Goal: Answer question/provide support: Share knowledge or assist other users

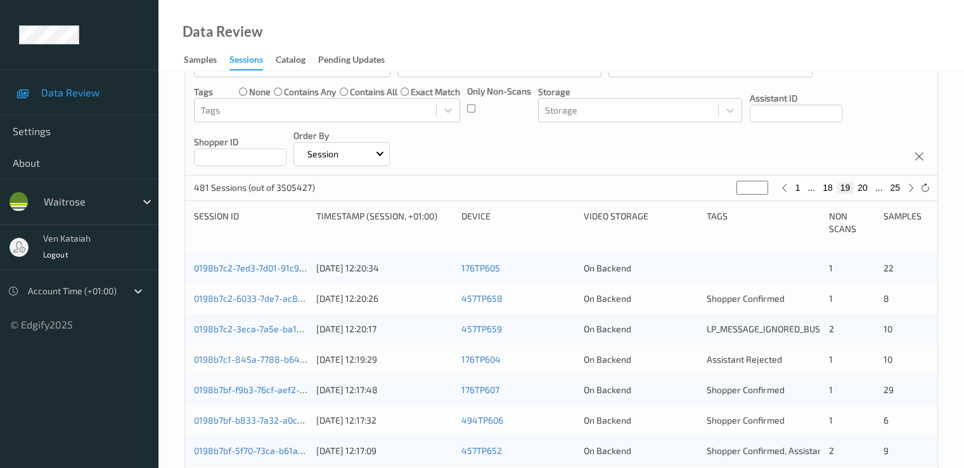
scroll to position [127, 0]
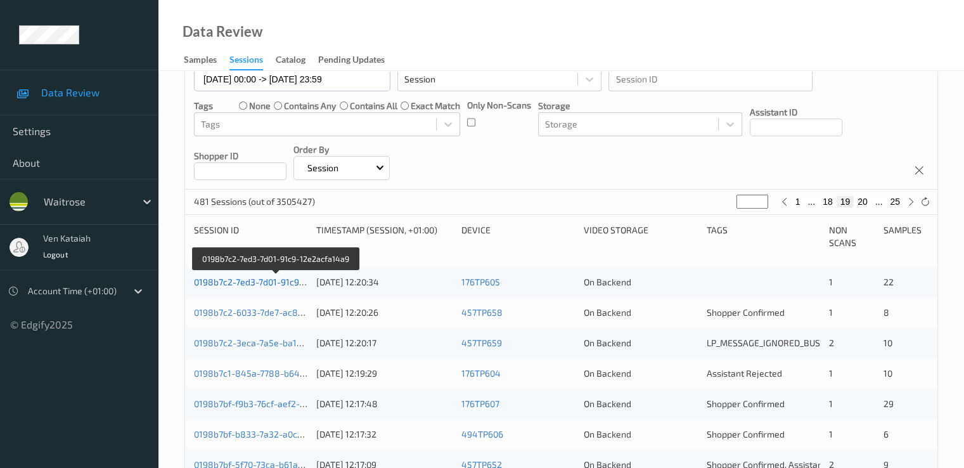
click at [226, 285] on link "0198b7c2-7ed3-7d01-91c9-12e2acfa14a9" at bounding box center [276, 281] width 165 height 11
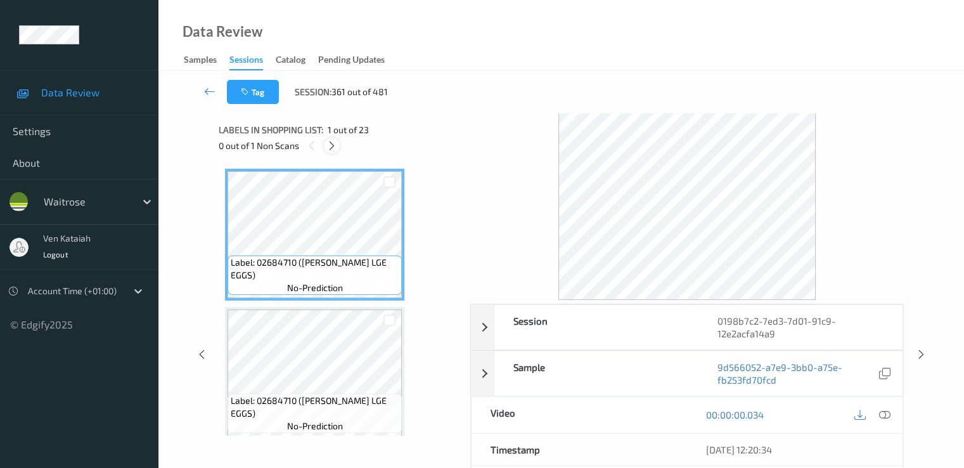
click at [332, 148] on icon at bounding box center [332, 145] width 11 height 11
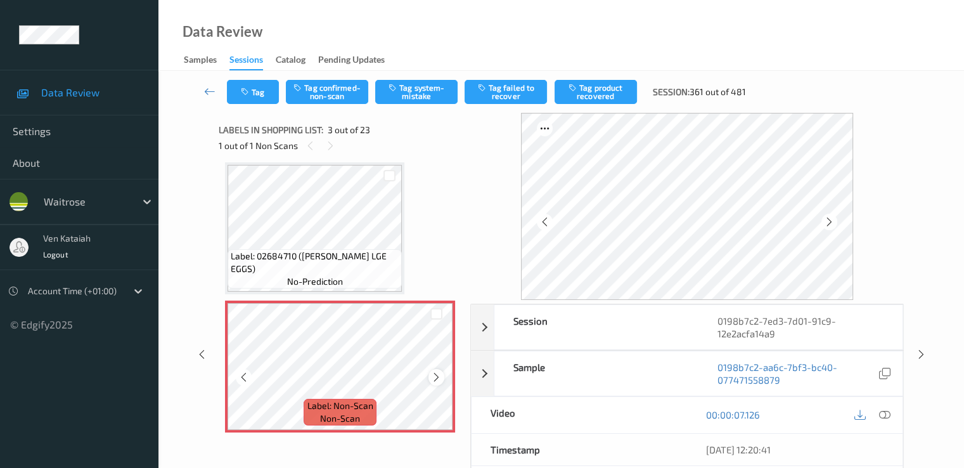
click at [436, 376] on icon at bounding box center [436, 377] width 11 height 11
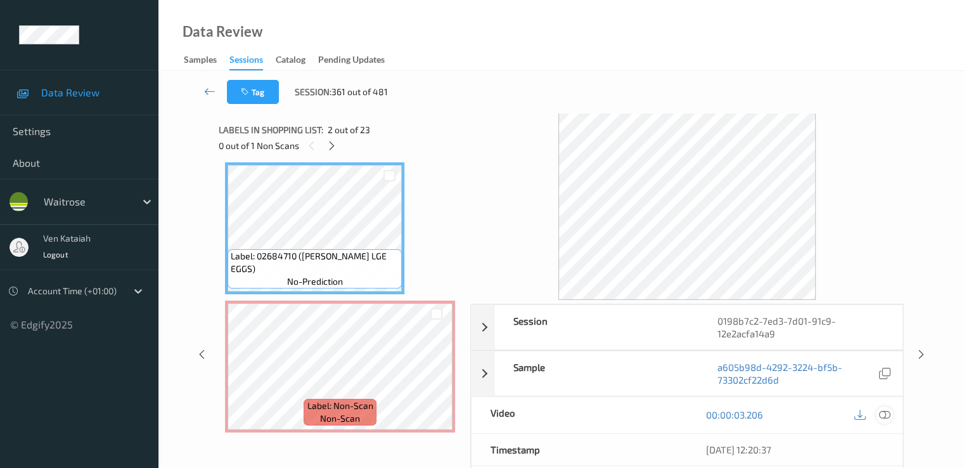
click at [887, 412] on icon at bounding box center [884, 414] width 11 height 11
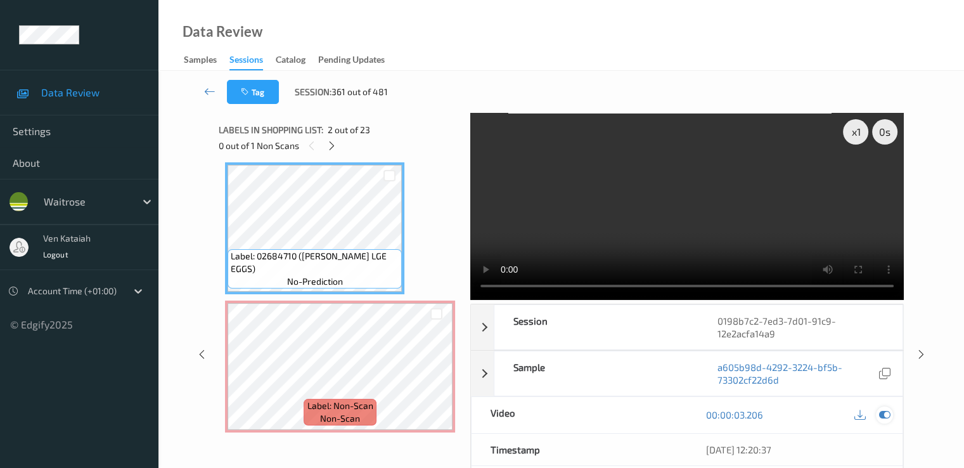
click at [888, 417] on icon at bounding box center [884, 414] width 11 height 11
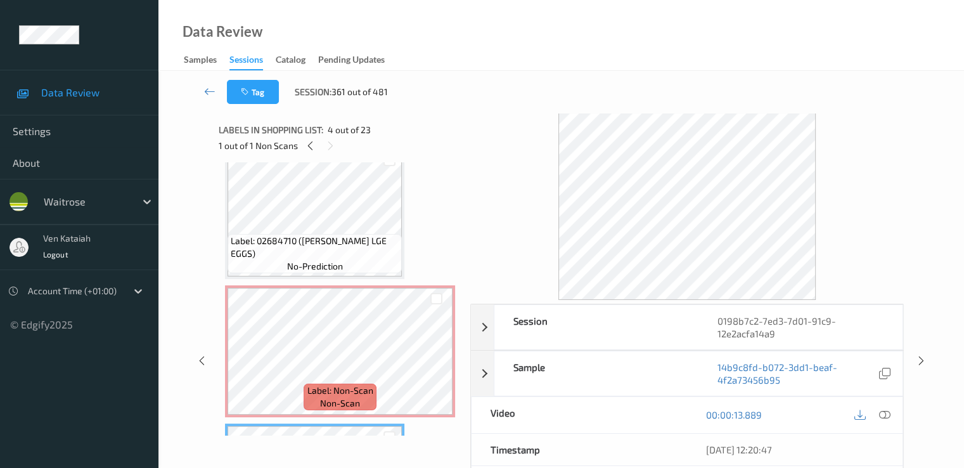
scroll to position [127, 0]
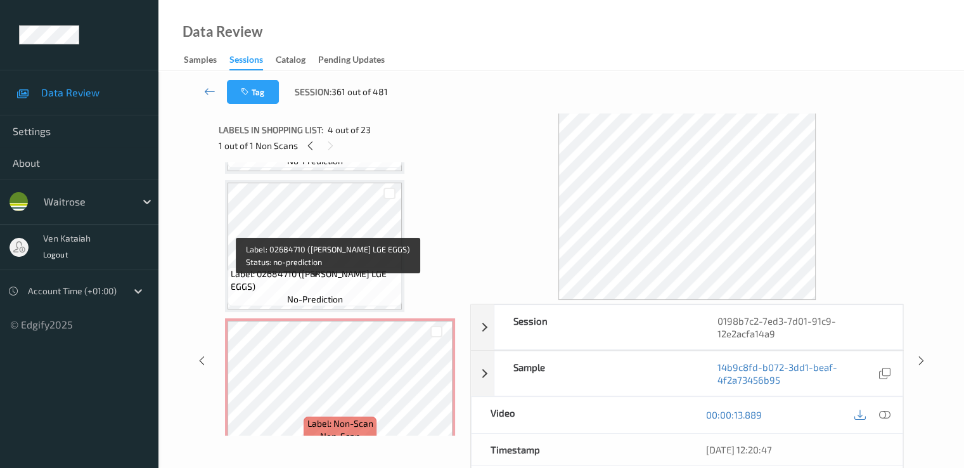
click at [316, 280] on div "Label: 02684710 ([PERSON_NAME] LGE EGGS) no-prediction" at bounding box center [315, 286] width 174 height 39
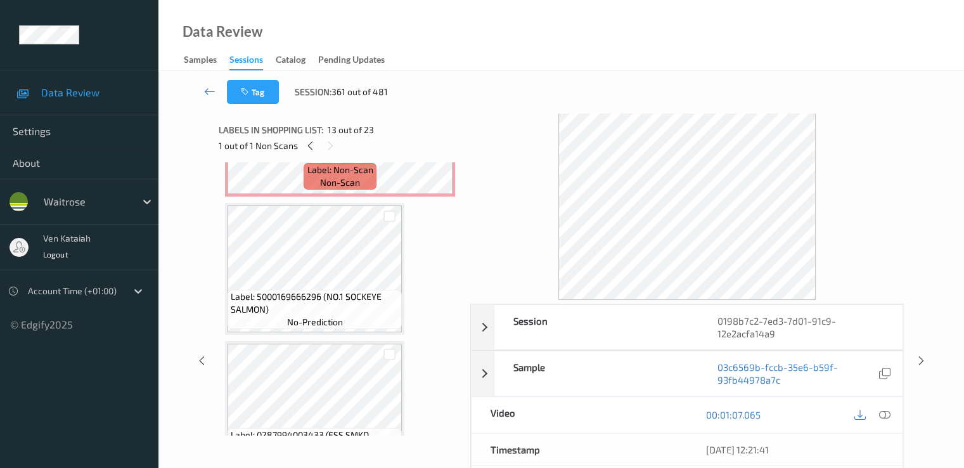
scroll to position [0, 0]
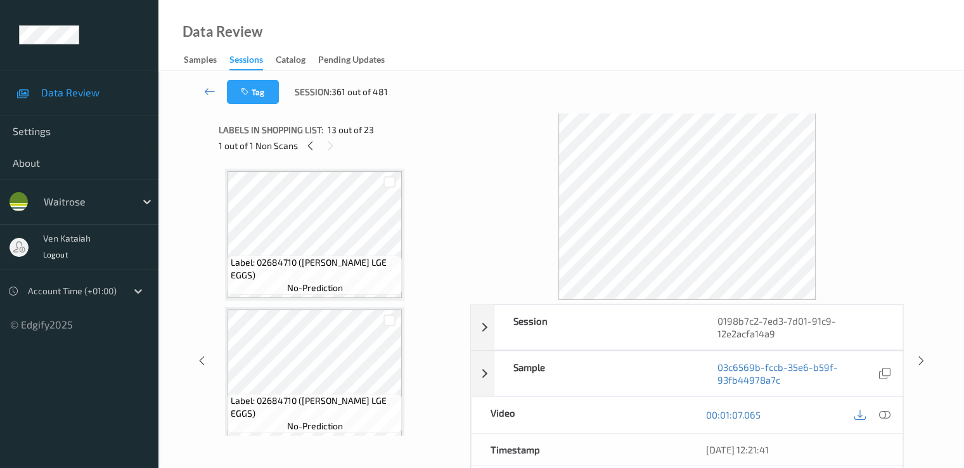
click at [322, 292] on span "no-prediction" at bounding box center [315, 288] width 56 height 13
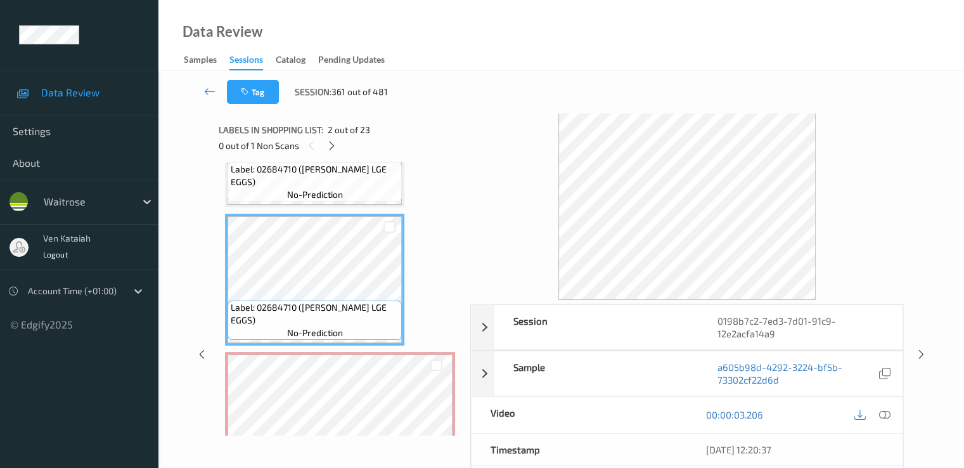
scroll to position [127, 0]
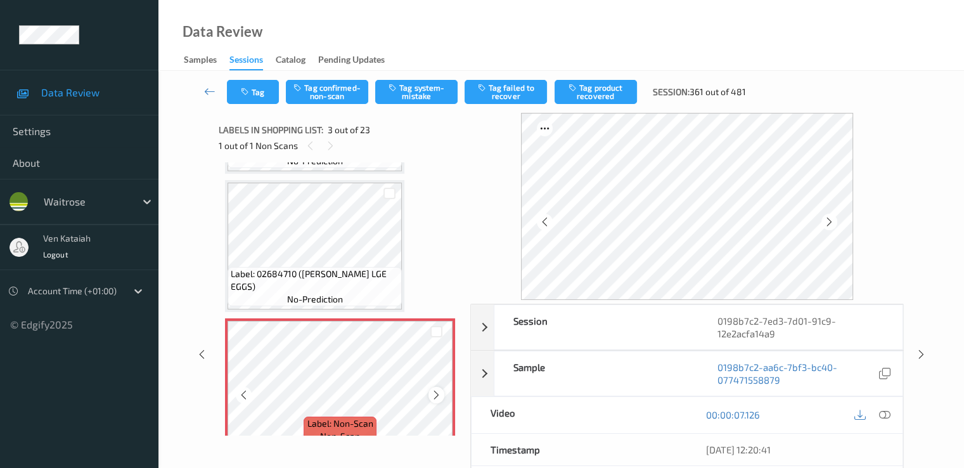
click at [441, 395] on icon at bounding box center [436, 394] width 11 height 11
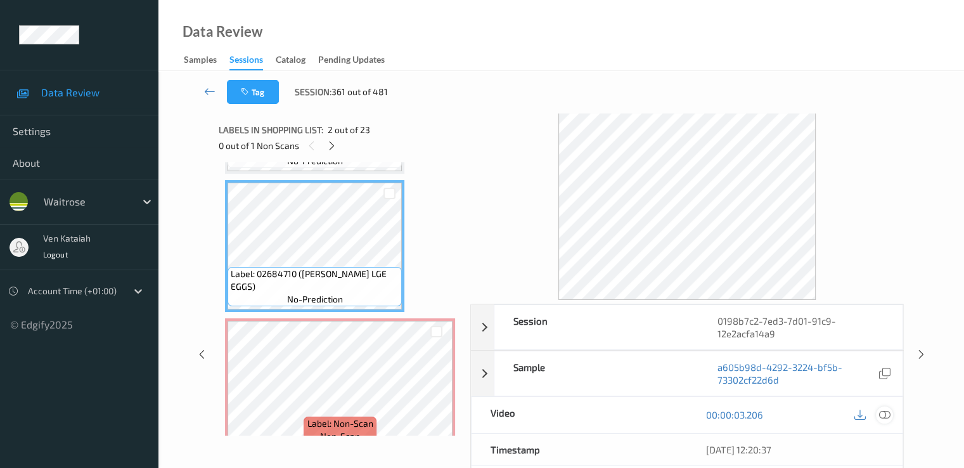
click at [887, 419] on icon at bounding box center [884, 414] width 11 height 11
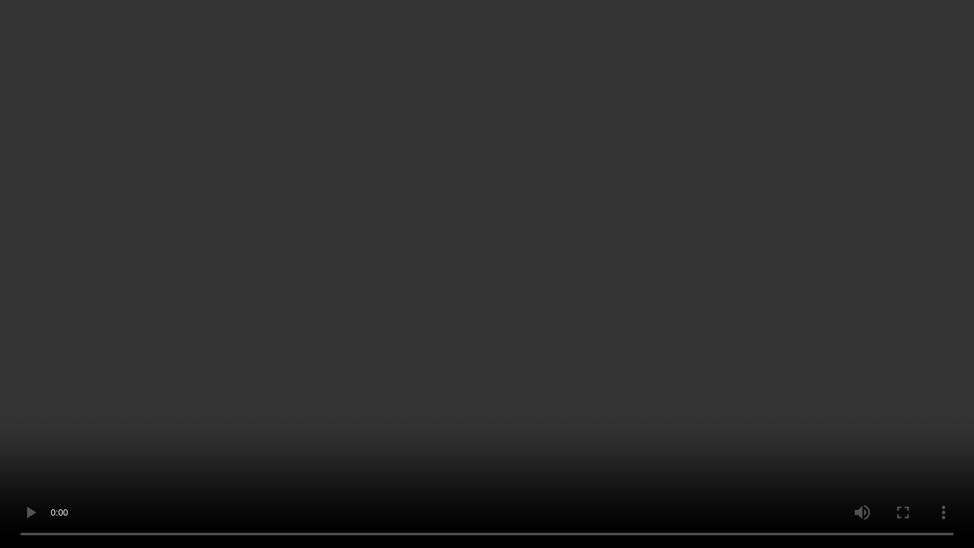
click at [202, 425] on video at bounding box center [487, 274] width 974 height 548
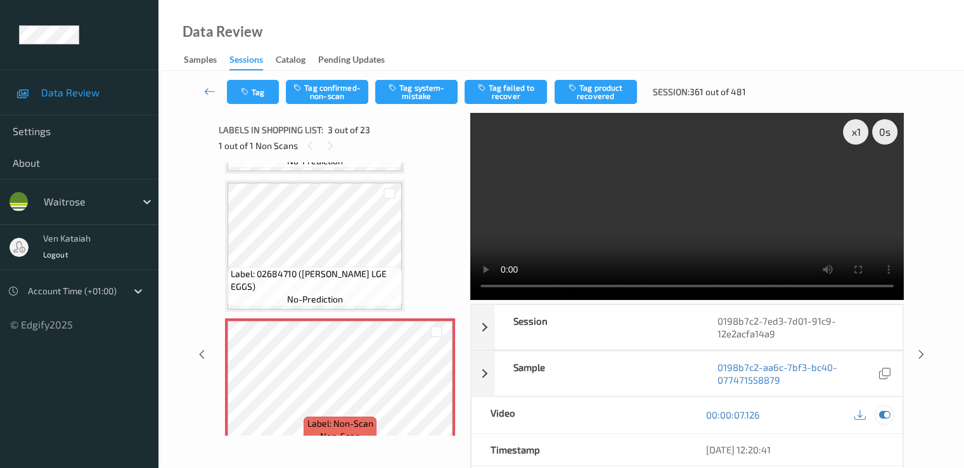
click at [888, 417] on icon at bounding box center [884, 414] width 11 height 11
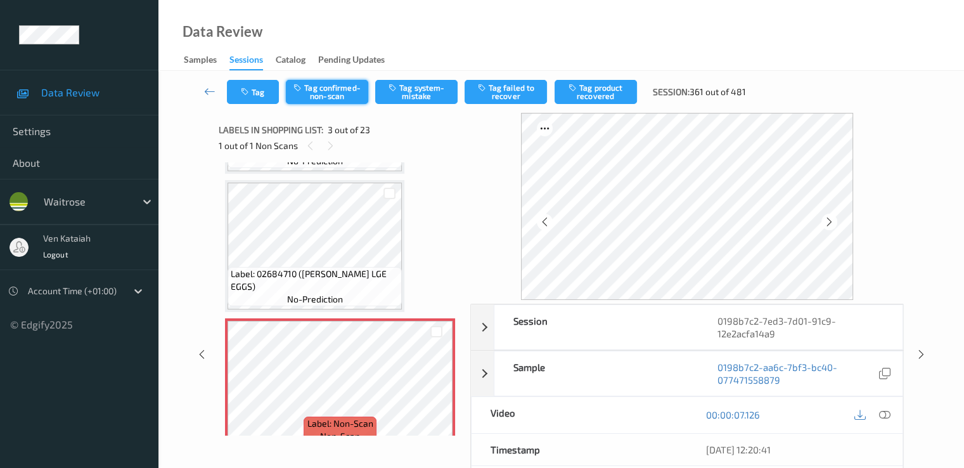
click at [345, 99] on button "Tag confirmed-non-scan" at bounding box center [327, 92] width 82 height 24
click at [492, 102] on button "Tag failed to recover" at bounding box center [506, 92] width 82 height 24
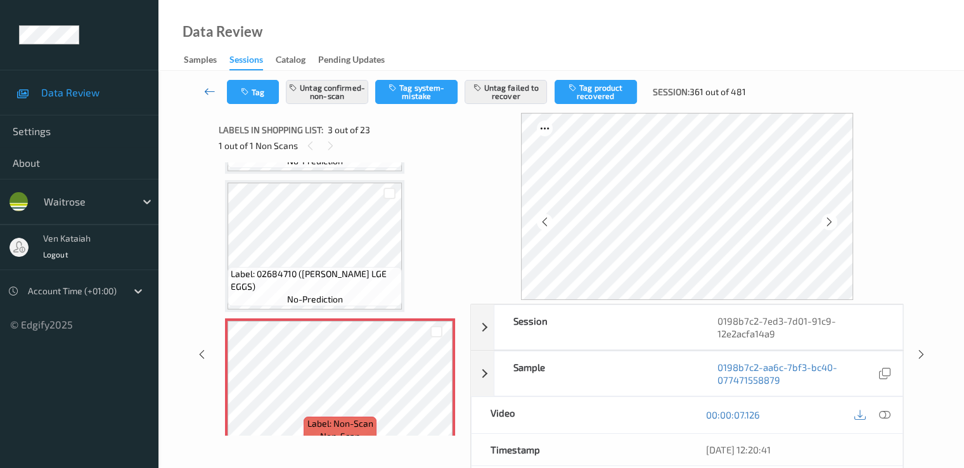
click at [211, 92] on icon at bounding box center [209, 91] width 11 height 13
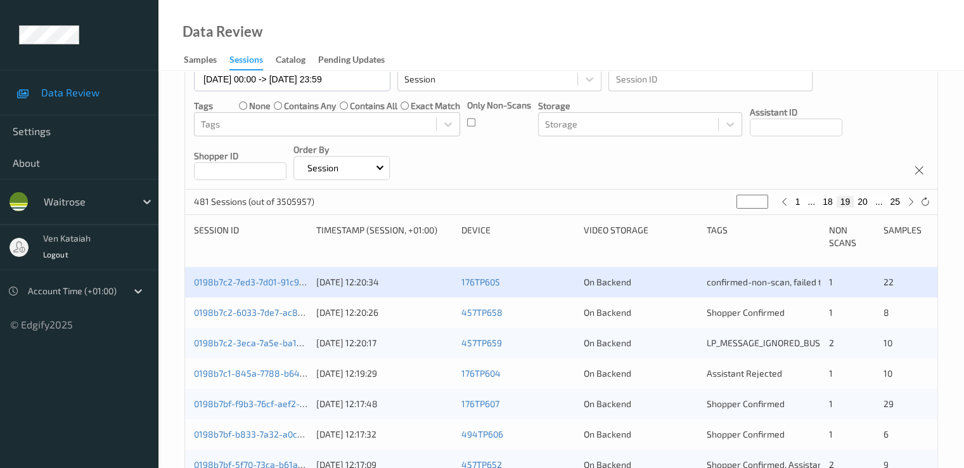
scroll to position [254, 0]
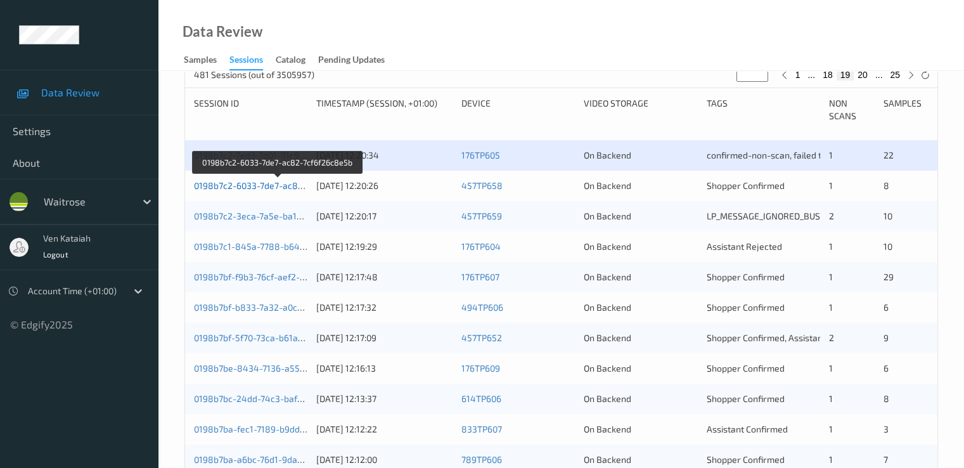
click at [253, 186] on link "0198b7c2-6033-7de7-ac82-7cf6f26c8e5b" at bounding box center [278, 185] width 168 height 11
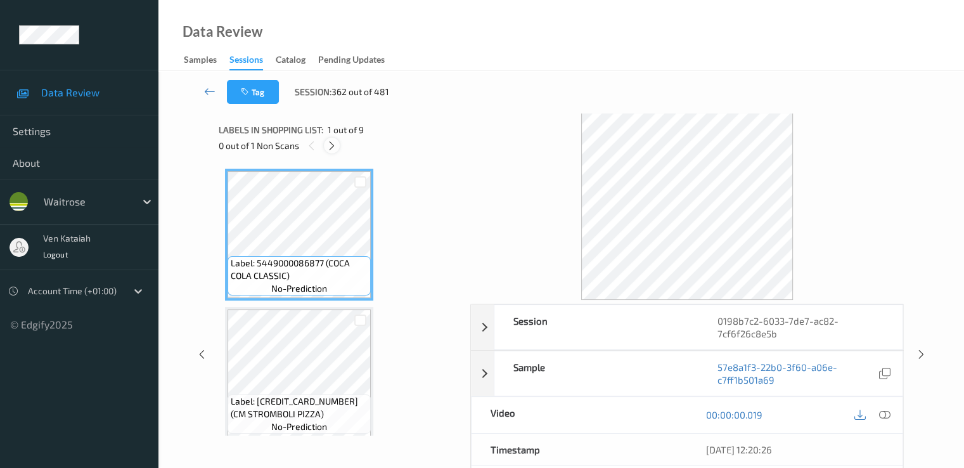
click at [327, 145] on icon at bounding box center [332, 145] width 11 height 11
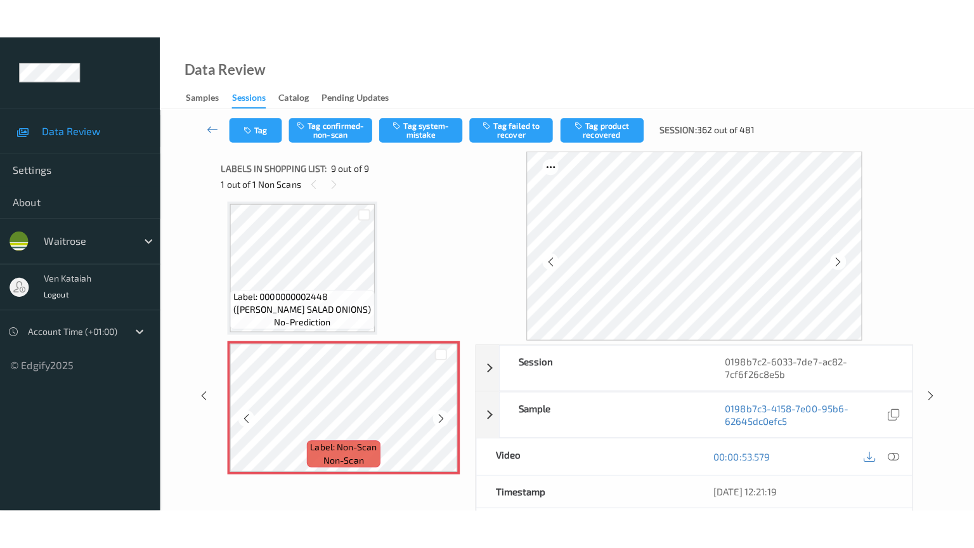
scroll to position [977, 0]
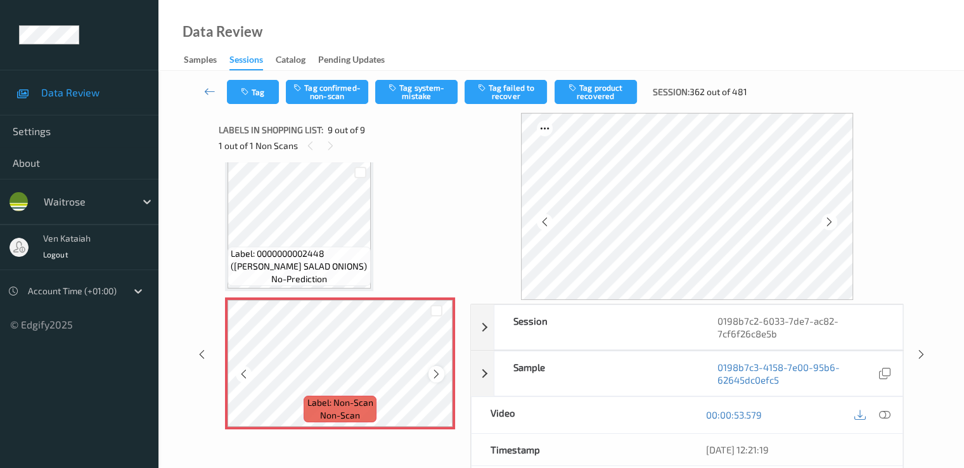
click at [436, 378] on icon at bounding box center [436, 373] width 11 height 11
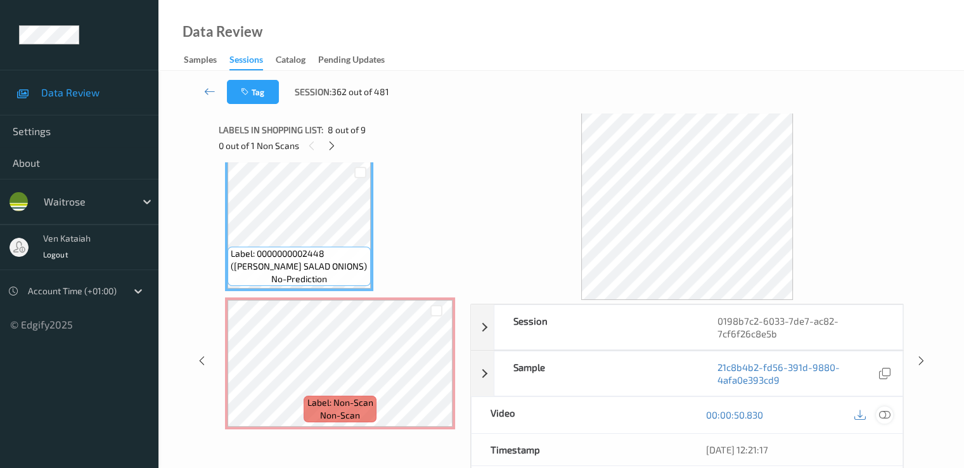
click at [890, 418] on div at bounding box center [884, 414] width 17 height 17
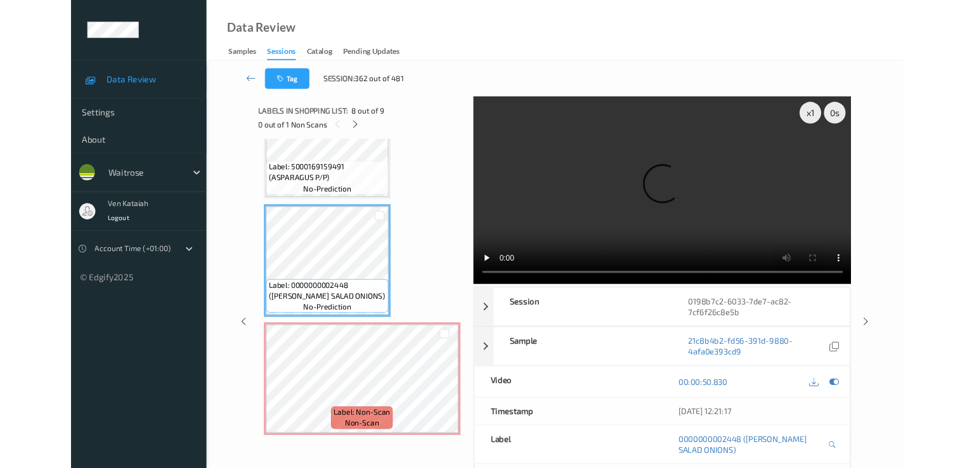
scroll to position [897, 0]
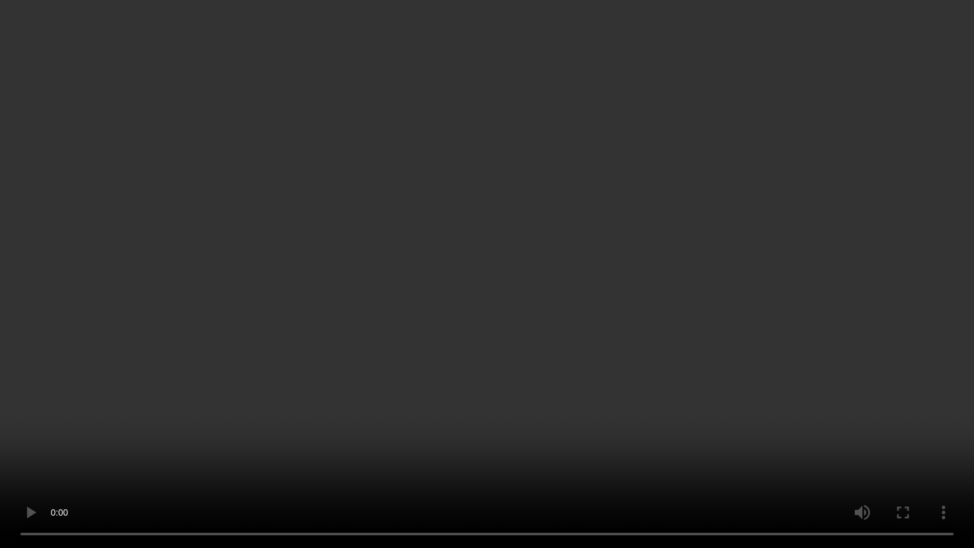
click at [525, 467] on video at bounding box center [487, 274] width 974 height 548
click at [480, 429] on video at bounding box center [487, 274] width 974 height 548
click at [360, 336] on video at bounding box center [487, 274] width 974 height 548
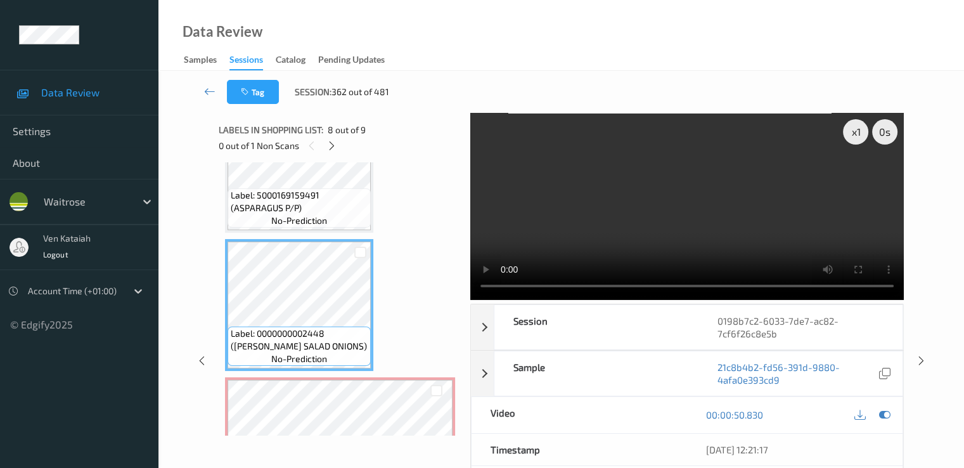
click at [435, 397] on div at bounding box center [436, 390] width 32 height 21
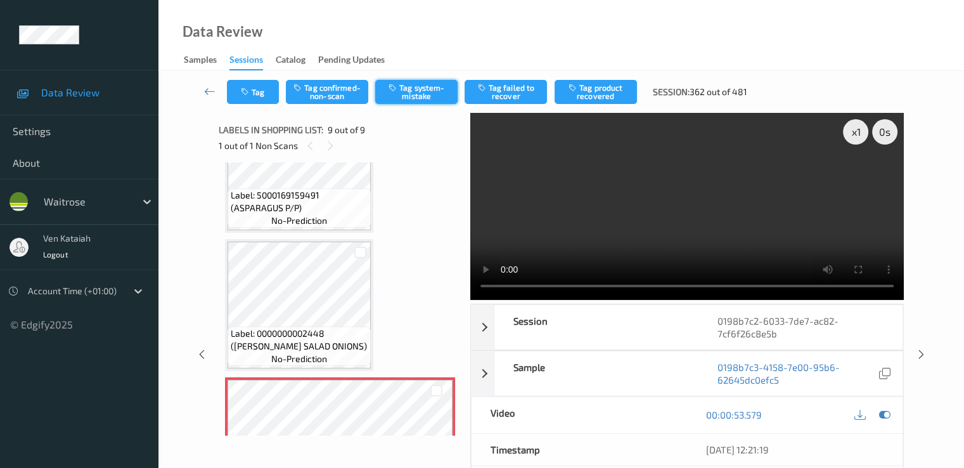
click at [407, 94] on button "Tag system-mistake" at bounding box center [416, 92] width 82 height 24
click at [252, 98] on button "Tag" at bounding box center [253, 92] width 52 height 24
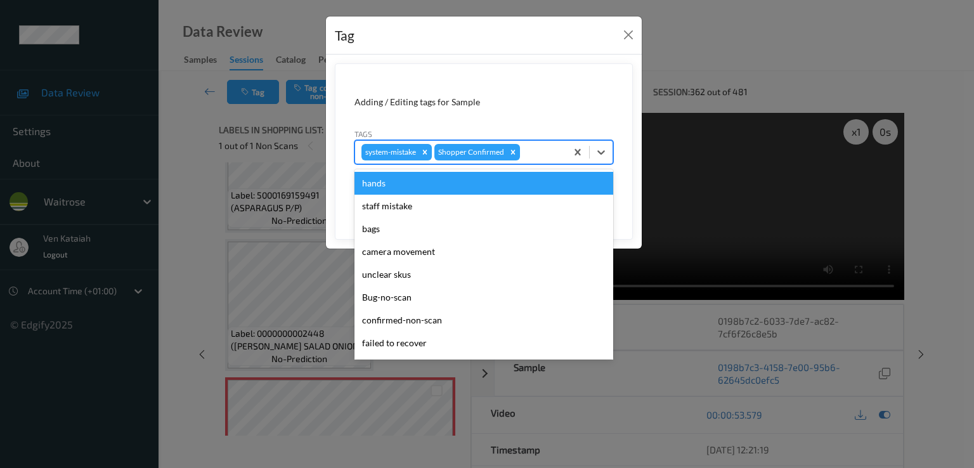
click at [563, 152] on div "system-mistake Shopper Confirmed" at bounding box center [460, 152] width 211 height 22
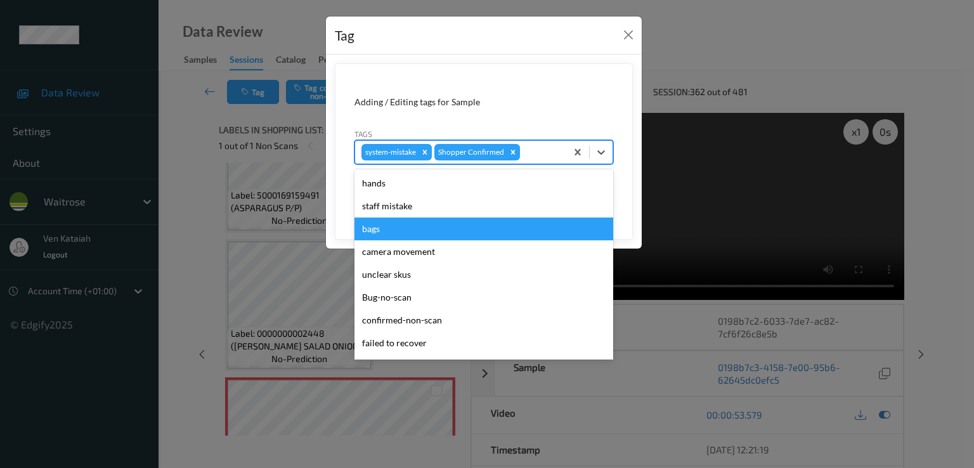
scroll to position [249, 0]
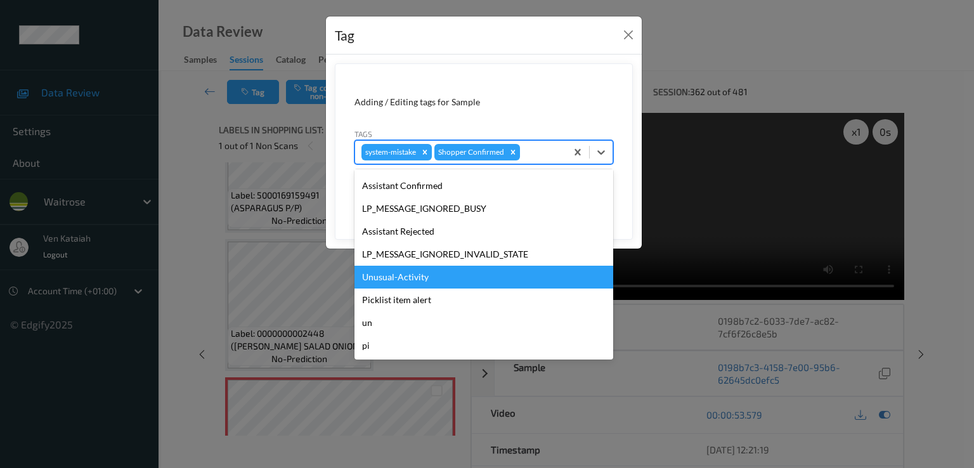
click at [396, 269] on div "Unusual-Activity" at bounding box center [483, 277] width 259 height 23
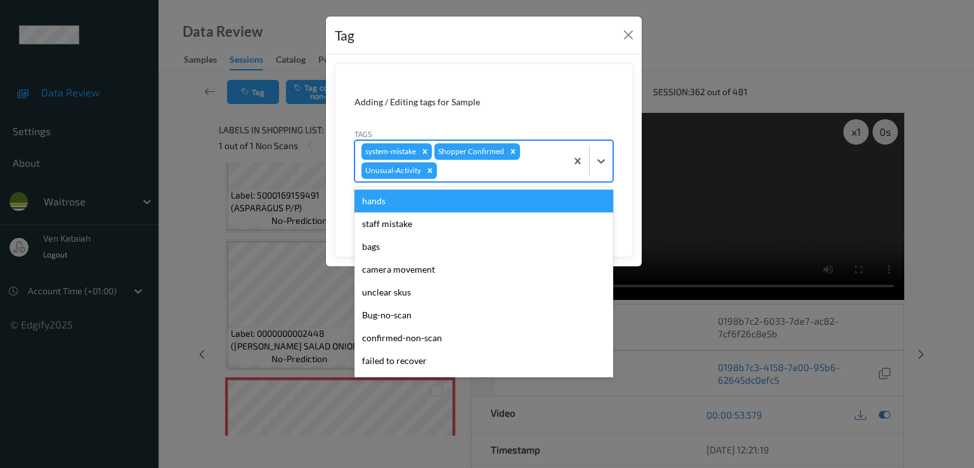
drag, startPoint x: 484, startPoint y: 167, endPoint x: 438, endPoint y: 261, distance: 104.6
click at [485, 170] on div at bounding box center [499, 170] width 120 height 15
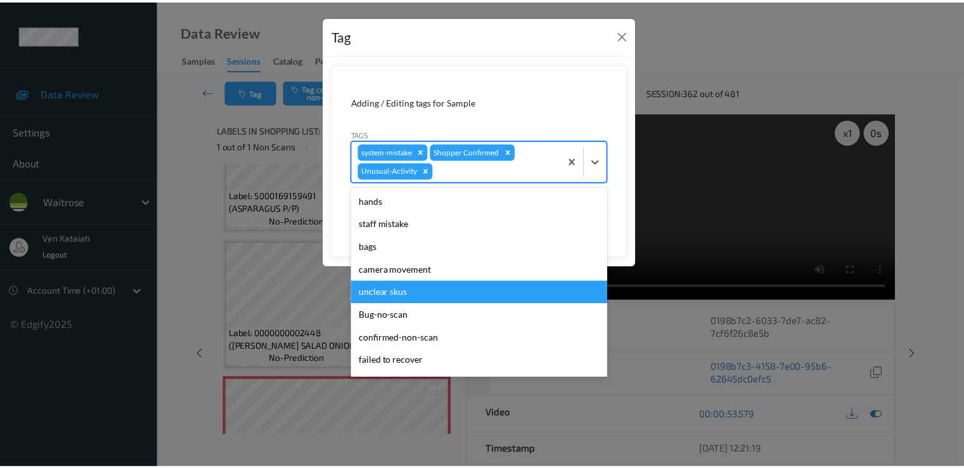
scroll to position [226, 0]
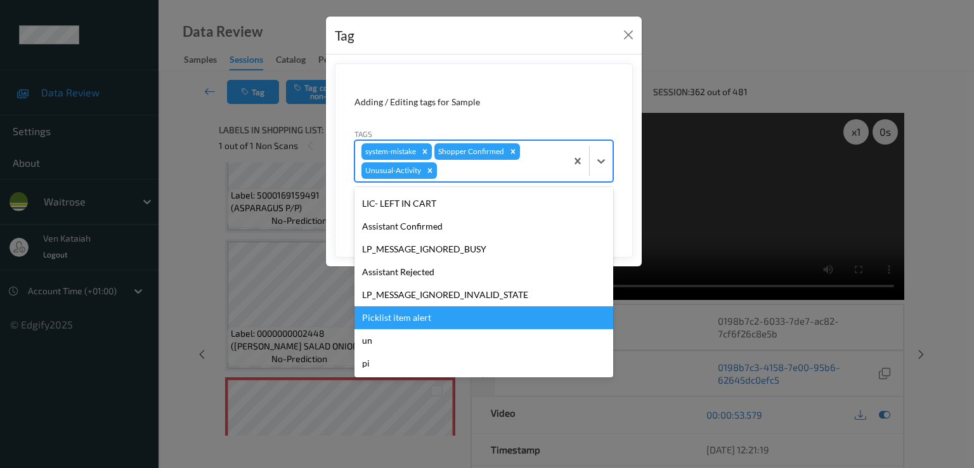
click at [416, 316] on div "Picklist item alert" at bounding box center [483, 317] width 259 height 23
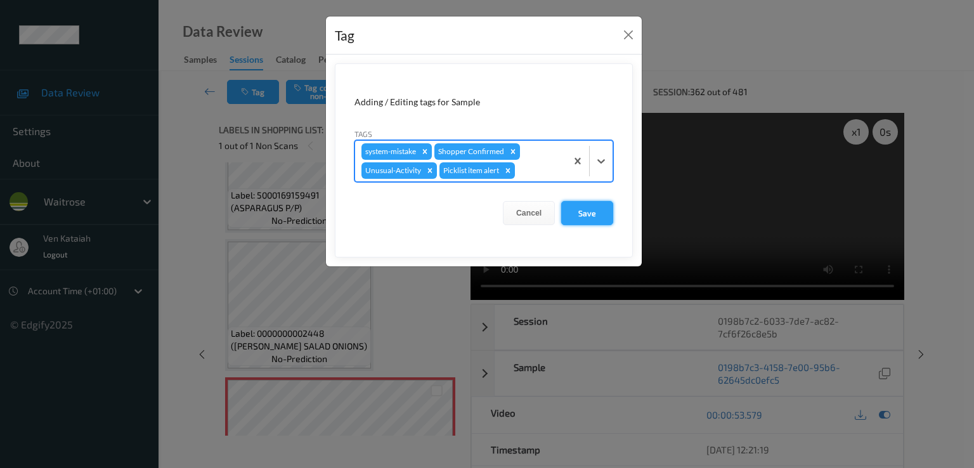
click at [590, 204] on button "Save" at bounding box center [587, 213] width 52 height 24
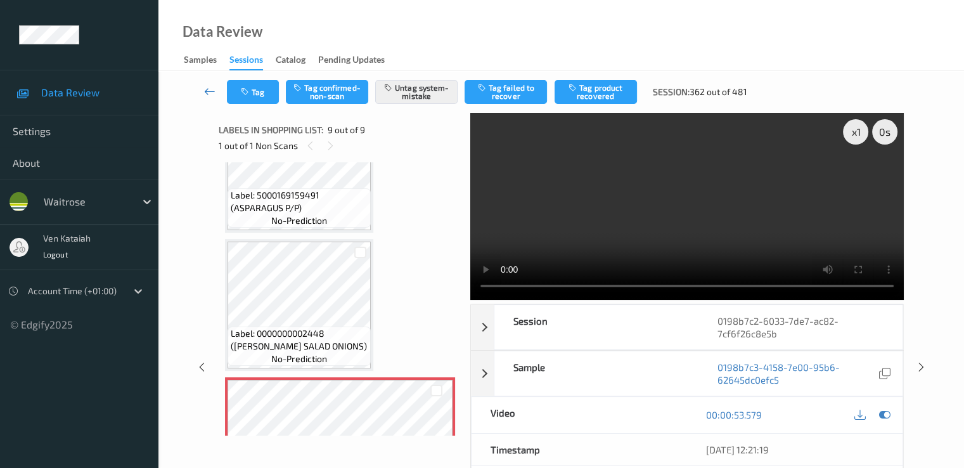
click at [201, 88] on link at bounding box center [210, 92] width 34 height 24
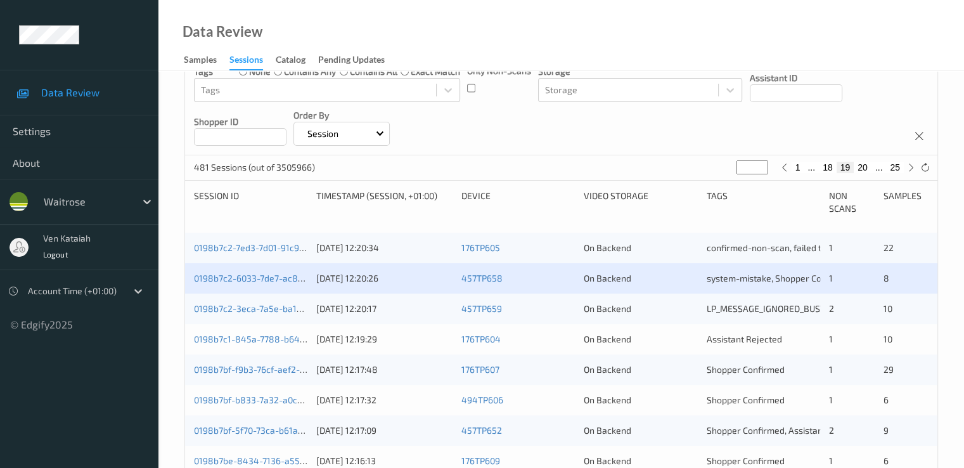
scroll to position [254, 0]
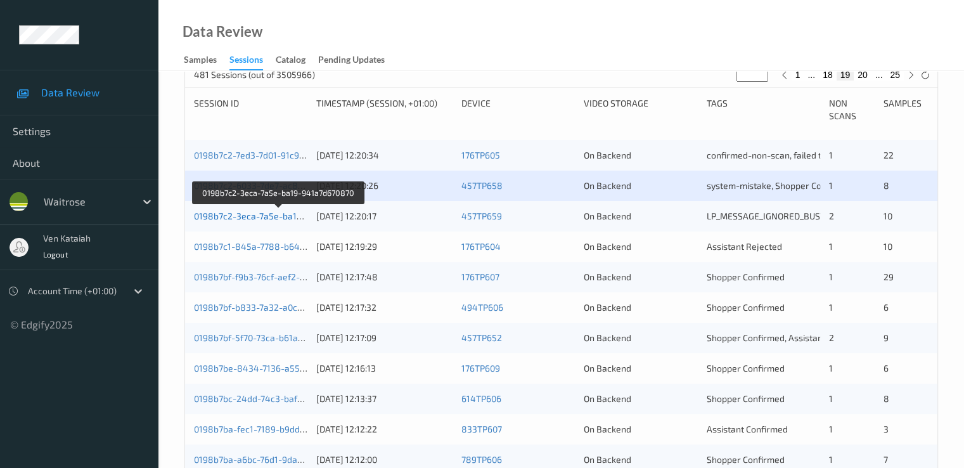
click at [287, 219] on link "0198b7c2-3eca-7a5e-ba19-941a7d670870" at bounding box center [279, 216] width 171 height 11
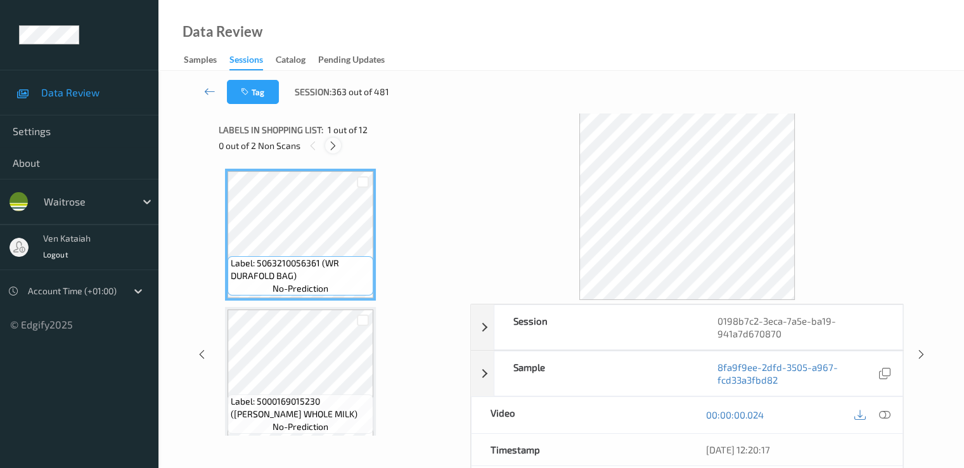
click at [332, 145] on icon at bounding box center [333, 145] width 11 height 11
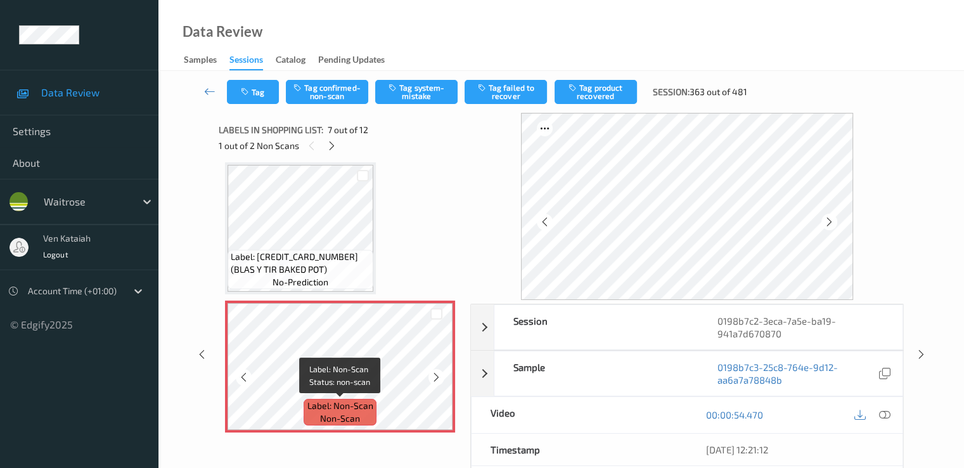
click at [356, 414] on span "non-scan" at bounding box center [340, 418] width 40 height 13
click at [434, 377] on icon at bounding box center [436, 377] width 11 height 11
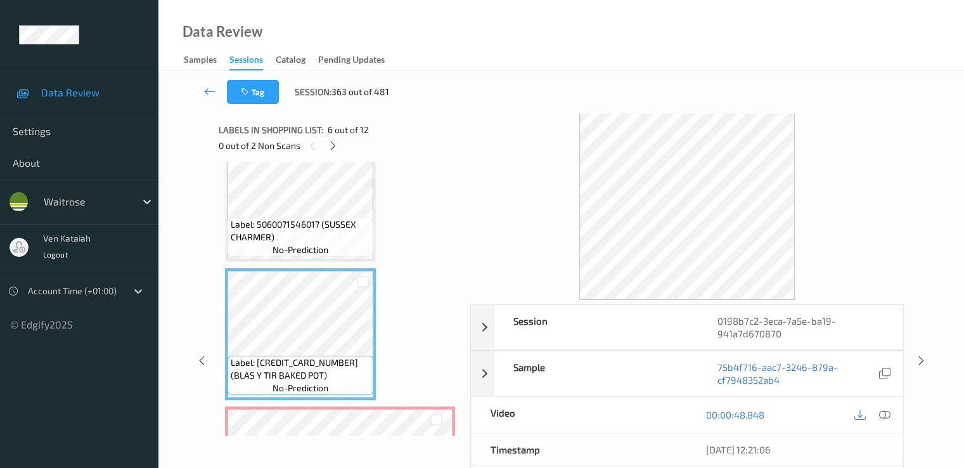
scroll to position [571, 0]
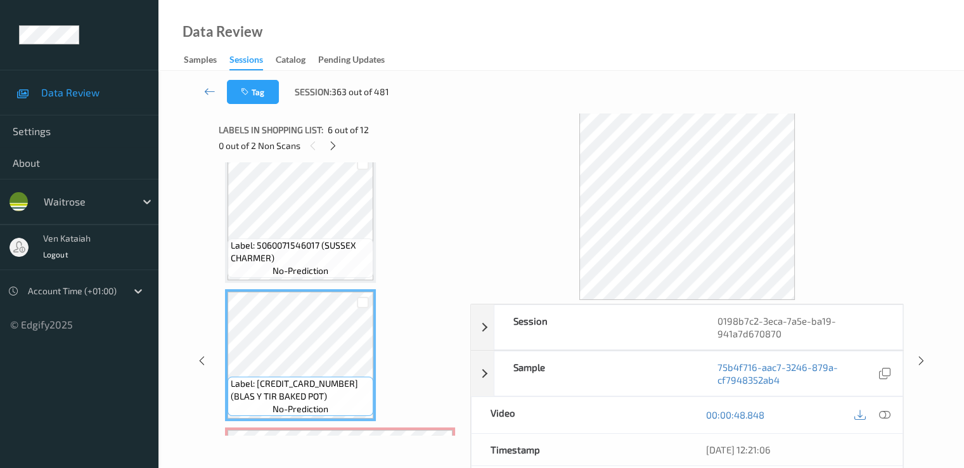
click at [897, 418] on div "00:00:48.848" at bounding box center [795, 415] width 216 height 36
drag, startPoint x: 897, startPoint y: 416, endPoint x: 885, endPoint y: 410, distance: 12.8
click at [895, 415] on div "00:00:48.848" at bounding box center [795, 415] width 216 height 36
click at [885, 410] on icon at bounding box center [884, 414] width 11 height 11
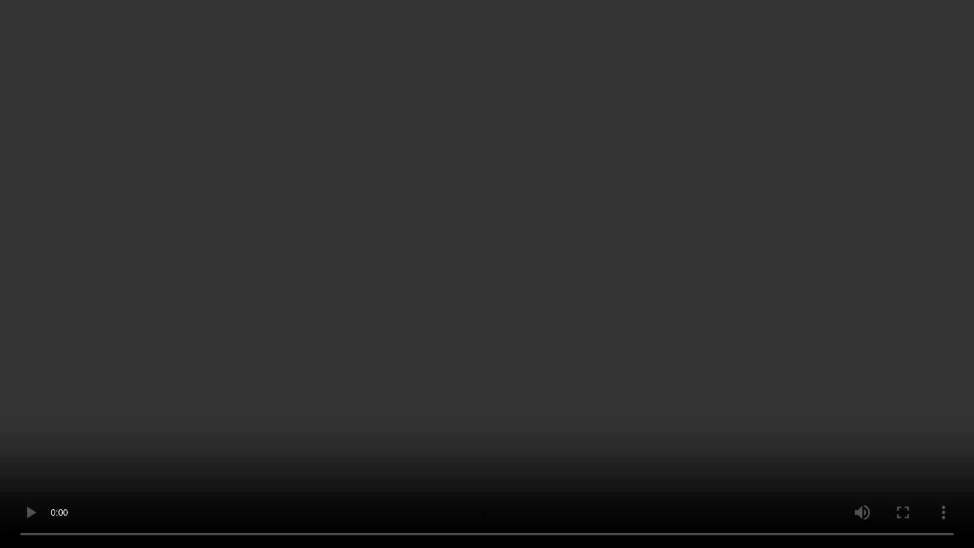
click at [576, 392] on video at bounding box center [487, 274] width 974 height 548
click at [191, 360] on video at bounding box center [487, 274] width 974 height 548
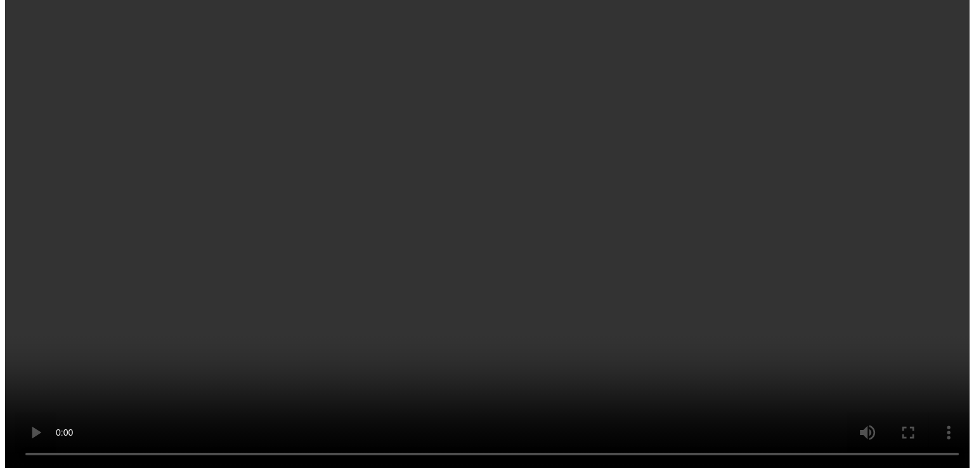
scroll to position [824, 0]
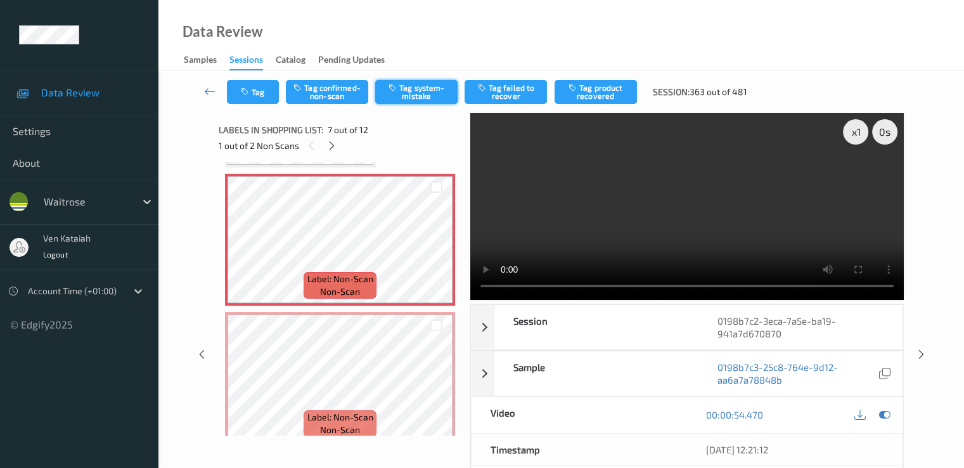
click at [408, 86] on button "Tag system-mistake" at bounding box center [416, 92] width 82 height 24
click at [269, 82] on button "Tag" at bounding box center [253, 92] width 52 height 24
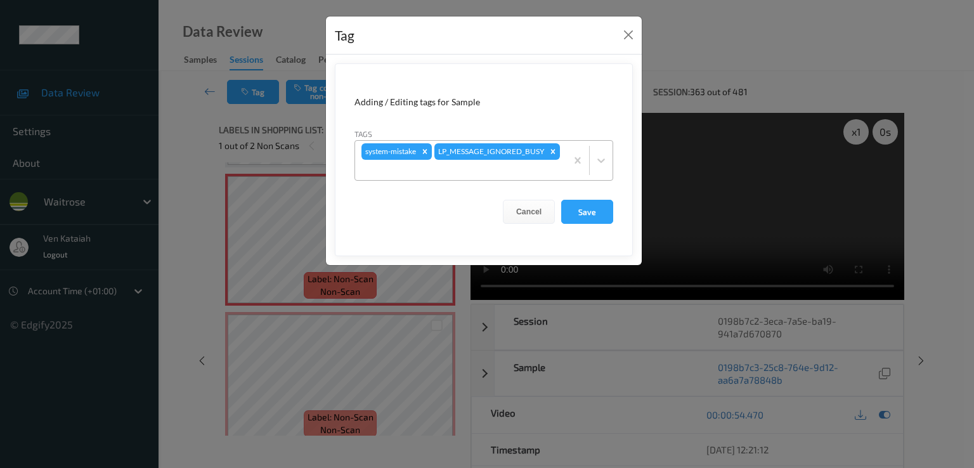
click at [531, 164] on div at bounding box center [460, 169] width 198 height 15
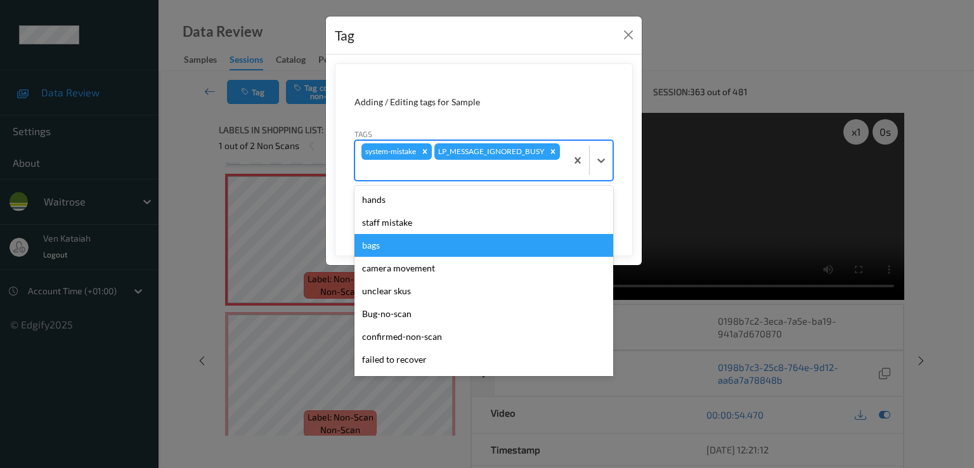
scroll to position [249, 0]
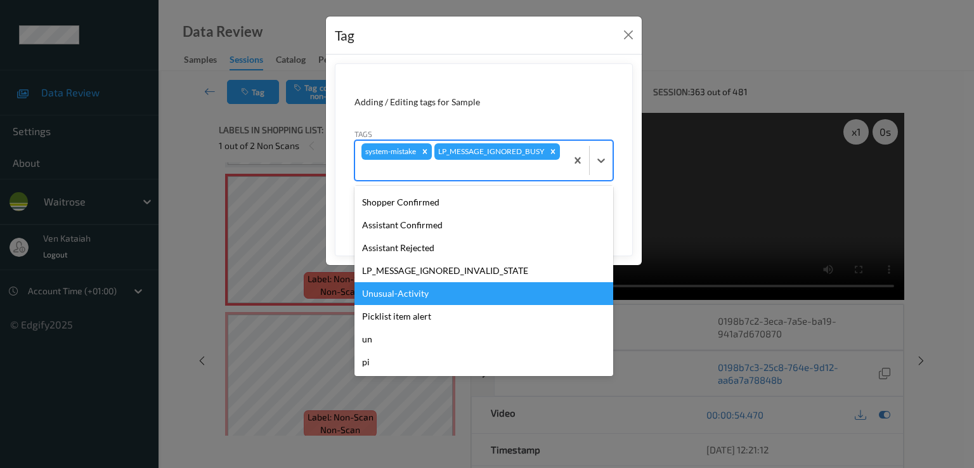
click at [410, 284] on div "Unusual-Activity" at bounding box center [483, 293] width 259 height 23
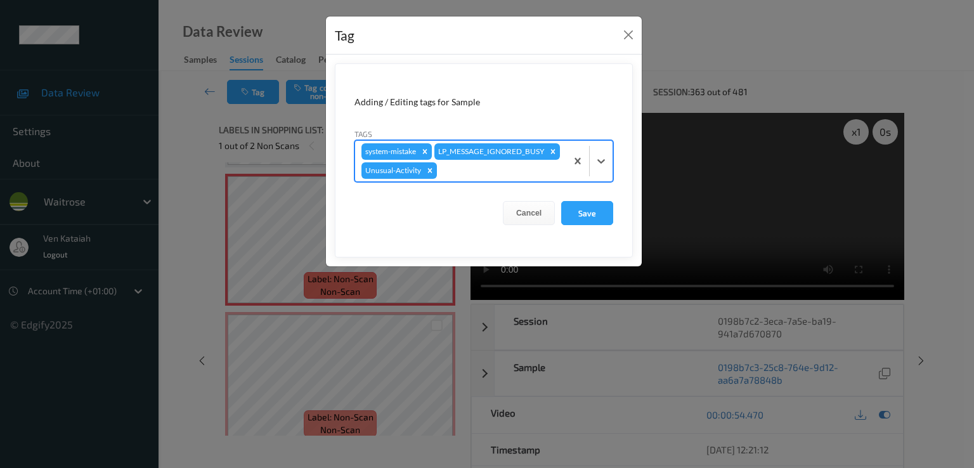
click at [462, 172] on div at bounding box center [499, 170] width 120 height 15
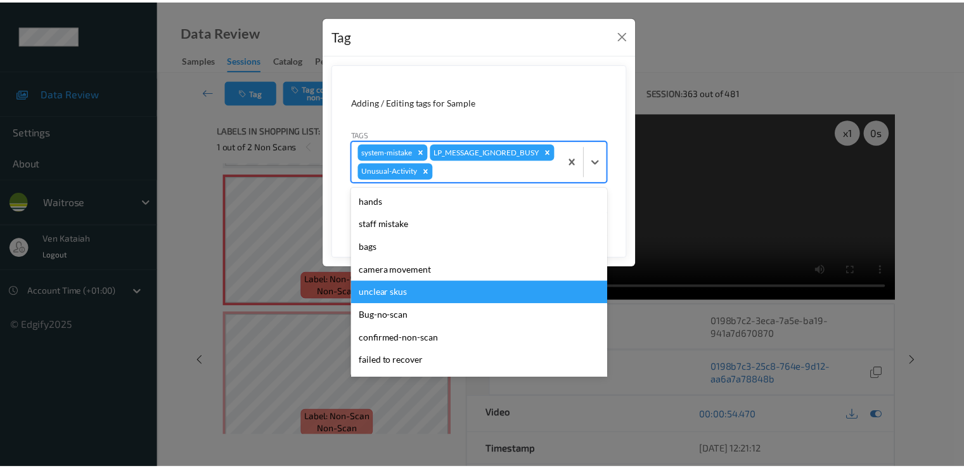
scroll to position [226, 0]
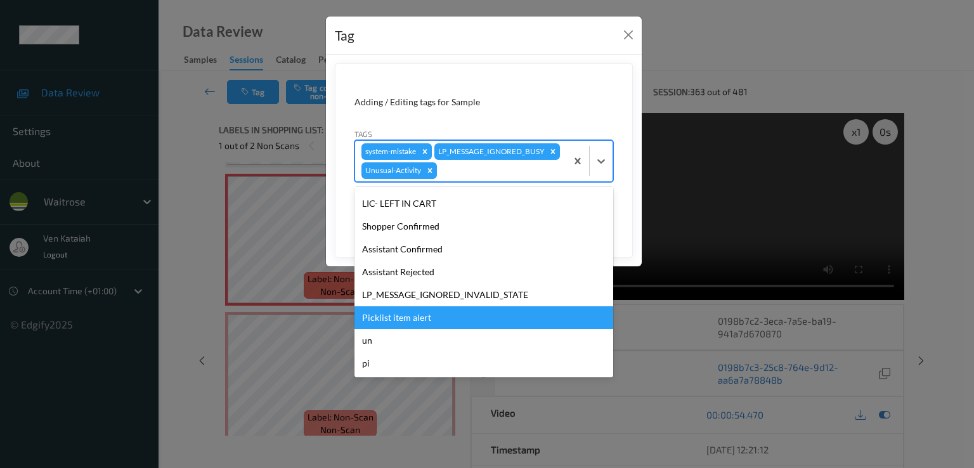
click at [403, 313] on div "Picklist item alert" at bounding box center [483, 317] width 259 height 23
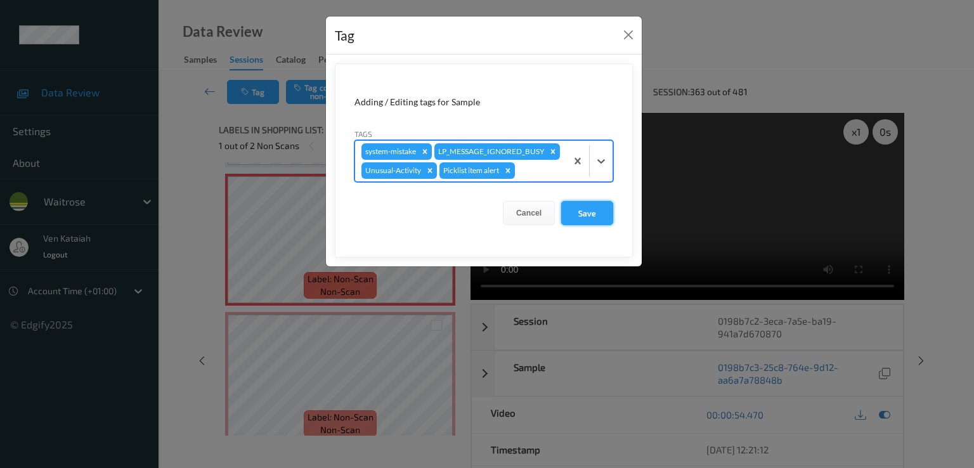
click at [573, 210] on button "Save" at bounding box center [587, 213] width 52 height 24
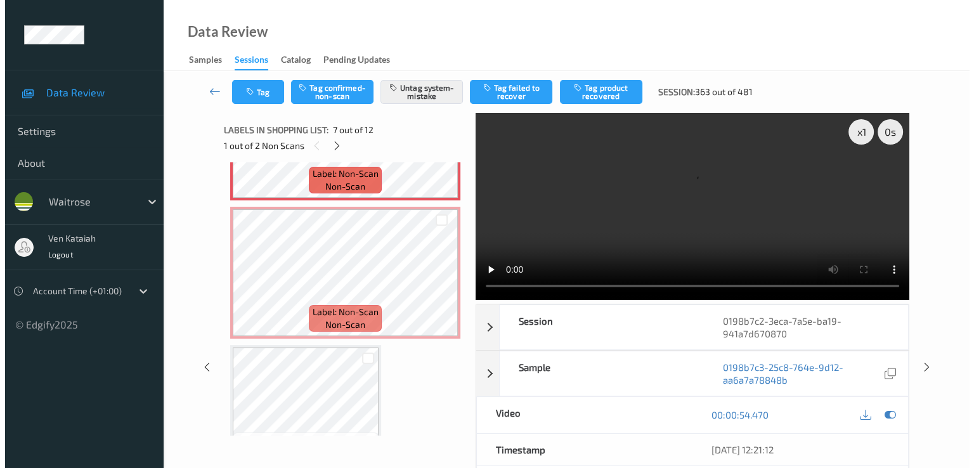
scroll to position [951, 0]
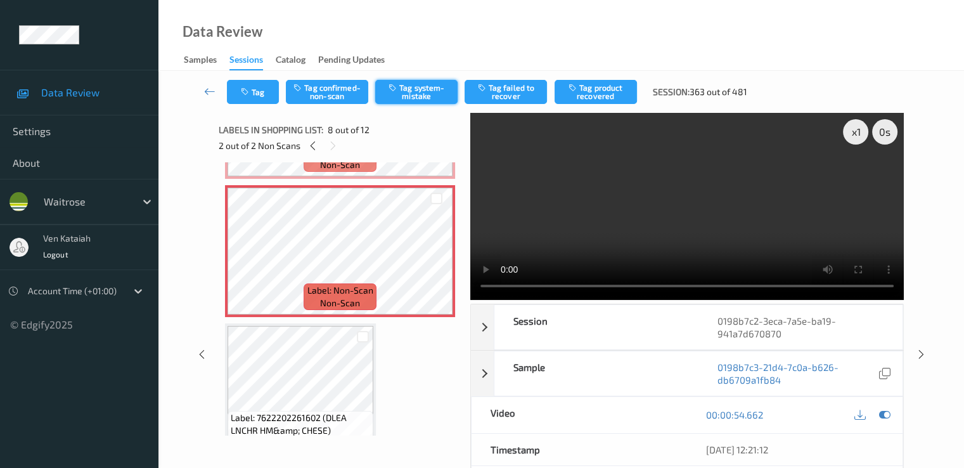
click at [406, 87] on button "Tag system-mistake" at bounding box center [416, 92] width 82 height 24
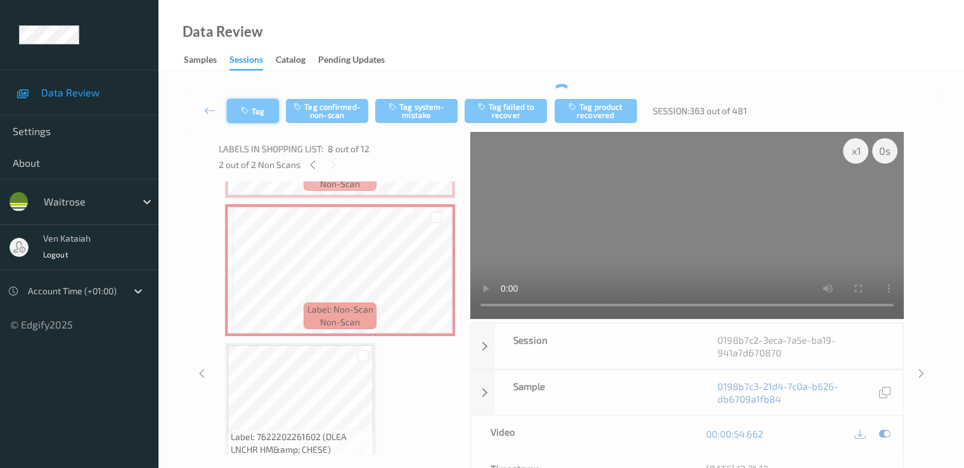
click at [256, 110] on button "Tag" at bounding box center [253, 111] width 52 height 24
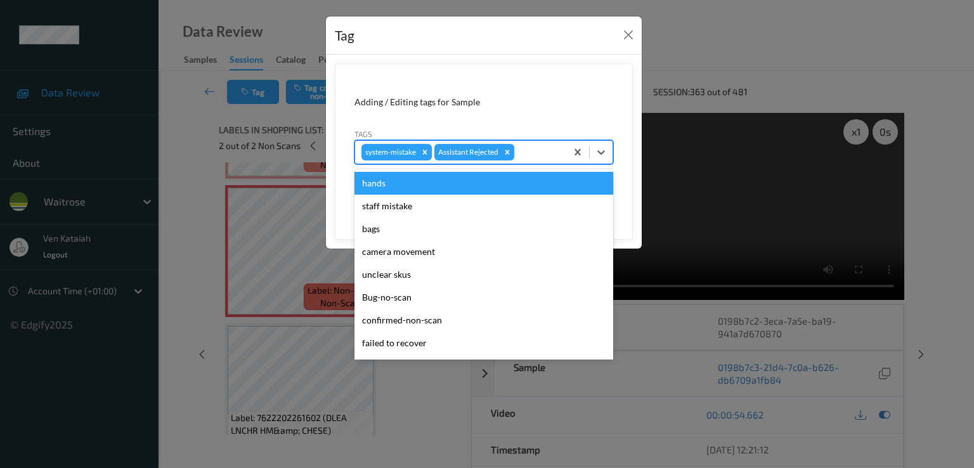
click at [519, 157] on input "text" at bounding box center [518, 152] width 2 height 13
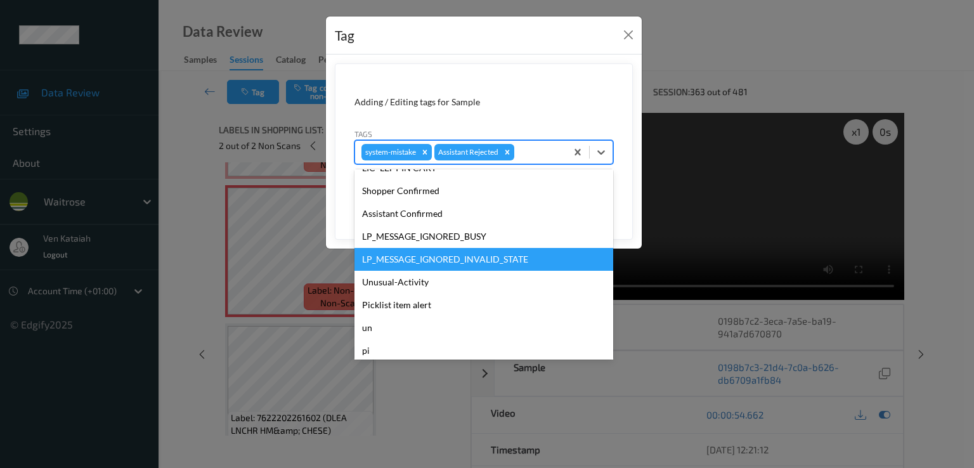
scroll to position [249, 0]
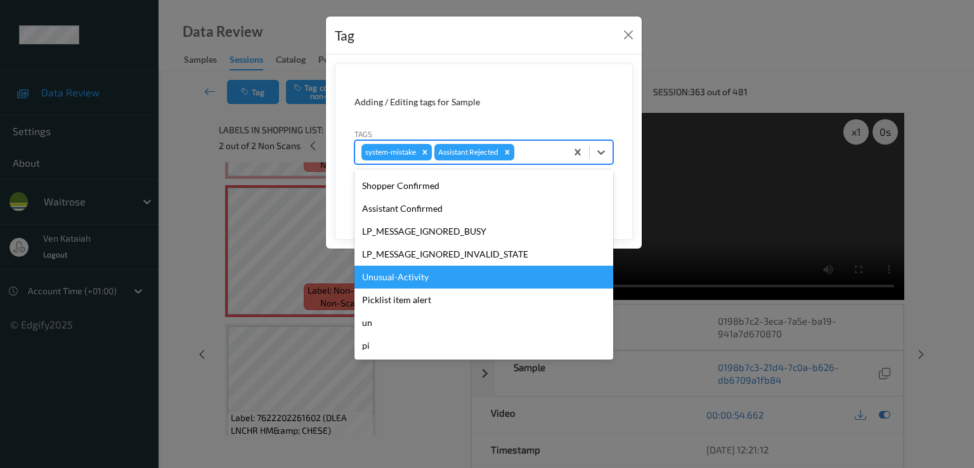
click at [415, 269] on div "Unusual-Activity" at bounding box center [483, 277] width 259 height 23
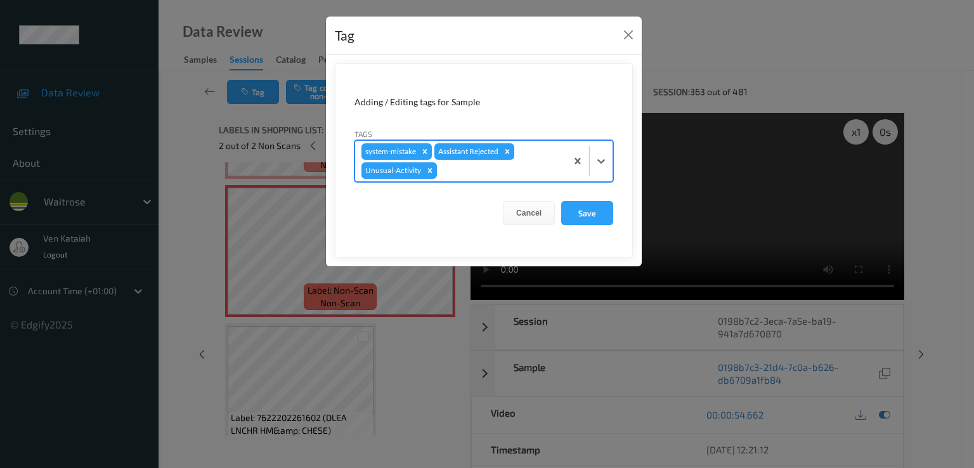
click at [479, 172] on div at bounding box center [499, 170] width 120 height 15
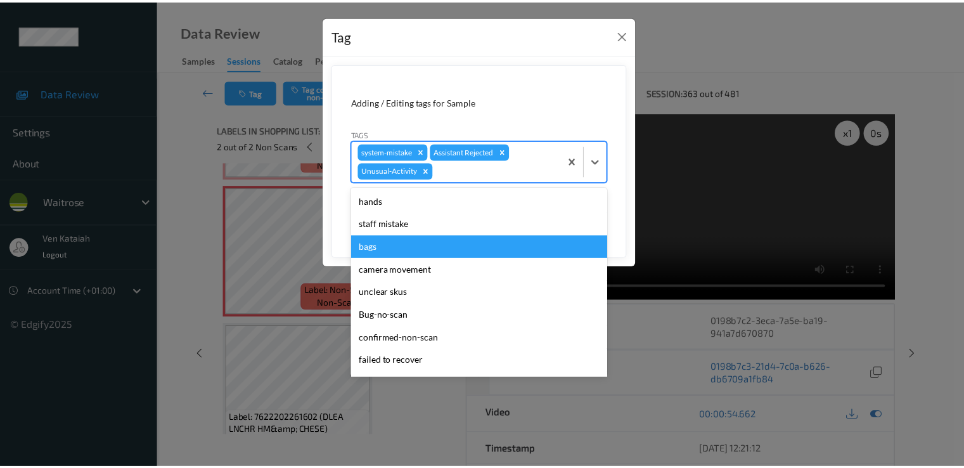
scroll to position [226, 0]
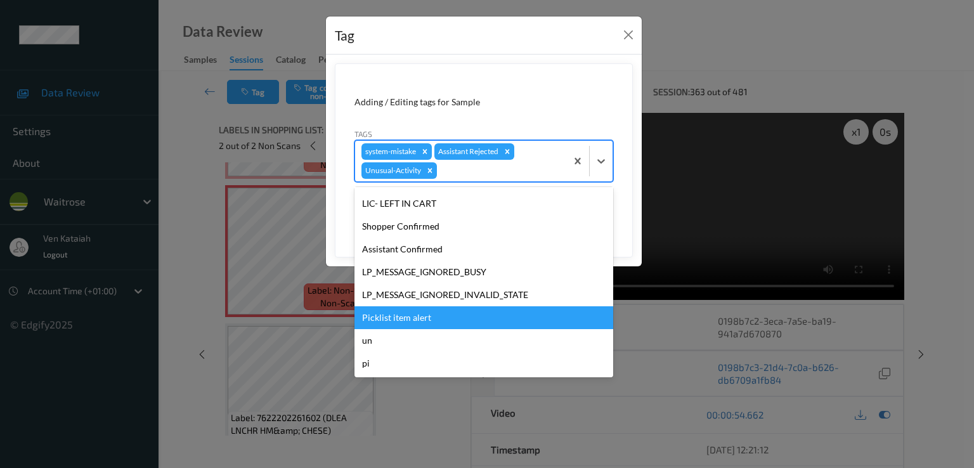
click at [388, 317] on div "Picklist item alert" at bounding box center [483, 317] width 259 height 23
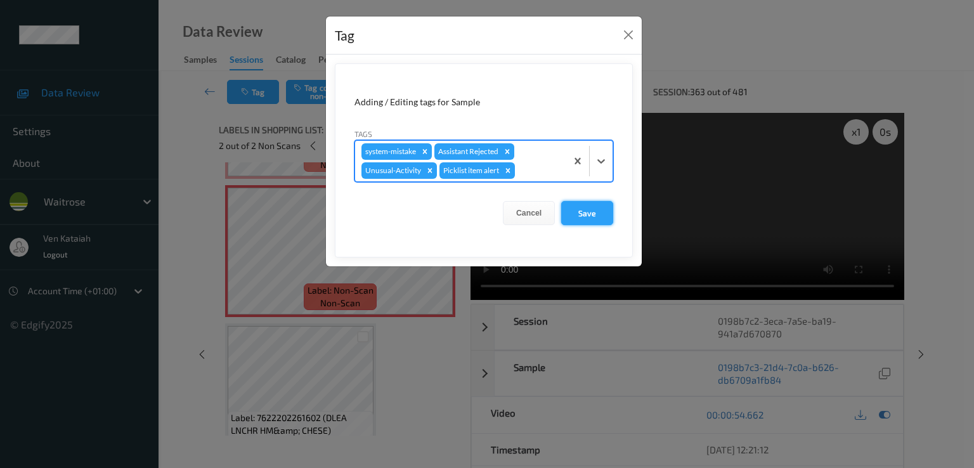
click at [595, 216] on button "Save" at bounding box center [587, 213] width 52 height 24
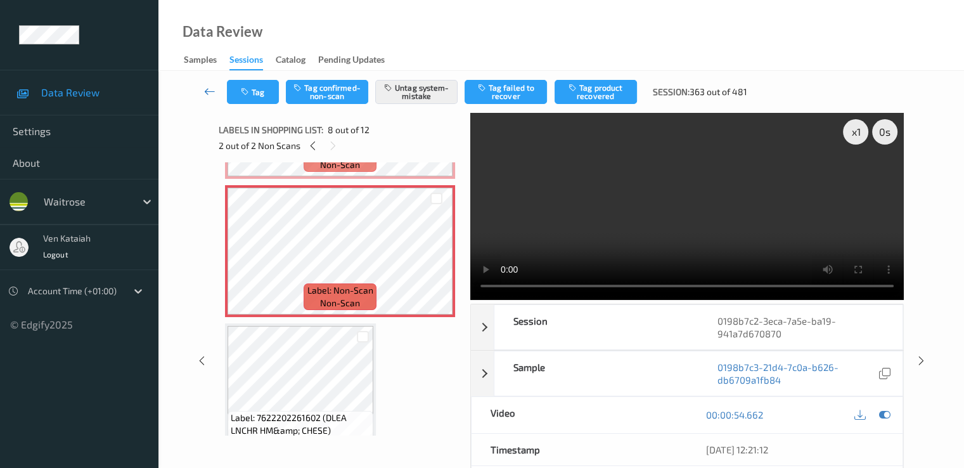
click at [210, 95] on icon at bounding box center [209, 91] width 11 height 13
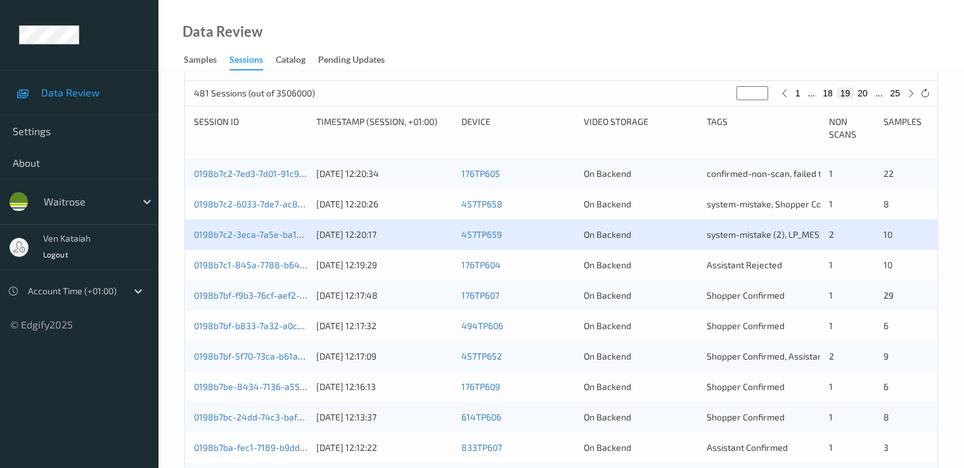
scroll to position [254, 0]
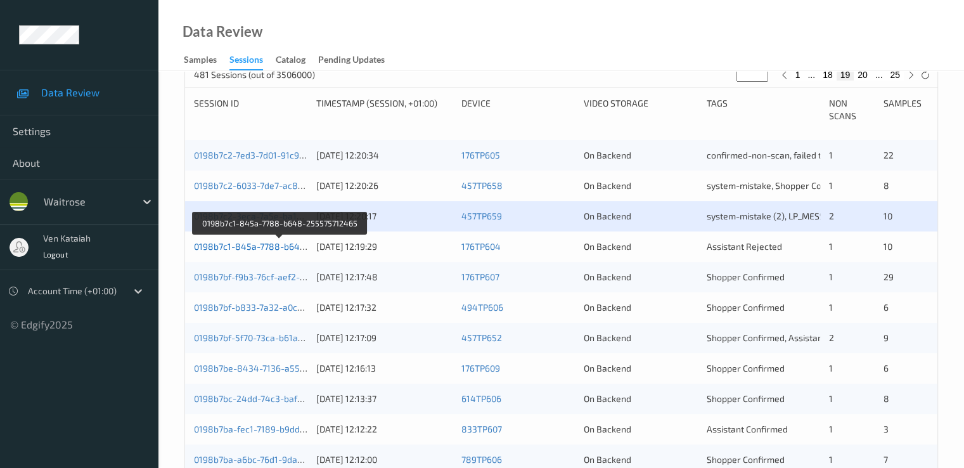
click at [252, 242] on link "0198b7c1-845a-7788-b648-255575712465" at bounding box center [281, 246] width 174 height 11
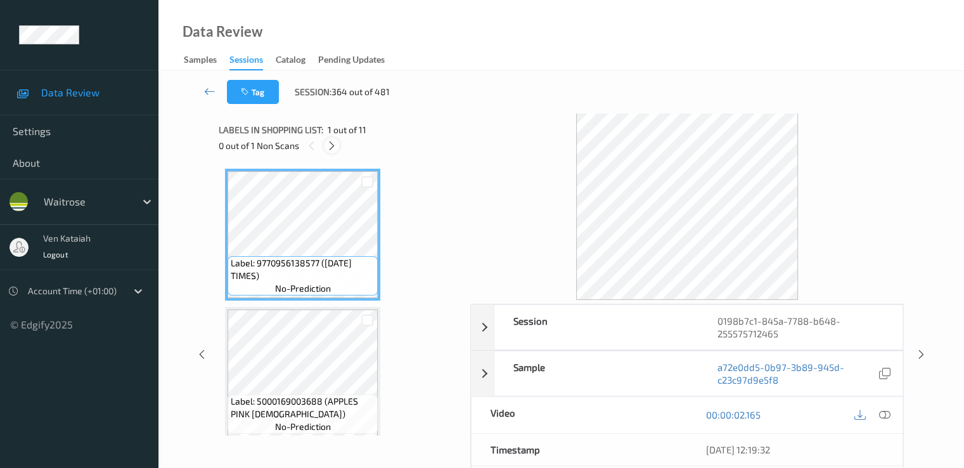
click at [334, 141] on icon at bounding box center [332, 145] width 11 height 11
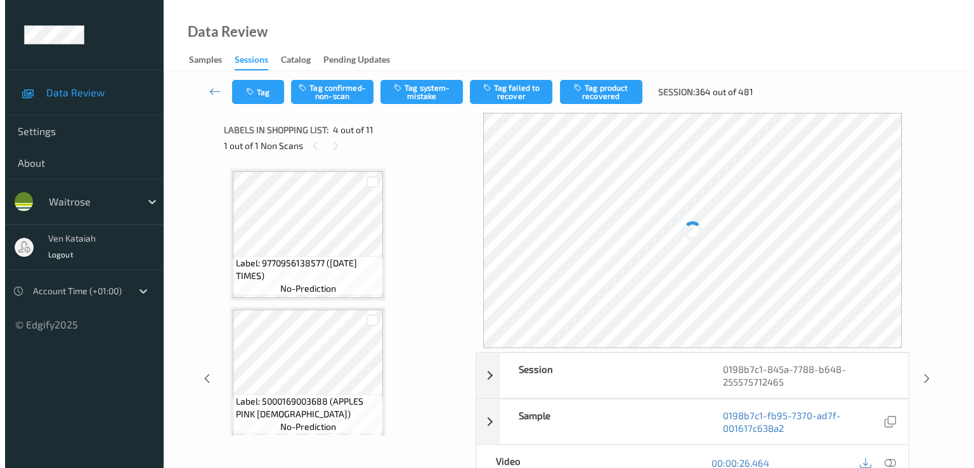
scroll to position [283, 0]
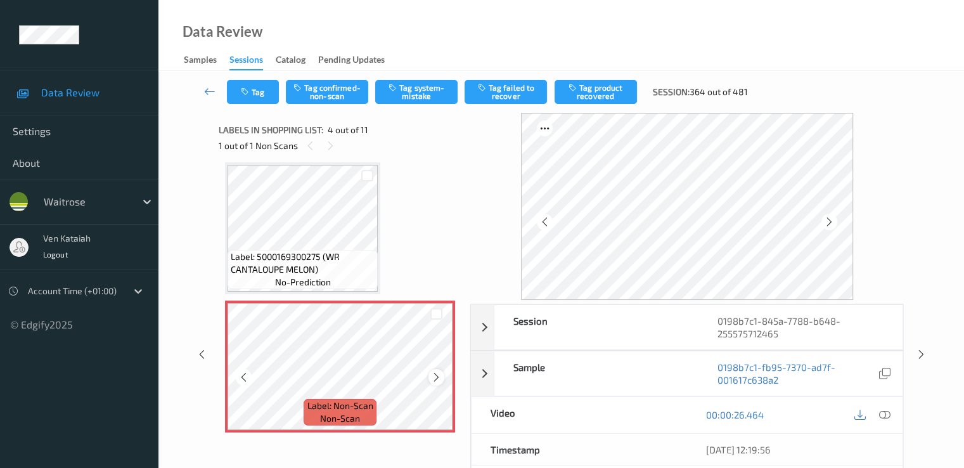
click at [431, 375] on icon at bounding box center [436, 377] width 11 height 11
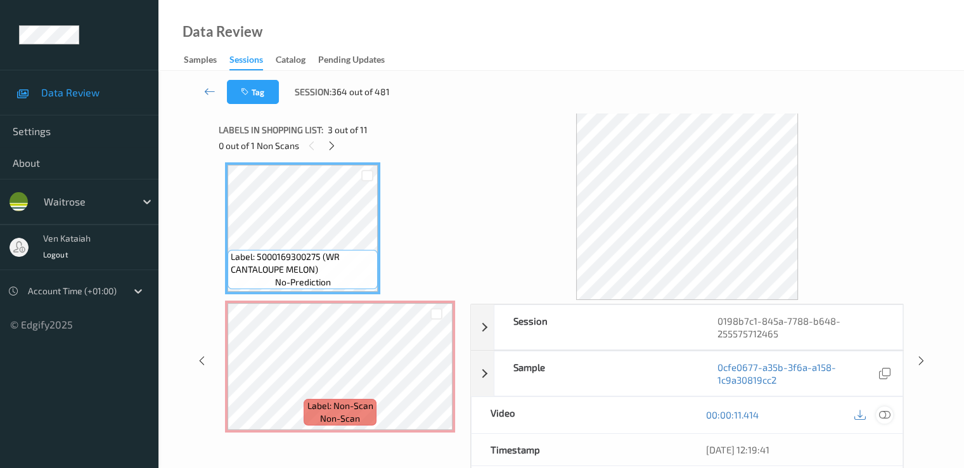
click at [887, 417] on icon at bounding box center [884, 414] width 11 height 11
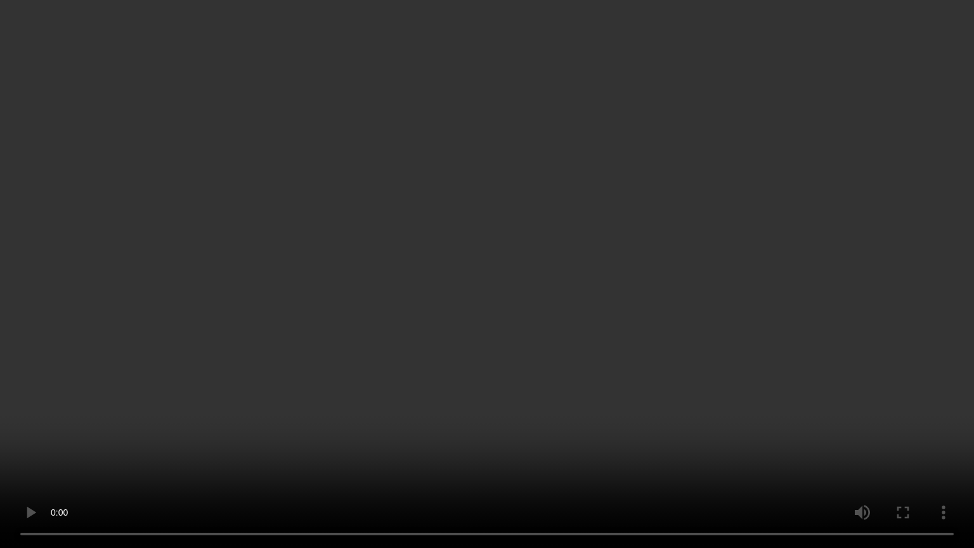
click at [436, 349] on video at bounding box center [487, 274] width 974 height 548
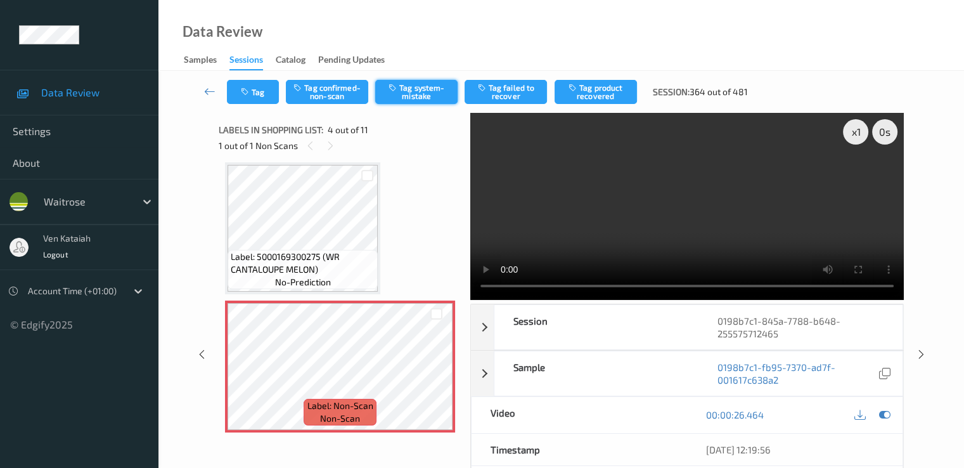
click at [414, 92] on button "Tag system-mistake" at bounding box center [416, 92] width 82 height 24
click at [250, 93] on icon "button" at bounding box center [246, 92] width 11 height 9
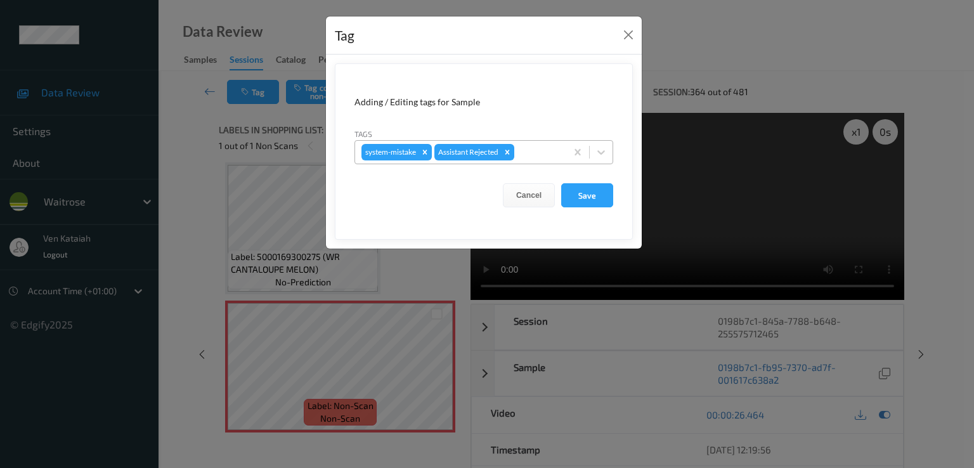
click at [521, 150] on div at bounding box center [538, 152] width 43 height 15
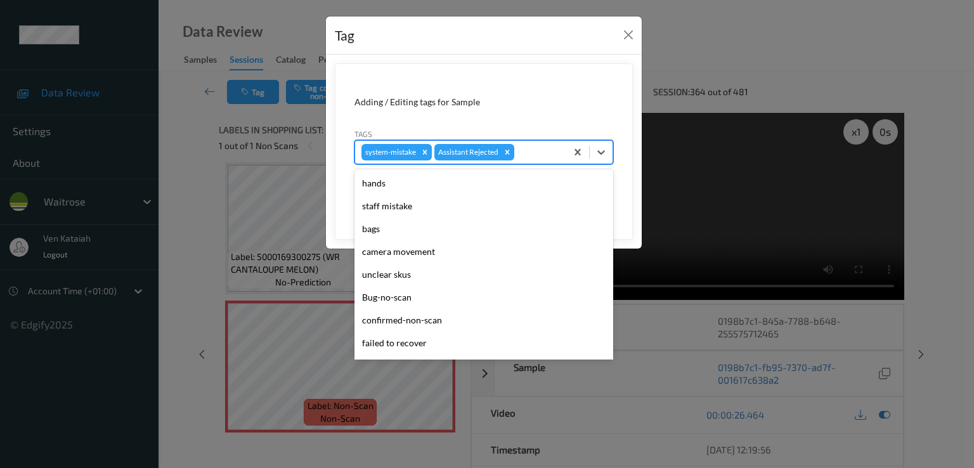
scroll to position [249, 0]
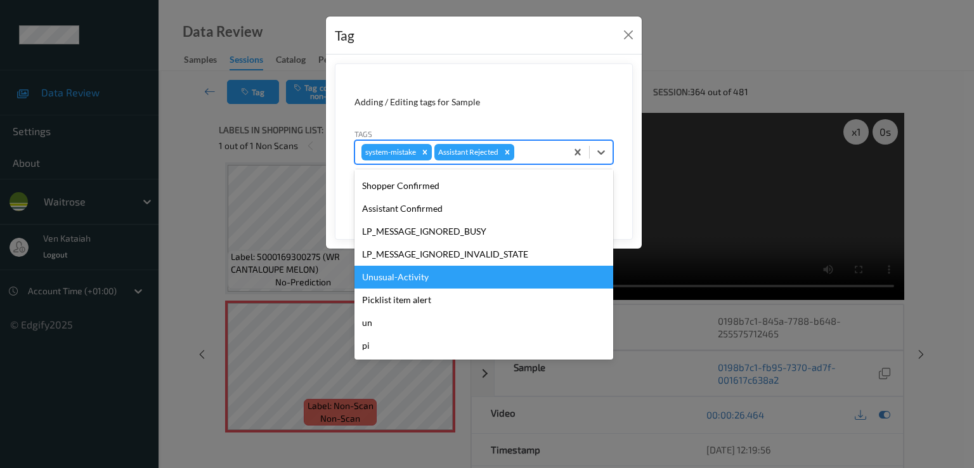
click at [419, 272] on div "Unusual-Activity" at bounding box center [483, 277] width 259 height 23
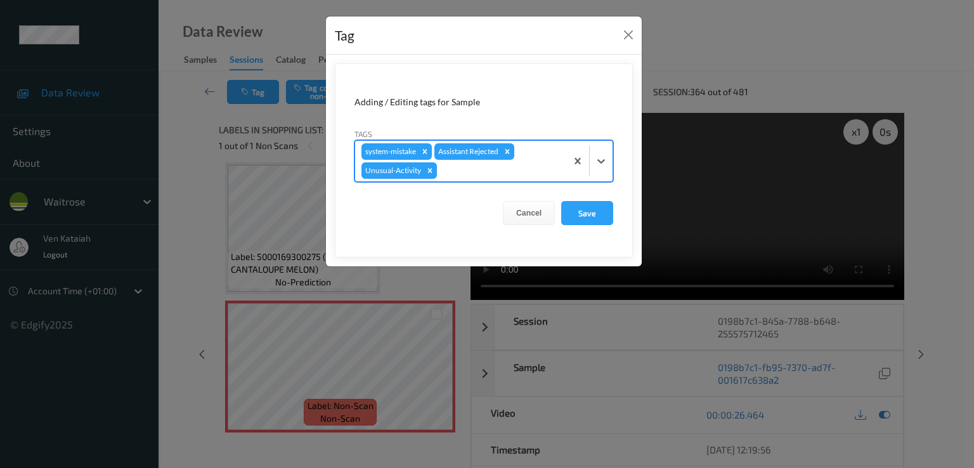
click at [462, 171] on div at bounding box center [499, 170] width 120 height 15
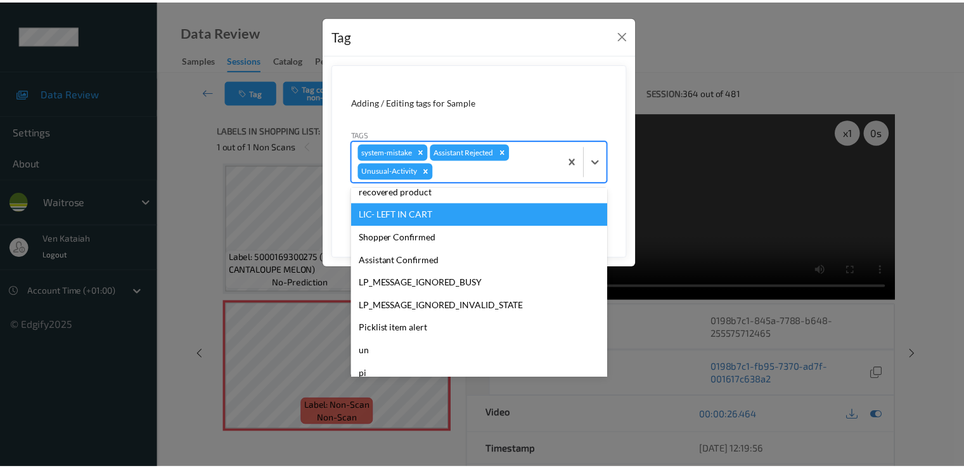
scroll to position [226, 0]
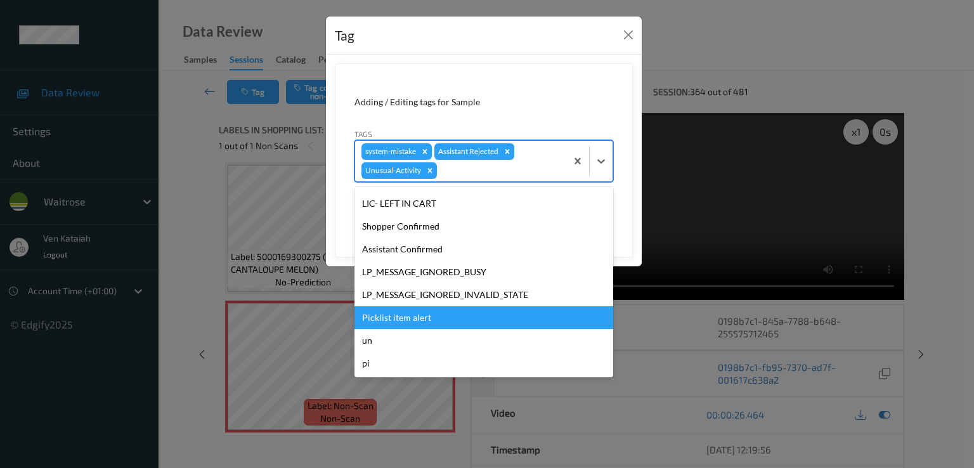
drag, startPoint x: 420, startPoint y: 311, endPoint x: 568, endPoint y: 264, distance: 154.8
click at [421, 310] on div "Picklist item alert" at bounding box center [483, 317] width 259 height 23
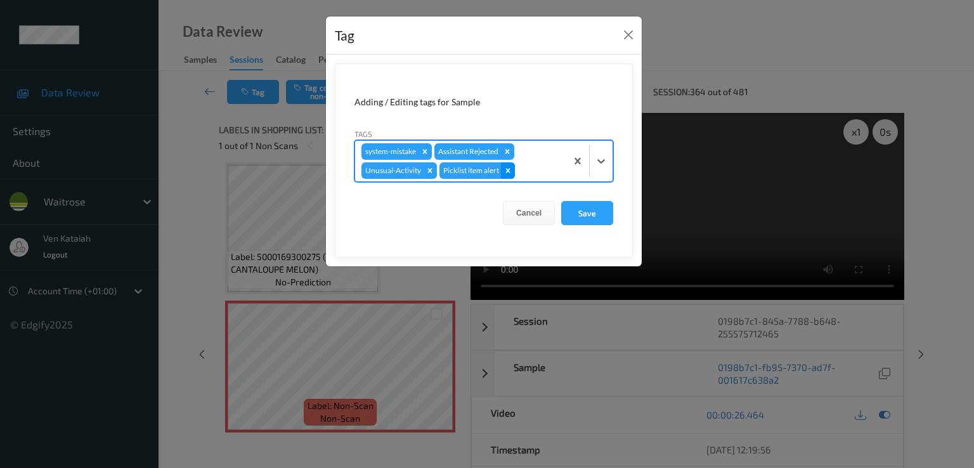
click at [508, 169] on icon "Remove Picklist item alert" at bounding box center [508, 170] width 4 height 4
click at [588, 213] on button "Save" at bounding box center [587, 213] width 52 height 24
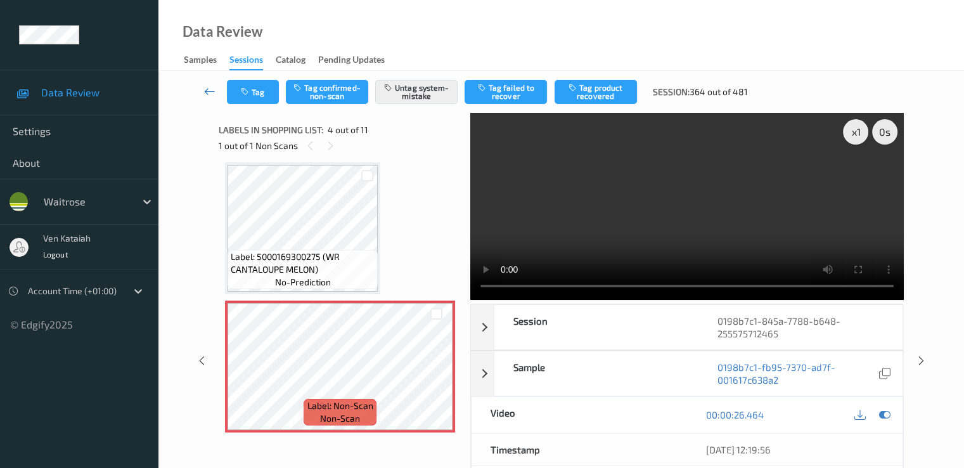
click at [204, 97] on icon at bounding box center [209, 91] width 11 height 13
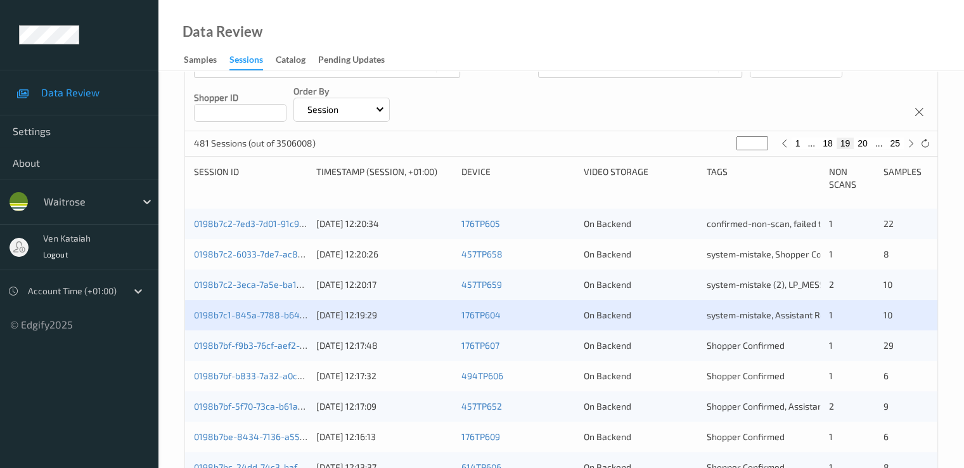
scroll to position [380, 0]
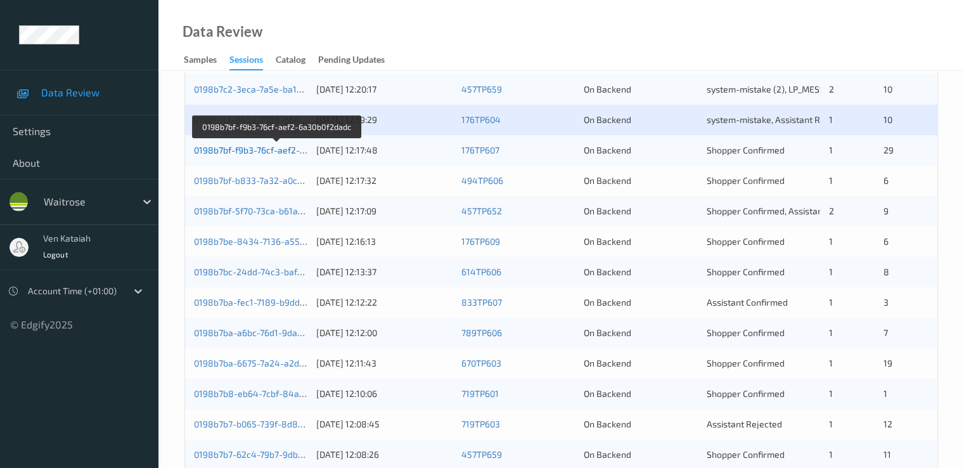
click at [288, 145] on link "0198b7bf-f9b3-76cf-aef2-6a30b0f2dadc" at bounding box center [276, 150] width 164 height 11
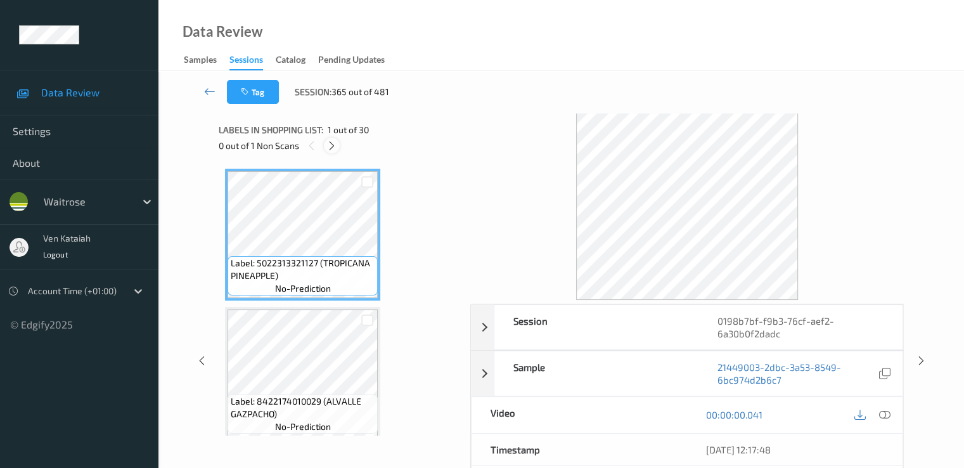
click at [330, 148] on icon at bounding box center [332, 145] width 11 height 11
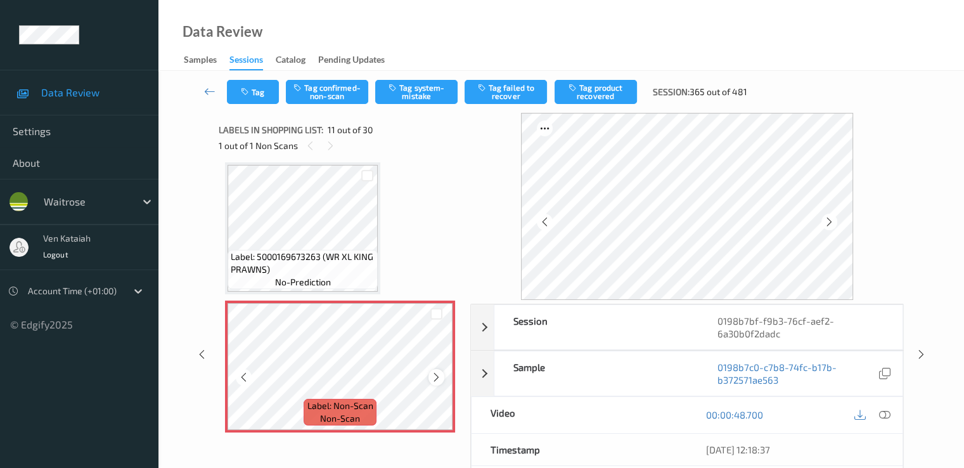
click at [440, 382] on icon at bounding box center [436, 377] width 11 height 11
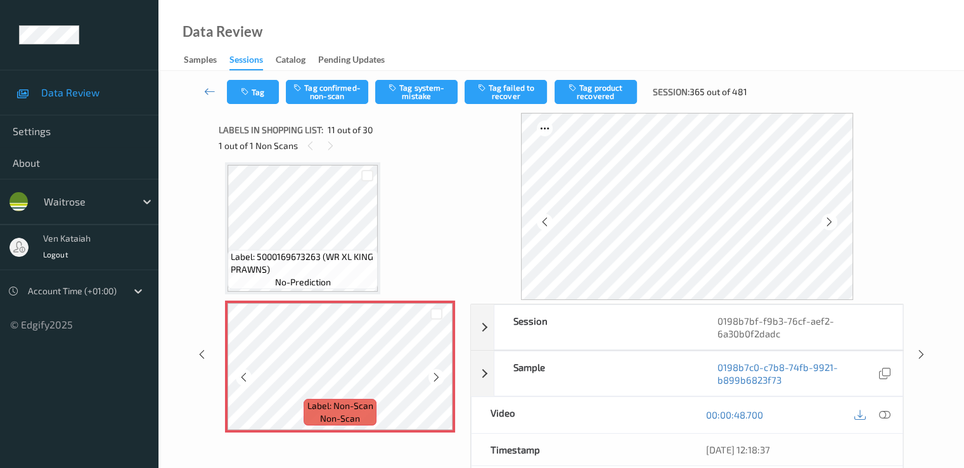
click at [440, 382] on icon at bounding box center [436, 377] width 11 height 11
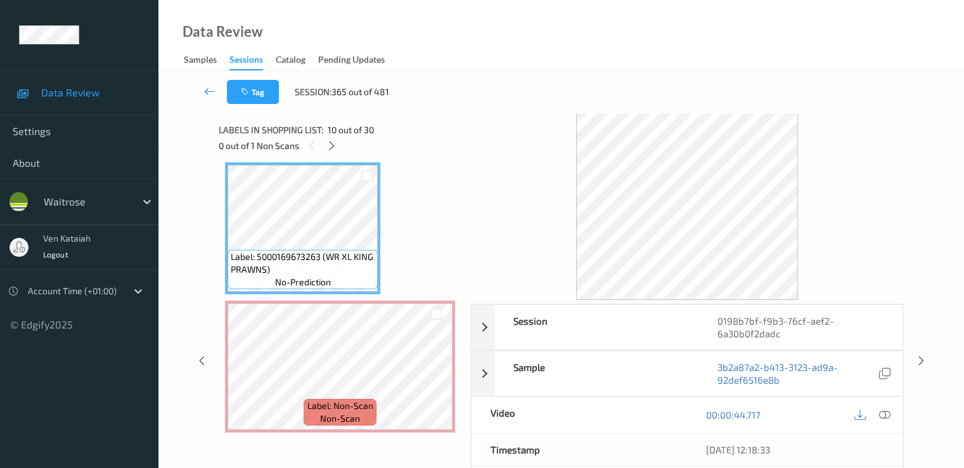
scroll to position [1124, 0]
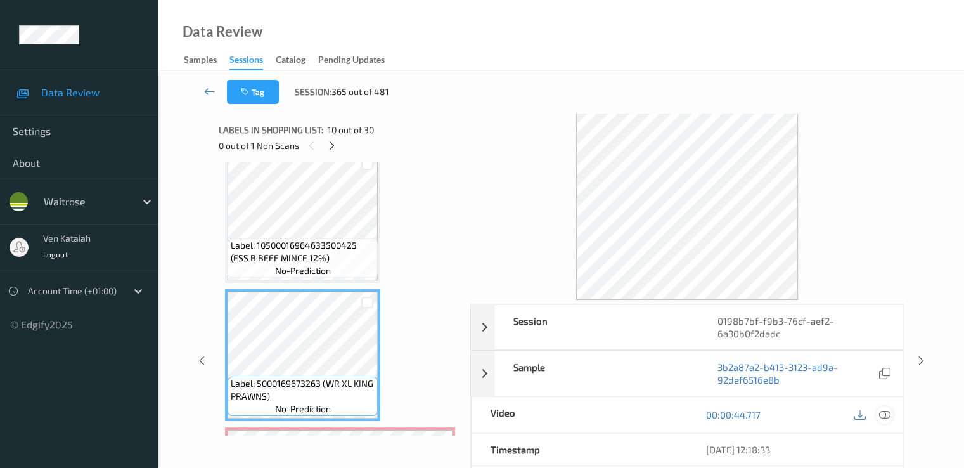
click at [888, 412] on icon at bounding box center [884, 414] width 11 height 11
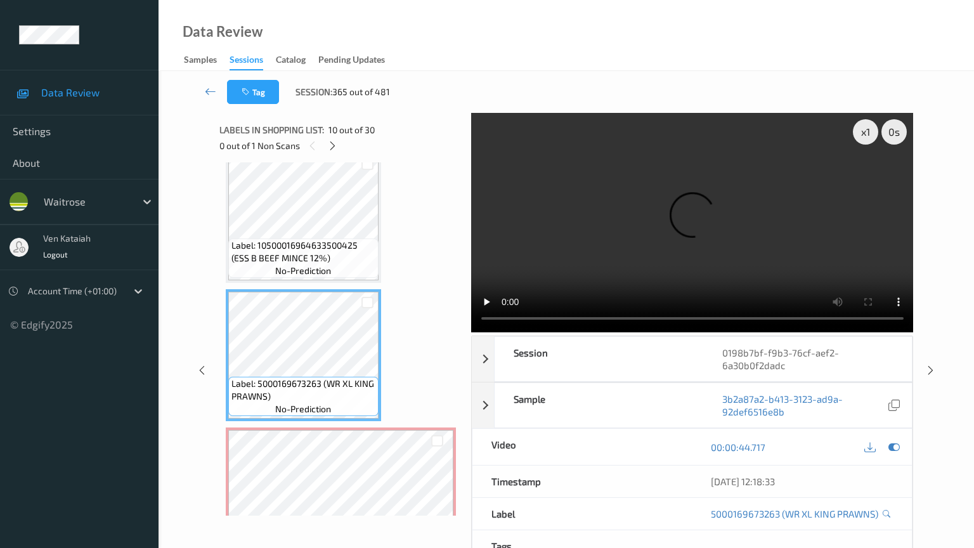
click at [528, 332] on video at bounding box center [692, 222] width 443 height 219
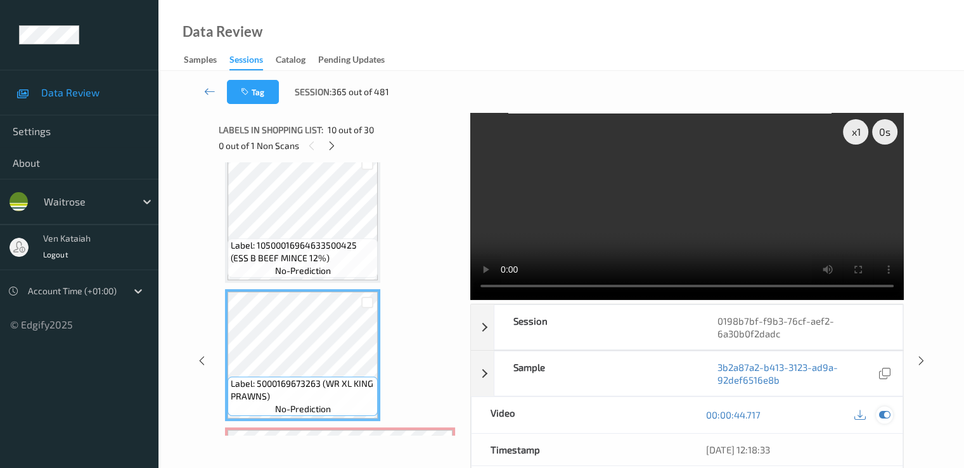
click at [888, 414] on icon at bounding box center [884, 414] width 11 height 11
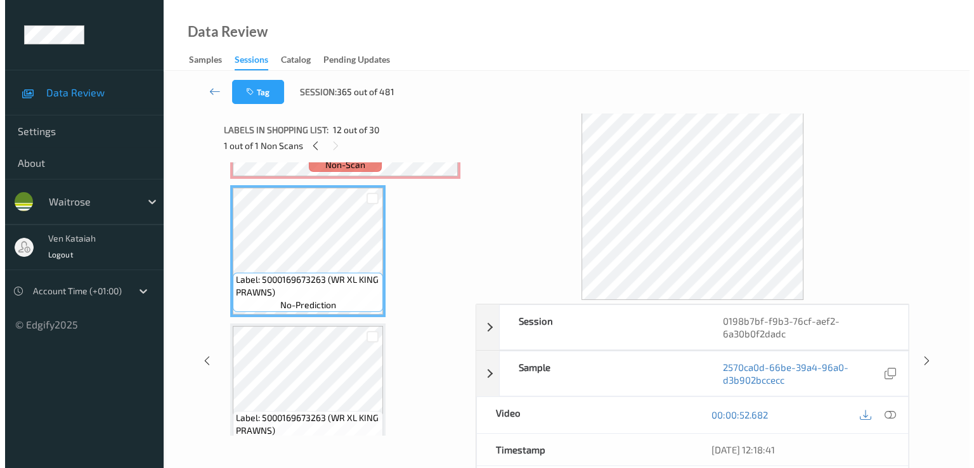
scroll to position [1377, 0]
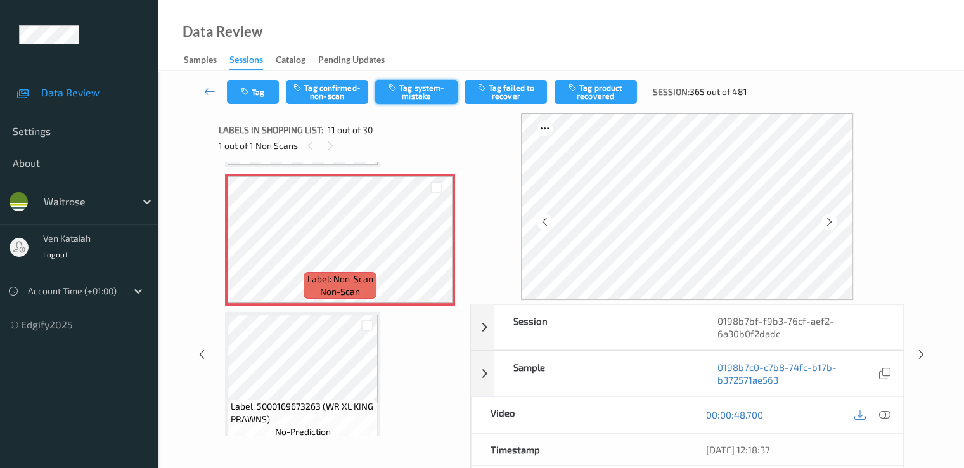
click at [397, 84] on icon "button" at bounding box center [394, 87] width 11 height 9
click at [254, 92] on button "Tag" at bounding box center [253, 92] width 52 height 24
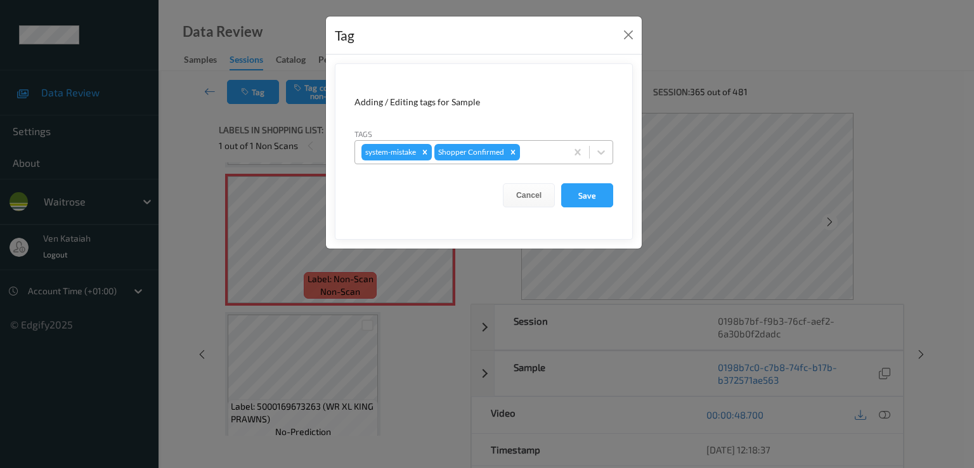
click at [551, 147] on div at bounding box center [540, 152] width 37 height 15
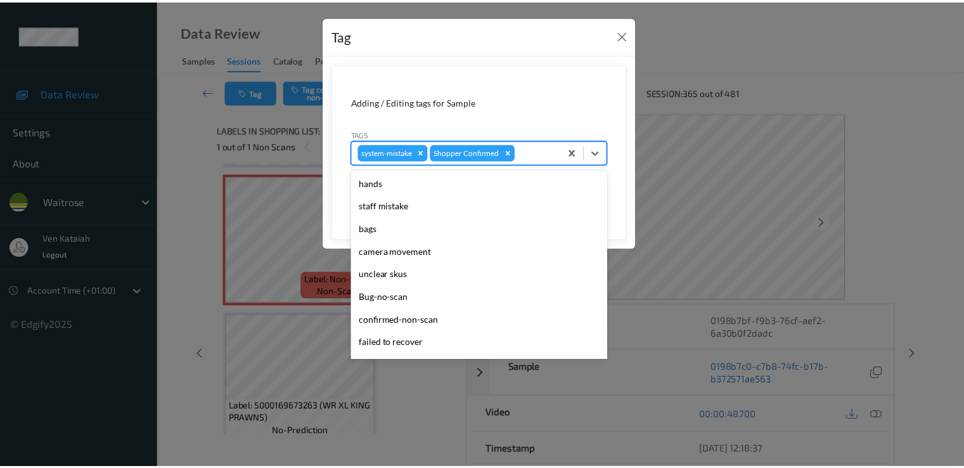
scroll to position [249, 0]
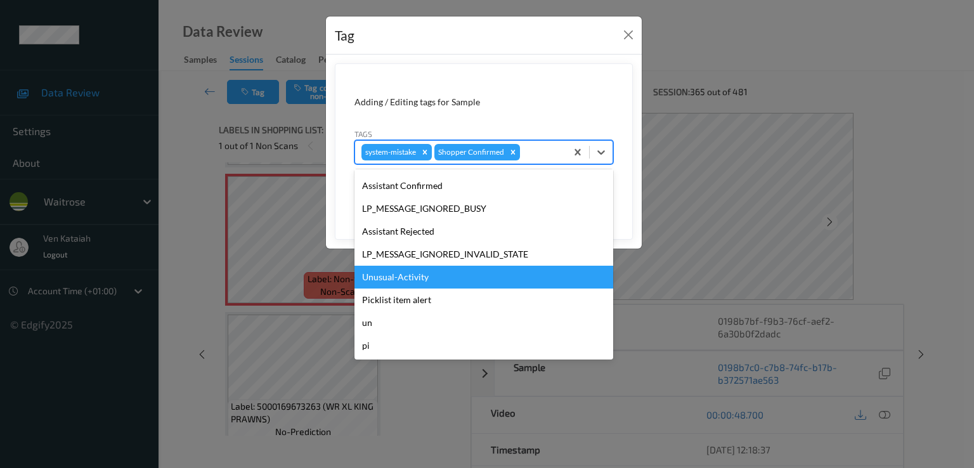
click at [407, 277] on div "Unusual-Activity" at bounding box center [483, 277] width 259 height 23
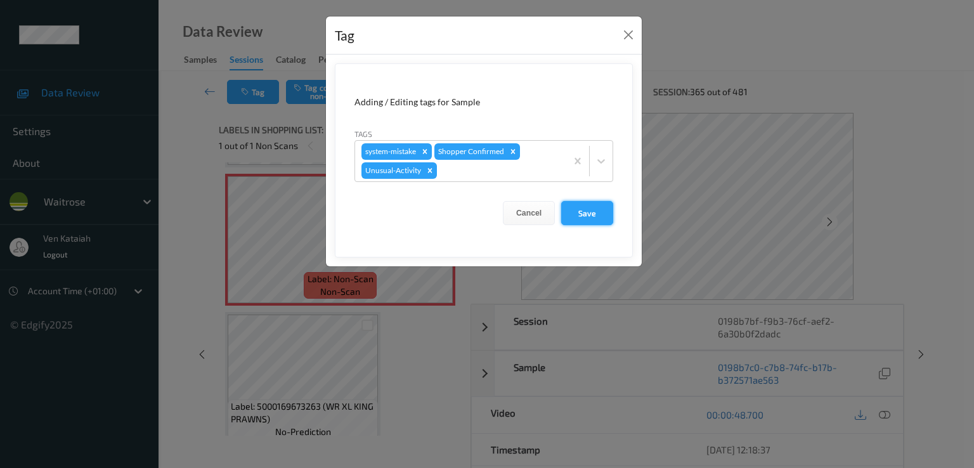
click at [580, 211] on button "Save" at bounding box center [587, 213] width 52 height 24
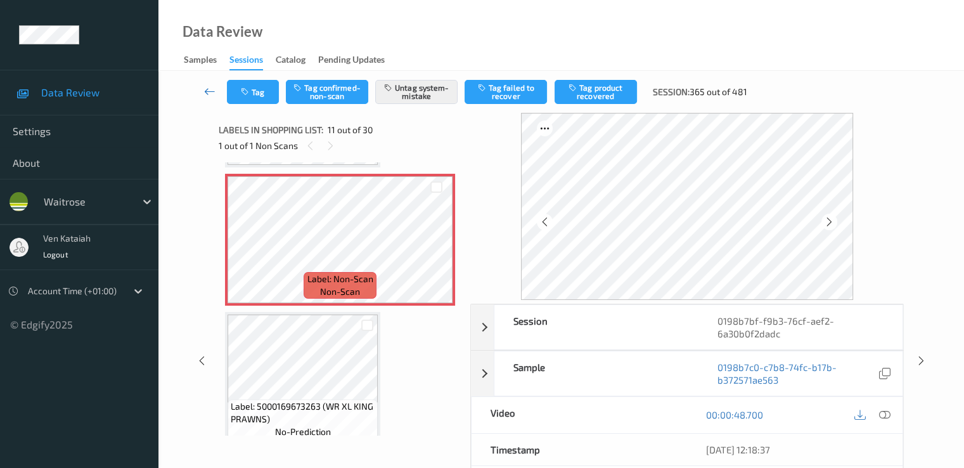
click at [211, 84] on link at bounding box center [210, 92] width 34 height 24
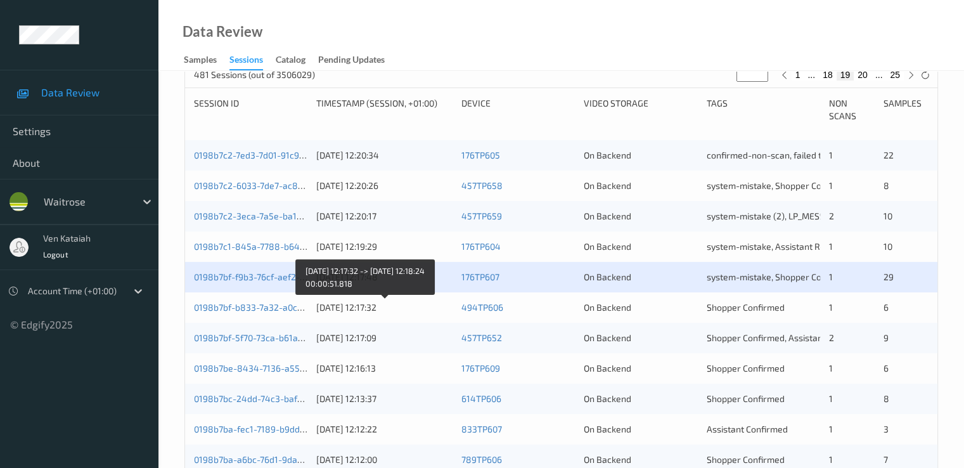
scroll to position [380, 0]
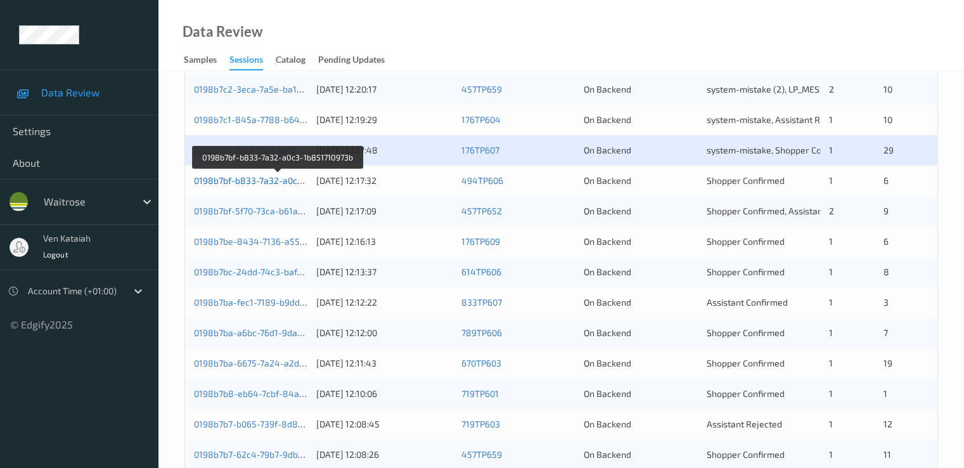
click at [269, 179] on link "0198b7bf-b833-7a32-a0c3-1b851710973b" at bounding box center [278, 180] width 169 height 11
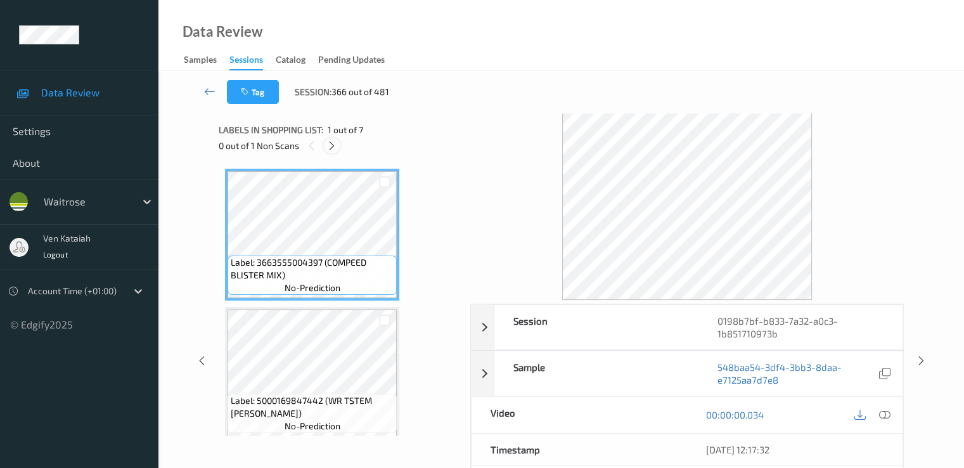
click at [330, 150] on icon at bounding box center [332, 145] width 11 height 11
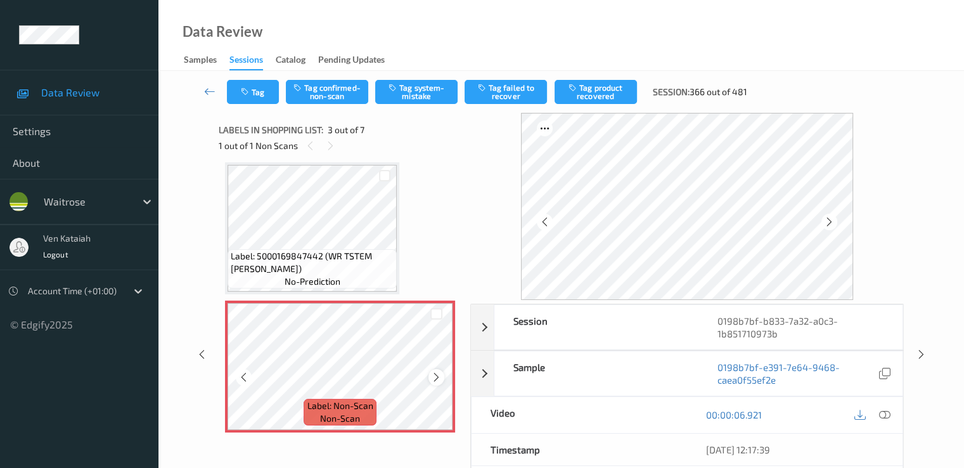
click at [429, 373] on div at bounding box center [437, 377] width 16 height 16
click at [438, 377] on icon at bounding box center [436, 377] width 11 height 11
click at [434, 382] on icon at bounding box center [436, 377] width 11 height 11
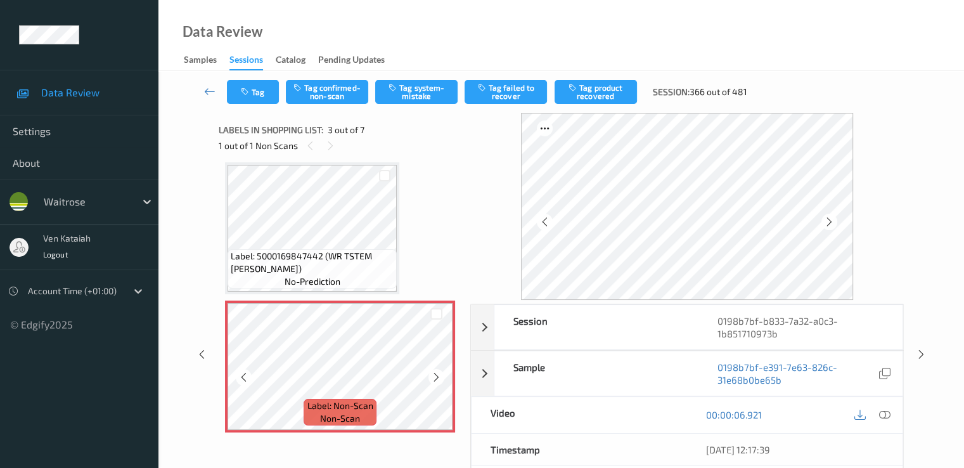
click at [434, 382] on icon at bounding box center [436, 377] width 11 height 11
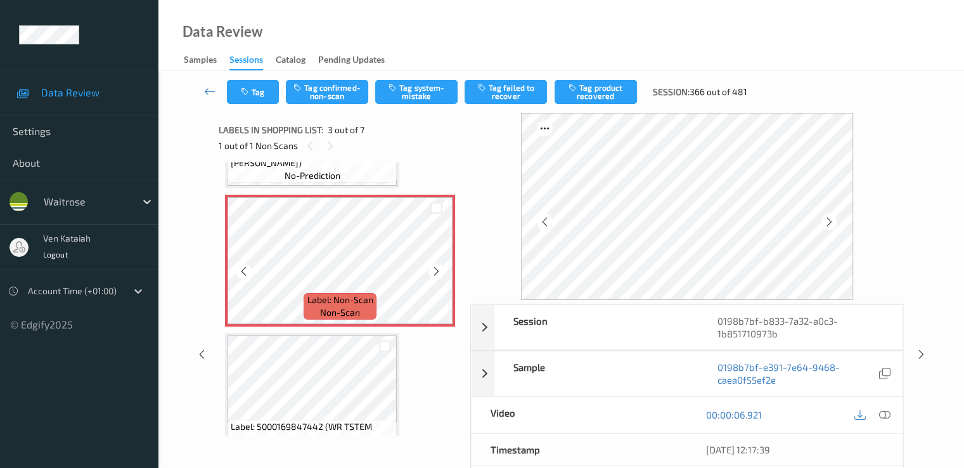
scroll to position [271, 0]
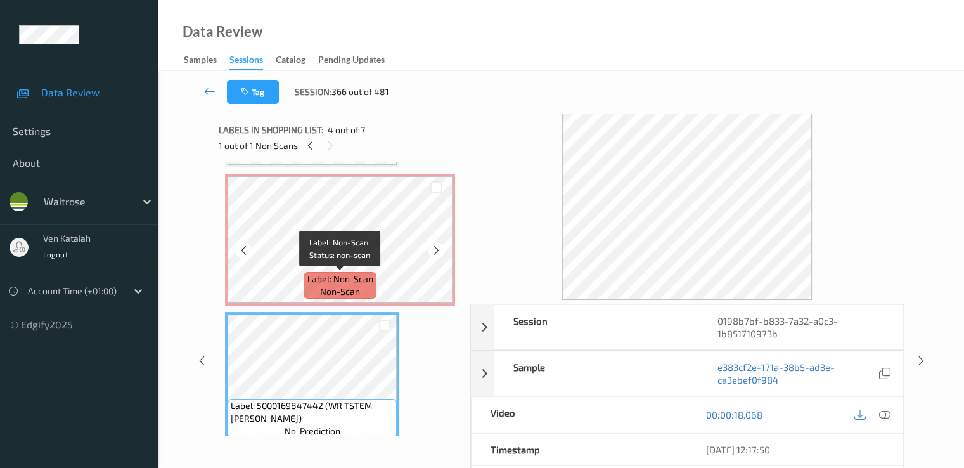
click at [320, 273] on span "Label: Non-Scan" at bounding box center [341, 279] width 66 height 13
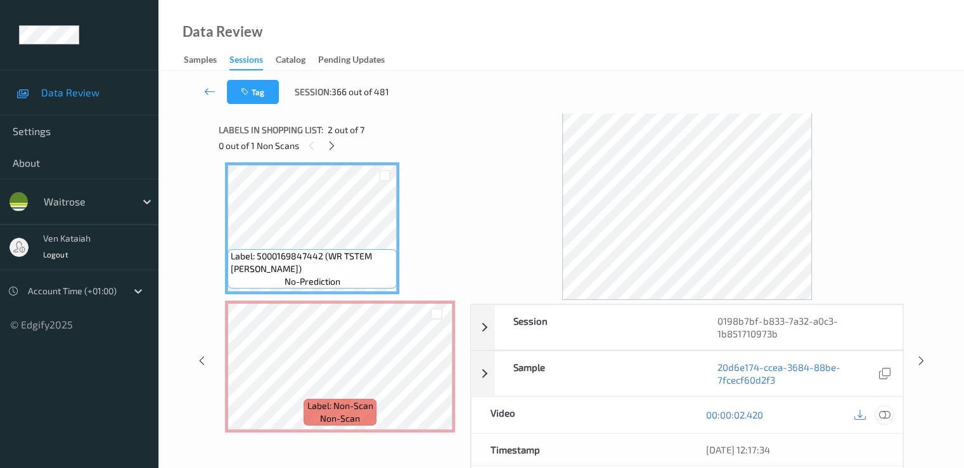
click at [890, 414] on div at bounding box center [884, 414] width 17 height 17
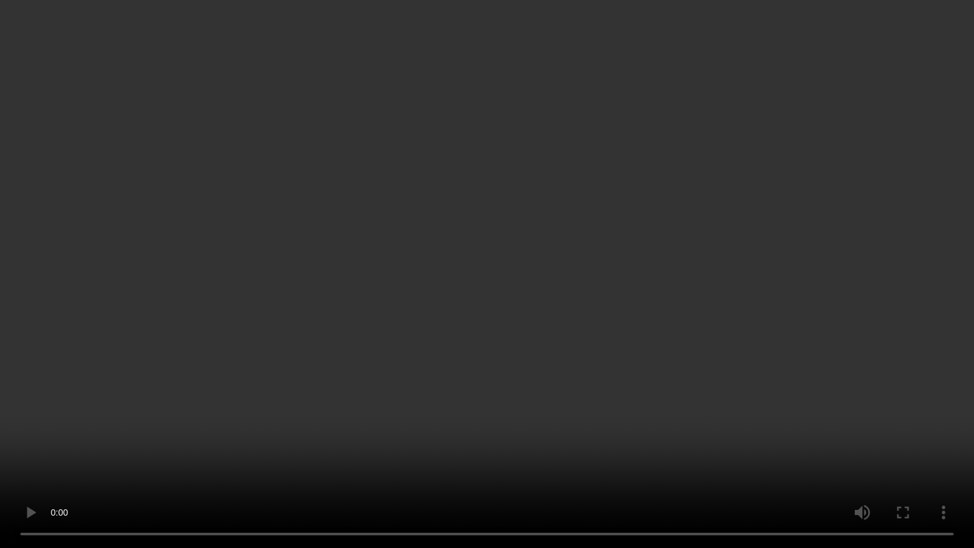
click at [349, 373] on video at bounding box center [487, 274] width 974 height 548
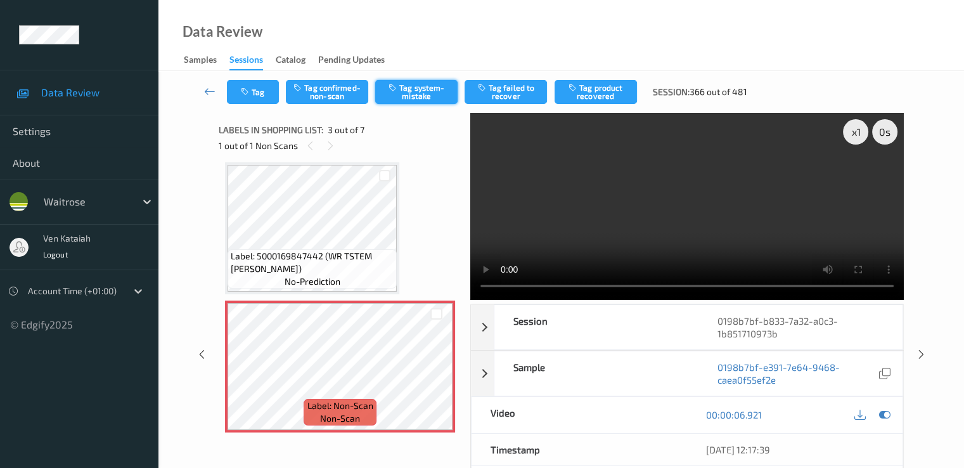
click at [396, 90] on icon "button" at bounding box center [394, 87] width 11 height 9
click at [426, 86] on button "Untag system-mistake" at bounding box center [416, 92] width 82 height 24
click at [316, 82] on button "Tag confirmed-non-scan" at bounding box center [327, 92] width 82 height 24
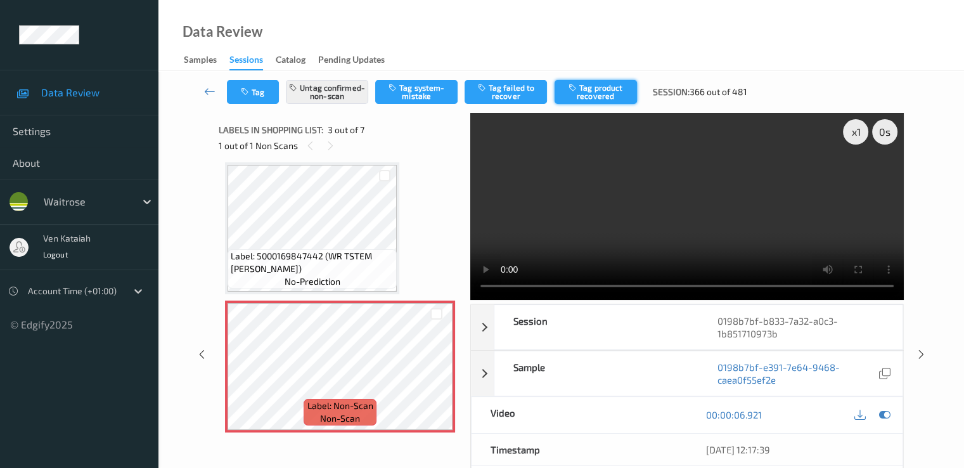
click at [585, 98] on button "Tag product recovered" at bounding box center [596, 92] width 82 height 24
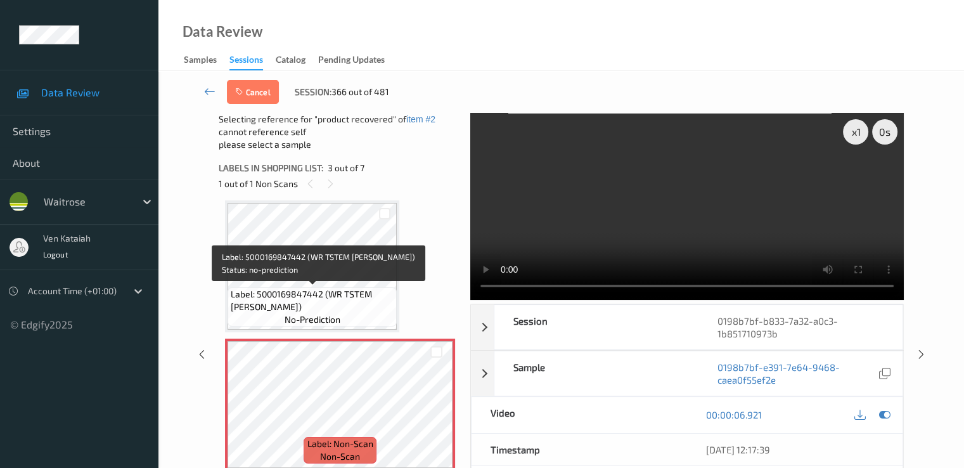
scroll to position [271, 0]
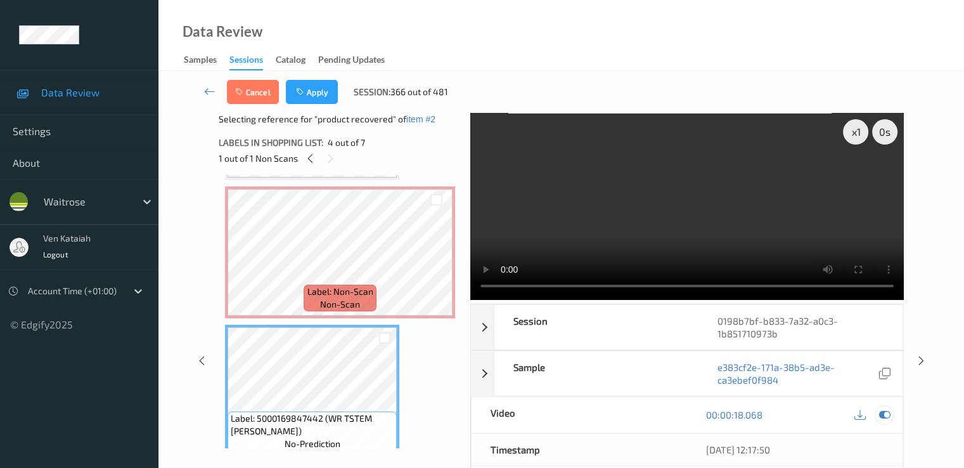
click at [883, 409] on icon at bounding box center [884, 414] width 11 height 11
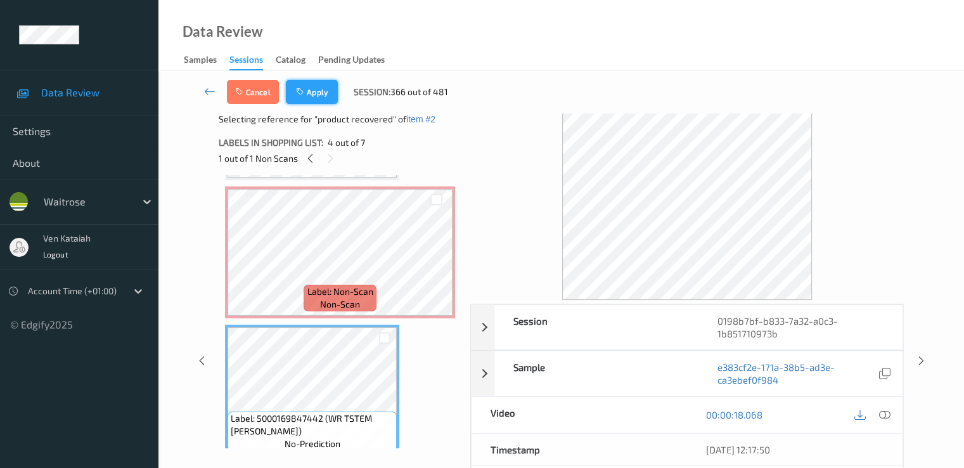
click at [311, 86] on button "Apply" at bounding box center [312, 92] width 52 height 24
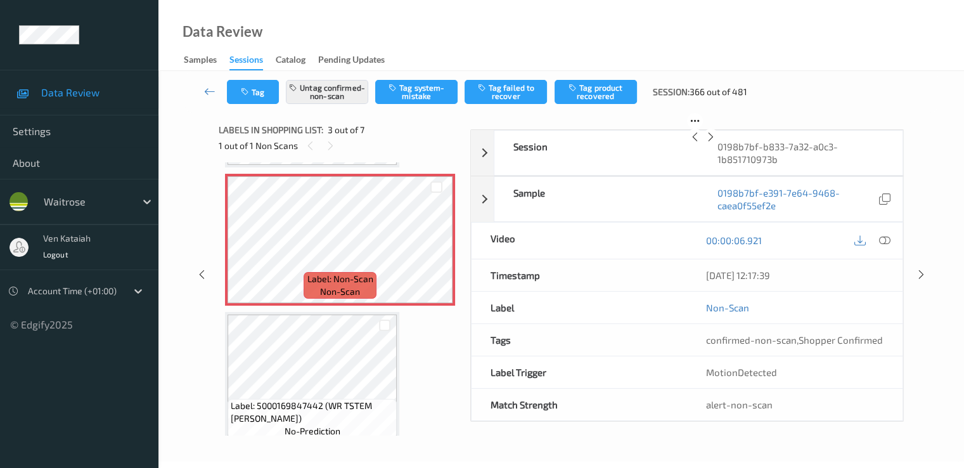
scroll to position [145, 0]
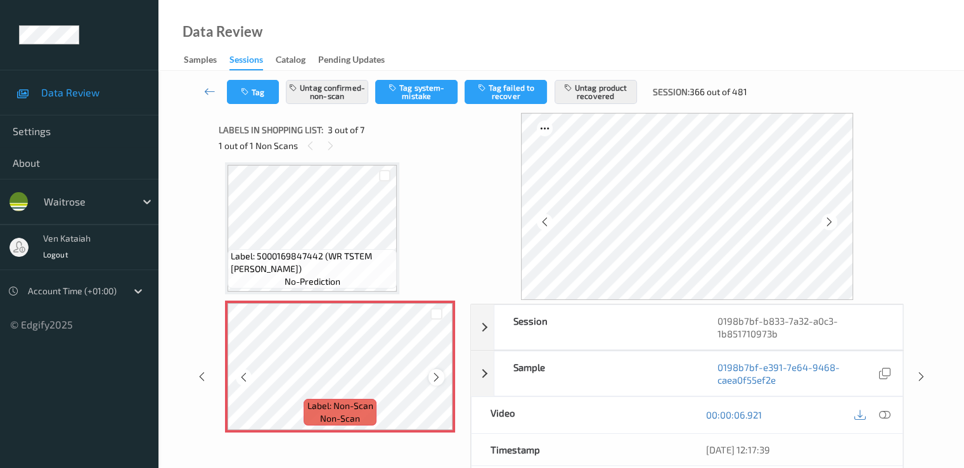
click at [436, 377] on icon at bounding box center [436, 377] width 11 height 11
click at [431, 379] on div at bounding box center [437, 377] width 16 height 16
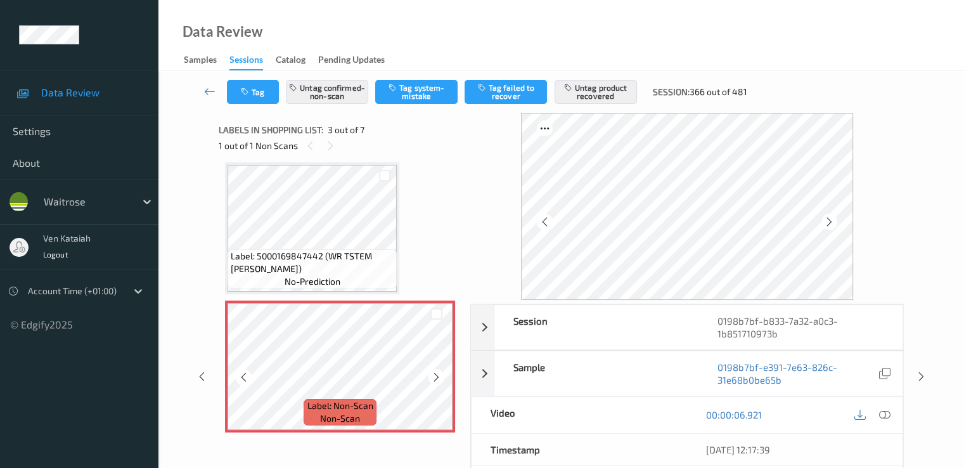
click at [431, 379] on div at bounding box center [437, 377] width 16 height 16
click at [432, 379] on icon at bounding box center [436, 377] width 11 height 11
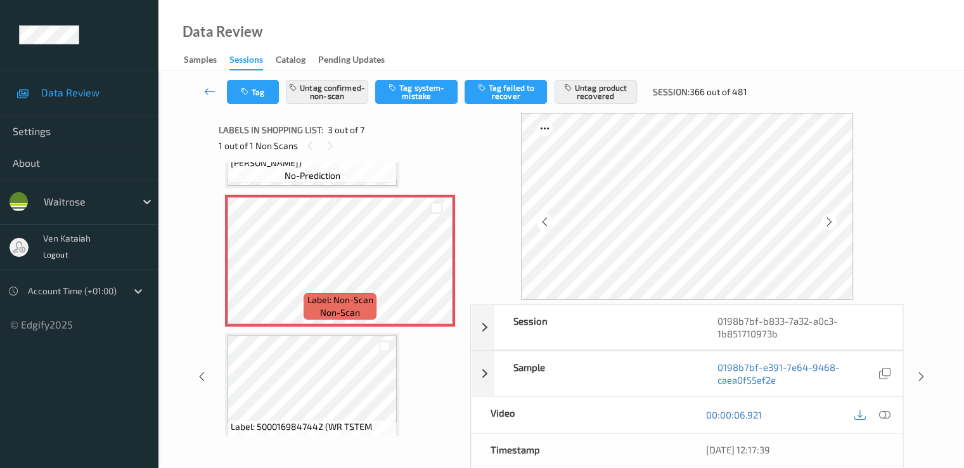
scroll to position [271, 0]
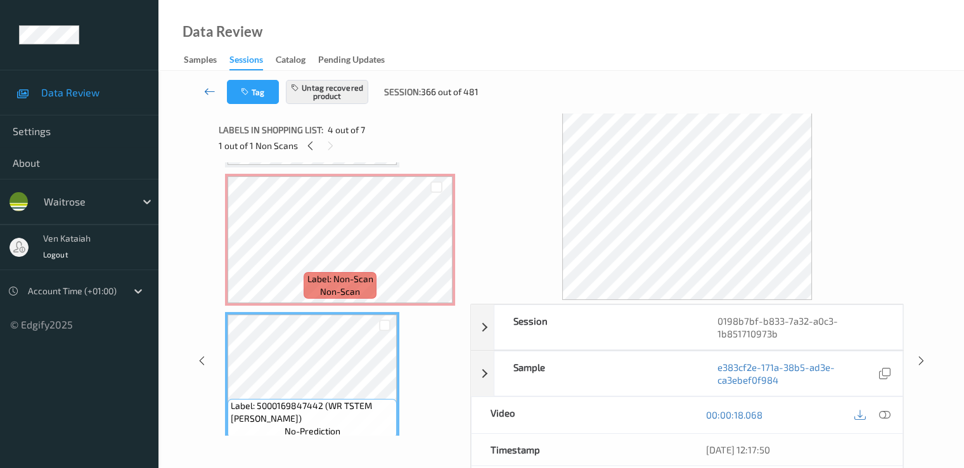
click at [211, 94] on icon at bounding box center [209, 91] width 11 height 13
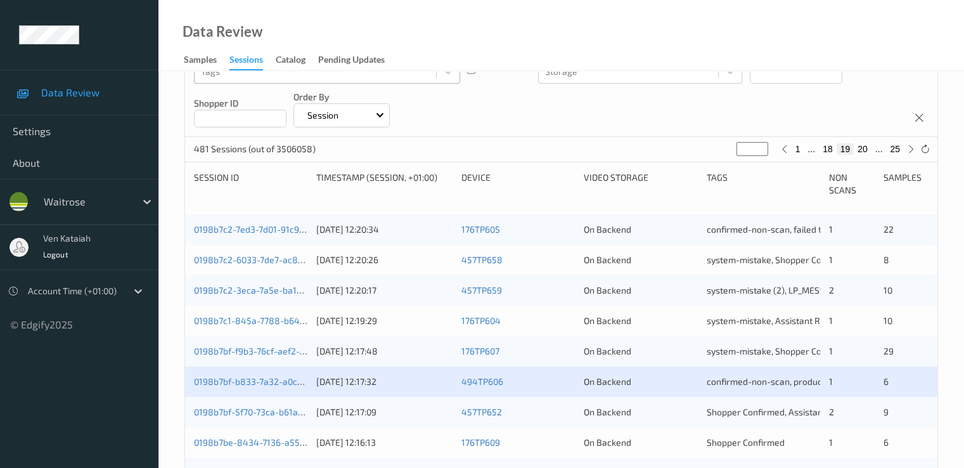
scroll to position [254, 0]
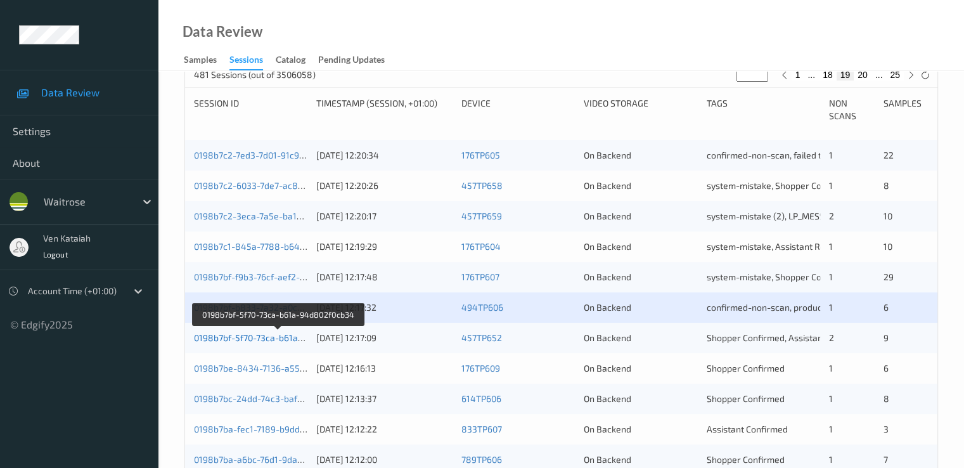
click at [279, 340] on link "0198b7bf-5f70-73ca-b61a-94d802f0cb34" at bounding box center [278, 337] width 168 height 11
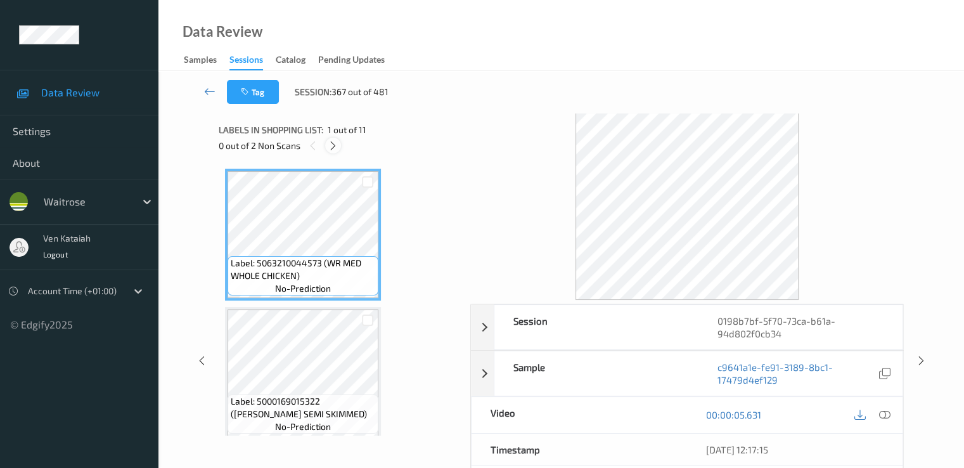
click at [331, 145] on icon at bounding box center [333, 145] width 11 height 11
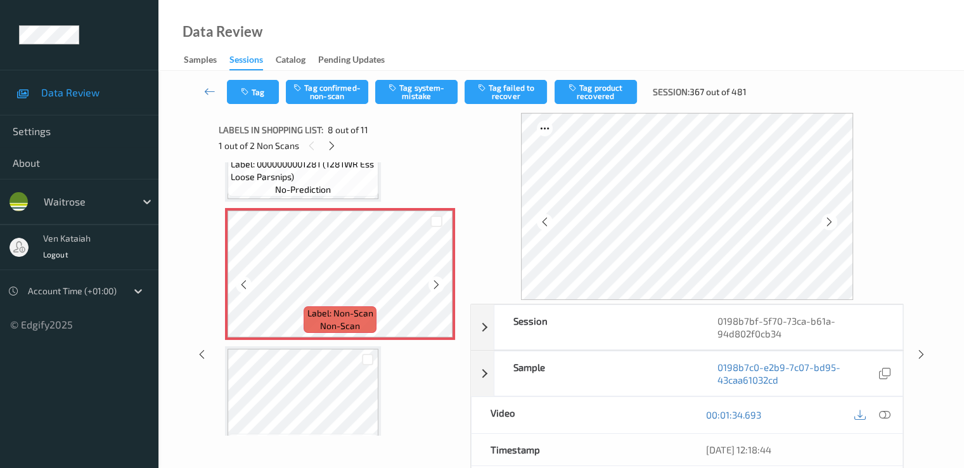
scroll to position [963, 0]
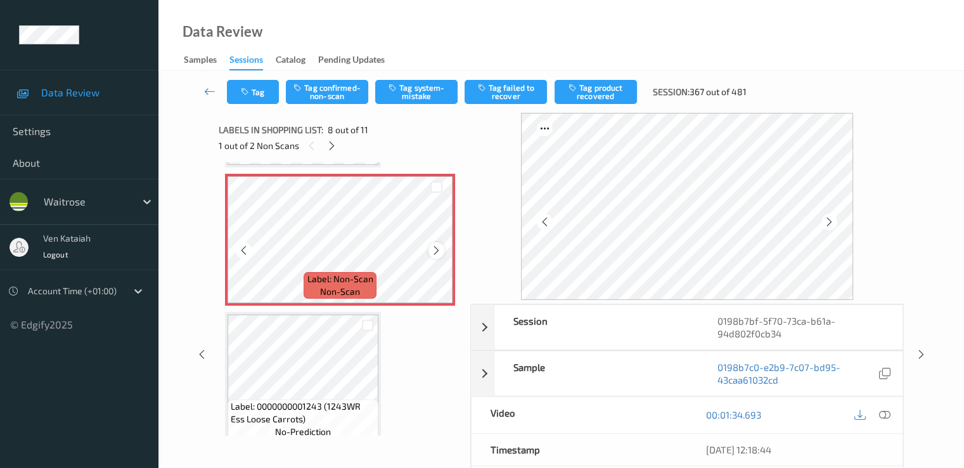
click at [439, 249] on icon at bounding box center [436, 250] width 11 height 11
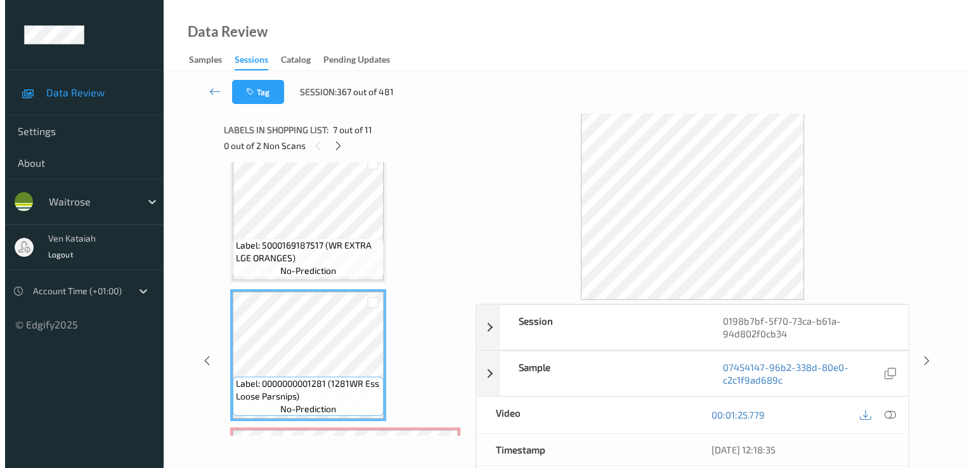
scroll to position [836, 0]
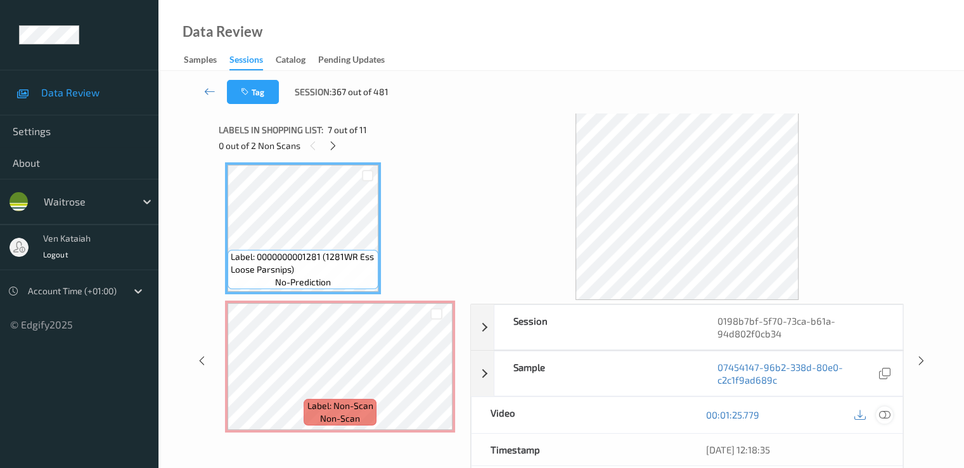
click at [886, 414] on icon at bounding box center [884, 414] width 11 height 11
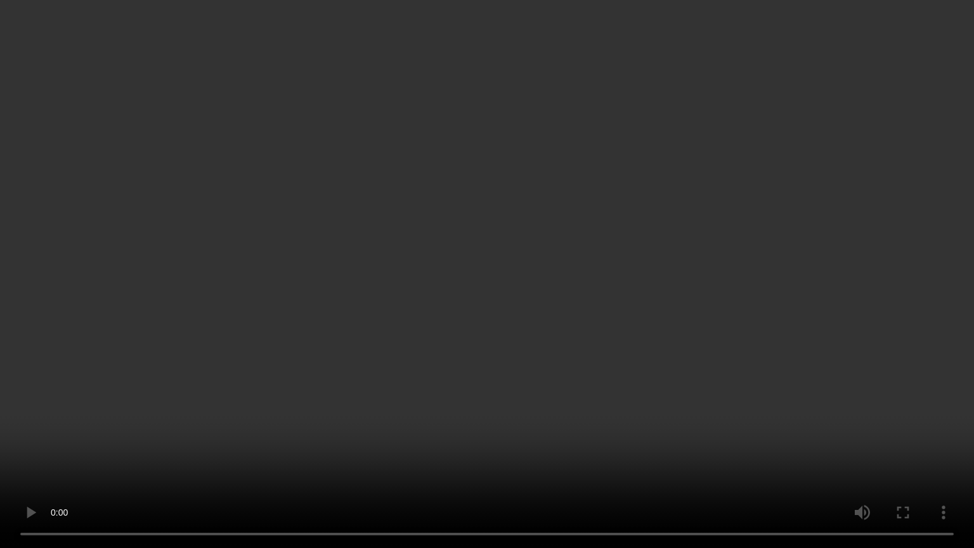
click at [675, 282] on video at bounding box center [487, 274] width 974 height 548
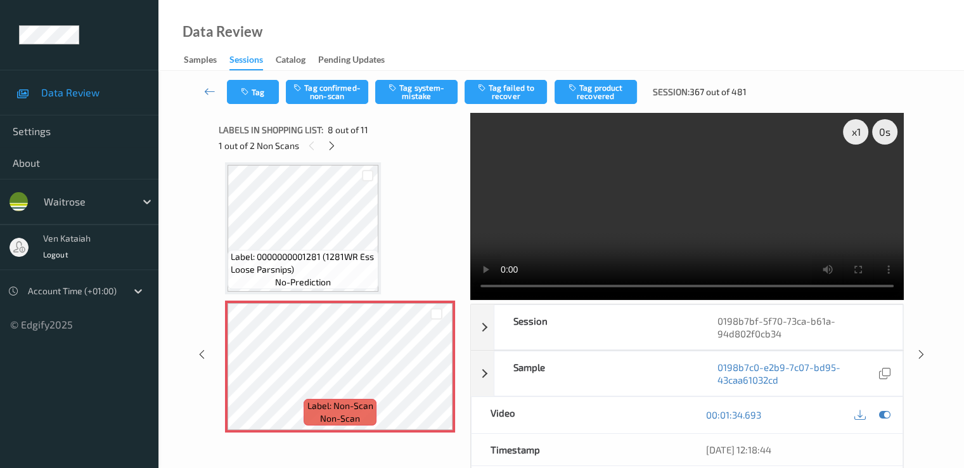
click at [411, 76] on div "Tag Tag confirmed-non-scan Tag system-mistake Tag failed to recover Tag product…" at bounding box center [562, 92] width 754 height 42
click at [414, 89] on button "Tag system-mistake" at bounding box center [416, 92] width 82 height 24
click at [271, 100] on button "Tag" at bounding box center [253, 92] width 52 height 24
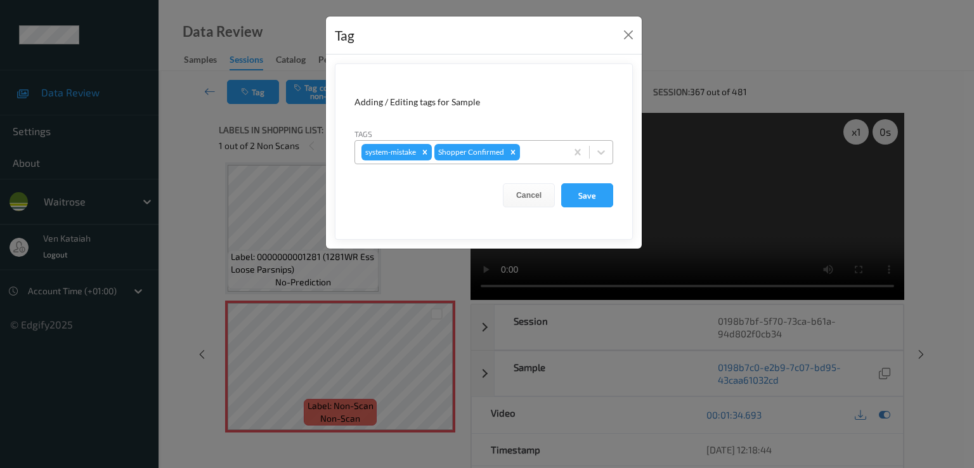
click at [533, 155] on div at bounding box center [540, 152] width 37 height 15
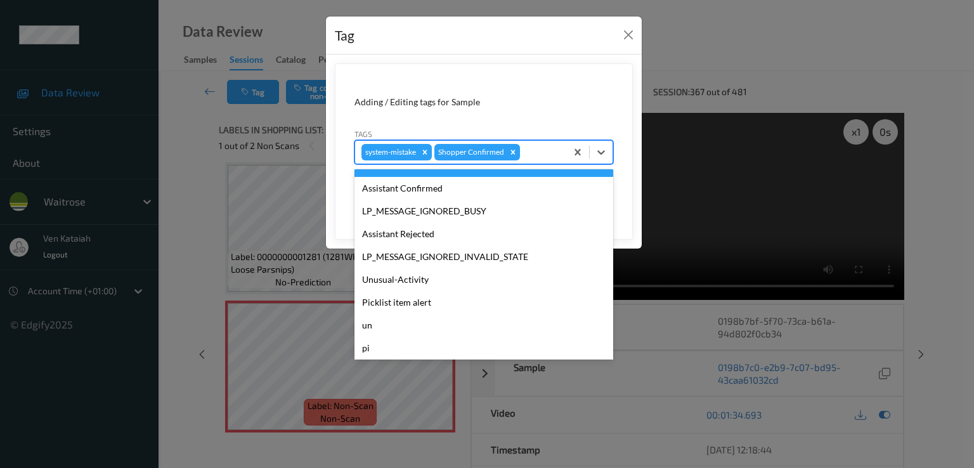
scroll to position [249, 0]
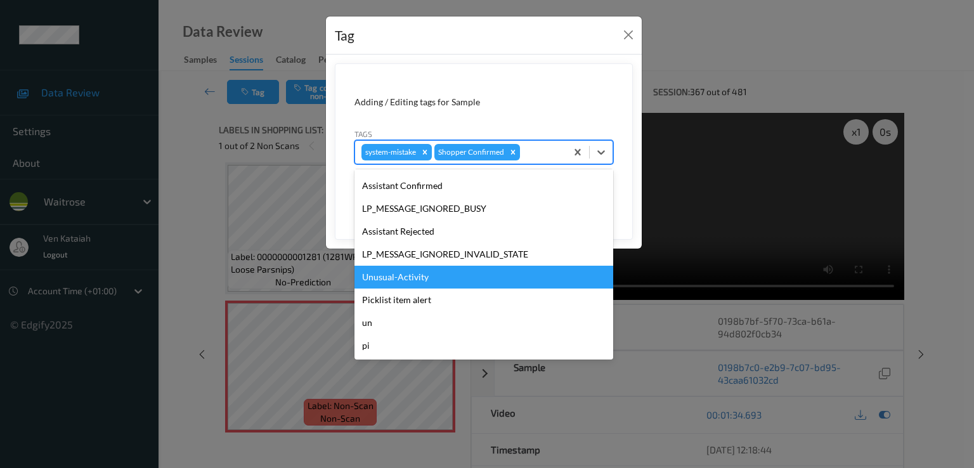
click at [371, 266] on div "Unusual-Activity" at bounding box center [483, 277] width 259 height 23
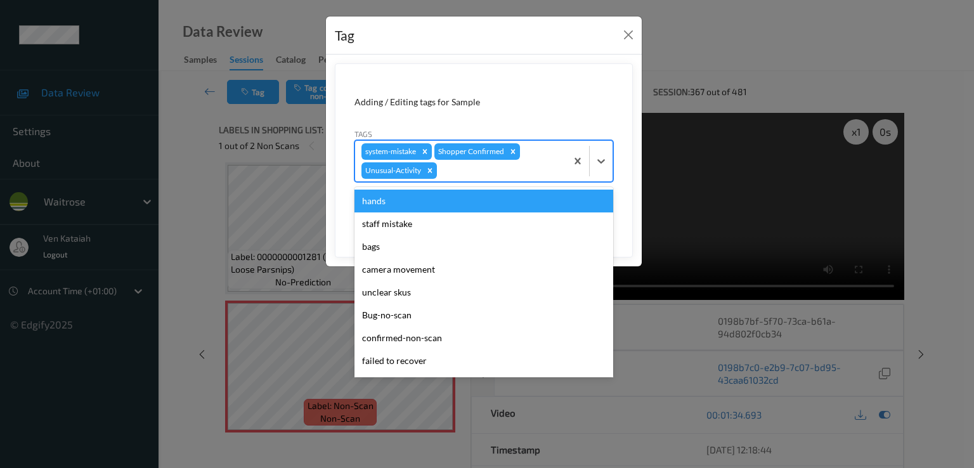
click at [470, 171] on div at bounding box center [499, 170] width 120 height 15
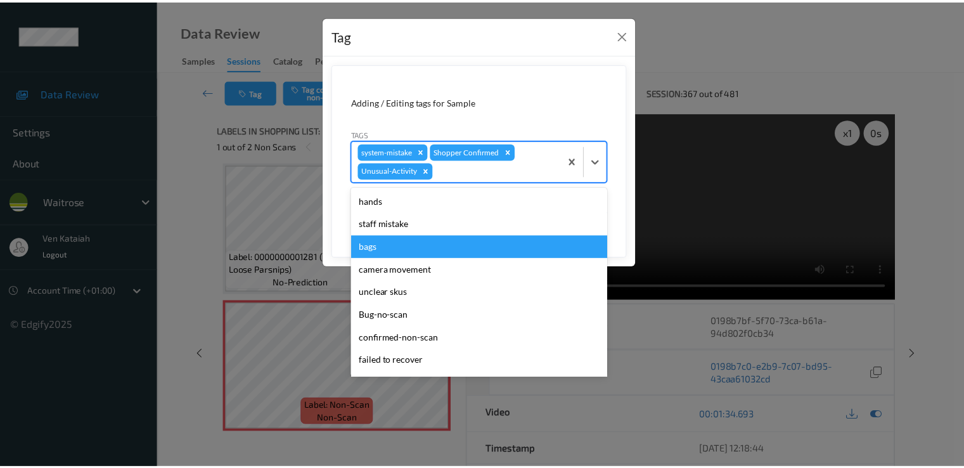
scroll to position [226, 0]
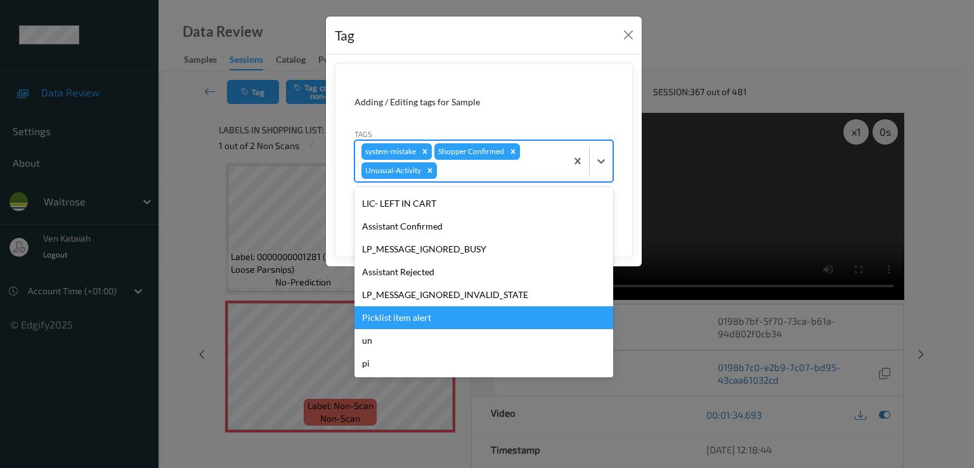
click at [398, 325] on div "Picklist item alert" at bounding box center [483, 317] width 259 height 23
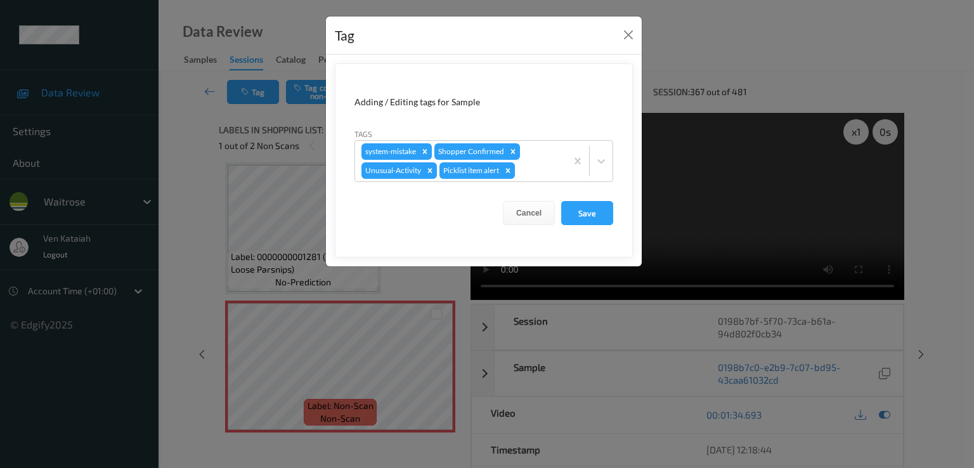
click at [578, 226] on form "Adding / Editing tags for Sample Tags system-mistake Shopper Confirmed Unusual-…" at bounding box center [484, 160] width 298 height 194
click at [580, 220] on button "Save" at bounding box center [587, 213] width 52 height 24
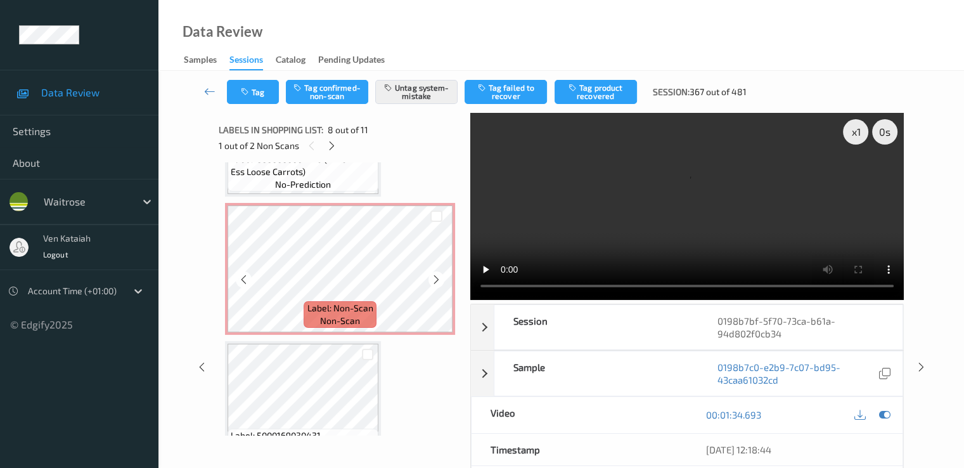
scroll to position [1216, 0]
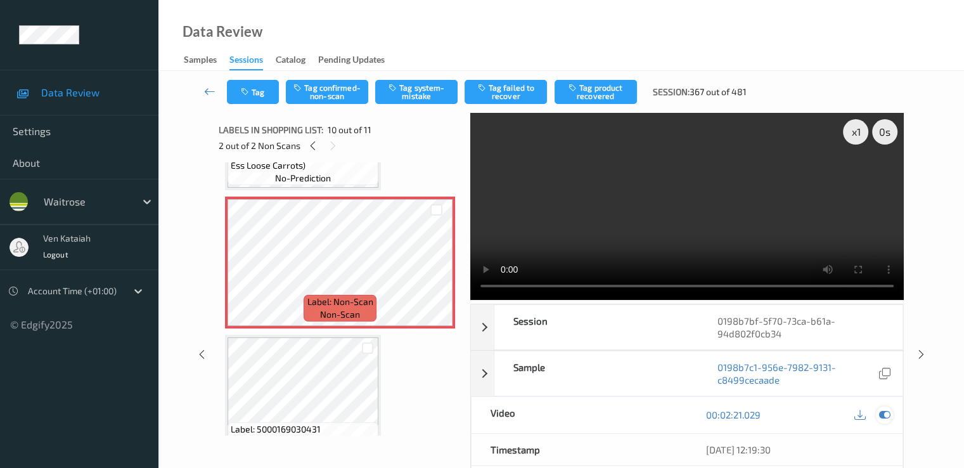
click at [888, 417] on icon at bounding box center [884, 414] width 11 height 11
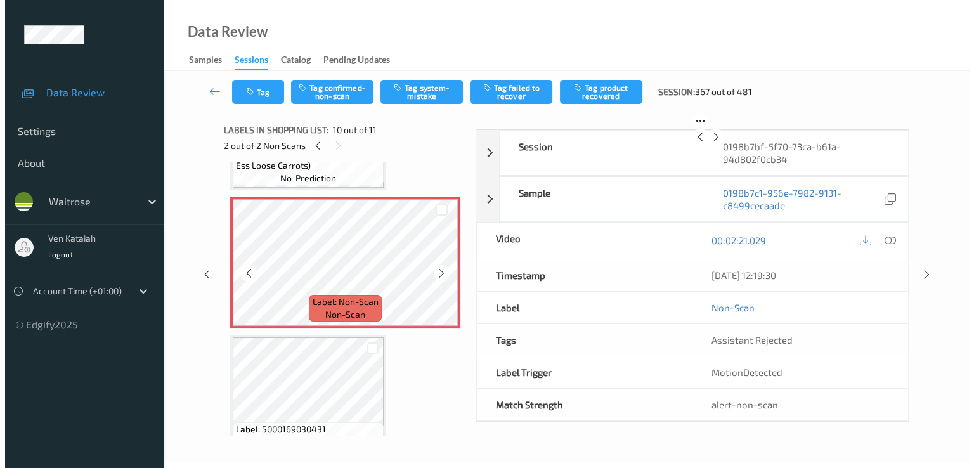
scroll to position [1089, 0]
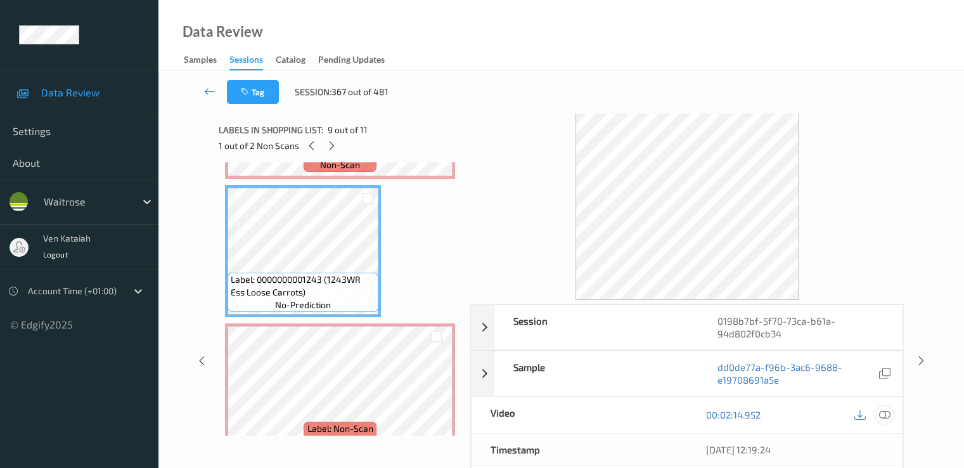
click at [883, 420] on div at bounding box center [884, 414] width 17 height 17
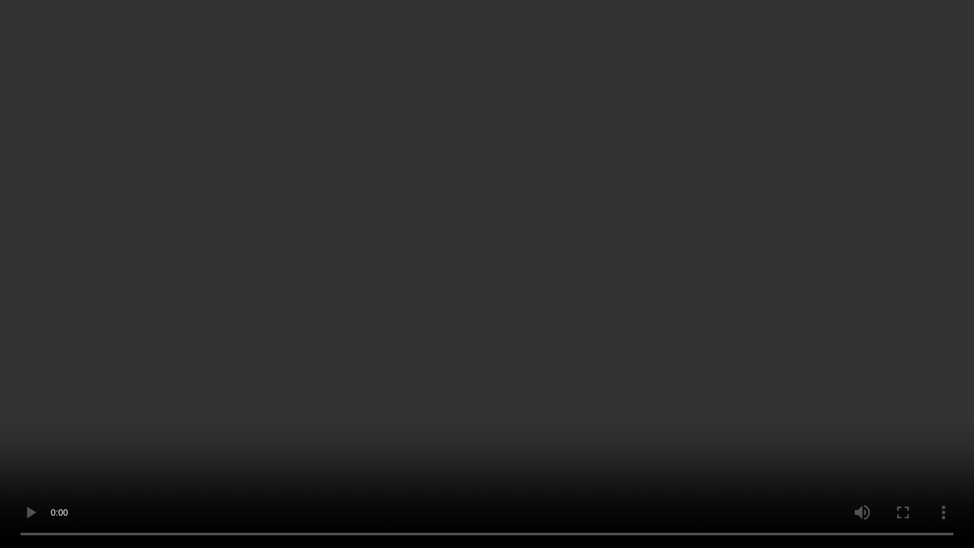
click at [589, 304] on video at bounding box center [487, 274] width 974 height 548
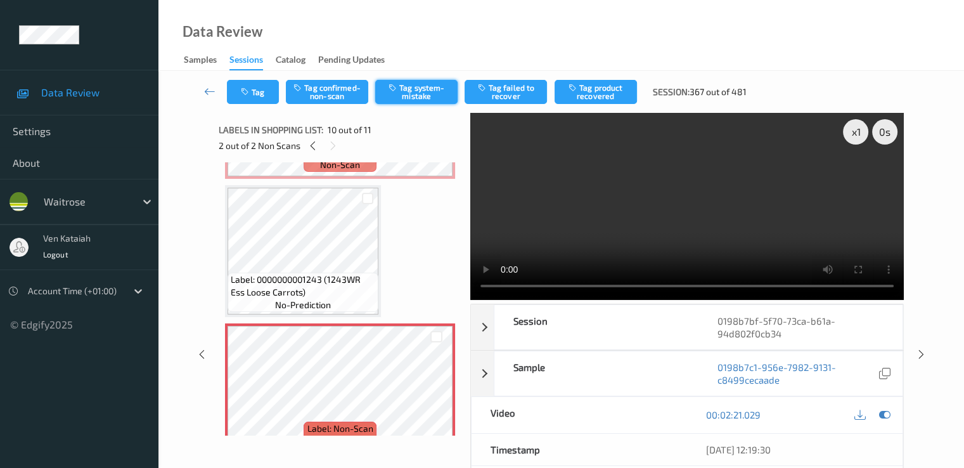
click at [421, 97] on button "Tag system-mistake" at bounding box center [416, 92] width 82 height 24
click at [256, 89] on button "Tag" at bounding box center [253, 92] width 52 height 24
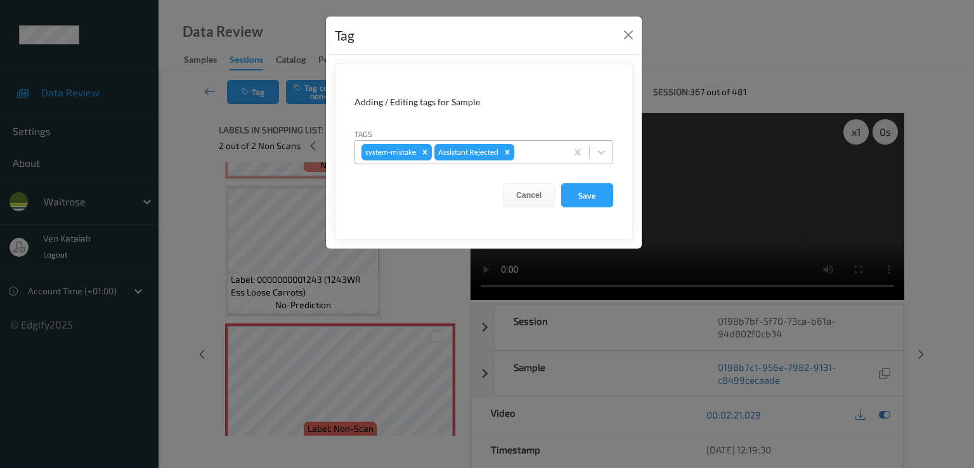
click at [517, 148] on input "text" at bounding box center [518, 152] width 2 height 13
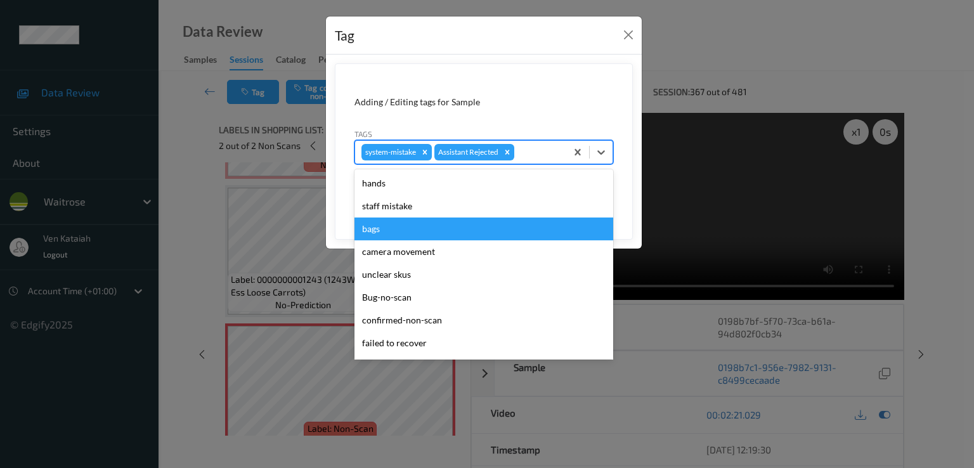
scroll to position [249, 0]
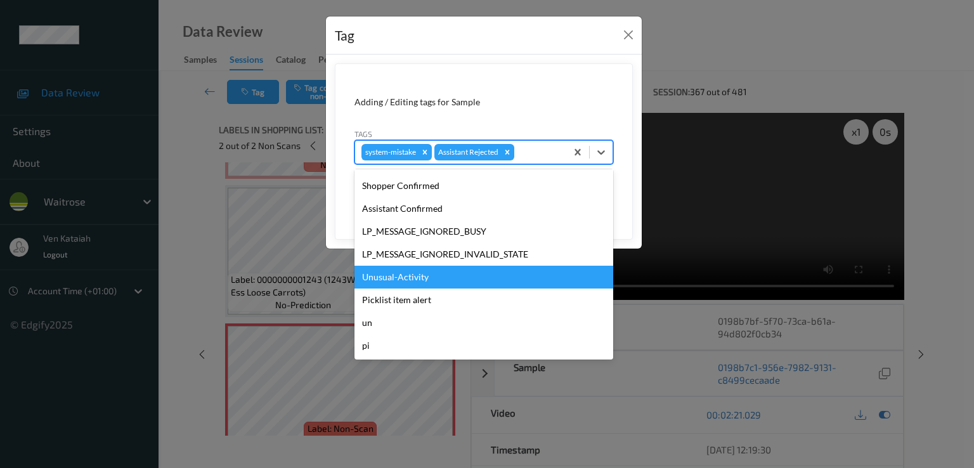
click at [431, 266] on div "Unusual-Activity" at bounding box center [483, 277] width 259 height 23
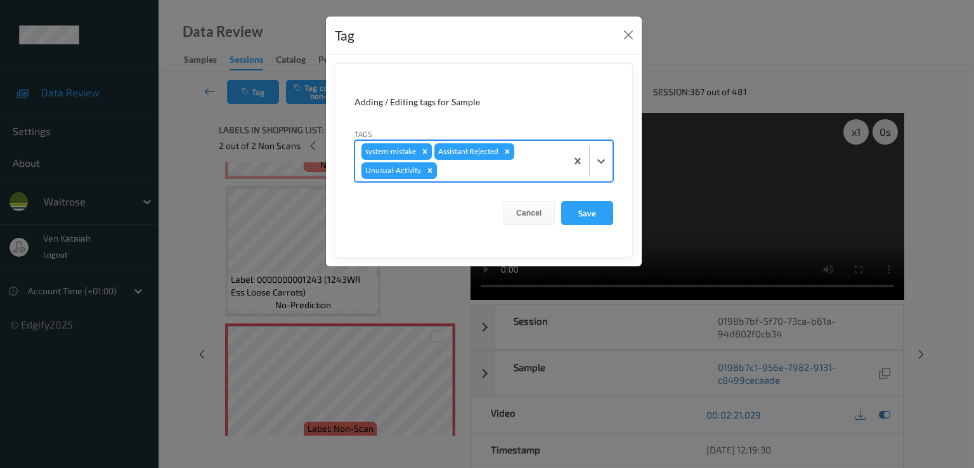
click at [512, 176] on div at bounding box center [499, 170] width 120 height 15
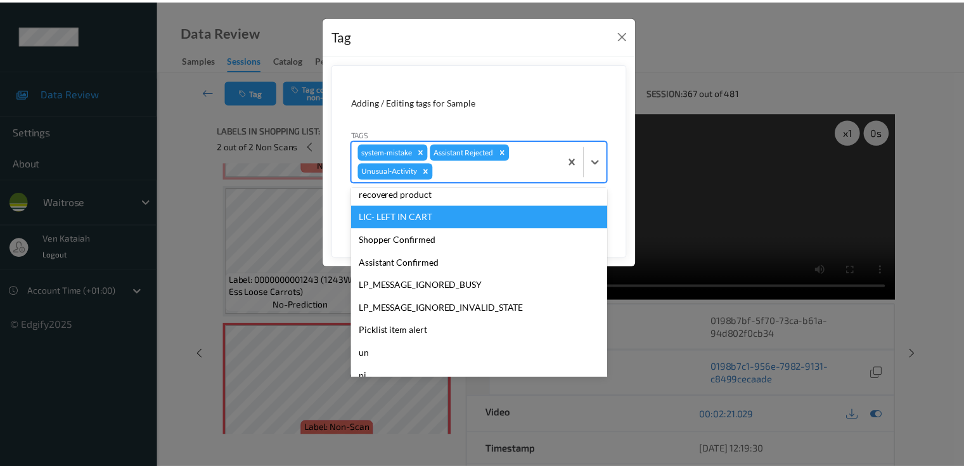
scroll to position [226, 0]
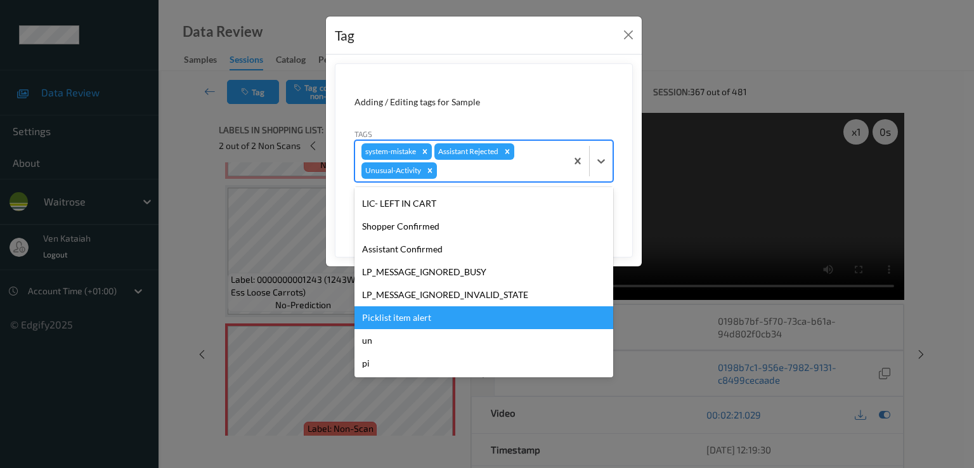
click at [412, 321] on div "Picklist item alert" at bounding box center [483, 317] width 259 height 23
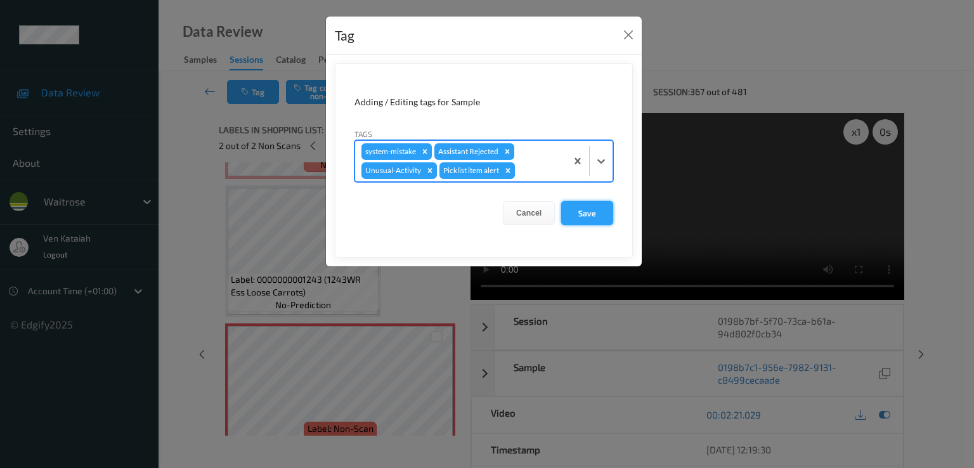
click at [592, 217] on button "Save" at bounding box center [587, 213] width 52 height 24
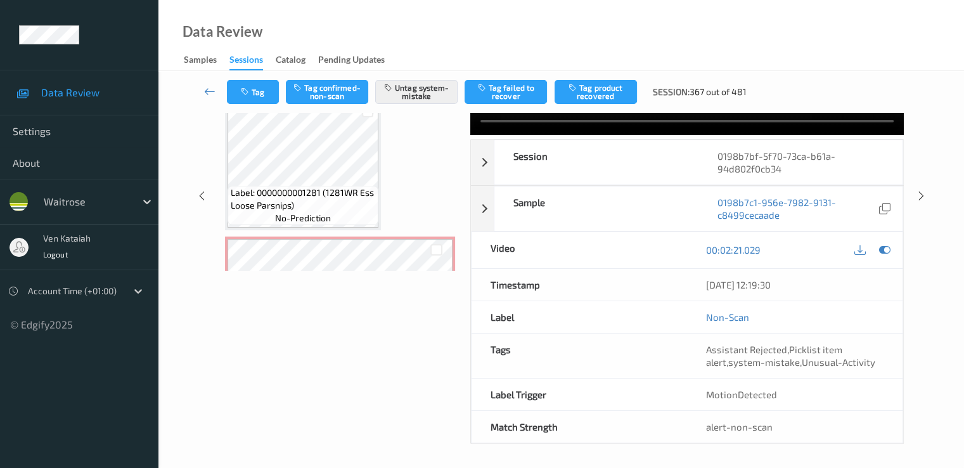
scroll to position [836, 0]
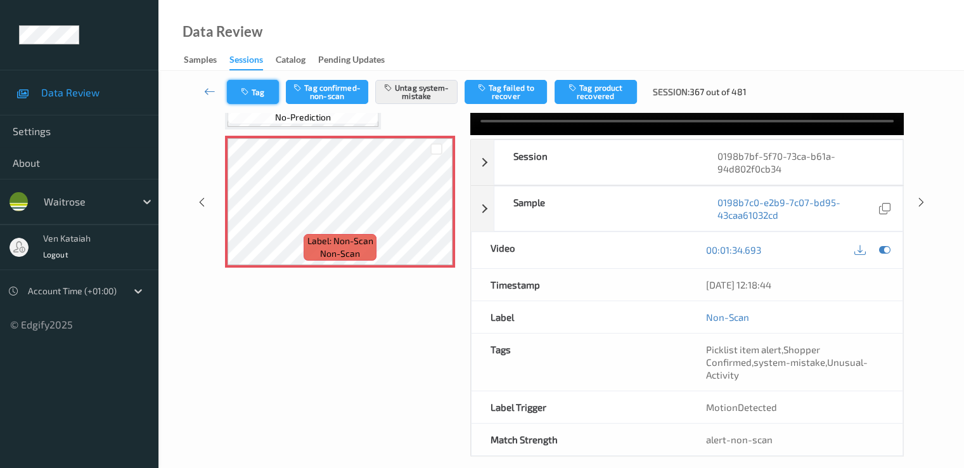
click at [259, 93] on button "Tag" at bounding box center [253, 92] width 52 height 24
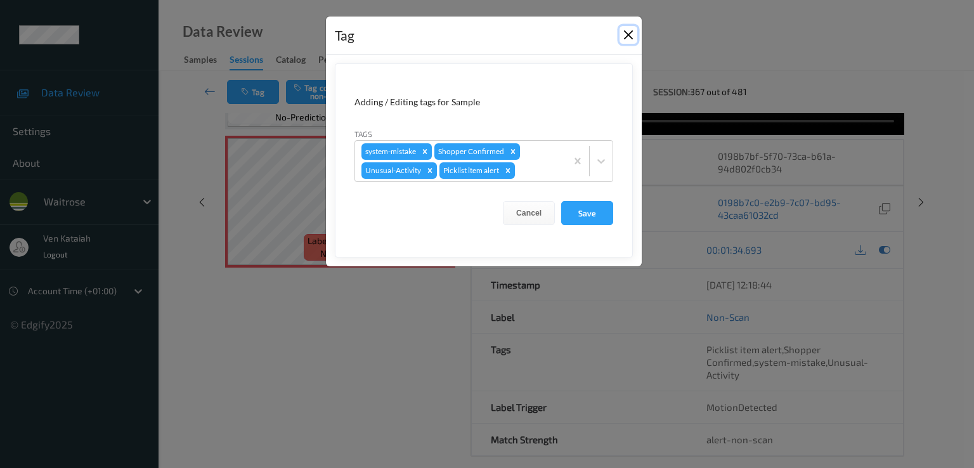
click at [628, 39] on button "Close" at bounding box center [628, 35] width 18 height 18
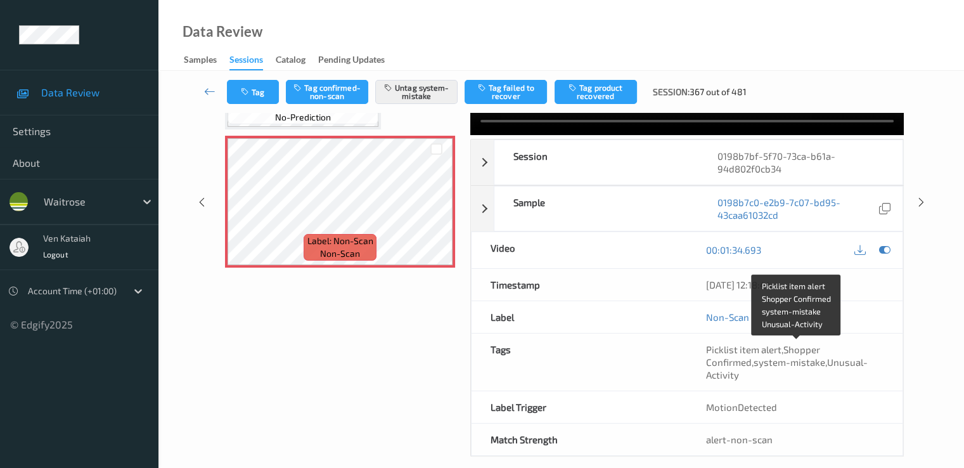
click at [824, 377] on div "Picklist item alert , Shopper Confirmed , system-mistake , Unusual-Activity" at bounding box center [795, 362] width 178 height 38
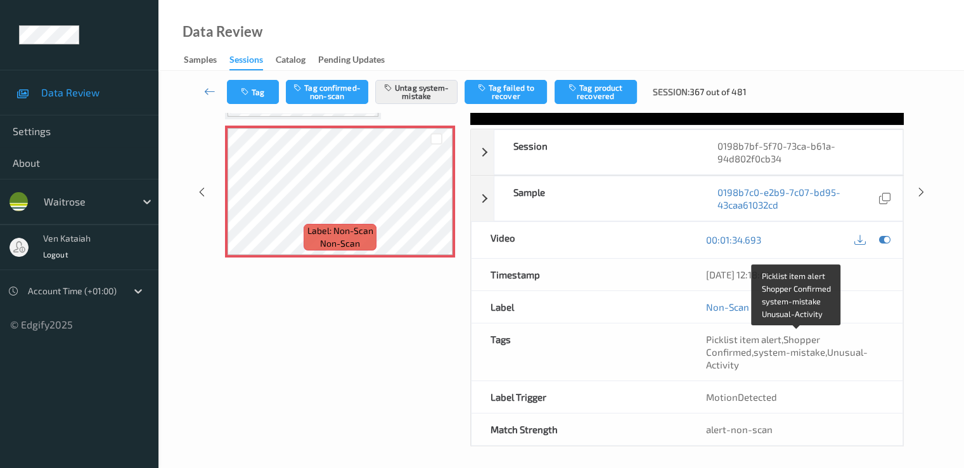
scroll to position [178, 0]
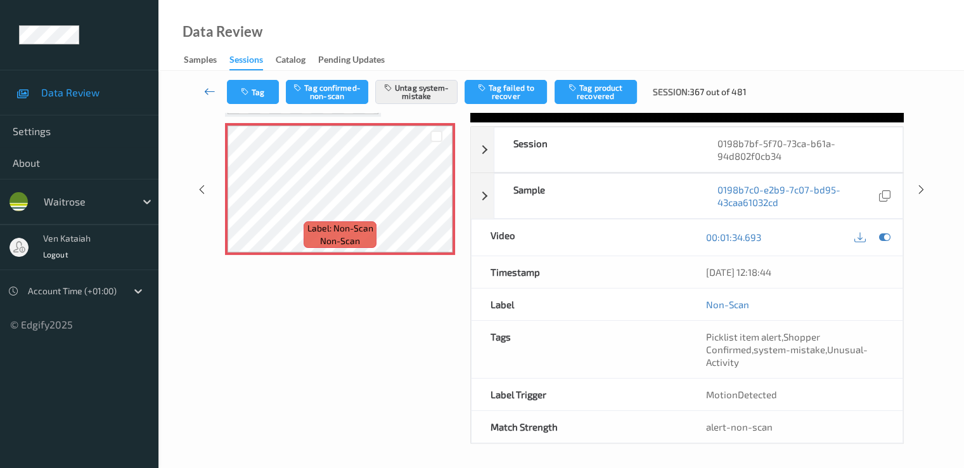
click at [208, 88] on icon at bounding box center [209, 91] width 11 height 13
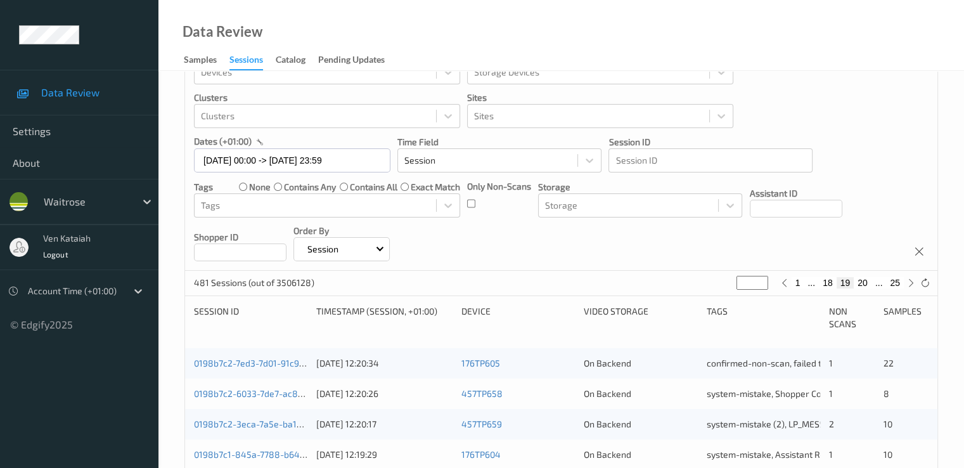
scroll to position [380, 0]
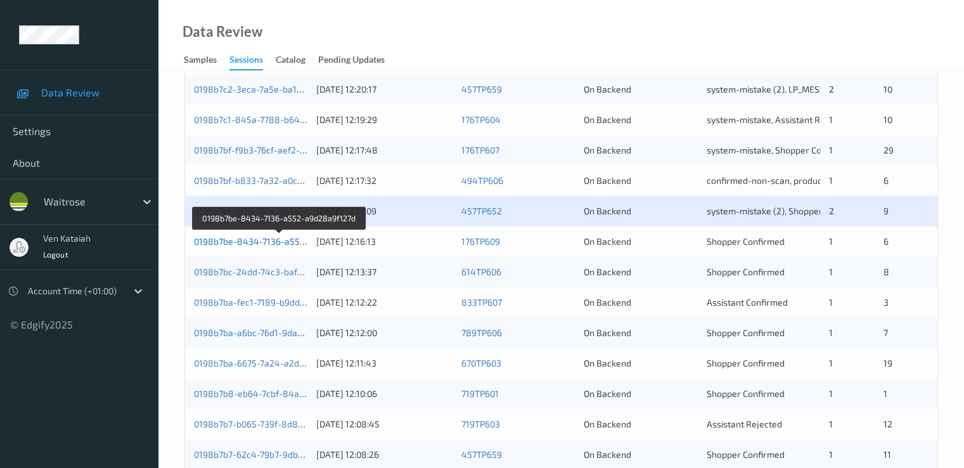
click at [264, 243] on link "0198b7be-8434-7136-a552-a9d28a9f127d" at bounding box center [280, 241] width 172 height 11
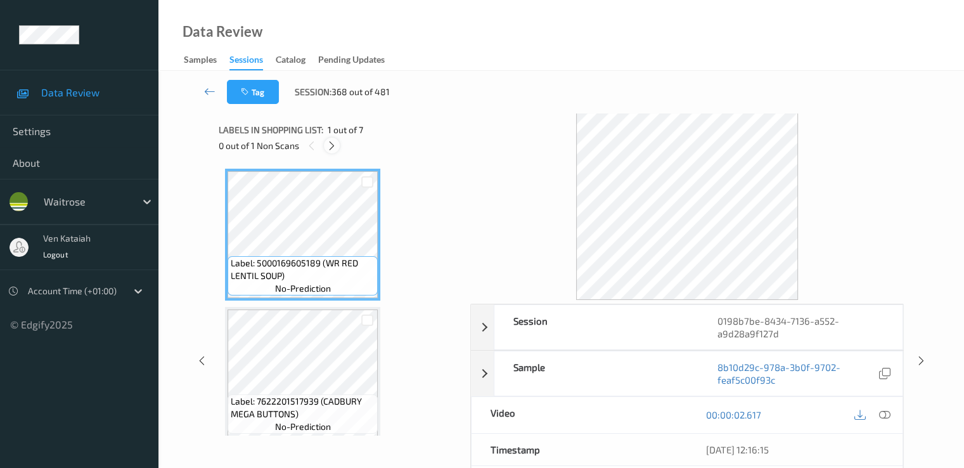
click at [331, 139] on div at bounding box center [332, 146] width 16 height 16
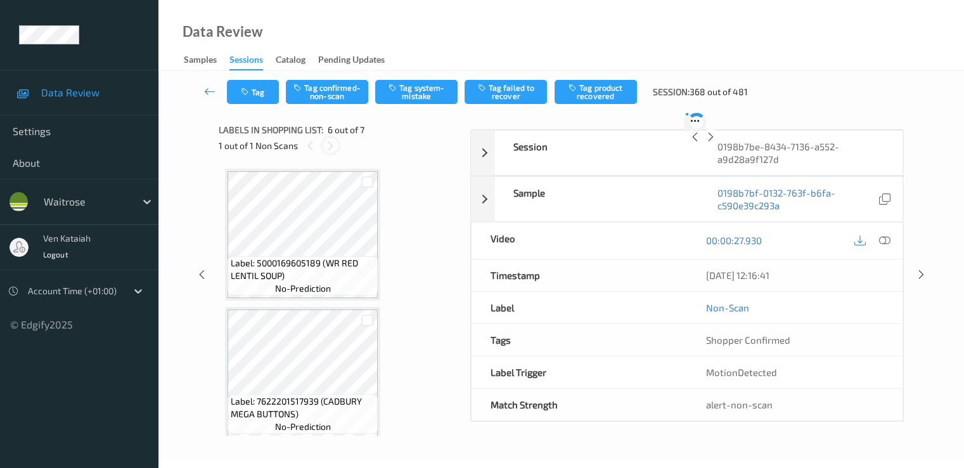
scroll to position [559, 0]
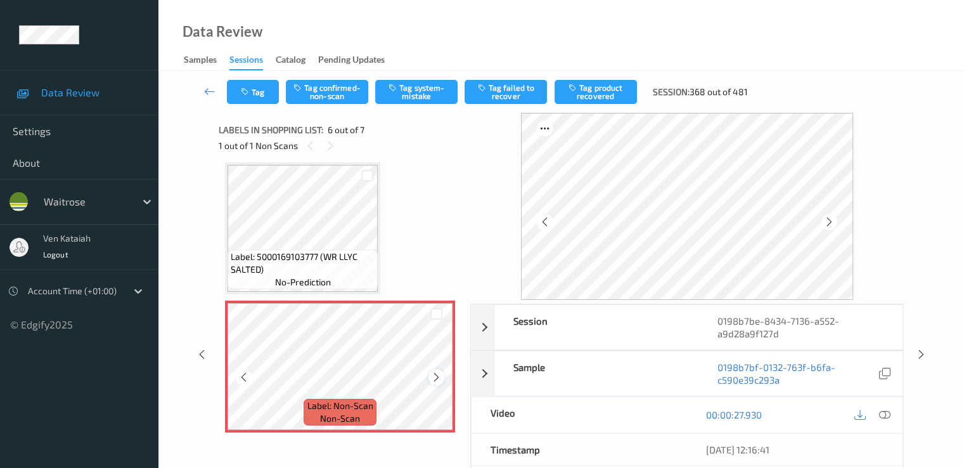
click at [436, 382] on div at bounding box center [437, 377] width 16 height 16
click at [434, 375] on icon at bounding box center [436, 377] width 11 height 11
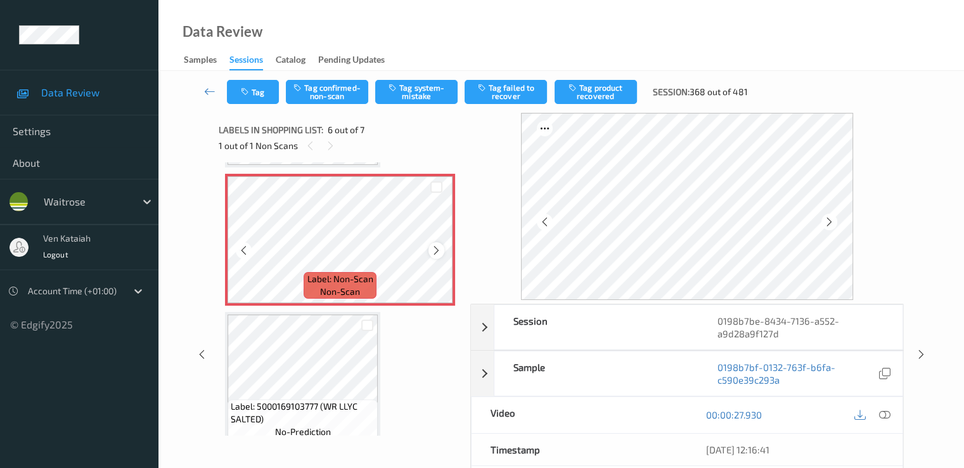
click at [434, 248] on icon at bounding box center [436, 250] width 11 height 11
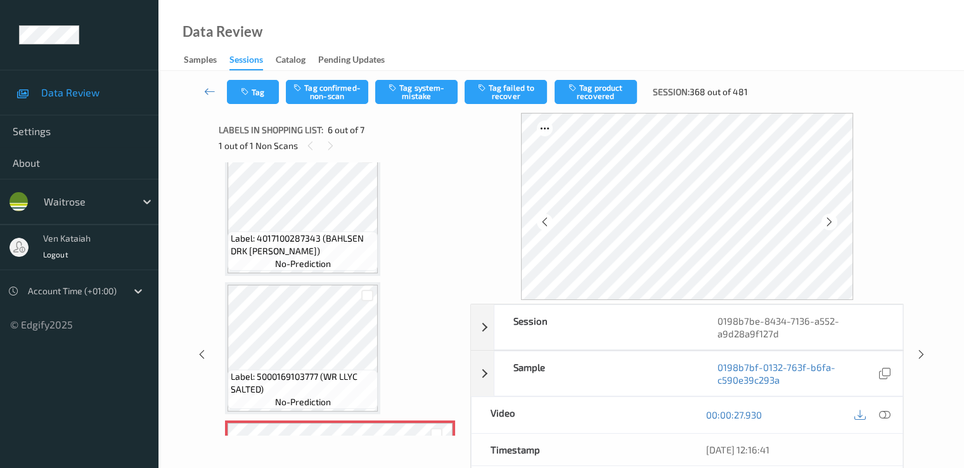
scroll to position [432, 0]
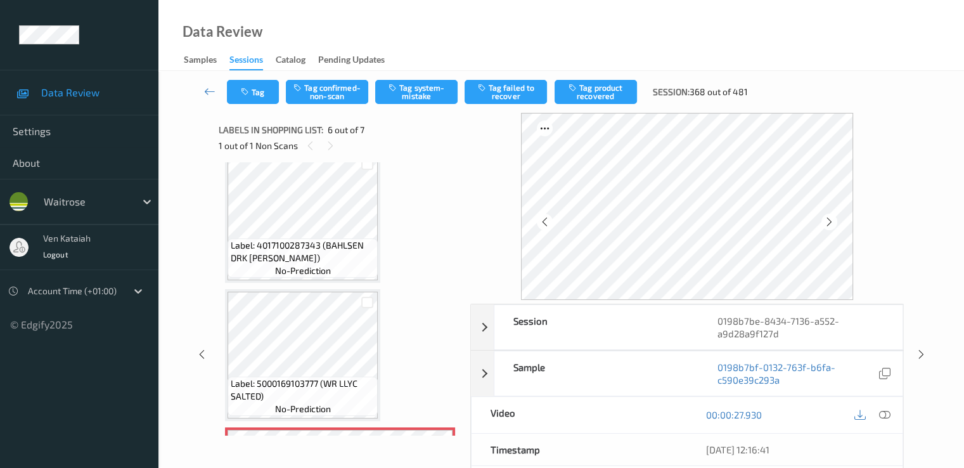
click at [330, 249] on span "Label: 4017100287343 (BAHLSEN DRK [PERSON_NAME])" at bounding box center [303, 251] width 144 height 25
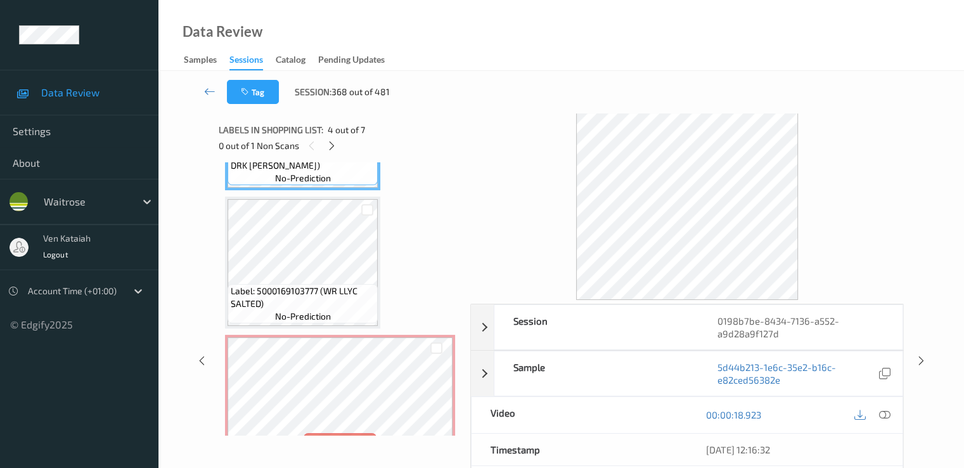
scroll to position [559, 0]
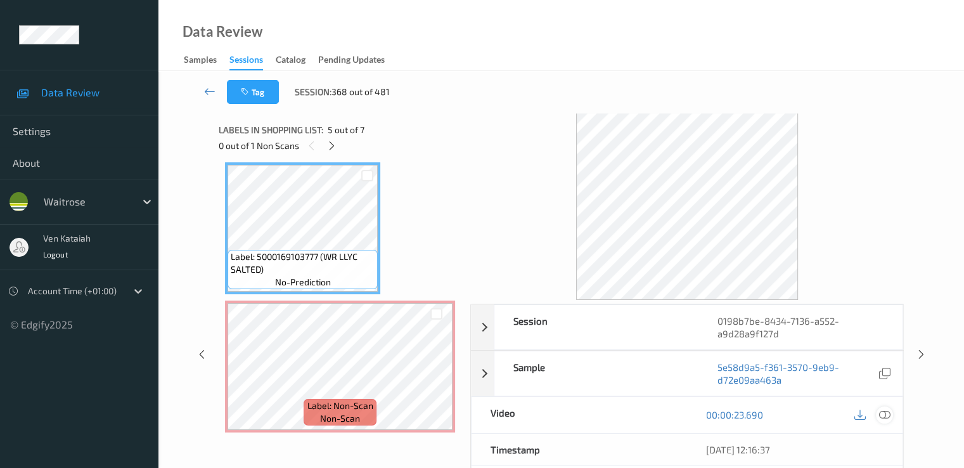
click at [878, 415] on div at bounding box center [884, 414] width 17 height 17
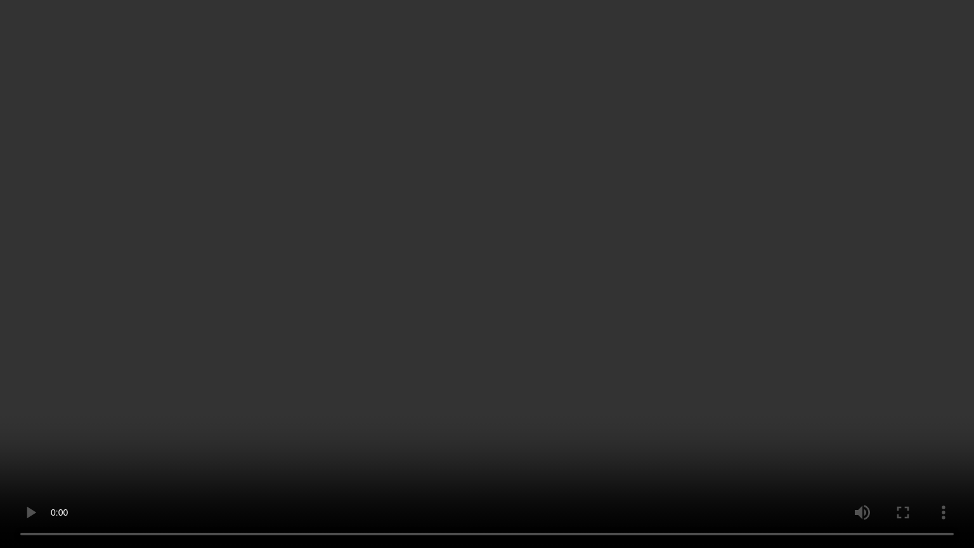
click at [687, 373] on video at bounding box center [487, 274] width 974 height 548
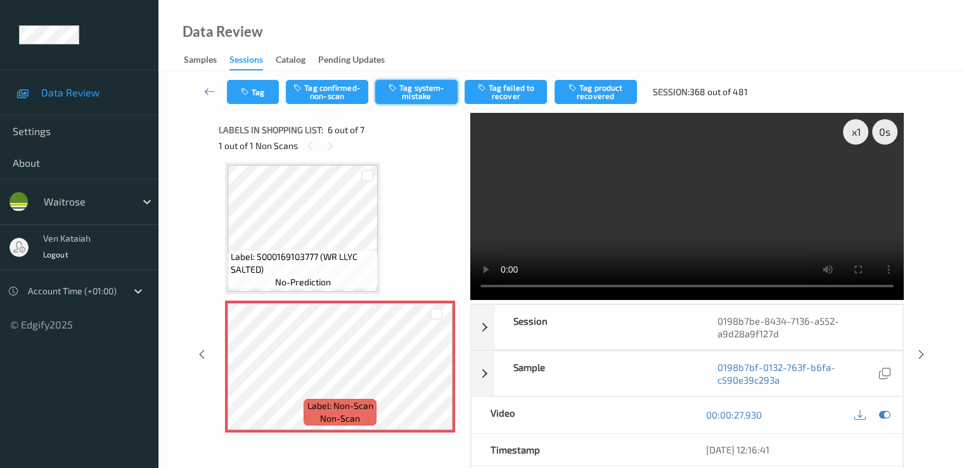
click at [398, 94] on button "Tag system-mistake" at bounding box center [416, 92] width 82 height 24
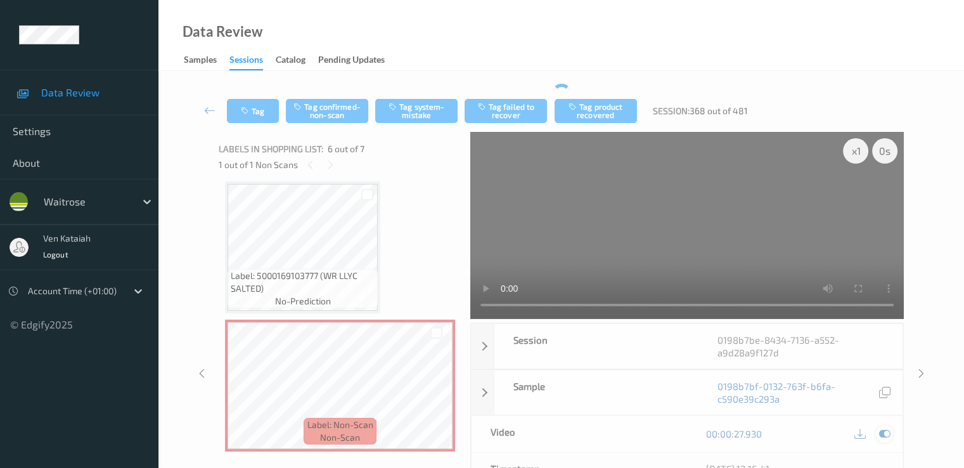
click at [885, 434] on icon at bounding box center [884, 433] width 11 height 11
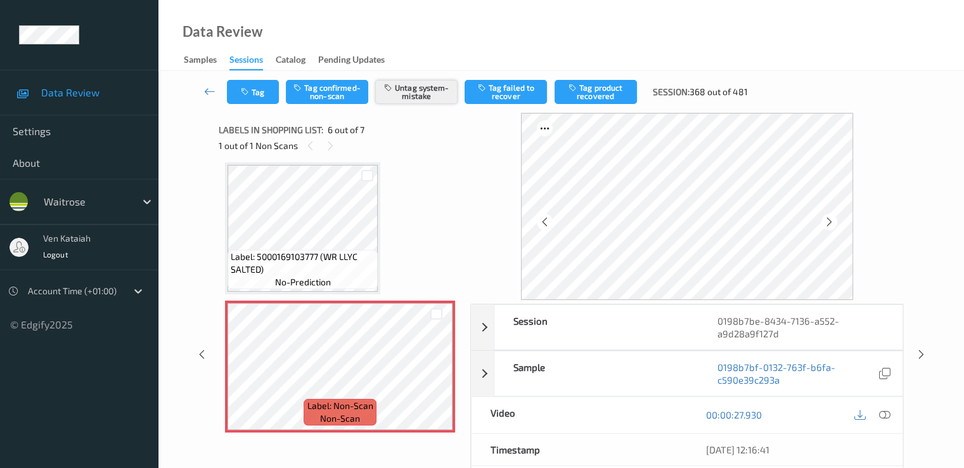
click at [424, 92] on button "Untag system-mistake" at bounding box center [416, 92] width 82 height 24
click at [326, 94] on button "Tag confirmed-non-scan" at bounding box center [327, 92] width 82 height 24
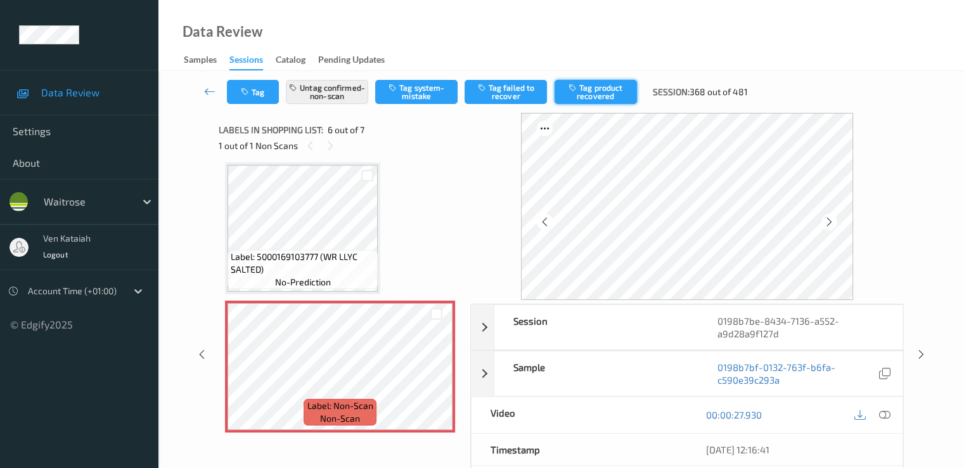
click at [597, 110] on div "Tag Untag confirmed-non-scan Tag system-mistake Tag failed to recover Tag produ…" at bounding box center [562, 92] width 754 height 42
click at [595, 99] on button "Tag product recovered" at bounding box center [596, 92] width 82 height 24
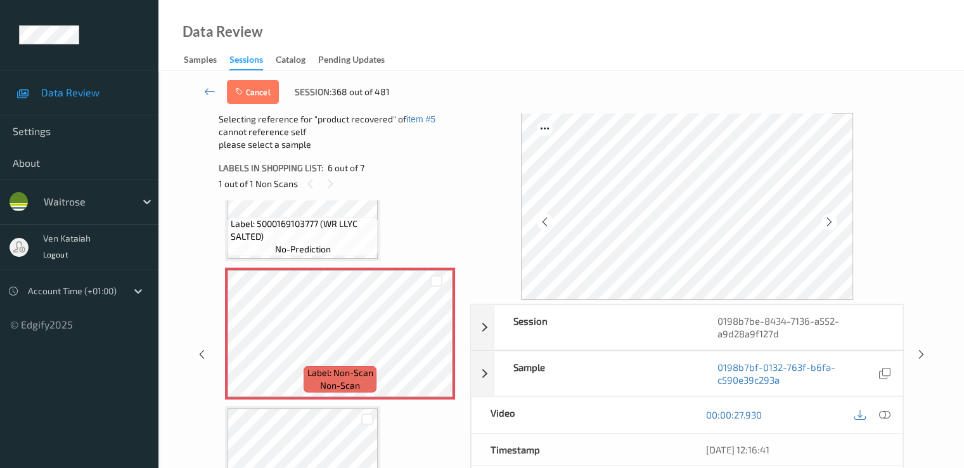
scroll to position [686, 0]
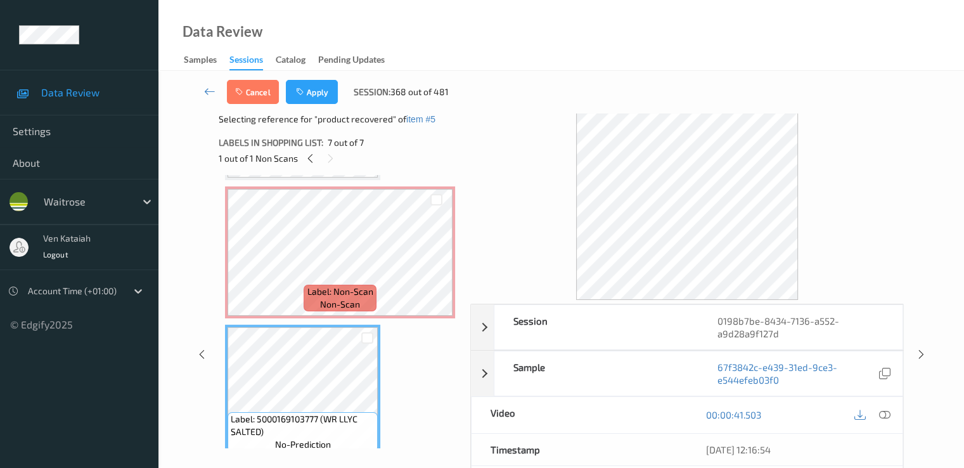
click at [312, 75] on div "Cancel Apply Session: 368 out of 481" at bounding box center [562, 92] width 754 height 42
click at [314, 88] on button "Apply" at bounding box center [312, 92] width 52 height 24
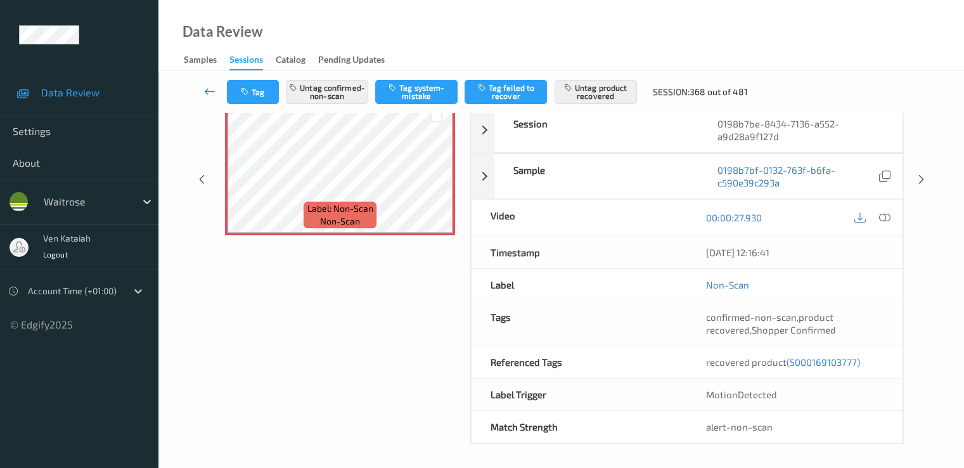
click at [204, 91] on link at bounding box center [210, 92] width 34 height 24
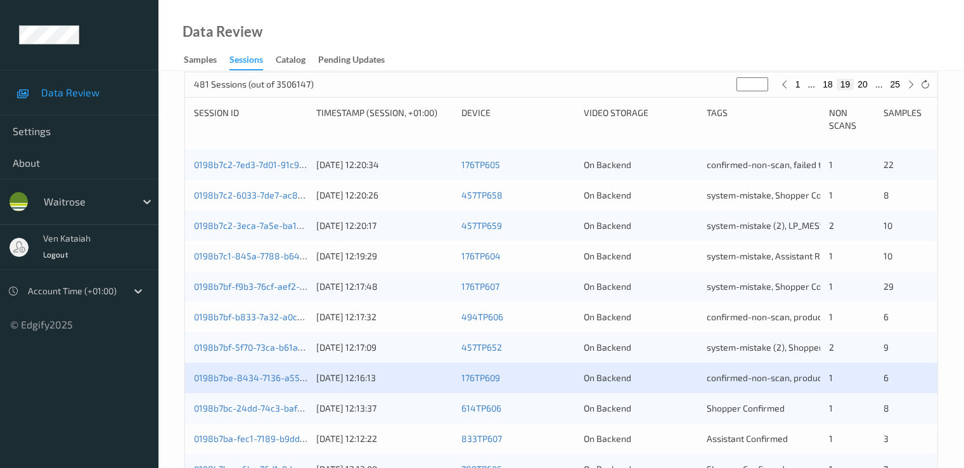
scroll to position [380, 0]
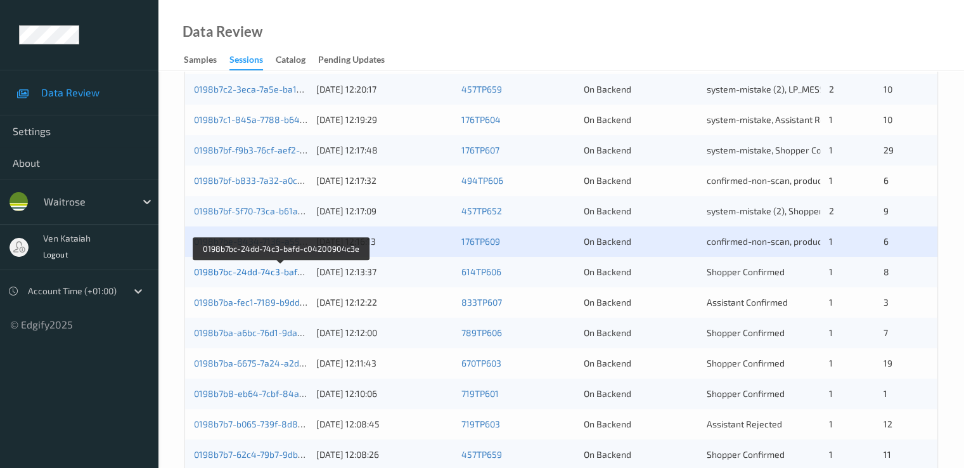
click at [279, 270] on link "0198b7bc-24dd-74c3-bafd-c04200904c3e" at bounding box center [280, 271] width 173 height 11
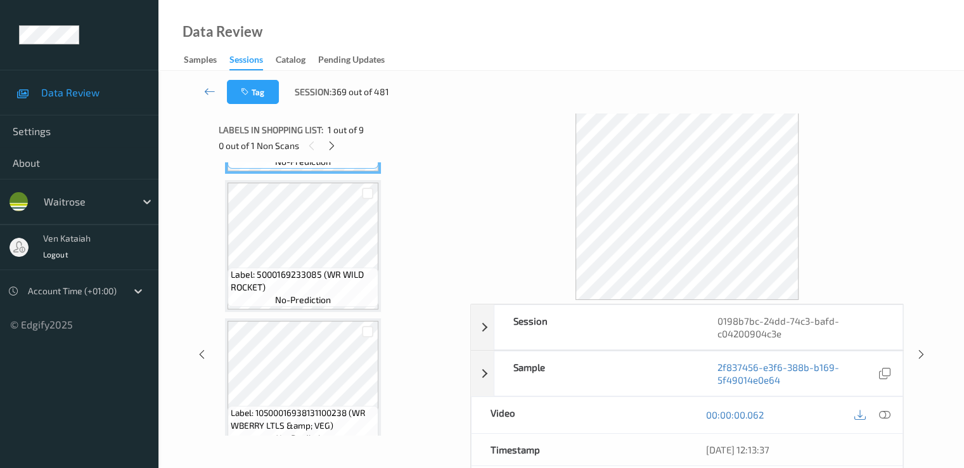
drag, startPoint x: 335, startPoint y: 143, endPoint x: 321, endPoint y: 262, distance: 120.1
click at [335, 141] on icon at bounding box center [332, 145] width 11 height 11
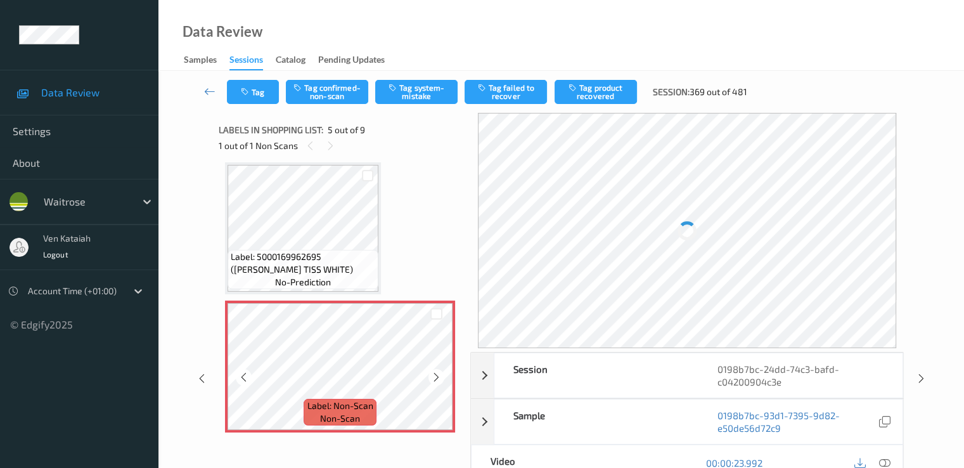
scroll to position [548, 0]
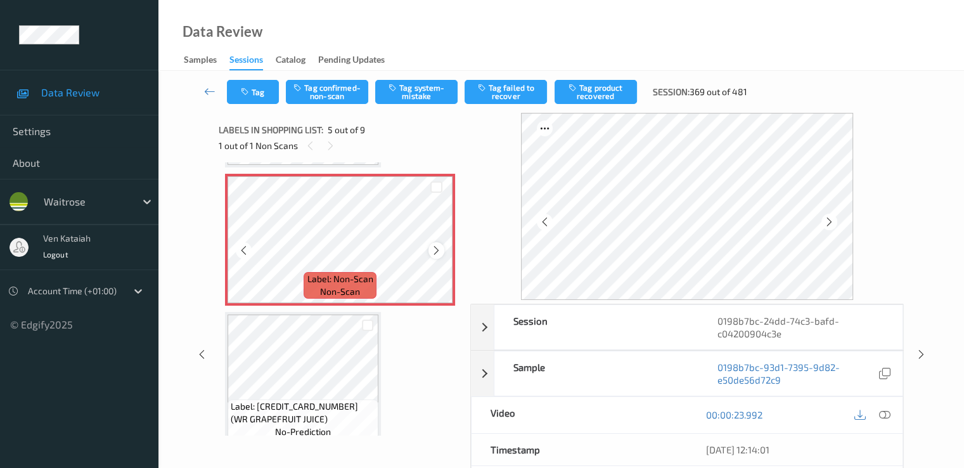
click at [434, 252] on icon at bounding box center [436, 250] width 11 height 11
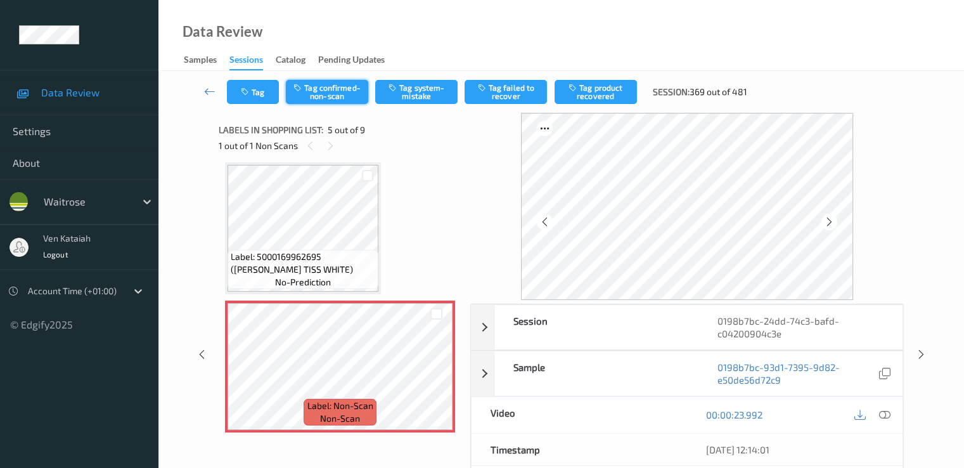
click at [340, 94] on button "Tag confirmed-non-scan" at bounding box center [327, 92] width 82 height 24
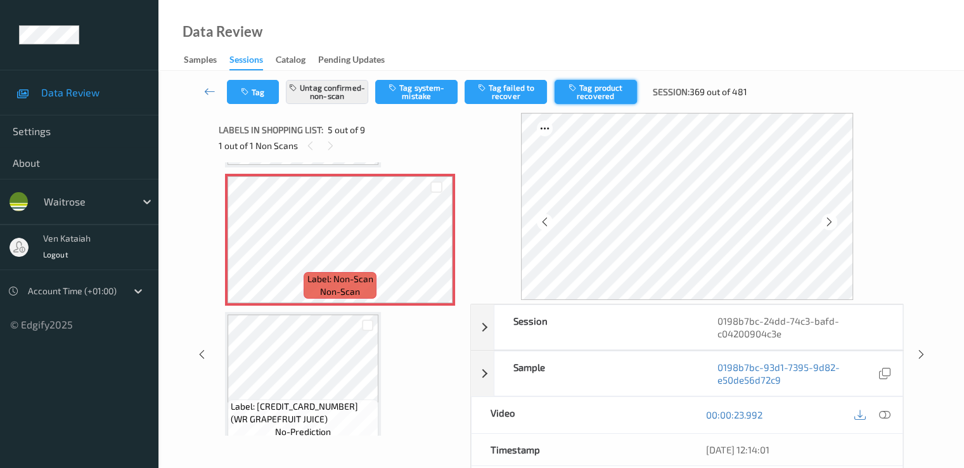
click at [574, 87] on icon "button" at bounding box center [574, 87] width 11 height 9
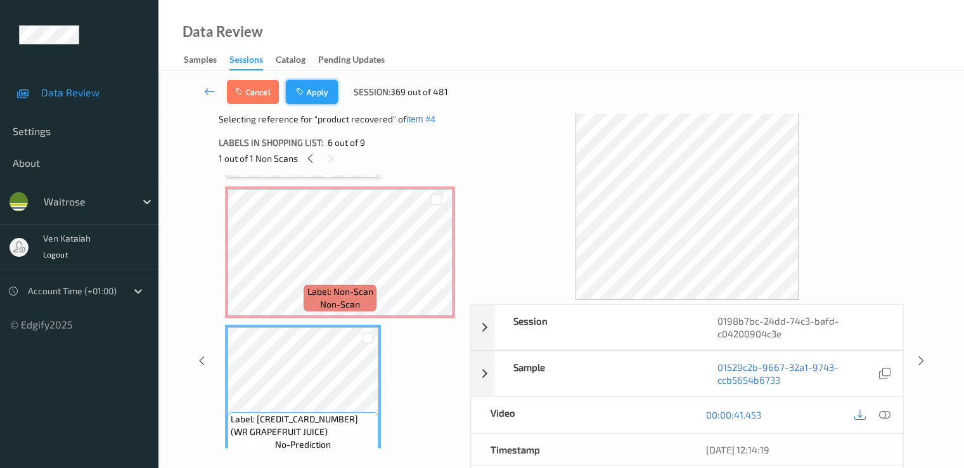
click at [314, 93] on button "Apply" at bounding box center [312, 92] width 52 height 24
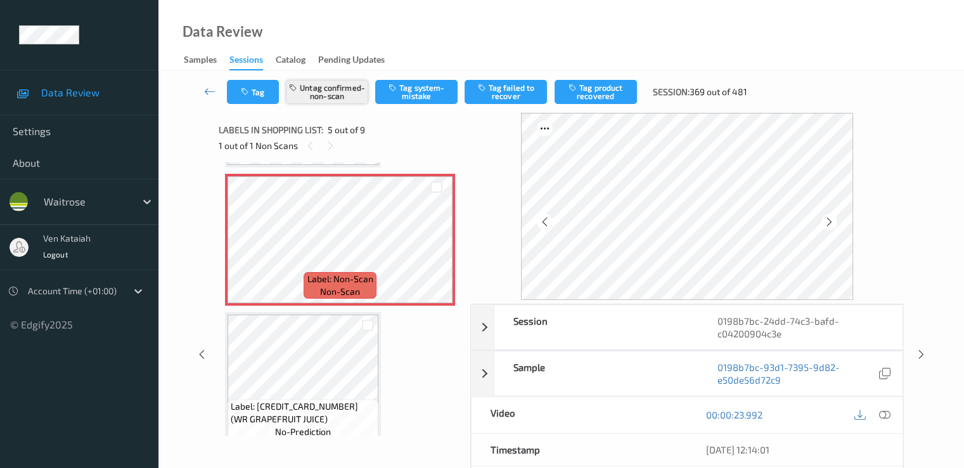
scroll to position [421, 0]
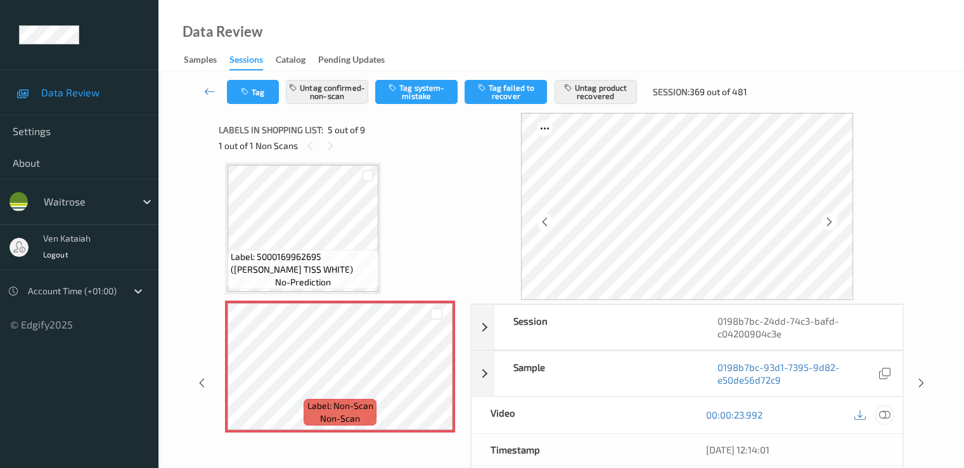
click at [888, 413] on icon at bounding box center [884, 414] width 11 height 11
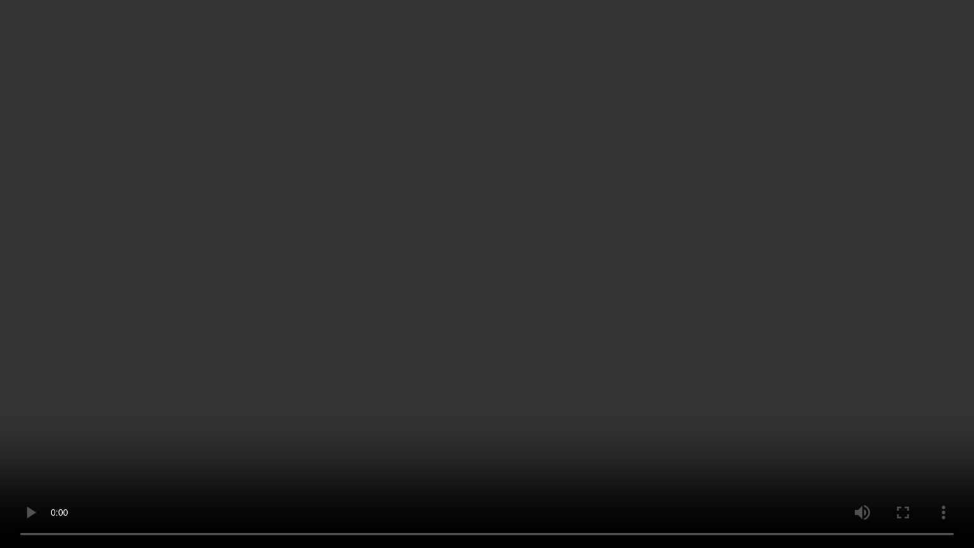
click at [221, 396] on video at bounding box center [487, 274] width 974 height 548
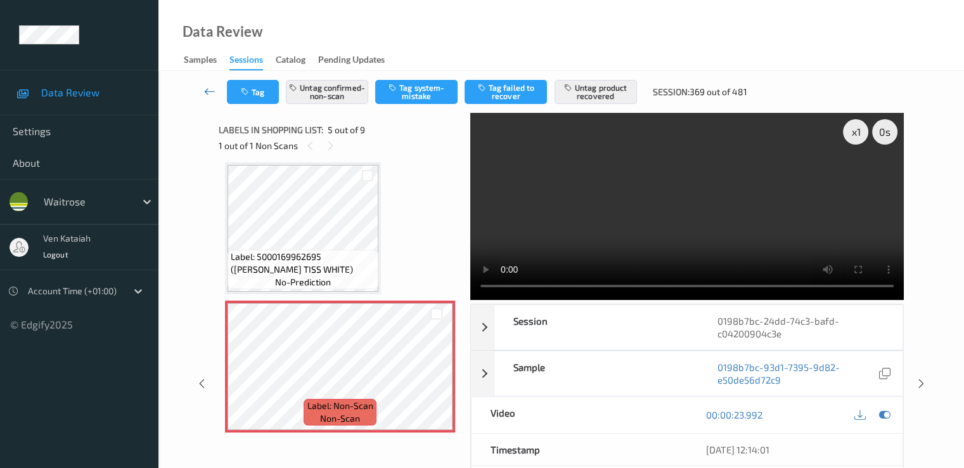
click at [216, 89] on link at bounding box center [210, 92] width 34 height 24
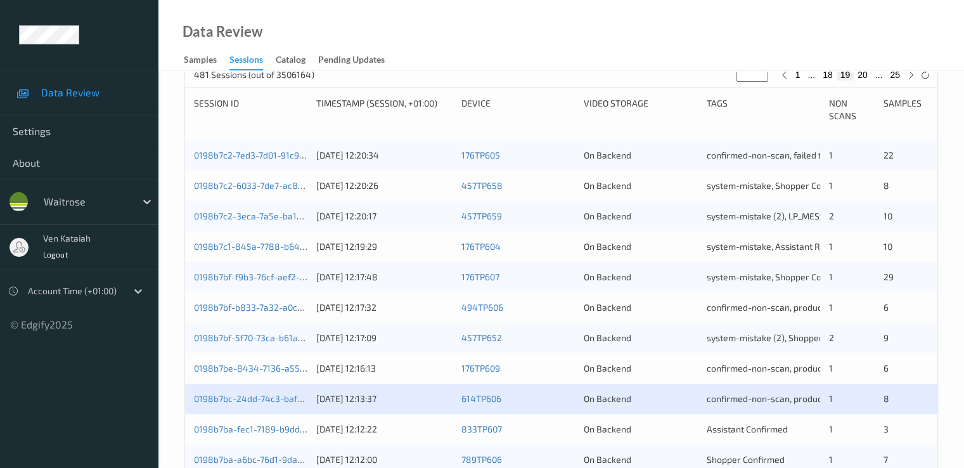
scroll to position [507, 0]
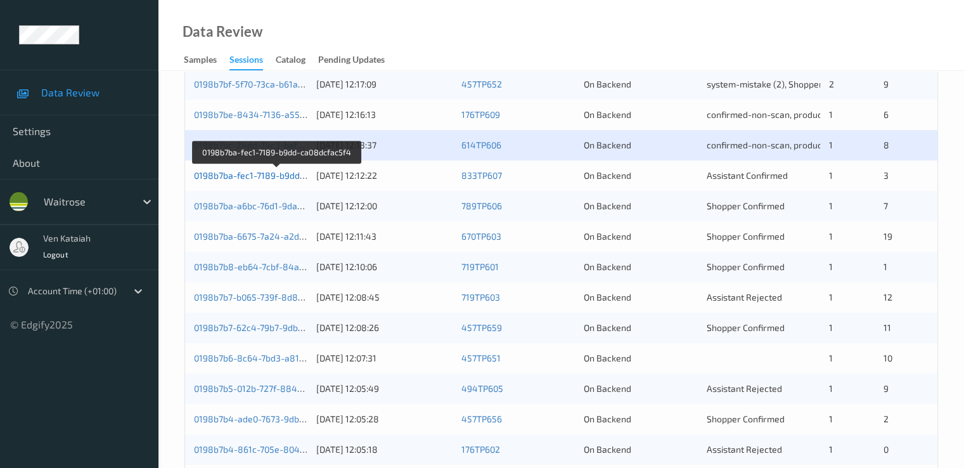
click at [280, 176] on link "0198b7ba-fec1-7189-b9dd-ca08dcfac5f4" at bounding box center [277, 175] width 166 height 11
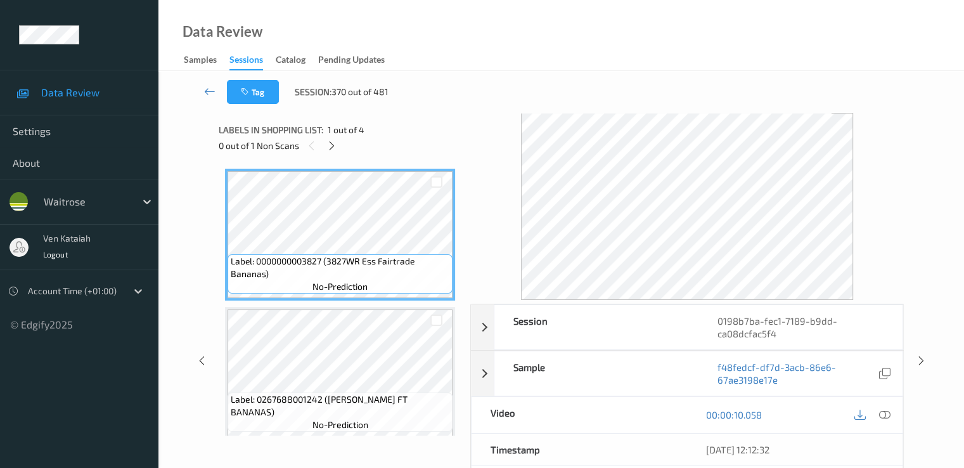
drag, startPoint x: 335, startPoint y: 145, endPoint x: 308, endPoint y: 272, distance: 129.7
click at [330, 148] on icon at bounding box center [332, 145] width 11 height 11
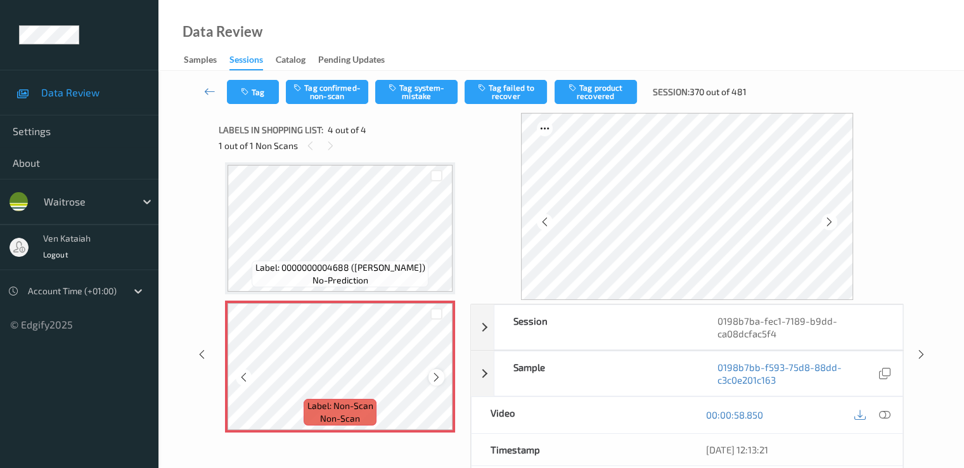
click at [438, 373] on icon at bounding box center [436, 377] width 11 height 11
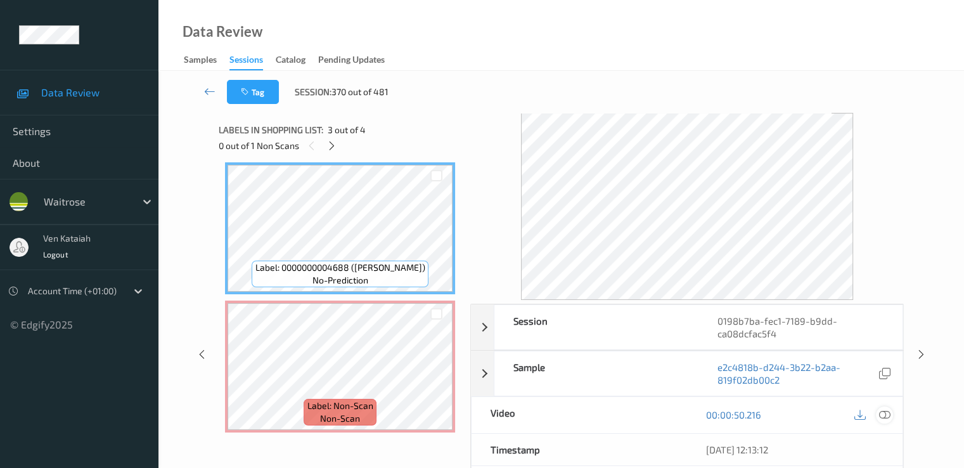
click at [892, 416] on div at bounding box center [884, 414] width 17 height 17
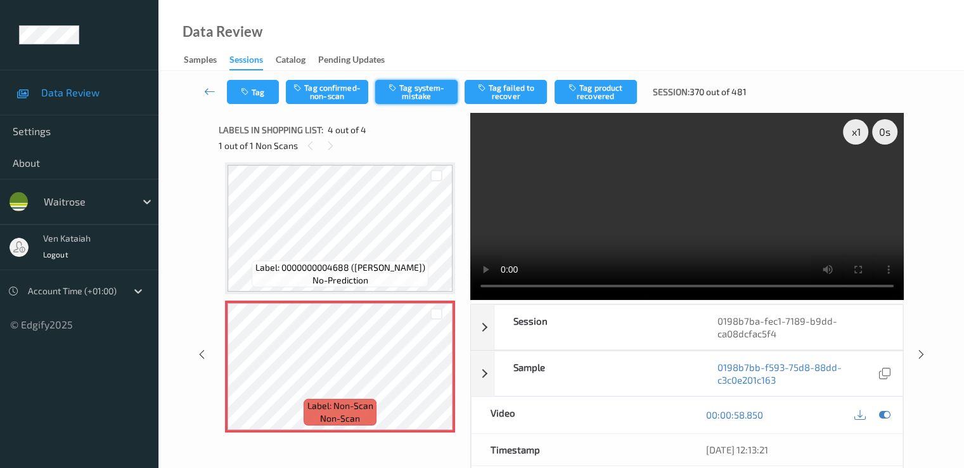
click at [411, 90] on button "Tag system-mistake" at bounding box center [416, 92] width 82 height 24
click at [264, 89] on button "Tag" at bounding box center [253, 92] width 52 height 24
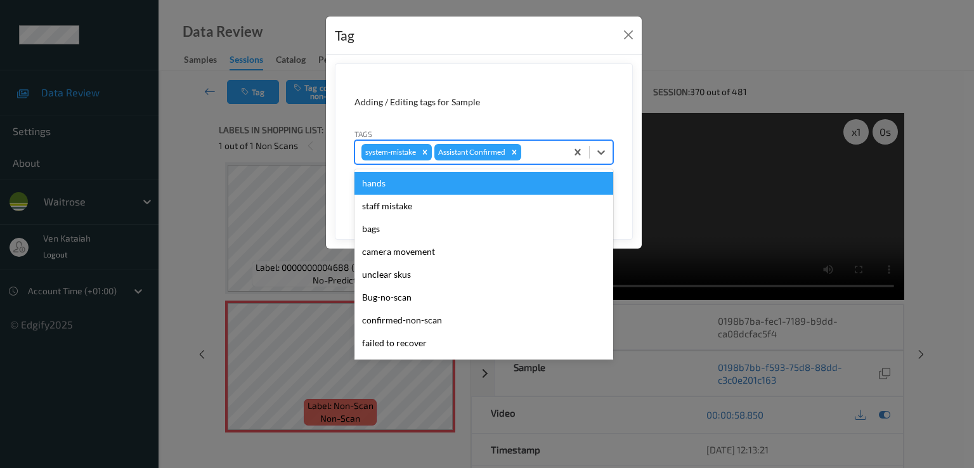
click at [553, 159] on div at bounding box center [542, 152] width 36 height 15
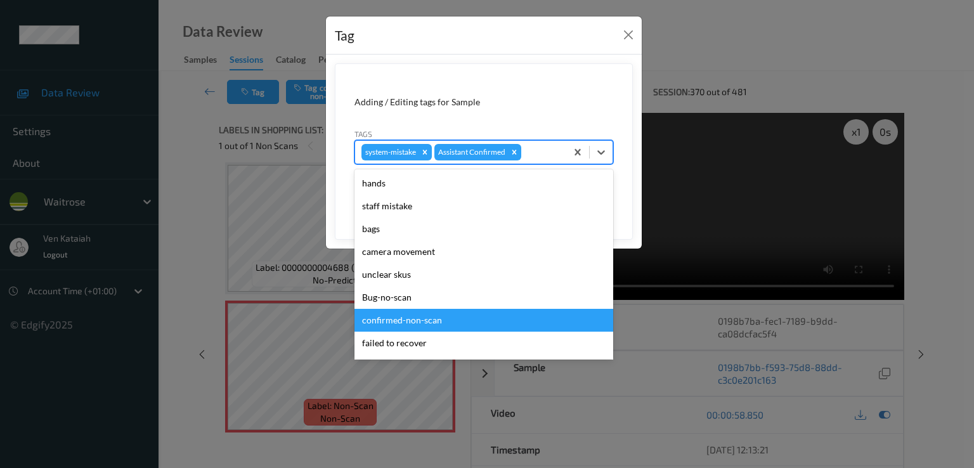
scroll to position [249, 0]
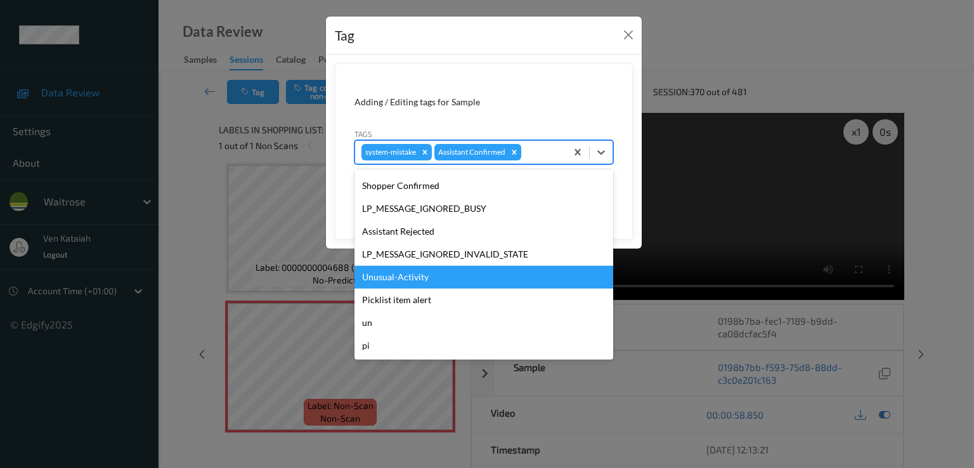
click at [408, 273] on div "Unusual-Activity" at bounding box center [483, 277] width 259 height 23
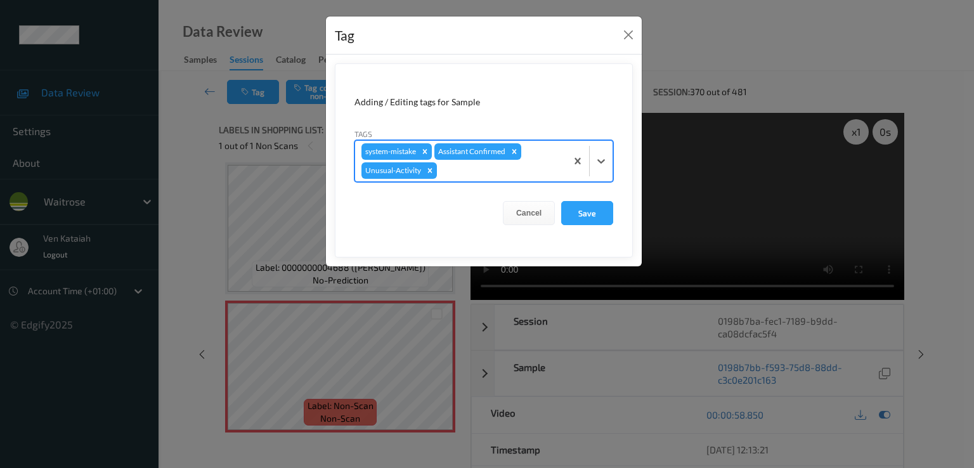
click at [530, 171] on div at bounding box center [499, 170] width 120 height 15
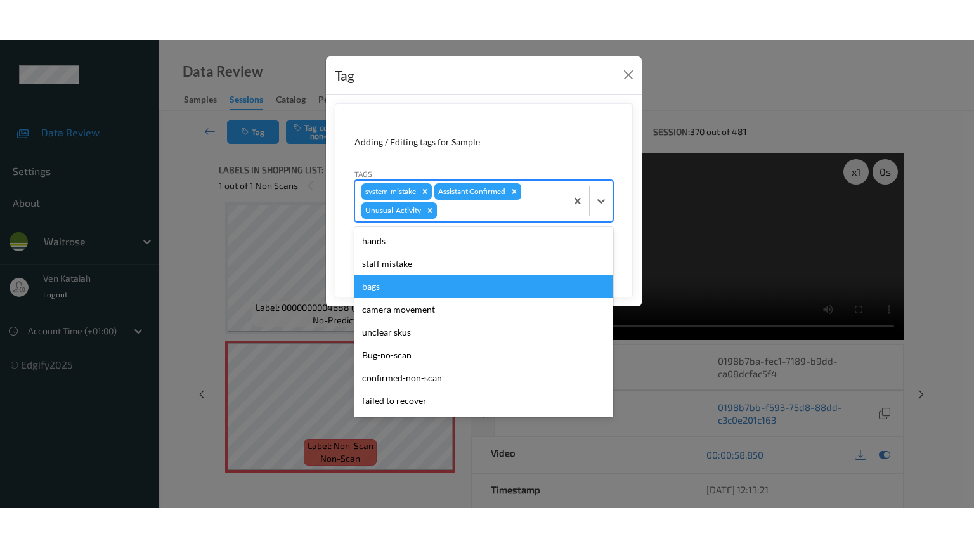
scroll to position [226, 0]
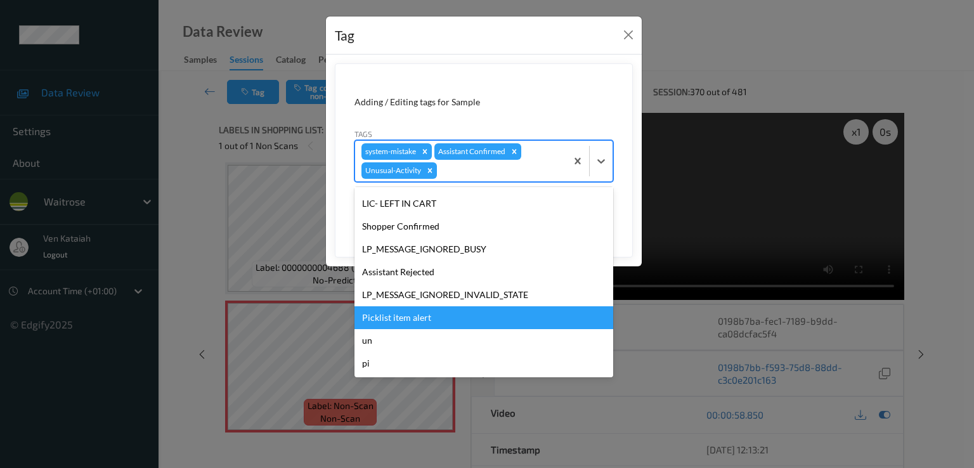
click at [443, 311] on div "Picklist item alert" at bounding box center [483, 317] width 259 height 23
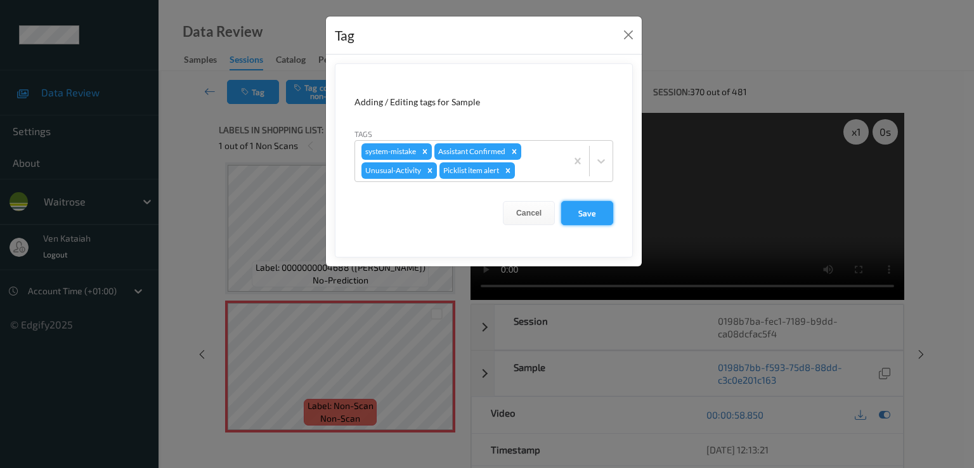
click at [587, 210] on button "Save" at bounding box center [587, 213] width 52 height 24
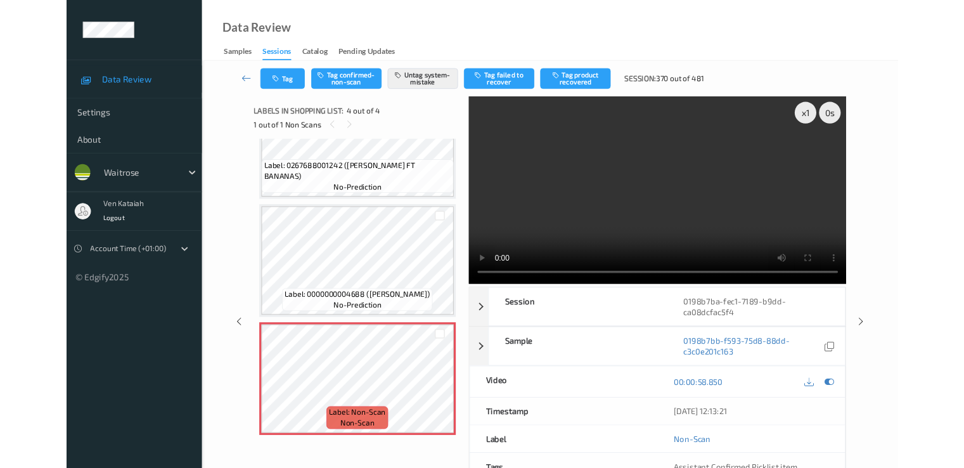
scroll to position [206, 0]
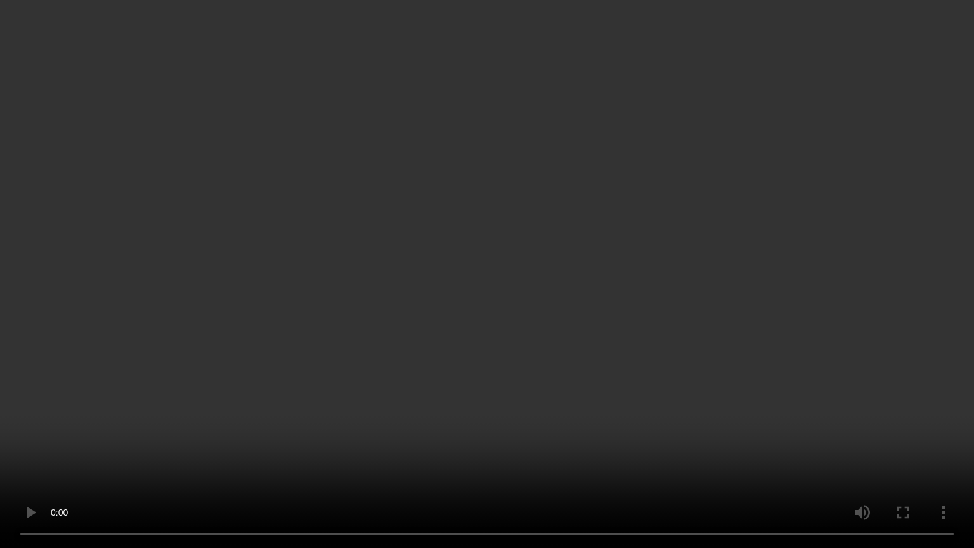
click at [472, 326] on video at bounding box center [487, 274] width 974 height 548
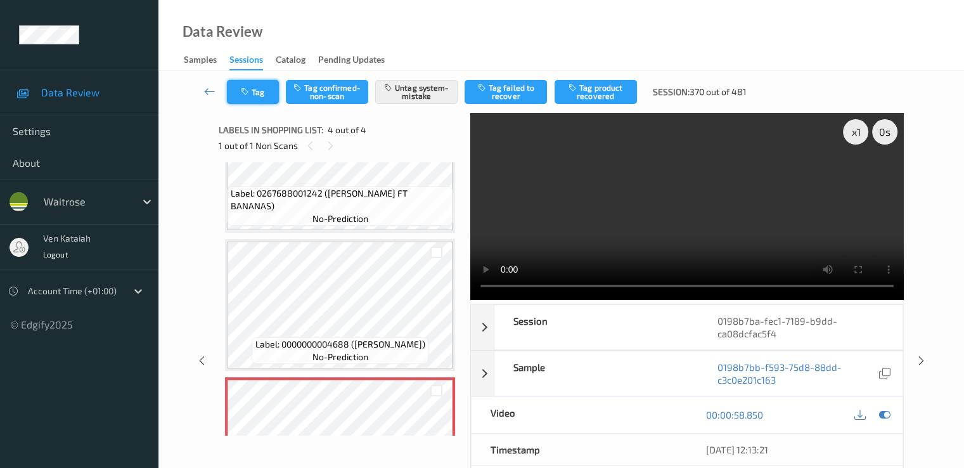
click at [268, 89] on button "Tag" at bounding box center [253, 92] width 52 height 24
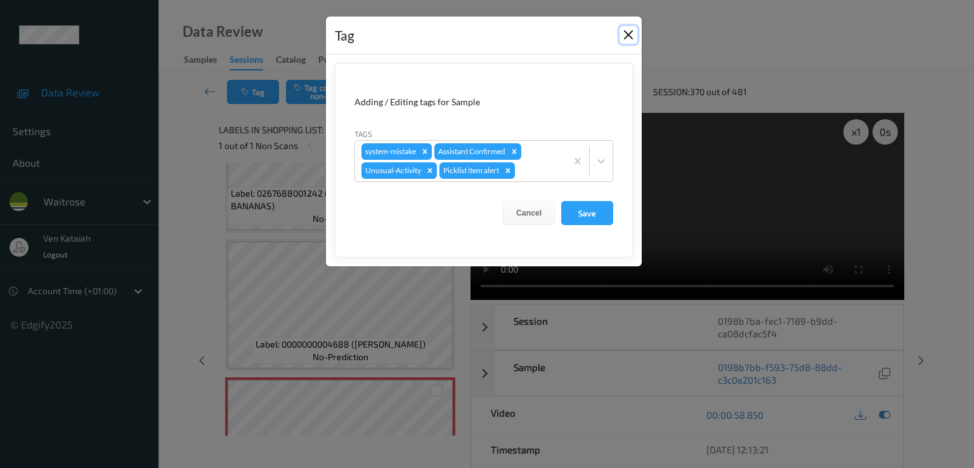
click at [634, 39] on button "Close" at bounding box center [628, 35] width 18 height 18
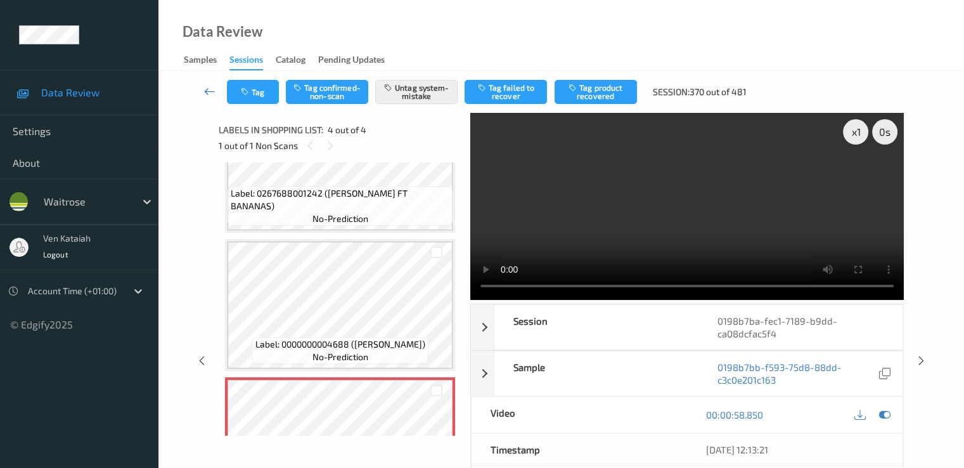
click at [205, 92] on icon at bounding box center [209, 91] width 11 height 13
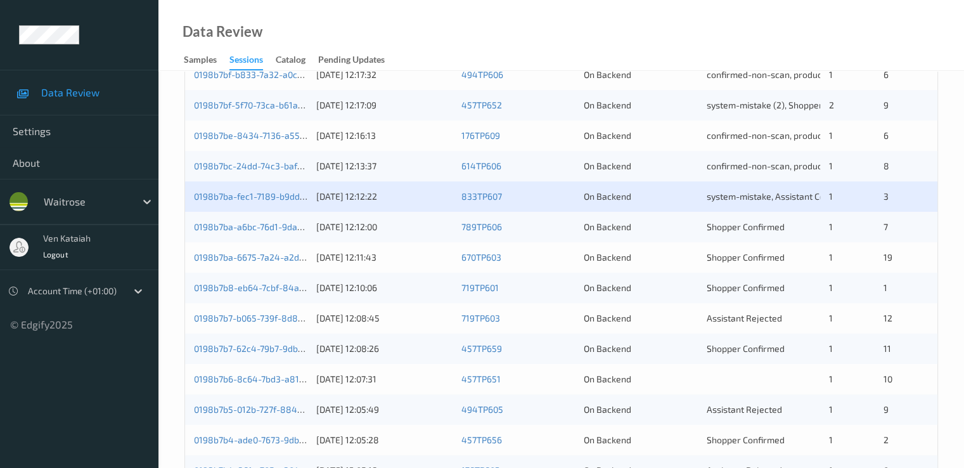
scroll to position [507, 0]
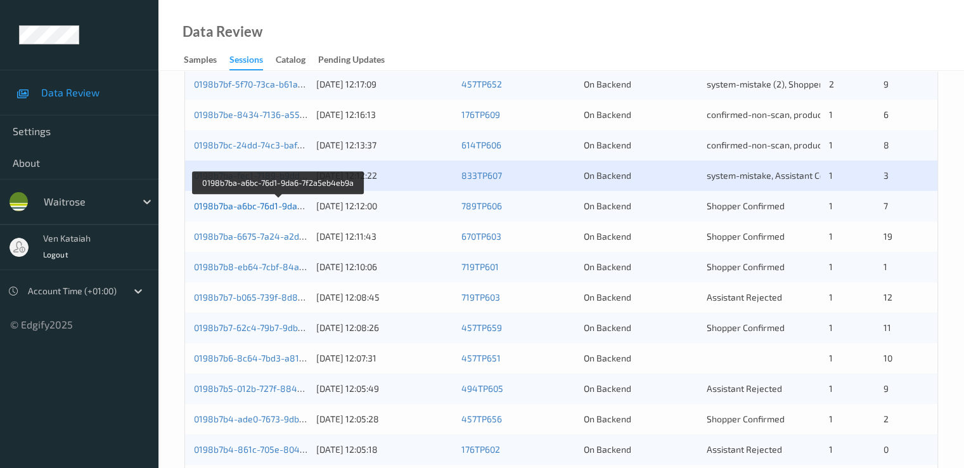
click at [259, 211] on link "0198b7ba-a6bc-76d1-9da6-7f2a5eb4eb9a" at bounding box center [279, 205] width 171 height 11
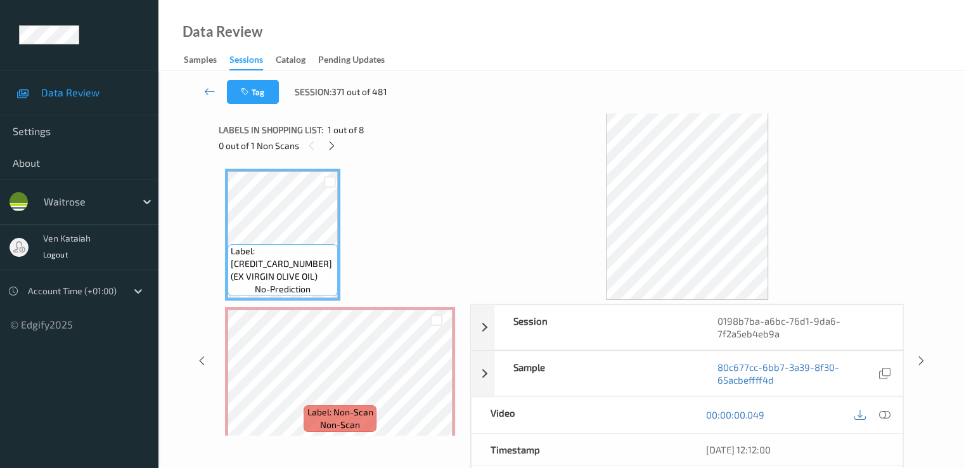
click at [342, 144] on div "0 out of 1 Non Scans" at bounding box center [340, 146] width 243 height 16
click at [340, 147] on div at bounding box center [332, 146] width 16 height 16
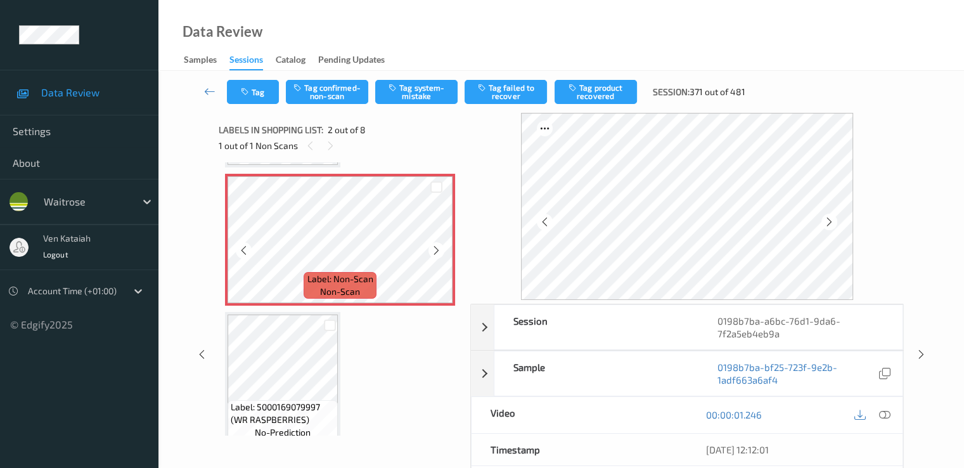
scroll to position [6, 0]
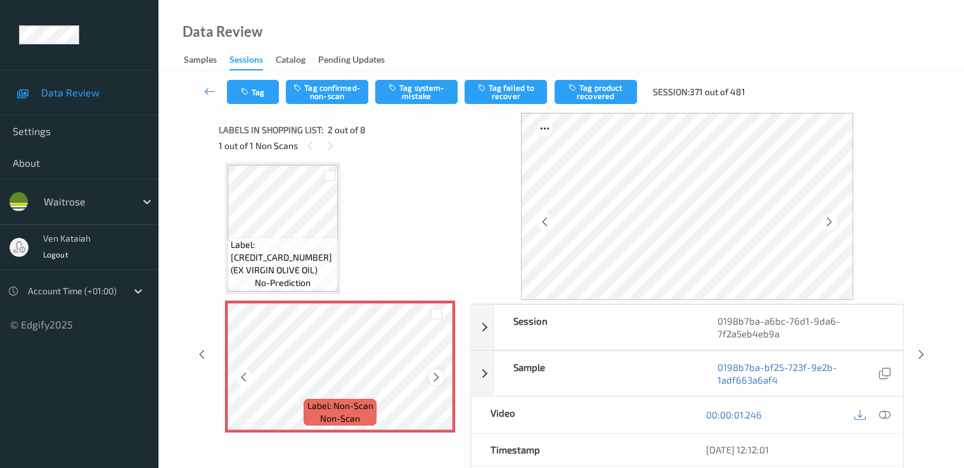
click at [443, 380] on div at bounding box center [437, 377] width 16 height 16
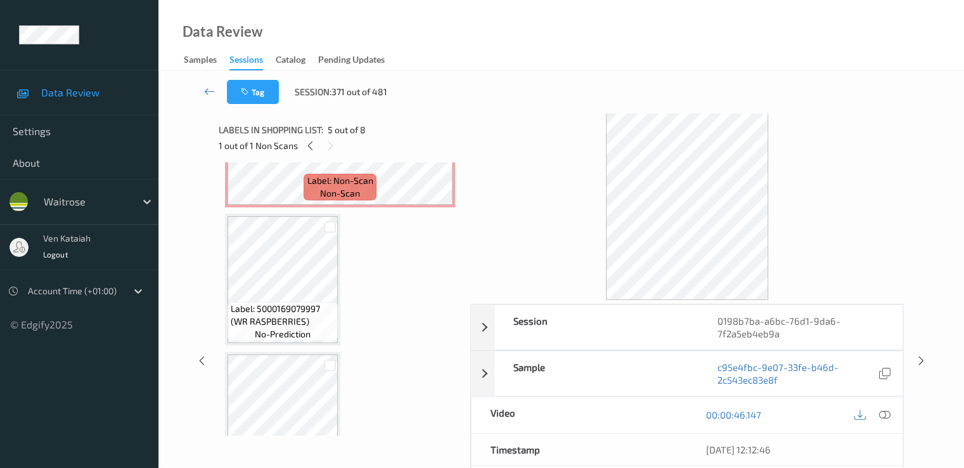
scroll to position [133, 0]
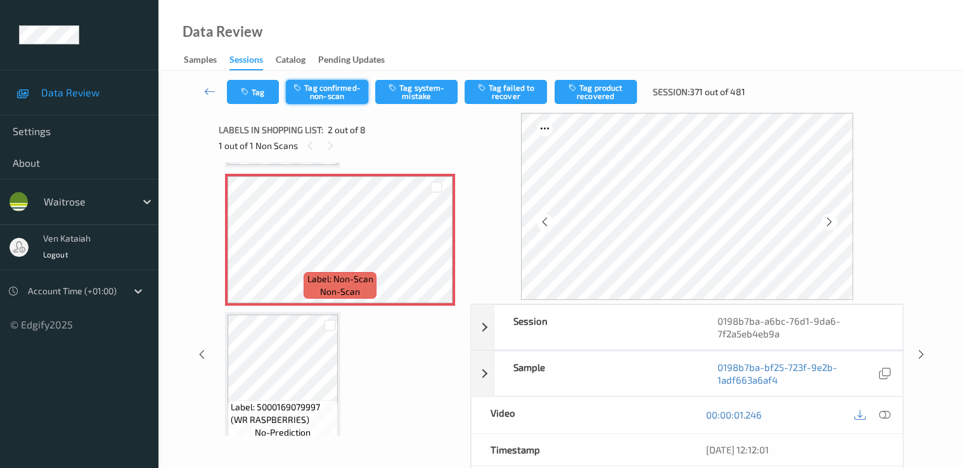
click at [339, 90] on button "Tag confirmed-non-scan" at bounding box center [327, 92] width 82 height 24
click at [594, 92] on button "Tag product recovered" at bounding box center [596, 92] width 82 height 24
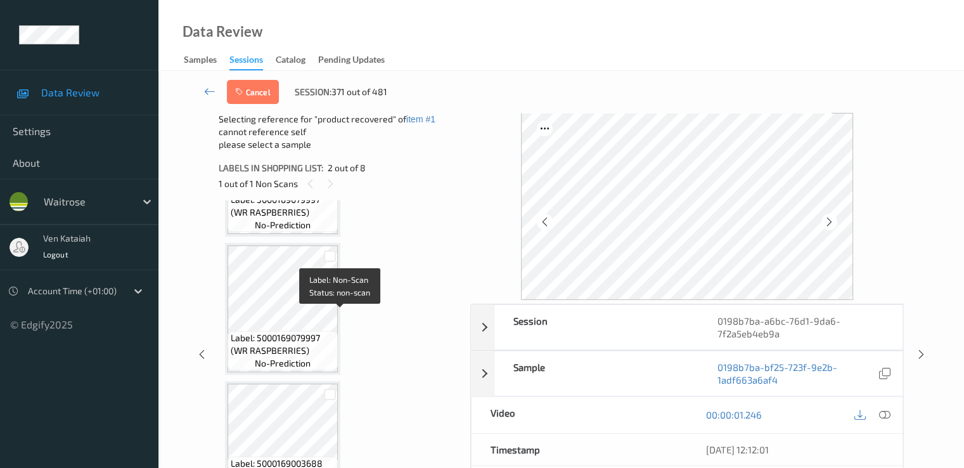
scroll to position [387, 0]
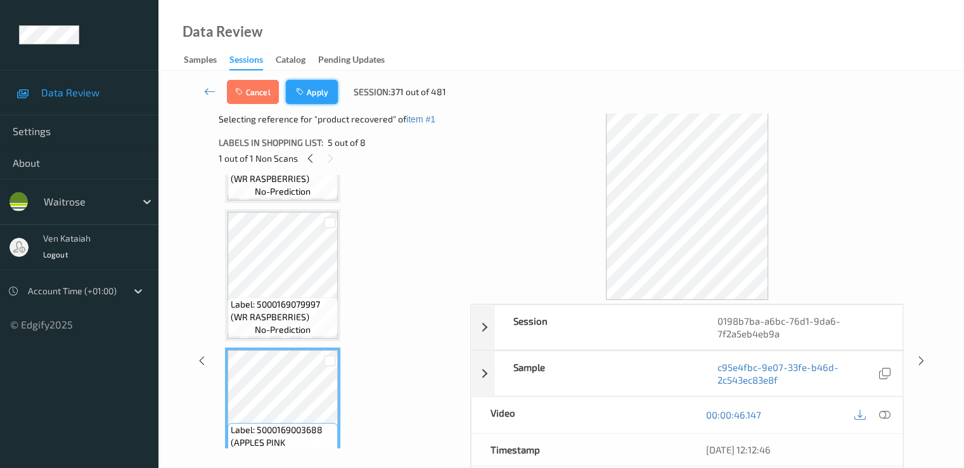
click at [322, 97] on button "Apply" at bounding box center [312, 92] width 52 height 24
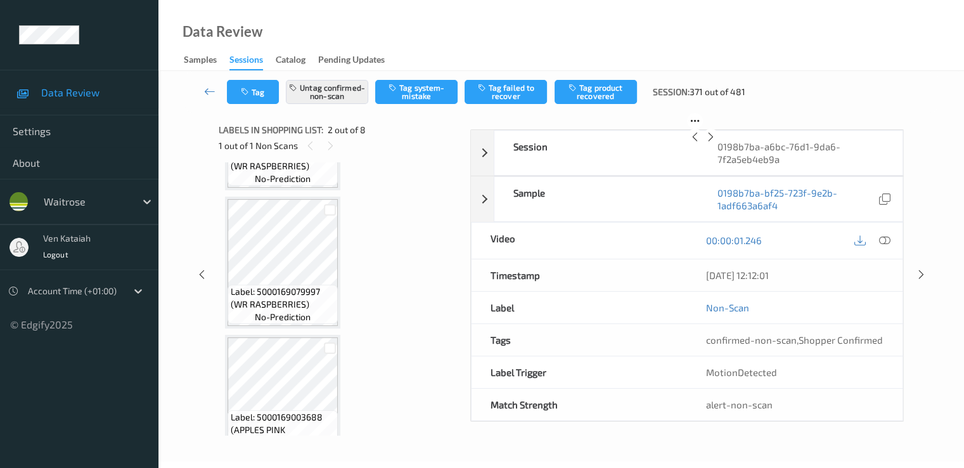
scroll to position [6, 0]
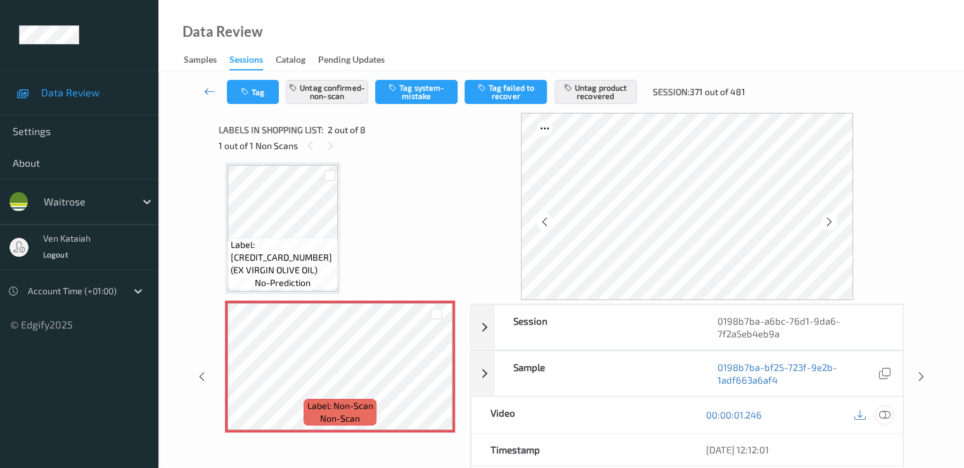
click at [883, 415] on icon at bounding box center [884, 414] width 11 height 11
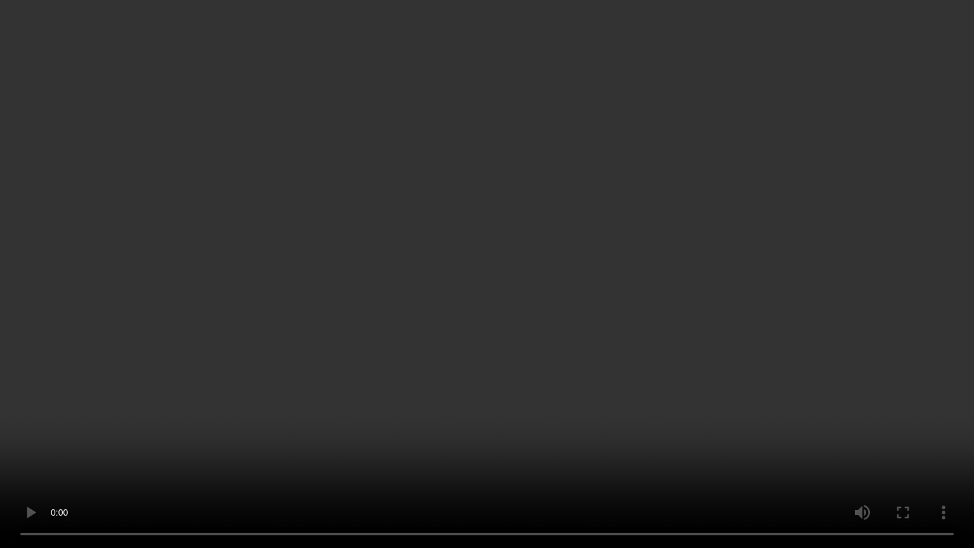
click at [388, 298] on video at bounding box center [487, 274] width 974 height 548
click at [220, 188] on video at bounding box center [487, 274] width 974 height 548
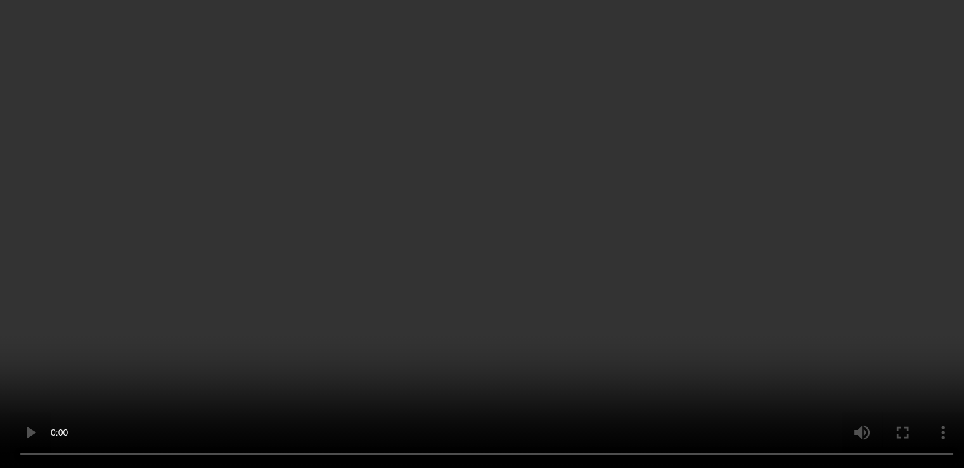
scroll to position [133, 0]
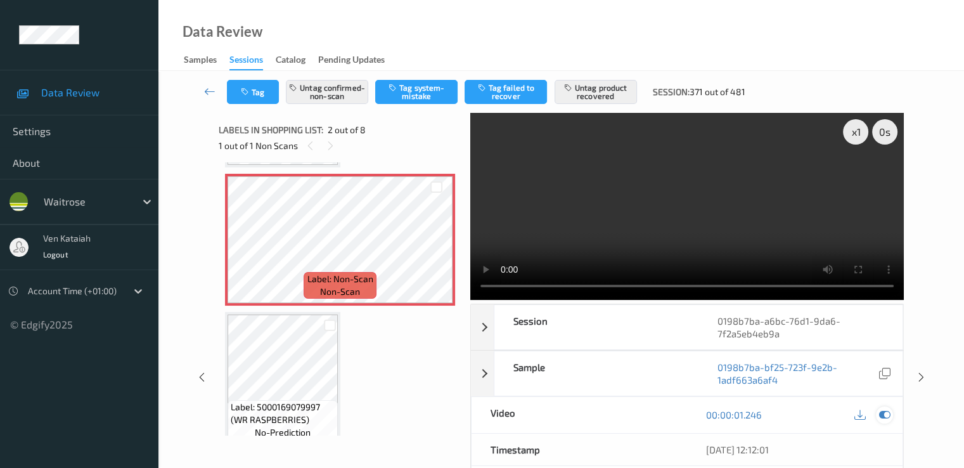
click at [888, 412] on icon at bounding box center [884, 414] width 11 height 11
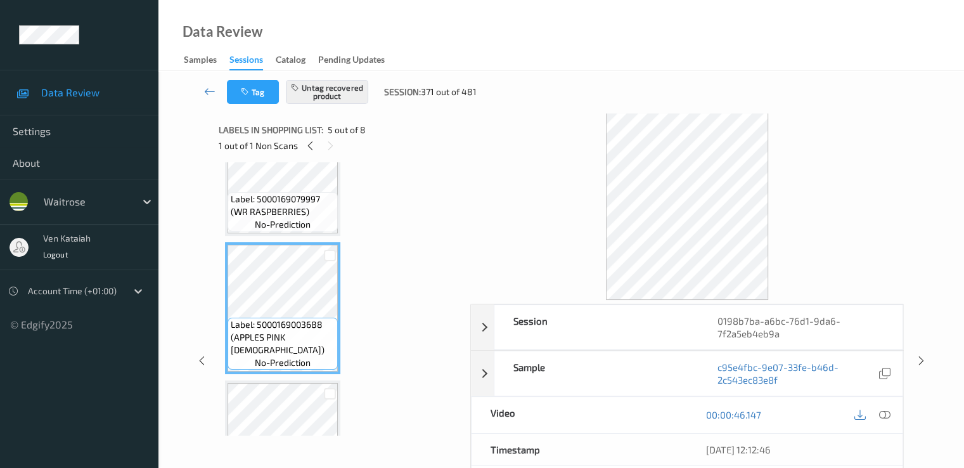
scroll to position [640, 0]
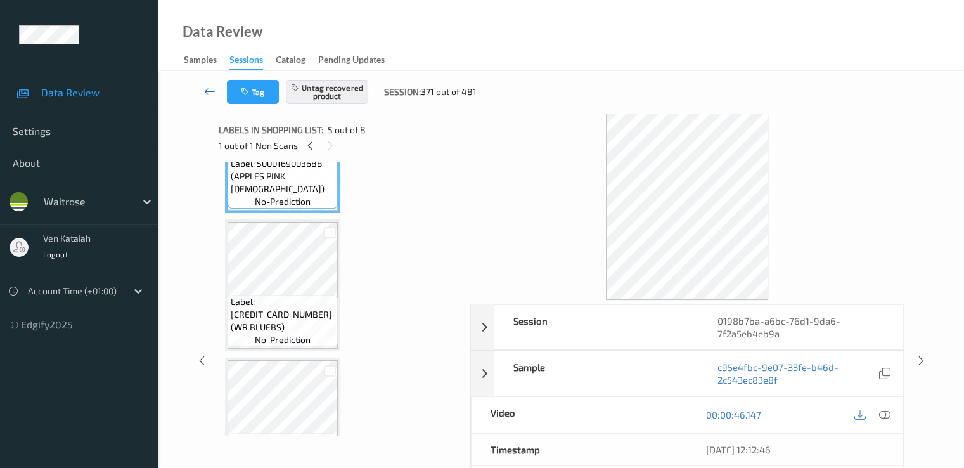
click at [211, 88] on icon at bounding box center [209, 91] width 11 height 13
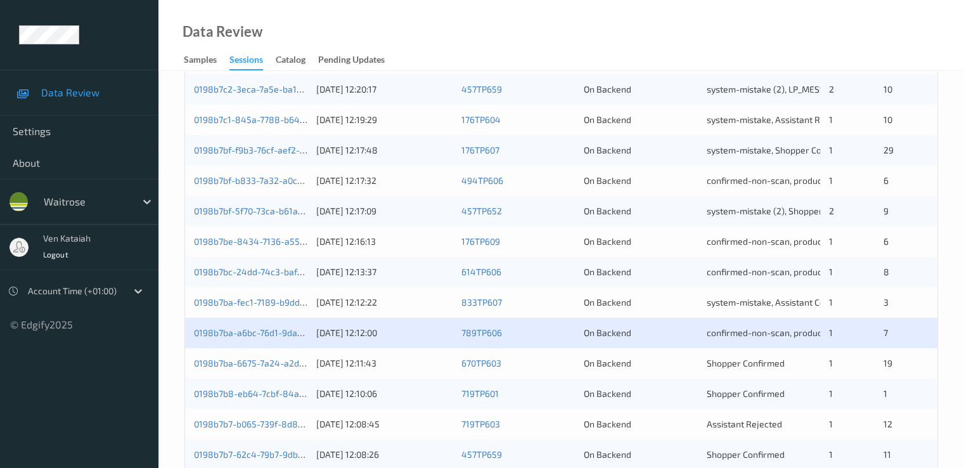
scroll to position [507, 0]
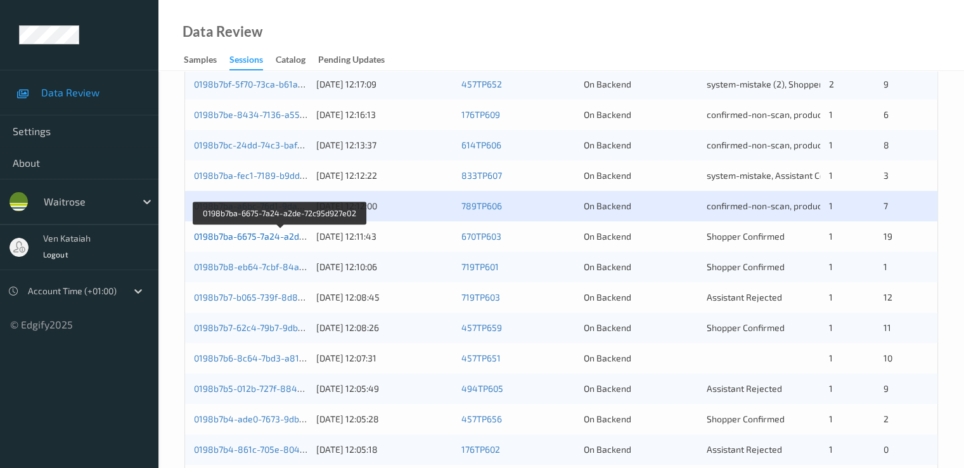
click at [289, 235] on link "0198b7ba-6675-7a24-a2de-72c95d927e02" at bounding box center [280, 236] width 172 height 11
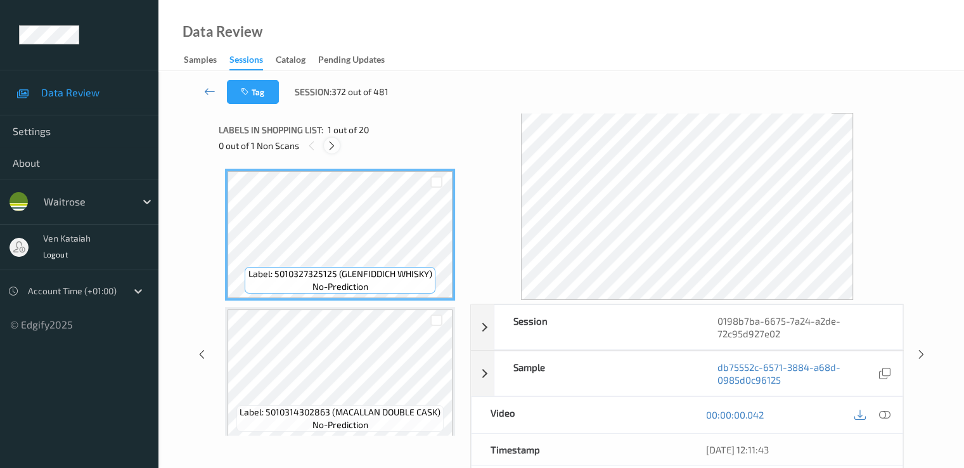
click at [330, 145] on icon at bounding box center [332, 145] width 11 height 11
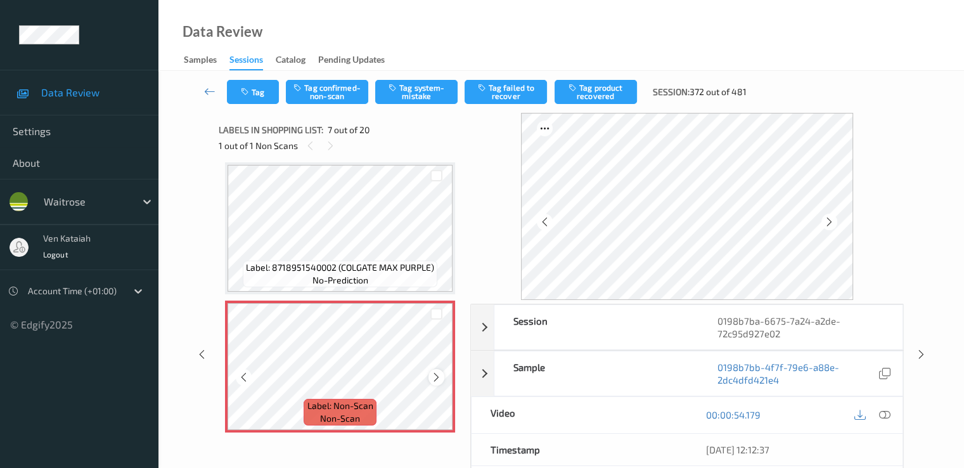
click at [436, 375] on icon at bounding box center [436, 377] width 11 height 11
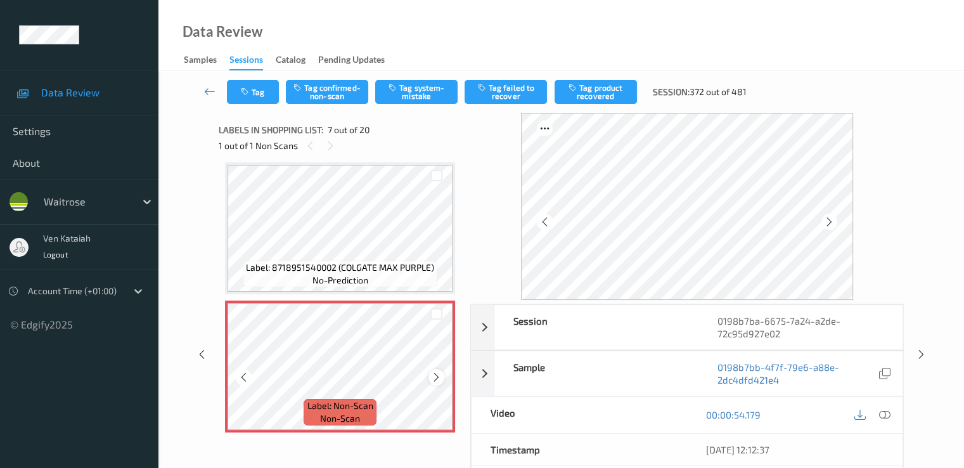
click at [433, 376] on icon at bounding box center [436, 377] width 11 height 11
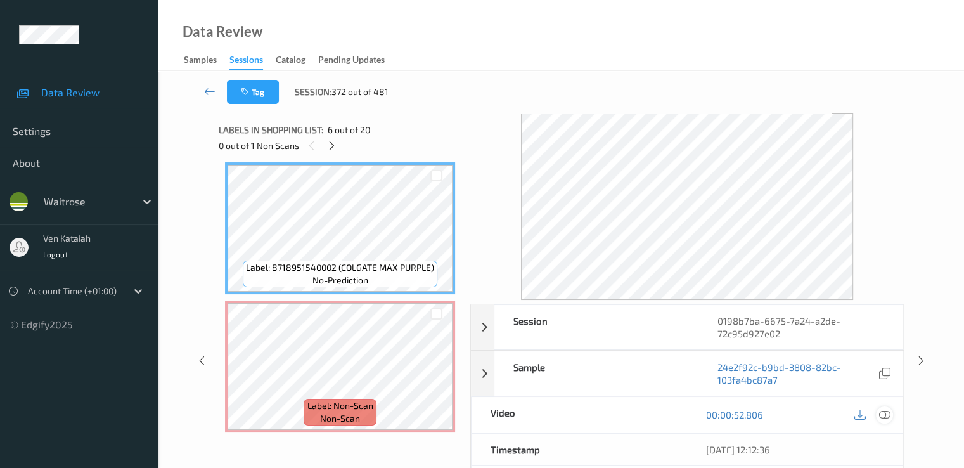
click at [887, 412] on icon at bounding box center [884, 414] width 11 height 11
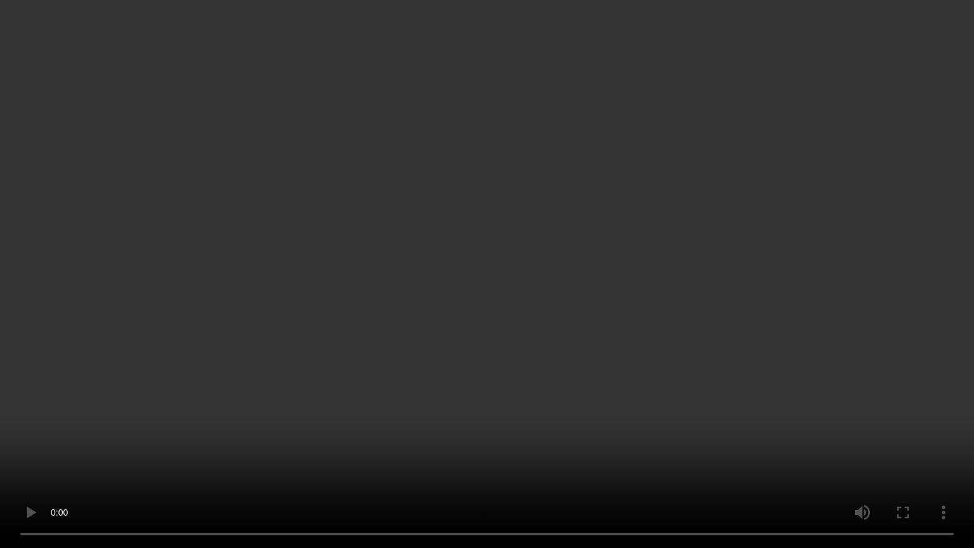
click at [196, 424] on video at bounding box center [487, 274] width 974 height 548
click at [370, 241] on video at bounding box center [487, 274] width 974 height 548
click at [238, 386] on video at bounding box center [487, 274] width 974 height 548
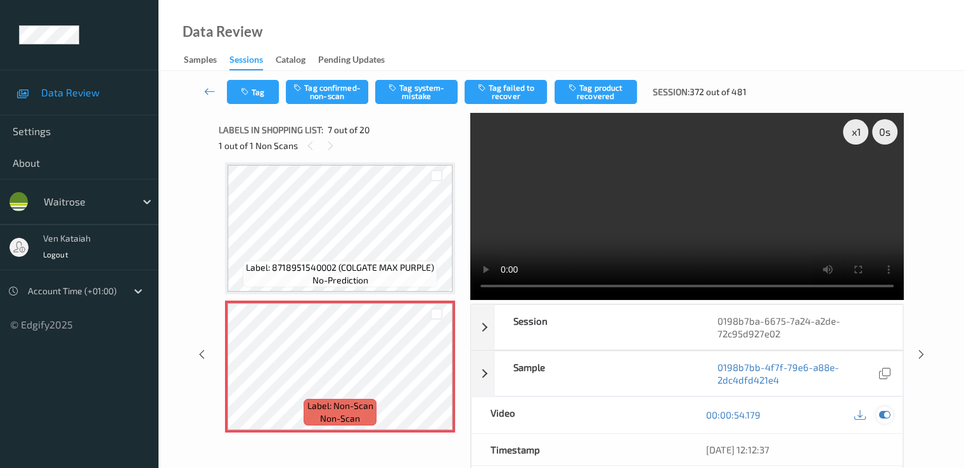
click at [890, 410] on icon at bounding box center [884, 414] width 11 height 11
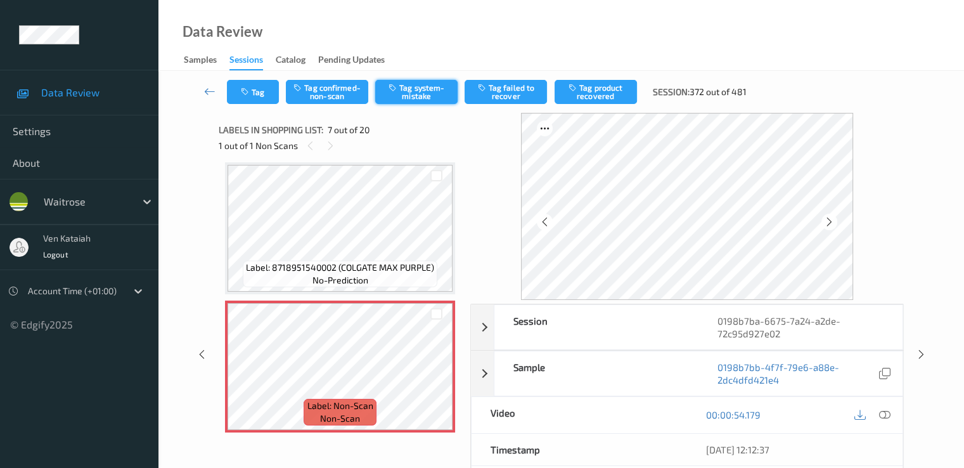
click at [425, 98] on button "Tag system-mistake" at bounding box center [416, 92] width 82 height 24
click at [258, 110] on div "Tag Tag confirmed-non-scan Untag system-mistake Tag failed to recover Tag produ…" at bounding box center [562, 92] width 754 height 42
click at [266, 101] on button "Tag" at bounding box center [253, 92] width 52 height 24
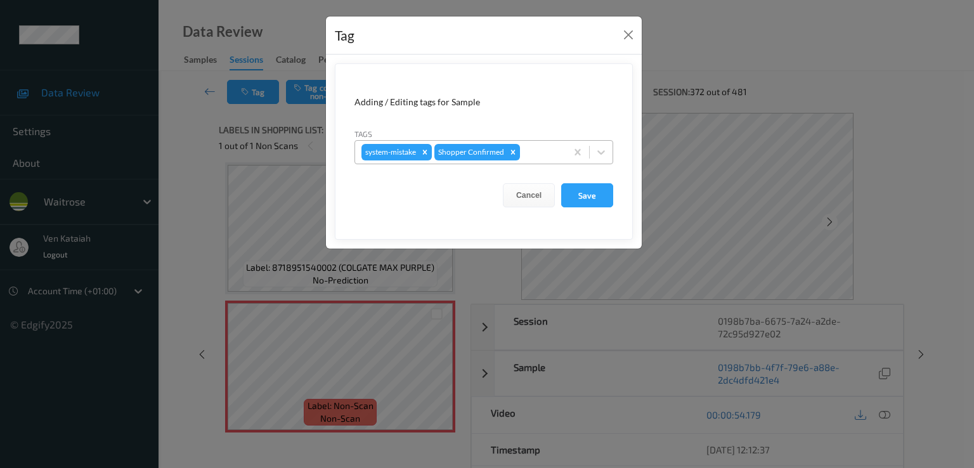
click at [536, 153] on div at bounding box center [540, 152] width 37 height 15
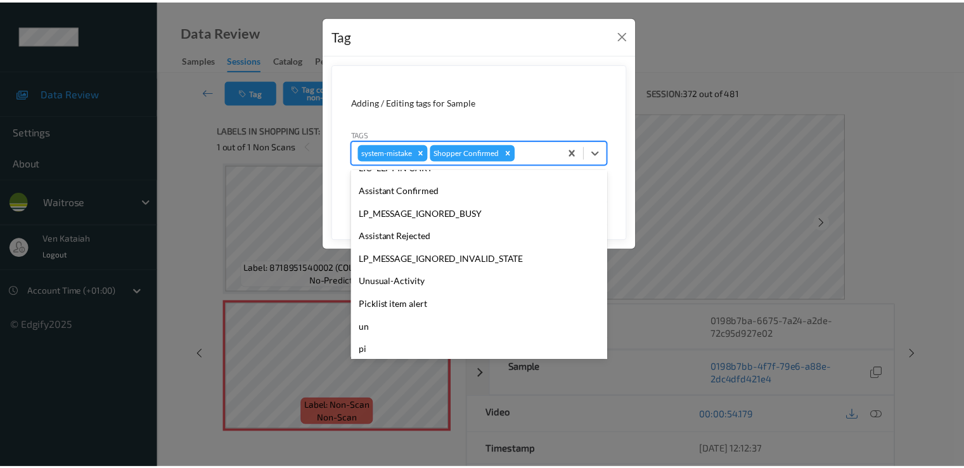
scroll to position [249, 0]
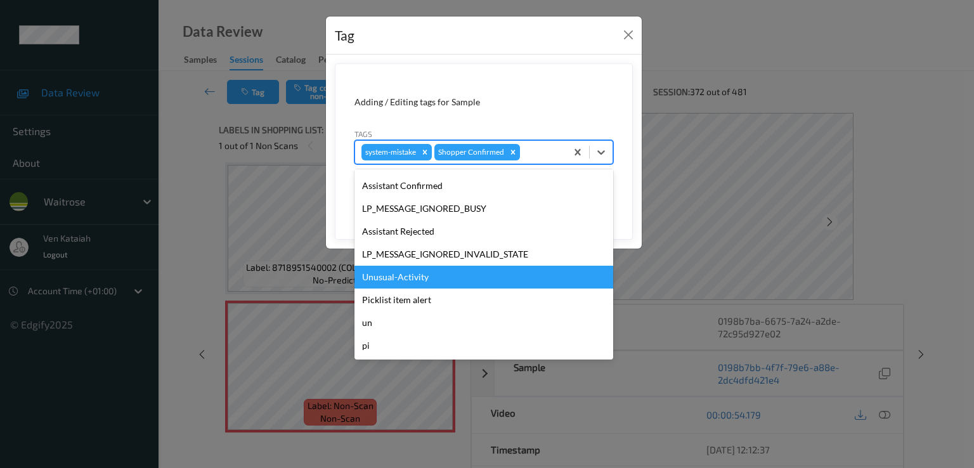
click at [420, 285] on div "Unusual-Activity" at bounding box center [483, 277] width 259 height 23
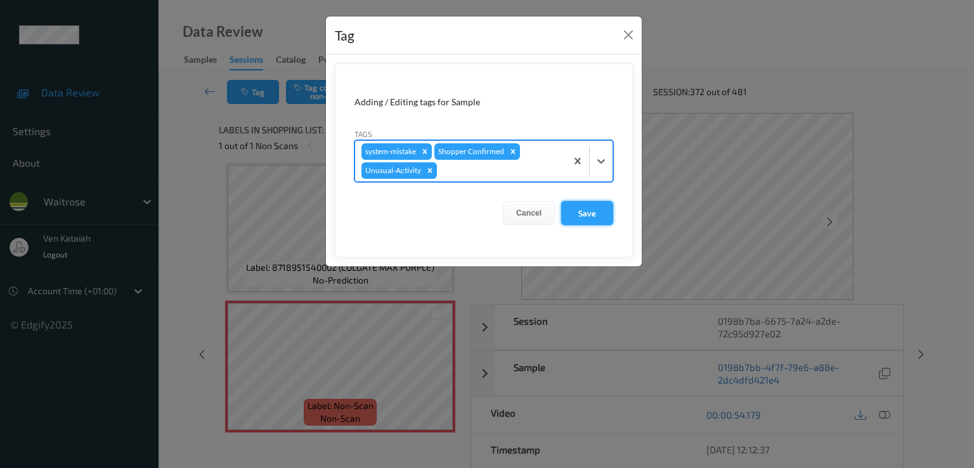
click at [585, 218] on button "Save" at bounding box center [587, 213] width 52 height 24
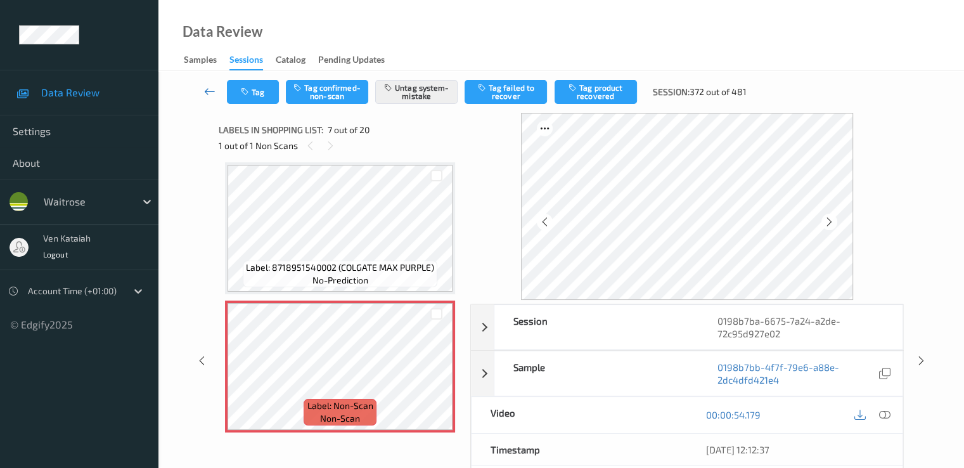
click at [210, 98] on link at bounding box center [210, 92] width 34 height 24
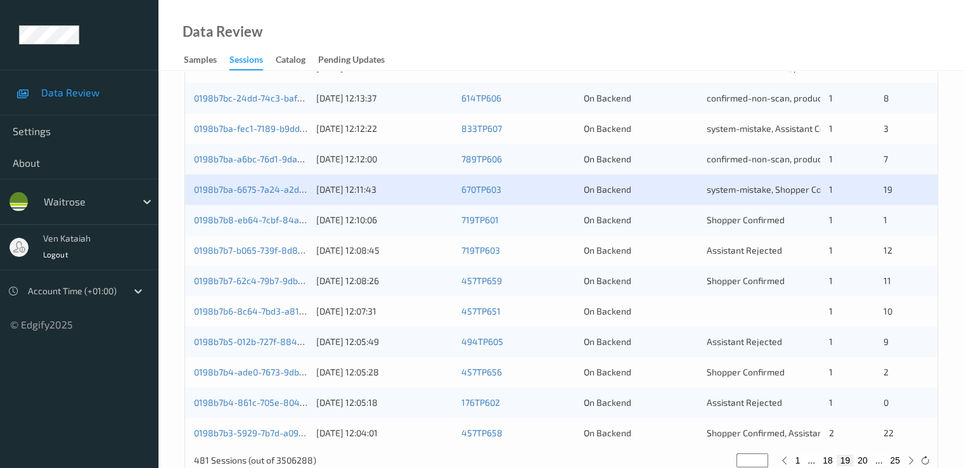
scroll to position [586, 0]
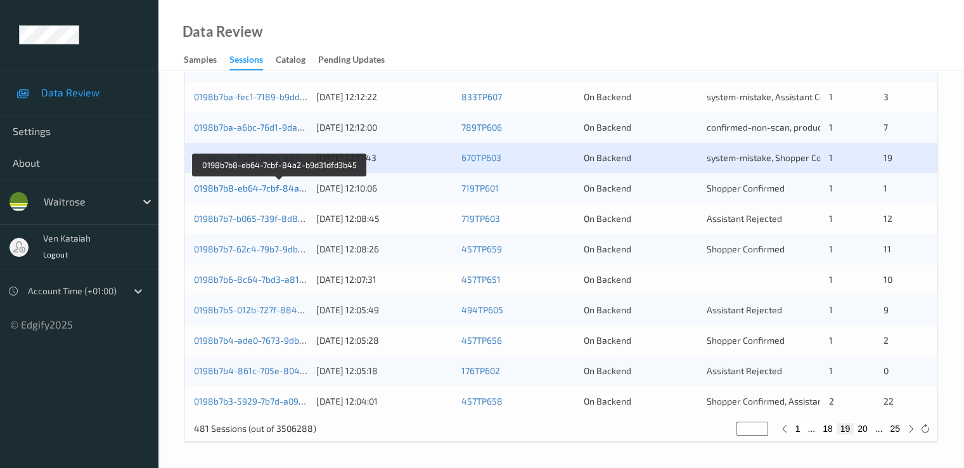
click at [284, 187] on link "0198b7b8-eb64-7cbf-84a2-b9d31dfd3b45" at bounding box center [280, 188] width 172 height 11
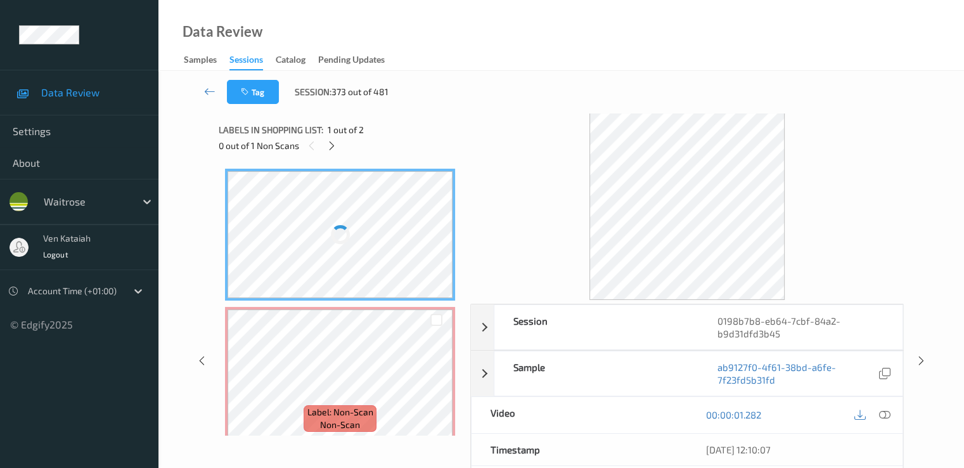
click at [342, 140] on div "0 out of 1 Non Scans" at bounding box center [340, 146] width 243 height 16
click at [336, 145] on icon at bounding box center [332, 145] width 11 height 11
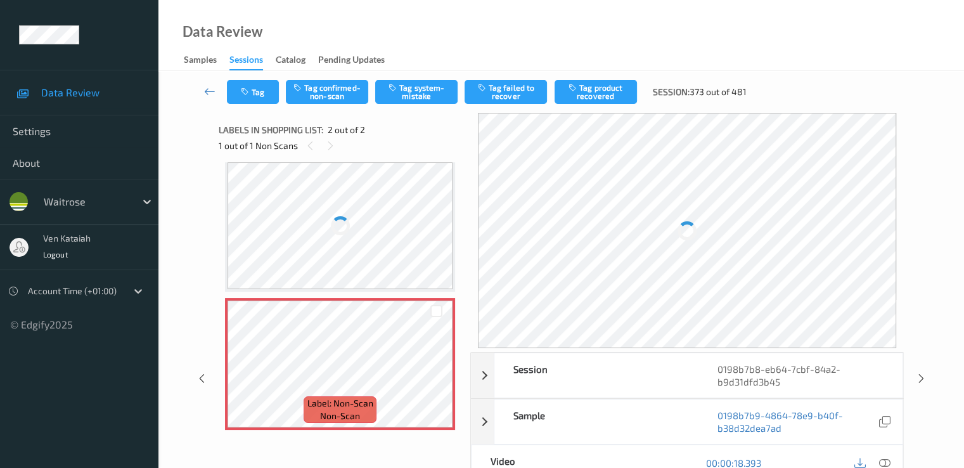
scroll to position [10, 0]
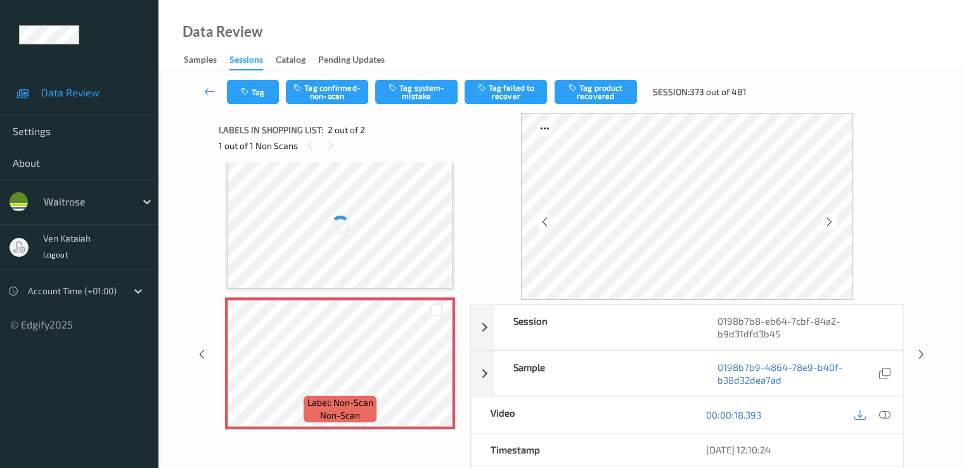
click at [380, 250] on div at bounding box center [340, 225] width 225 height 127
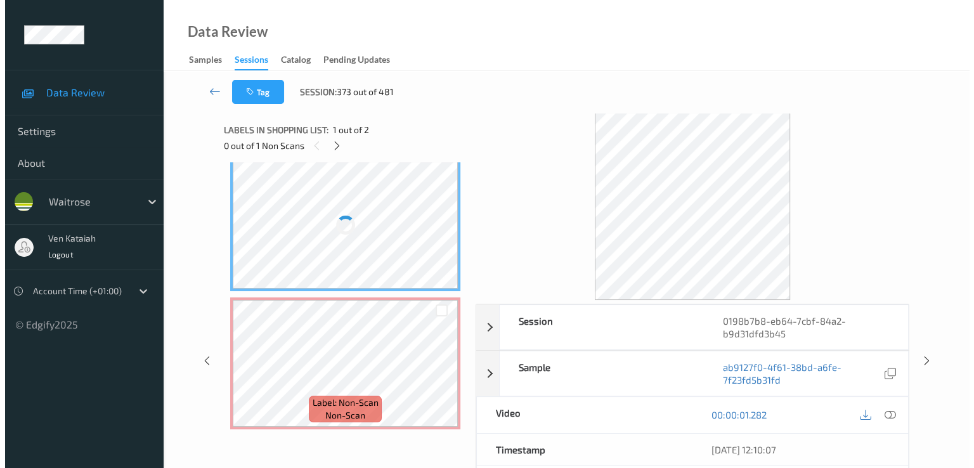
scroll to position [0, 0]
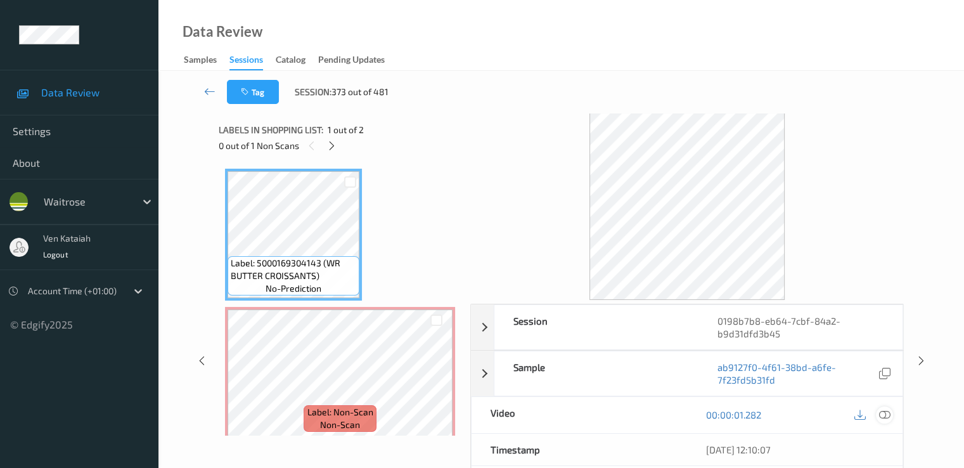
click at [881, 415] on icon at bounding box center [884, 414] width 11 height 11
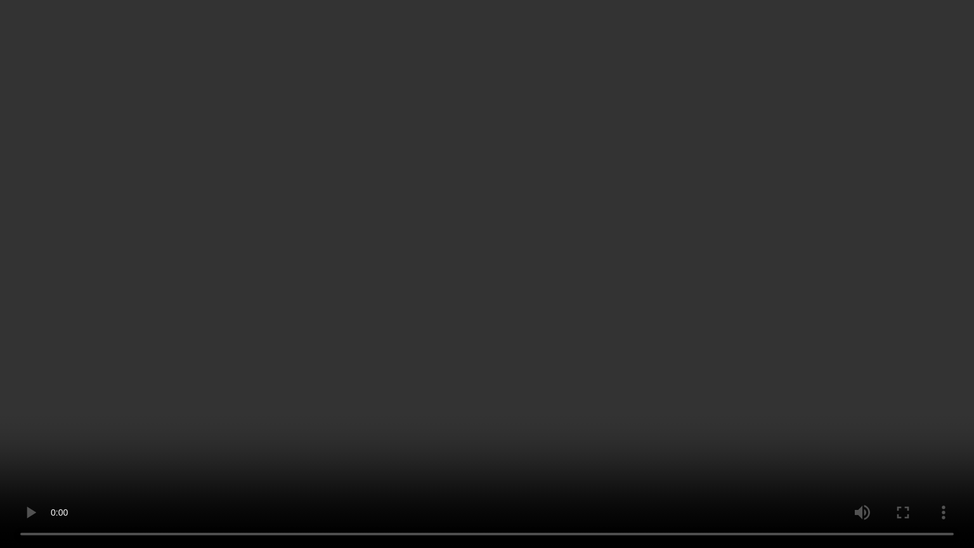
click at [145, 398] on video at bounding box center [487, 274] width 974 height 548
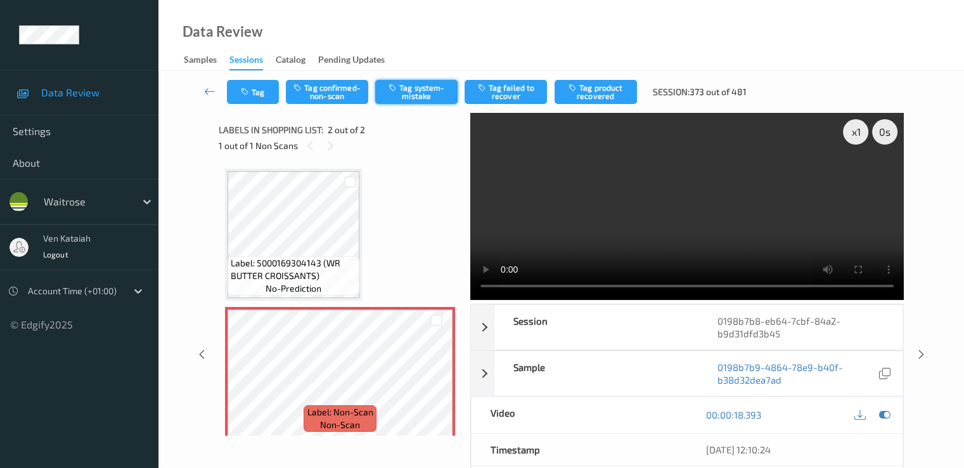
click at [413, 101] on button "Tag system-mistake" at bounding box center [416, 92] width 82 height 24
click at [888, 409] on icon at bounding box center [884, 414] width 11 height 11
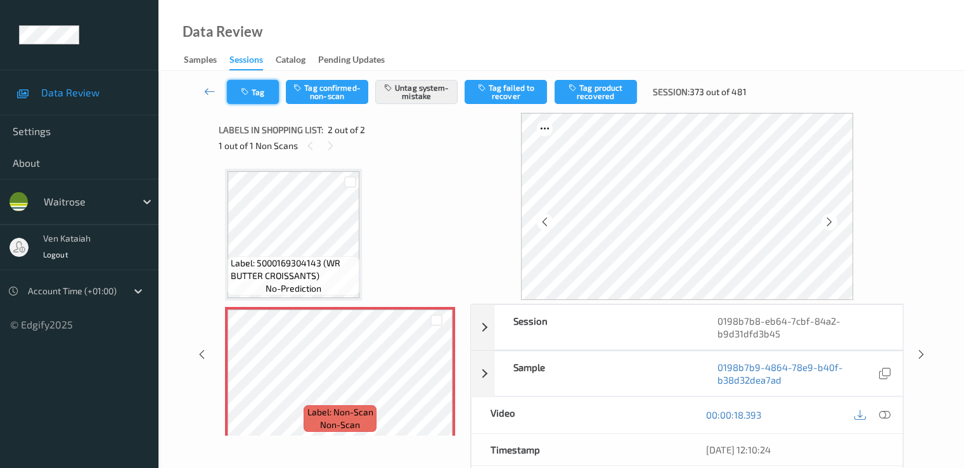
click at [261, 81] on button "Tag" at bounding box center [253, 92] width 52 height 24
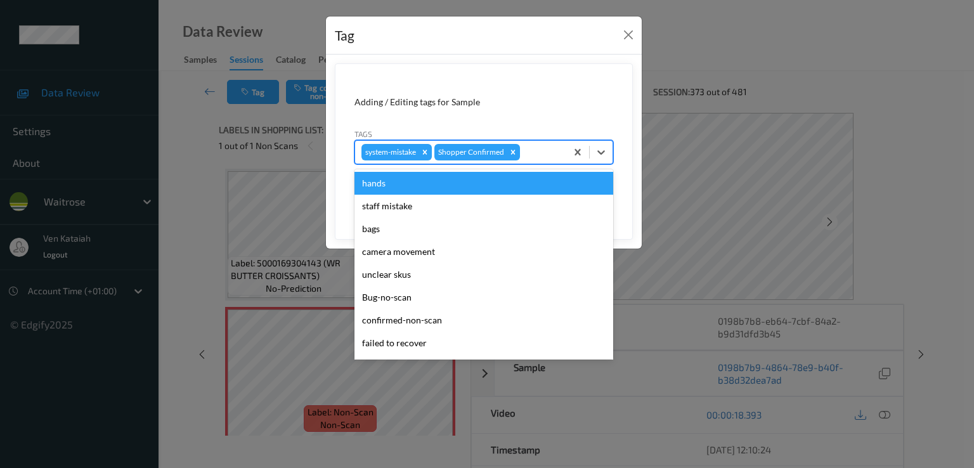
click at [531, 155] on div at bounding box center [540, 152] width 37 height 15
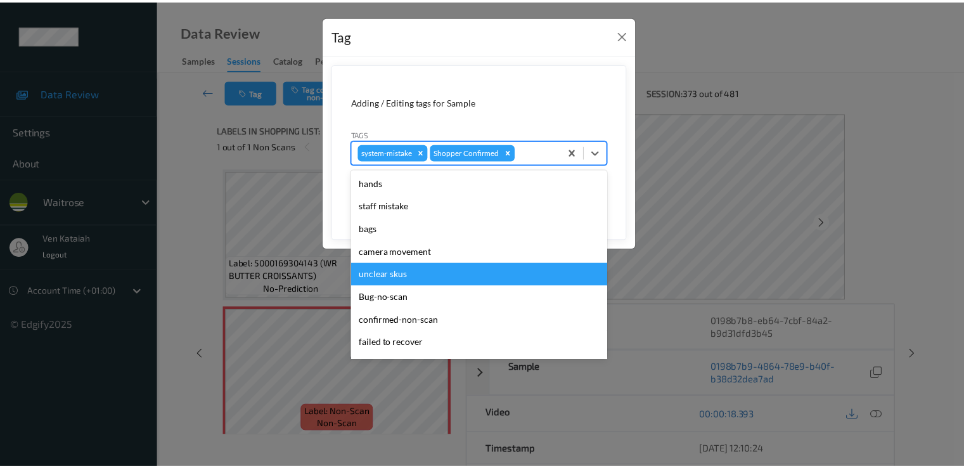
scroll to position [249, 0]
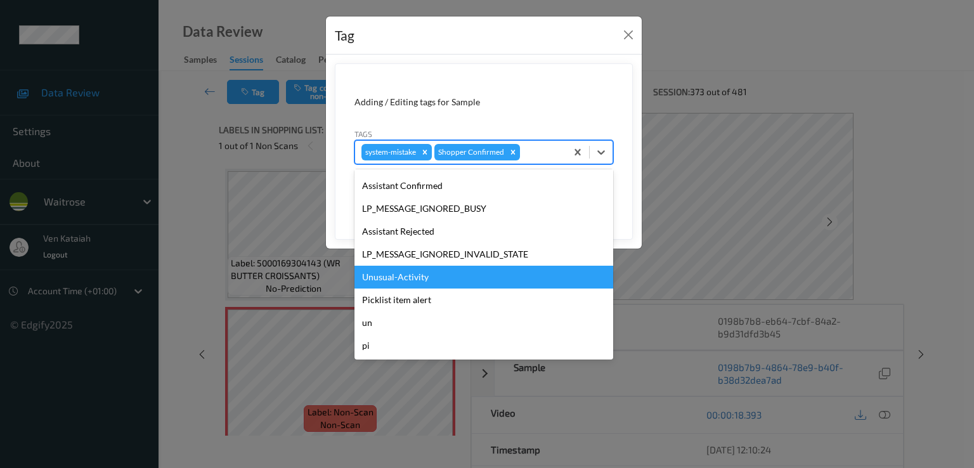
click at [415, 286] on div "Unusual-Activity" at bounding box center [483, 277] width 259 height 23
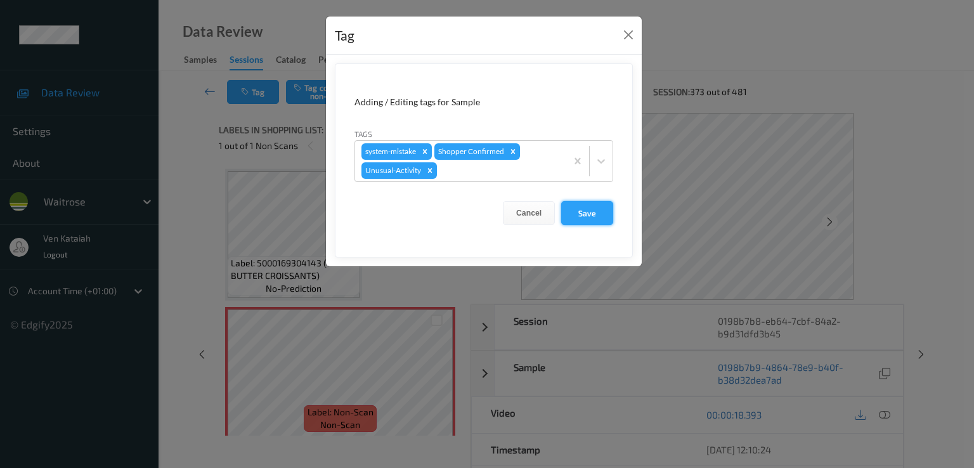
click at [564, 211] on button "Save" at bounding box center [587, 213] width 52 height 24
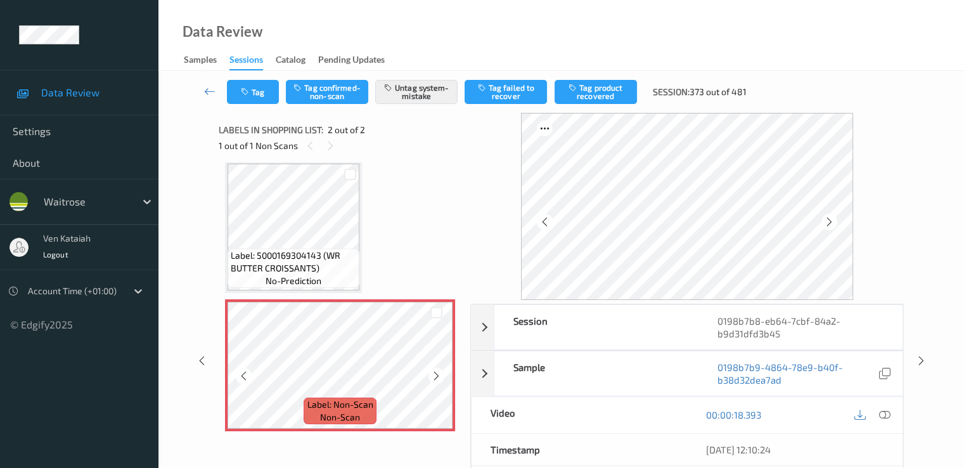
scroll to position [10, 0]
click at [207, 92] on icon at bounding box center [209, 91] width 11 height 13
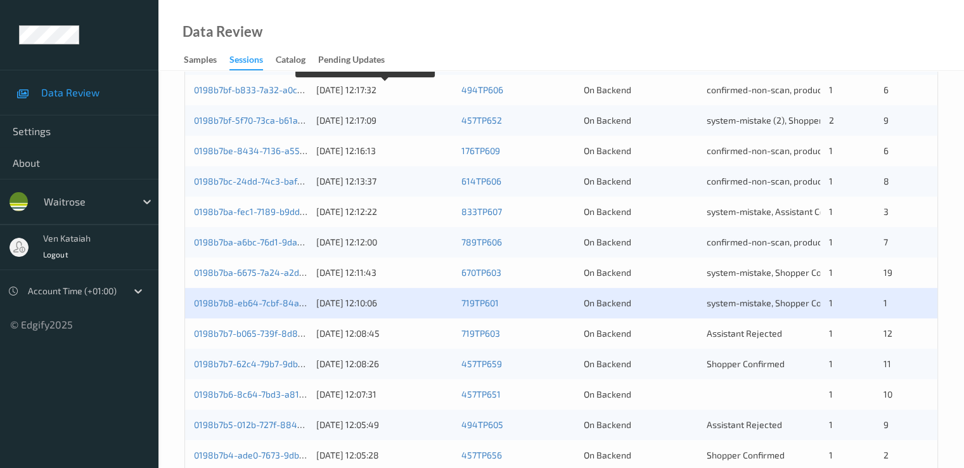
scroll to position [507, 0]
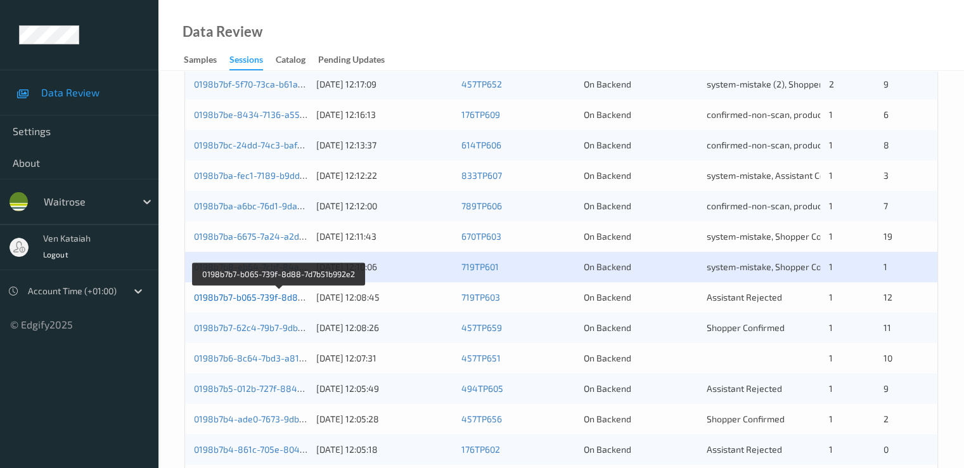
click at [254, 294] on link "0198b7b7-b065-739f-8d88-7d7b51b992e2" at bounding box center [279, 297] width 171 height 11
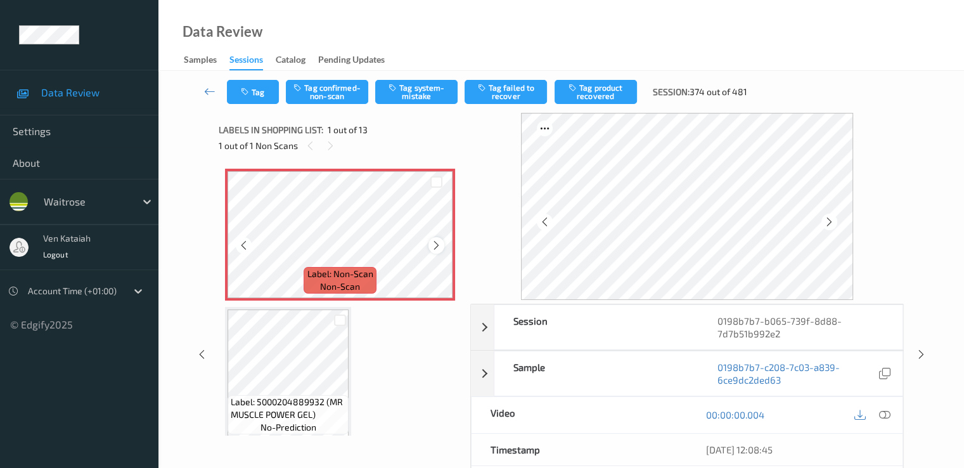
click at [434, 249] on icon at bounding box center [436, 245] width 11 height 11
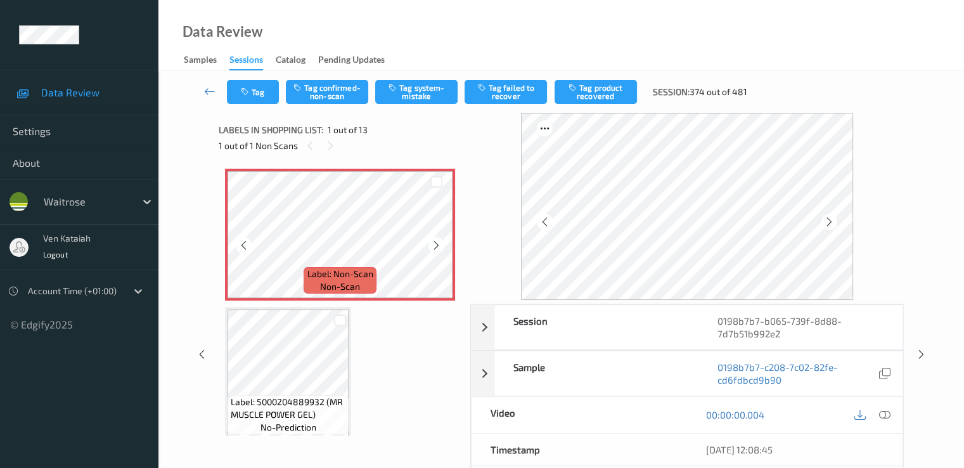
click at [434, 249] on icon at bounding box center [436, 245] width 11 height 11
click at [883, 409] on icon at bounding box center [884, 414] width 11 height 11
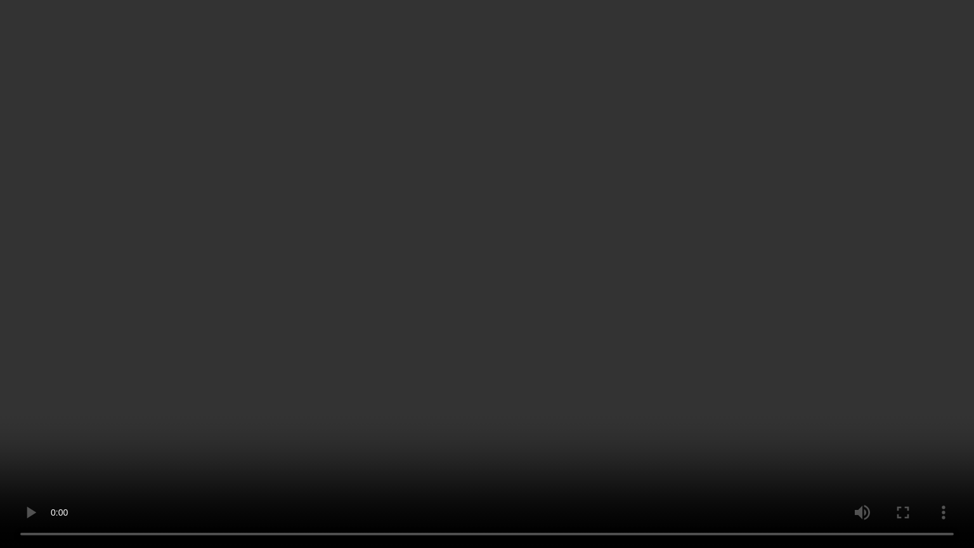
click at [233, 399] on video at bounding box center [487, 274] width 974 height 548
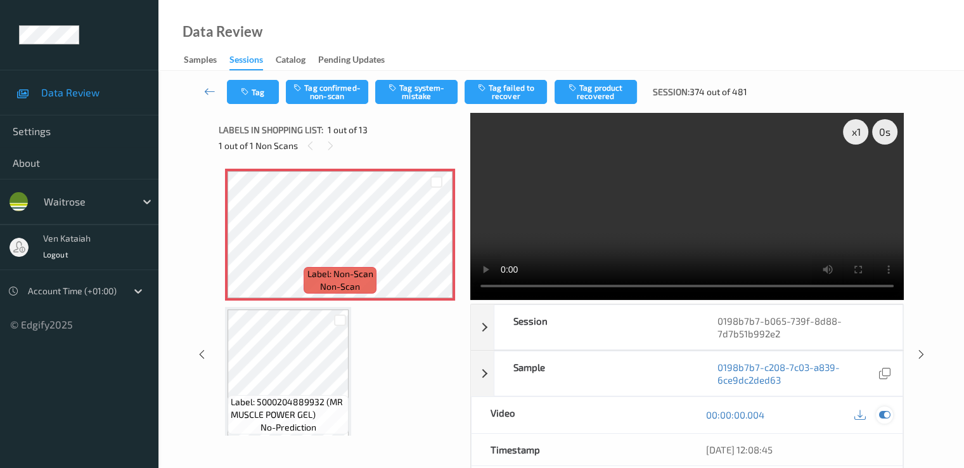
click at [883, 413] on icon at bounding box center [884, 414] width 11 height 11
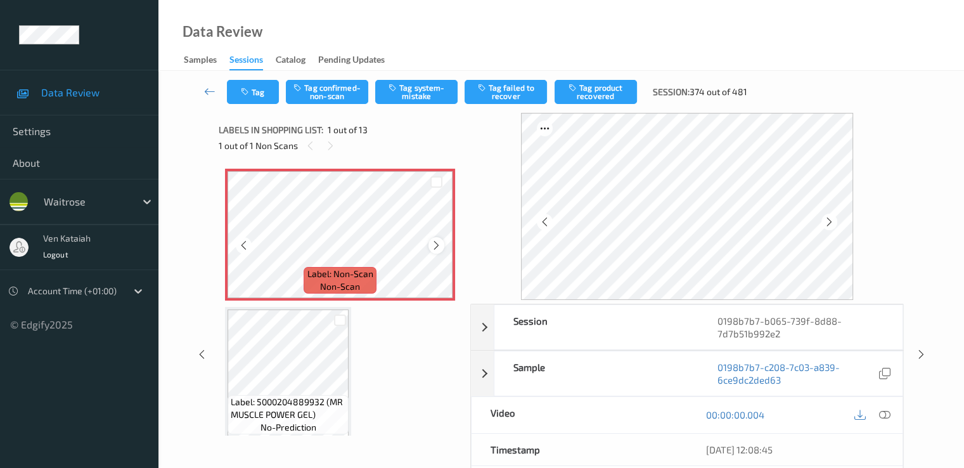
click at [438, 247] on icon at bounding box center [436, 245] width 11 height 11
click at [426, 79] on div "Tag Tag confirmed-non-scan Tag system-mistake Tag failed to recover Tag product…" at bounding box center [562, 92] width 754 height 42
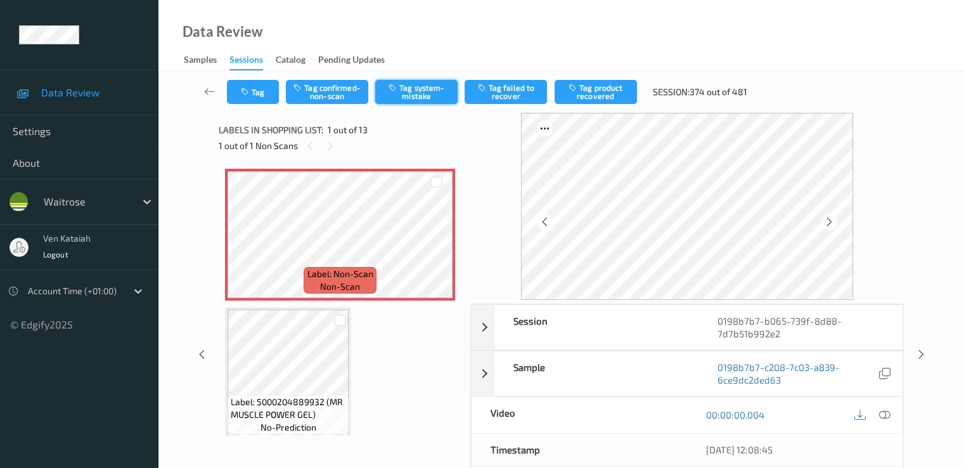
click at [418, 90] on button "Tag system-mistake" at bounding box center [416, 92] width 82 height 24
click at [251, 94] on icon "button" at bounding box center [246, 92] width 11 height 9
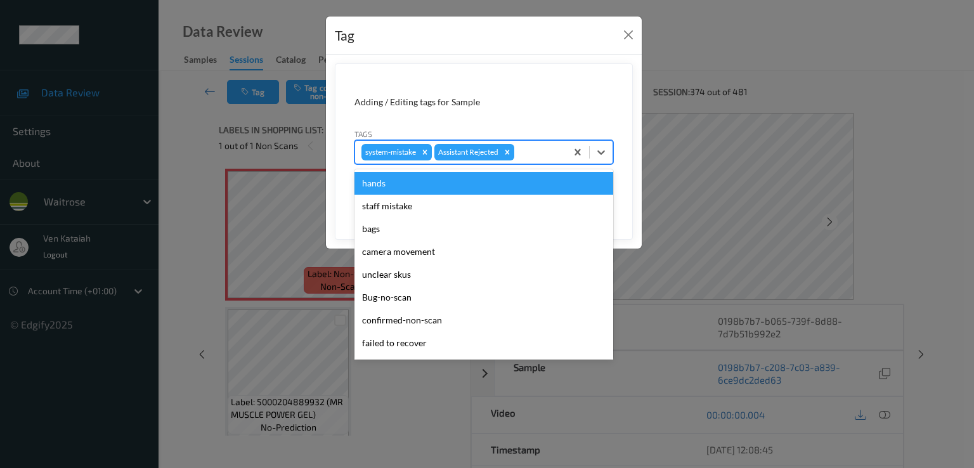
click at [550, 158] on div at bounding box center [538, 152] width 43 height 15
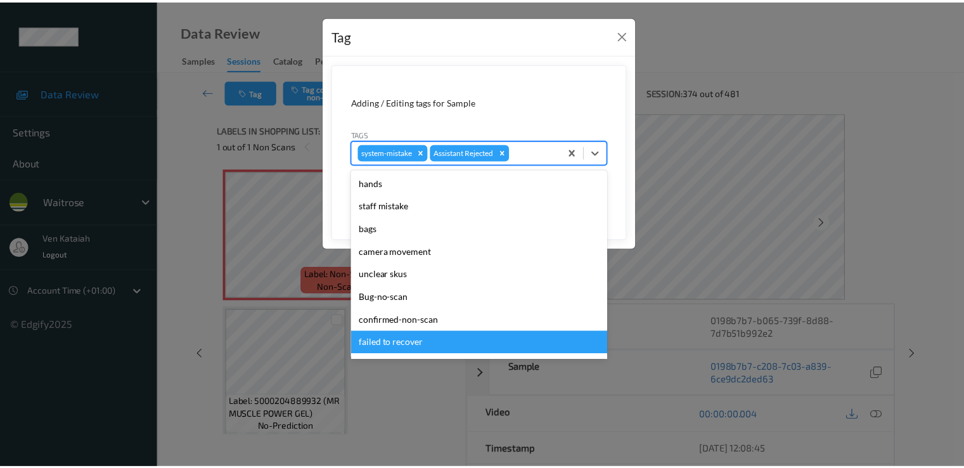
scroll to position [249, 0]
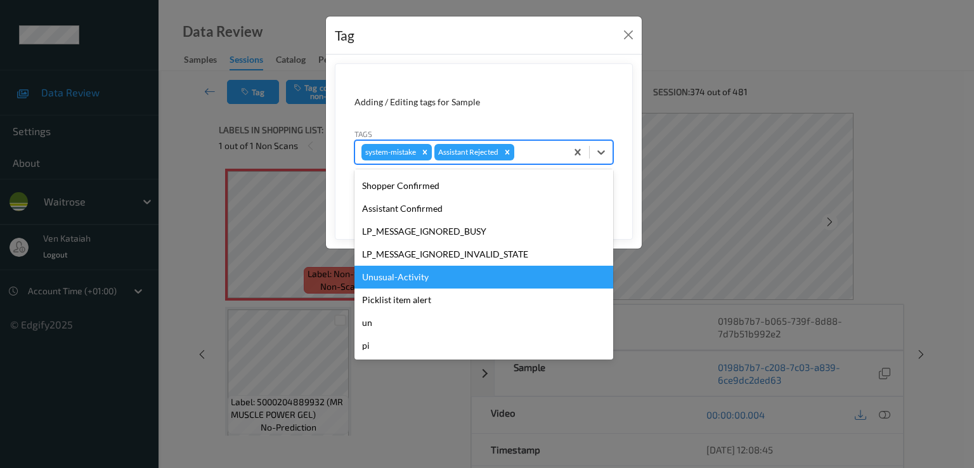
click at [431, 278] on div "Unusual-Activity" at bounding box center [483, 277] width 259 height 23
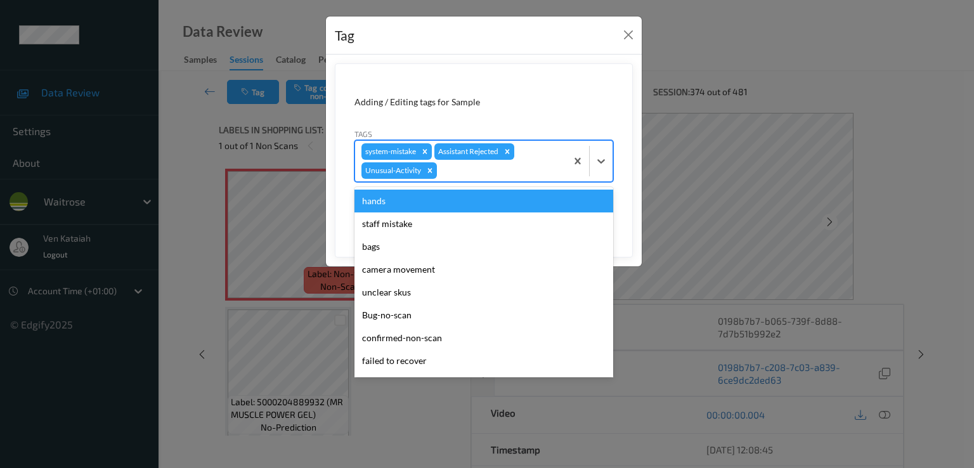
click at [474, 167] on div at bounding box center [499, 170] width 120 height 15
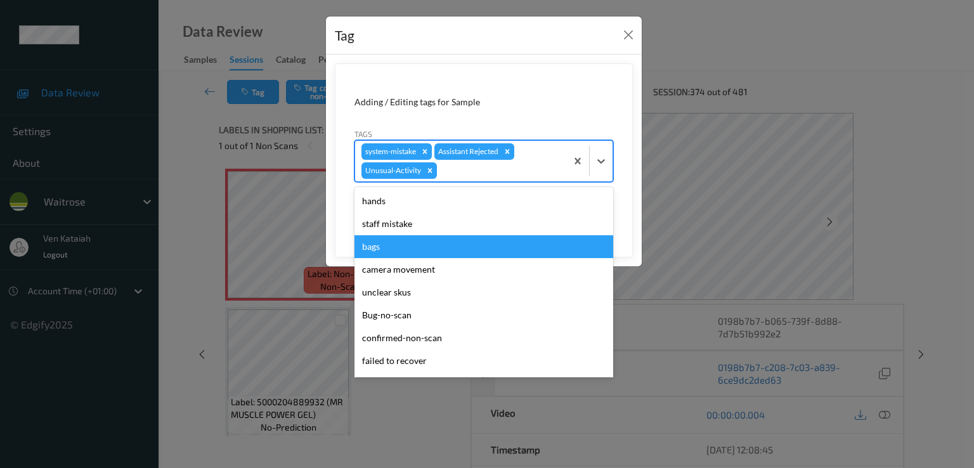
click at [398, 239] on div "bags" at bounding box center [483, 246] width 259 height 23
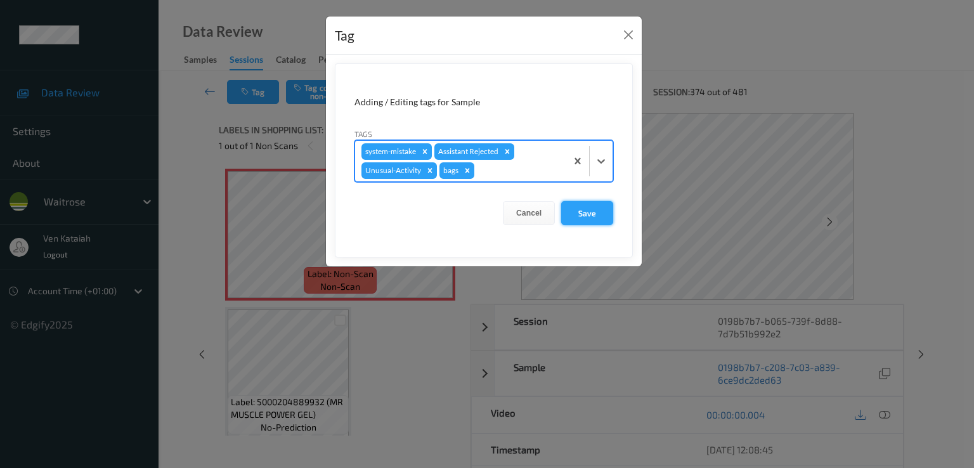
click at [578, 214] on button "Save" at bounding box center [587, 213] width 52 height 24
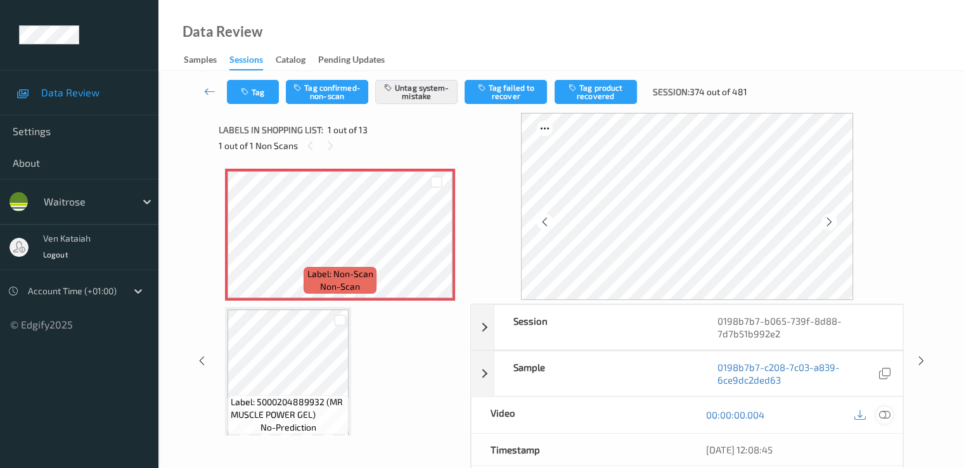
click at [886, 412] on icon at bounding box center [884, 414] width 11 height 11
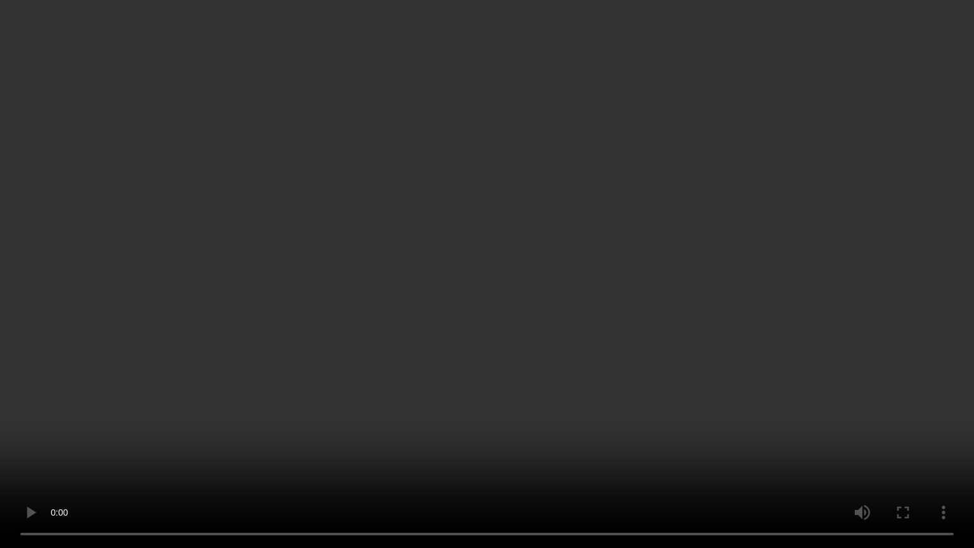
click at [651, 332] on video at bounding box center [487, 274] width 974 height 548
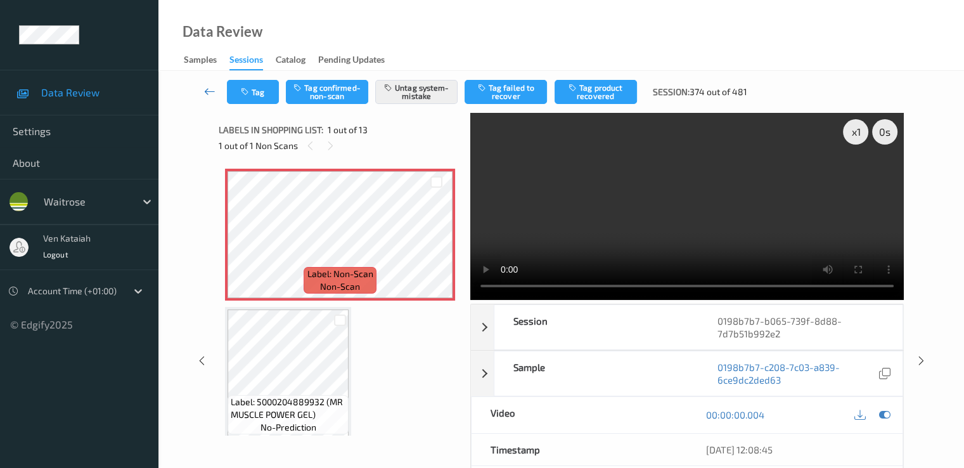
click at [206, 92] on icon at bounding box center [209, 91] width 11 height 13
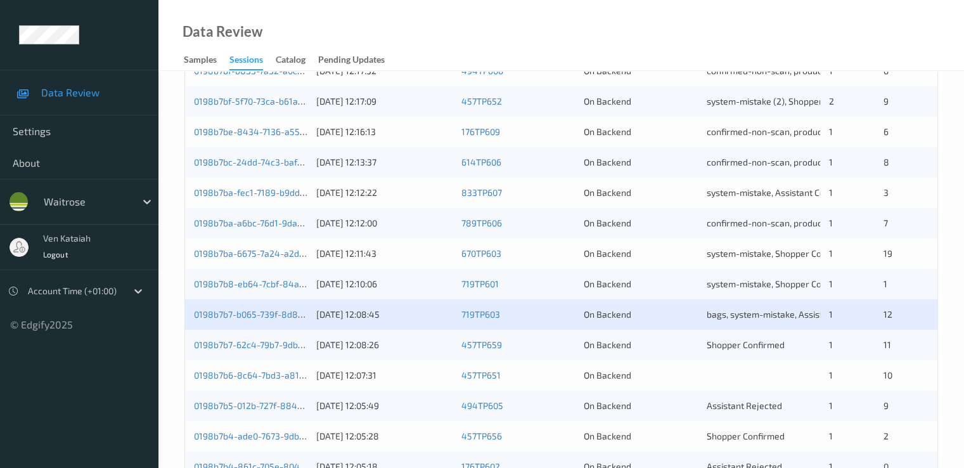
scroll to position [507, 0]
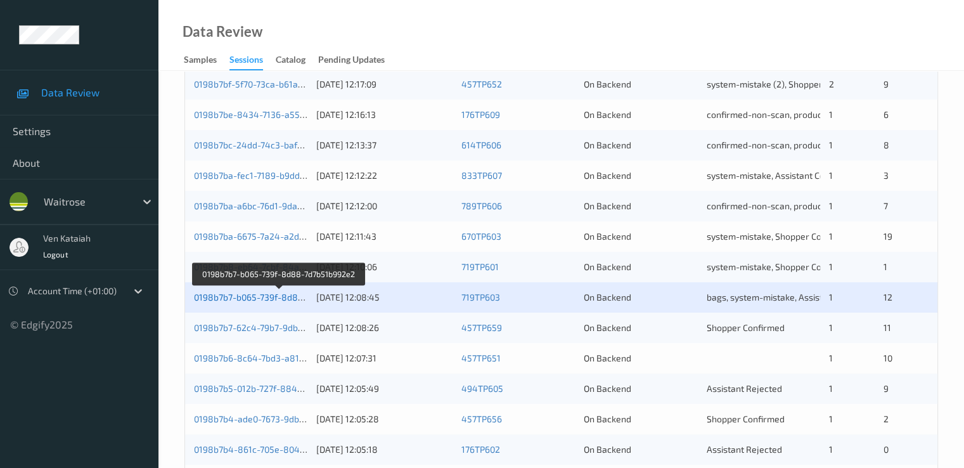
click at [276, 295] on link "0198b7b7-b065-739f-8d88-7d7b51b992e2" at bounding box center [279, 297] width 171 height 11
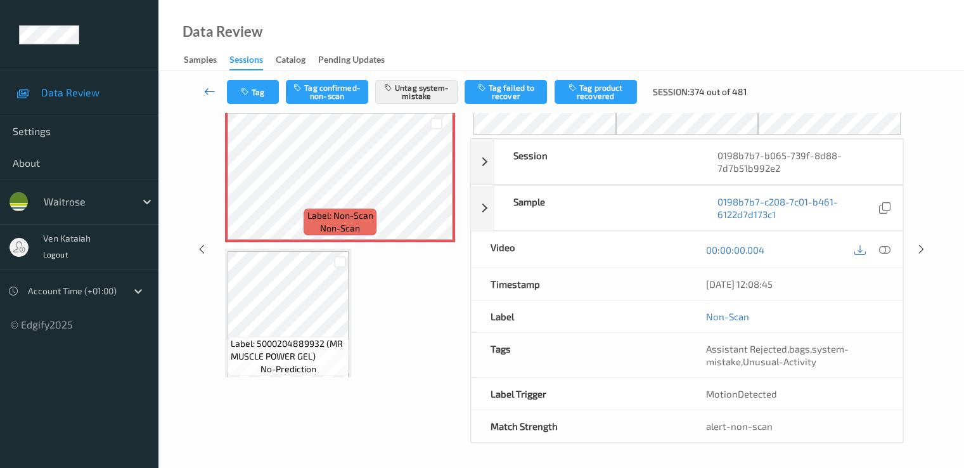
click at [206, 87] on icon at bounding box center [209, 91] width 11 height 13
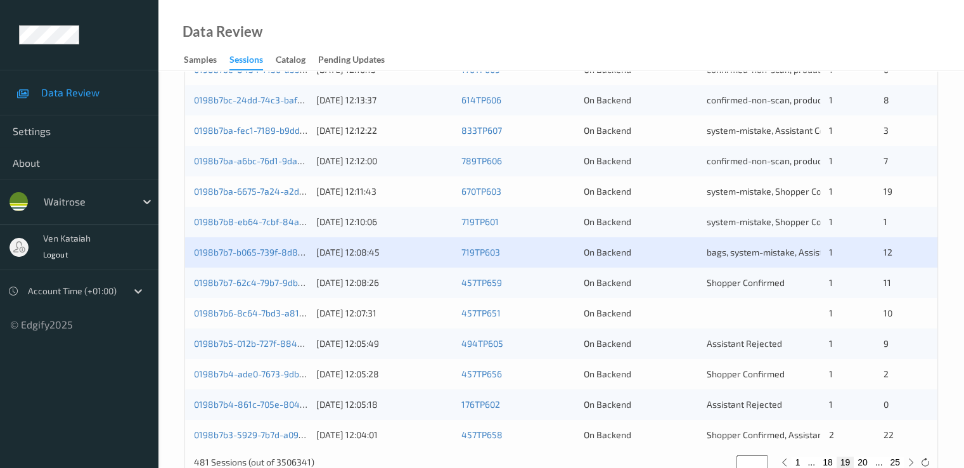
scroll to position [586, 0]
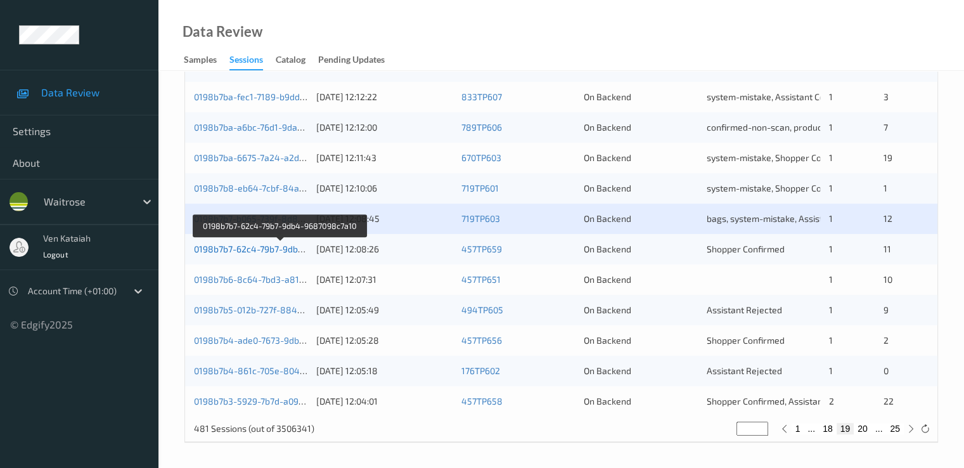
click at [256, 249] on link "0198b7b7-62c4-79b7-9db4-9687098c7a10" at bounding box center [280, 248] width 172 height 11
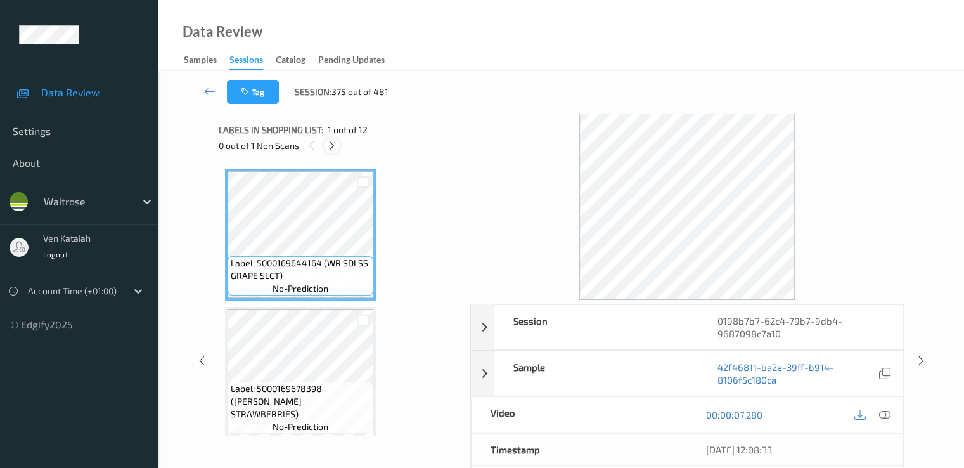
click at [326, 143] on div at bounding box center [332, 146] width 16 height 16
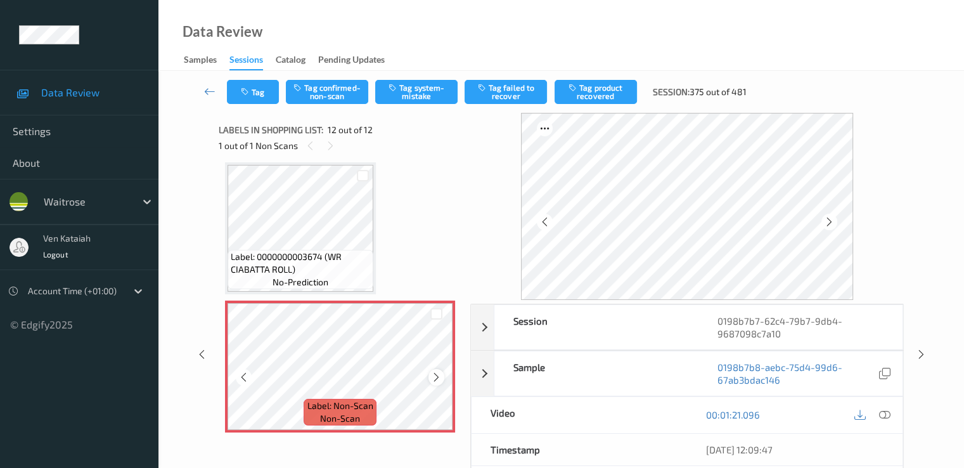
click at [432, 379] on icon at bounding box center [436, 377] width 11 height 11
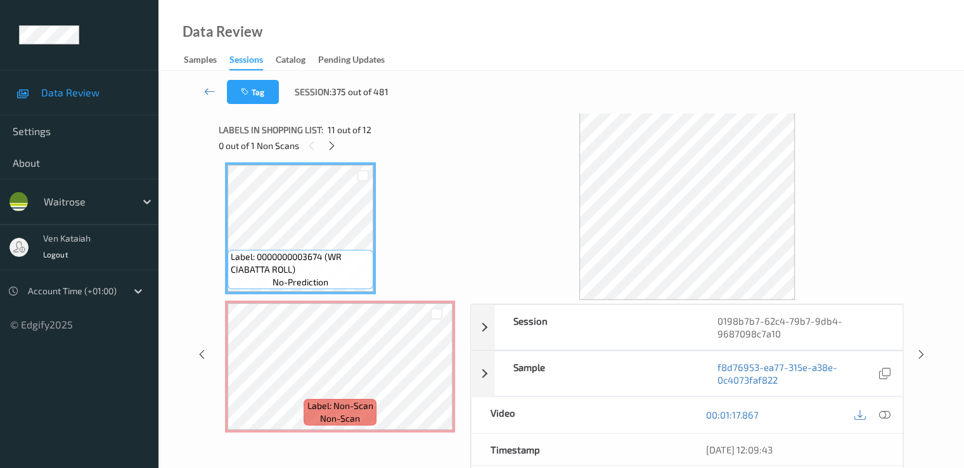
scroll to position [1262, 0]
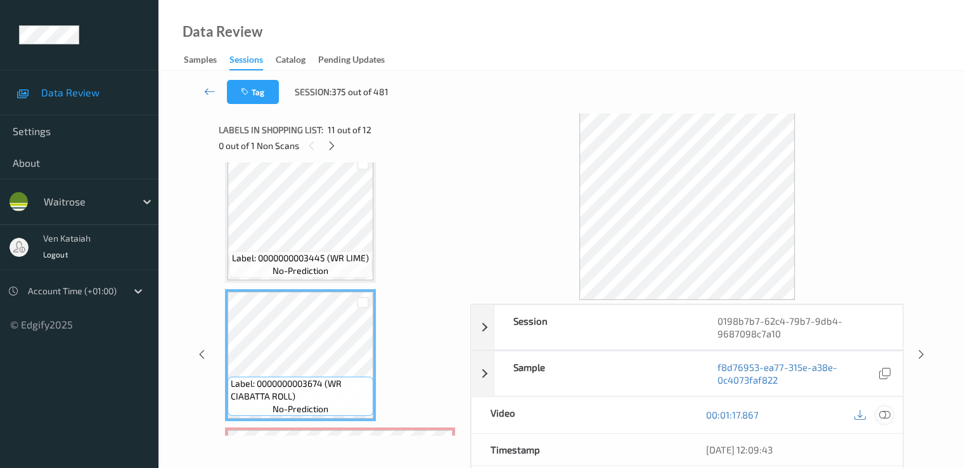
click at [880, 409] on icon at bounding box center [884, 414] width 11 height 11
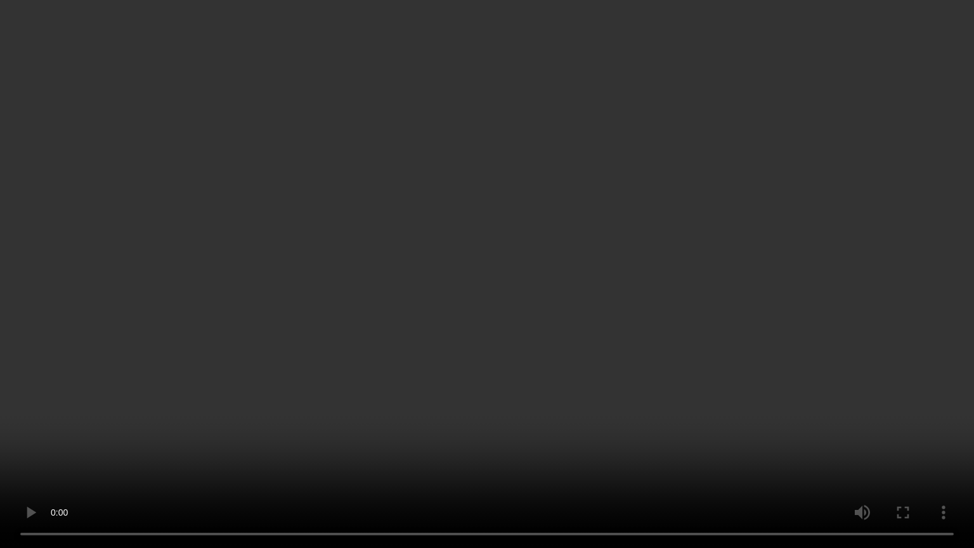
click at [678, 458] on video at bounding box center [487, 274] width 974 height 548
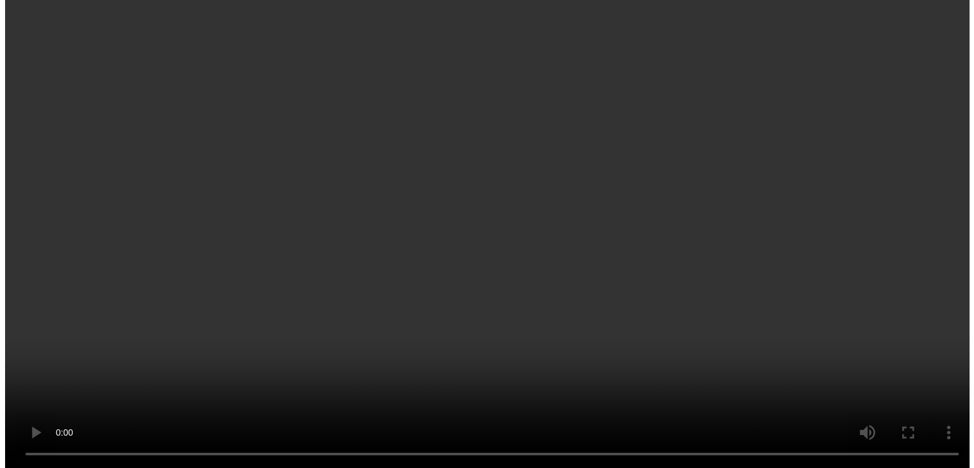
scroll to position [1389, 0]
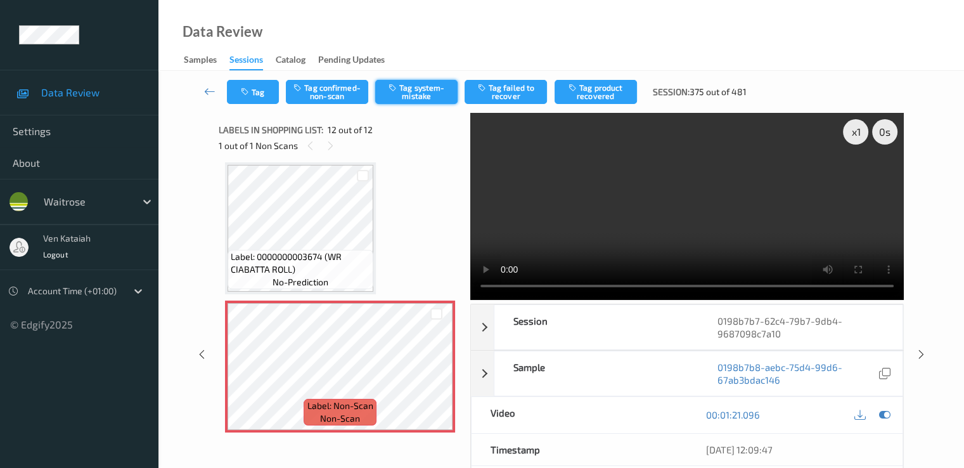
click at [450, 84] on button "Tag system-mistake" at bounding box center [416, 92] width 82 height 24
click at [243, 102] on button "Tag" at bounding box center [253, 92] width 52 height 24
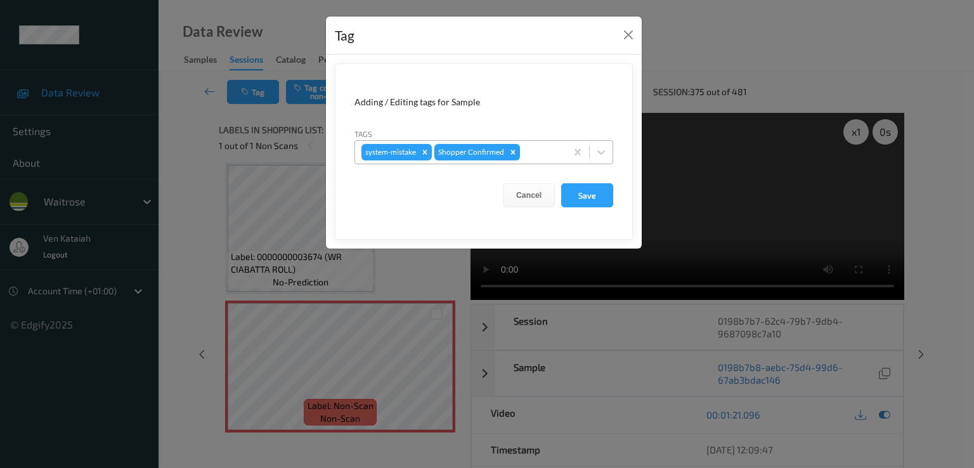
click at [543, 155] on div at bounding box center [540, 152] width 37 height 15
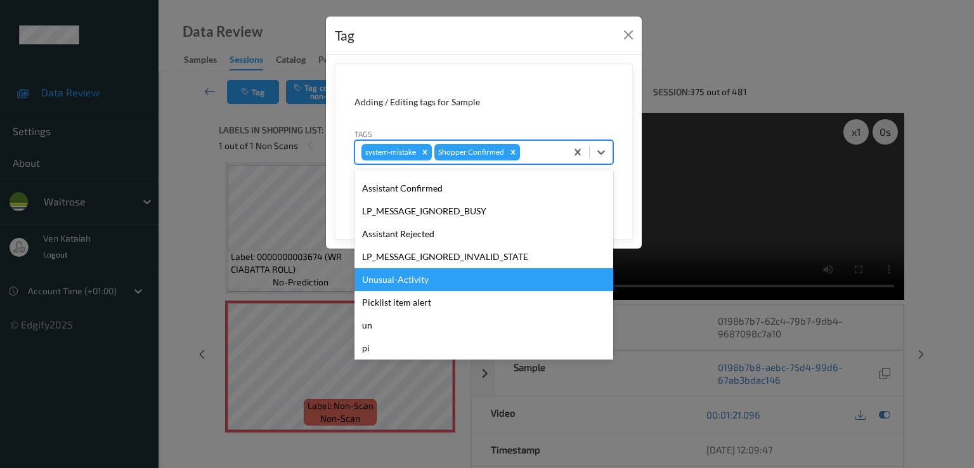
scroll to position [249, 0]
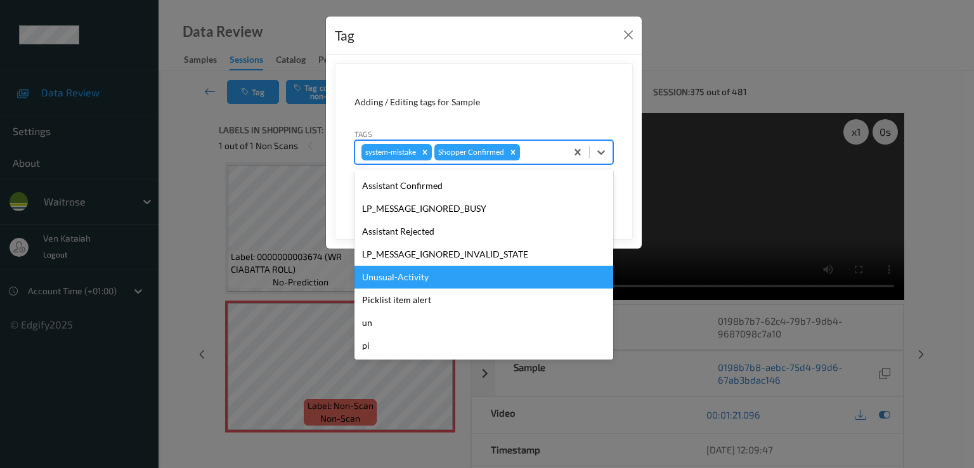
drag, startPoint x: 416, startPoint y: 261, endPoint x: 413, endPoint y: 278, distance: 16.7
click at [413, 278] on div "hands staff mistake bags camera movement unclear skus Bug-no-scan confirmed-non…" at bounding box center [483, 264] width 259 height 190
click at [413, 278] on div "Unusual-Activity" at bounding box center [483, 277] width 259 height 23
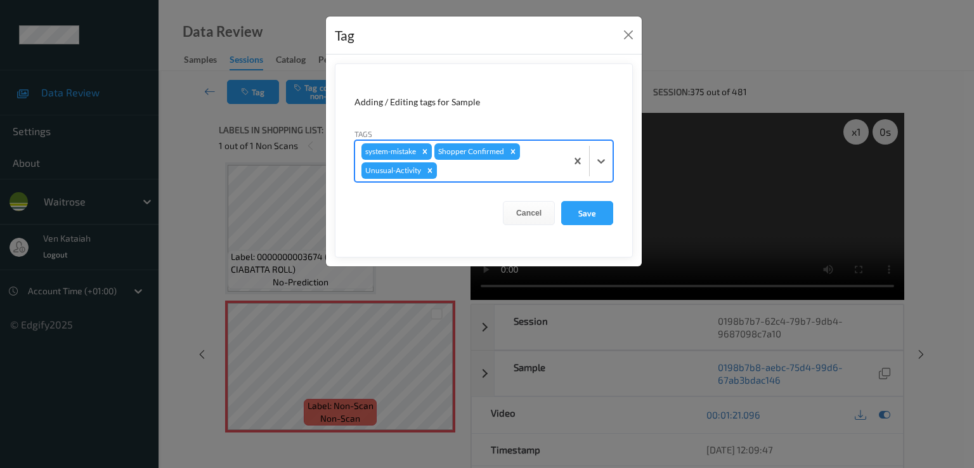
click at [465, 176] on div at bounding box center [499, 170] width 120 height 15
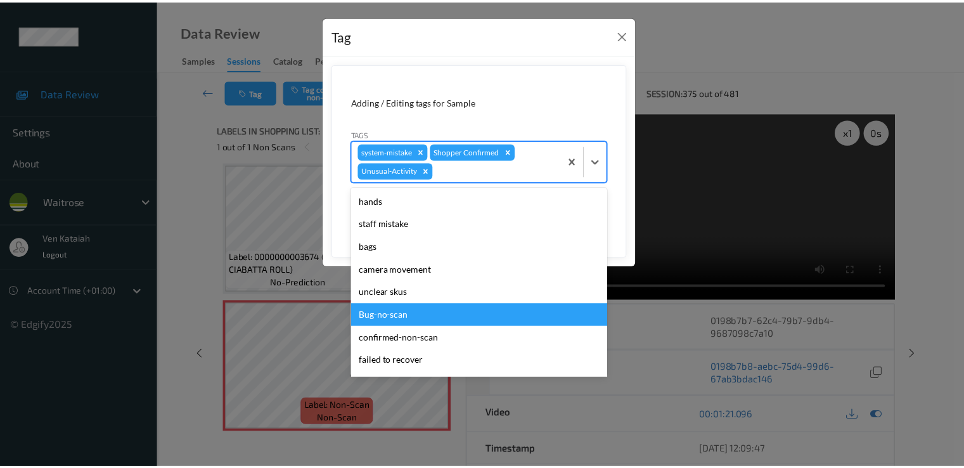
scroll to position [226, 0]
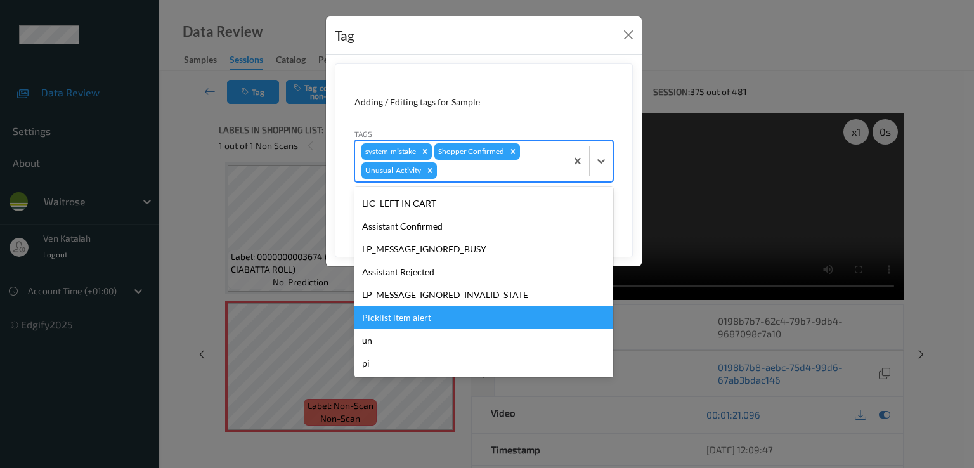
click at [392, 318] on div "Picklist item alert" at bounding box center [483, 317] width 259 height 23
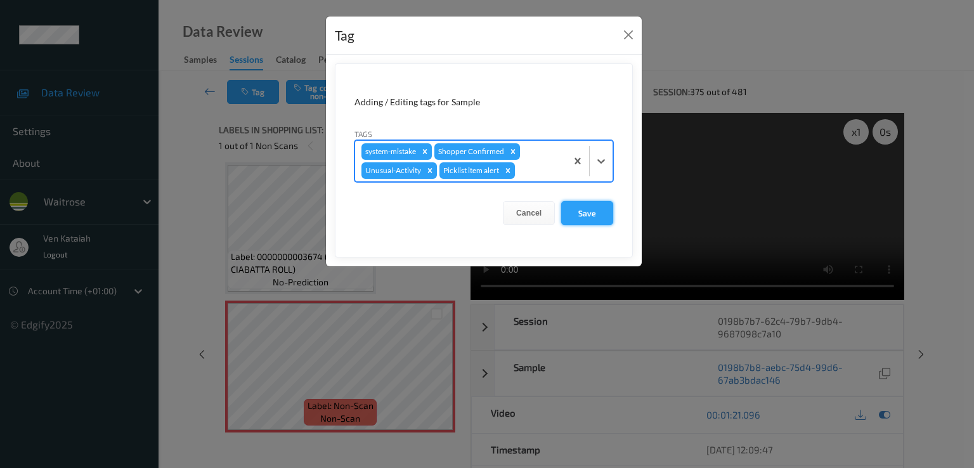
click at [577, 208] on button "Save" at bounding box center [587, 213] width 52 height 24
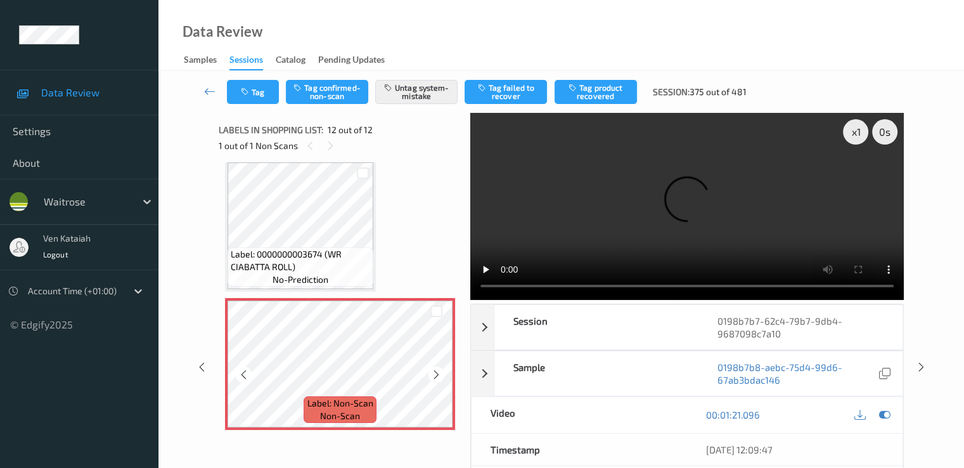
scroll to position [1392, 0]
click at [205, 87] on icon at bounding box center [209, 91] width 11 height 13
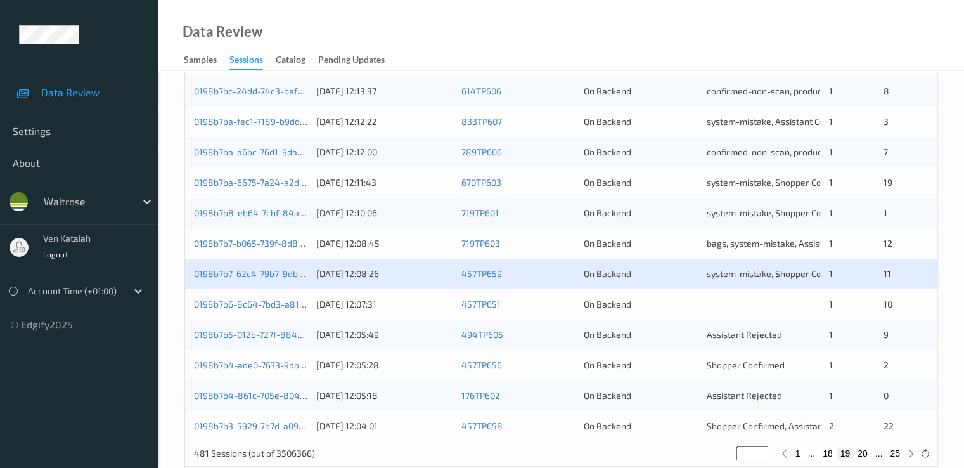
scroll to position [586, 0]
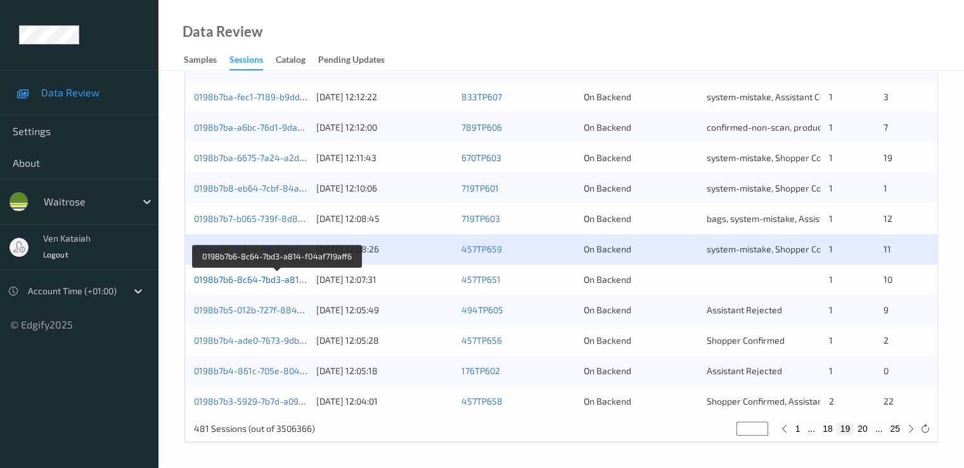
click at [297, 280] on link "0198b7b6-8c64-7bd3-a814-f04af719aff6" at bounding box center [277, 279] width 167 height 11
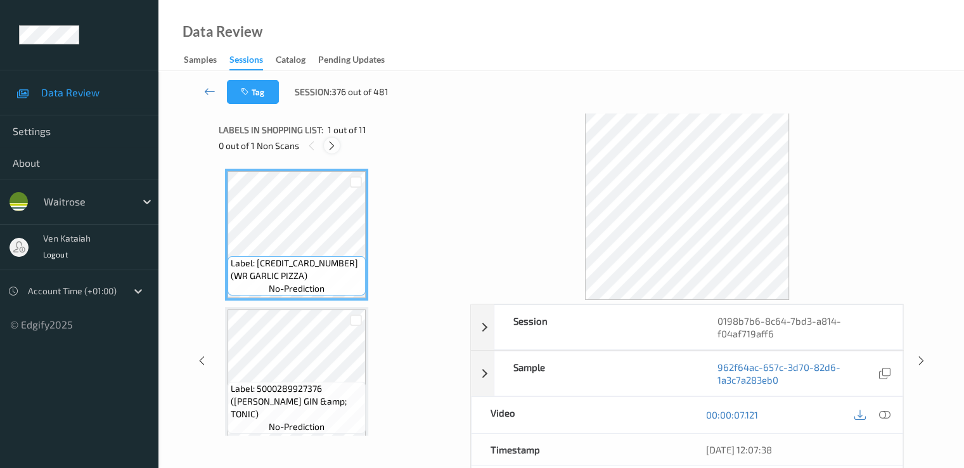
click at [330, 143] on icon at bounding box center [332, 145] width 11 height 11
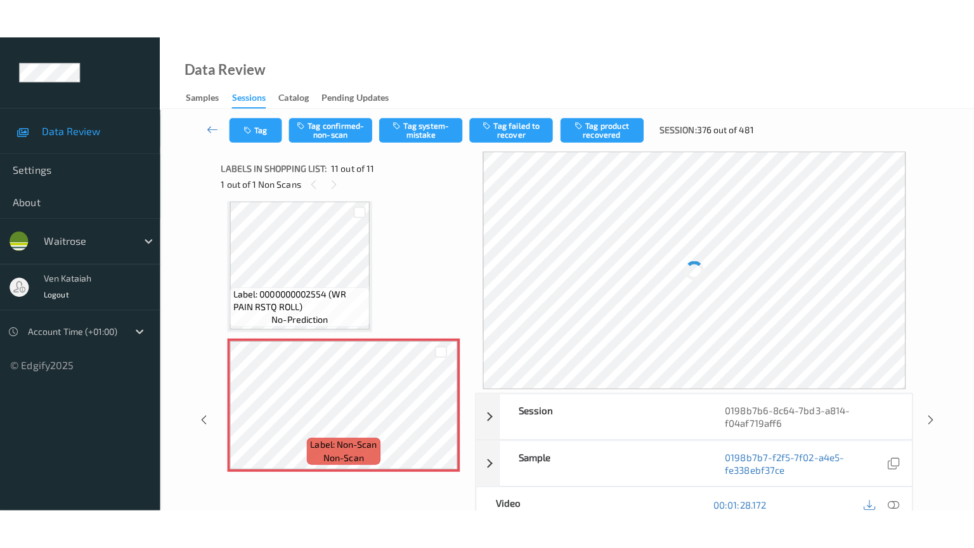
scroll to position [1254, 0]
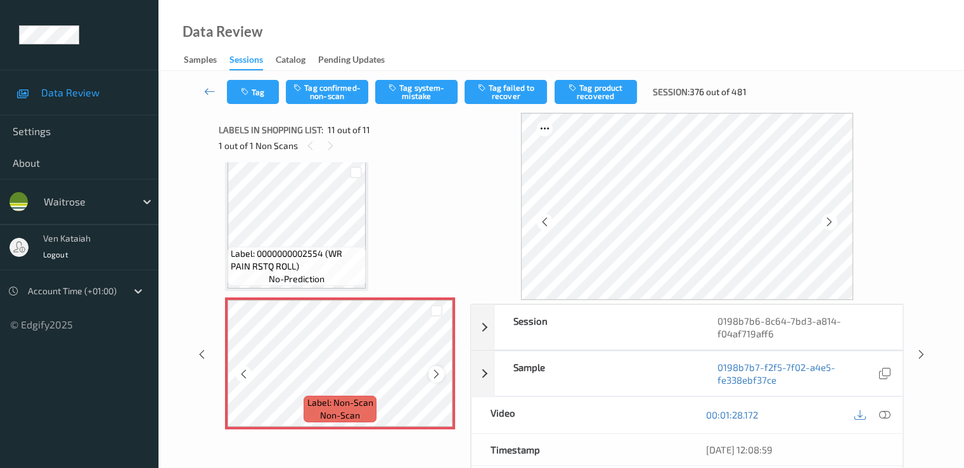
click at [433, 374] on icon at bounding box center [436, 373] width 11 height 11
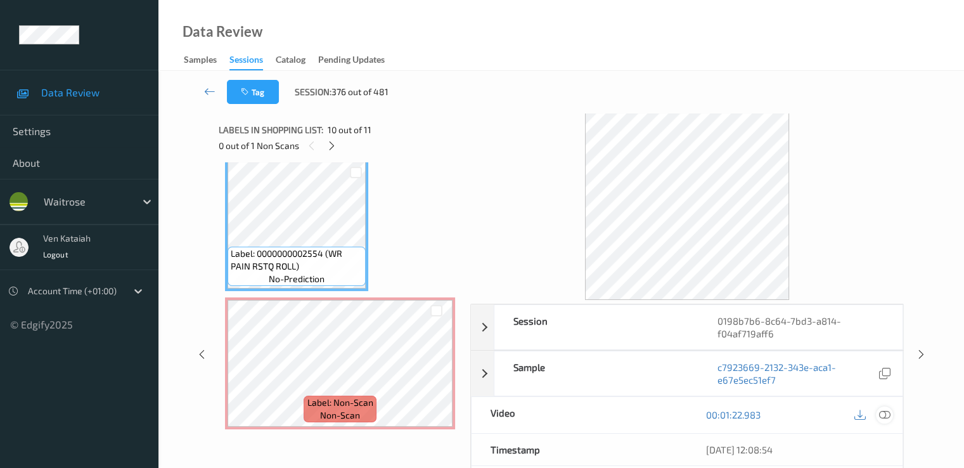
click at [888, 406] on div at bounding box center [884, 414] width 17 height 17
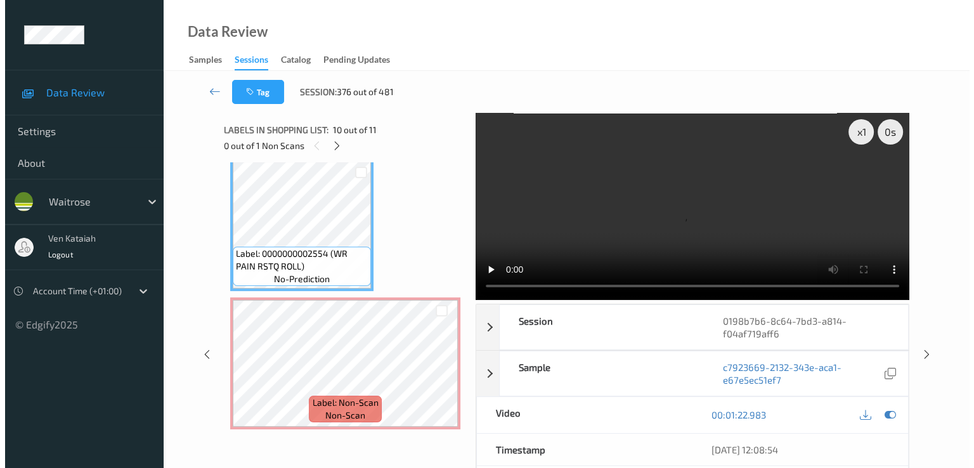
scroll to position [1174, 0]
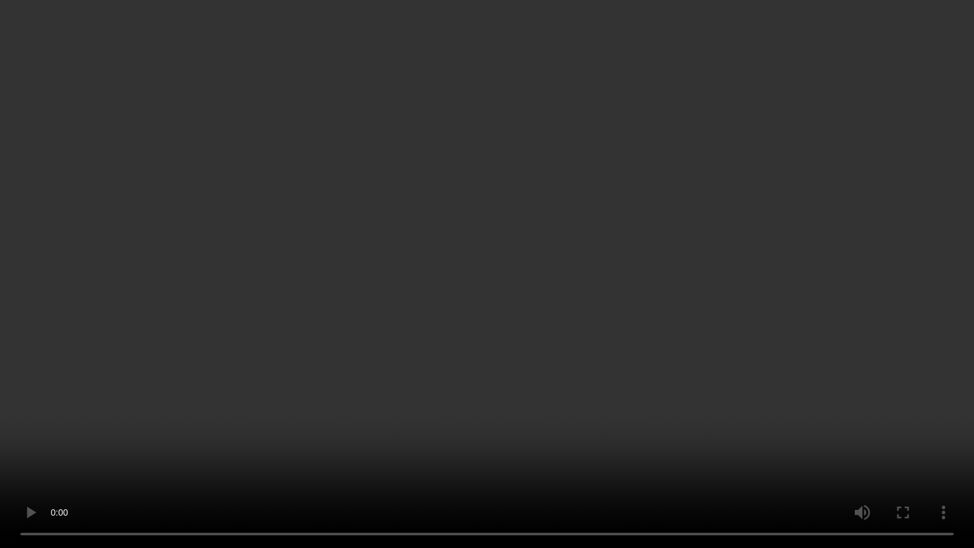
click at [528, 302] on video at bounding box center [487, 274] width 974 height 548
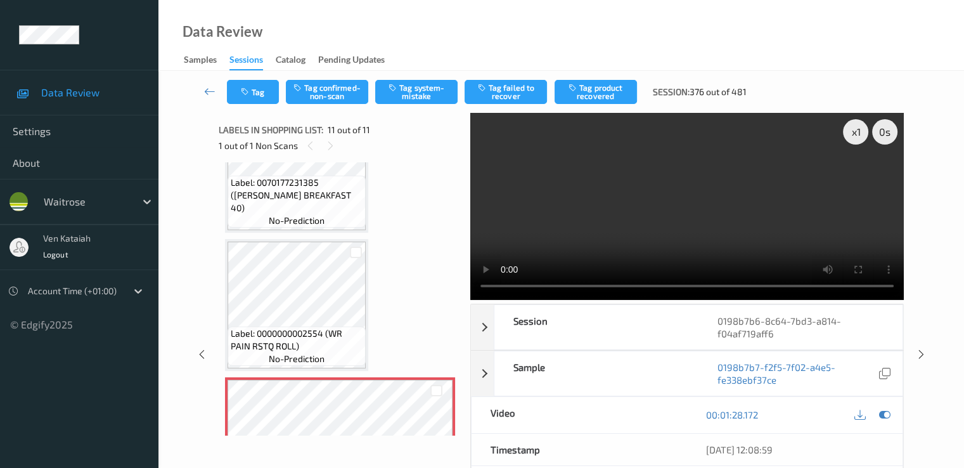
click at [421, 70] on div "Data Review Samples Sessions Catalog Pending Updates" at bounding box center [562, 35] width 806 height 71
drag, startPoint x: 419, startPoint y: 84, endPoint x: 419, endPoint y: 91, distance: 7.0
click at [419, 85] on button "Tag system-mistake" at bounding box center [416, 92] width 82 height 24
click at [250, 94] on icon "button" at bounding box center [246, 92] width 11 height 9
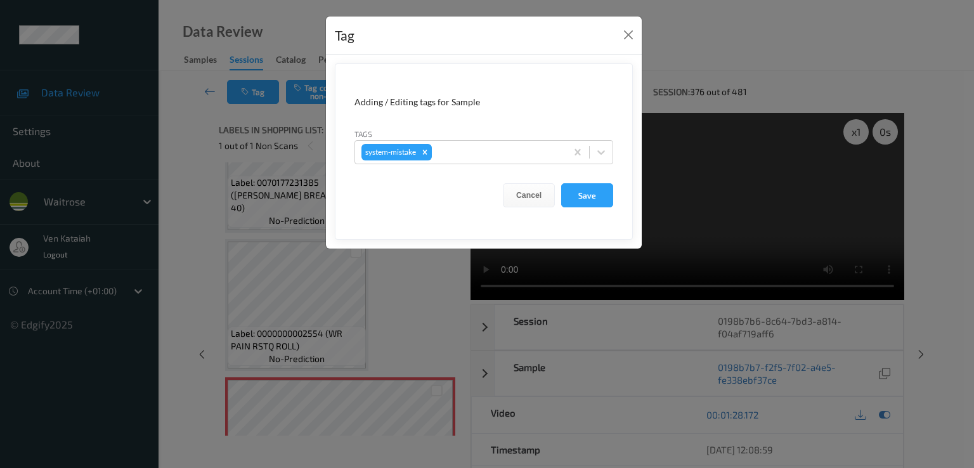
drag, startPoint x: 514, startPoint y: 143, endPoint x: 467, endPoint y: 167, distance: 51.9
click at [513, 143] on div "system-mistake" at bounding box center [460, 152] width 211 height 22
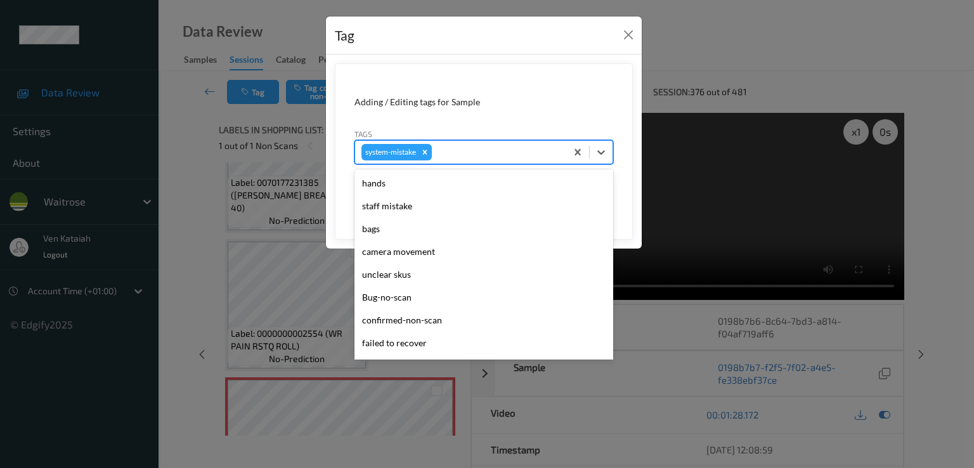
scroll to position [271, 0]
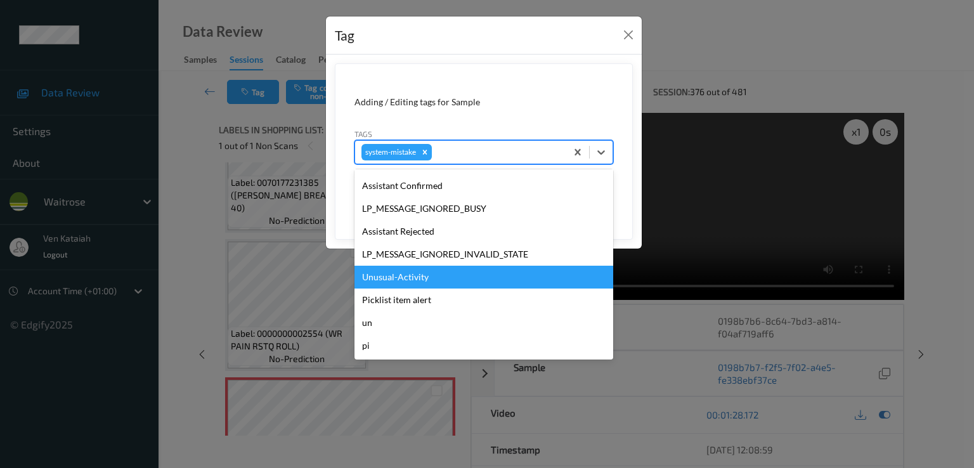
click at [406, 277] on div "Unusual-Activity" at bounding box center [483, 277] width 259 height 23
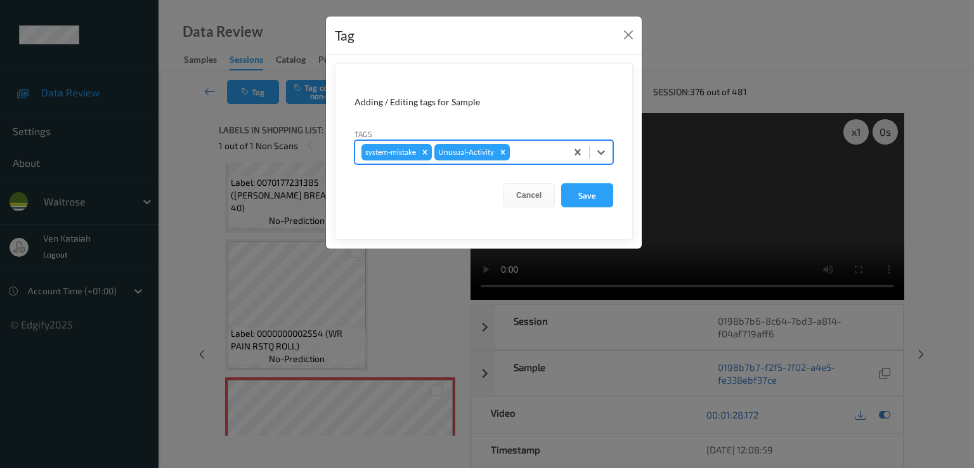
click at [538, 143] on div "system-mistake Unusual-Activity" at bounding box center [460, 152] width 211 height 22
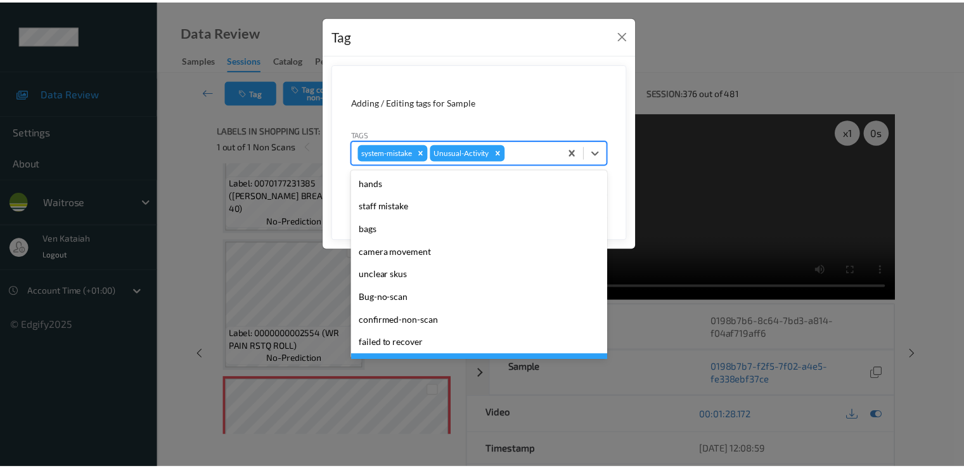
scroll to position [249, 0]
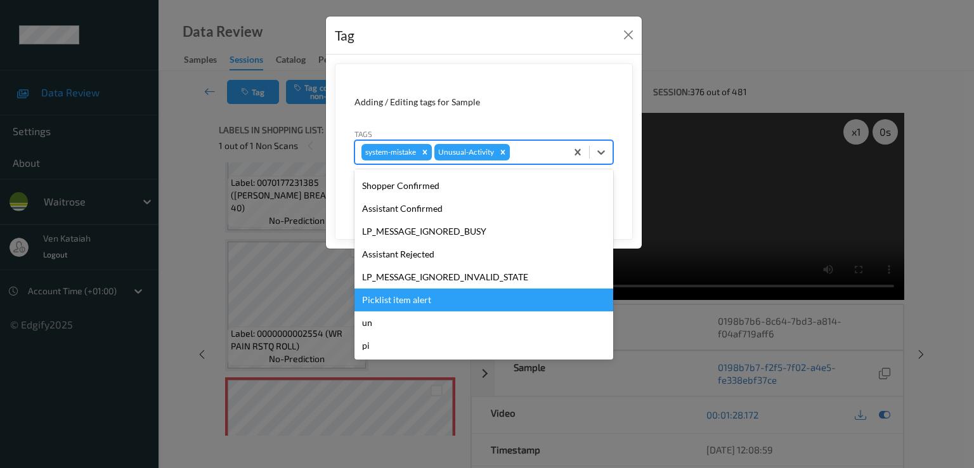
click at [394, 292] on div "Picklist item alert" at bounding box center [483, 299] width 259 height 23
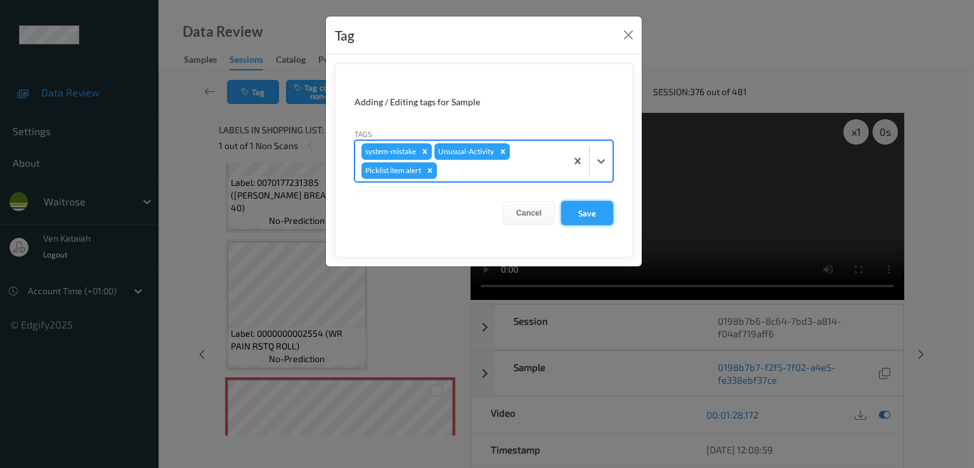
click at [592, 208] on button "Save" at bounding box center [587, 213] width 52 height 24
click at [580, 206] on button "Save" at bounding box center [587, 213] width 52 height 24
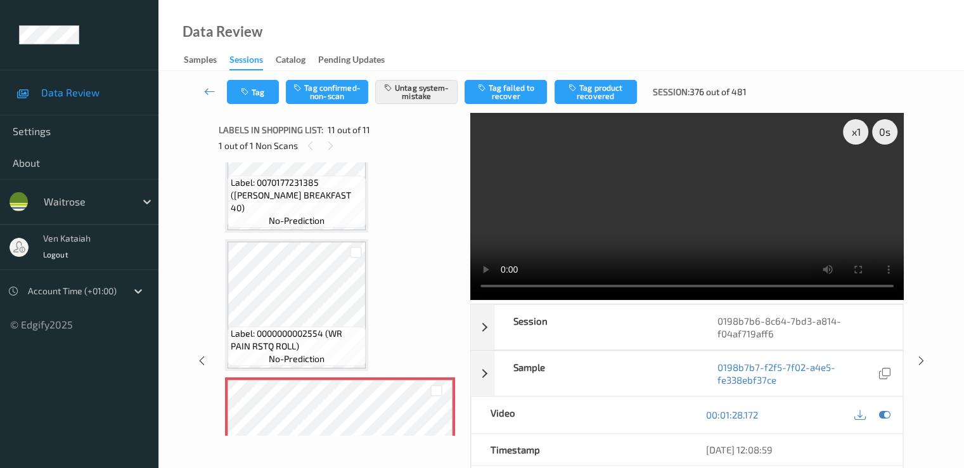
click at [421, 393] on div at bounding box center [436, 390] width 32 height 21
click at [254, 82] on button "Tag" at bounding box center [253, 92] width 52 height 24
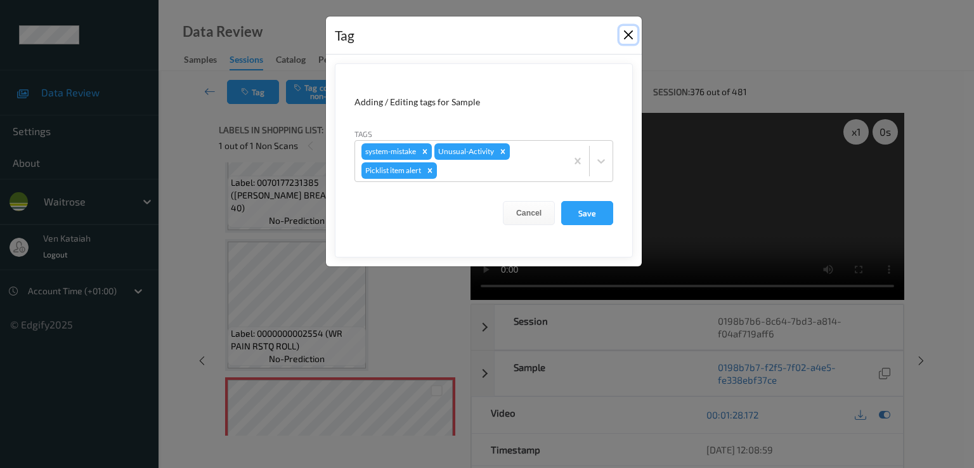
click at [630, 34] on button "Close" at bounding box center [628, 35] width 18 height 18
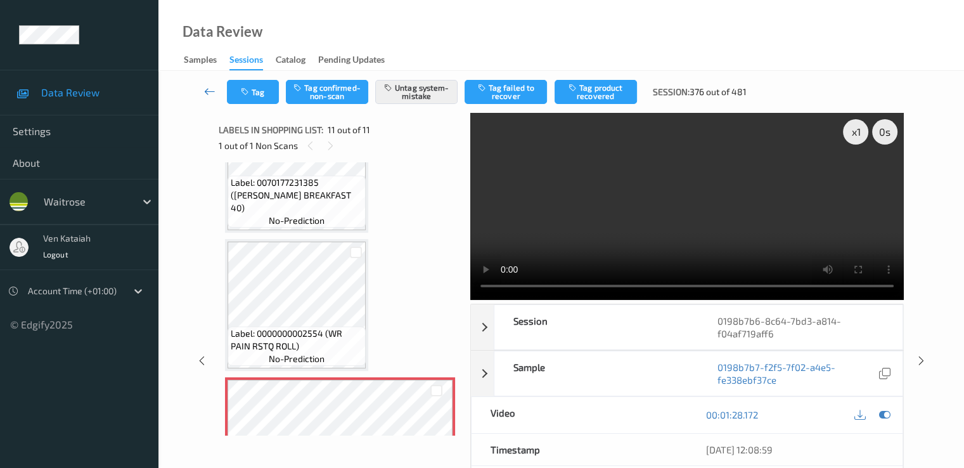
click at [214, 89] on icon at bounding box center [209, 91] width 11 height 13
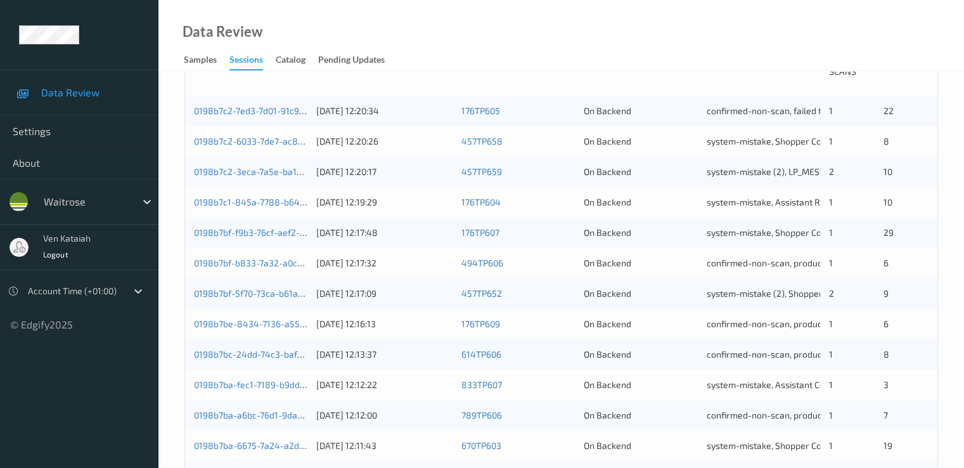
scroll to position [586, 0]
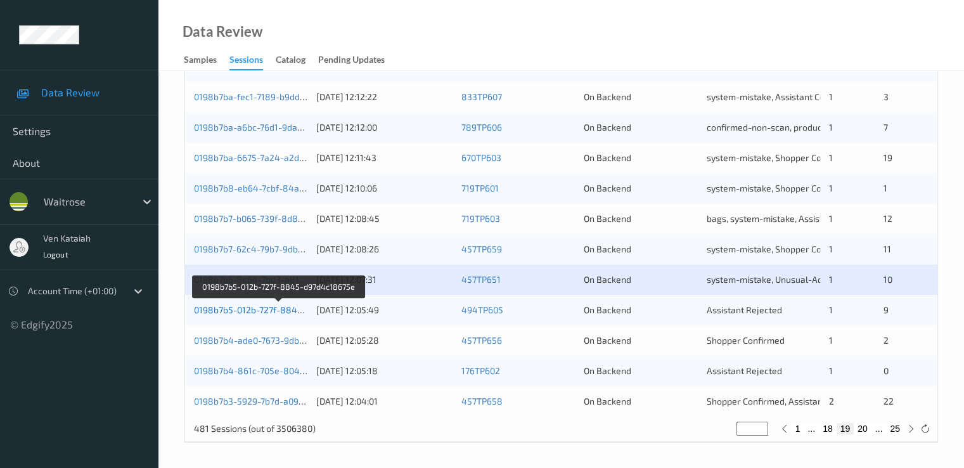
click at [249, 312] on link "0198b7b5-012b-727f-8845-d97d4c18675e" at bounding box center [279, 309] width 171 height 11
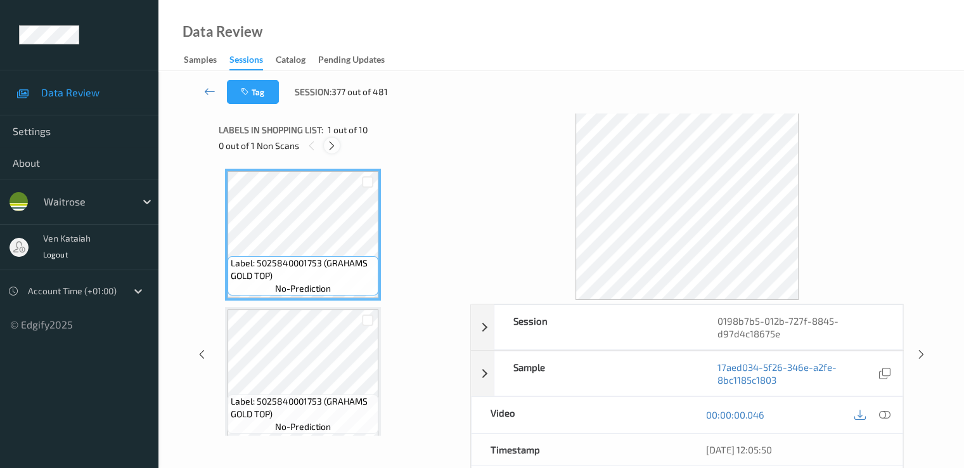
click at [332, 141] on icon at bounding box center [332, 145] width 11 height 11
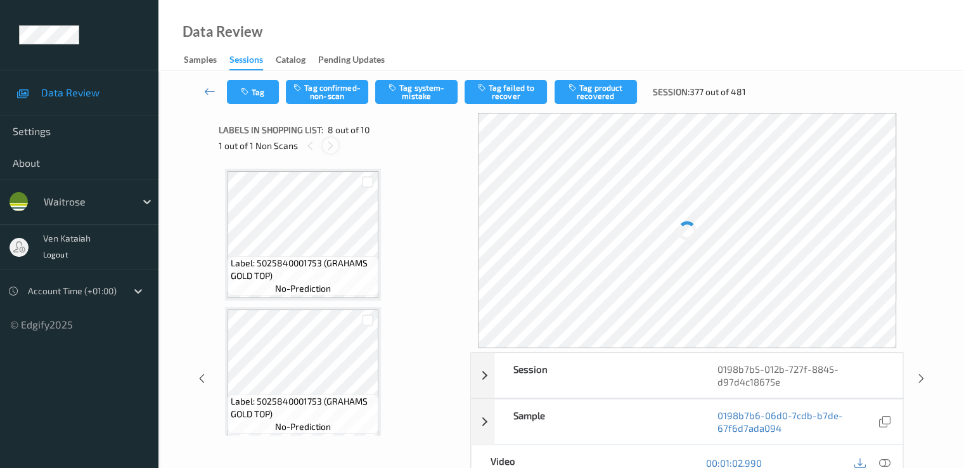
scroll to position [836, 0]
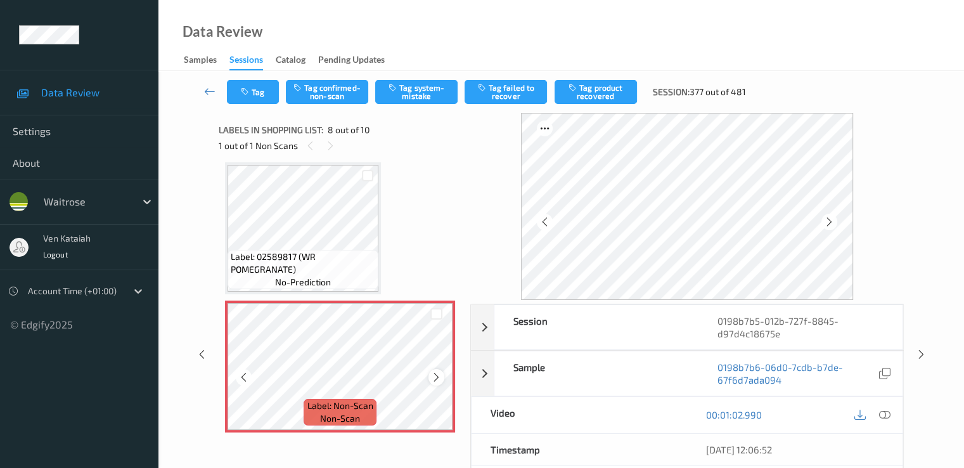
click at [437, 372] on icon at bounding box center [436, 377] width 11 height 11
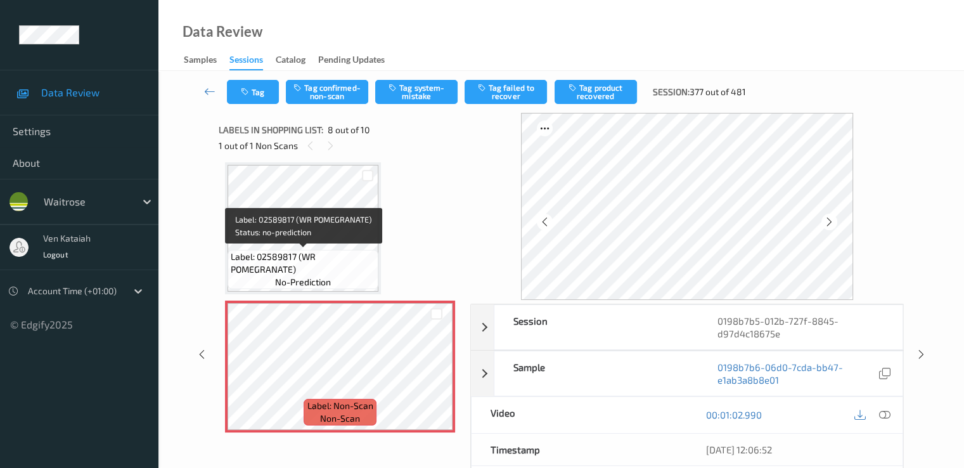
click at [339, 262] on span "Label: 02589817 (WR POMEGRANATE)" at bounding box center [303, 262] width 145 height 25
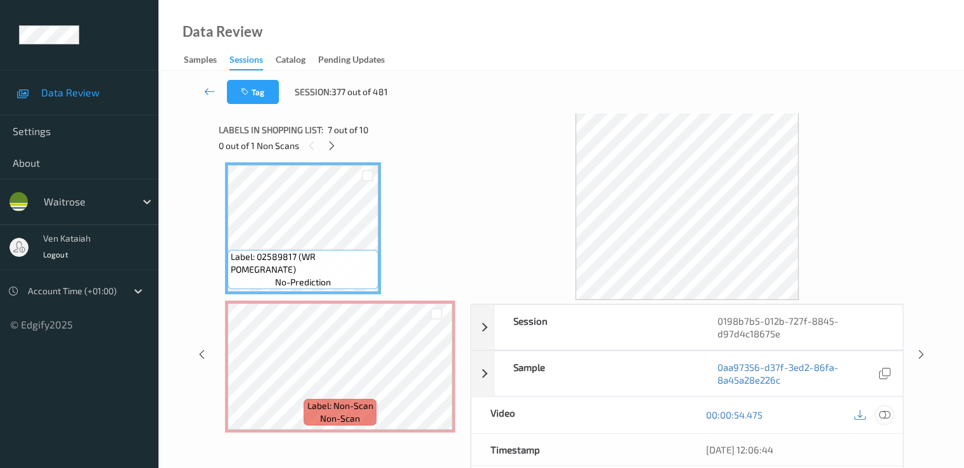
click at [890, 414] on icon at bounding box center [884, 414] width 11 height 11
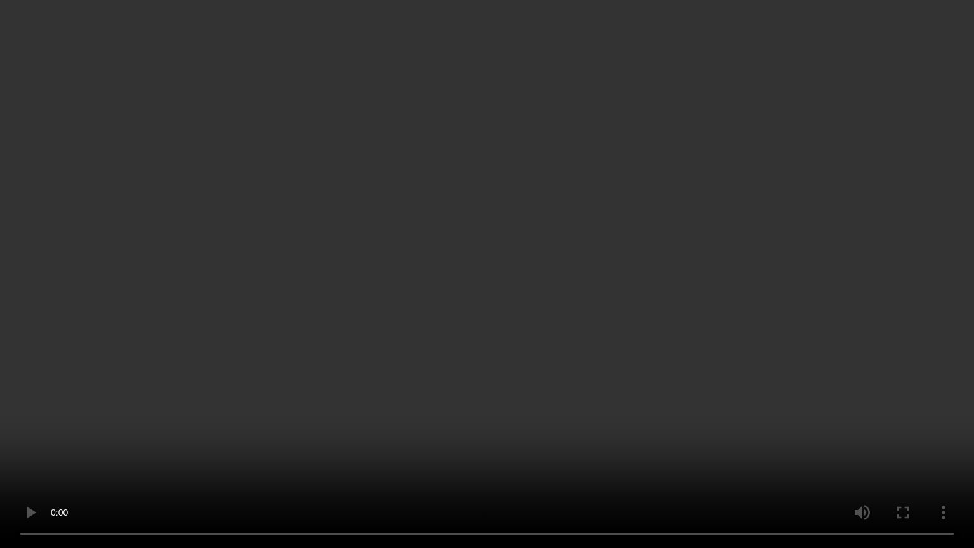
click at [504, 410] on video at bounding box center [487, 274] width 974 height 548
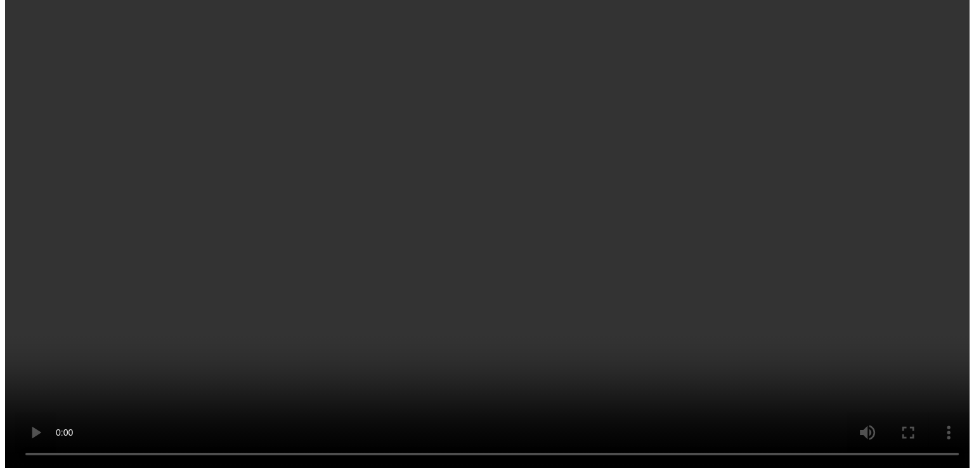
scroll to position [963, 0]
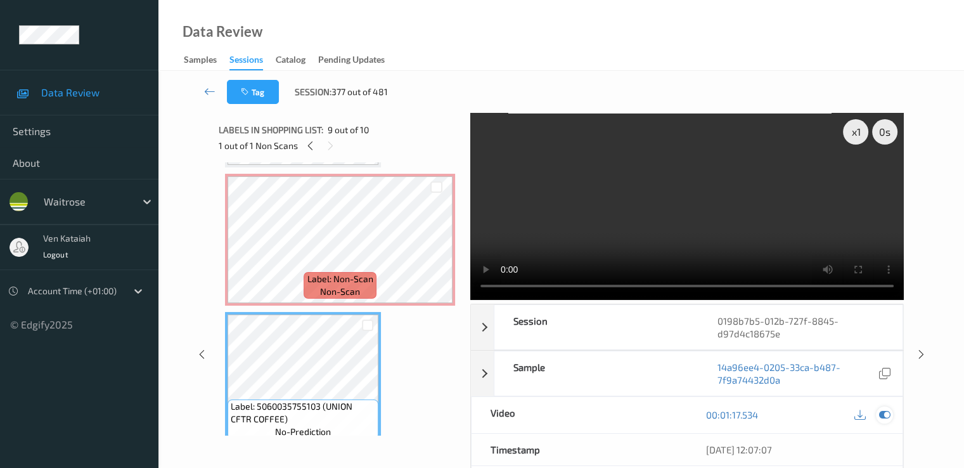
click at [887, 414] on icon at bounding box center [884, 414] width 11 height 11
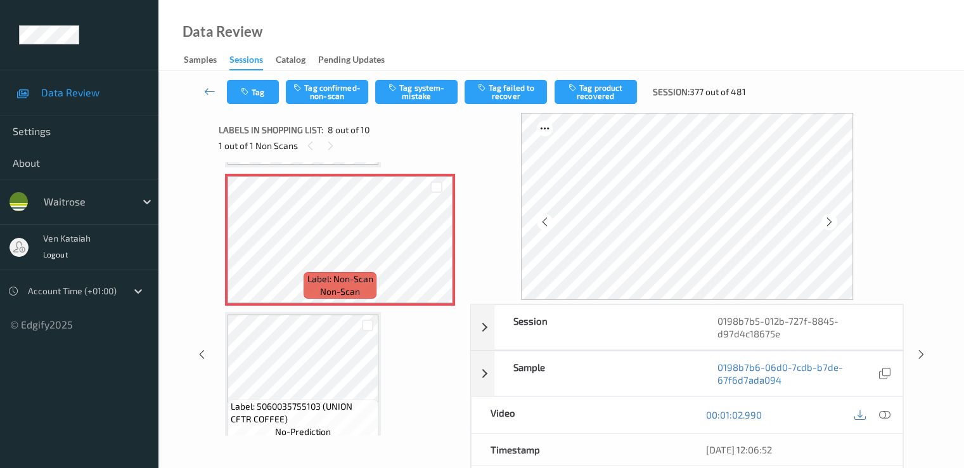
click at [408, 108] on div "Tag Tag confirmed-non-scan Tag system-mistake Tag failed to recover Tag product…" at bounding box center [562, 92] width 754 height 42
click at [409, 100] on button "Tag system-mistake" at bounding box center [416, 92] width 82 height 24
click at [252, 94] on button "Tag" at bounding box center [253, 92] width 52 height 24
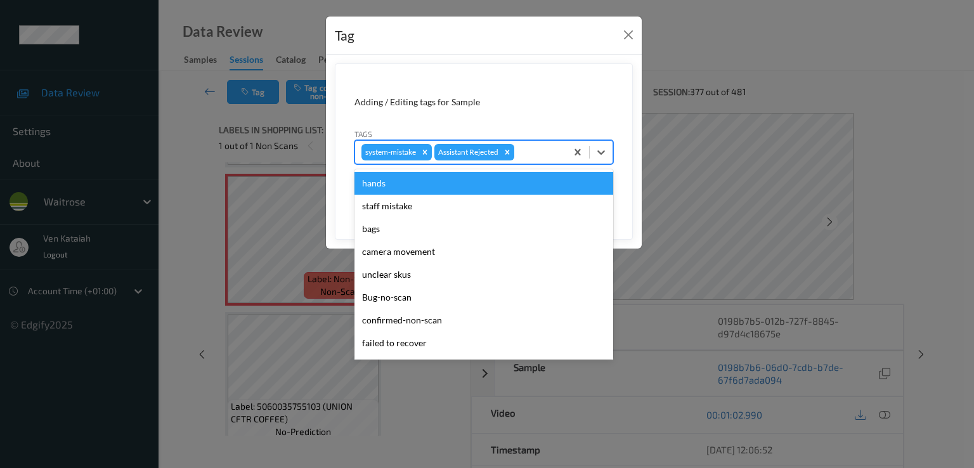
click at [546, 153] on div at bounding box center [538, 152] width 43 height 15
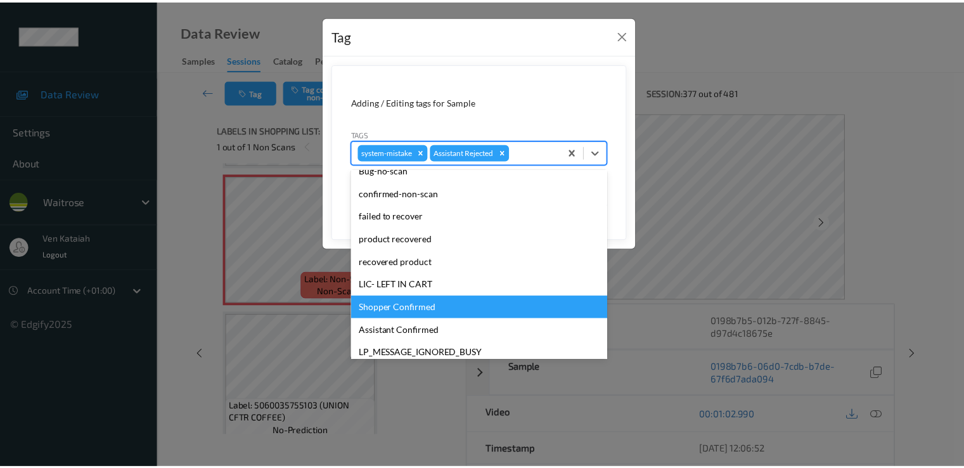
scroll to position [249, 0]
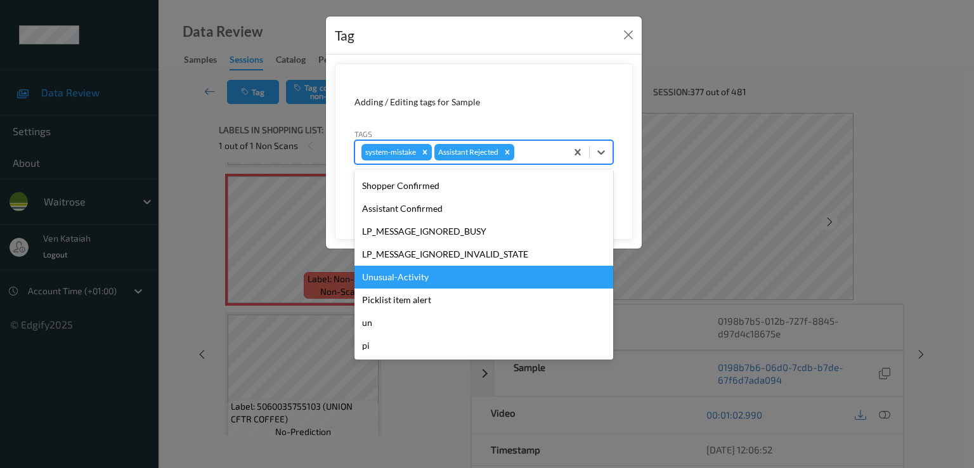
click at [386, 282] on div "Unusual-Activity" at bounding box center [483, 277] width 259 height 23
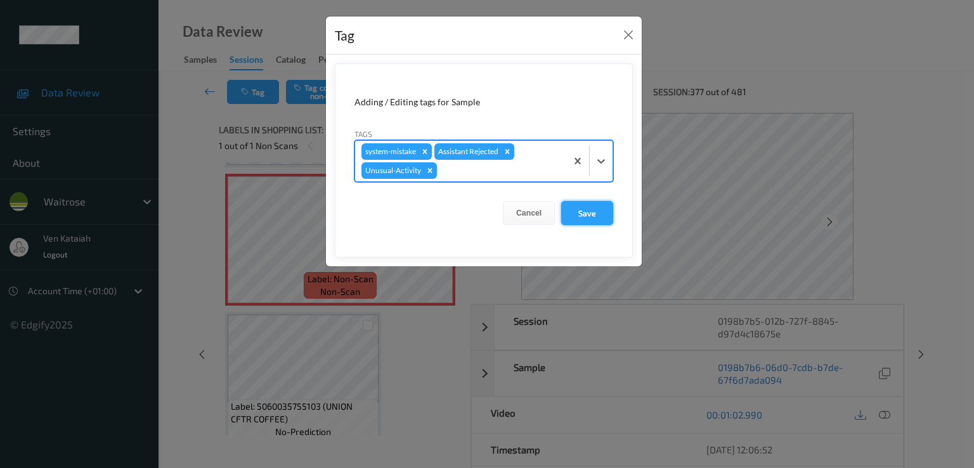
click at [609, 218] on button "Save" at bounding box center [587, 213] width 52 height 24
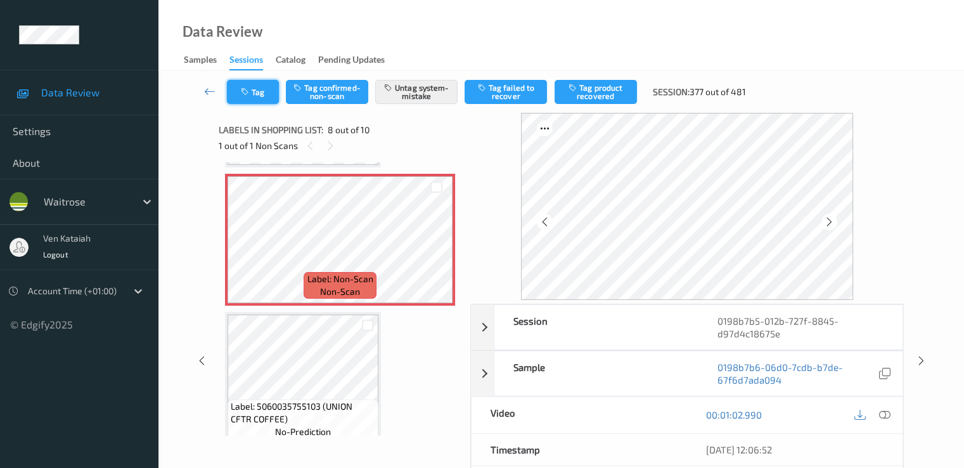
click at [259, 100] on button "Tag" at bounding box center [253, 92] width 52 height 24
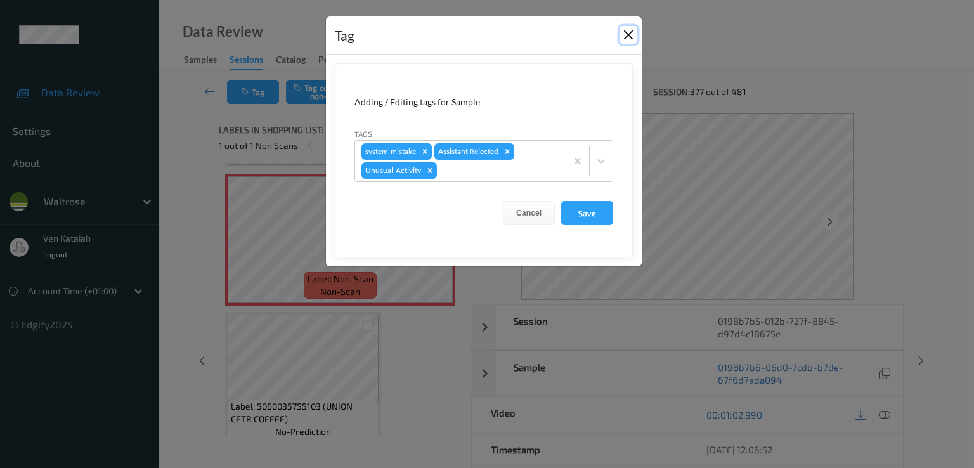
click at [624, 34] on button "Close" at bounding box center [628, 35] width 18 height 18
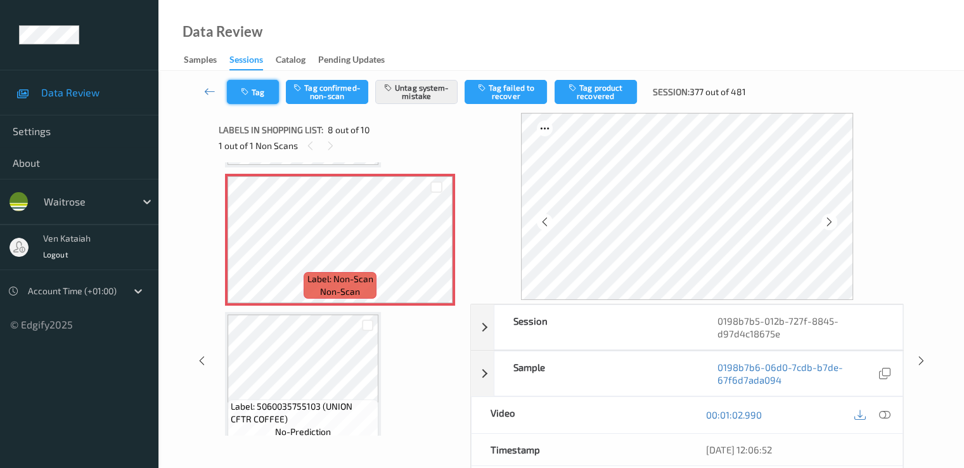
click at [247, 99] on button "Tag" at bounding box center [253, 92] width 52 height 24
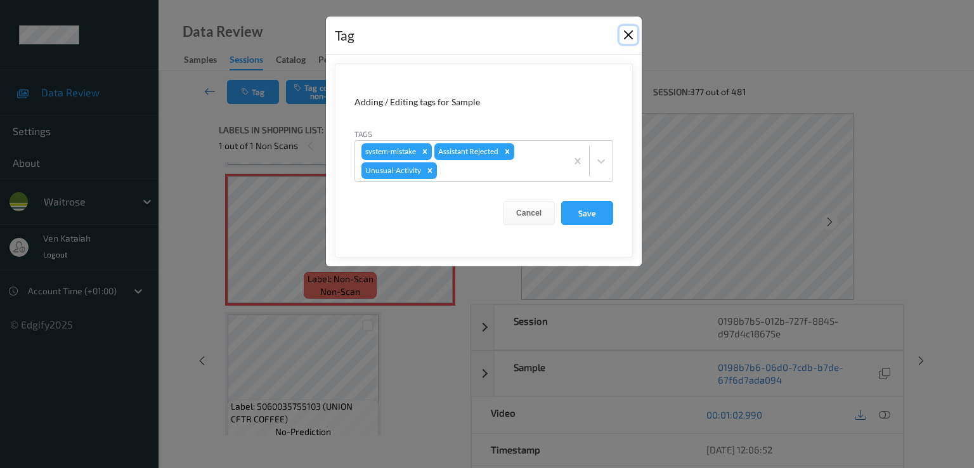
click at [624, 30] on button "Close" at bounding box center [628, 35] width 18 height 18
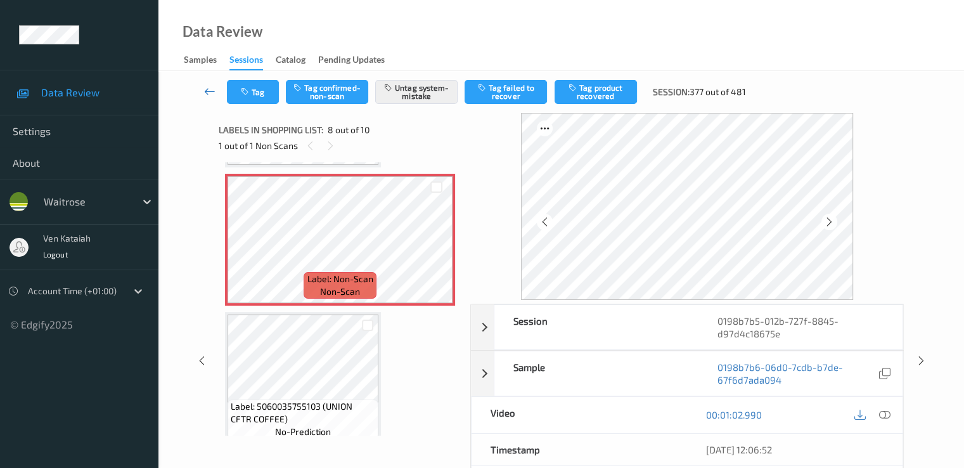
click at [208, 92] on icon at bounding box center [209, 91] width 11 height 13
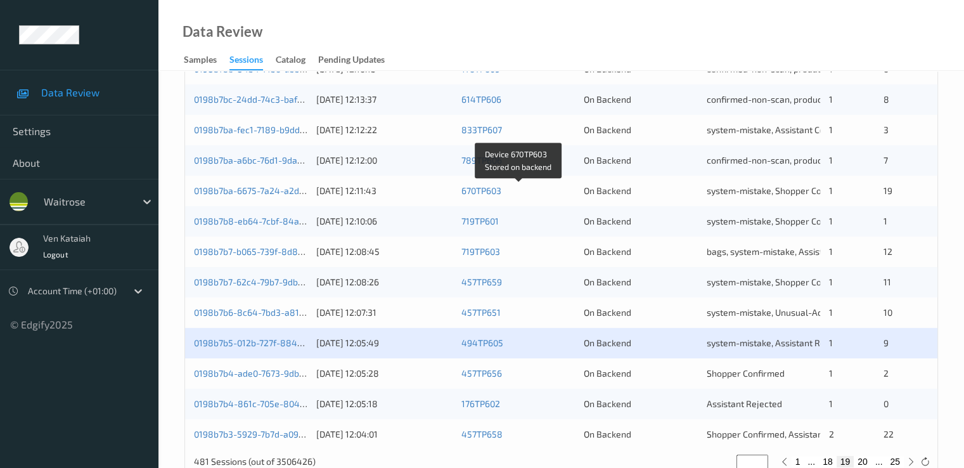
scroll to position [586, 0]
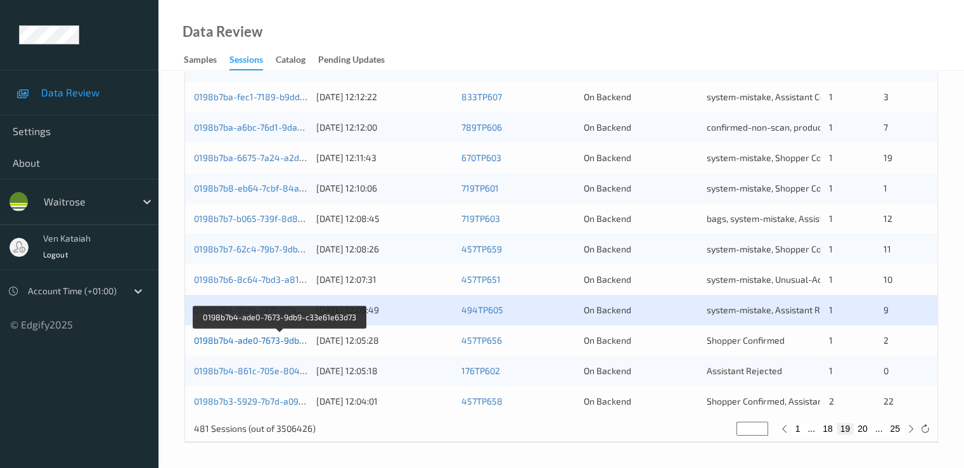
click at [280, 344] on link "0198b7b4-ade0-7673-9db9-c33e61e63d73" at bounding box center [280, 340] width 172 height 11
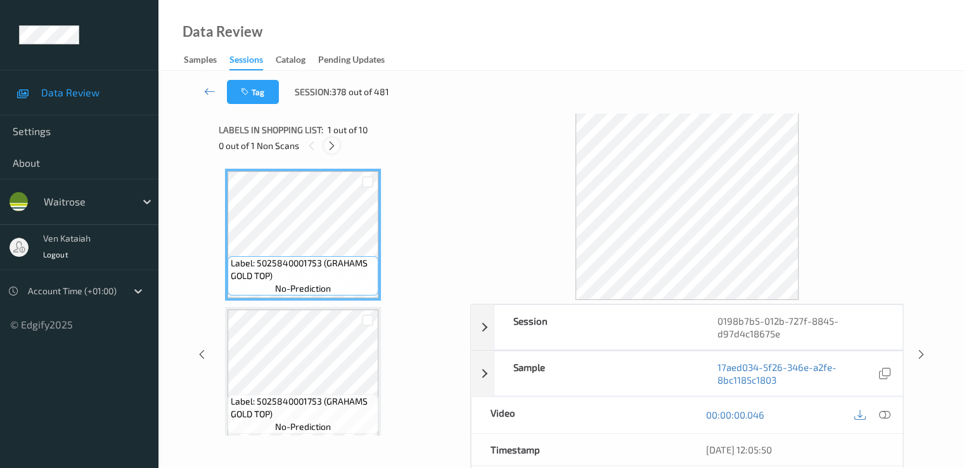
click at [335, 149] on icon at bounding box center [332, 145] width 11 height 11
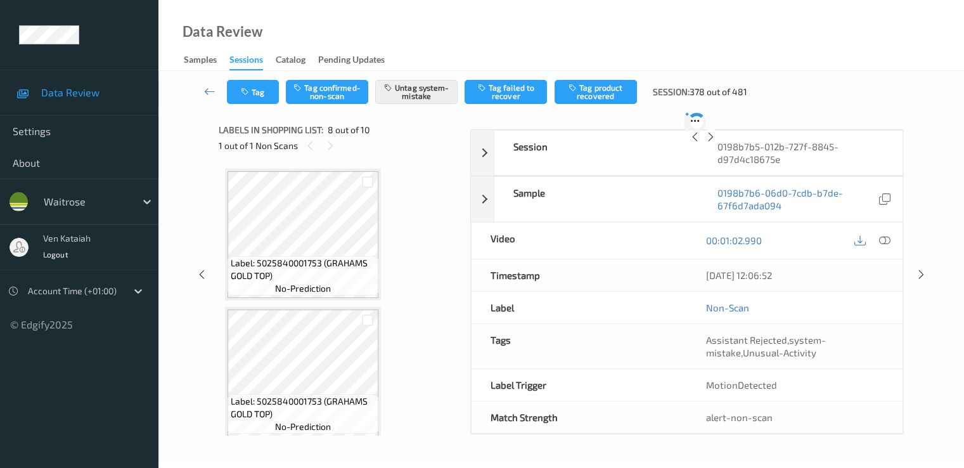
scroll to position [836, 0]
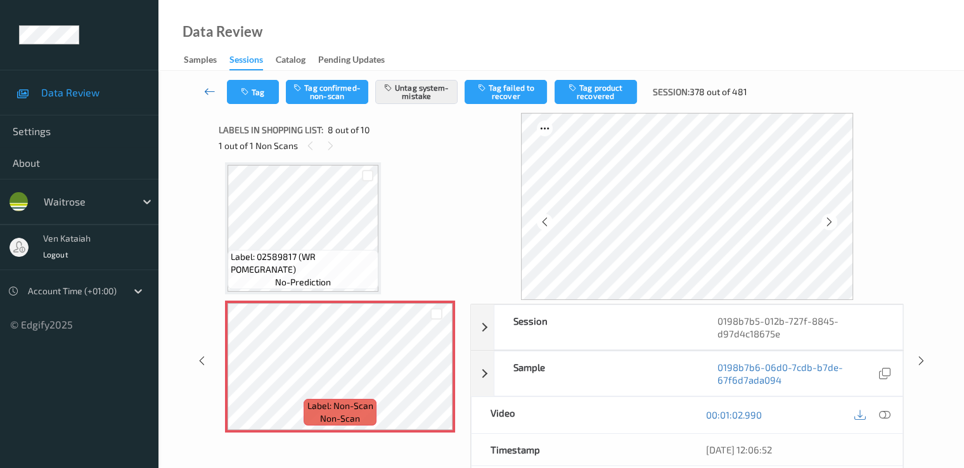
click at [211, 92] on icon at bounding box center [209, 91] width 11 height 13
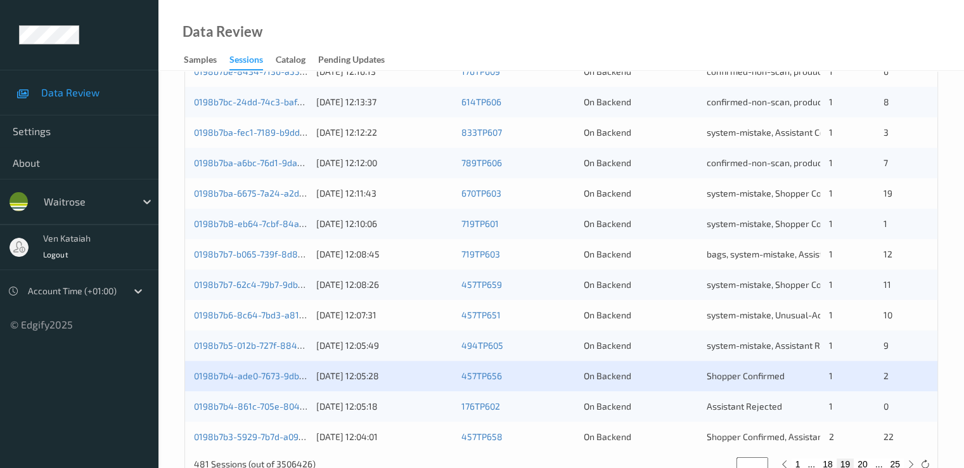
scroll to position [586, 0]
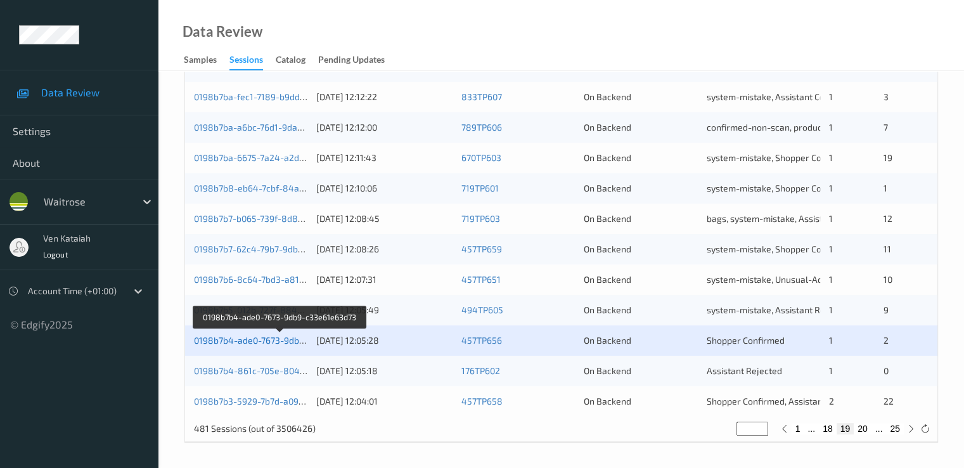
click at [212, 337] on link "0198b7b4-ade0-7673-9db9-c33e61e63d73" at bounding box center [280, 340] width 172 height 11
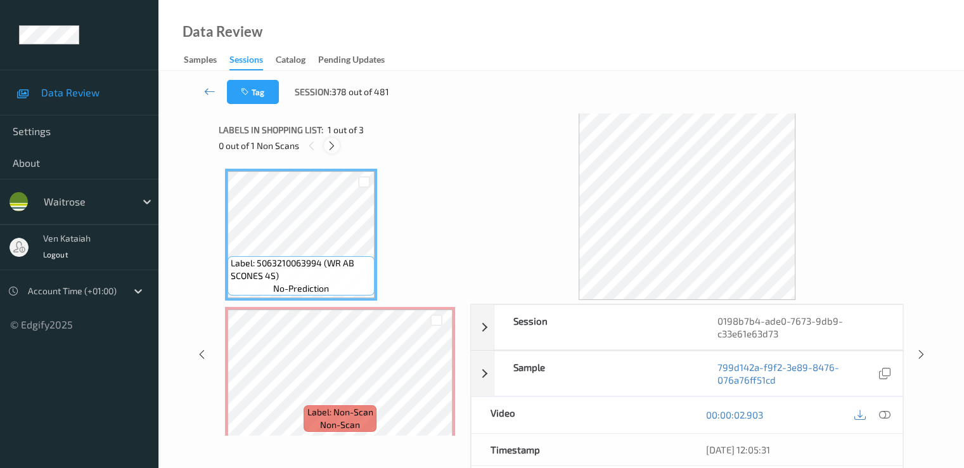
click at [332, 149] on icon at bounding box center [332, 145] width 11 height 11
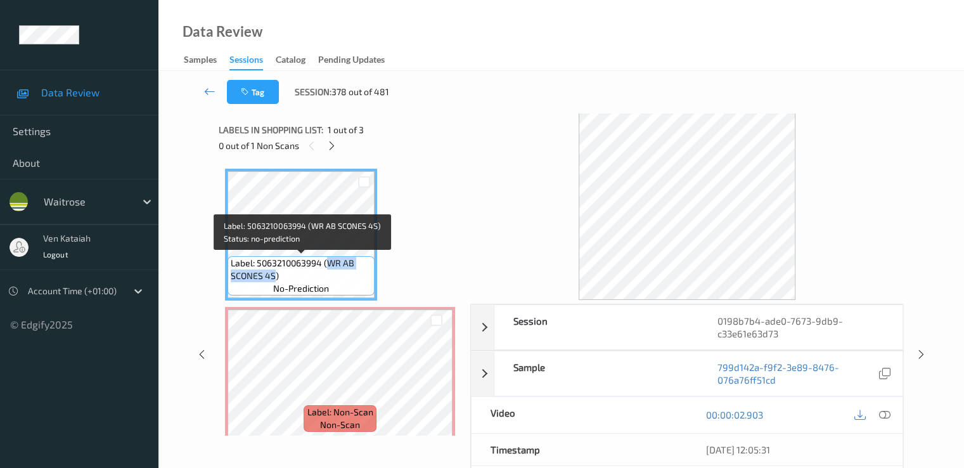
drag, startPoint x: 328, startPoint y: 259, endPoint x: 275, endPoint y: 278, distance: 56.6
click at [275, 278] on span "Label: 5063210063994 (WR AB SCONES 4S)" at bounding box center [301, 269] width 141 height 25
copy span "WR AB SCONES 4S"
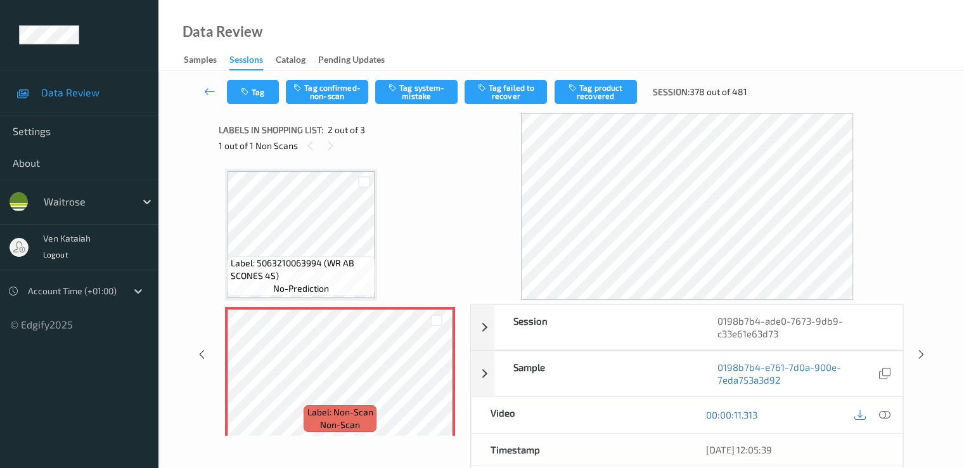
click at [885, 413] on icon at bounding box center [884, 414] width 11 height 11
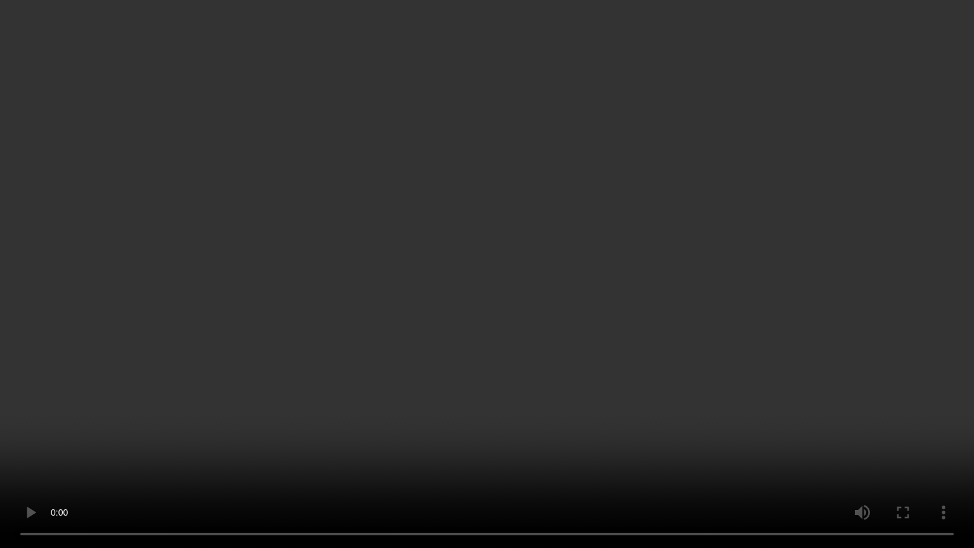
click at [427, 453] on video at bounding box center [487, 274] width 974 height 548
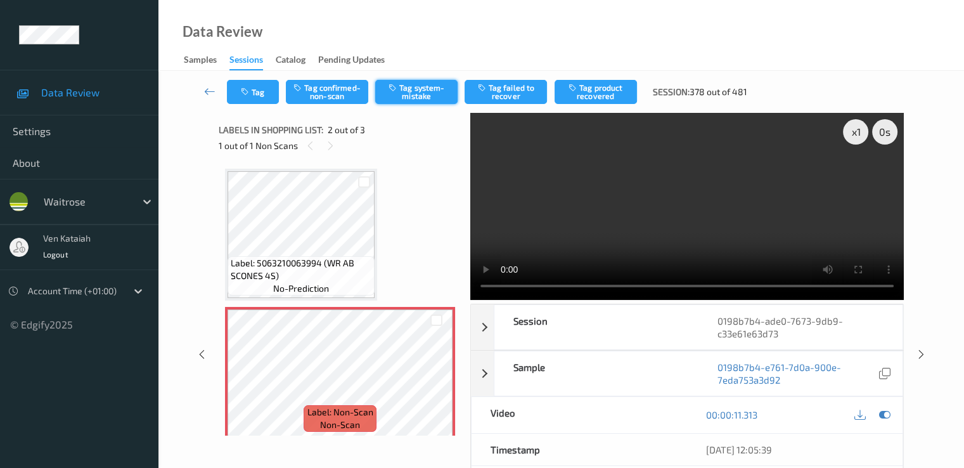
click at [450, 94] on button "Tag system-mistake" at bounding box center [416, 92] width 82 height 24
click at [269, 94] on button "Tag" at bounding box center [253, 92] width 52 height 24
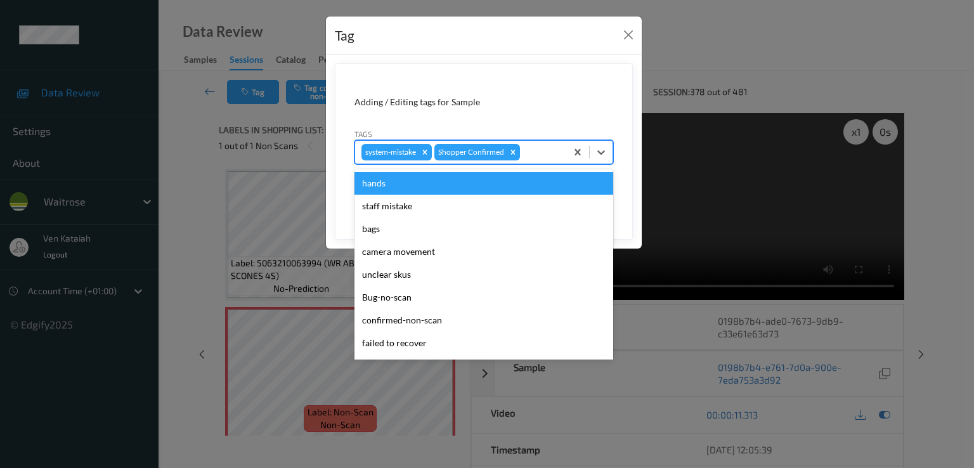
click at [553, 150] on div at bounding box center [540, 152] width 37 height 15
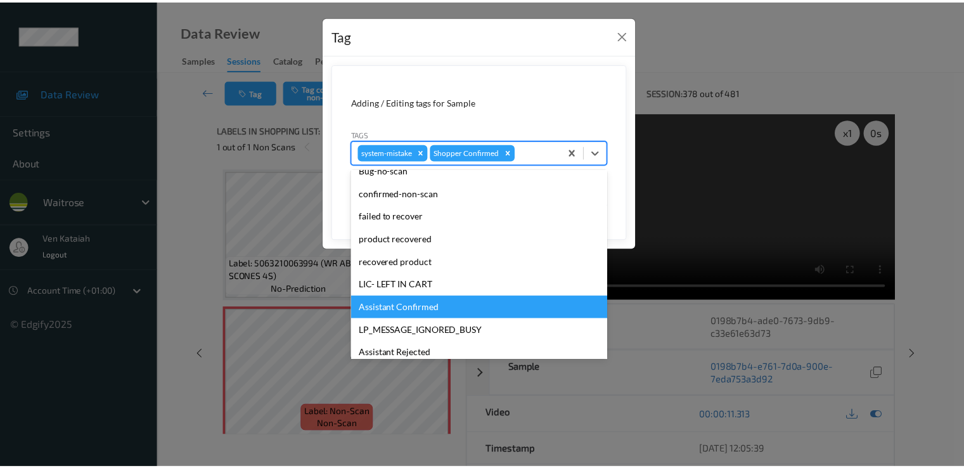
scroll to position [249, 0]
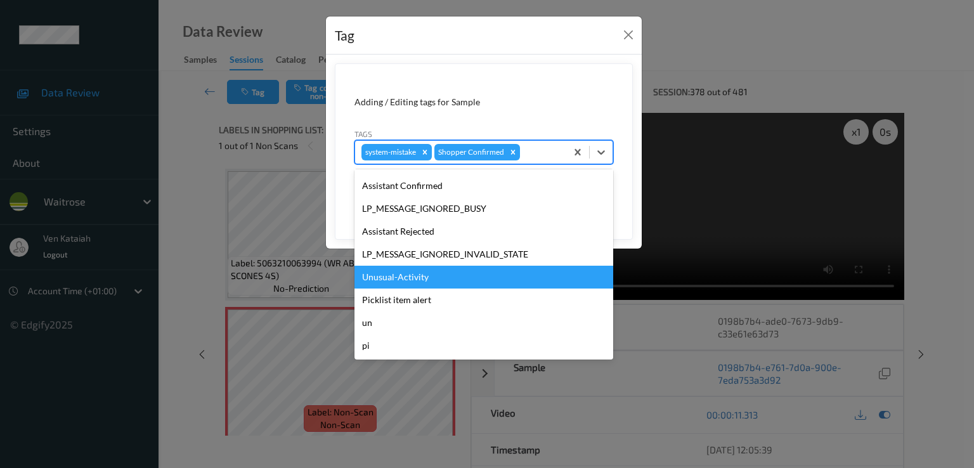
click at [399, 282] on div "Unusual-Activity" at bounding box center [483, 277] width 259 height 23
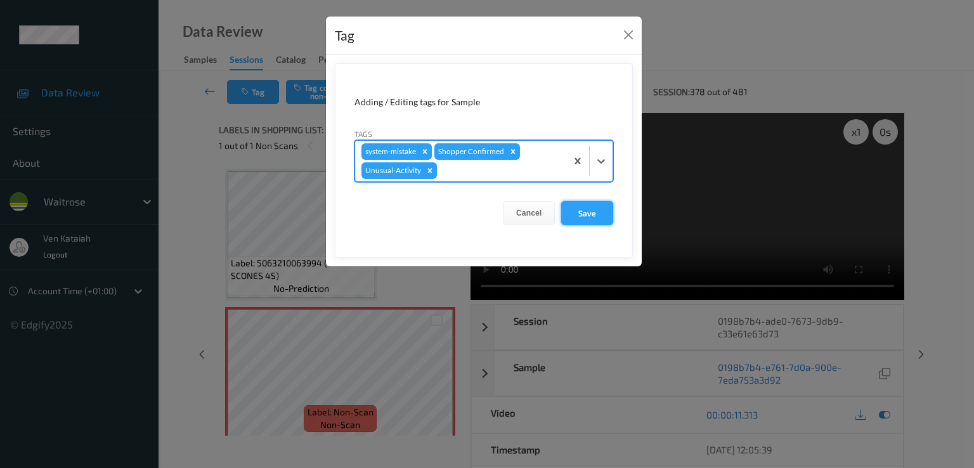
click at [601, 202] on button "Save" at bounding box center [587, 213] width 52 height 24
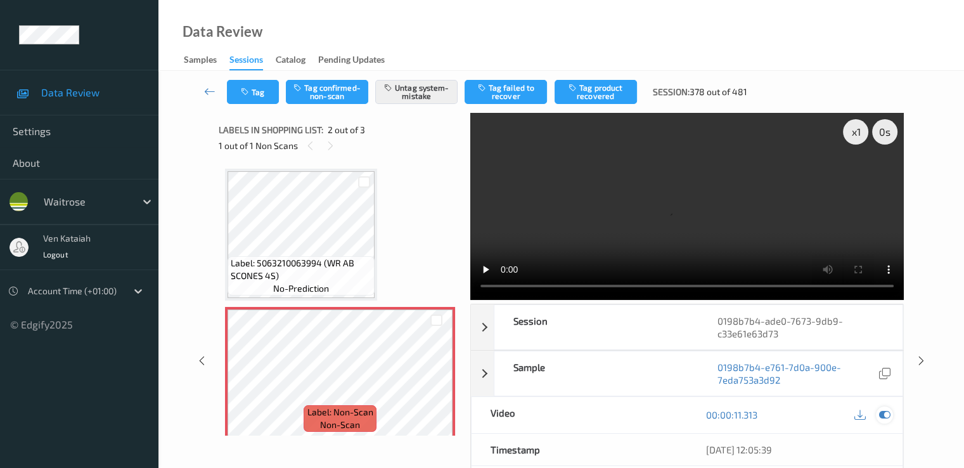
click at [883, 409] on icon at bounding box center [884, 414] width 11 height 11
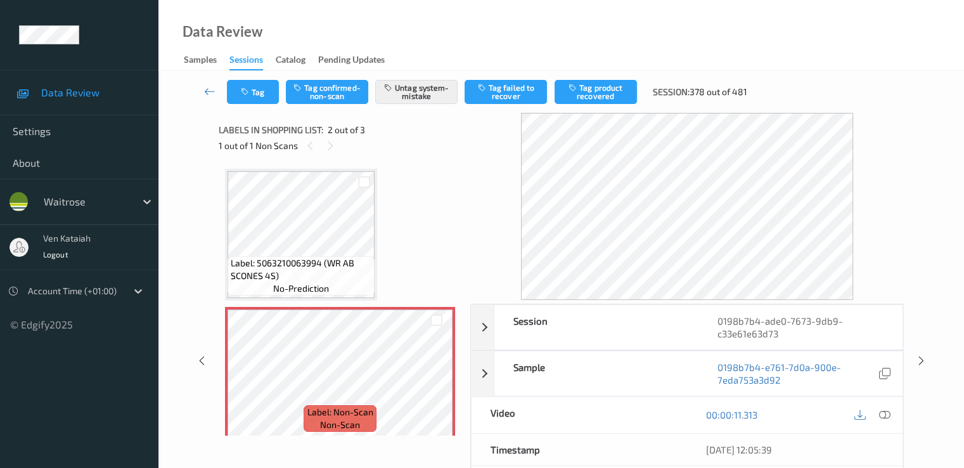
click at [255, 112] on div "Tag Tag confirmed-non-scan Untag system-mistake Tag failed to recover Tag produ…" at bounding box center [562, 92] width 754 height 42
click at [252, 101] on button "Tag" at bounding box center [253, 92] width 52 height 24
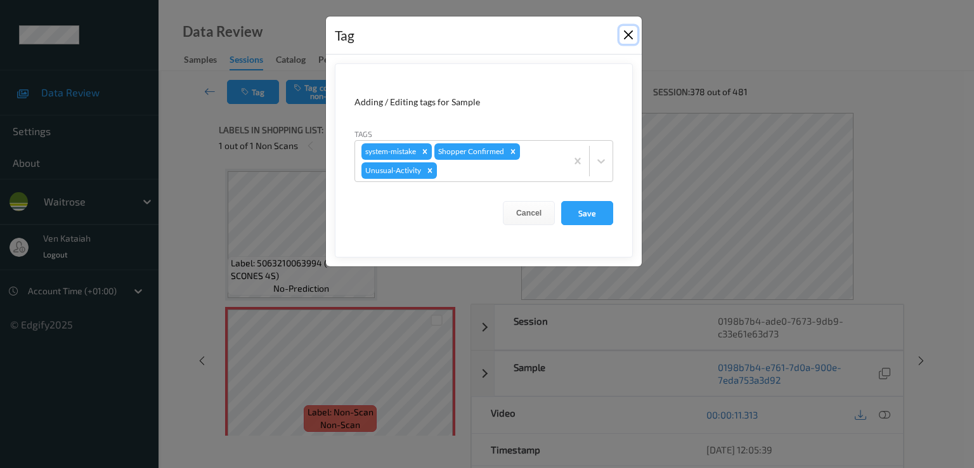
click at [626, 30] on button "Close" at bounding box center [628, 35] width 18 height 18
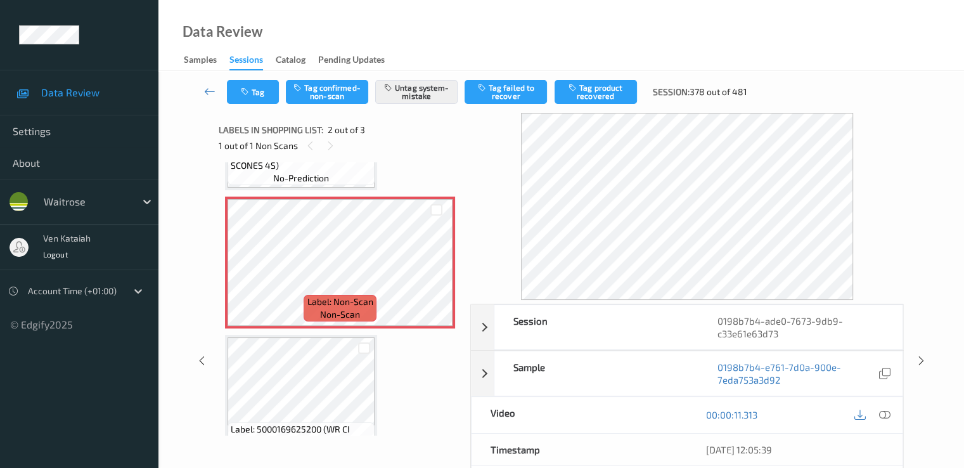
scroll to position [127, 0]
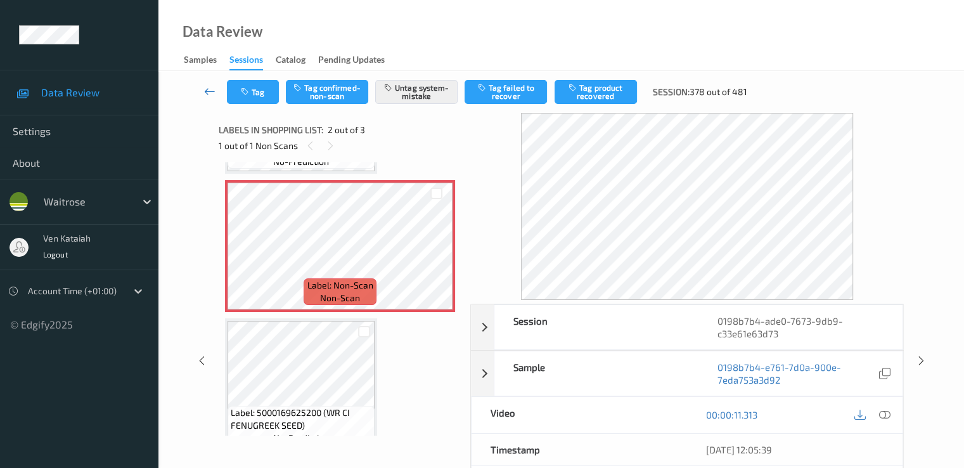
click at [206, 87] on icon at bounding box center [209, 91] width 11 height 13
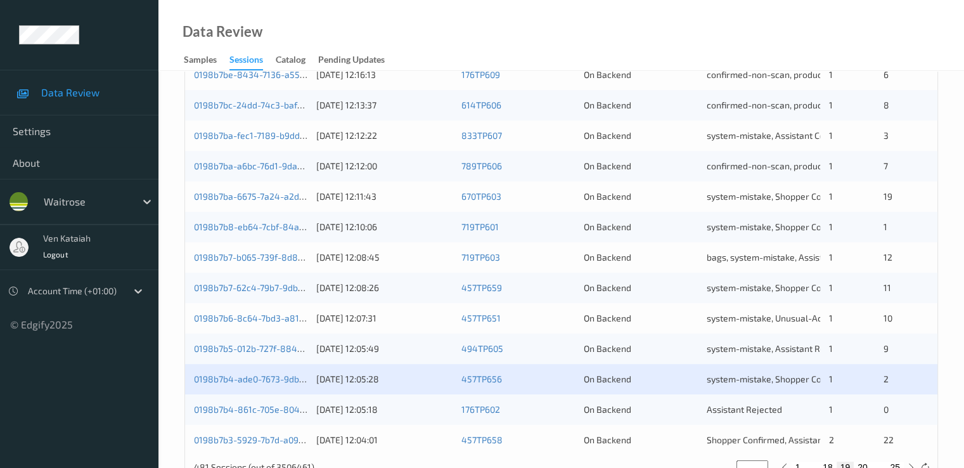
scroll to position [586, 0]
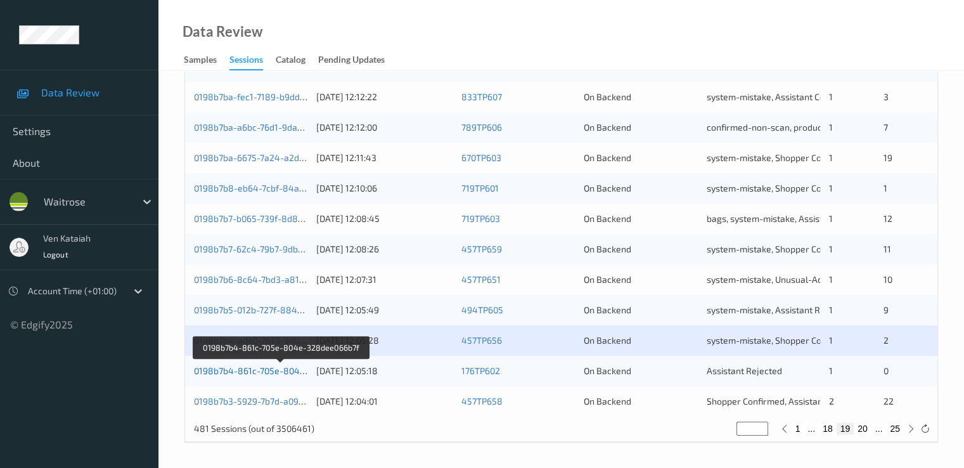
click at [252, 368] on link "0198b7b4-861c-705e-804e-328dee066b7f" at bounding box center [281, 370] width 174 height 11
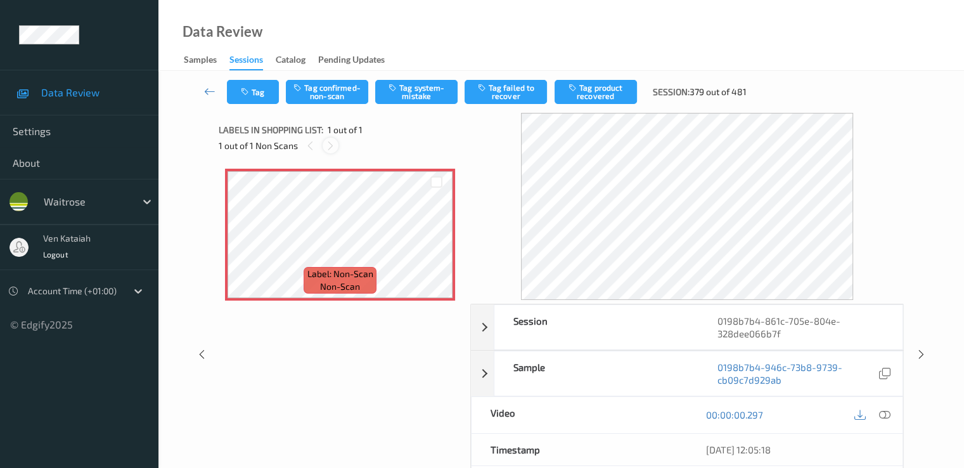
click at [327, 141] on icon at bounding box center [330, 145] width 11 height 11
click at [885, 413] on icon at bounding box center [884, 414] width 11 height 11
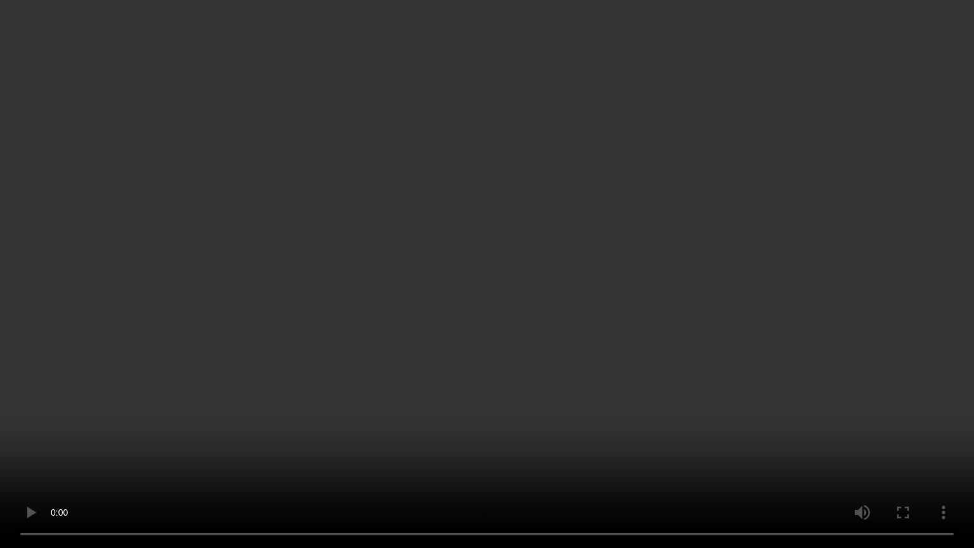
click at [233, 431] on video at bounding box center [487, 274] width 974 height 548
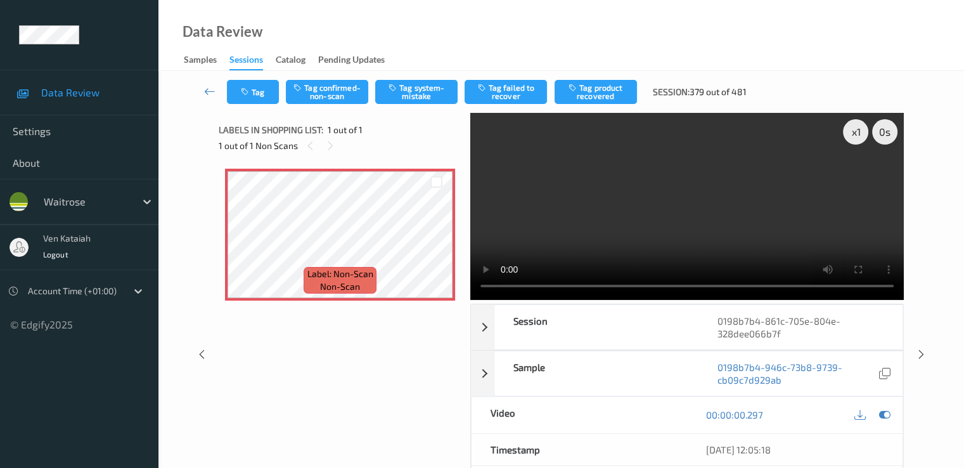
click at [344, 77] on div "Tag Tag confirmed-non-scan Tag system-mistake Tag failed to recover Tag product…" at bounding box center [562, 92] width 754 height 42
click at [336, 98] on button "Tag confirmed-non-scan" at bounding box center [327, 92] width 82 height 24
click at [204, 85] on icon at bounding box center [209, 91] width 11 height 13
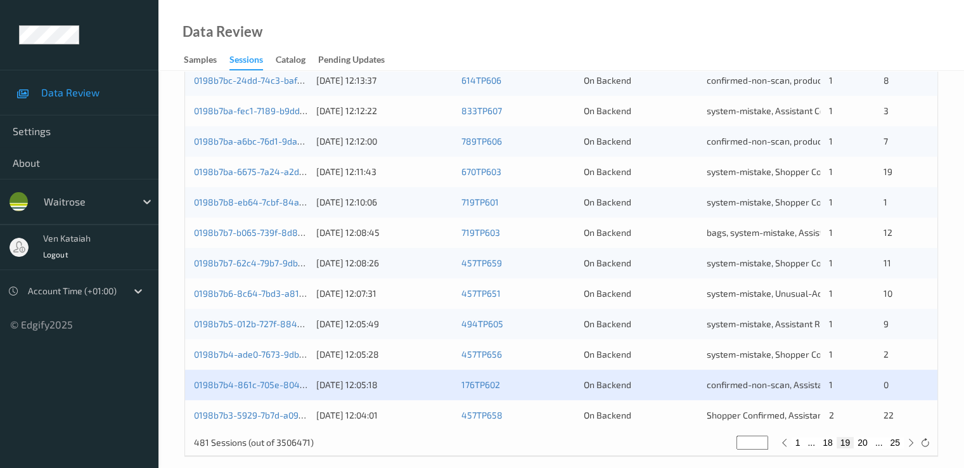
scroll to position [586, 0]
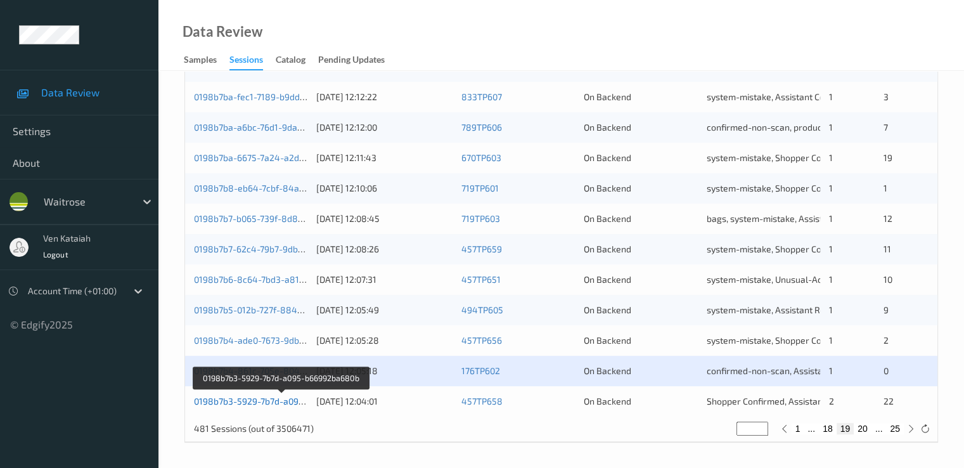
click at [266, 404] on link "0198b7b3-5929-7b7d-a095-b66992ba680b" at bounding box center [281, 401] width 175 height 11
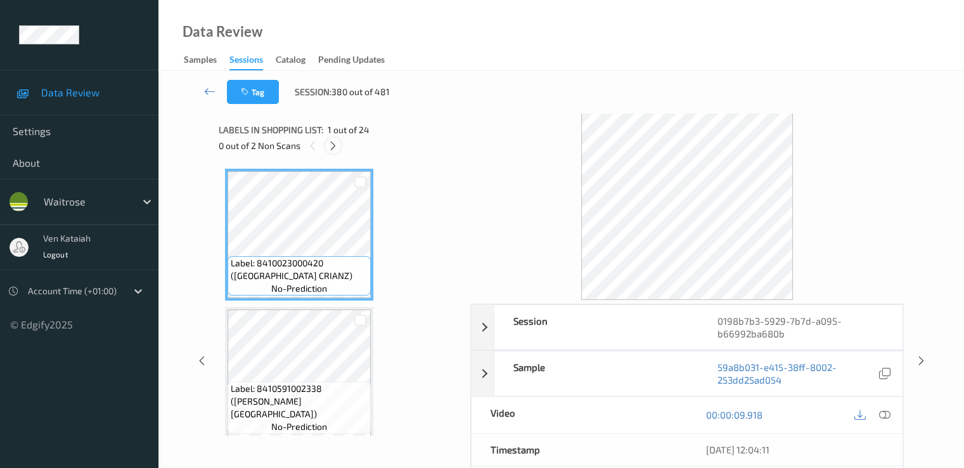
click at [340, 141] on div at bounding box center [333, 146] width 16 height 16
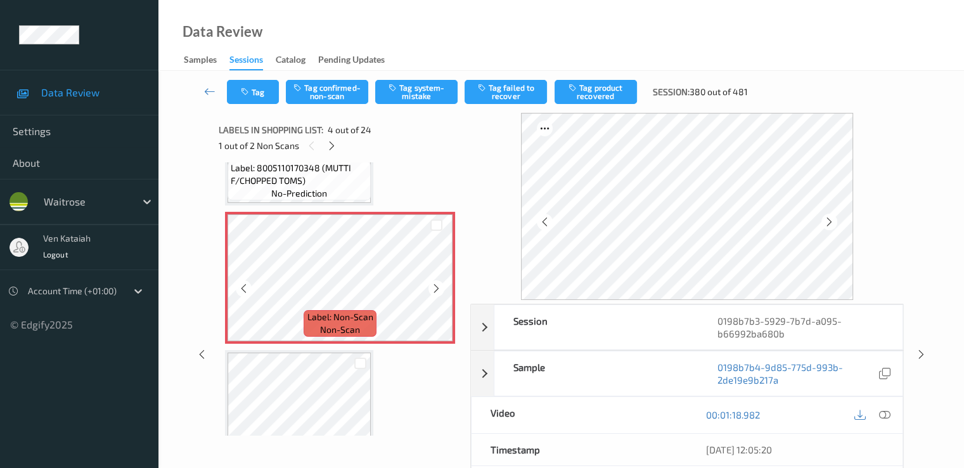
scroll to position [410, 0]
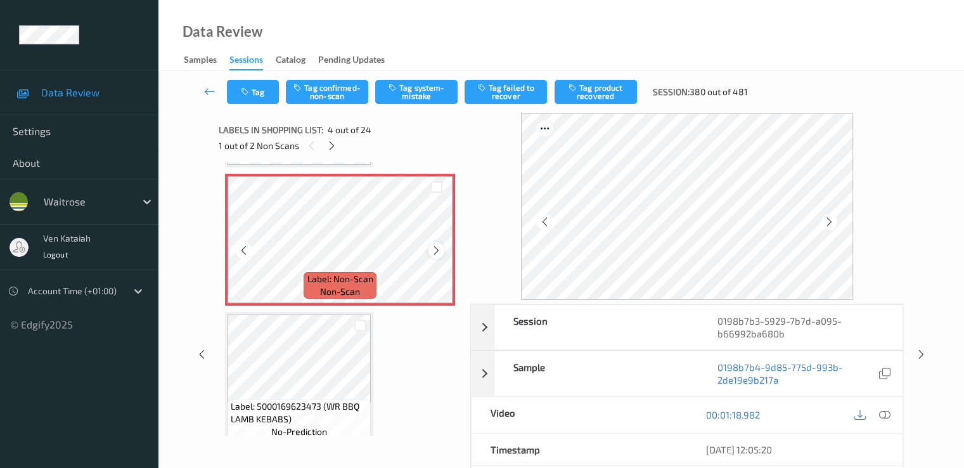
click at [439, 249] on icon at bounding box center [436, 250] width 11 height 11
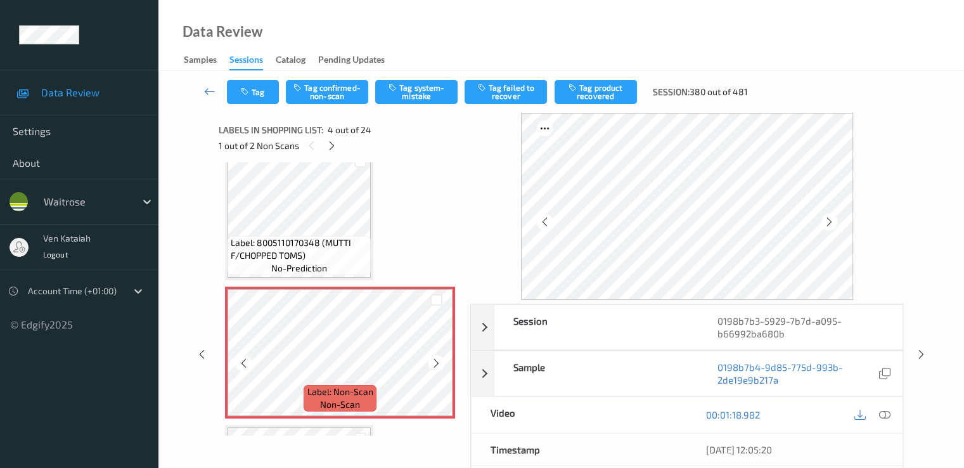
scroll to position [283, 0]
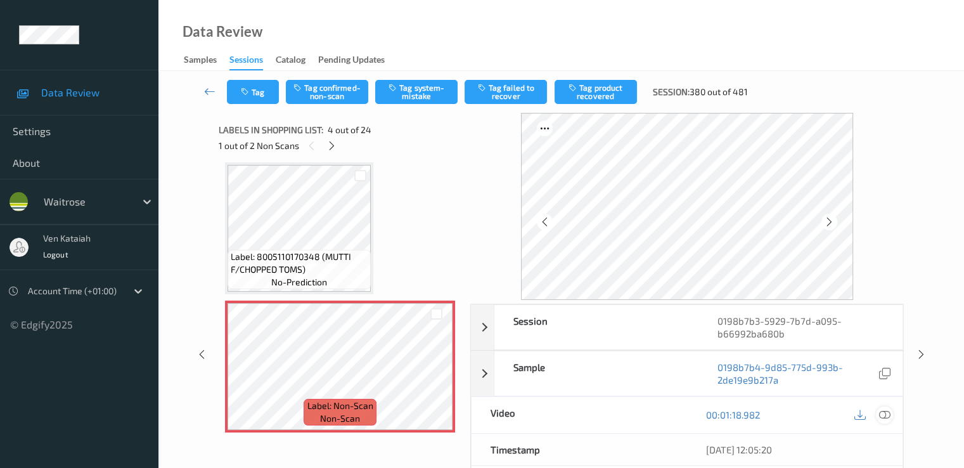
click at [888, 414] on icon at bounding box center [884, 414] width 11 height 11
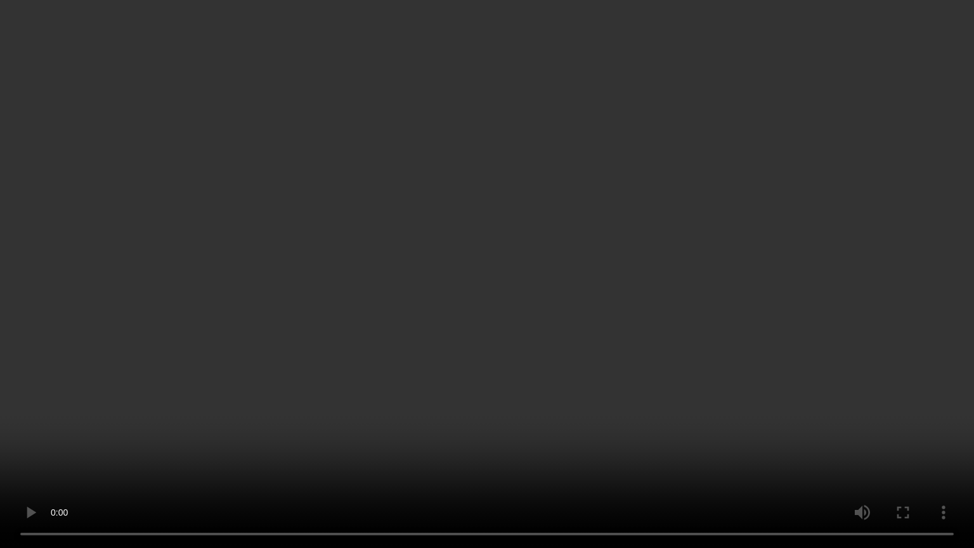
click at [388, 408] on video at bounding box center [487, 274] width 974 height 548
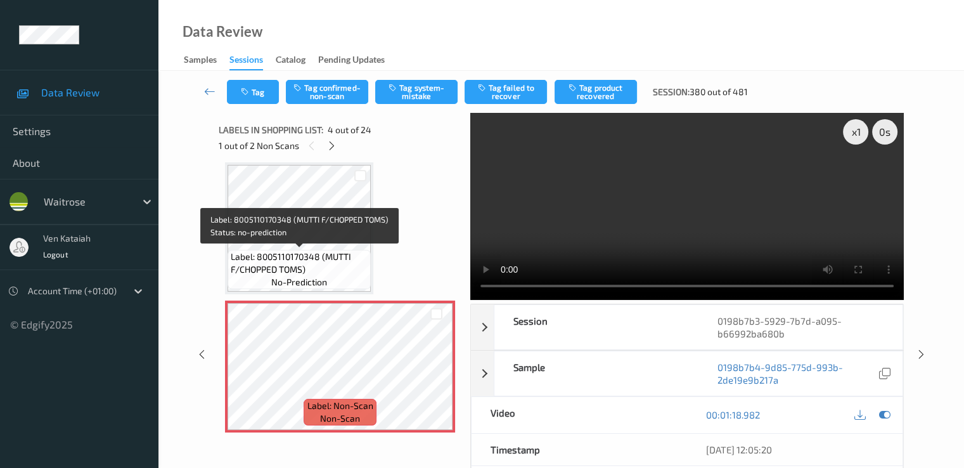
click at [326, 260] on span "Label: 8005110170348 (MUTTI F/CHOPPED TOMS)" at bounding box center [299, 262] width 137 height 25
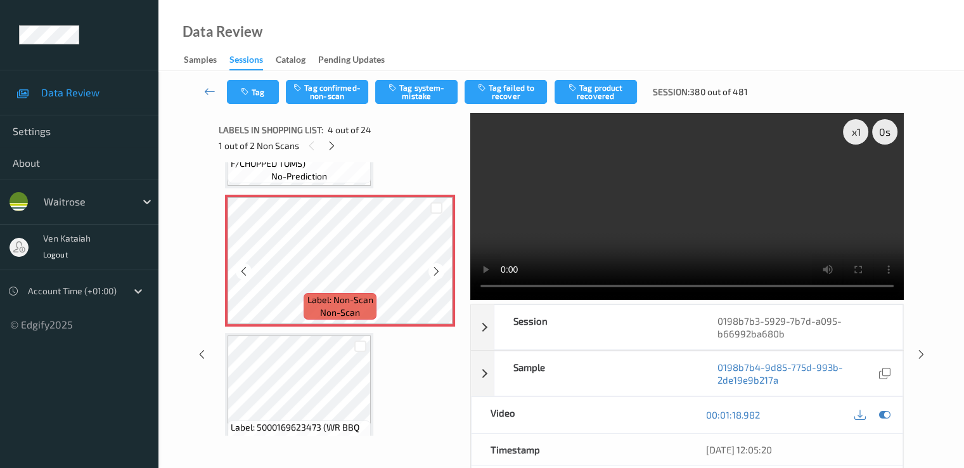
scroll to position [410, 0]
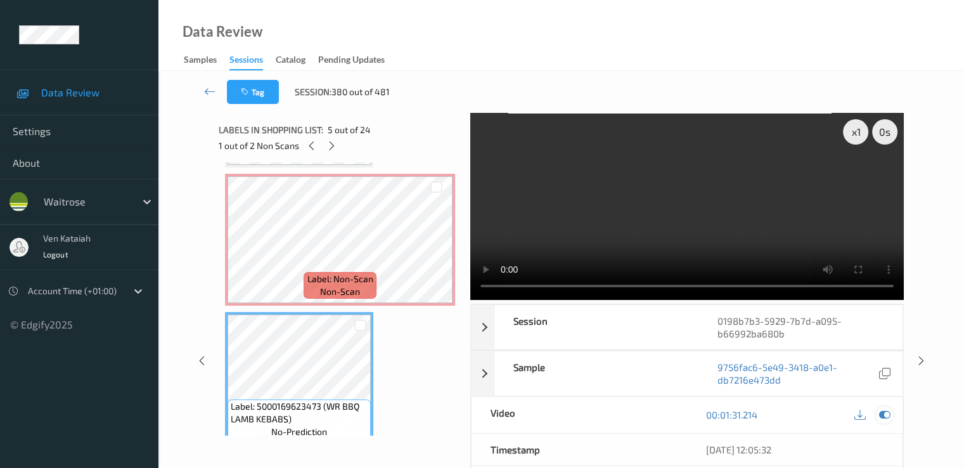
click at [888, 416] on icon at bounding box center [884, 414] width 11 height 11
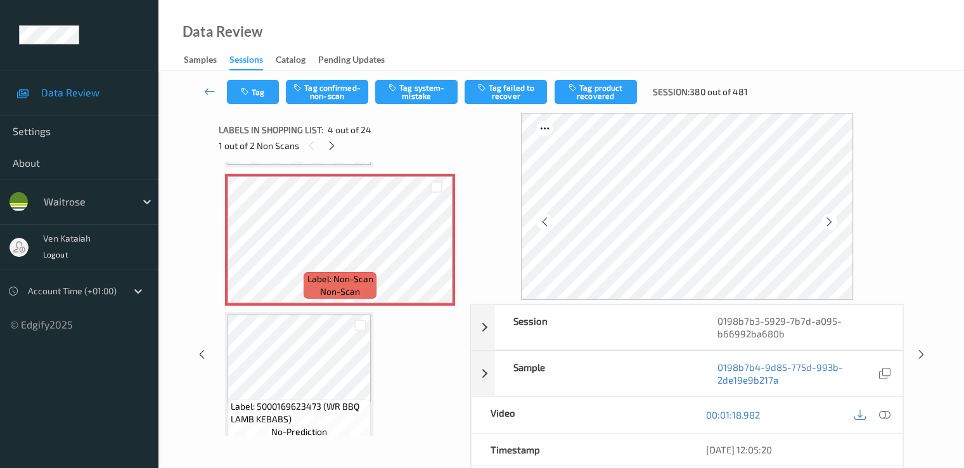
click at [325, 79] on div "Tag Tag confirmed-non-scan Tag system-mistake Tag failed to recover Tag product…" at bounding box center [562, 92] width 754 height 42
click at [325, 93] on button "Tag confirmed-non-scan" at bounding box center [327, 92] width 82 height 24
click at [608, 88] on button "Tag product recovered" at bounding box center [596, 92] width 82 height 24
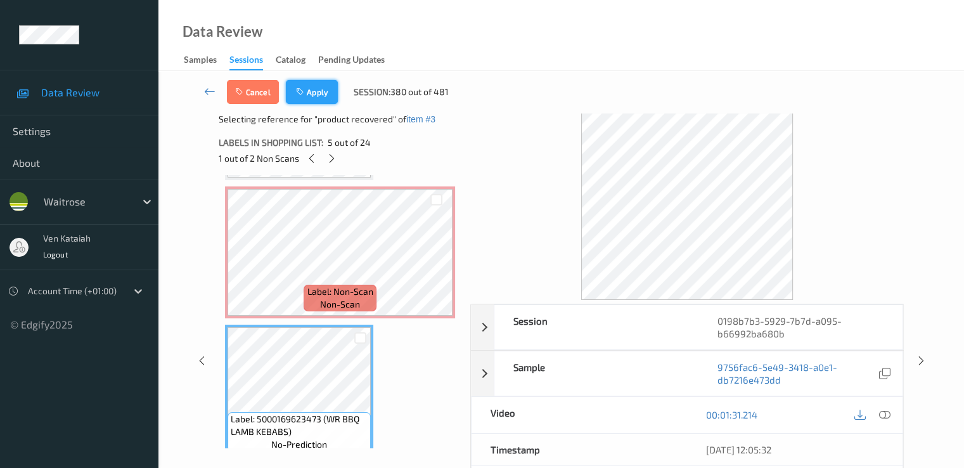
click at [319, 98] on button "Apply" at bounding box center [312, 92] width 52 height 24
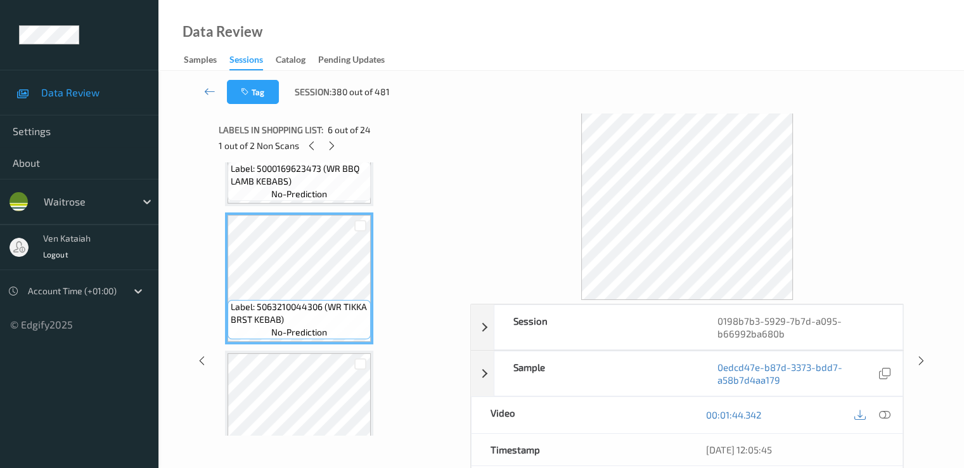
scroll to position [283, 0]
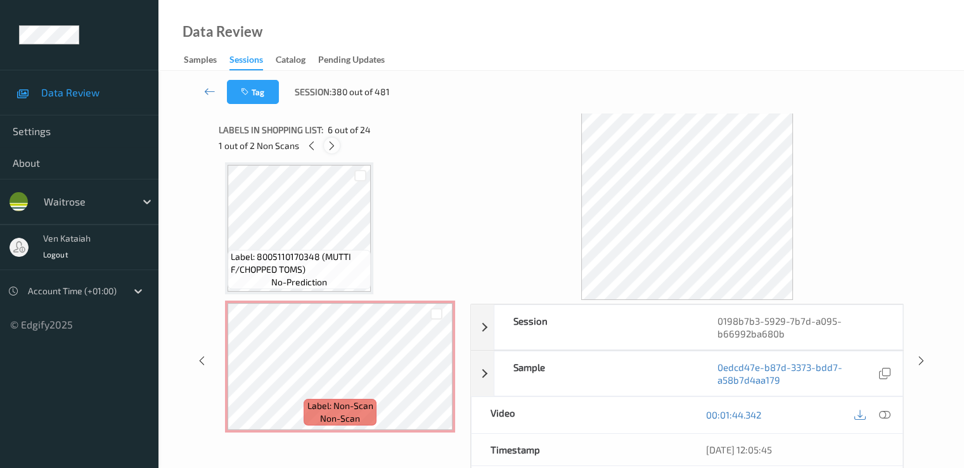
click at [332, 141] on icon at bounding box center [332, 145] width 11 height 11
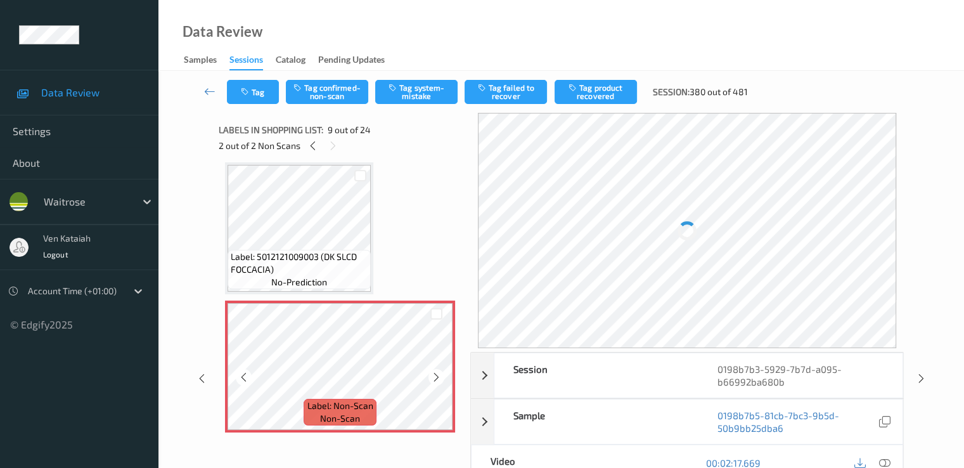
scroll to position [1101, 0]
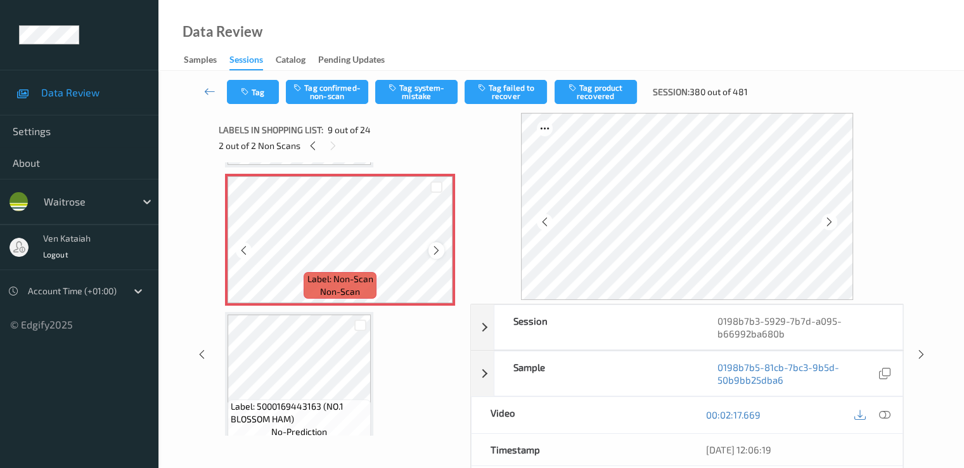
click at [439, 251] on icon at bounding box center [436, 250] width 11 height 11
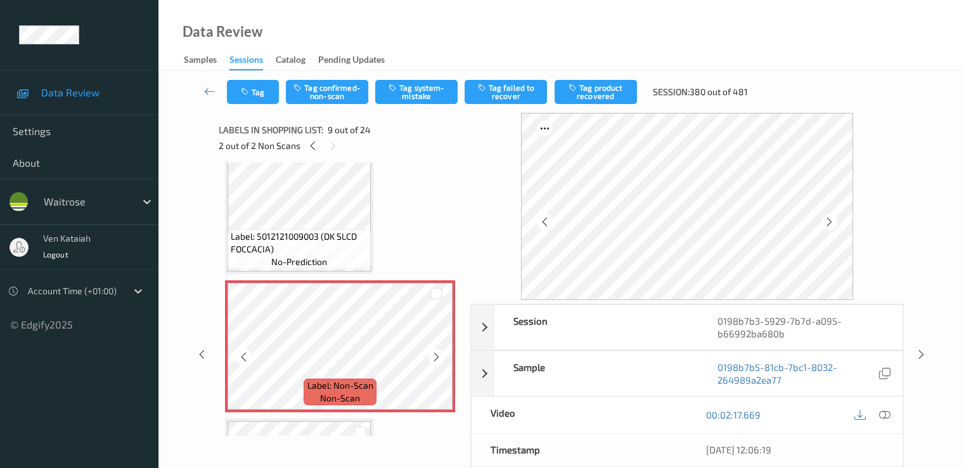
scroll to position [974, 0]
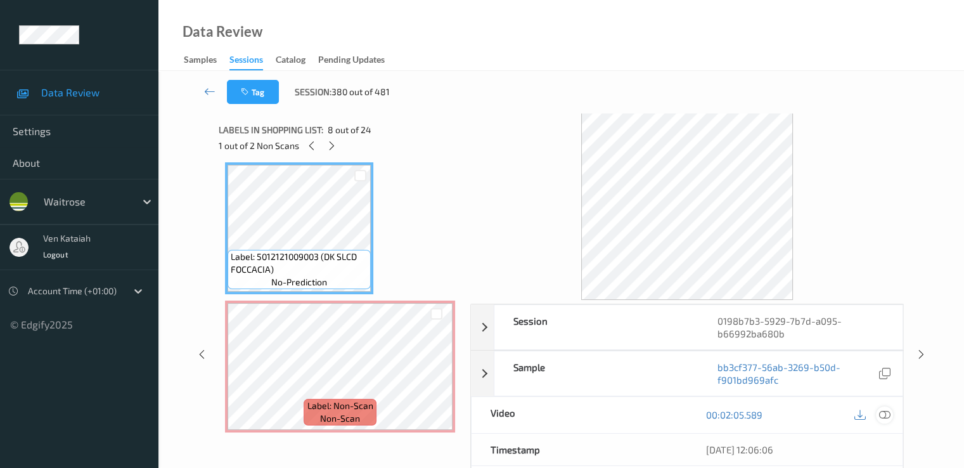
click at [890, 415] on icon at bounding box center [884, 414] width 11 height 11
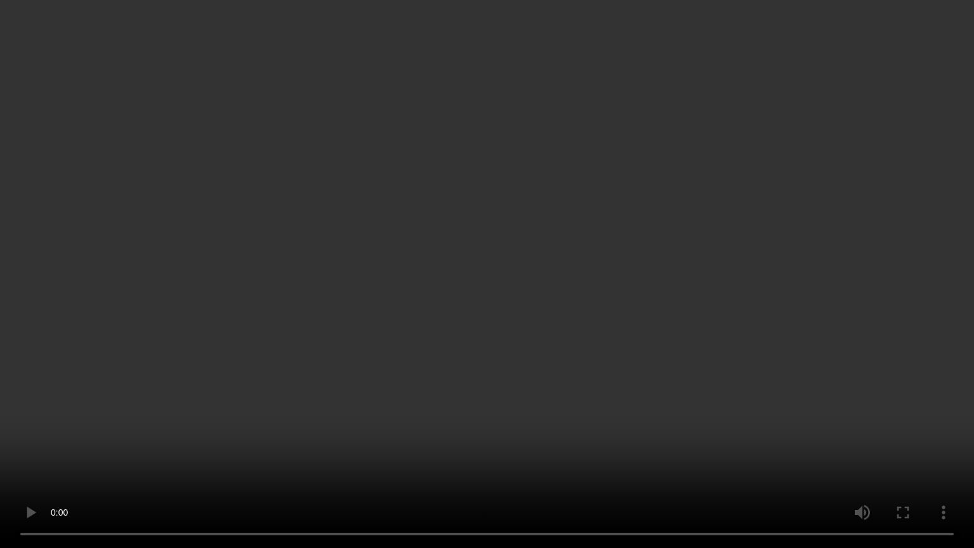
click at [457, 467] on video at bounding box center [487, 274] width 974 height 548
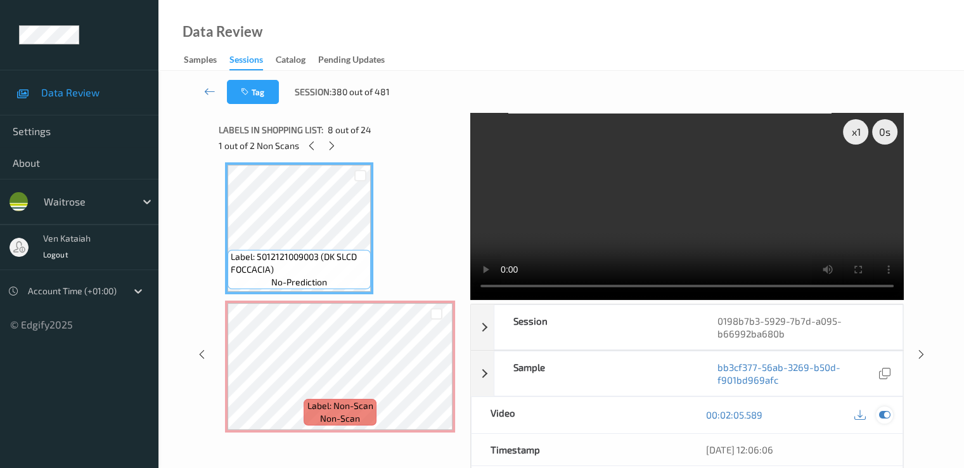
click at [885, 414] on icon at bounding box center [884, 414] width 11 height 11
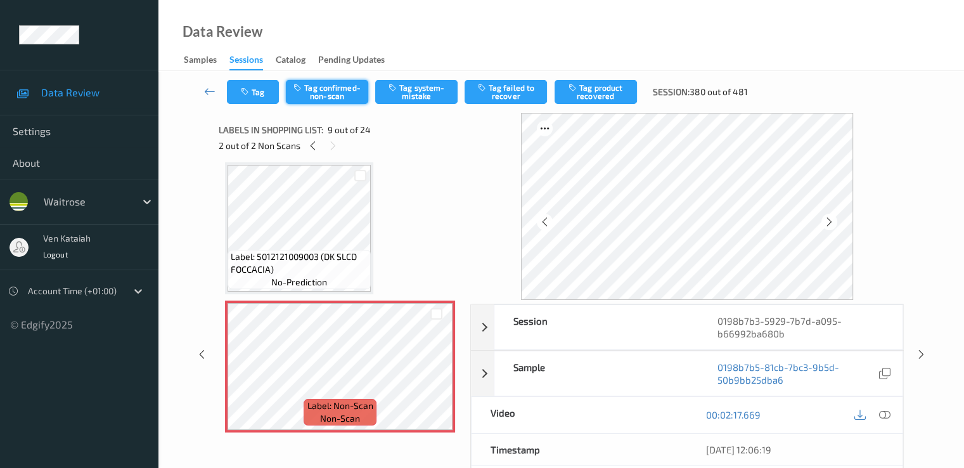
click at [316, 99] on button "Tag confirmed-non-scan" at bounding box center [327, 92] width 82 height 24
click at [606, 101] on button "Tag product recovered" at bounding box center [596, 92] width 82 height 24
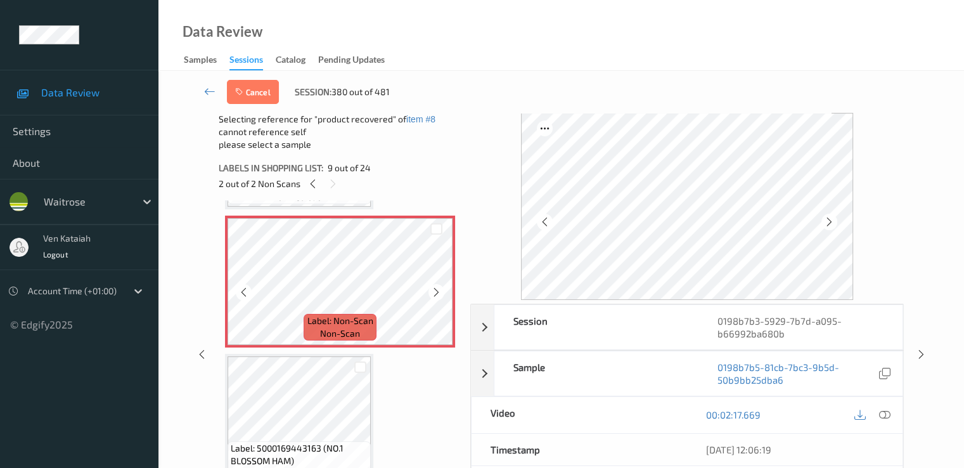
scroll to position [1101, 0]
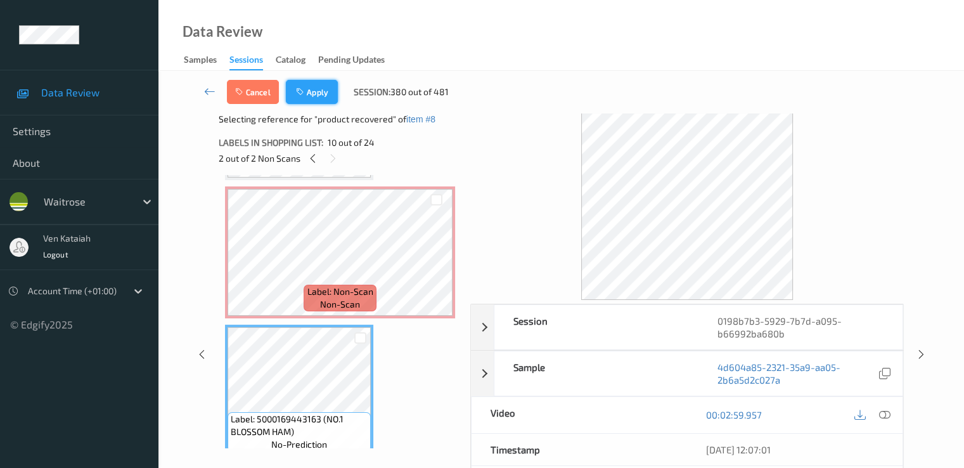
click at [302, 88] on icon "button" at bounding box center [301, 92] width 11 height 9
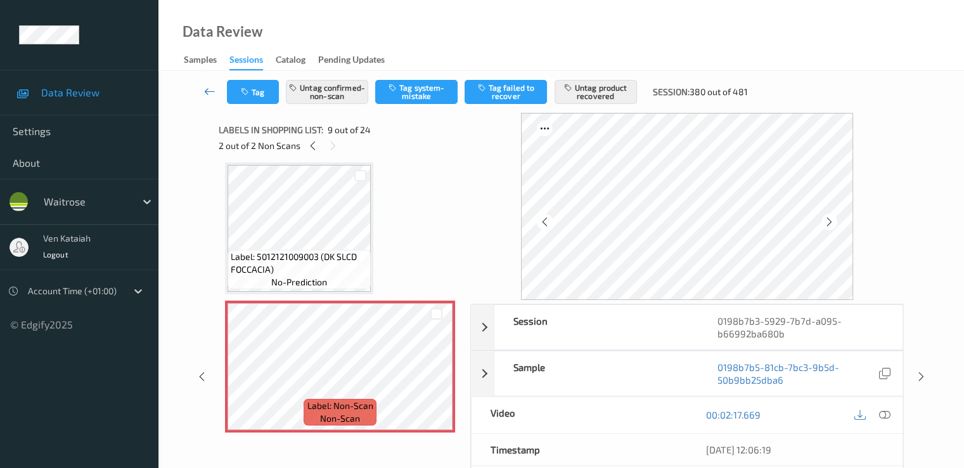
click at [207, 94] on icon at bounding box center [209, 91] width 11 height 13
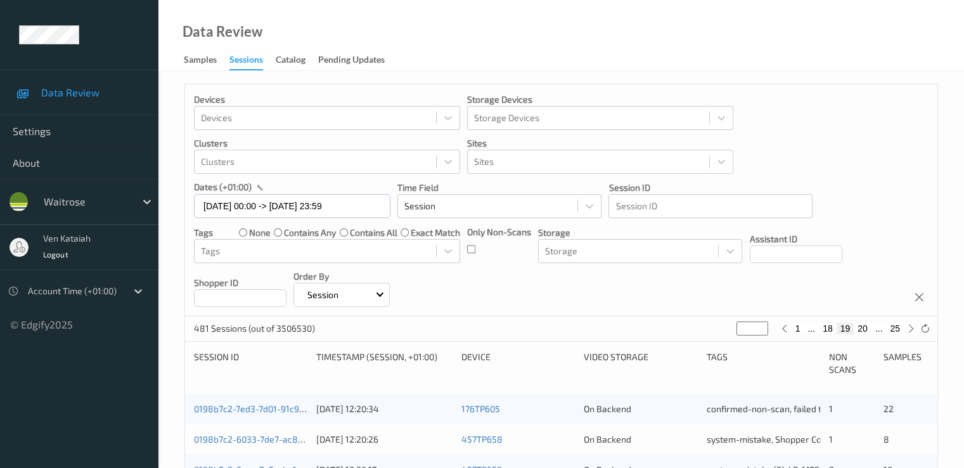
drag, startPoint x: 748, startPoint y: 327, endPoint x: 725, endPoint y: 330, distance: 23.7
click at [725, 330] on div "481 Sessions (out of 3506530) ** 1 ... 18 19 20 ... 25" at bounding box center [561, 328] width 753 height 25
type input "*"
type input "**"
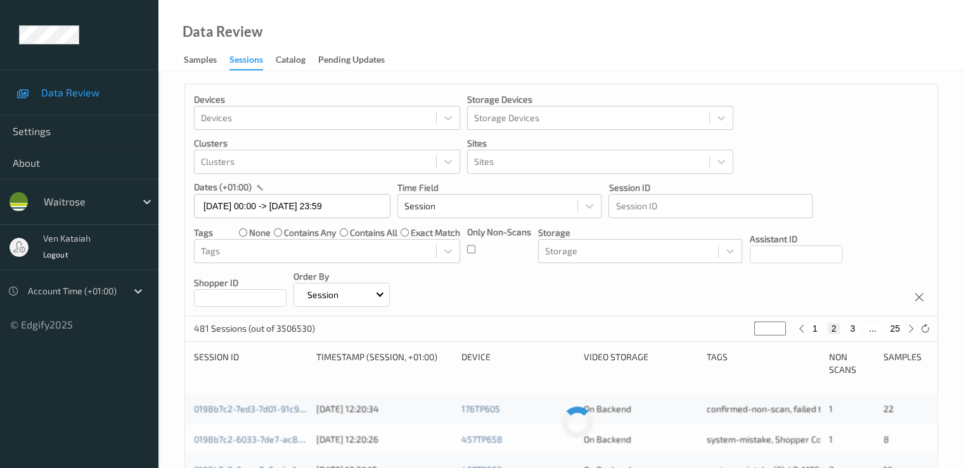
type input "**"
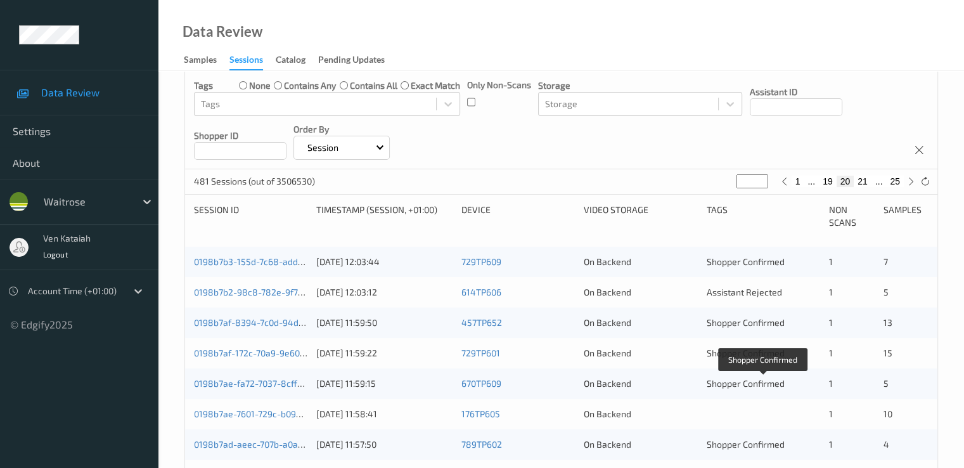
scroll to position [127, 0]
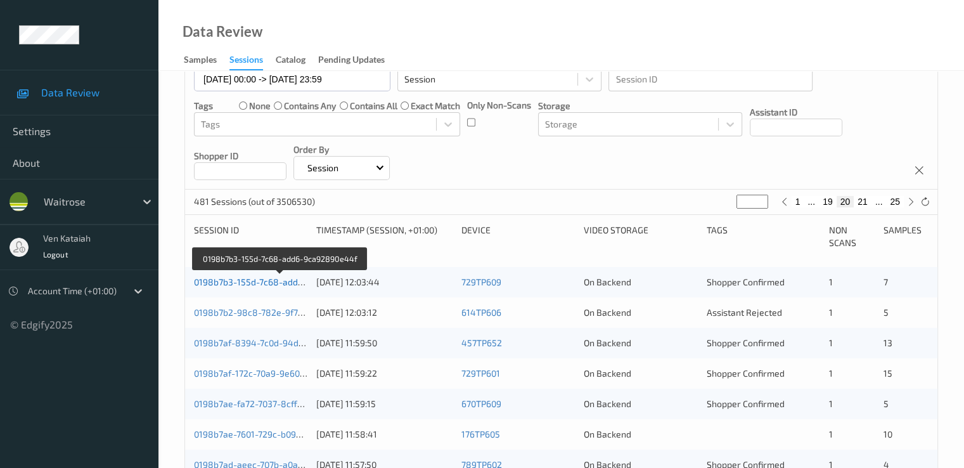
type input "**"
click at [276, 282] on link "0198b7b3-155d-7c68-add6-9ca92890e44f" at bounding box center [280, 281] width 173 height 11
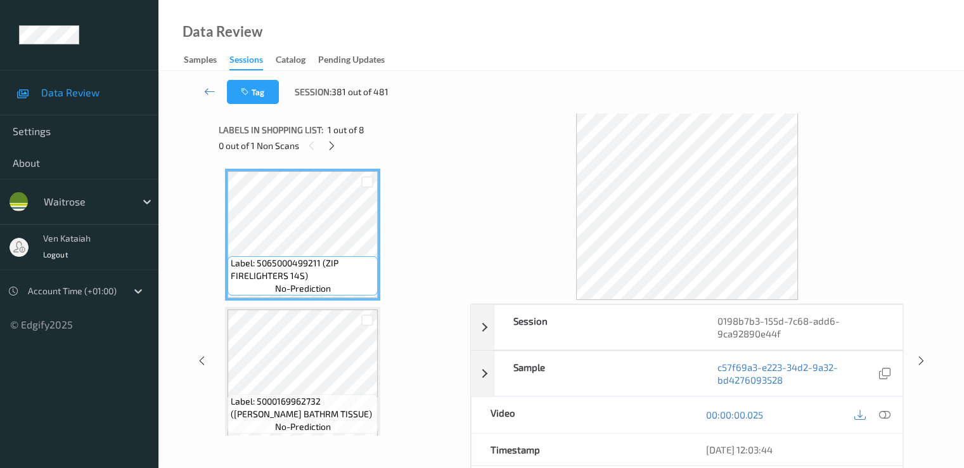
drag, startPoint x: 335, startPoint y: 142, endPoint x: 380, endPoint y: 225, distance: 94.2
click at [335, 141] on icon at bounding box center [332, 145] width 11 height 11
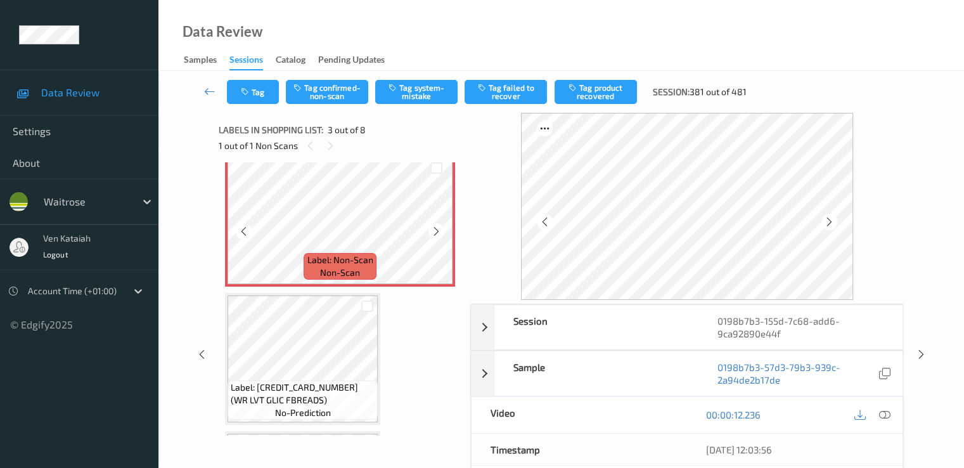
scroll to position [271, 0]
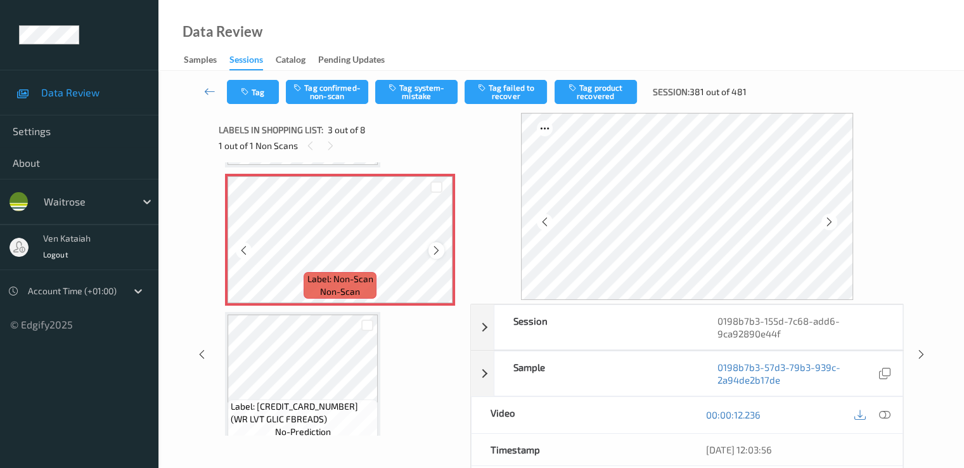
click at [444, 250] on div at bounding box center [437, 250] width 16 height 16
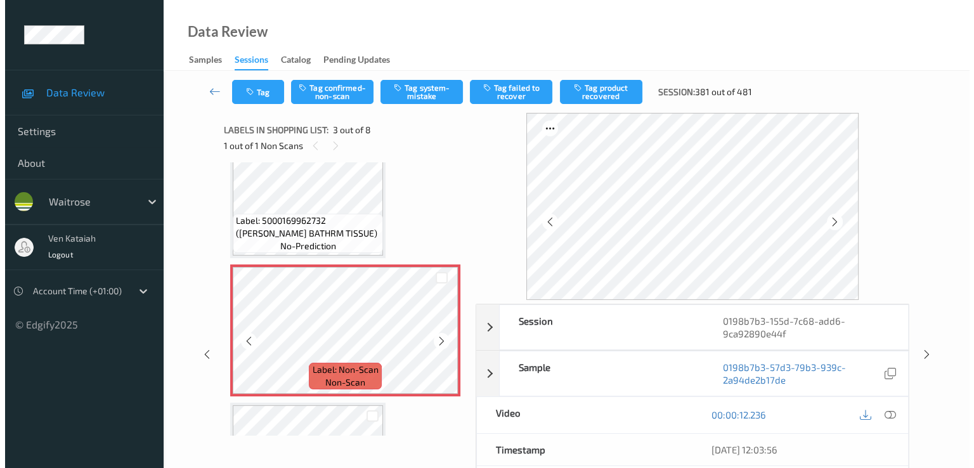
scroll to position [145, 0]
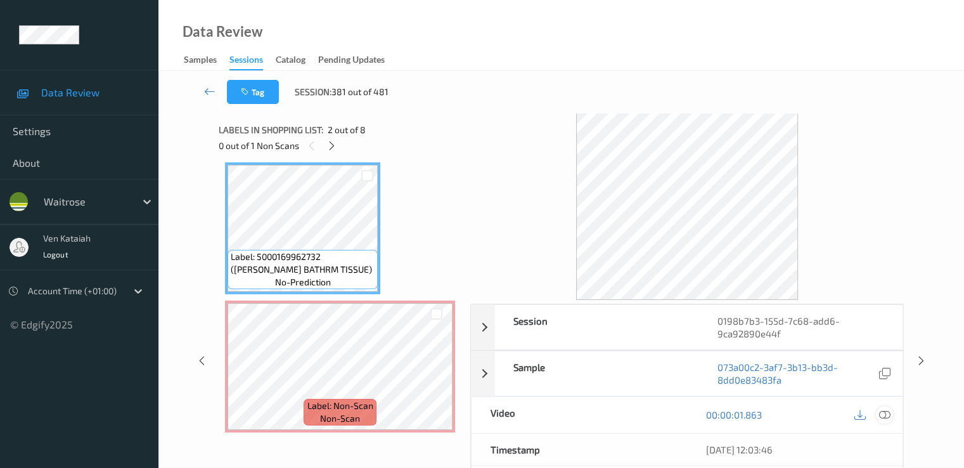
click at [885, 409] on icon at bounding box center [884, 414] width 11 height 11
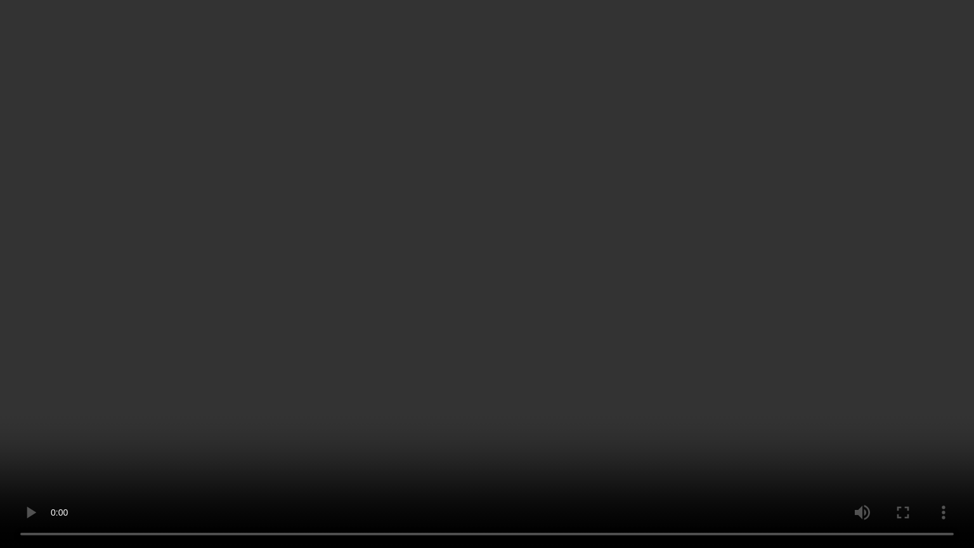
click at [708, 312] on video at bounding box center [487, 274] width 974 height 548
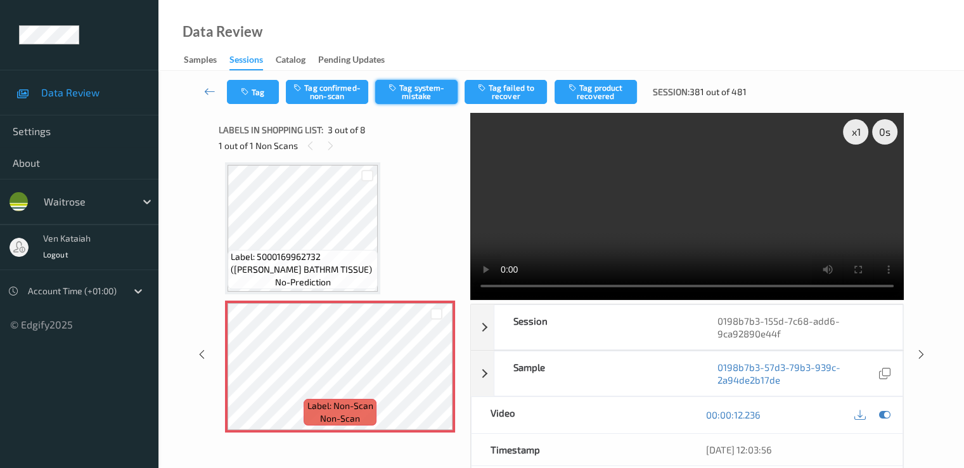
click at [396, 93] on button "Tag system-mistake" at bounding box center [416, 92] width 82 height 24
click at [403, 96] on div "Tag Tag confirmed-non-scan Tag system-mistake Tag failed to recover Tag product…" at bounding box center [562, 92] width 754 height 42
click at [256, 97] on button "Tag" at bounding box center [253, 92] width 52 height 24
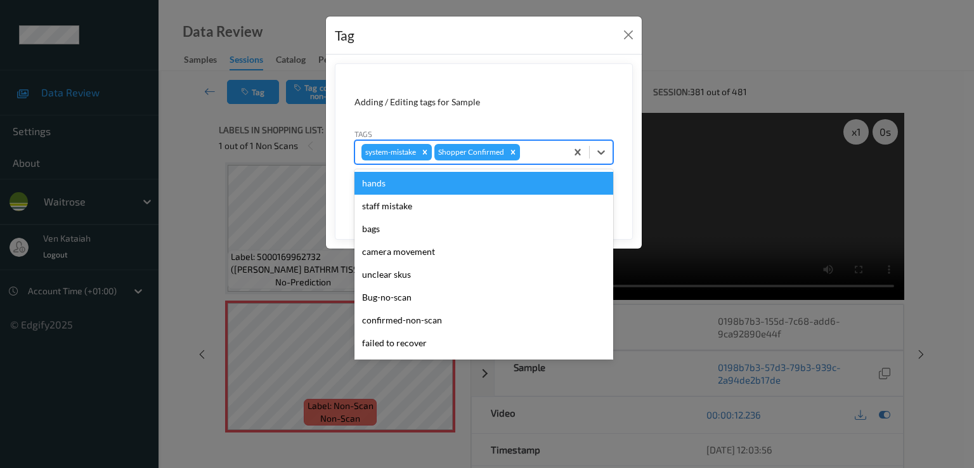
click at [543, 158] on div at bounding box center [540, 152] width 37 height 15
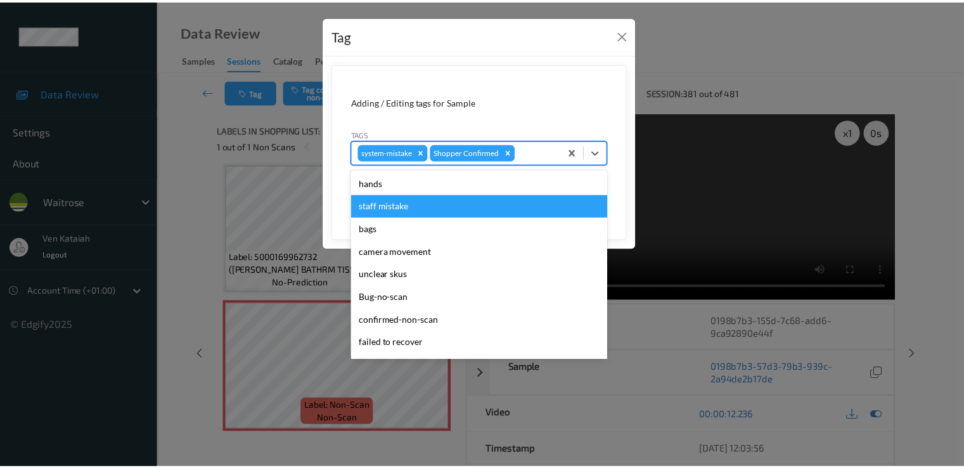
scroll to position [249, 0]
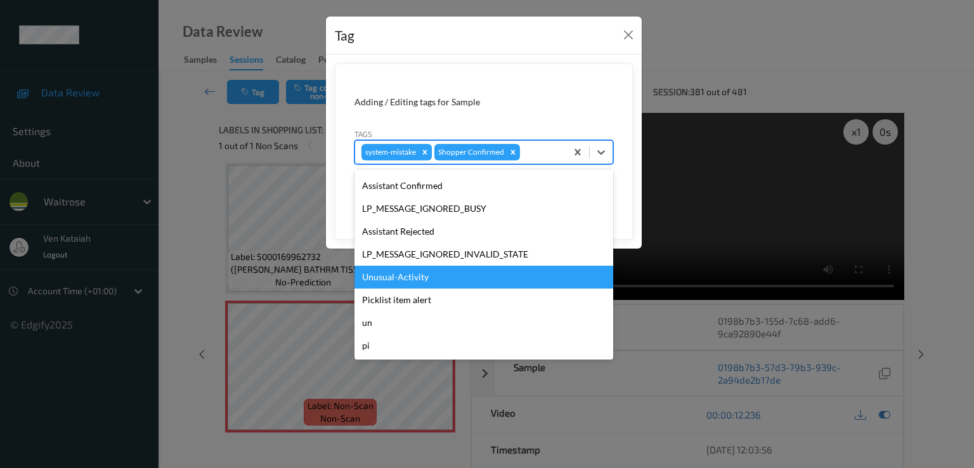
click at [420, 272] on div "Unusual-Activity" at bounding box center [483, 277] width 259 height 23
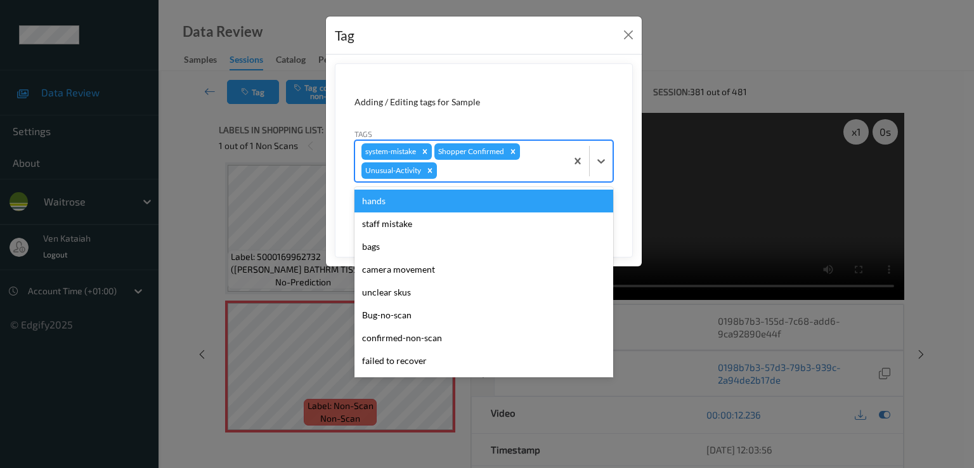
click at [480, 165] on div at bounding box center [499, 170] width 120 height 15
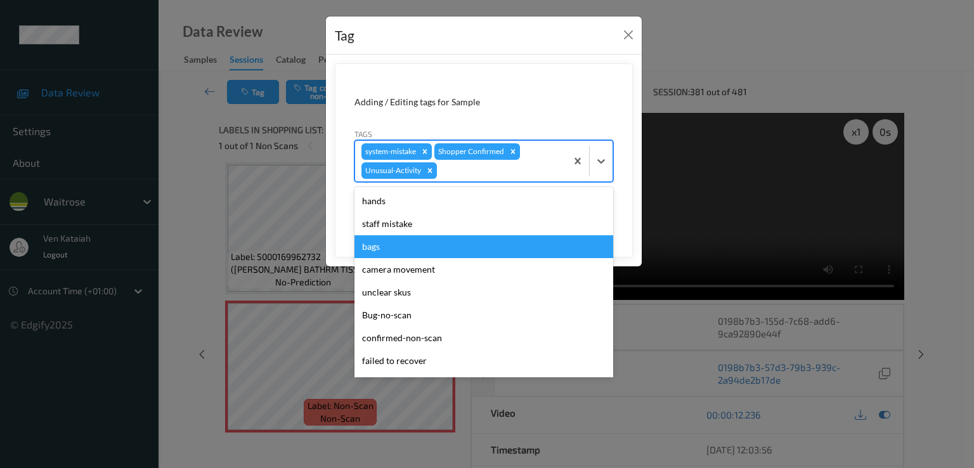
click at [377, 247] on div "bags" at bounding box center [483, 246] width 259 height 23
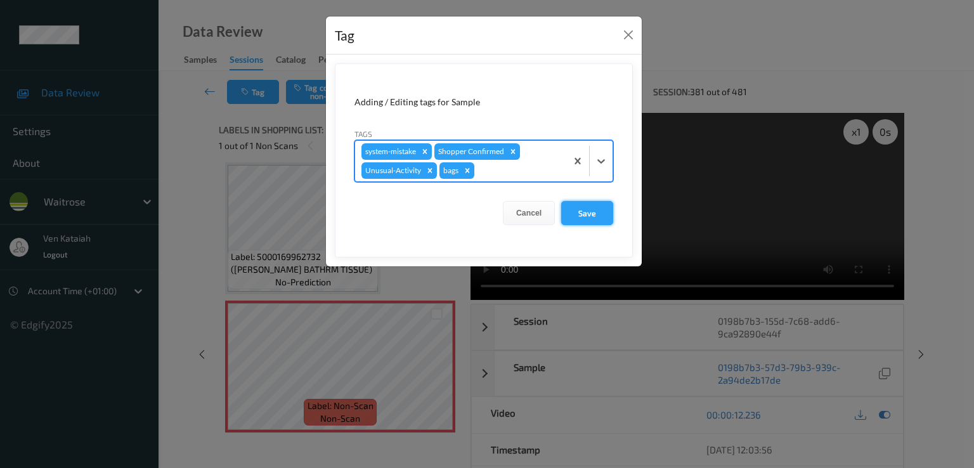
click at [579, 213] on button "Save" at bounding box center [587, 213] width 52 height 24
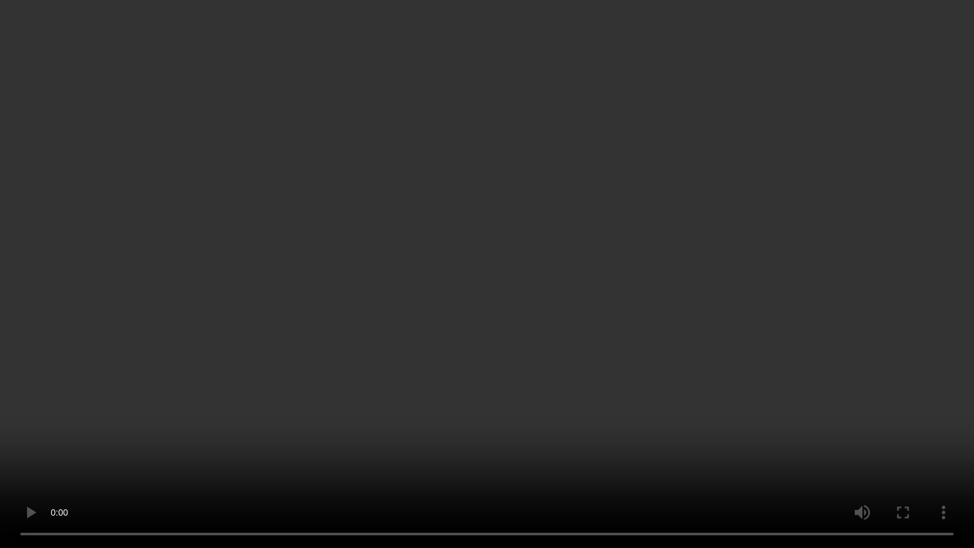
click at [322, 412] on video at bounding box center [487, 274] width 974 height 548
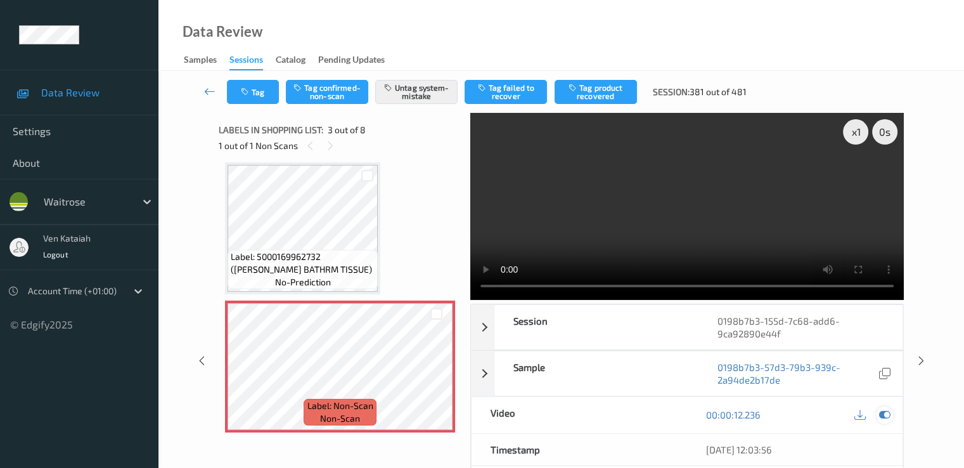
click at [881, 410] on icon at bounding box center [884, 414] width 11 height 11
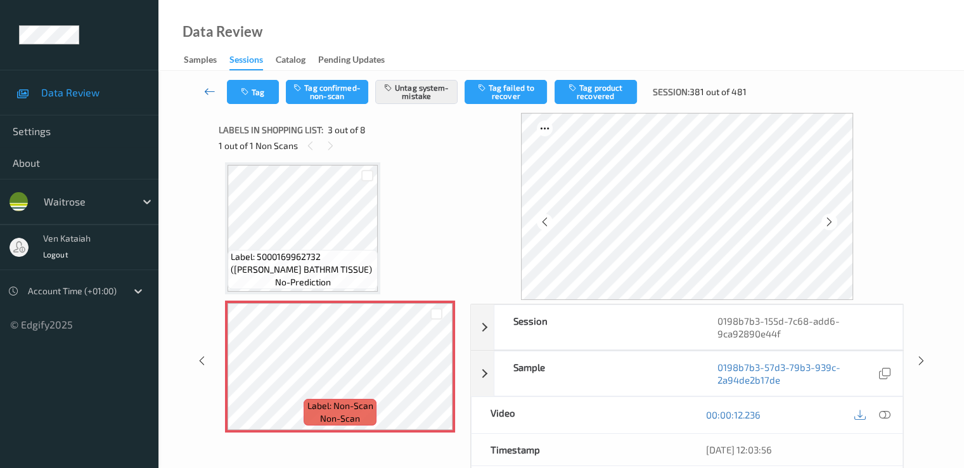
click at [212, 91] on icon at bounding box center [209, 91] width 11 height 13
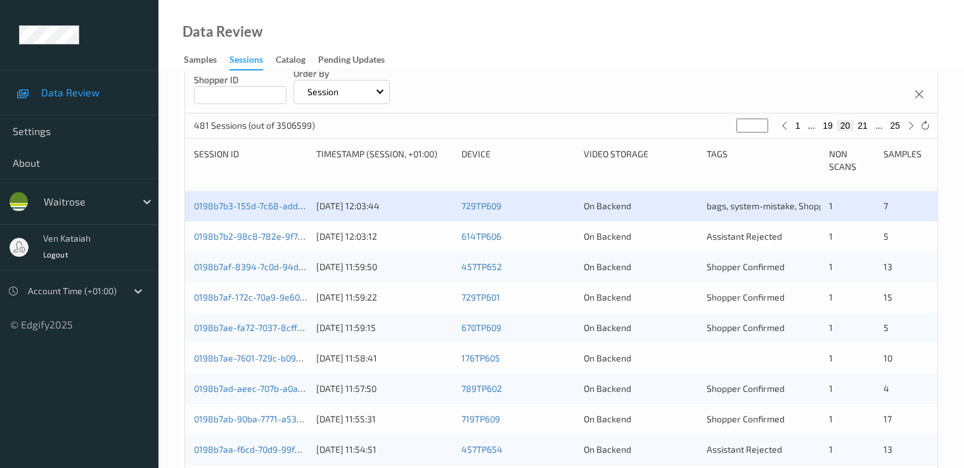
scroll to position [254, 0]
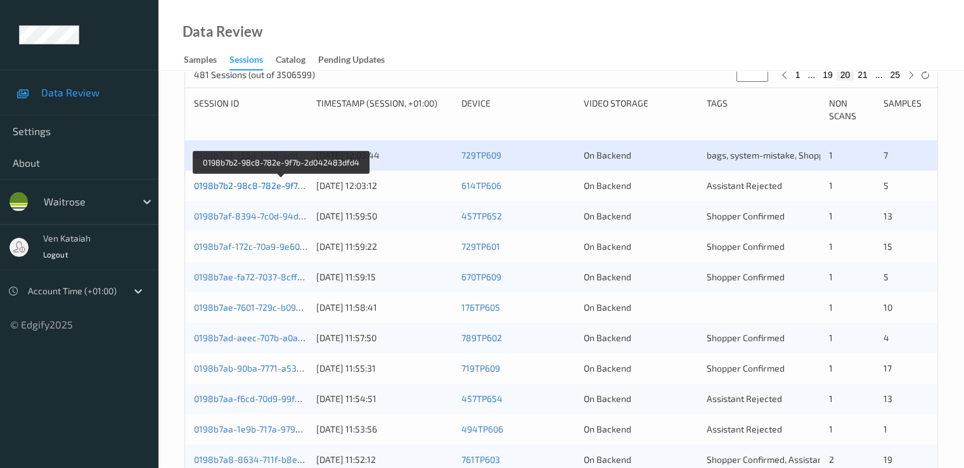
click at [286, 185] on link "0198b7b2-98c8-782e-9f7b-2d042483dfd4" at bounding box center [281, 185] width 174 height 11
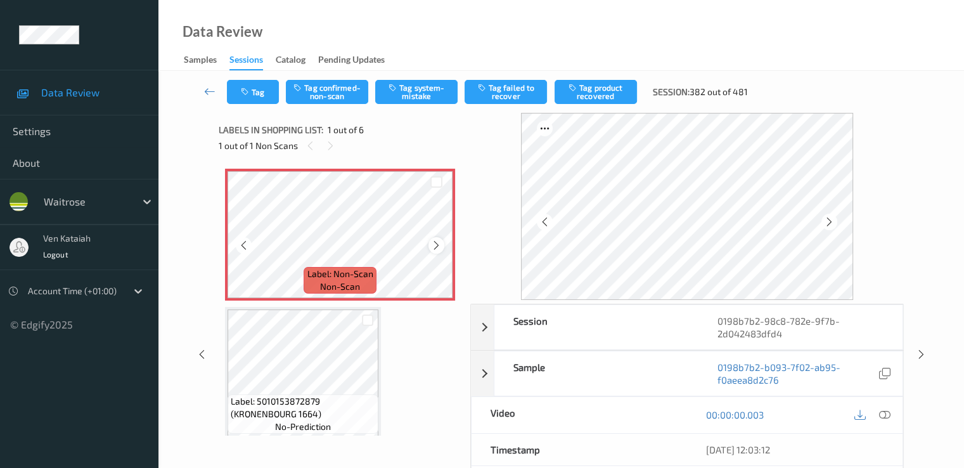
click at [436, 251] on div at bounding box center [437, 245] width 16 height 16
click at [892, 415] on div at bounding box center [884, 414] width 17 height 17
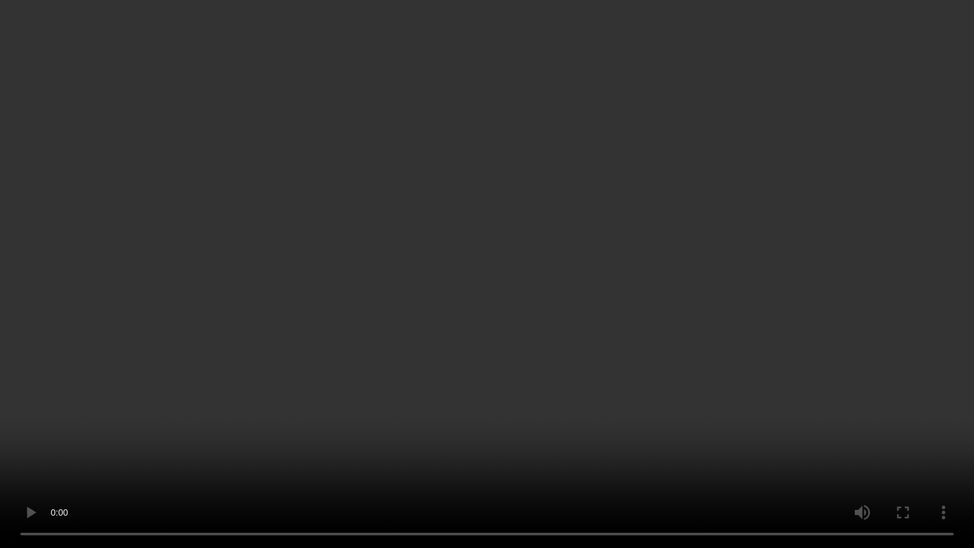
click at [172, 408] on video at bounding box center [487, 274] width 974 height 548
click at [330, 382] on video at bounding box center [487, 274] width 974 height 548
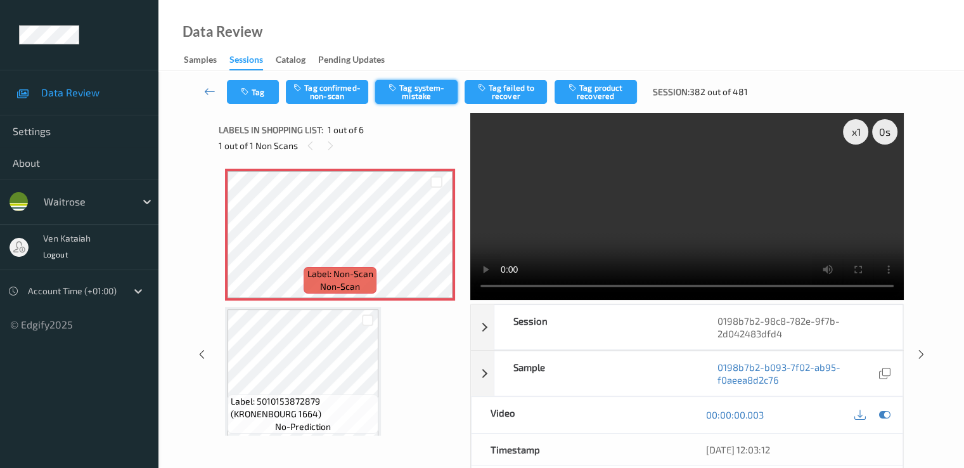
click at [397, 91] on icon "button" at bounding box center [394, 87] width 11 height 9
click at [888, 414] on icon at bounding box center [884, 414] width 11 height 11
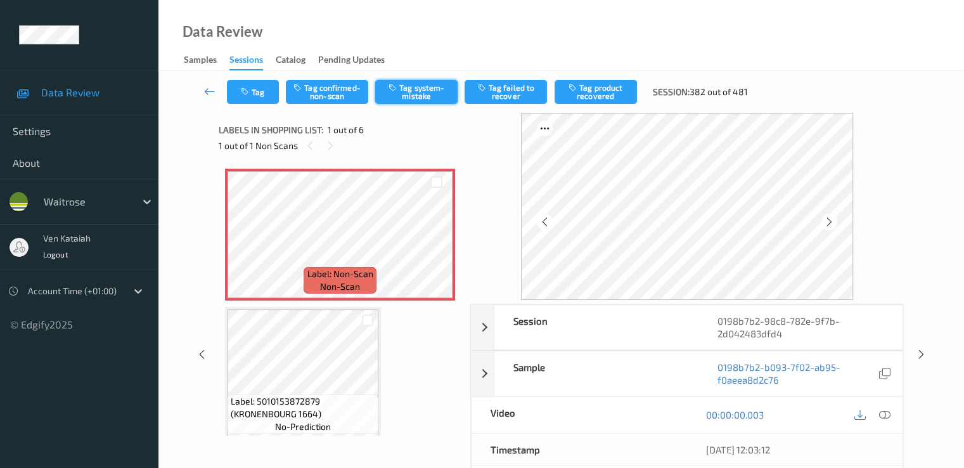
click at [396, 92] on icon "button" at bounding box center [394, 87] width 11 height 9
click at [243, 96] on button "Tag" at bounding box center [253, 92] width 52 height 24
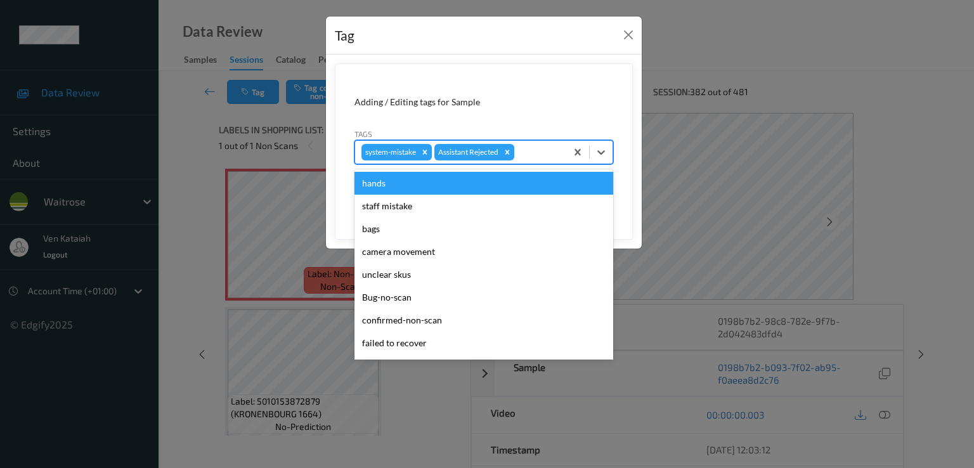
click at [541, 160] on div "system-mistake Assistant Rejected" at bounding box center [460, 152] width 211 height 22
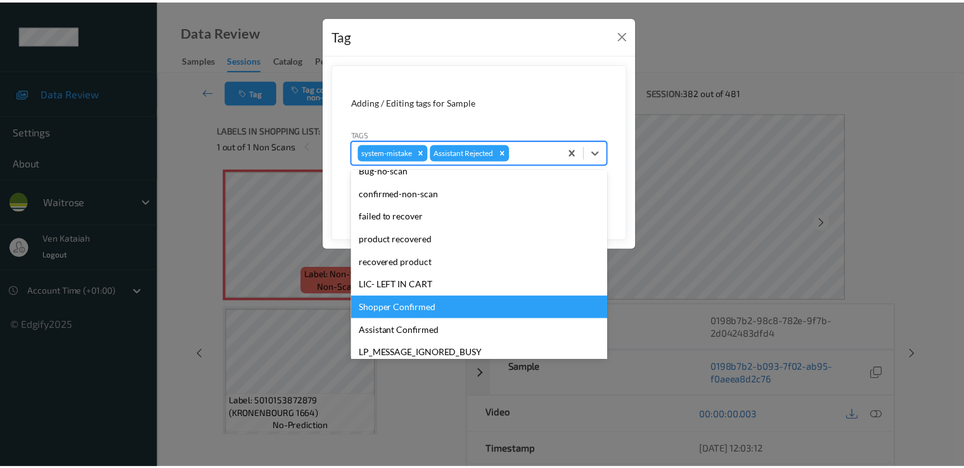
scroll to position [249, 0]
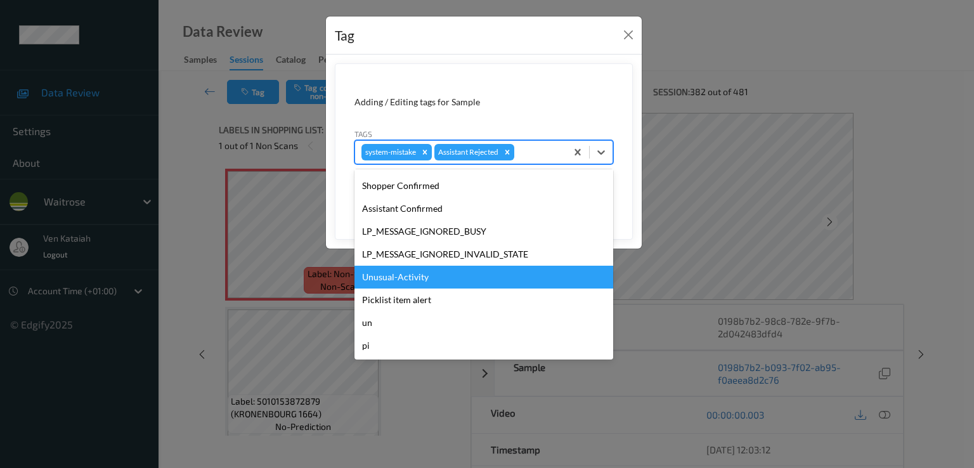
click at [386, 278] on div "Unusual-Activity" at bounding box center [483, 277] width 259 height 23
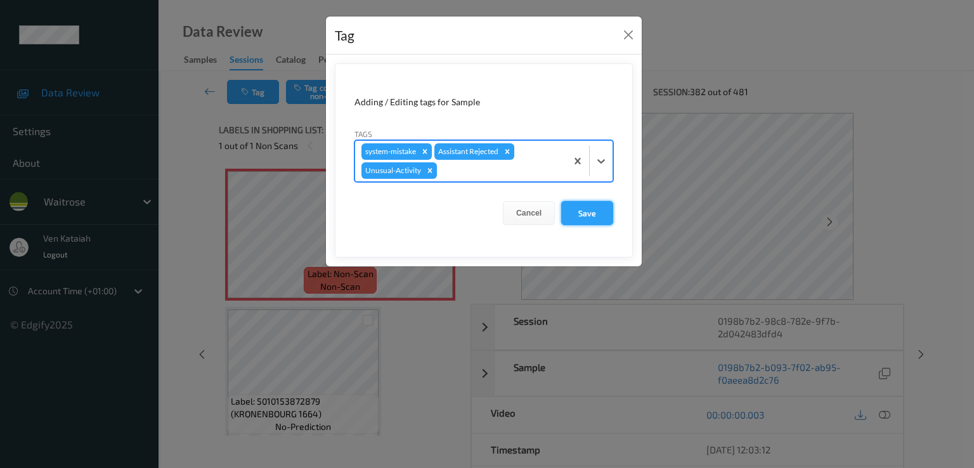
click at [593, 209] on button "Save" at bounding box center [587, 213] width 52 height 24
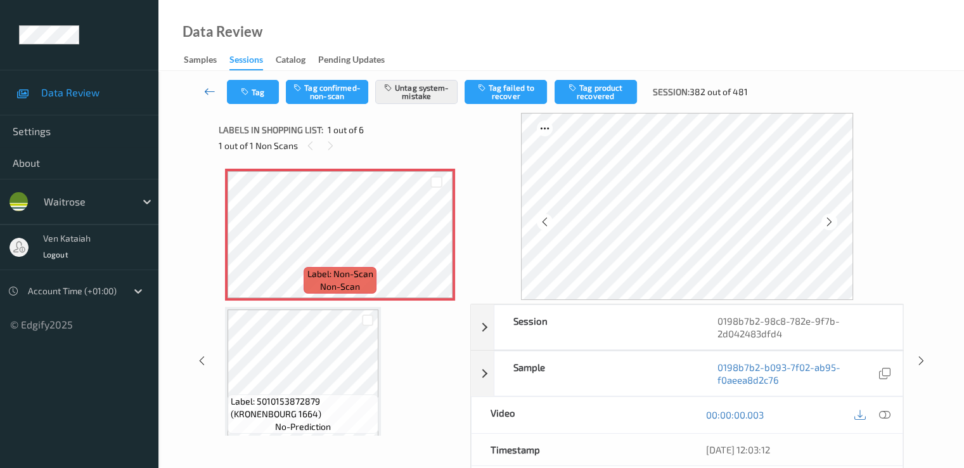
click at [208, 95] on icon at bounding box center [209, 91] width 11 height 13
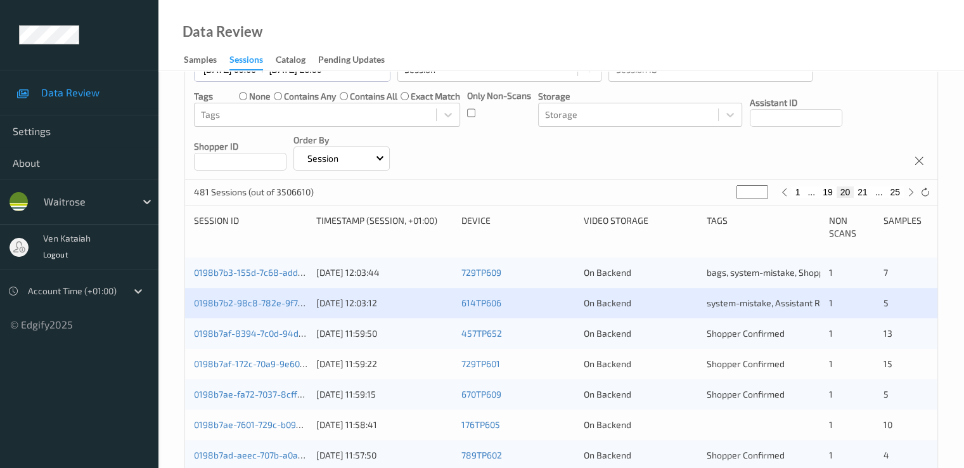
scroll to position [254, 0]
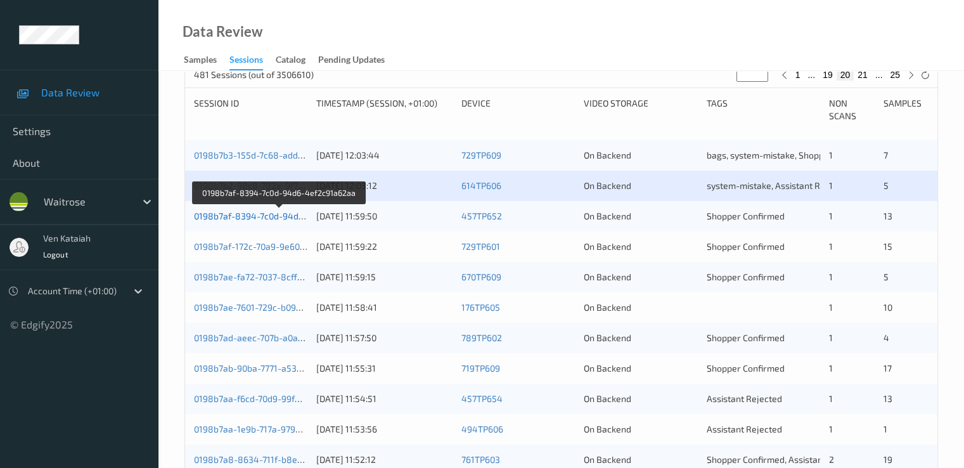
click at [283, 217] on link "0198b7af-8394-7c0d-94d6-4ef2c91a62aa" at bounding box center [279, 216] width 171 height 11
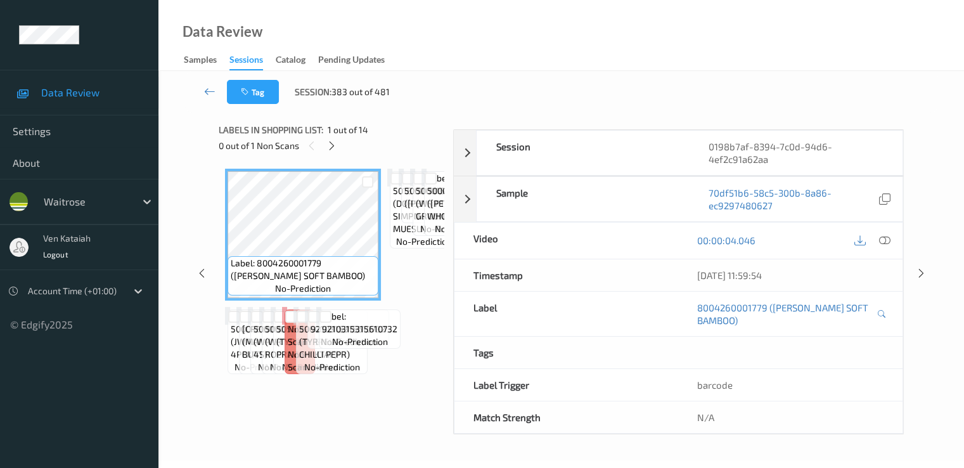
scroll to position [165, 0]
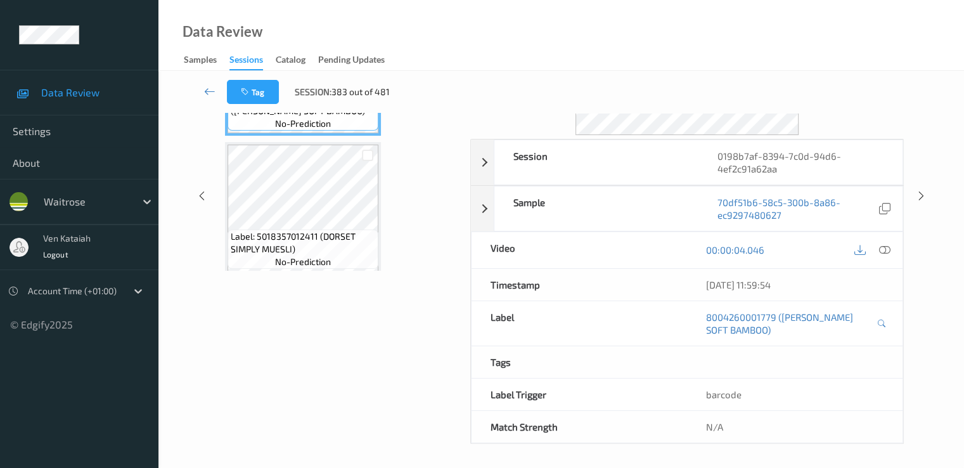
click at [257, 3] on div "Data Review Samples Sessions Catalog Pending Updates" at bounding box center [562, 35] width 806 height 71
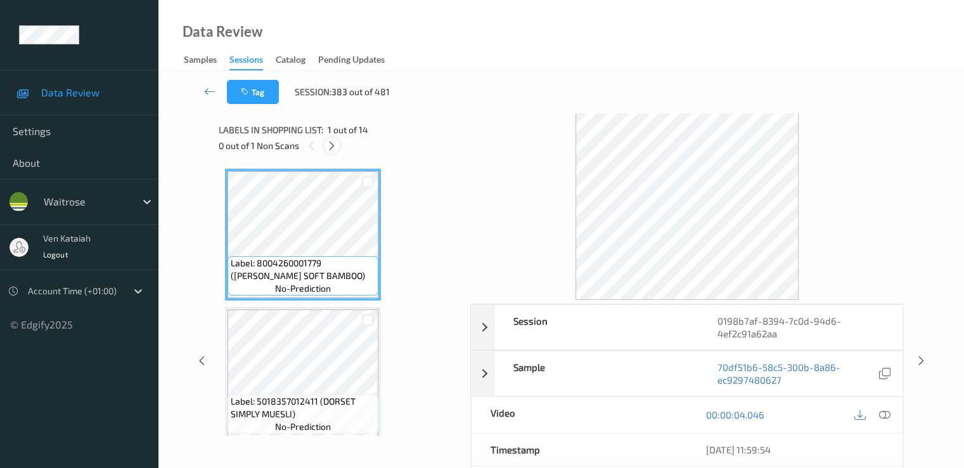
click at [327, 146] on icon at bounding box center [332, 145] width 11 height 11
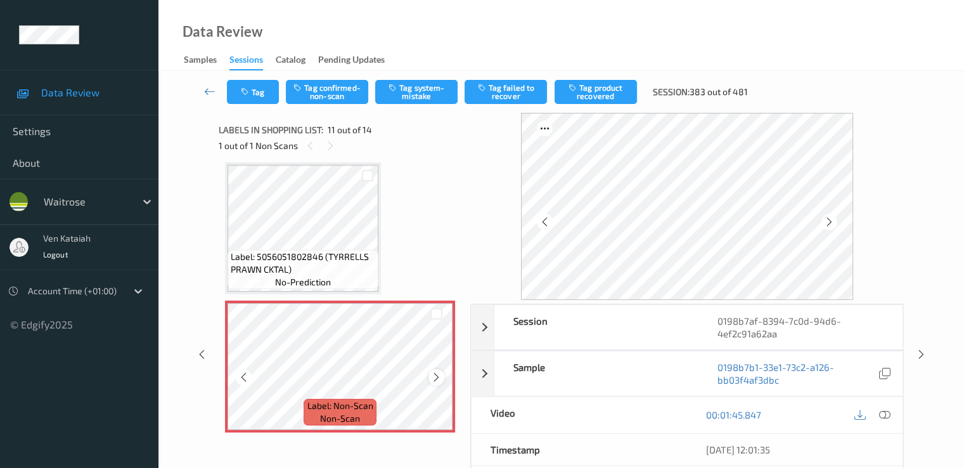
click at [439, 378] on icon at bounding box center [436, 377] width 11 height 11
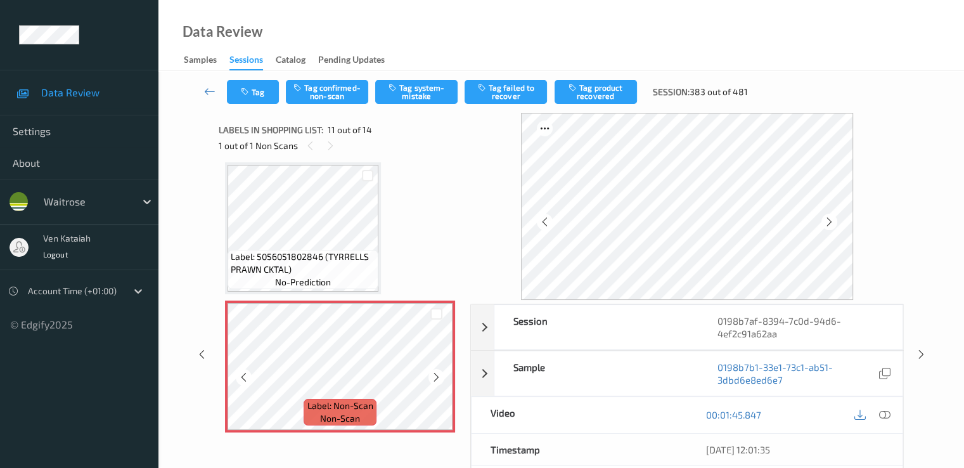
click at [439, 378] on icon at bounding box center [436, 377] width 11 height 11
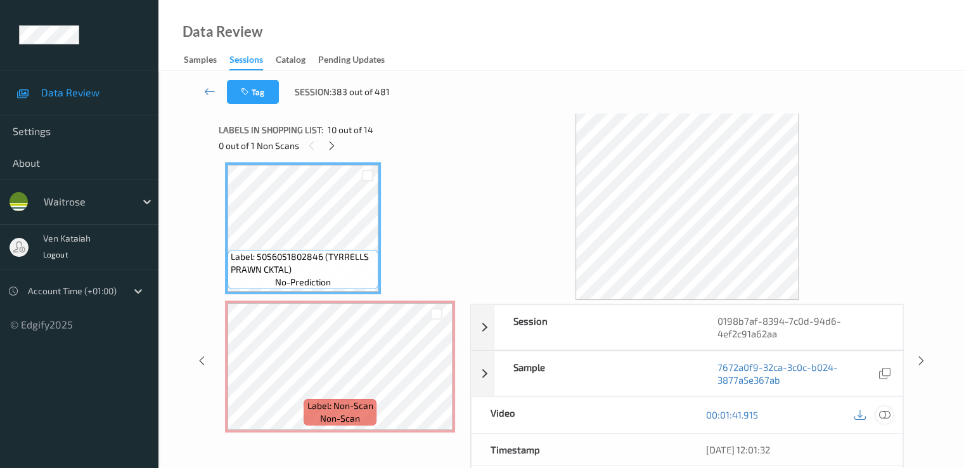
click at [888, 417] on icon at bounding box center [884, 414] width 11 height 11
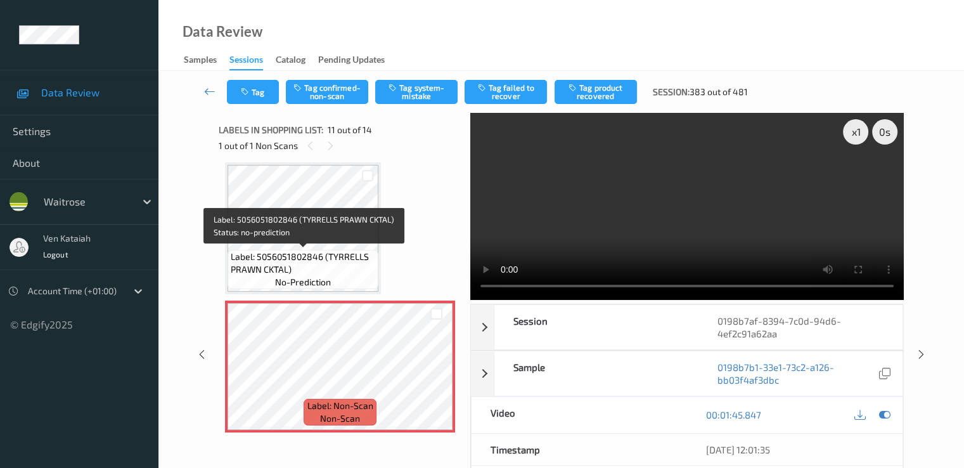
click at [351, 269] on span "Label: 5056051802846 (TYRRELLS PRAWN CKTAL)" at bounding box center [303, 262] width 145 height 25
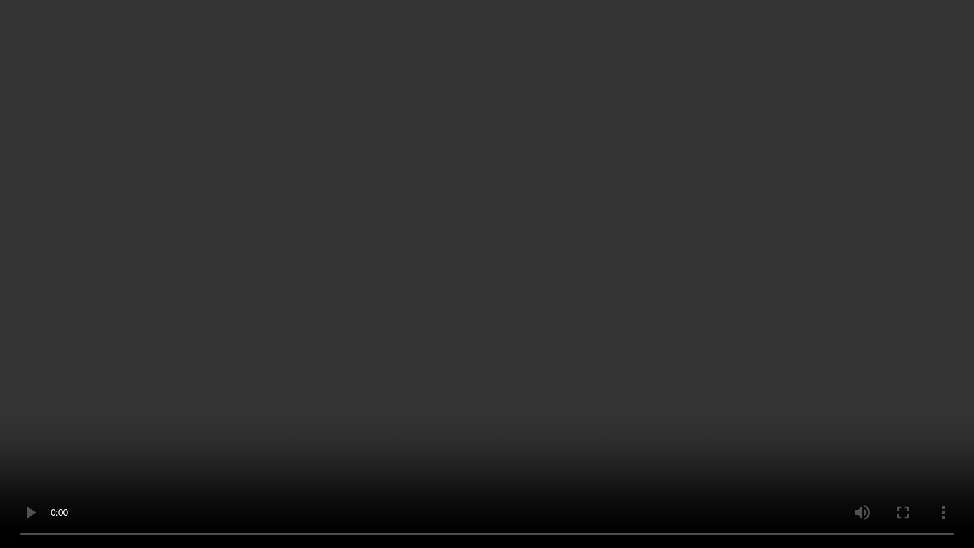
click at [528, 457] on video at bounding box center [487, 274] width 974 height 548
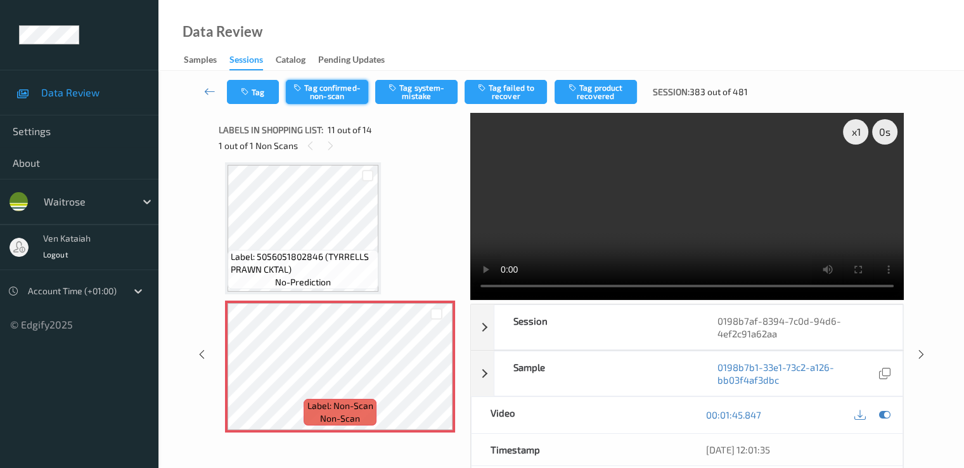
click at [339, 98] on button "Tag confirmed-non-scan" at bounding box center [327, 92] width 82 height 24
click at [886, 409] on icon at bounding box center [884, 414] width 11 height 11
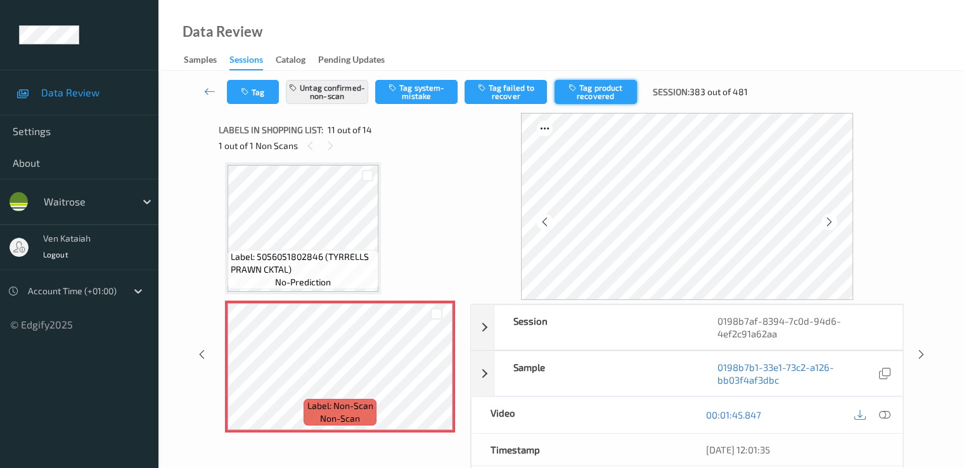
click at [612, 93] on button "Tag product recovered" at bounding box center [596, 92] width 82 height 24
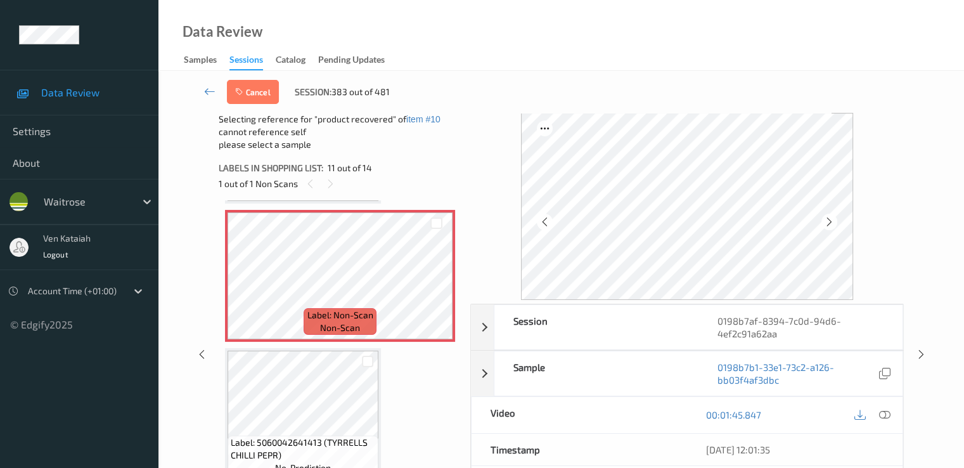
scroll to position [1377, 0]
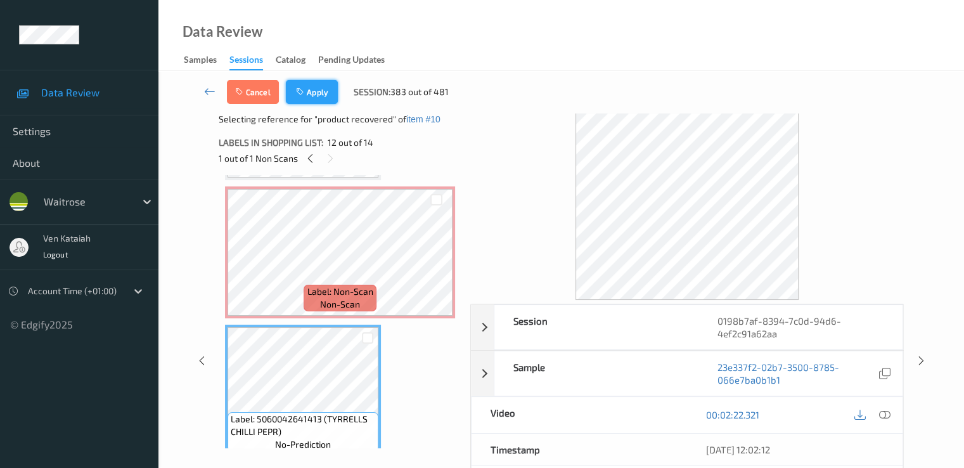
click at [325, 96] on button "Apply" at bounding box center [312, 92] width 52 height 24
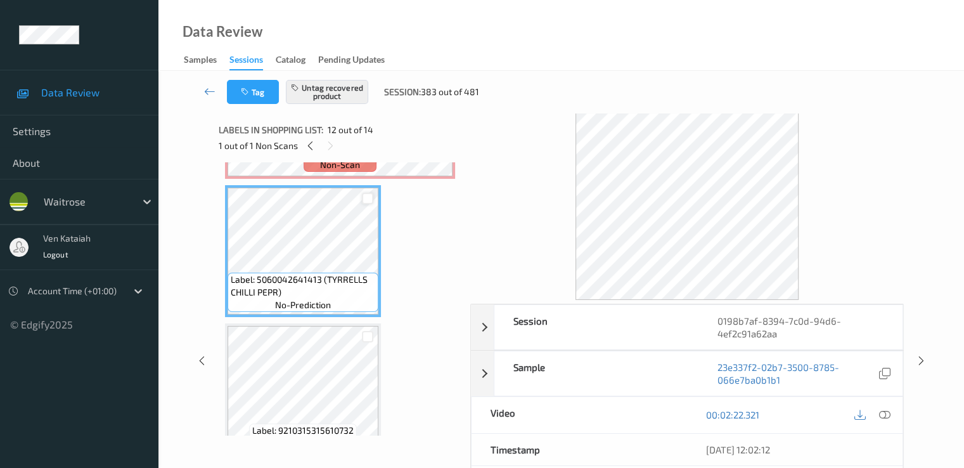
scroll to position [1631, 0]
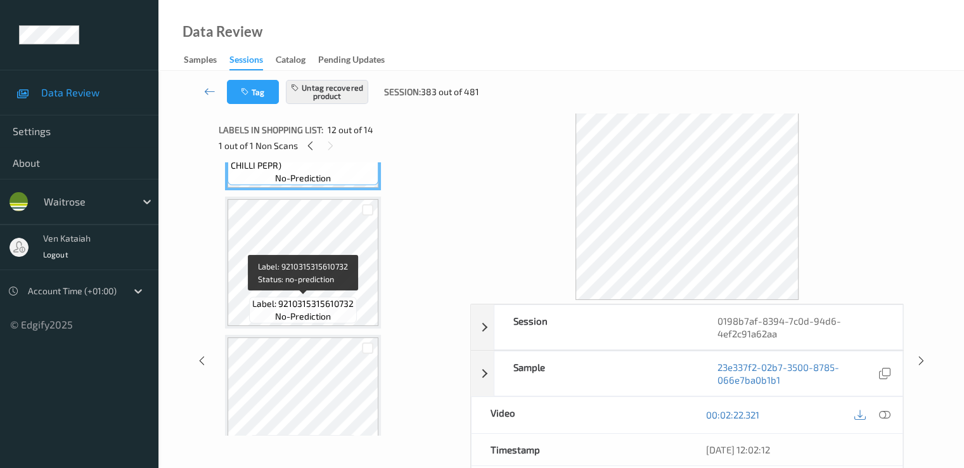
click at [327, 298] on span "Label: 9210315315610732" at bounding box center [302, 303] width 101 height 13
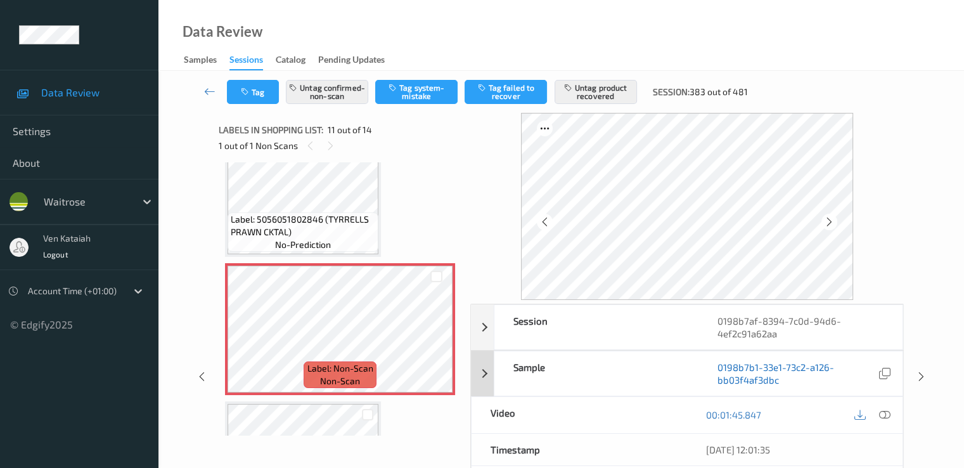
scroll to position [127, 0]
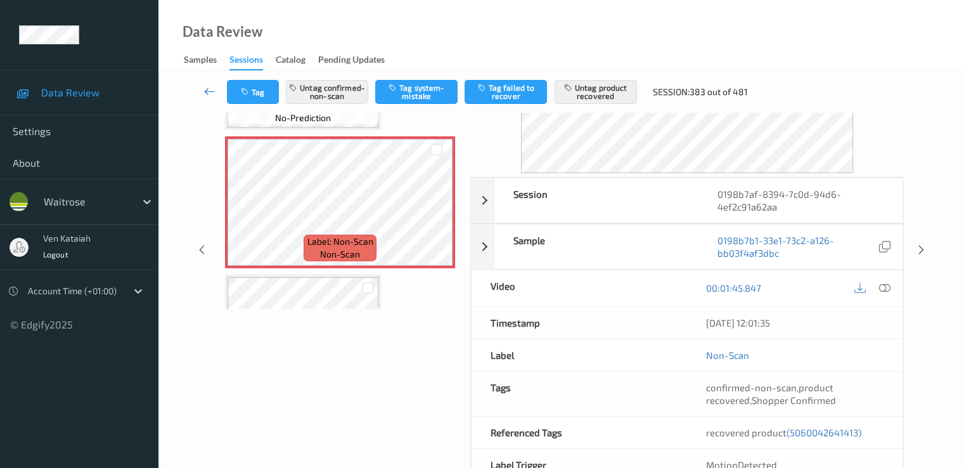
click at [199, 88] on link at bounding box center [210, 92] width 34 height 24
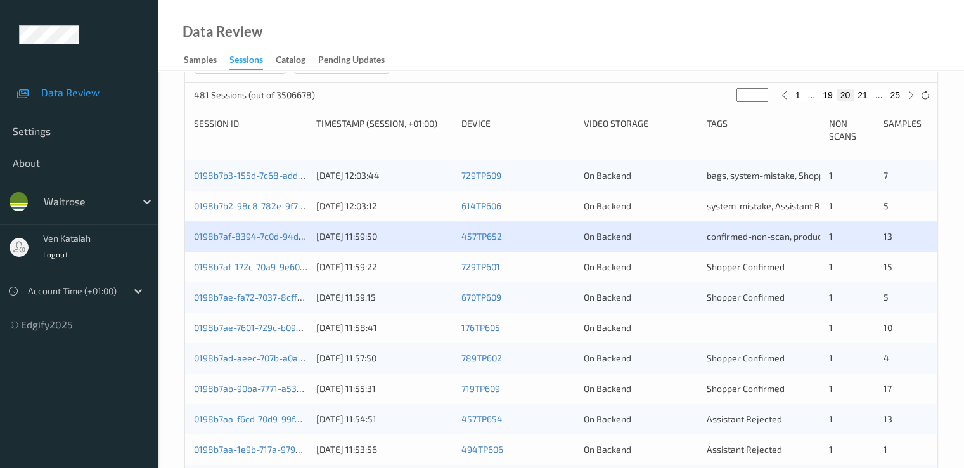
scroll to position [254, 0]
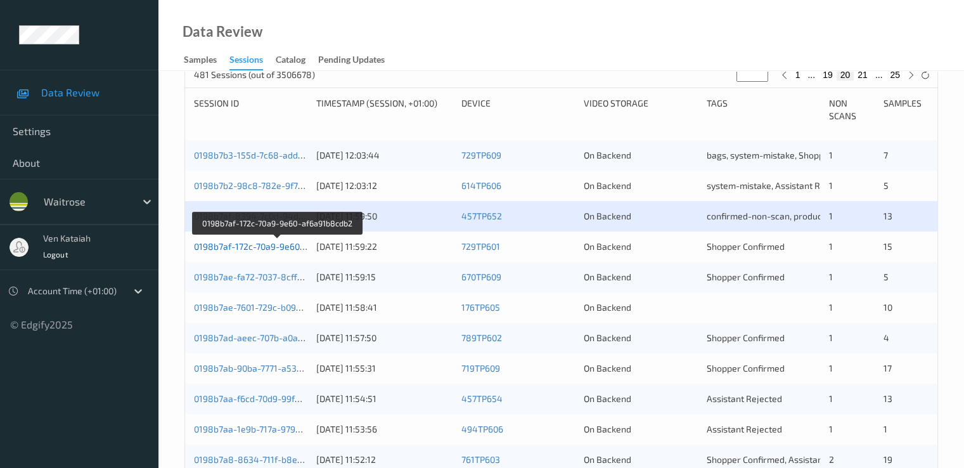
click at [256, 245] on link "0198b7af-172c-70a9-9e60-af6a91b8cdb2" at bounding box center [277, 246] width 167 height 11
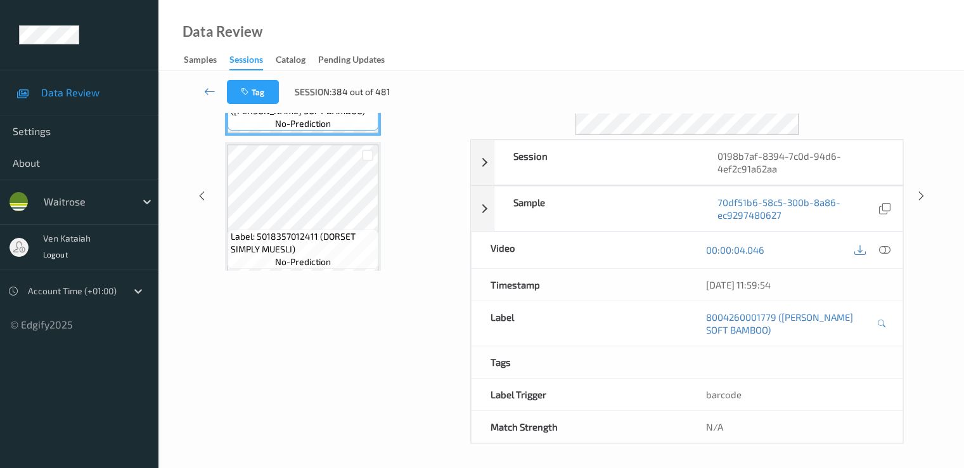
click at [327, 2] on div "Data Review Samples Sessions Catalog Pending Updates" at bounding box center [562, 35] width 806 height 71
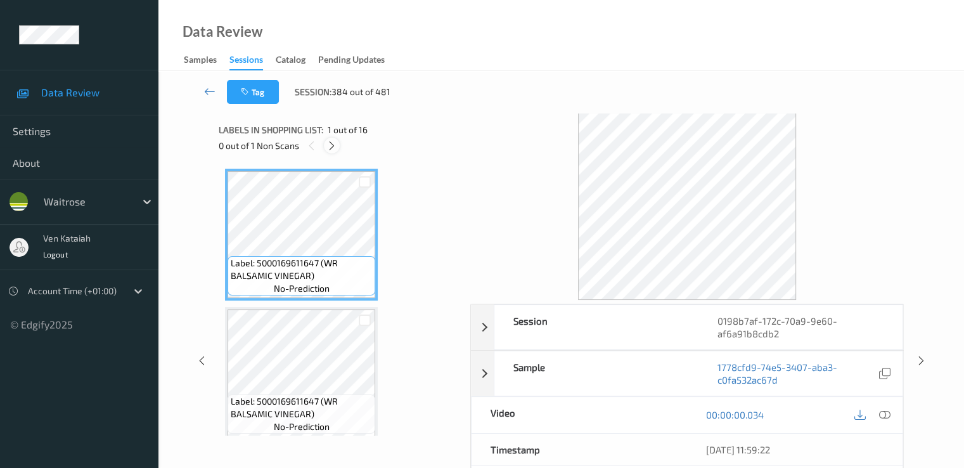
click at [332, 143] on icon at bounding box center [332, 145] width 11 height 11
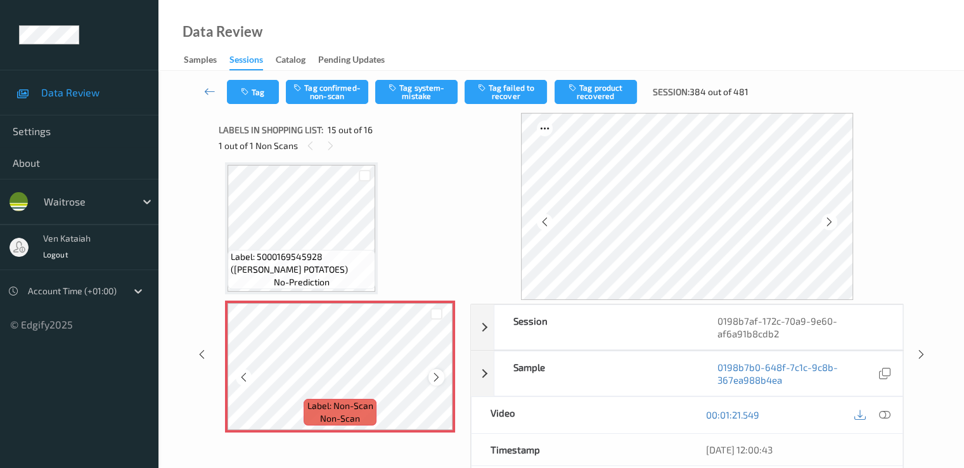
click at [436, 377] on icon at bounding box center [436, 377] width 11 height 11
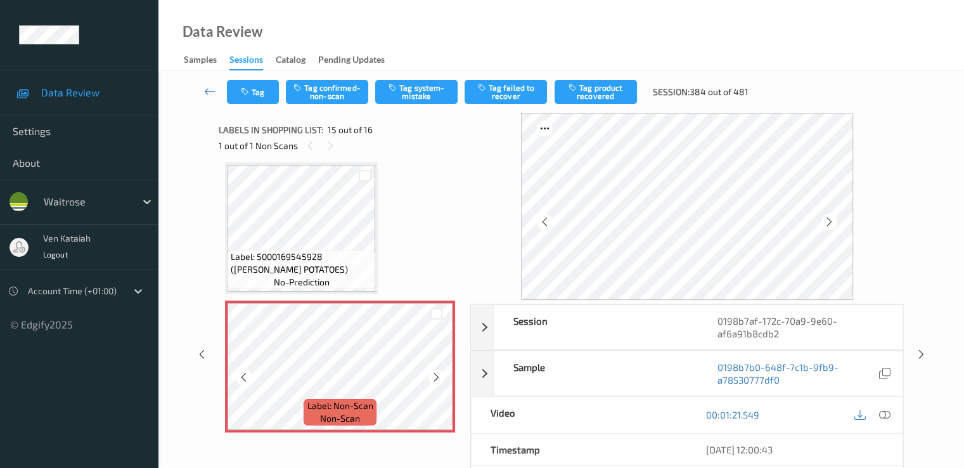
click at [436, 377] on icon at bounding box center [436, 377] width 11 height 11
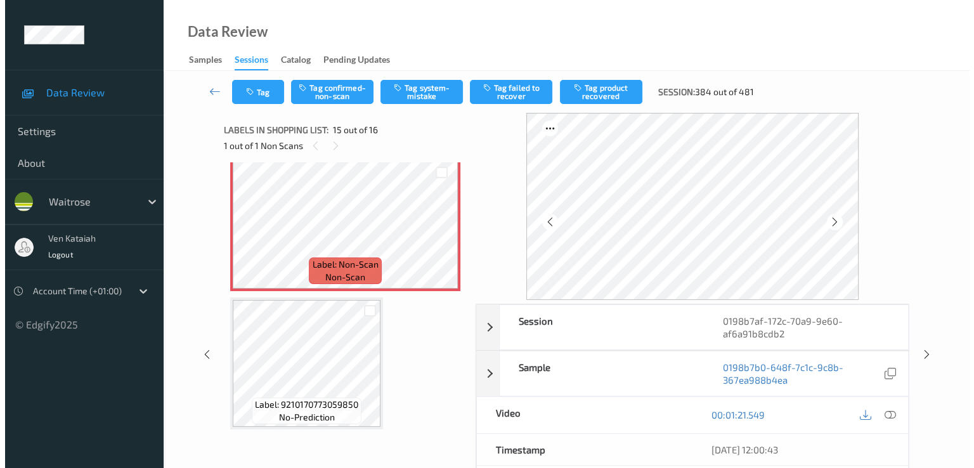
scroll to position [1818, 0]
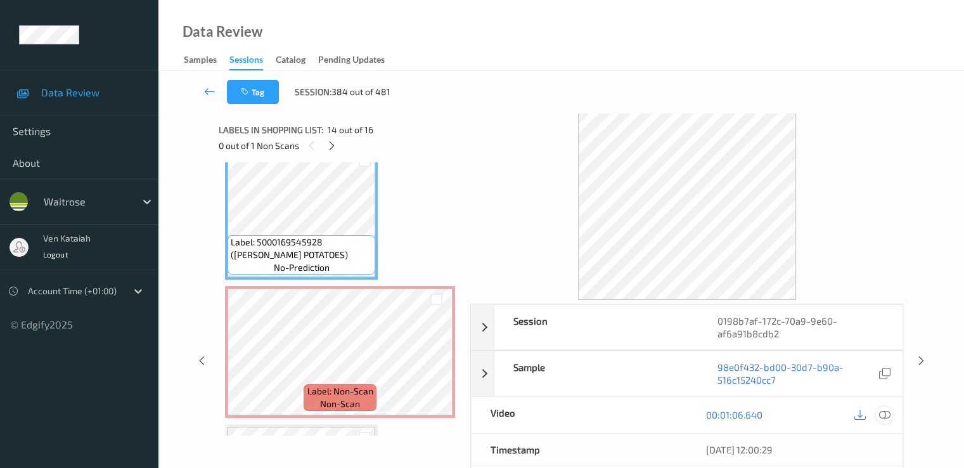
click at [888, 411] on icon at bounding box center [884, 414] width 11 height 11
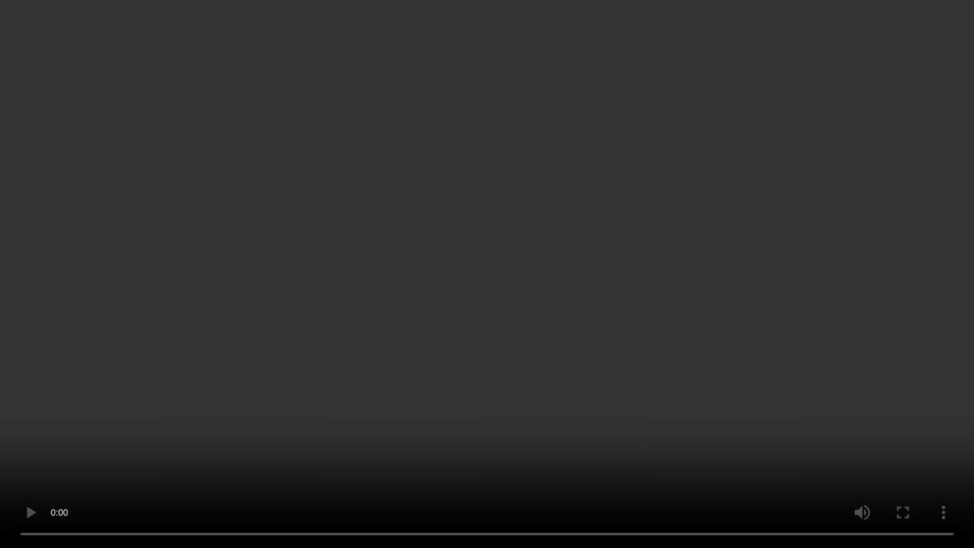
click at [524, 424] on video at bounding box center [487, 274] width 974 height 548
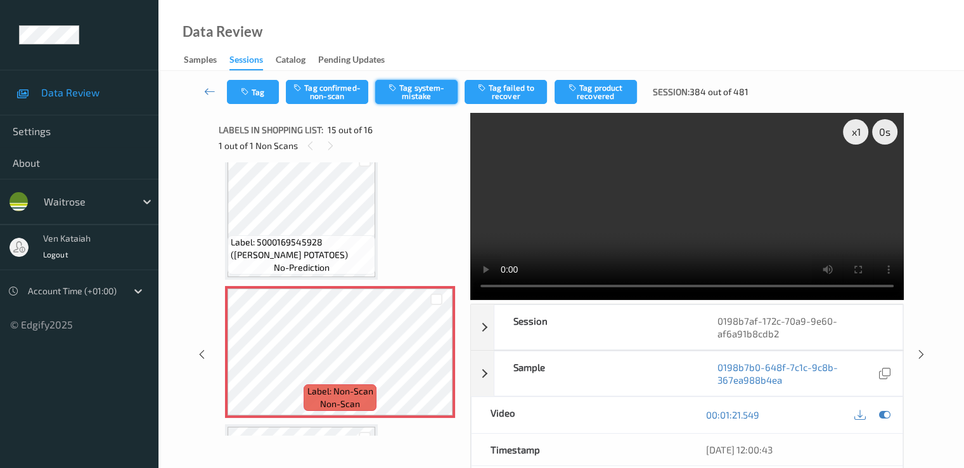
click at [426, 100] on button "Tag system-mistake" at bounding box center [416, 92] width 82 height 24
click at [254, 101] on button "Tag" at bounding box center [253, 92] width 52 height 24
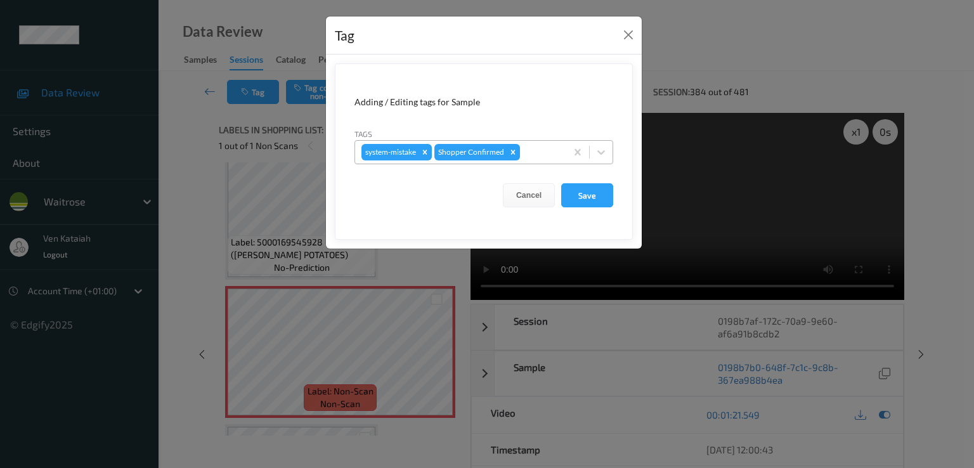
click at [549, 151] on div at bounding box center [540, 152] width 37 height 15
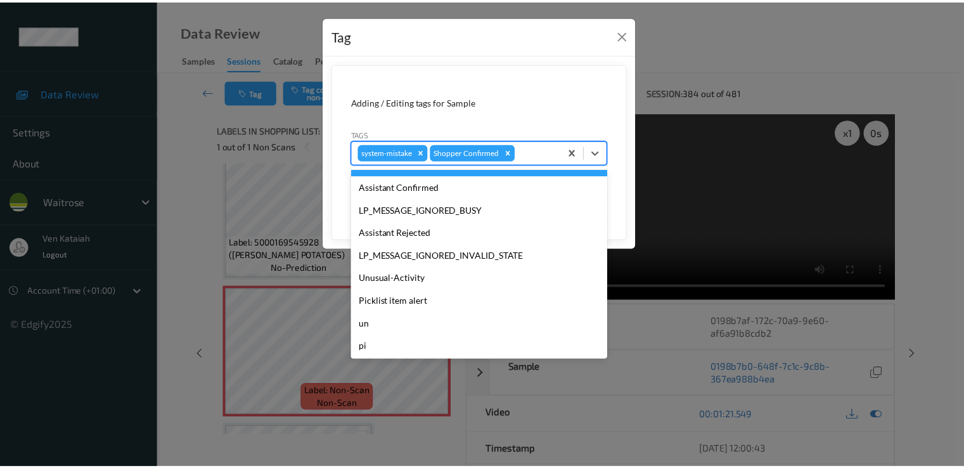
scroll to position [249, 0]
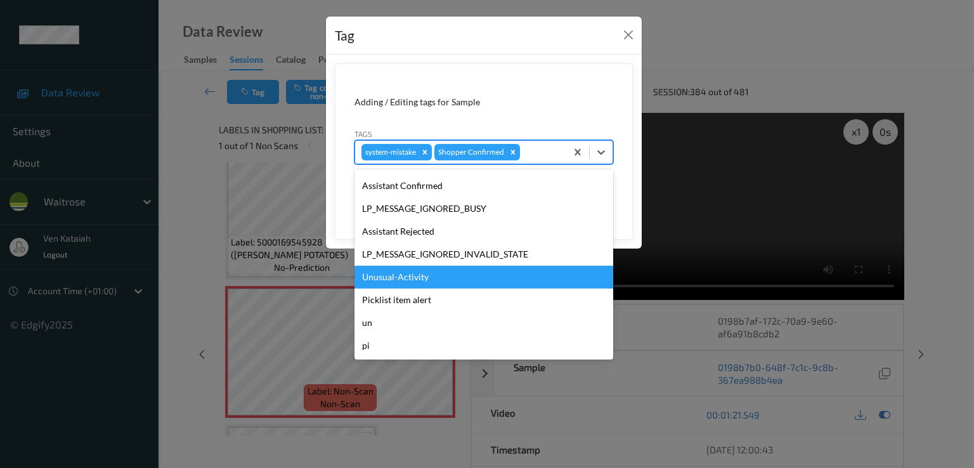
click at [424, 287] on div "Unusual-Activity" at bounding box center [483, 277] width 259 height 23
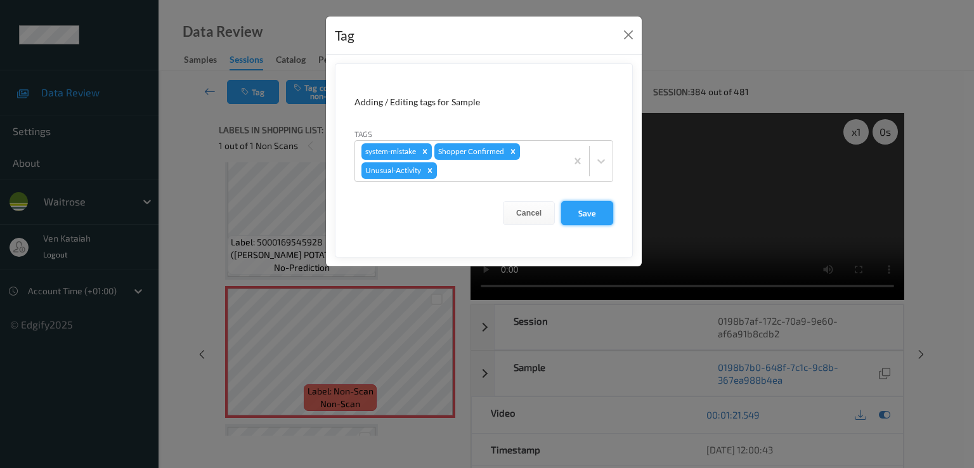
click at [586, 223] on button "Save" at bounding box center [587, 213] width 52 height 24
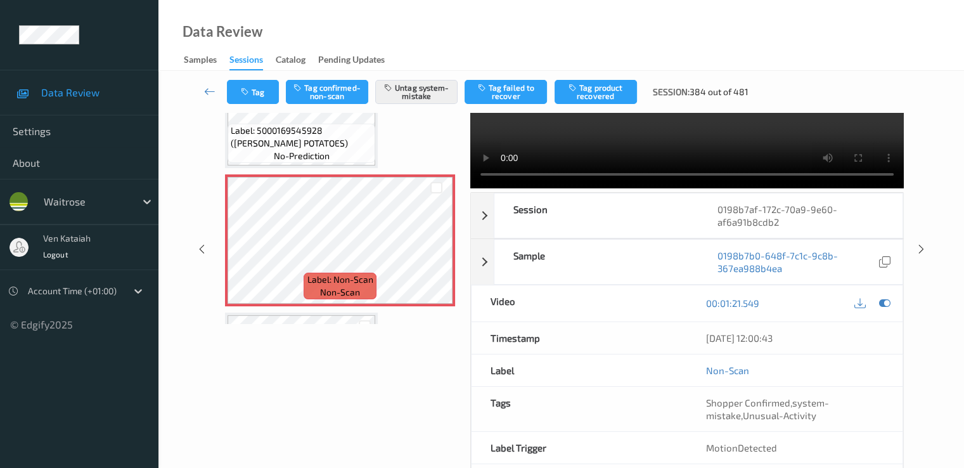
scroll to position [127, 0]
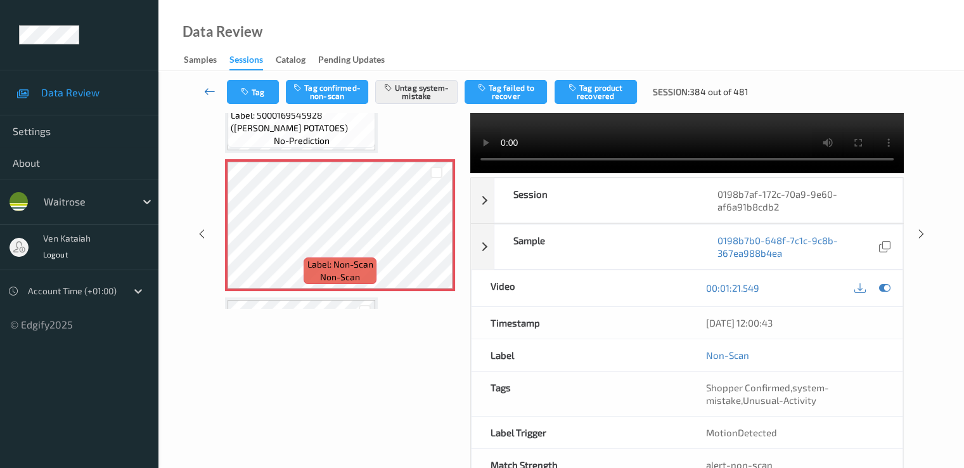
click at [216, 89] on link at bounding box center [210, 92] width 34 height 24
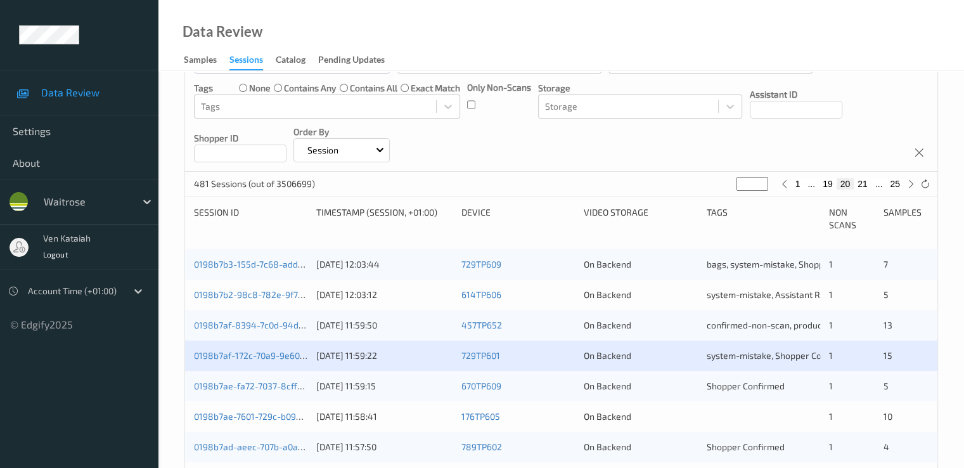
scroll to position [254, 0]
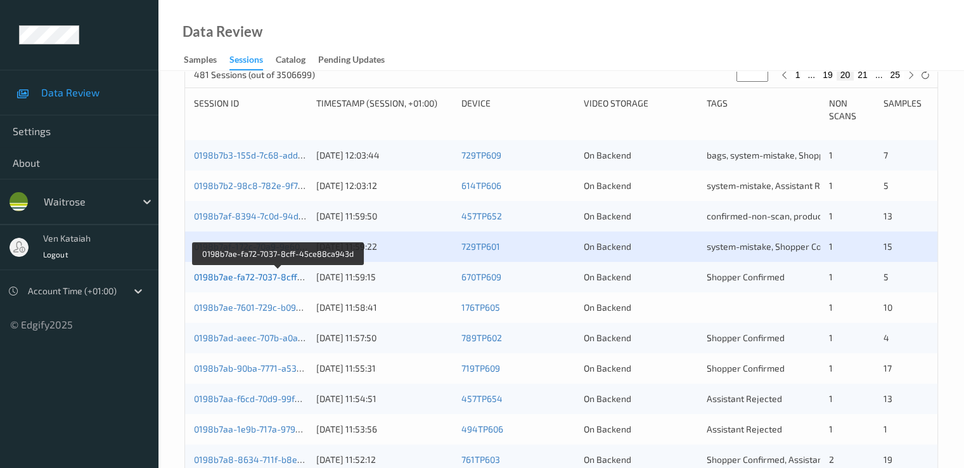
click at [275, 281] on link "0198b7ae-fa72-7037-8cff-45ce88ca943d" at bounding box center [278, 276] width 169 height 11
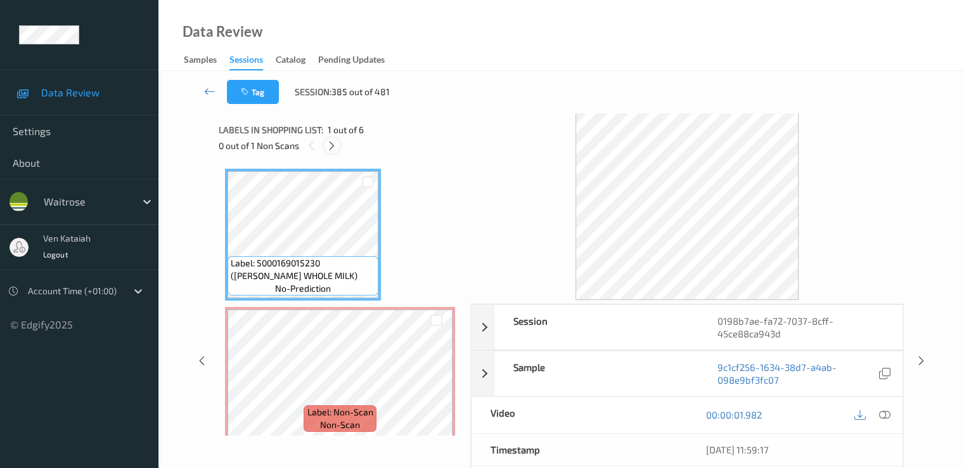
click at [335, 147] on icon at bounding box center [332, 145] width 11 height 11
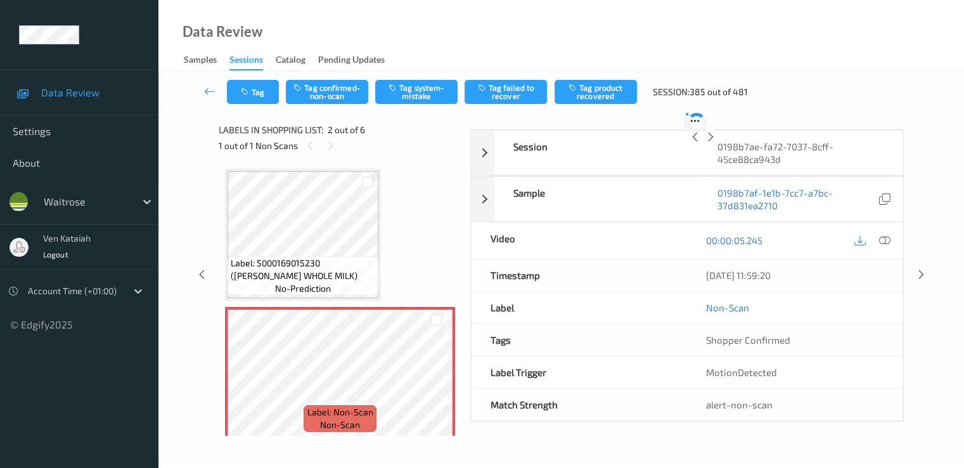
scroll to position [6, 0]
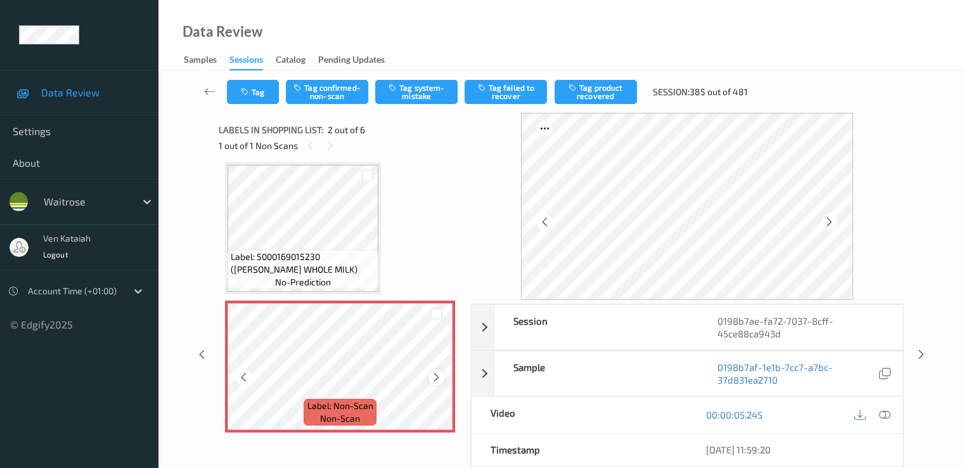
click at [439, 376] on icon at bounding box center [436, 377] width 11 height 11
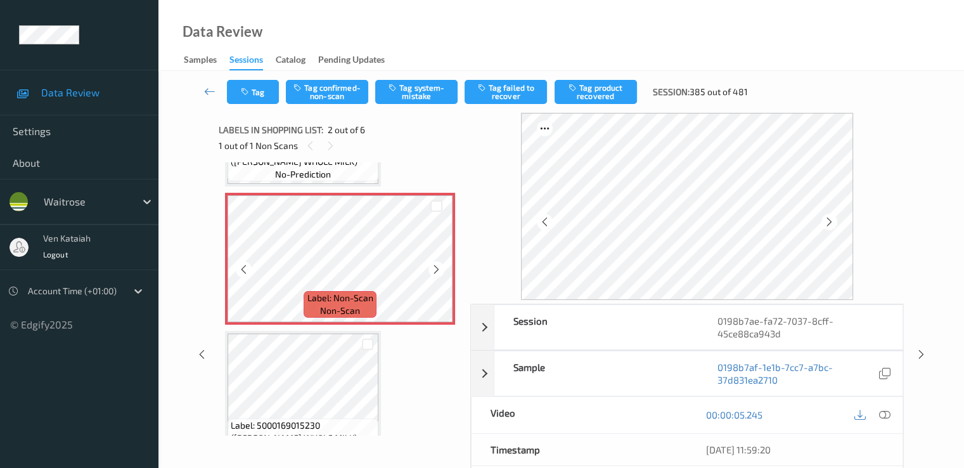
scroll to position [133, 0]
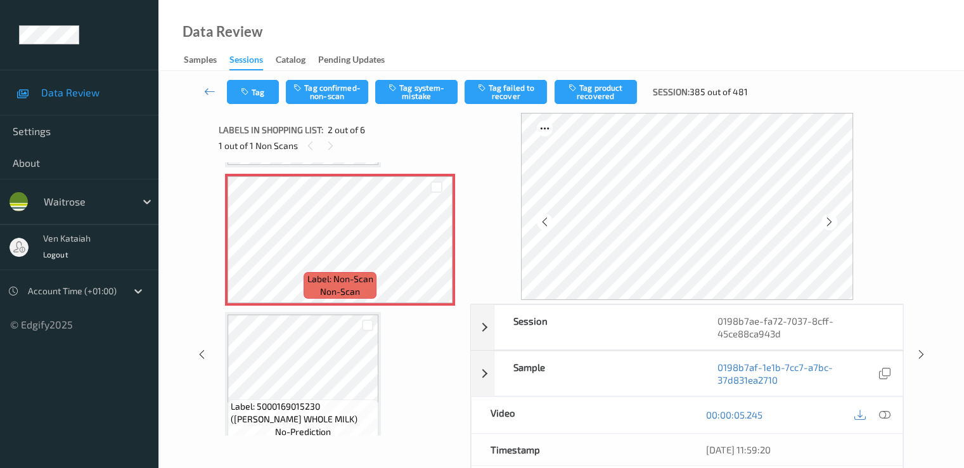
click at [889, 412] on icon at bounding box center [884, 414] width 11 height 11
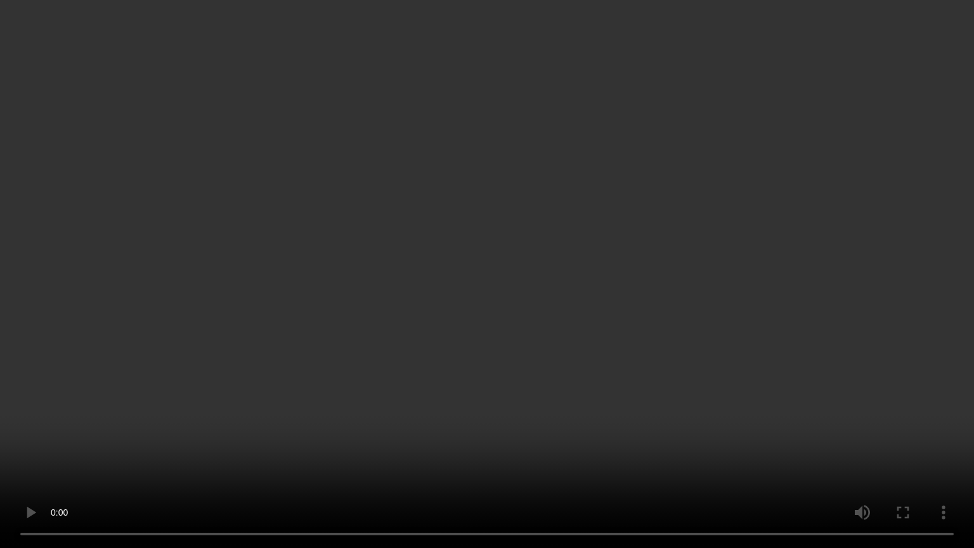
click at [599, 257] on video at bounding box center [487, 274] width 974 height 548
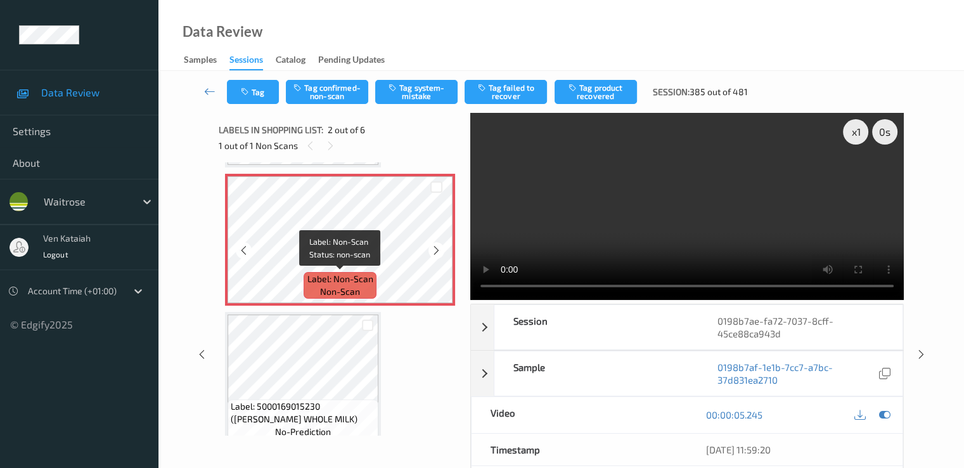
click at [368, 273] on span "Label: Non-Scan" at bounding box center [341, 279] width 66 height 13
click at [339, 80] on button "Tag confirmed-non-scan" at bounding box center [327, 92] width 82 height 24
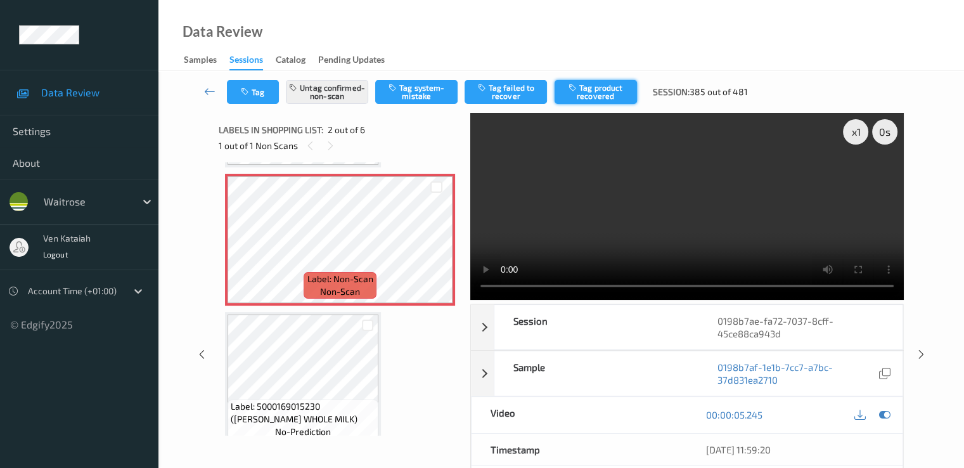
click at [586, 89] on button "Tag product recovered" at bounding box center [596, 92] width 82 height 24
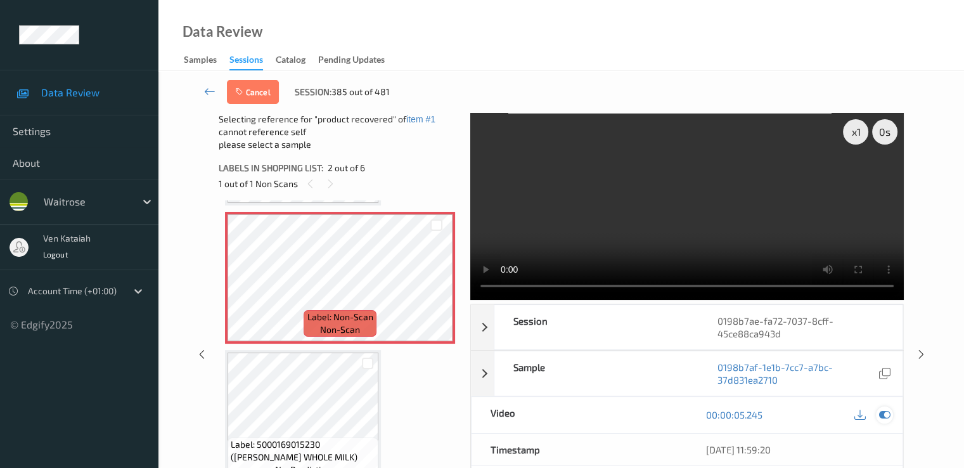
click at [885, 409] on icon at bounding box center [884, 414] width 11 height 11
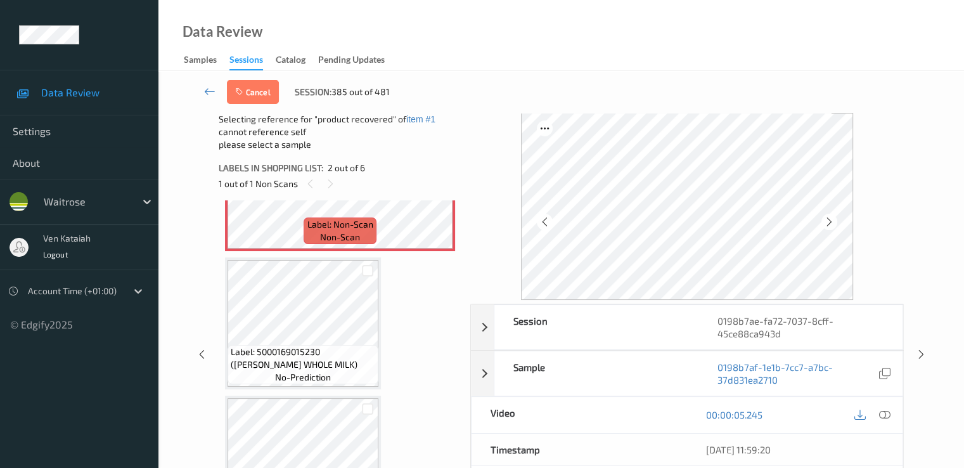
scroll to position [260, 0]
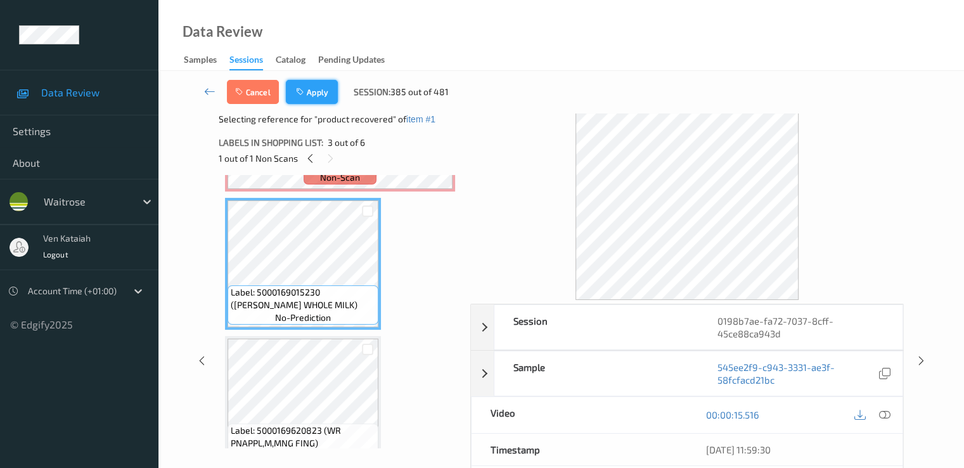
click at [328, 94] on button "Apply" at bounding box center [312, 92] width 52 height 24
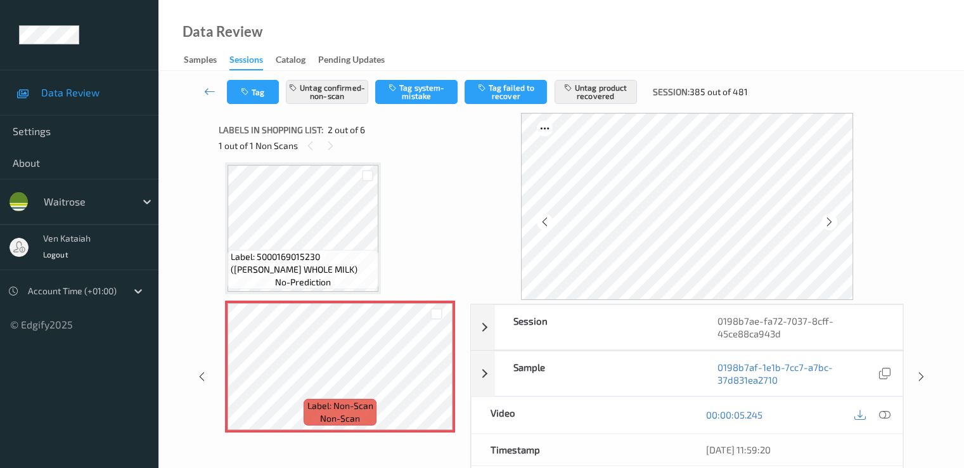
scroll to position [133, 0]
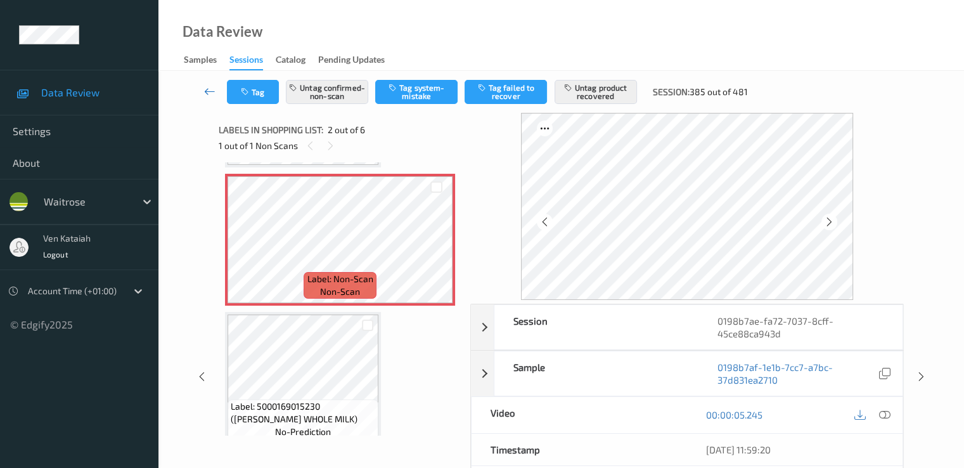
click at [202, 88] on link at bounding box center [210, 92] width 34 height 24
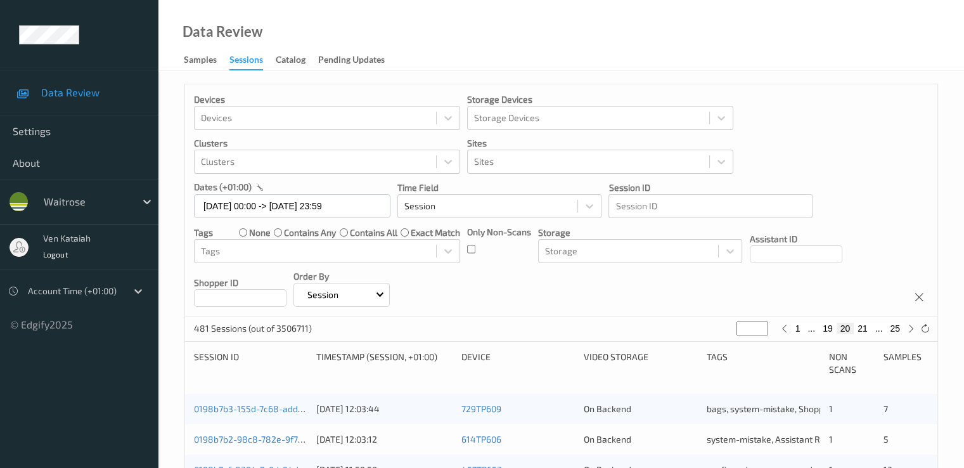
scroll to position [254, 0]
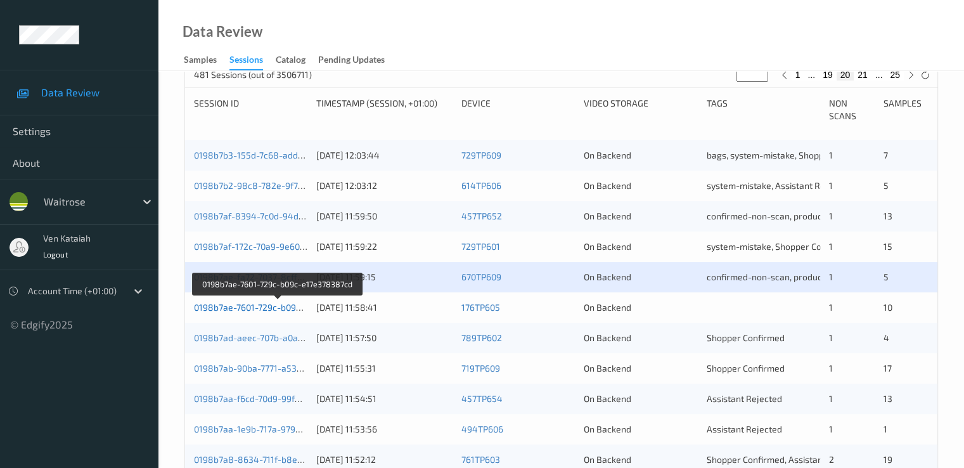
click at [282, 305] on link "0198b7ae-7601-729c-b09c-e17e378387cd" at bounding box center [278, 307] width 169 height 11
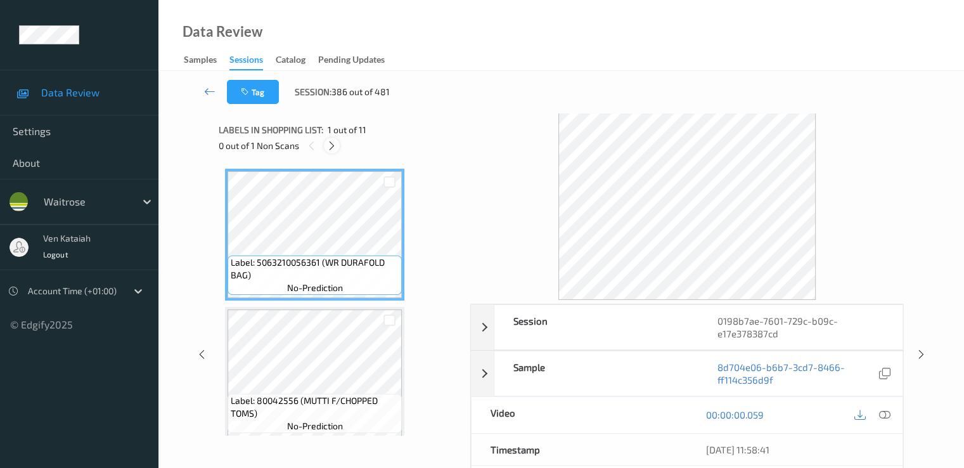
click at [334, 143] on icon at bounding box center [332, 145] width 11 height 11
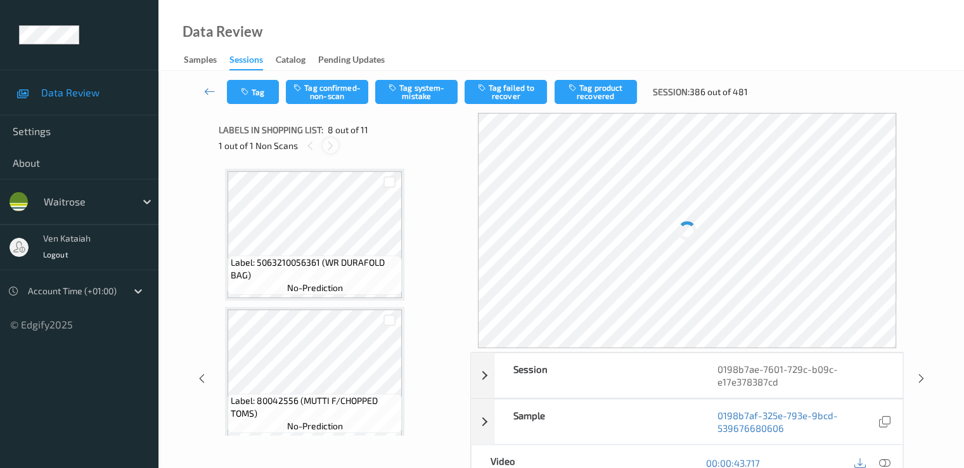
scroll to position [836, 0]
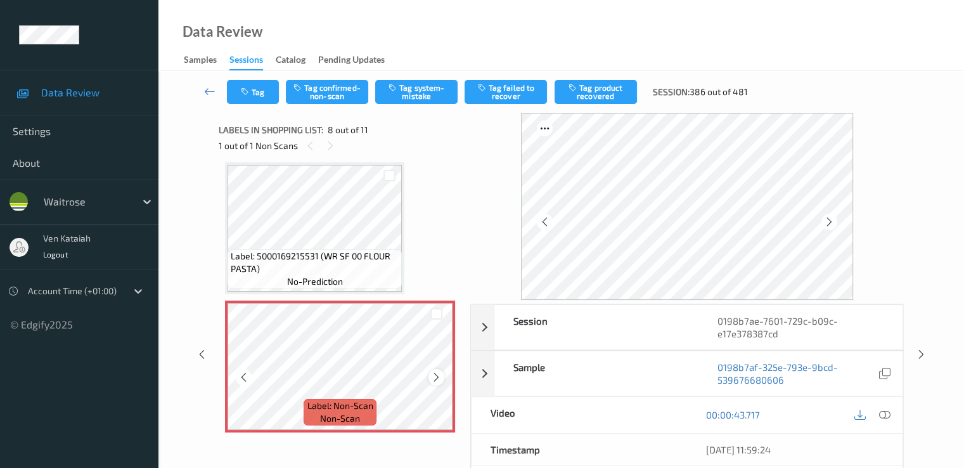
click at [443, 375] on div at bounding box center [437, 377] width 16 height 16
click at [438, 381] on icon at bounding box center [436, 377] width 11 height 11
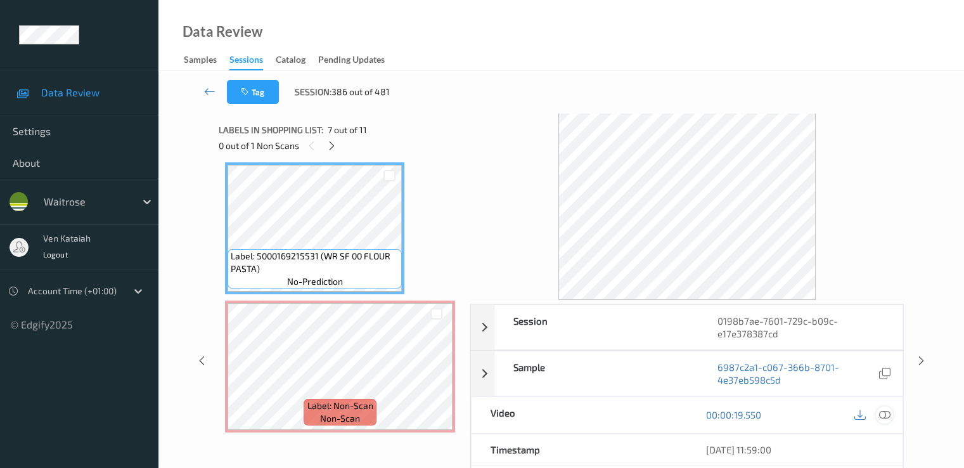
click at [883, 415] on icon at bounding box center [884, 414] width 11 height 11
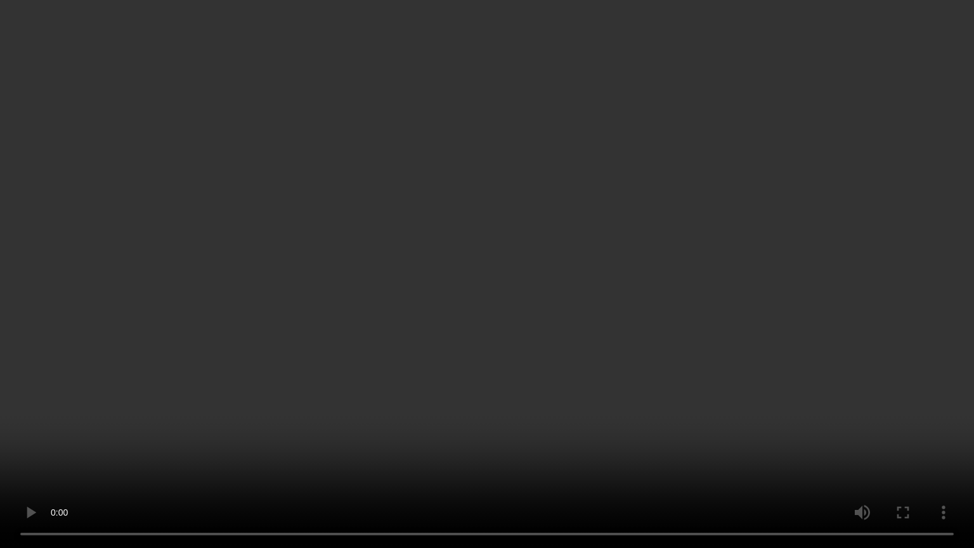
click at [375, 416] on video at bounding box center [487, 274] width 974 height 548
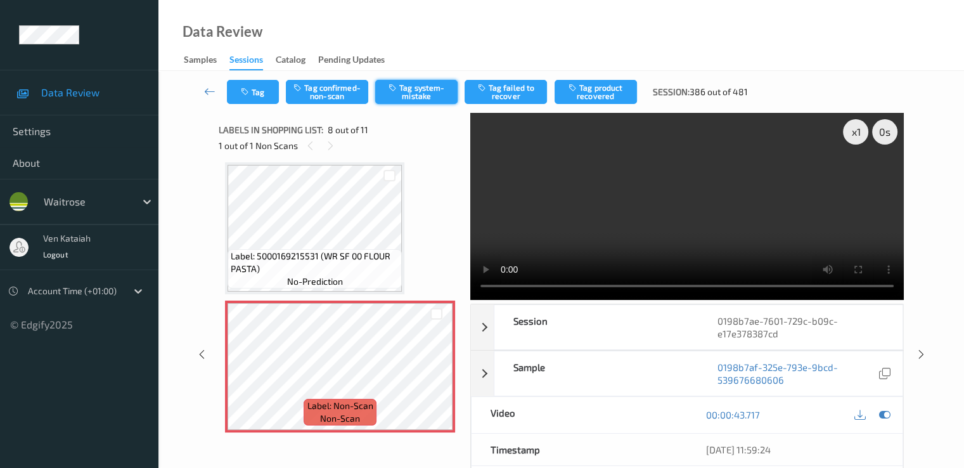
click at [414, 93] on button "Tag system-mistake" at bounding box center [416, 92] width 82 height 24
click at [254, 100] on button "Tag" at bounding box center [253, 92] width 52 height 24
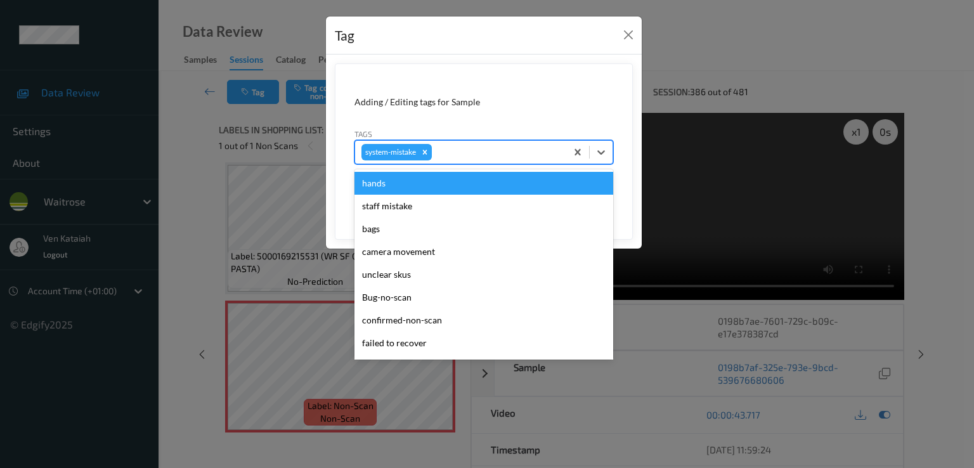
click at [496, 160] on div "system-mistake" at bounding box center [460, 152] width 211 height 22
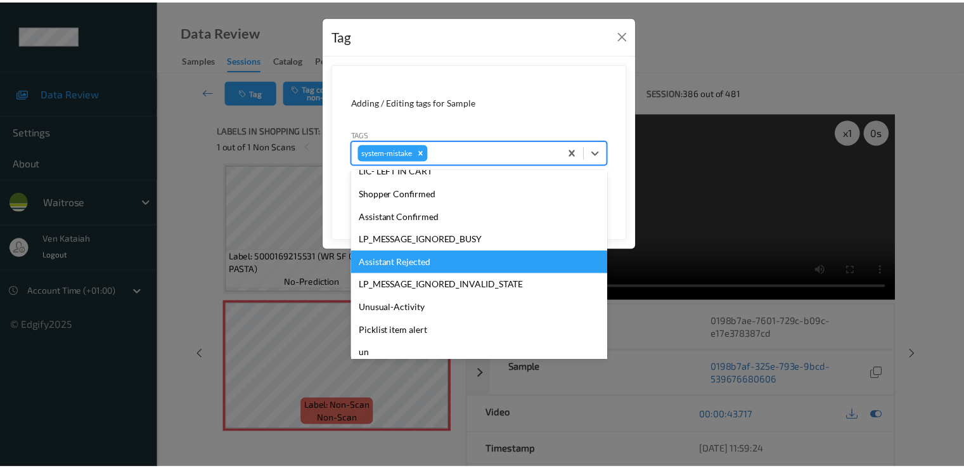
scroll to position [254, 0]
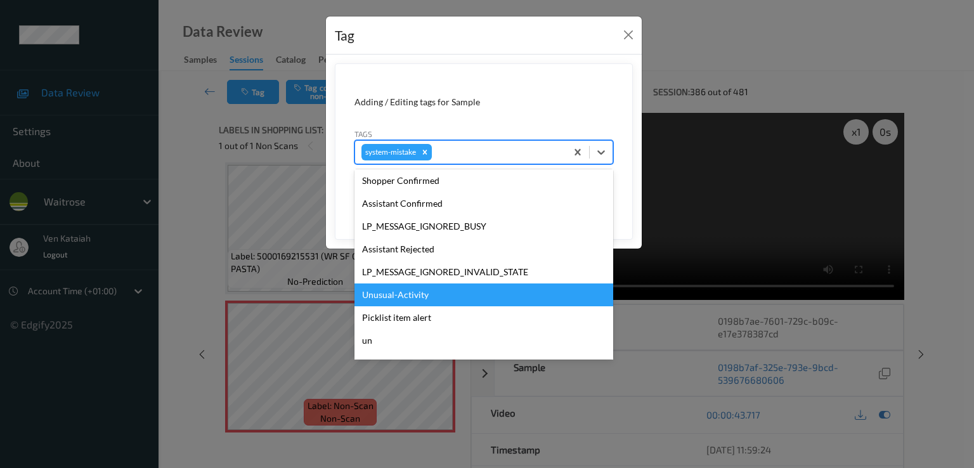
click at [395, 302] on div "Unusual-Activity" at bounding box center [483, 294] width 259 height 23
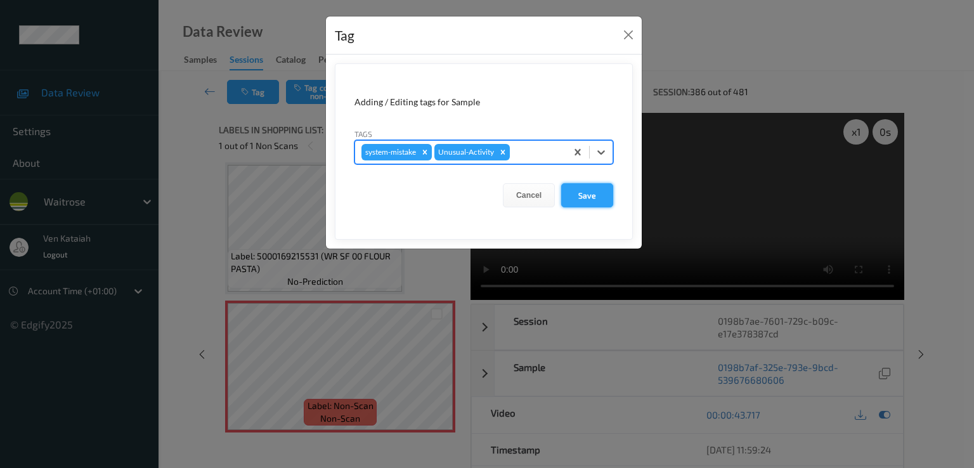
click at [602, 204] on button "Save" at bounding box center [587, 195] width 52 height 24
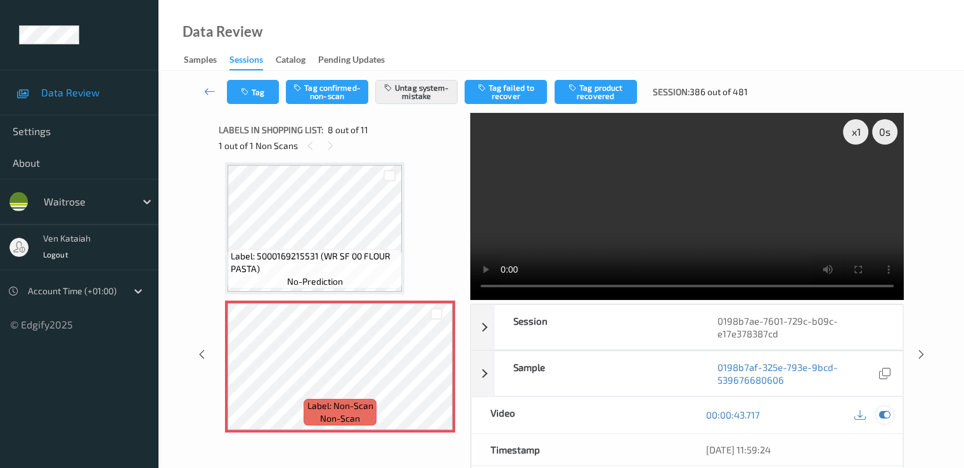
click at [885, 409] on icon at bounding box center [884, 414] width 11 height 11
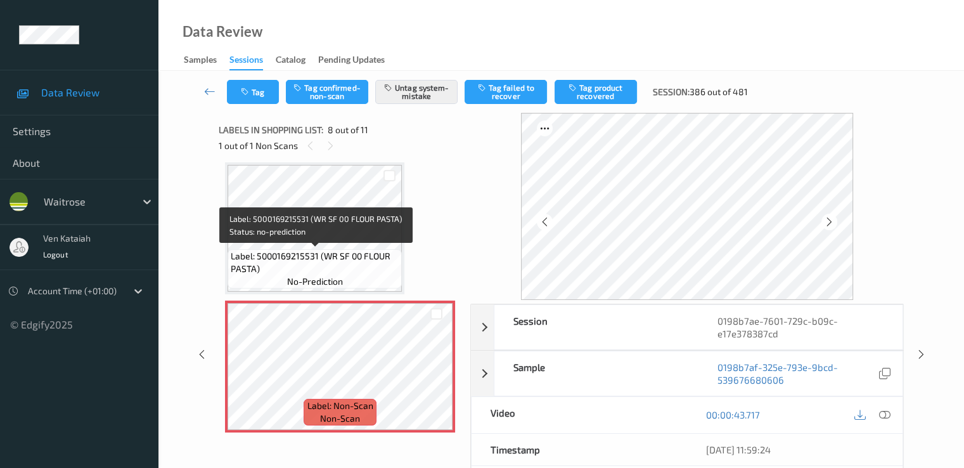
click at [377, 249] on div "Label: 5000169215531 (WR SF 00 FLOUR PASTA) no-prediction" at bounding box center [315, 268] width 174 height 39
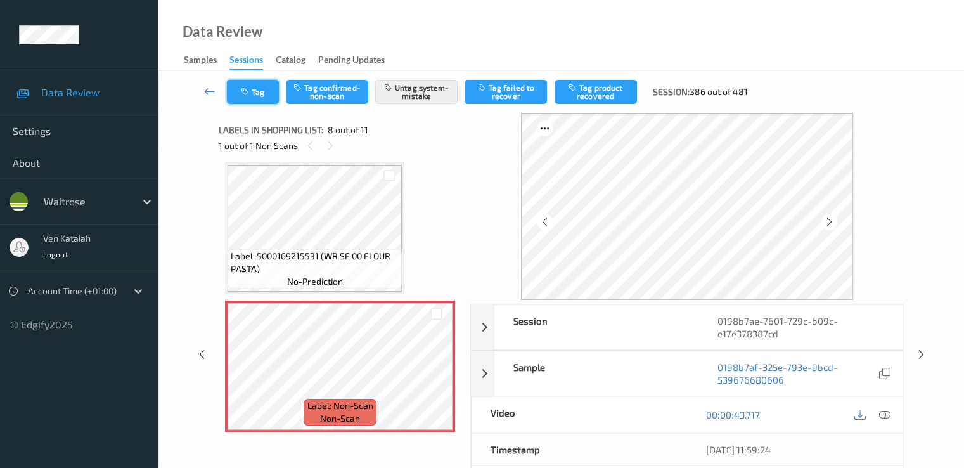
click at [247, 100] on button "Tag" at bounding box center [253, 92] width 52 height 24
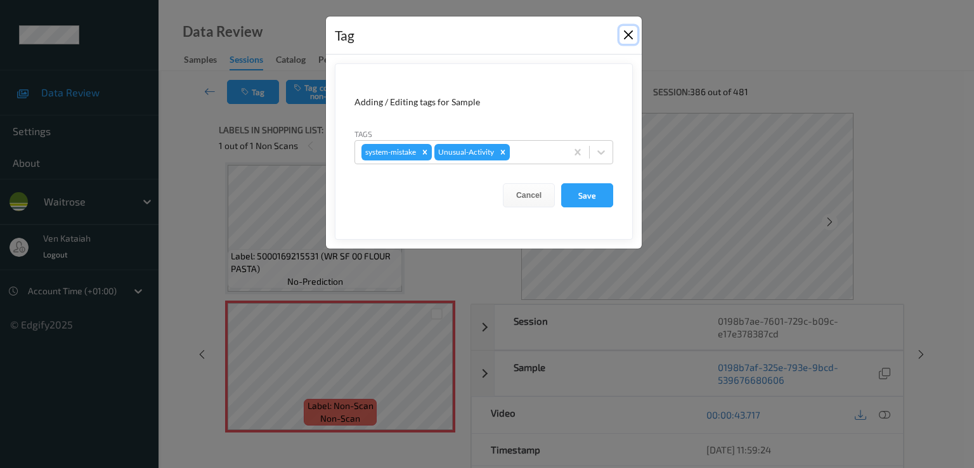
click at [631, 33] on button "Close" at bounding box center [628, 35] width 18 height 18
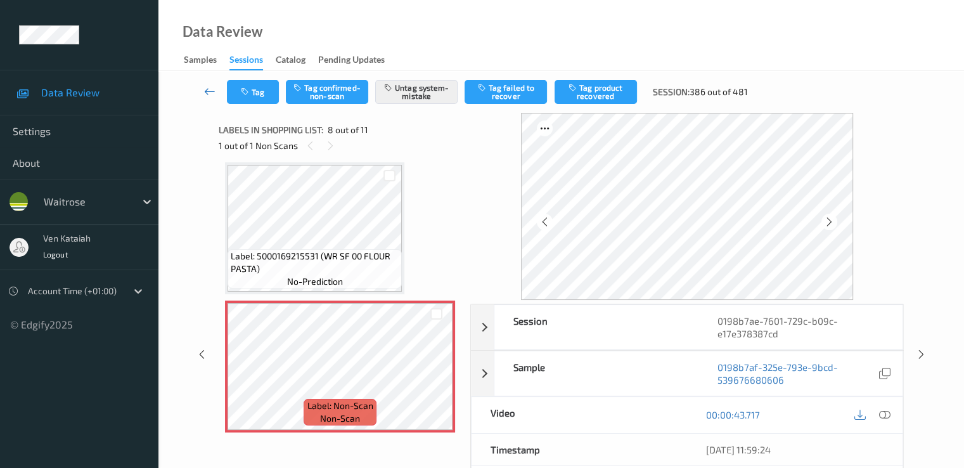
click at [205, 89] on icon at bounding box center [209, 91] width 11 height 13
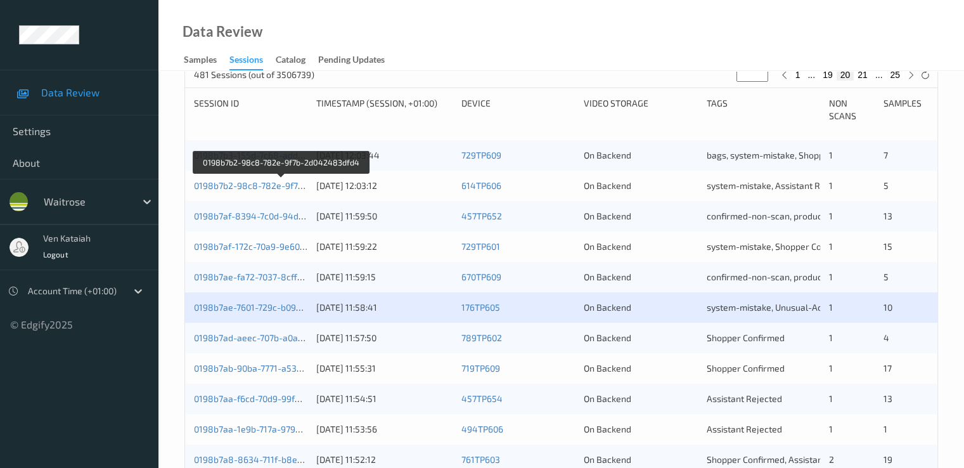
scroll to position [380, 0]
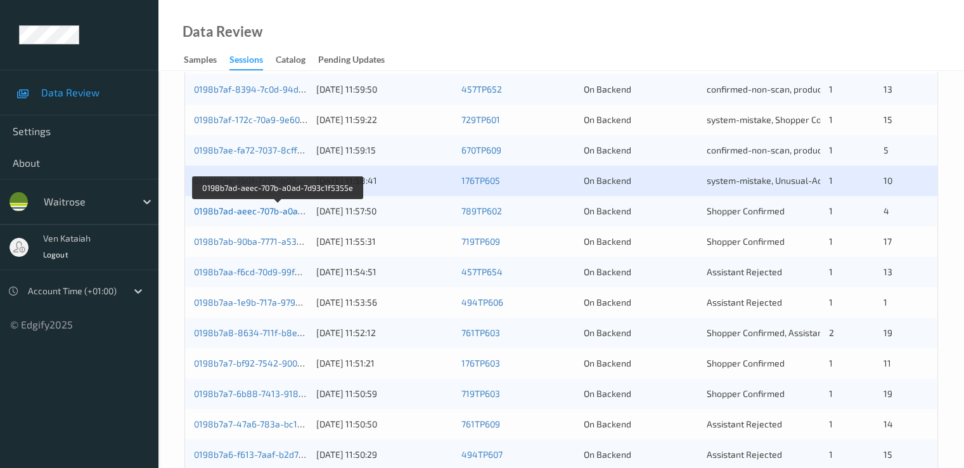
click at [261, 207] on link "0198b7ad-aeec-707b-a0ad-7d93c1f5355e" at bounding box center [278, 210] width 169 height 11
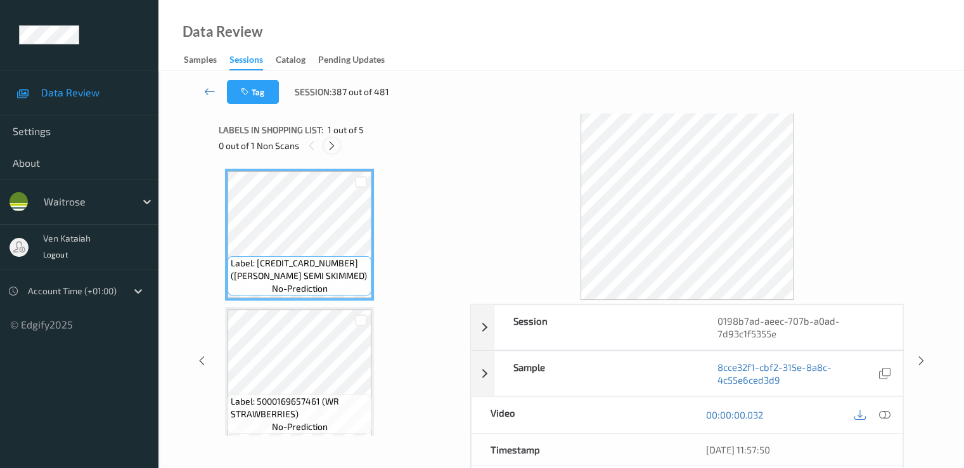
click at [331, 152] on div at bounding box center [332, 146] width 16 height 16
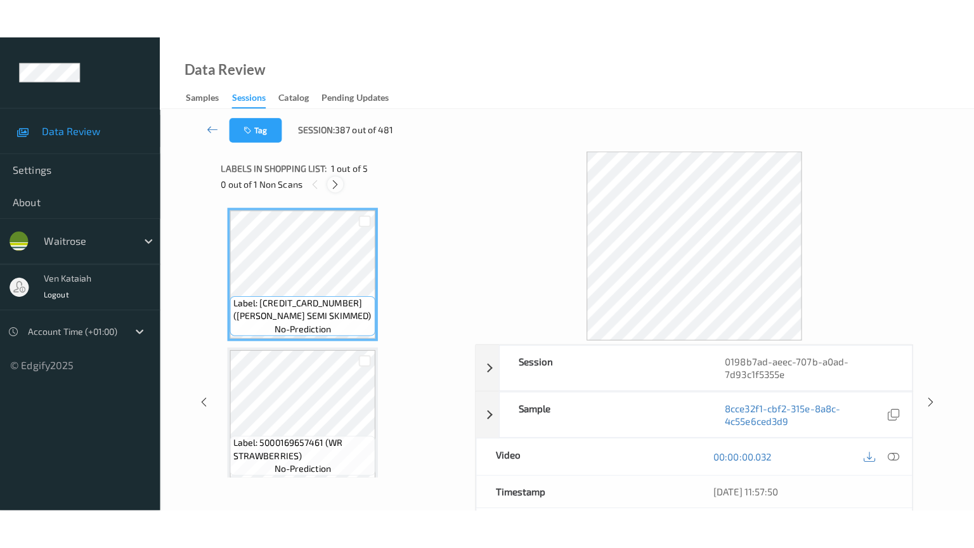
scroll to position [421, 0]
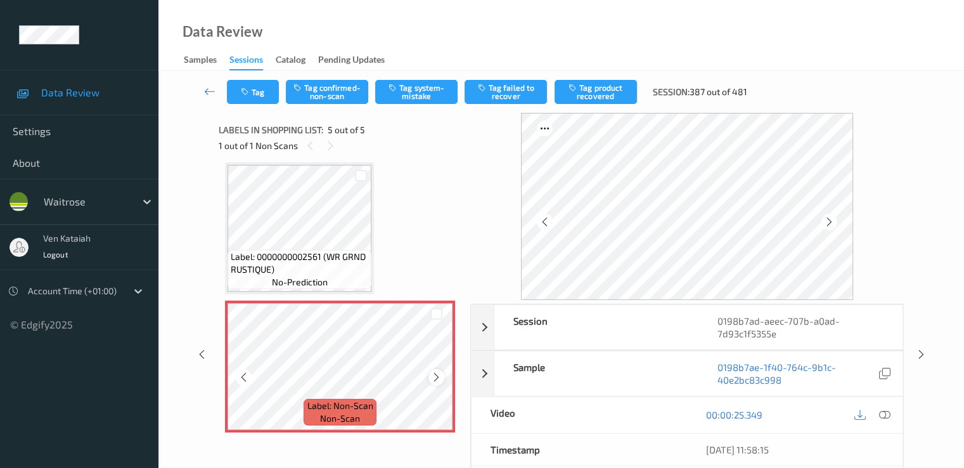
click at [435, 374] on icon at bounding box center [436, 377] width 11 height 11
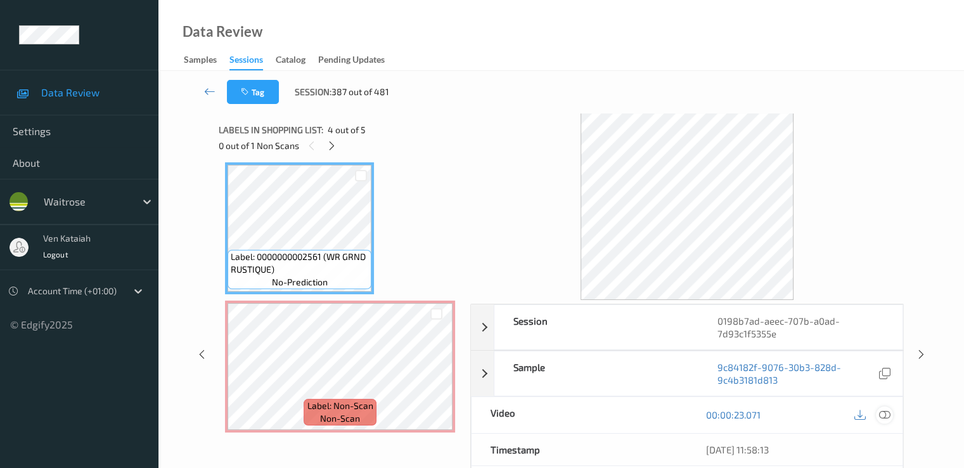
click at [890, 417] on icon at bounding box center [884, 414] width 11 height 11
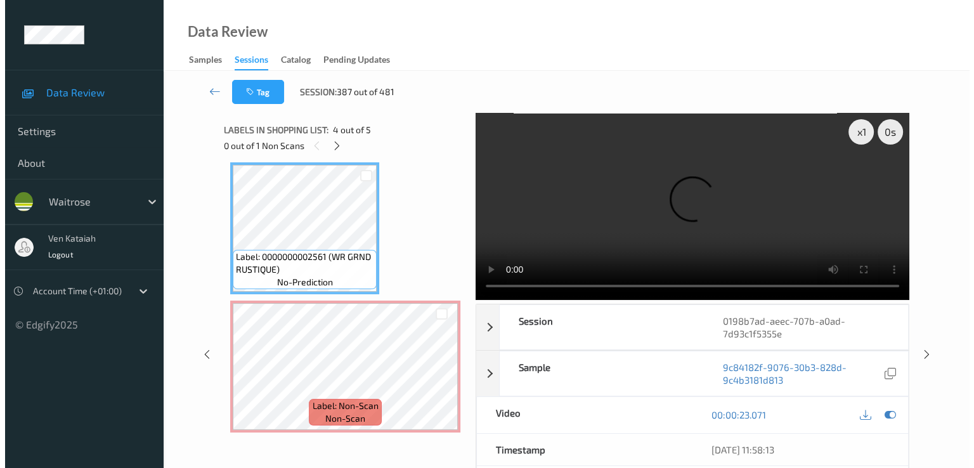
scroll to position [344, 0]
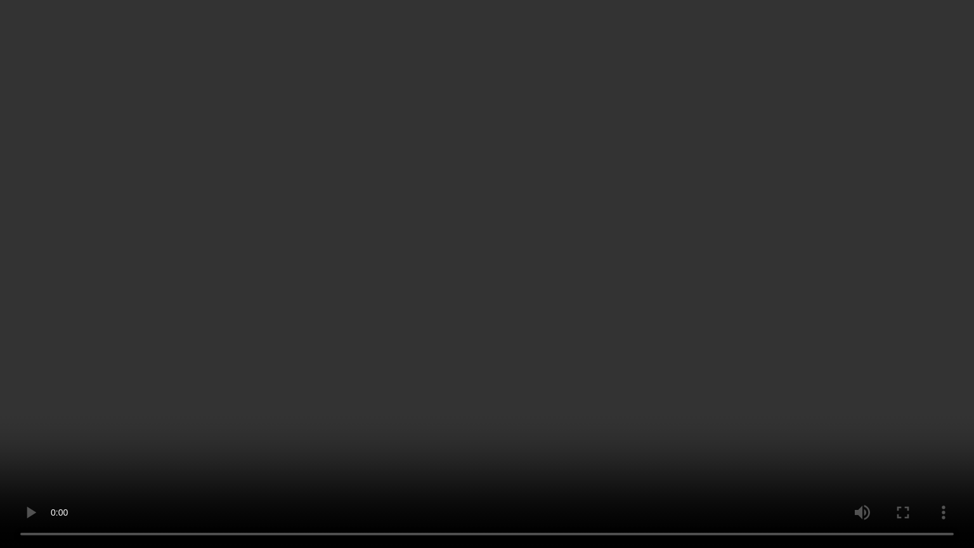
click at [398, 456] on video at bounding box center [487, 274] width 974 height 548
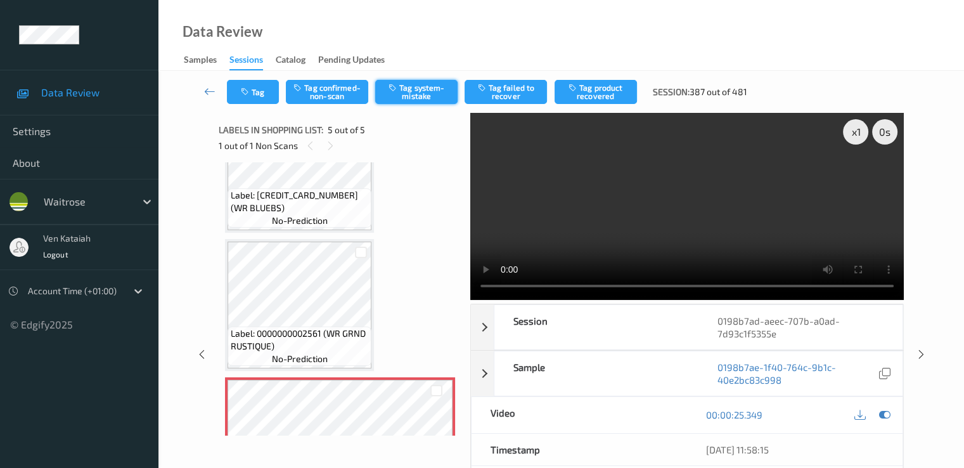
click at [426, 96] on button "Tag system-mistake" at bounding box center [416, 92] width 82 height 24
click at [250, 88] on icon "button" at bounding box center [246, 92] width 11 height 9
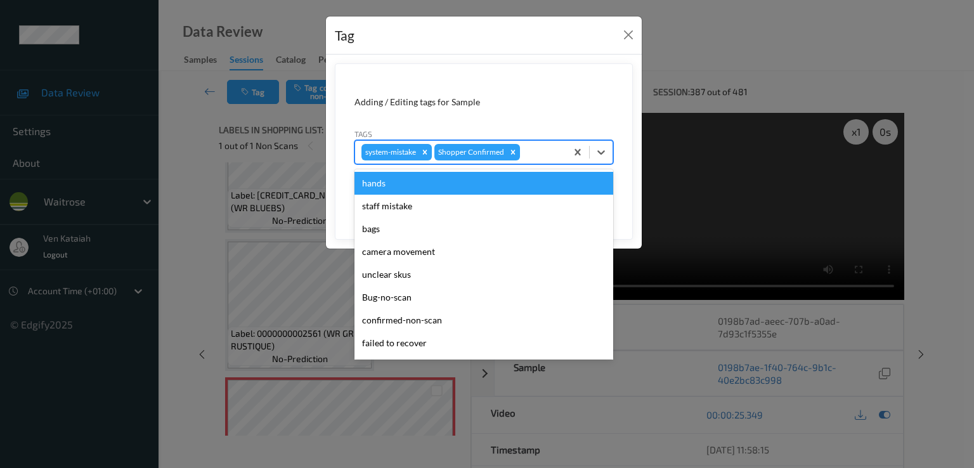
click at [548, 157] on div at bounding box center [540, 152] width 37 height 15
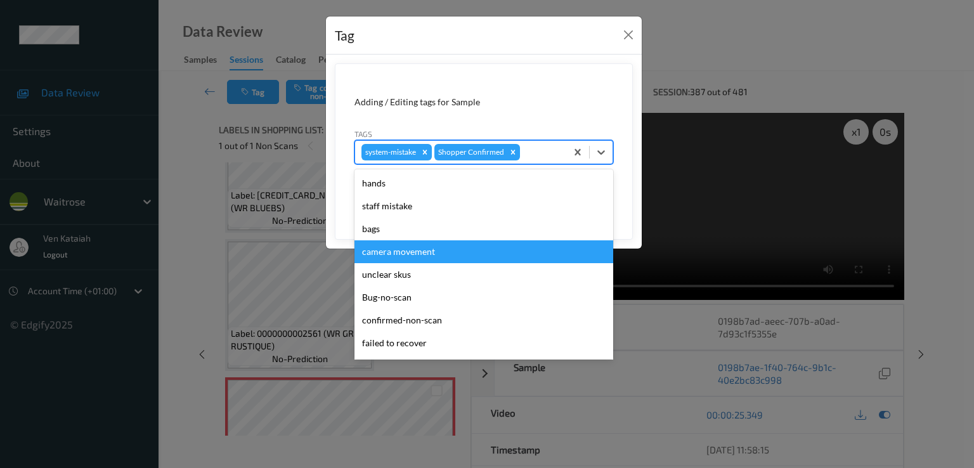
scroll to position [249, 0]
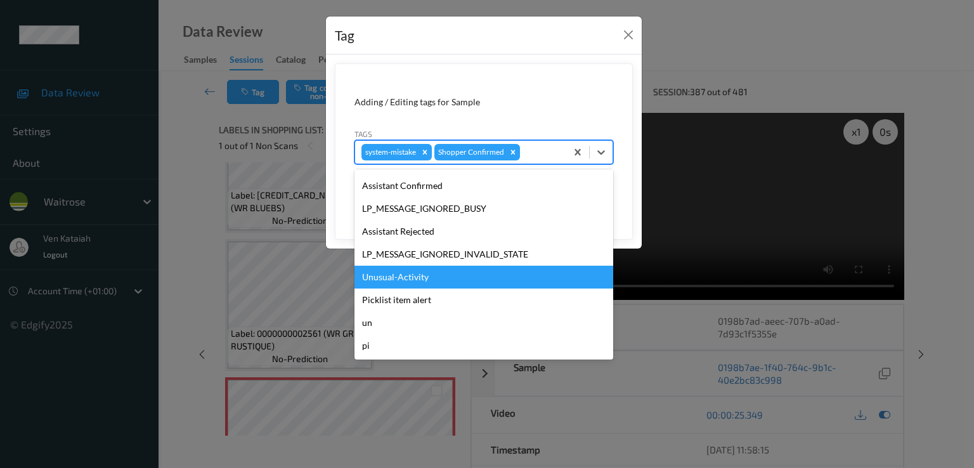
click at [404, 278] on div "Unusual-Activity" at bounding box center [483, 277] width 259 height 23
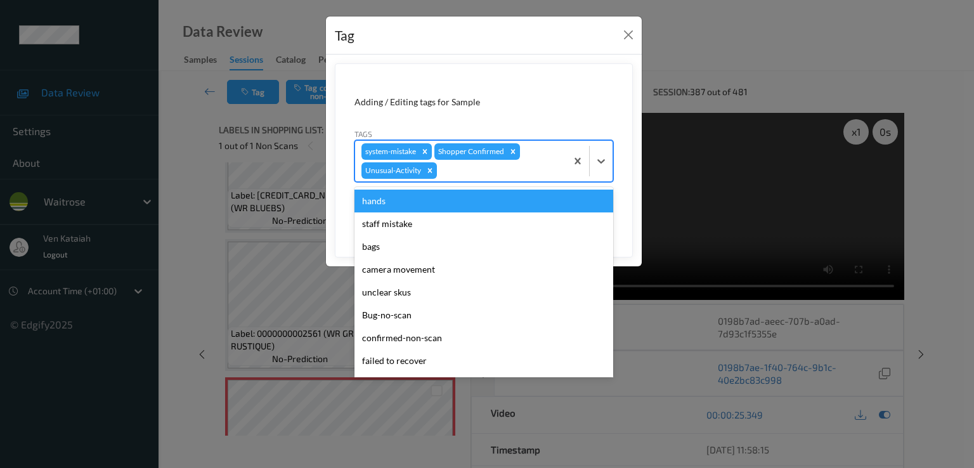
click at [505, 172] on div at bounding box center [499, 170] width 120 height 15
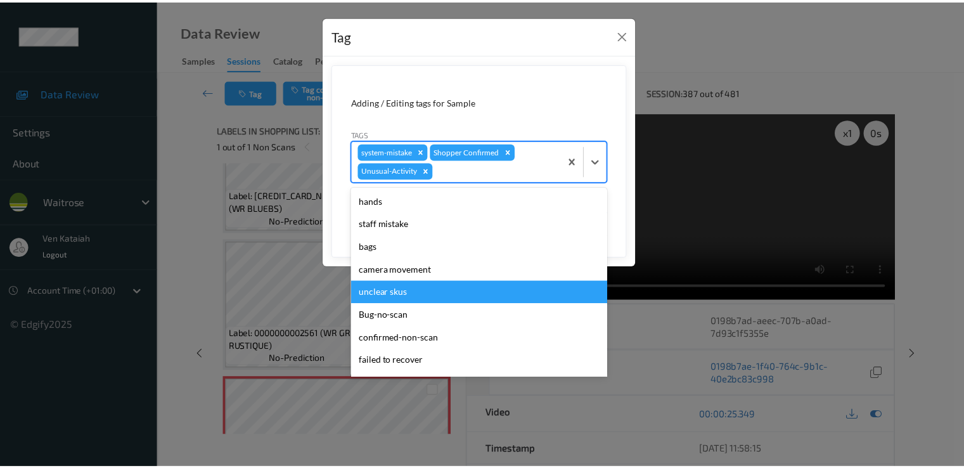
scroll to position [226, 0]
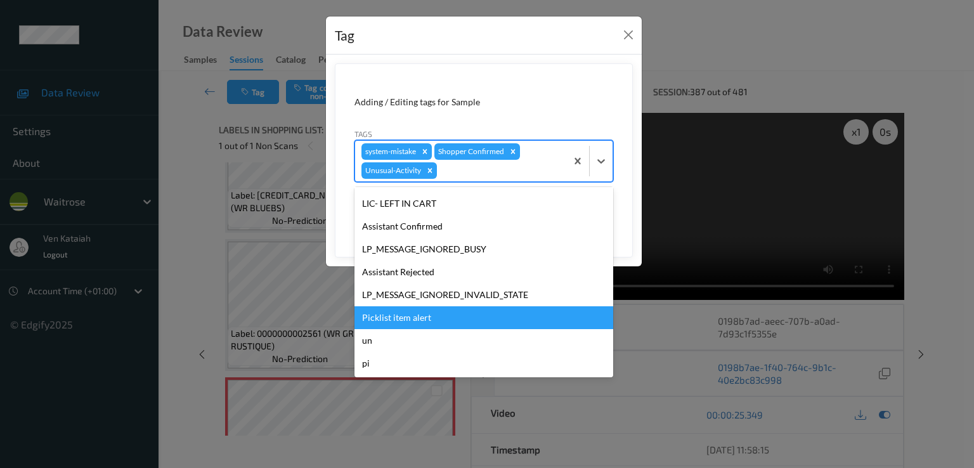
click at [416, 312] on div "Picklist item alert" at bounding box center [483, 317] width 259 height 23
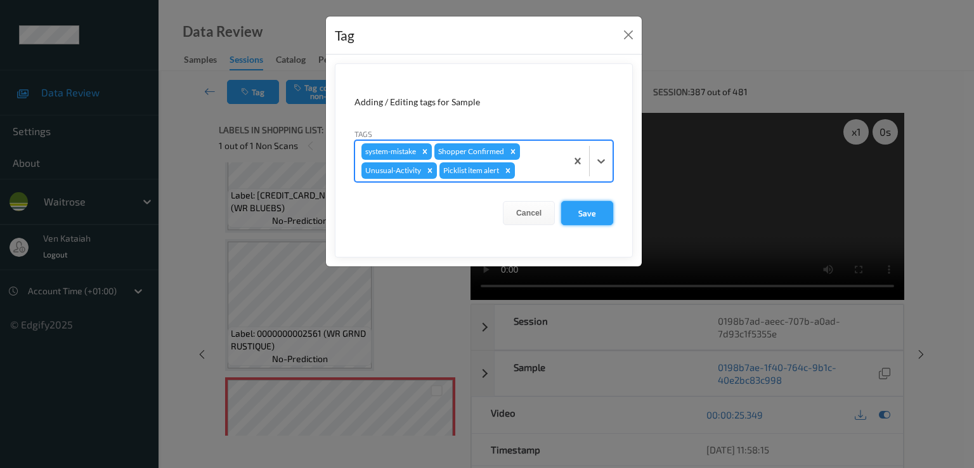
click at [580, 216] on button "Save" at bounding box center [587, 213] width 52 height 24
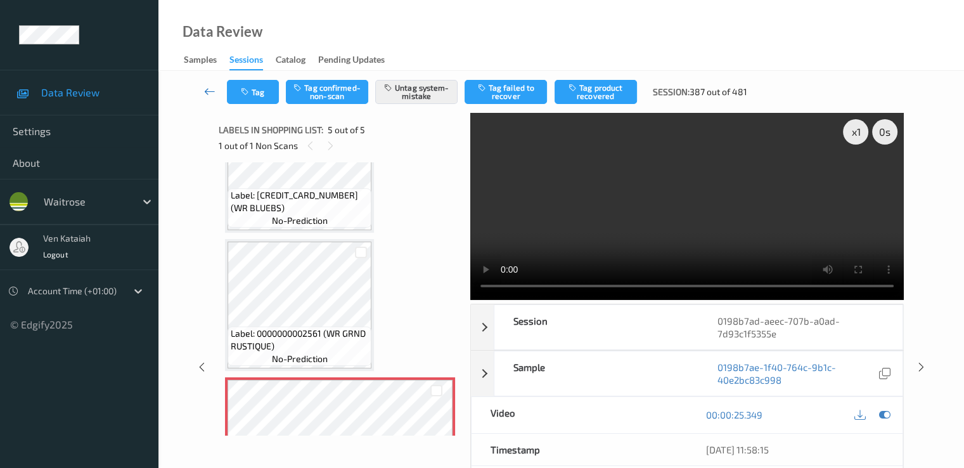
click at [212, 91] on icon at bounding box center [209, 91] width 11 height 13
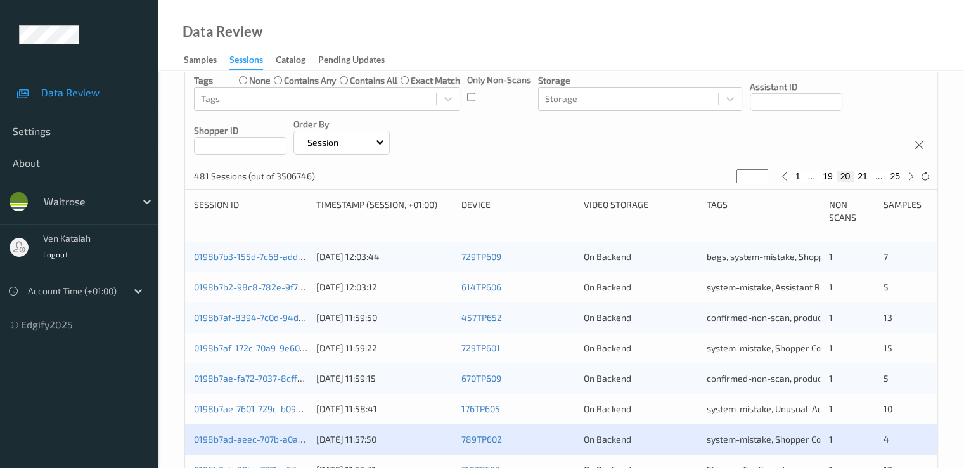
scroll to position [254, 0]
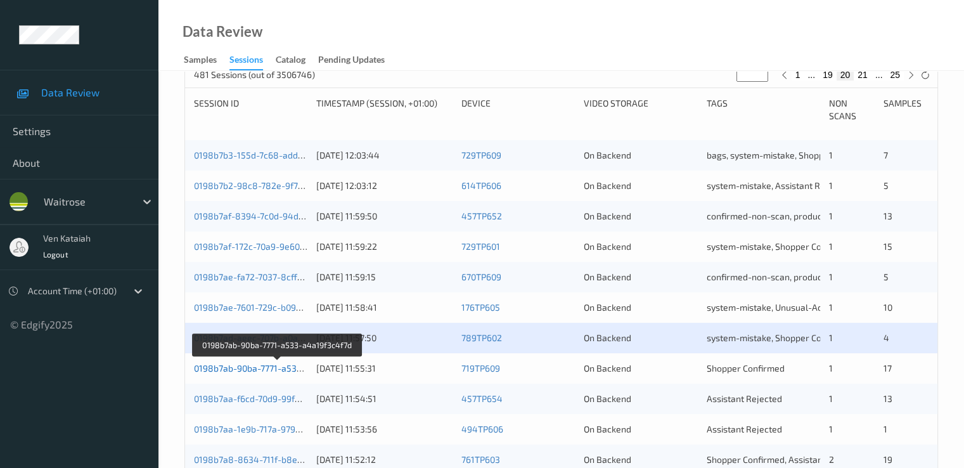
click at [264, 368] on link "0198b7ab-90ba-7771-a533-a4a19f3c4f7d" at bounding box center [277, 368] width 167 height 11
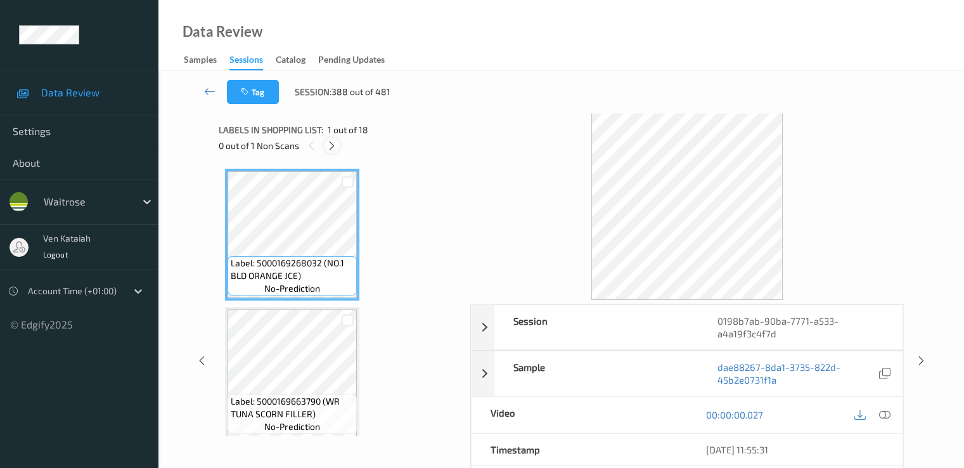
click at [332, 143] on icon at bounding box center [332, 145] width 11 height 11
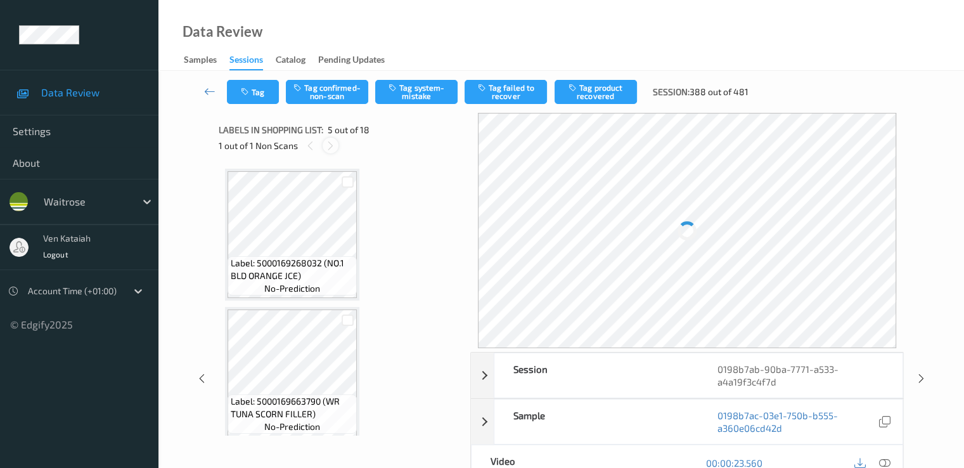
scroll to position [421, 0]
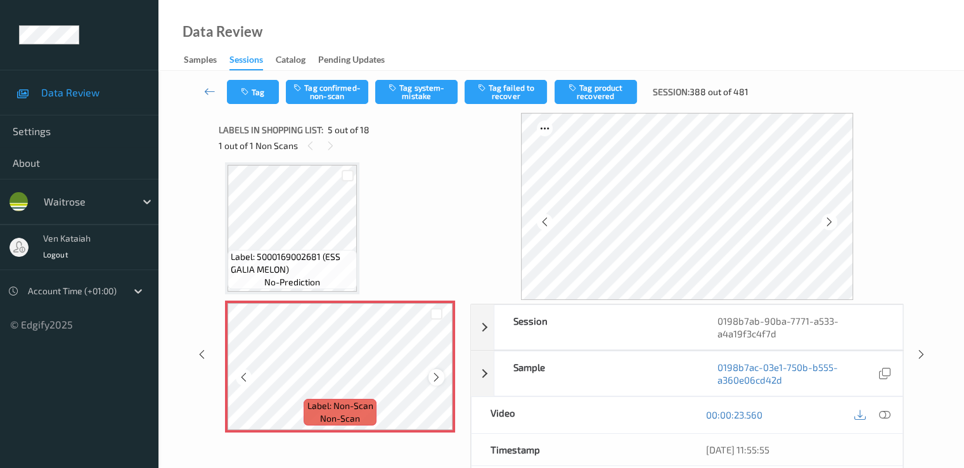
click at [432, 372] on icon at bounding box center [436, 377] width 11 height 11
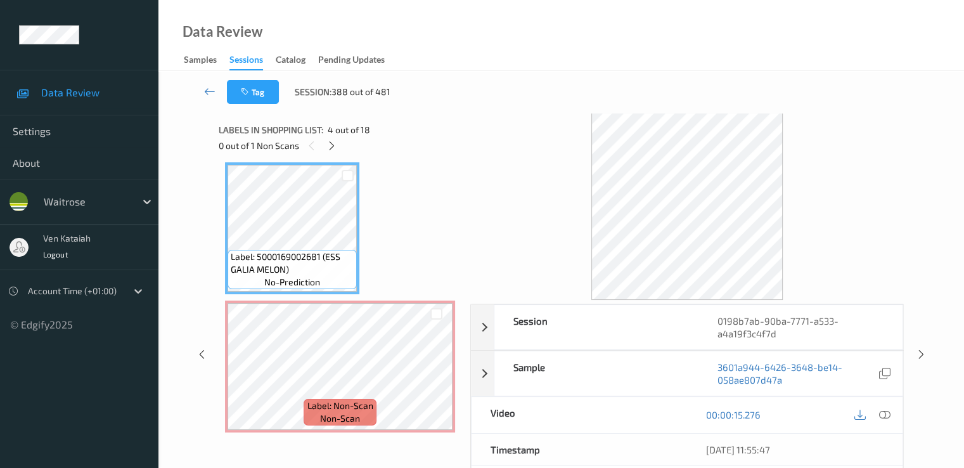
scroll to position [294, 0]
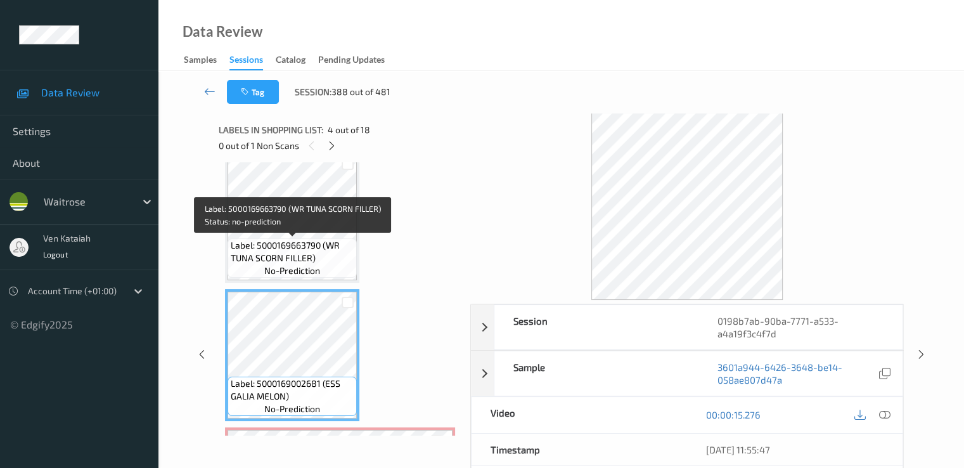
click at [312, 245] on span "Label: 5000169663790 (WR TUNA SCORN FILLER)" at bounding box center [292, 251] width 123 height 25
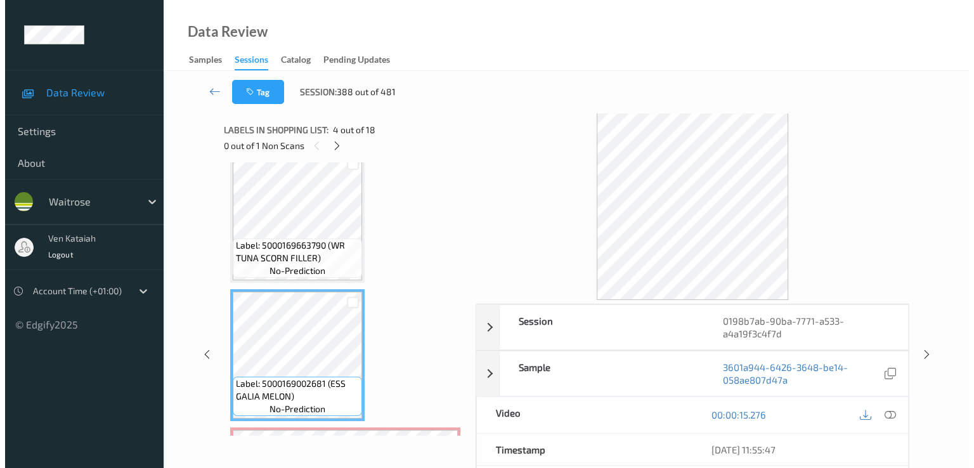
scroll to position [421, 0]
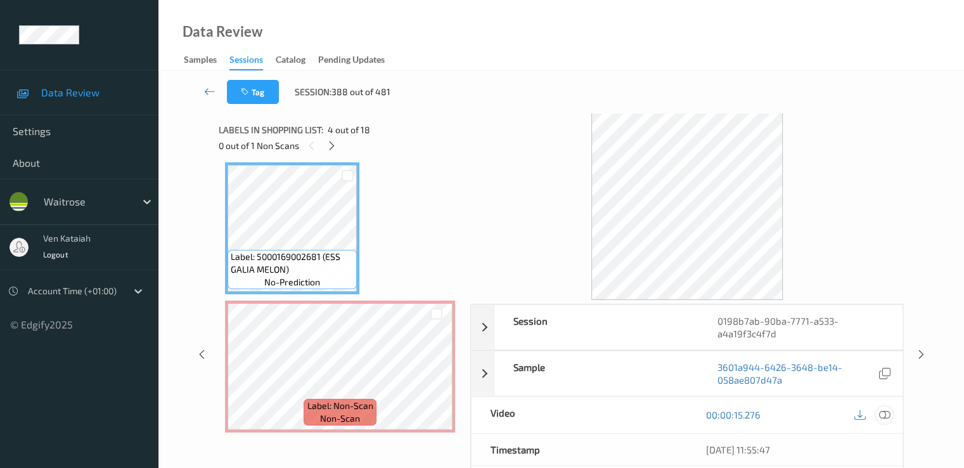
click at [888, 413] on icon at bounding box center [884, 414] width 11 height 11
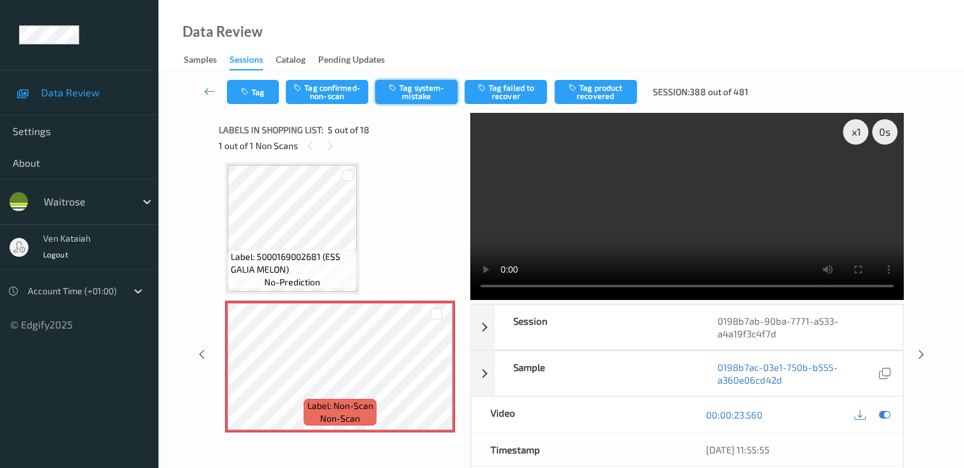
click at [419, 99] on button "Tag system-mistake" at bounding box center [416, 92] width 82 height 24
click at [254, 93] on button "Tag" at bounding box center [253, 92] width 52 height 24
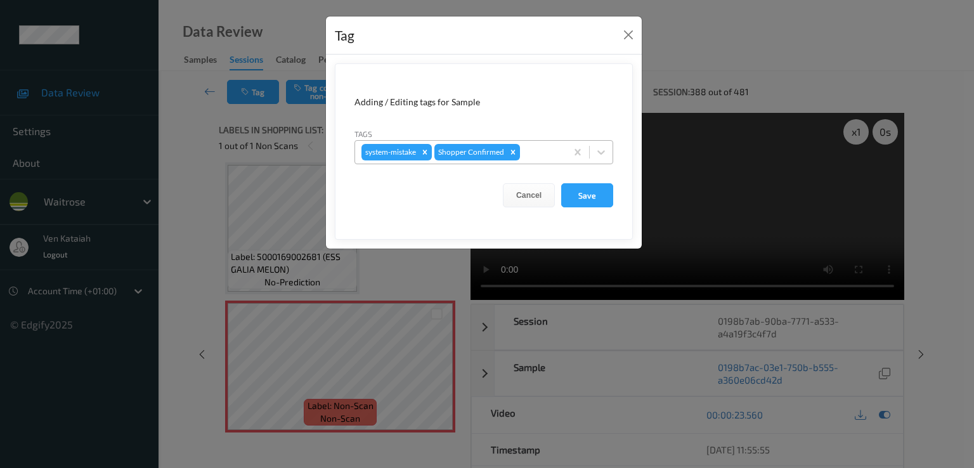
click at [543, 153] on div at bounding box center [540, 152] width 37 height 15
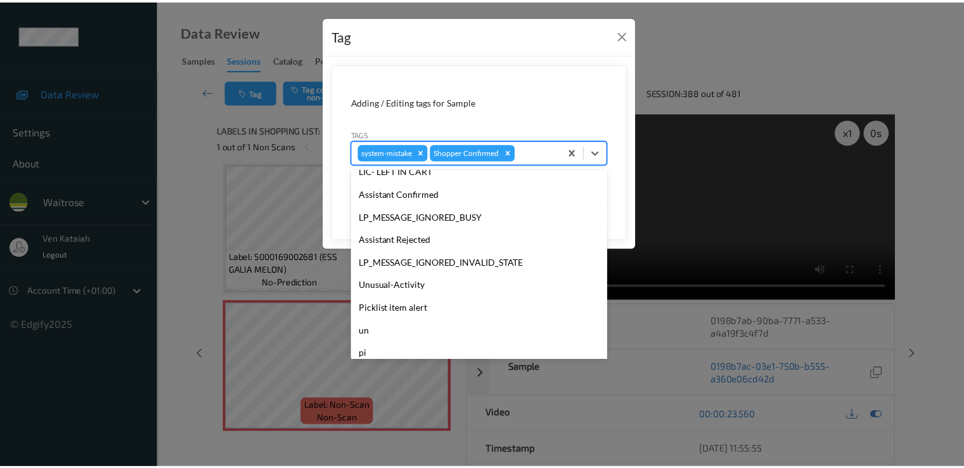
scroll to position [249, 0]
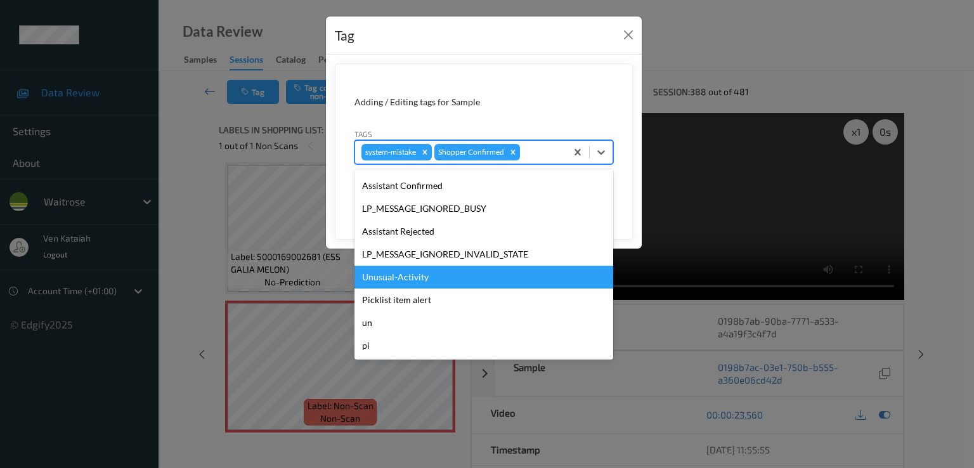
click at [435, 273] on div "Unusual-Activity" at bounding box center [483, 277] width 259 height 23
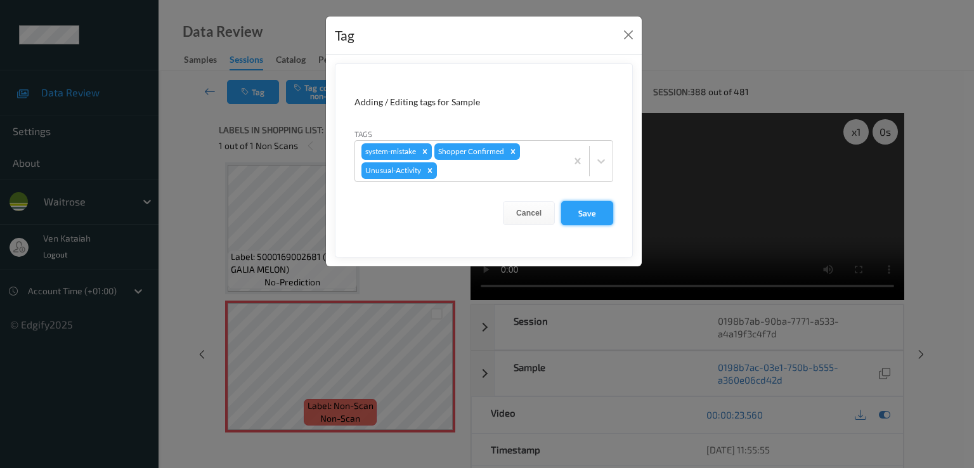
click at [609, 211] on button "Save" at bounding box center [587, 213] width 52 height 24
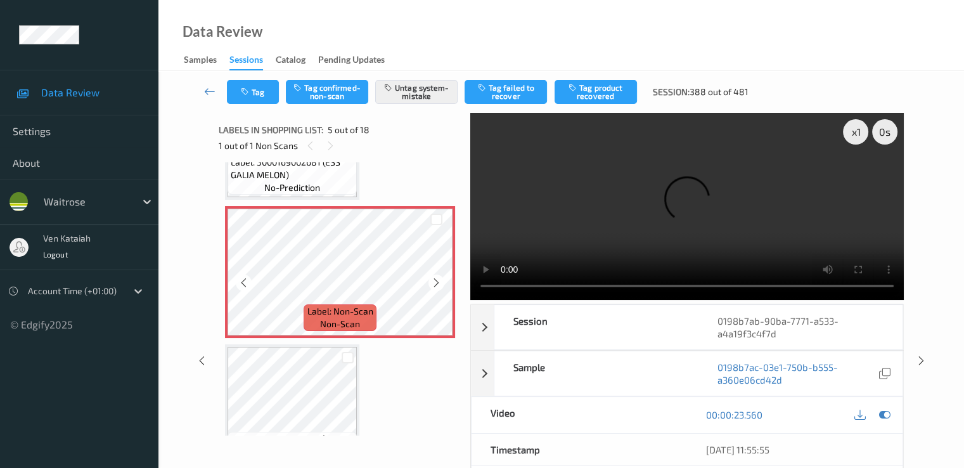
scroll to position [548, 0]
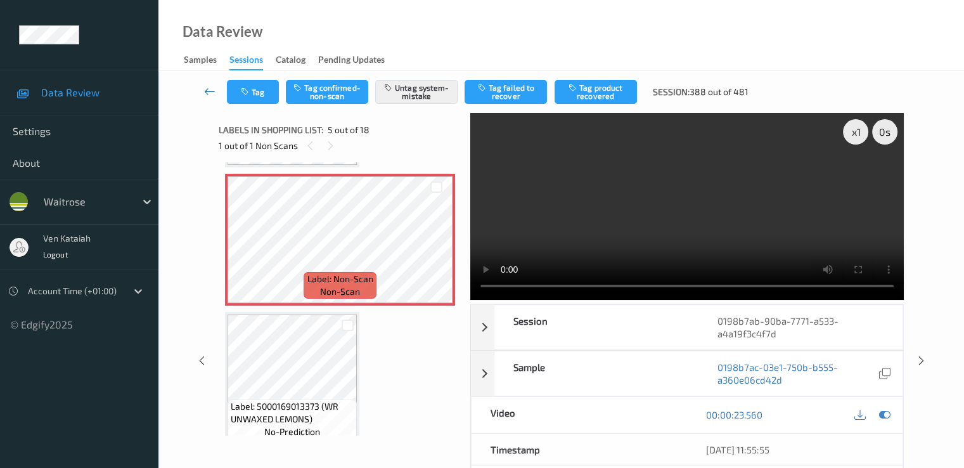
click at [212, 89] on icon at bounding box center [209, 91] width 11 height 13
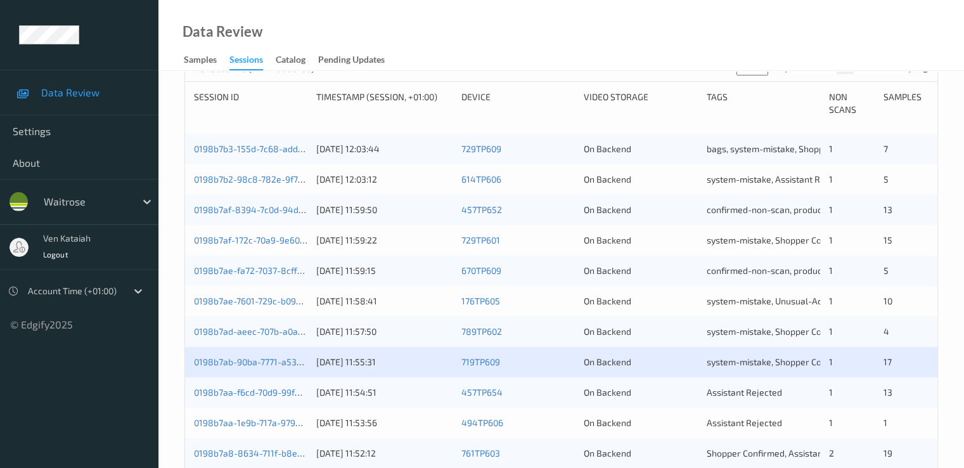
scroll to position [380, 0]
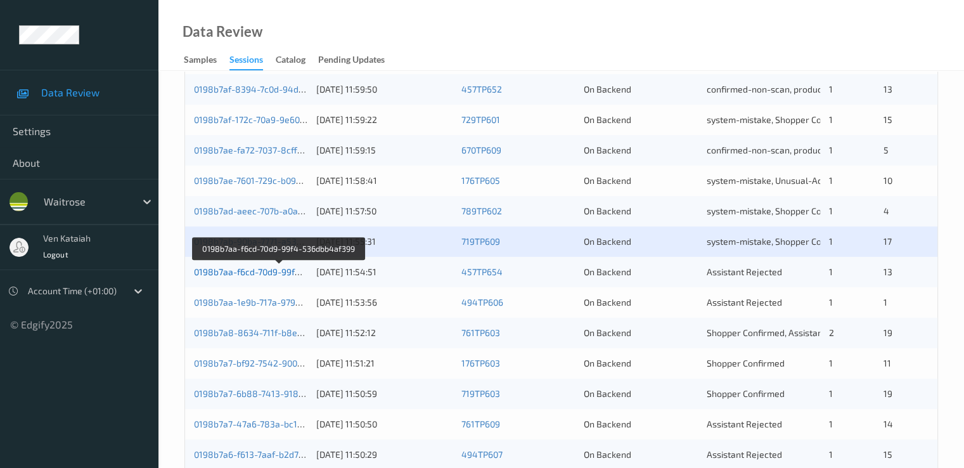
click at [266, 273] on link "0198b7aa-f6cd-70d9-99f4-536dbb4af399" at bounding box center [279, 271] width 170 height 11
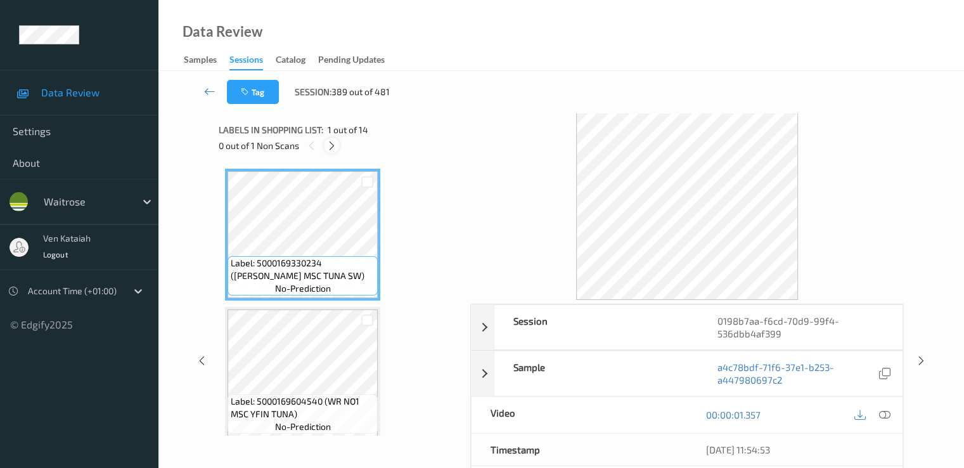
click at [336, 148] on icon at bounding box center [332, 145] width 11 height 11
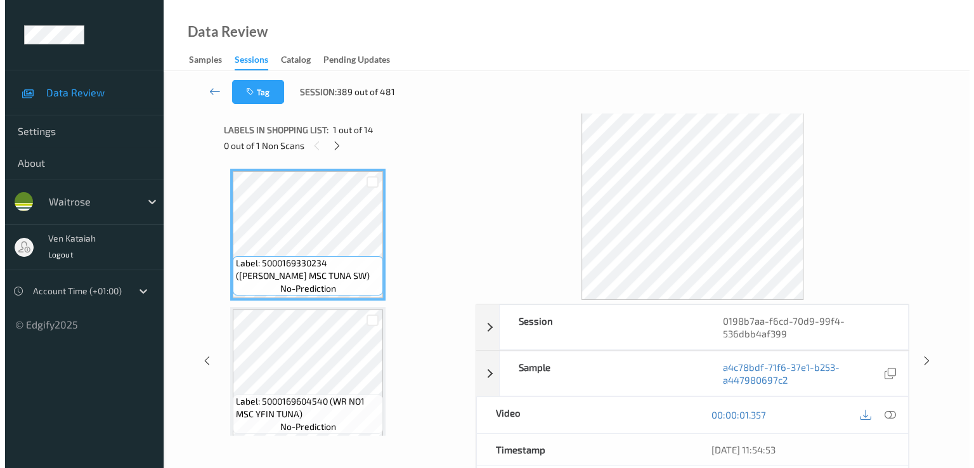
scroll to position [836, 0]
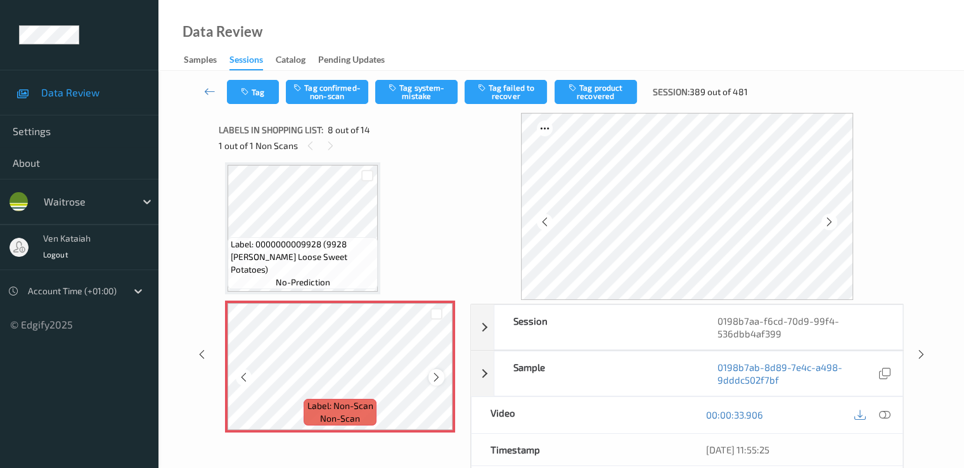
click at [444, 379] on div at bounding box center [437, 377] width 16 height 16
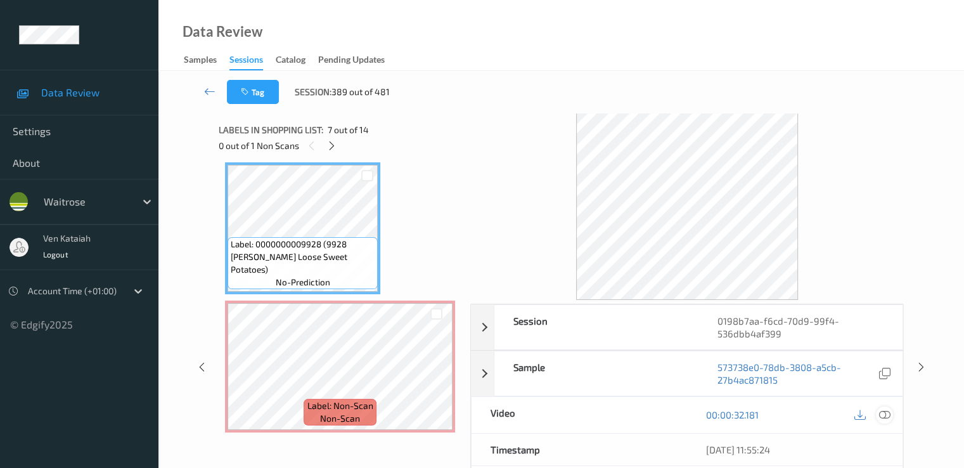
click at [882, 414] on icon at bounding box center [884, 414] width 11 height 11
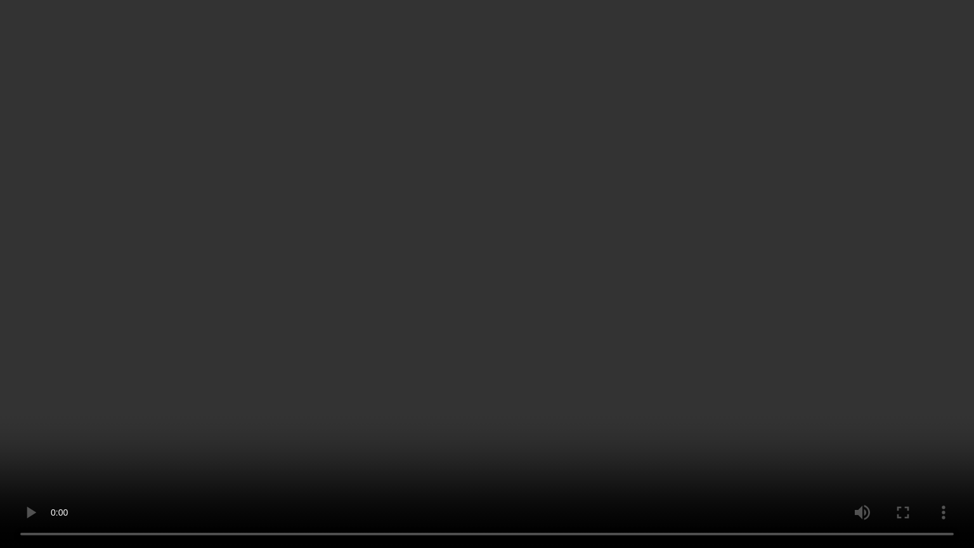
click at [326, 459] on video at bounding box center [487, 274] width 974 height 548
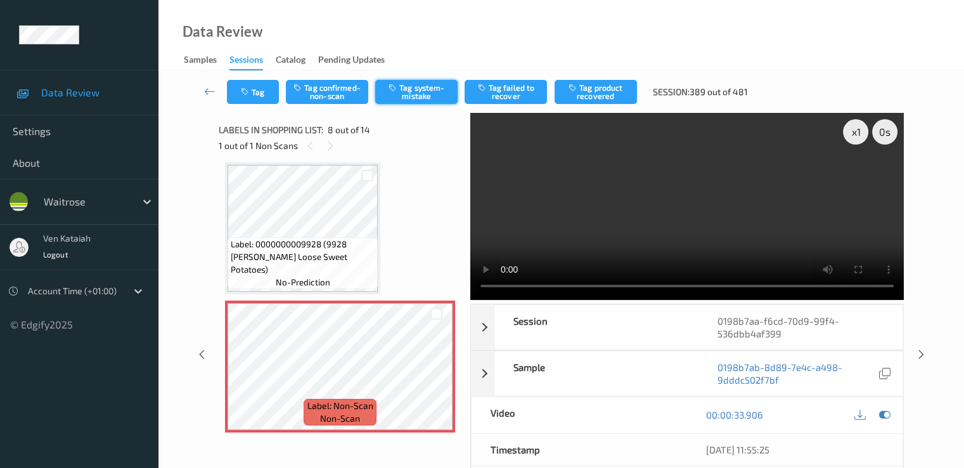
click at [407, 87] on button "Tag system-mistake" at bounding box center [416, 92] width 82 height 24
click at [256, 99] on button "Tag" at bounding box center [253, 92] width 52 height 24
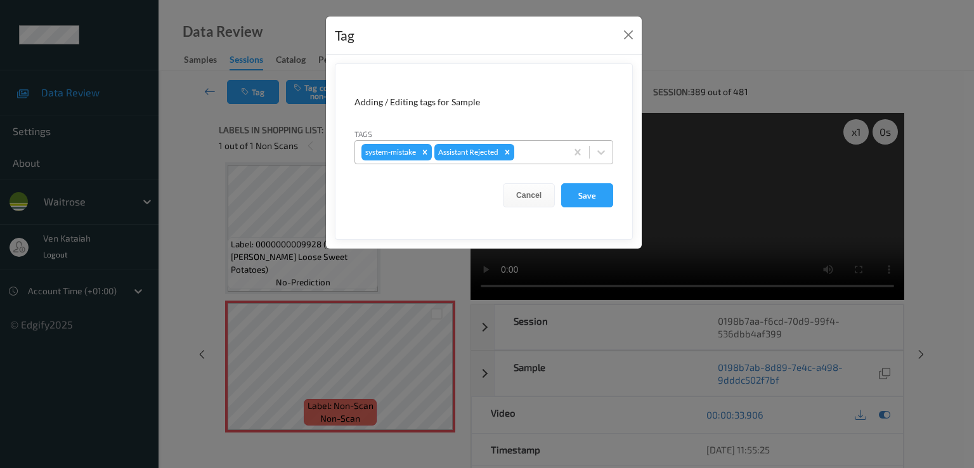
click at [543, 152] on div at bounding box center [538, 152] width 43 height 15
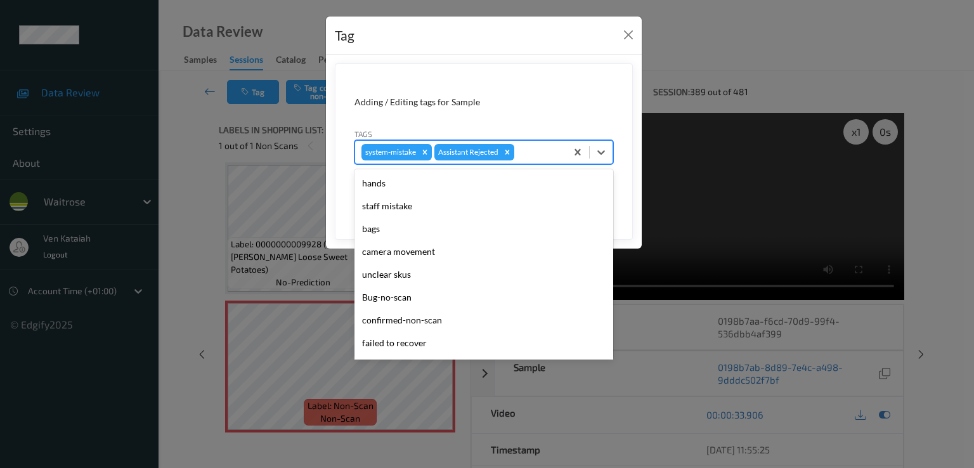
scroll to position [249, 0]
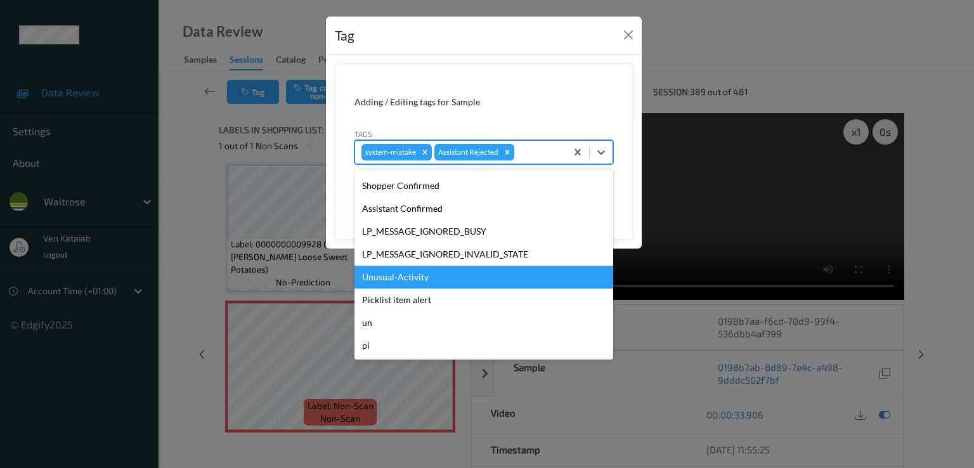
click at [413, 282] on div "Unusual-Activity" at bounding box center [483, 277] width 259 height 23
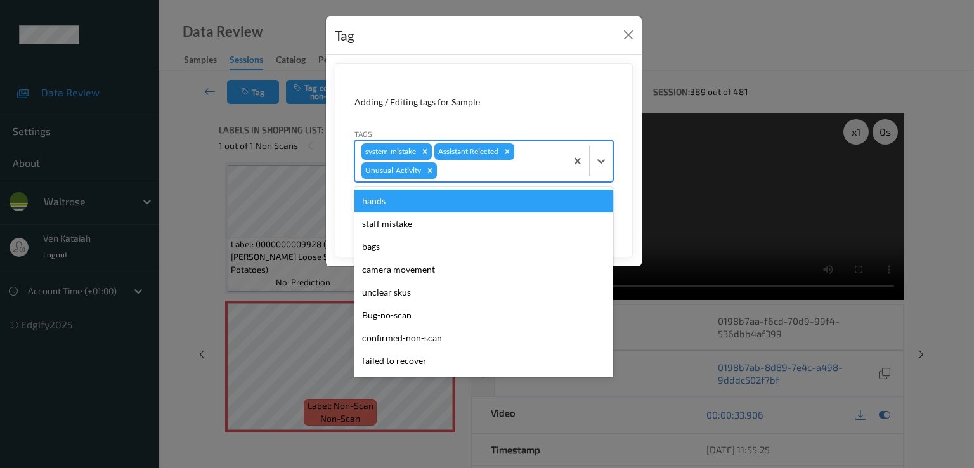
click at [546, 158] on div "system-mistake Assistant Rejected Unusual-Activity" at bounding box center [460, 161] width 211 height 41
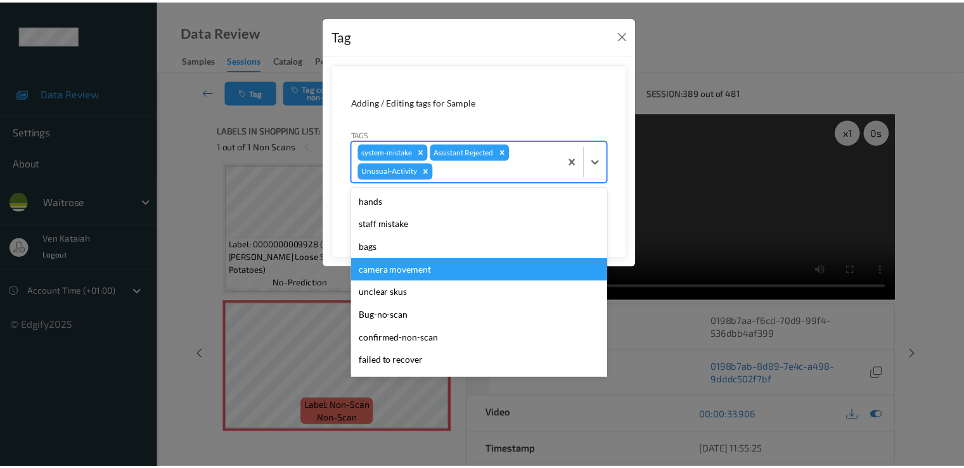
scroll to position [226, 0]
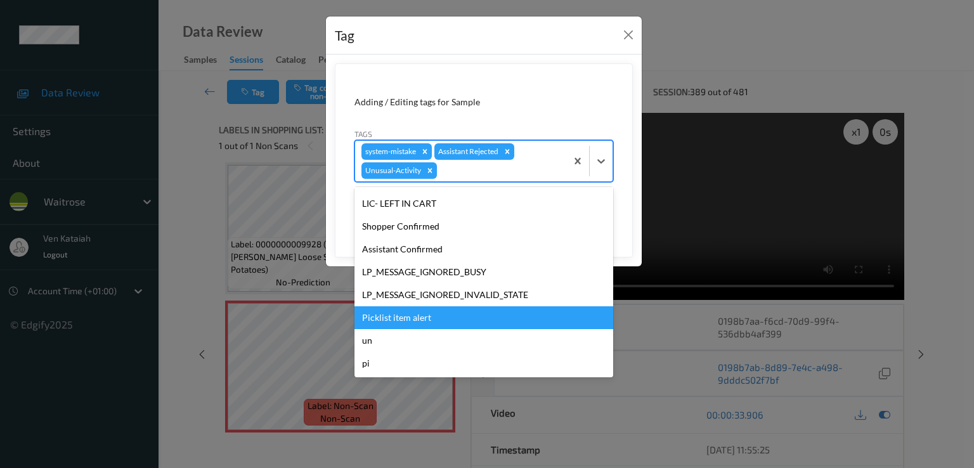
click at [416, 315] on div "Picklist item alert" at bounding box center [483, 317] width 259 height 23
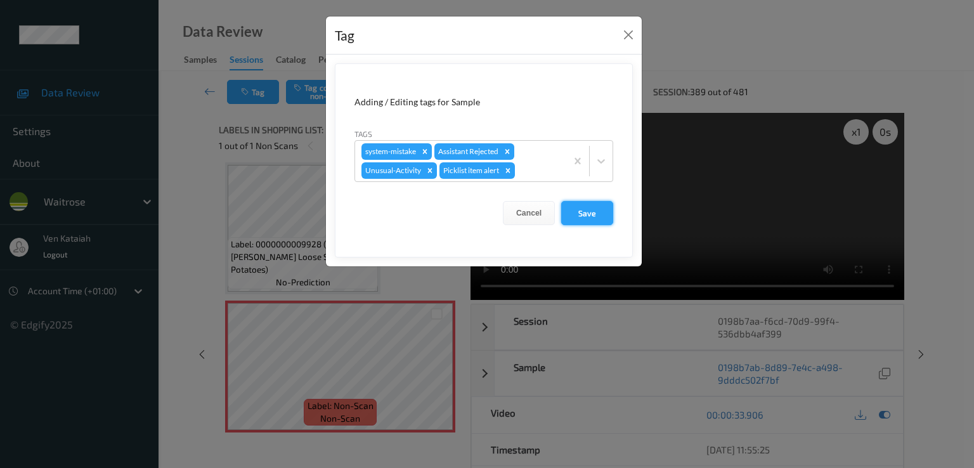
click at [578, 214] on button "Save" at bounding box center [587, 213] width 52 height 24
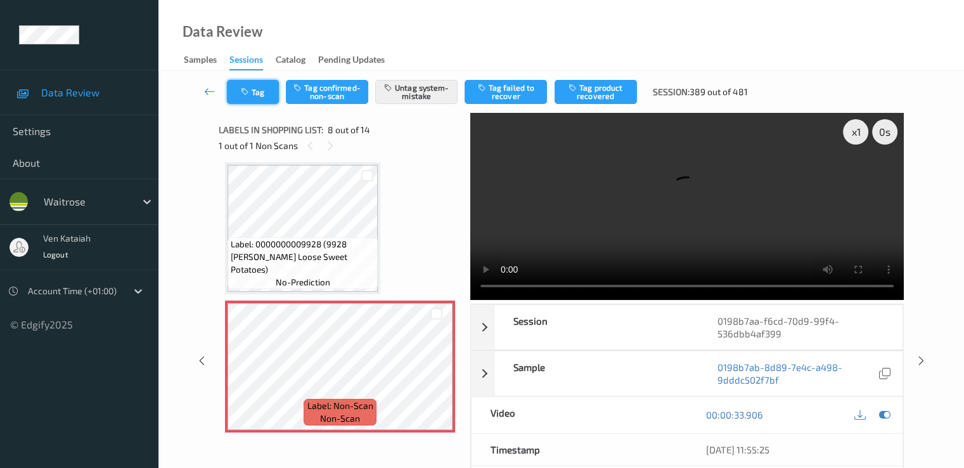
click at [266, 91] on button "Tag" at bounding box center [253, 92] width 52 height 24
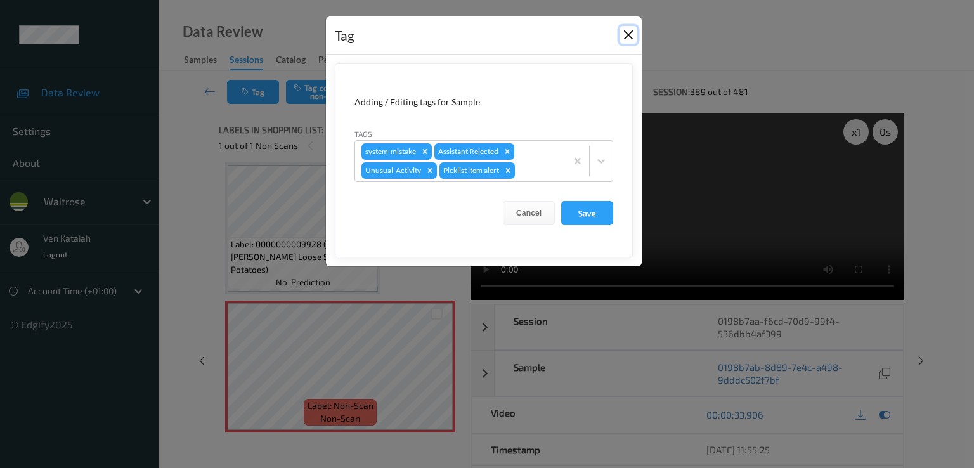
click at [621, 40] on button "Close" at bounding box center [628, 35] width 18 height 18
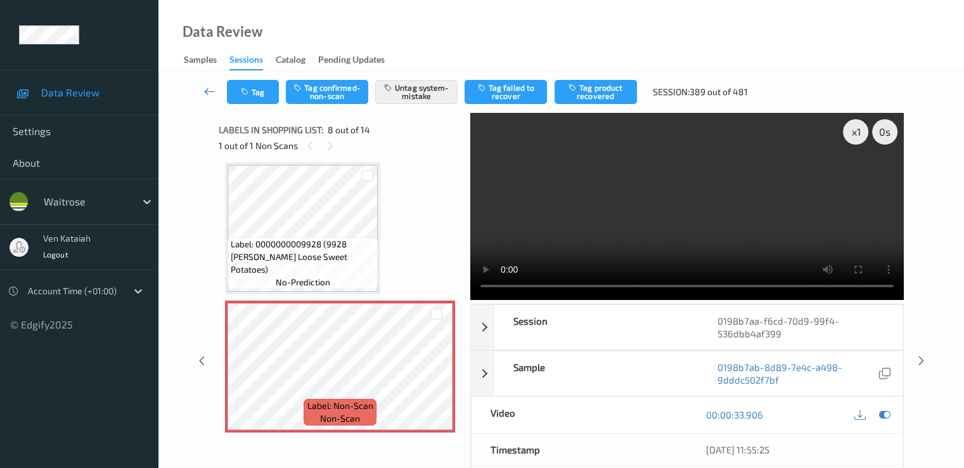
click at [203, 94] on link at bounding box center [210, 92] width 34 height 24
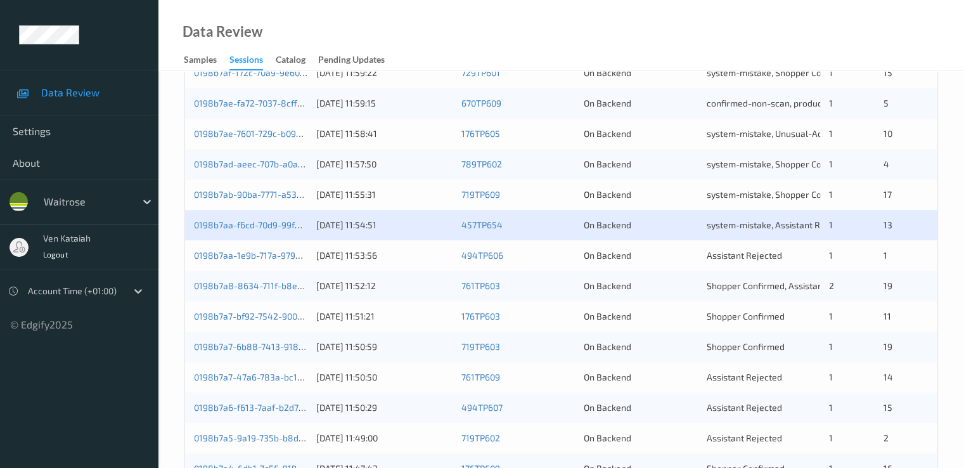
scroll to position [507, 0]
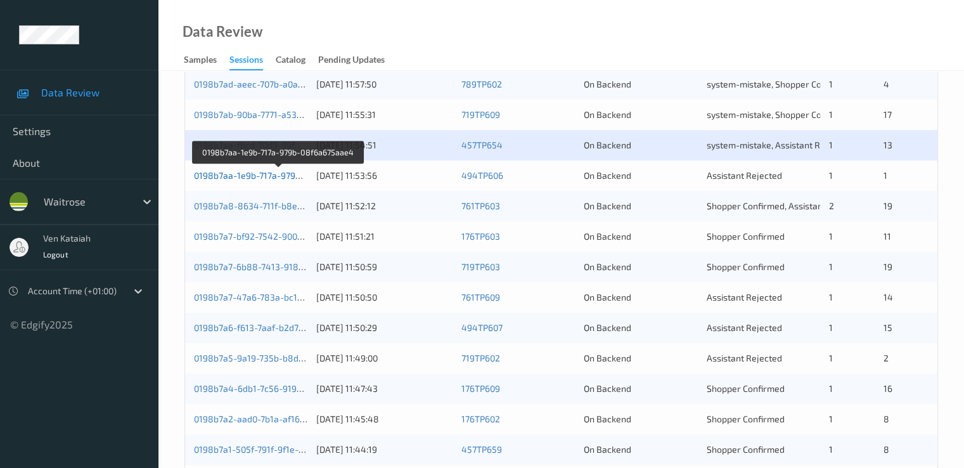
click at [289, 176] on link "0198b7aa-1e9b-717a-979b-08f6a675aae4" at bounding box center [279, 175] width 170 height 11
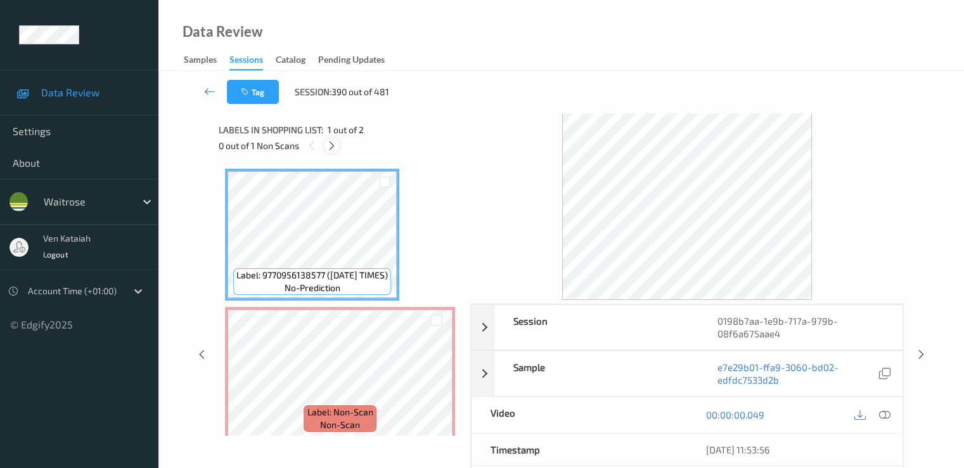
click at [335, 145] on icon at bounding box center [332, 145] width 11 height 11
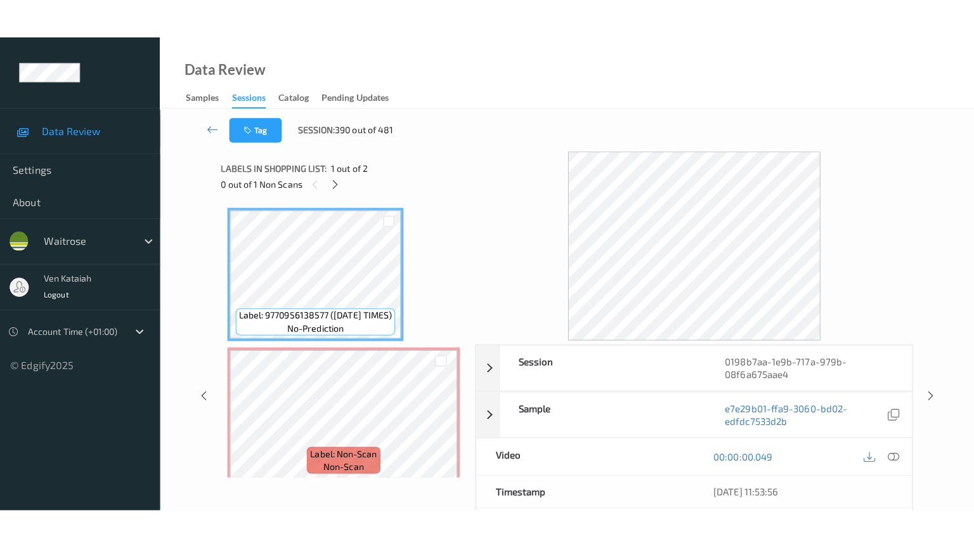
scroll to position [6, 0]
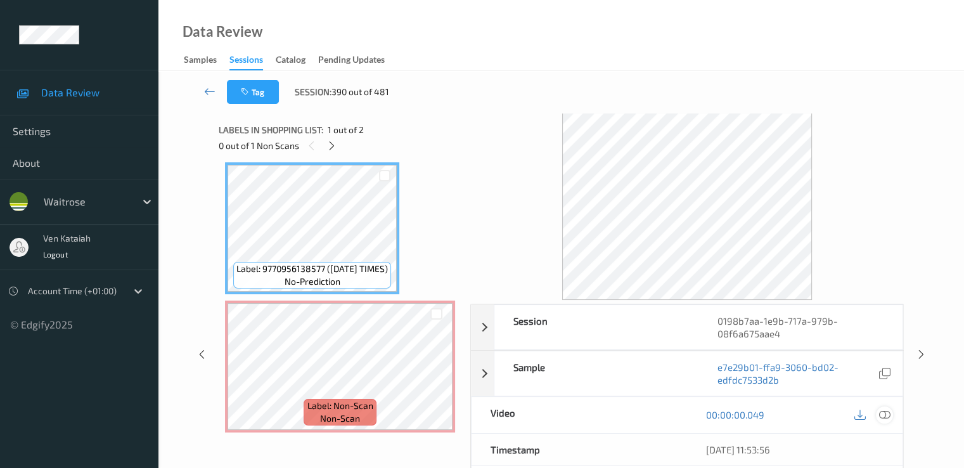
click at [883, 413] on icon at bounding box center [884, 414] width 11 height 11
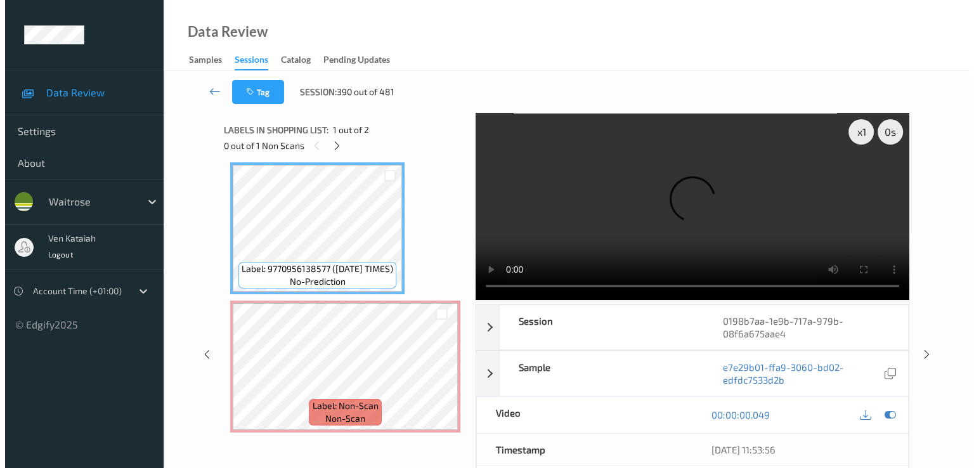
scroll to position [0, 0]
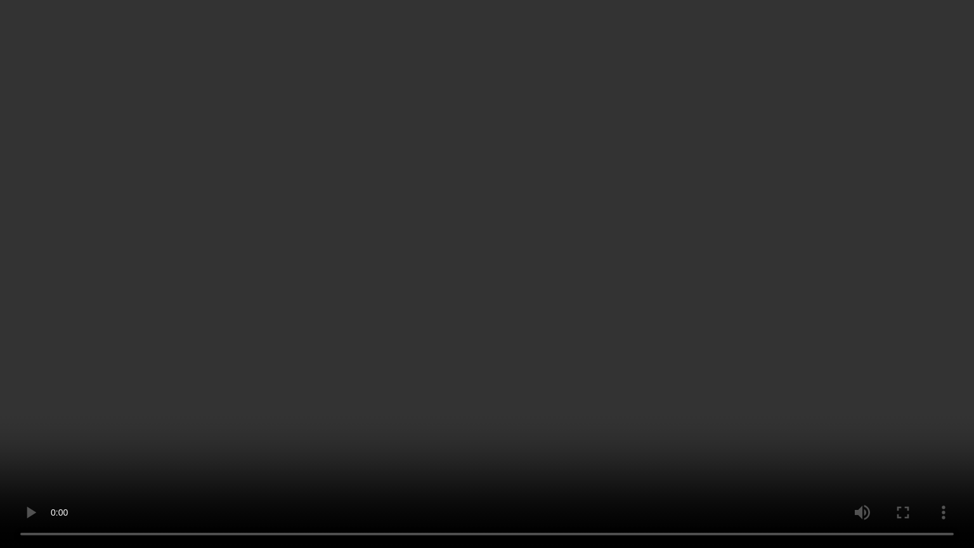
click at [126, 421] on video at bounding box center [487, 274] width 974 height 548
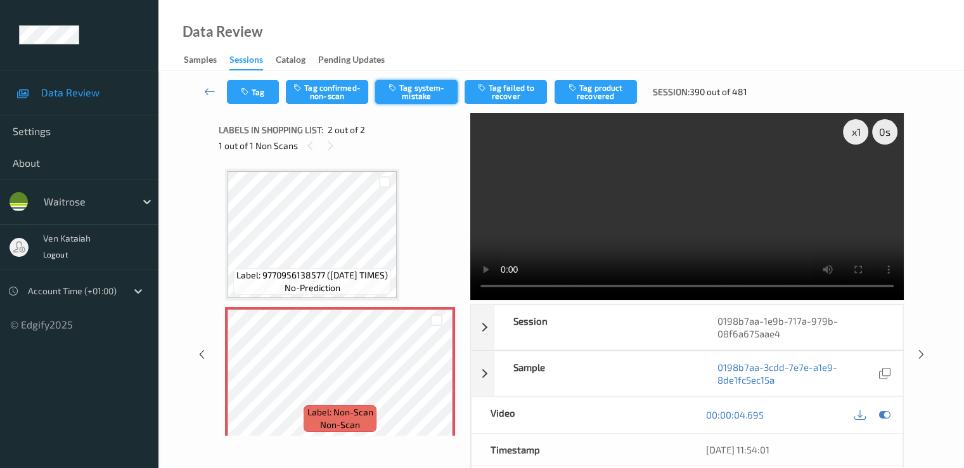
click at [409, 94] on button "Tag system-mistake" at bounding box center [416, 92] width 82 height 24
click at [256, 94] on button "Tag" at bounding box center [253, 92] width 52 height 24
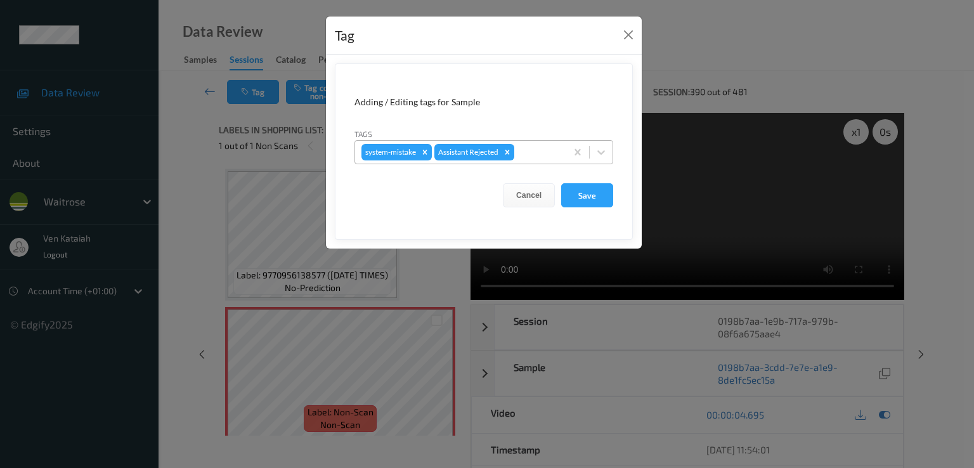
click at [533, 154] on div at bounding box center [538, 152] width 43 height 15
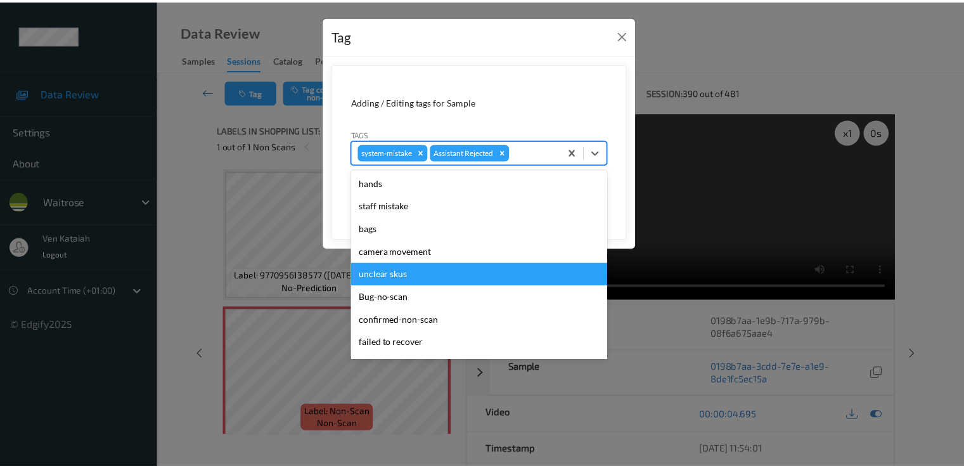
scroll to position [249, 0]
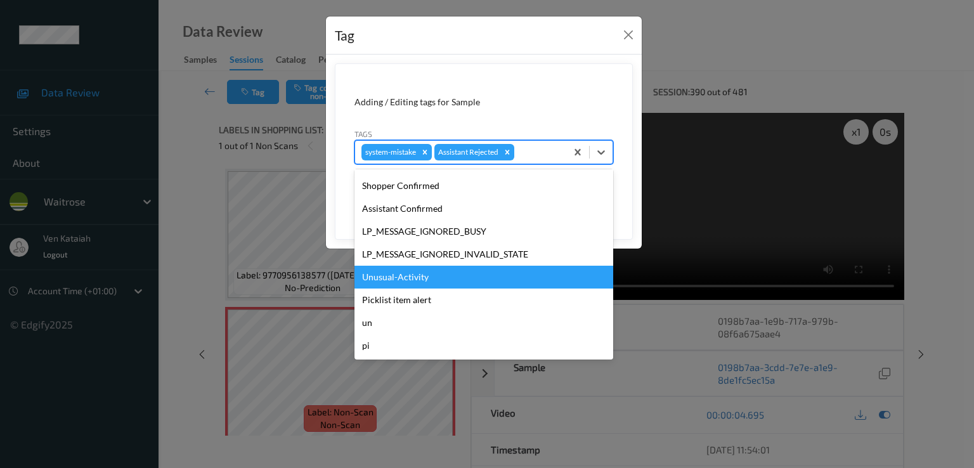
click at [413, 284] on div "Unusual-Activity" at bounding box center [483, 277] width 259 height 23
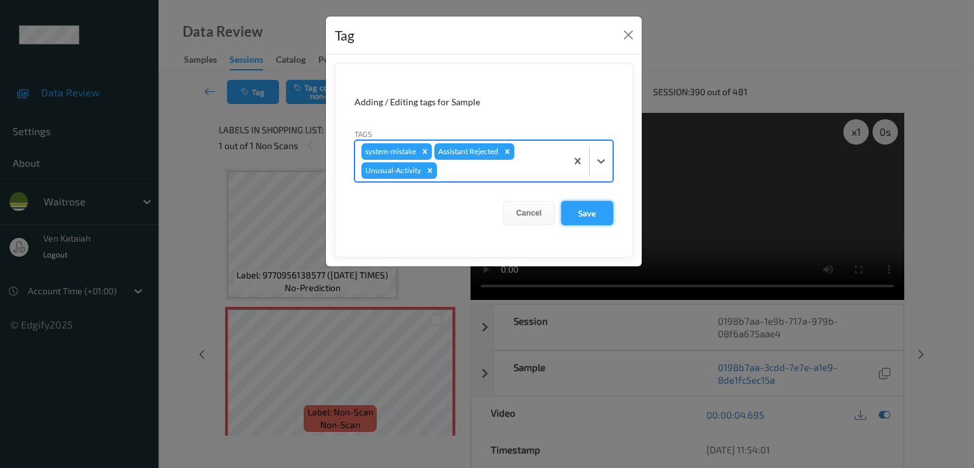
click at [579, 211] on button "Save" at bounding box center [587, 213] width 52 height 24
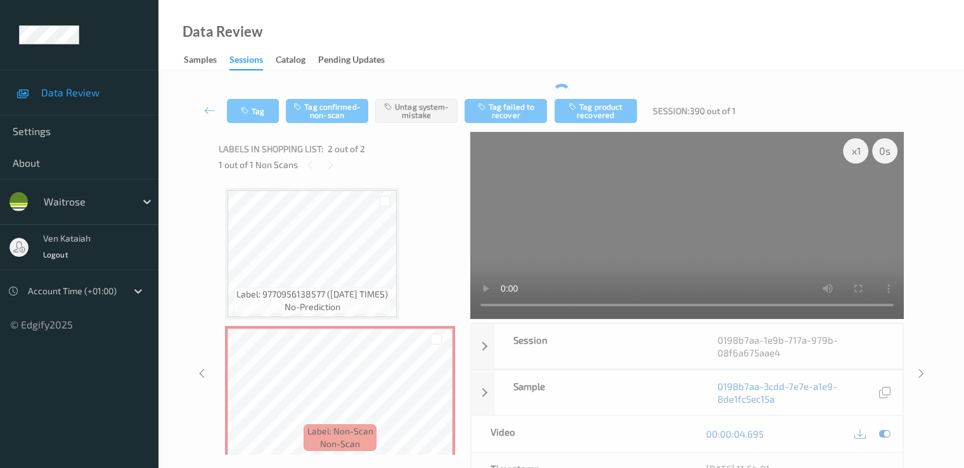
scroll to position [10, 0]
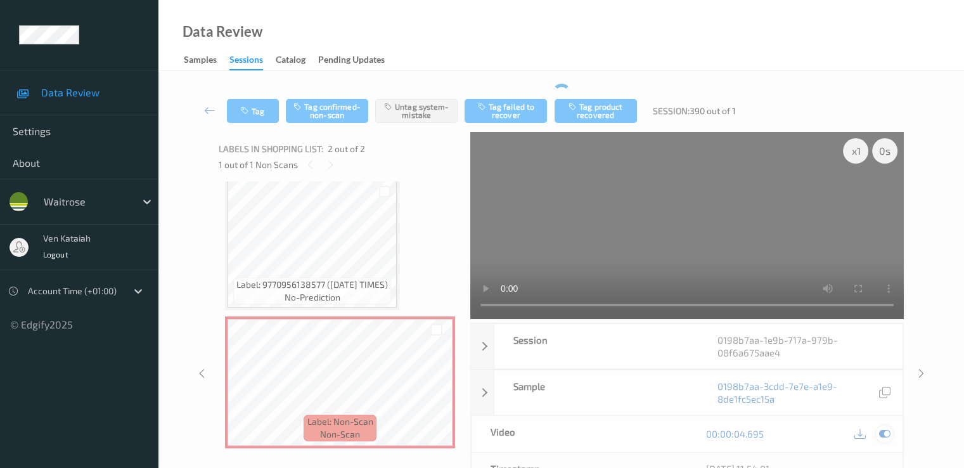
click at [882, 428] on icon at bounding box center [884, 433] width 11 height 11
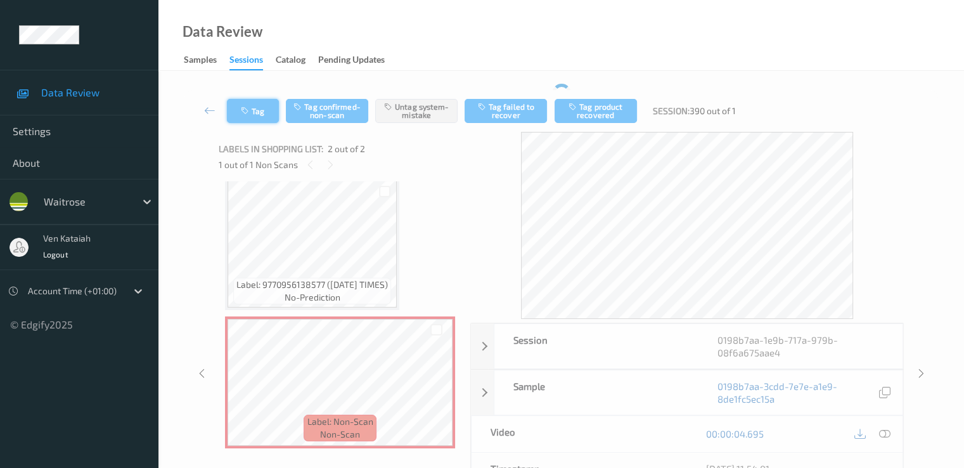
click at [250, 107] on icon "button" at bounding box center [246, 111] width 11 height 9
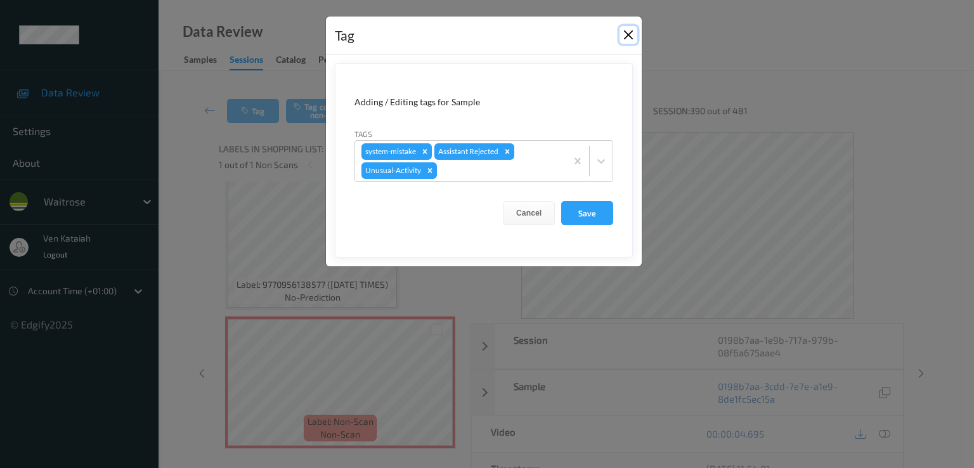
click at [621, 39] on button "Close" at bounding box center [628, 35] width 18 height 18
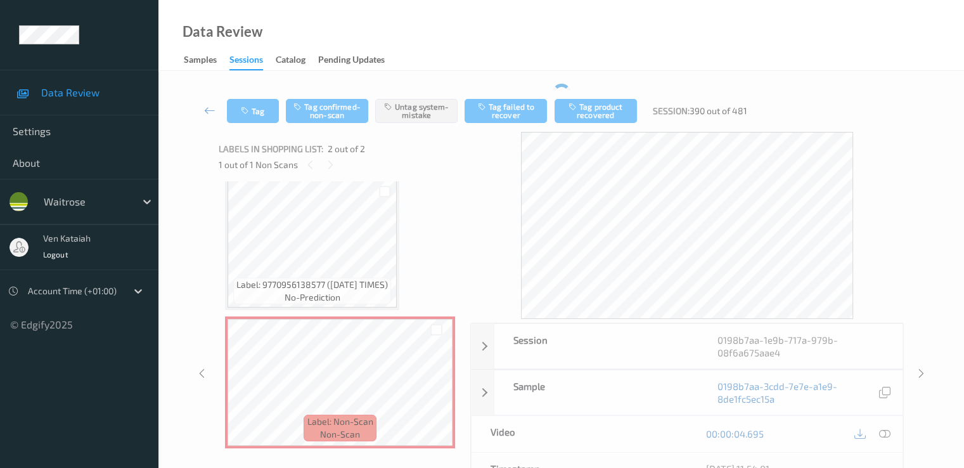
click at [214, 112] on icon at bounding box center [209, 110] width 11 height 13
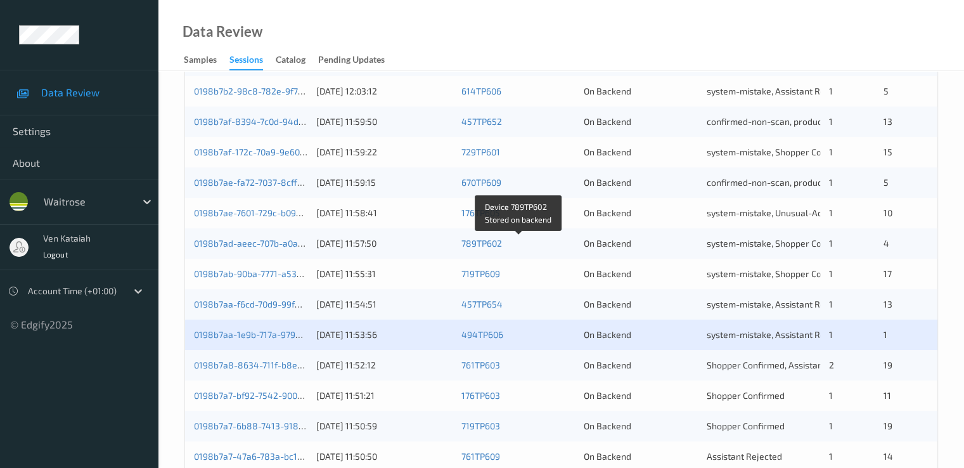
scroll to position [380, 0]
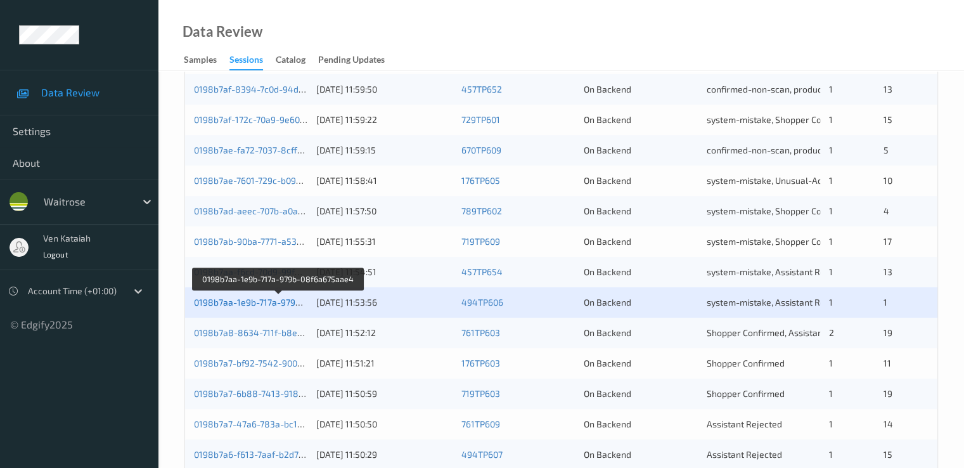
click at [269, 300] on link "0198b7aa-1e9b-717a-979b-08f6a675aae4" at bounding box center [279, 302] width 170 height 11
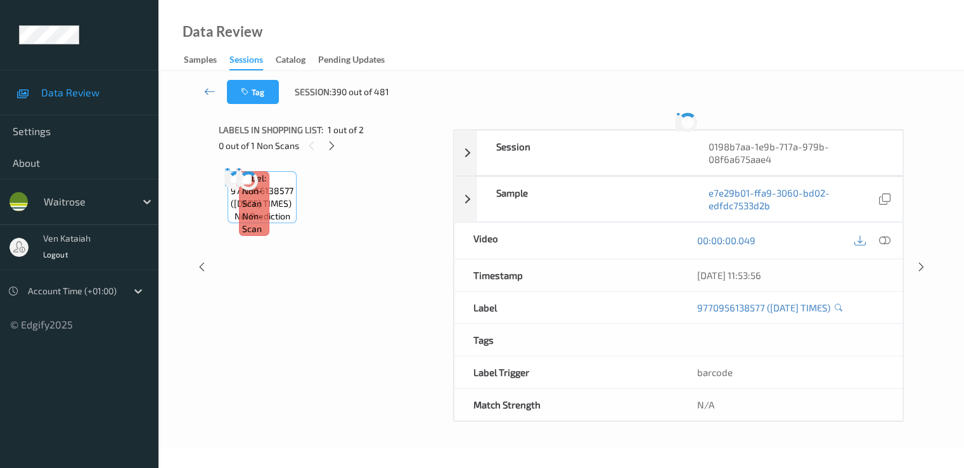
scroll to position [152, 0]
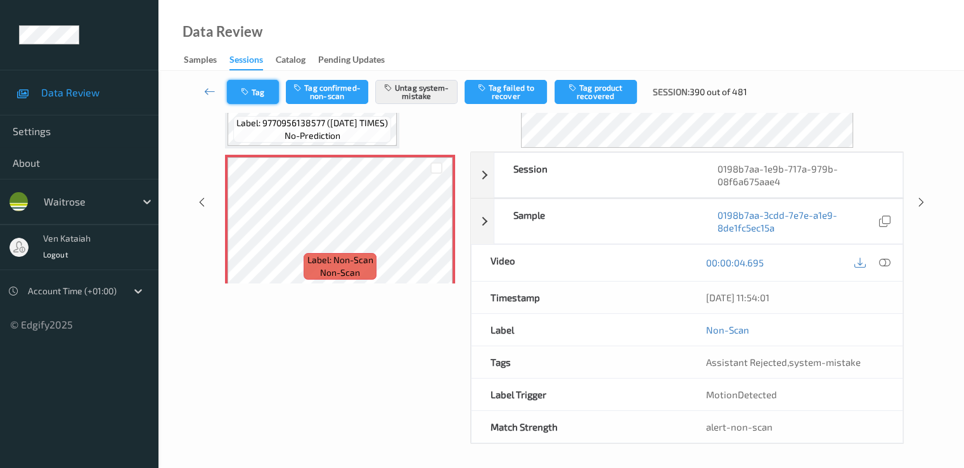
click at [253, 84] on button "Tag" at bounding box center [253, 92] width 52 height 24
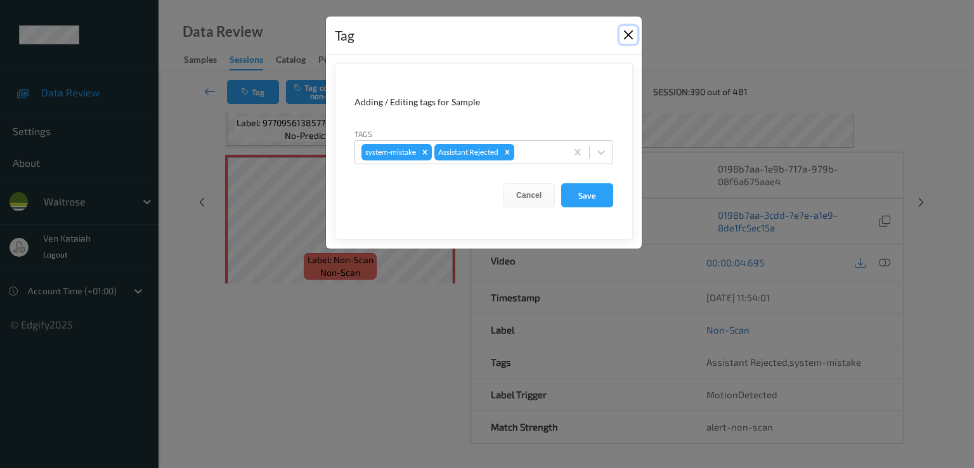
click at [637, 36] on button "Close" at bounding box center [628, 35] width 18 height 18
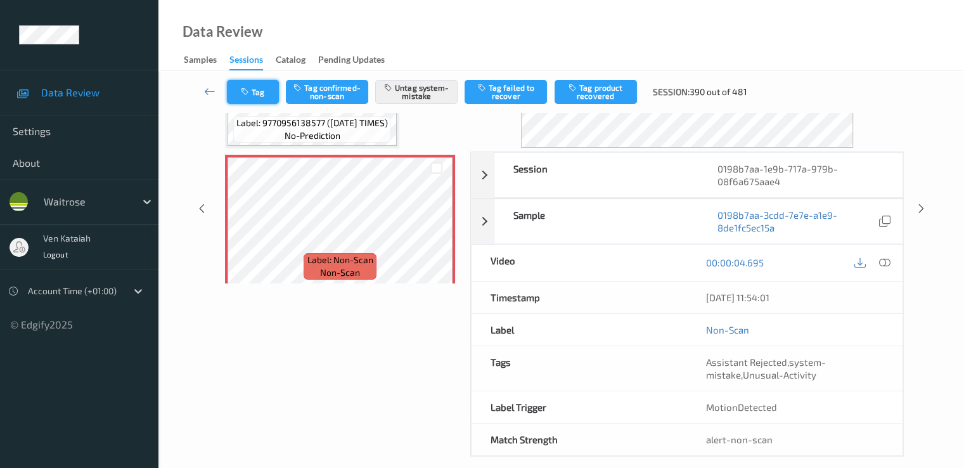
click at [265, 98] on button "Tag" at bounding box center [253, 92] width 52 height 24
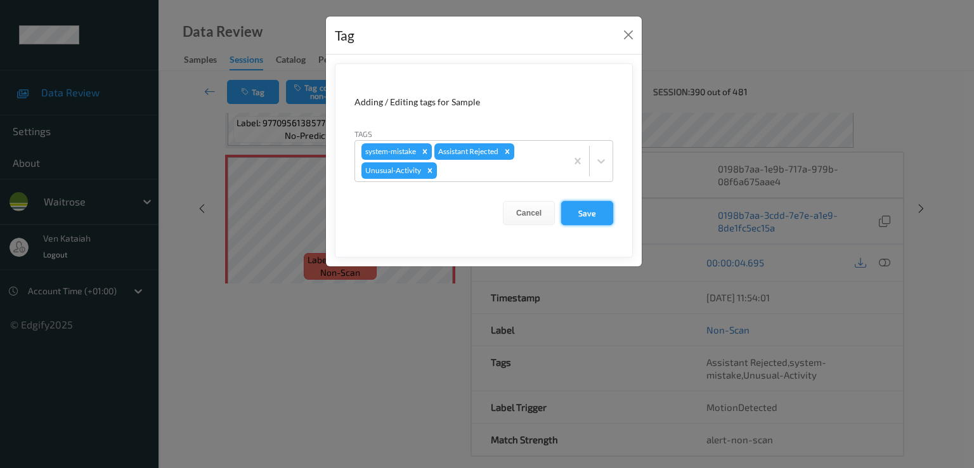
click at [591, 212] on button "Save" at bounding box center [587, 213] width 52 height 24
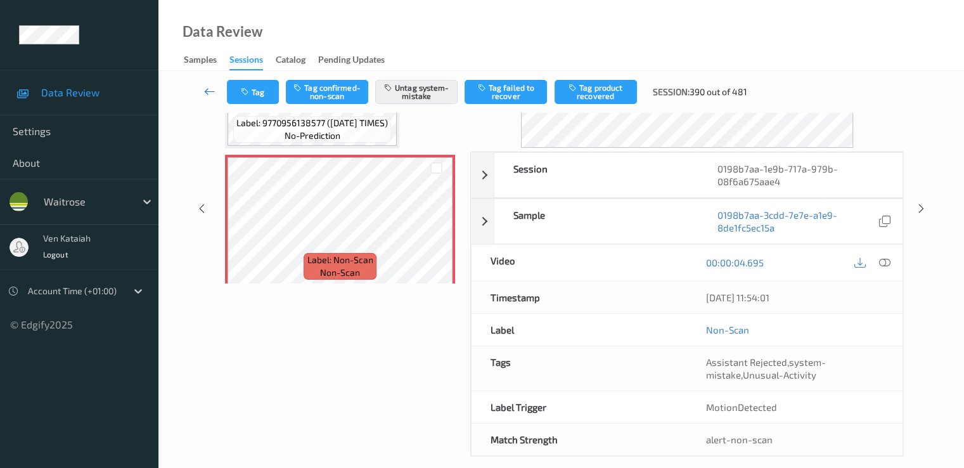
click at [211, 83] on link at bounding box center [210, 92] width 34 height 24
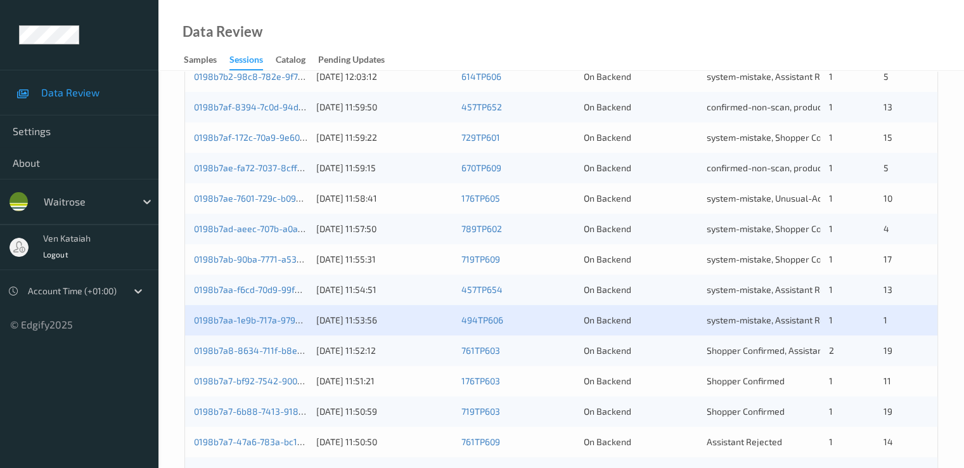
scroll to position [380, 0]
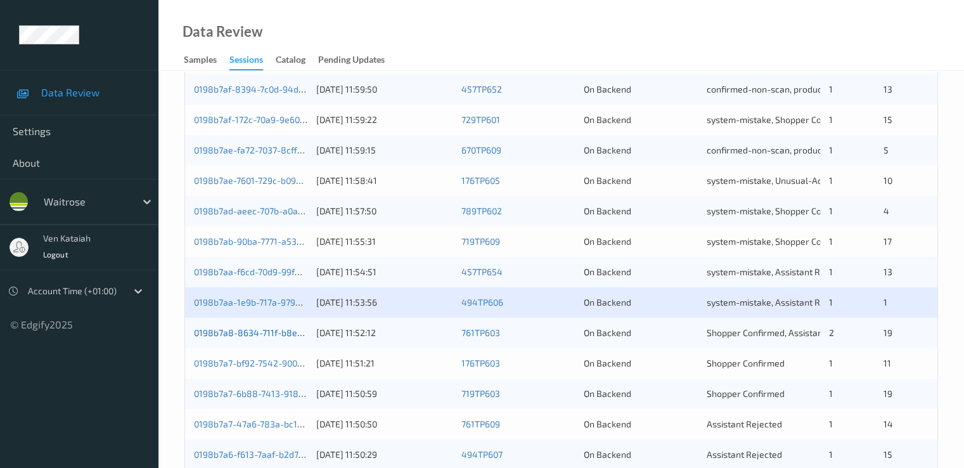
click at [250, 330] on link "0198b7a8-8634-711f-b8ed-6787f9300b27" at bounding box center [279, 332] width 170 height 11
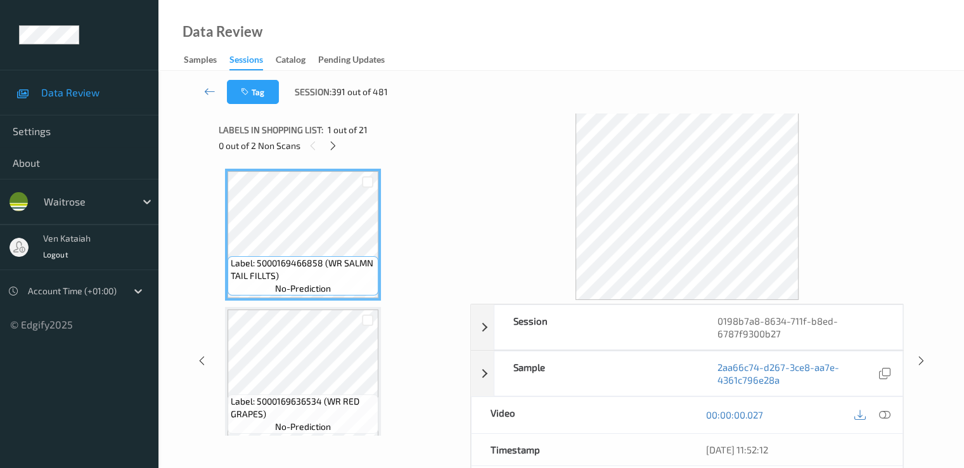
click at [329, 136] on div "Labels in shopping list: 1 out of 21" at bounding box center [340, 130] width 243 height 16
click at [332, 139] on div at bounding box center [333, 146] width 16 height 16
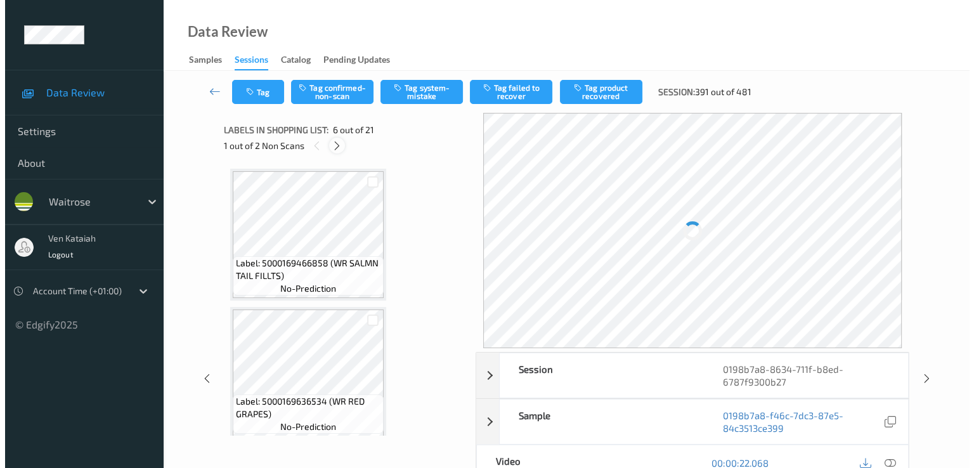
scroll to position [559, 0]
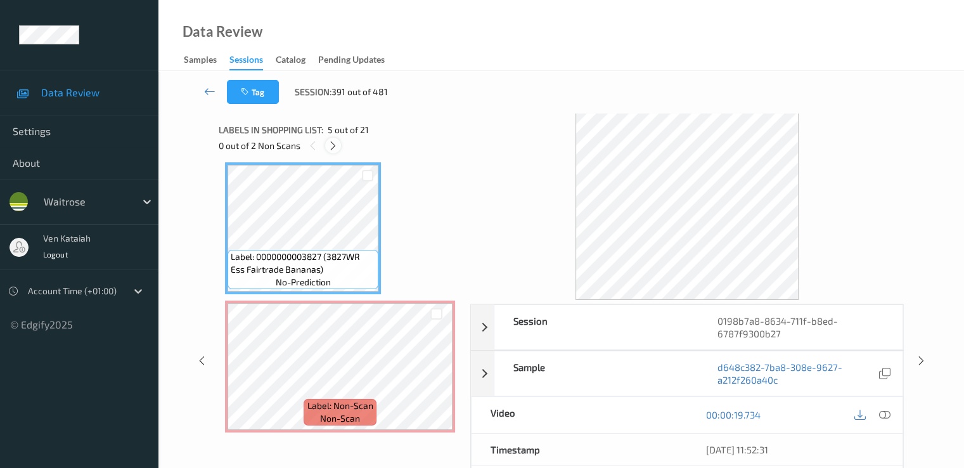
click at [338, 143] on icon at bounding box center [333, 145] width 11 height 11
click at [439, 377] on icon at bounding box center [436, 377] width 11 height 11
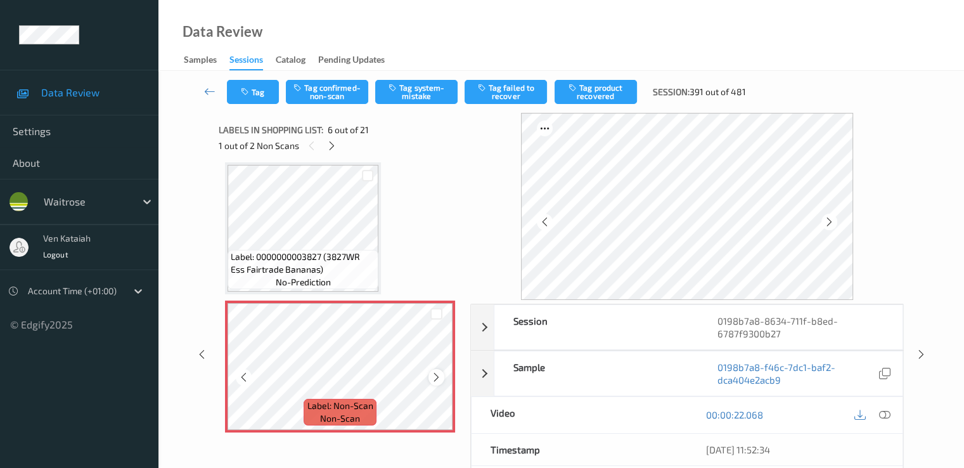
click at [442, 380] on div at bounding box center [437, 377] width 16 height 16
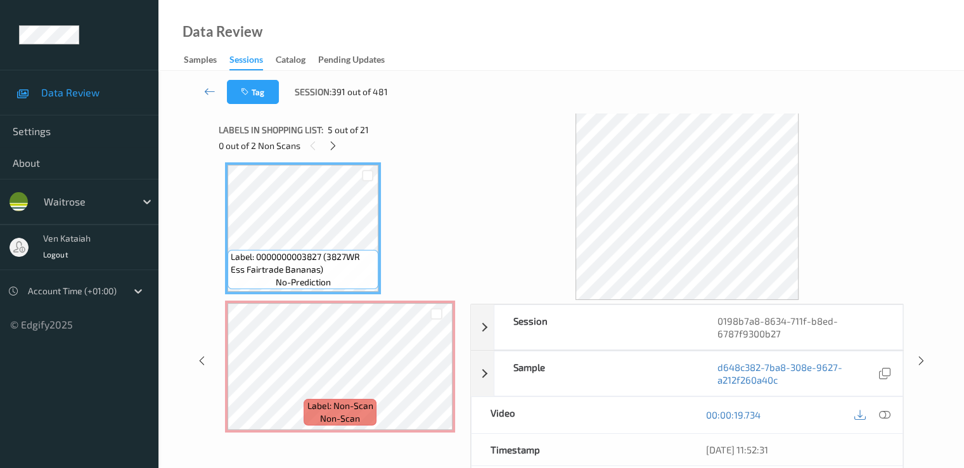
click at [894, 416] on div "00:00:19.734" at bounding box center [795, 415] width 216 height 36
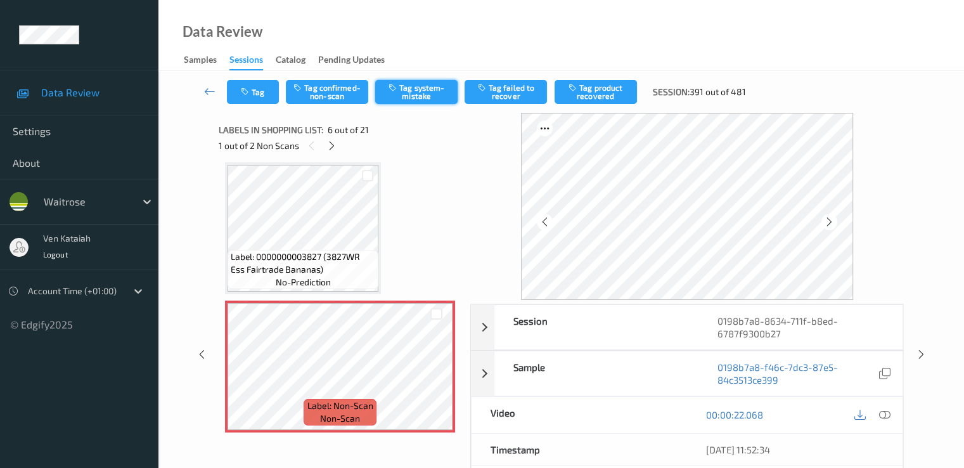
click at [411, 95] on button "Tag system-mistake" at bounding box center [416, 92] width 82 height 24
click at [263, 87] on button "Tag" at bounding box center [253, 92] width 52 height 24
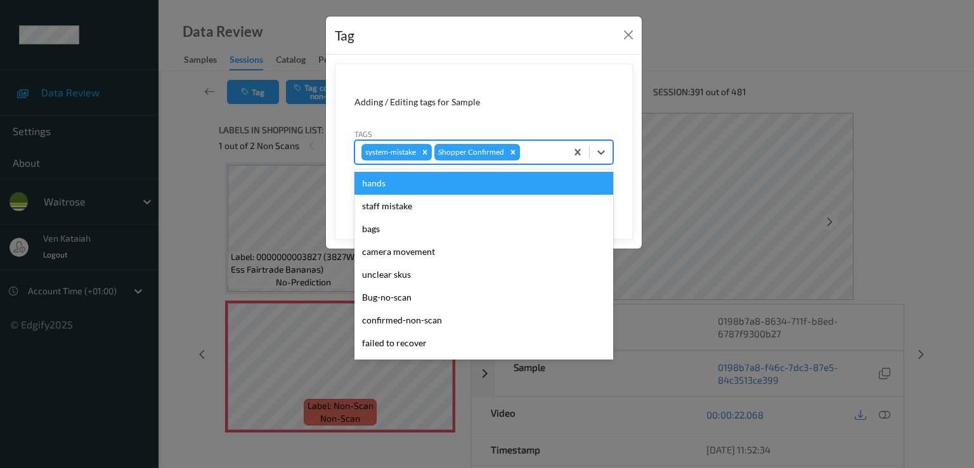
click at [536, 150] on div at bounding box center [540, 152] width 37 height 15
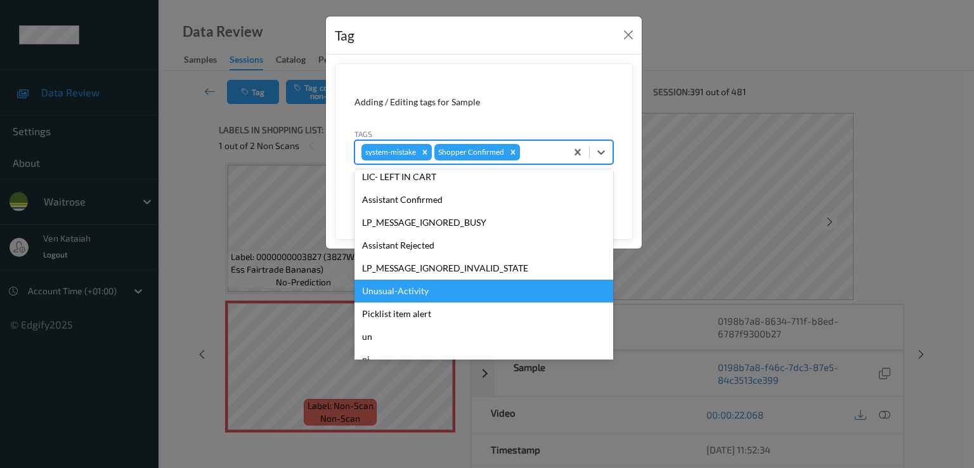
scroll to position [249, 0]
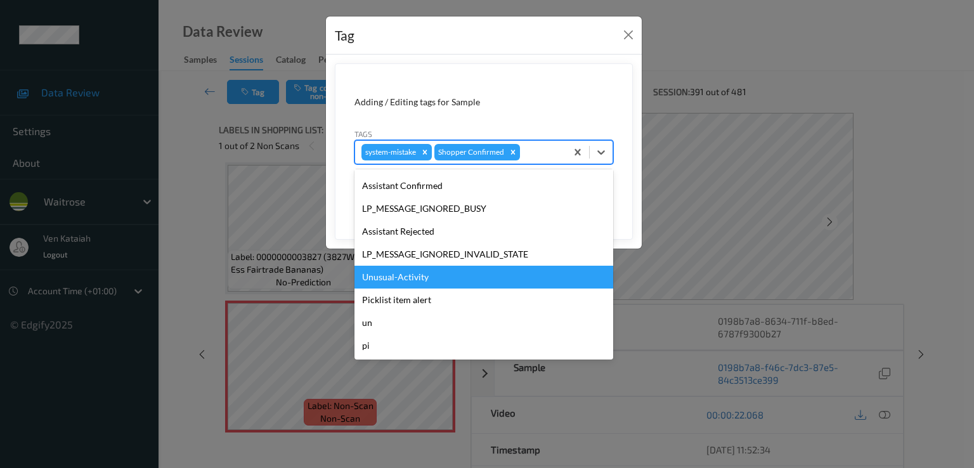
click at [408, 281] on div "Unusual-Activity" at bounding box center [483, 277] width 259 height 23
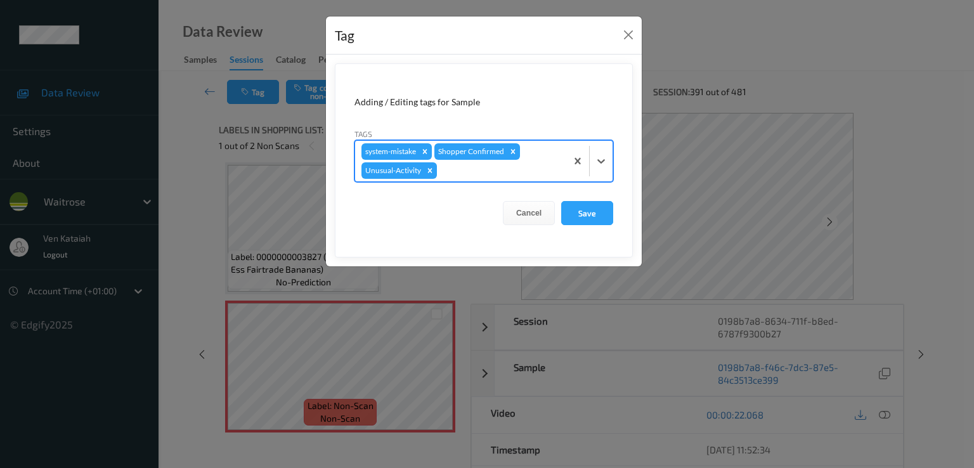
click at [502, 171] on div at bounding box center [499, 170] width 120 height 15
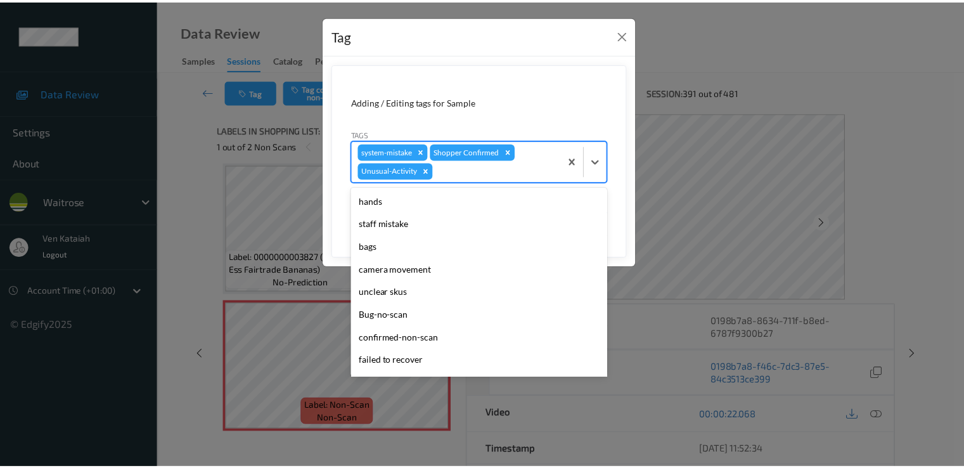
scroll to position [226, 0]
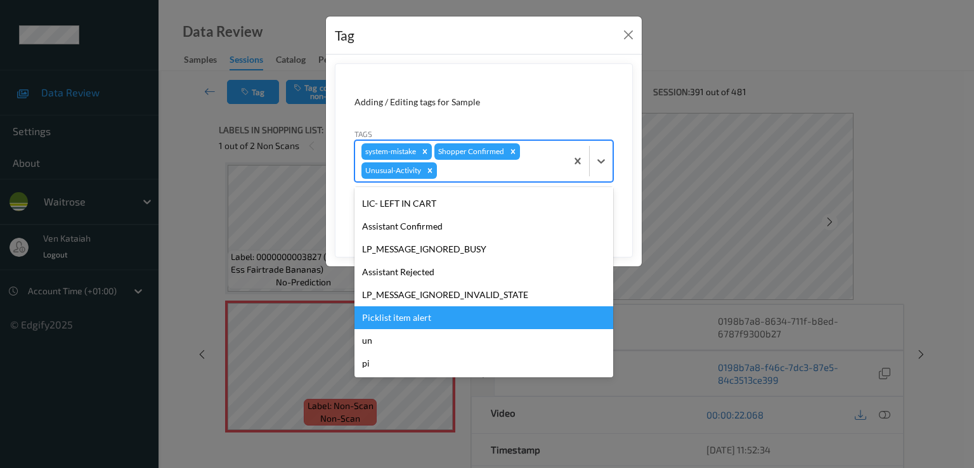
click at [421, 306] on div "Picklist item alert" at bounding box center [483, 317] width 259 height 23
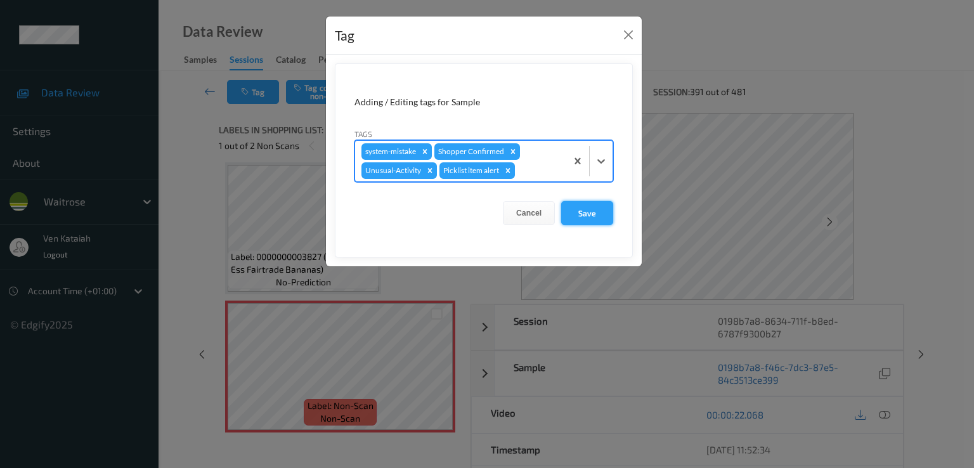
click at [583, 222] on button "Save" at bounding box center [587, 213] width 52 height 24
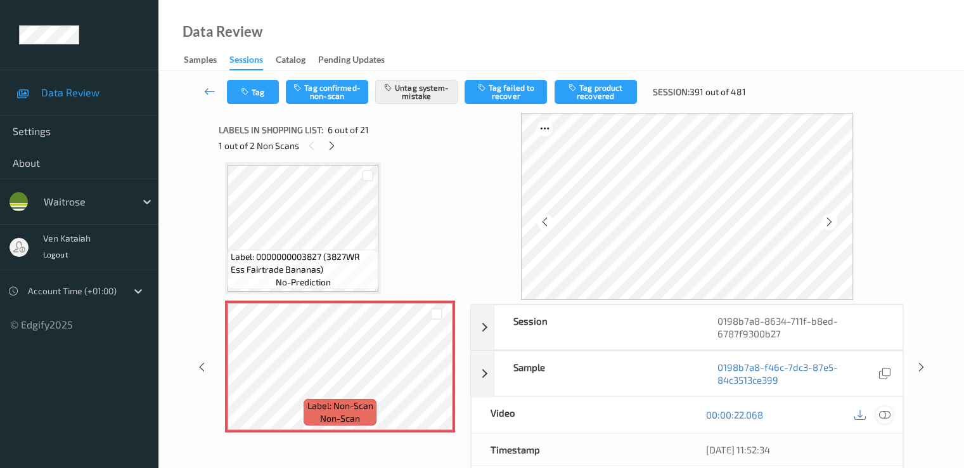
click at [880, 414] on icon at bounding box center [884, 414] width 11 height 11
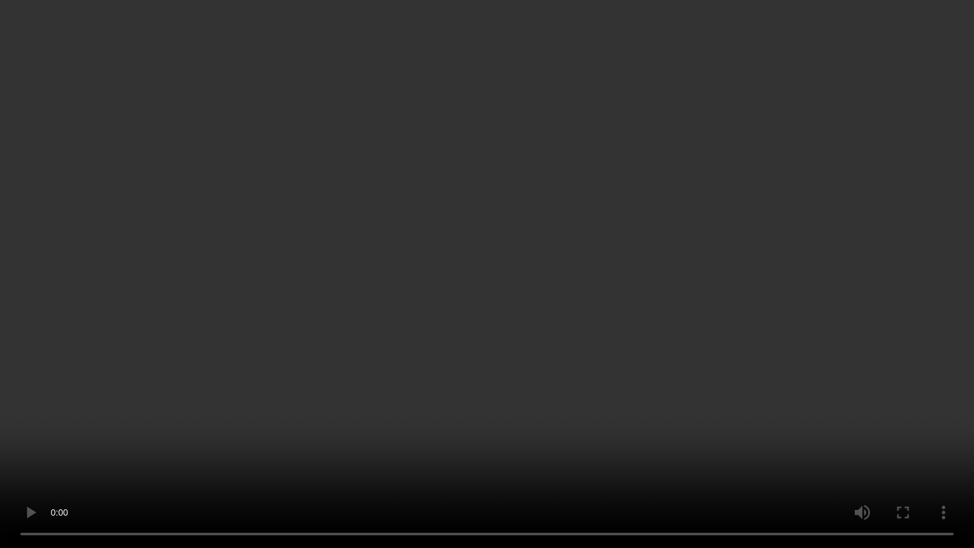
click at [431, 358] on video at bounding box center [487, 274] width 974 height 548
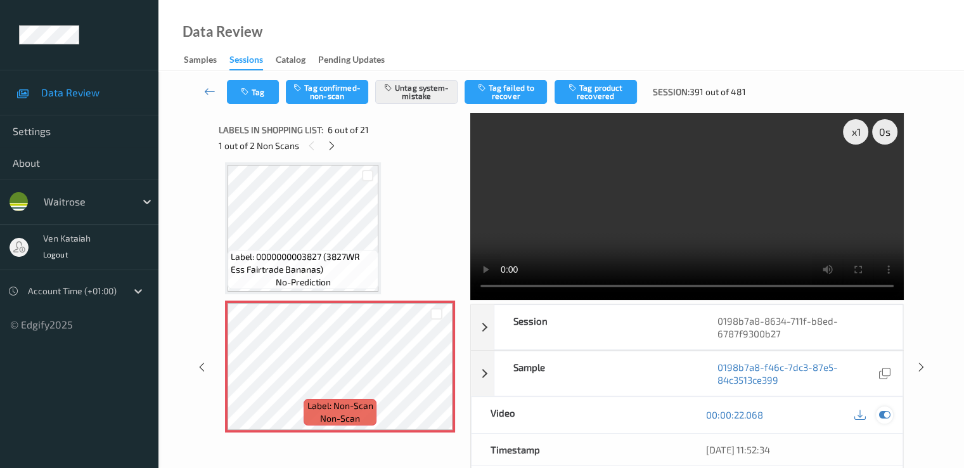
click at [889, 406] on div at bounding box center [884, 414] width 17 height 17
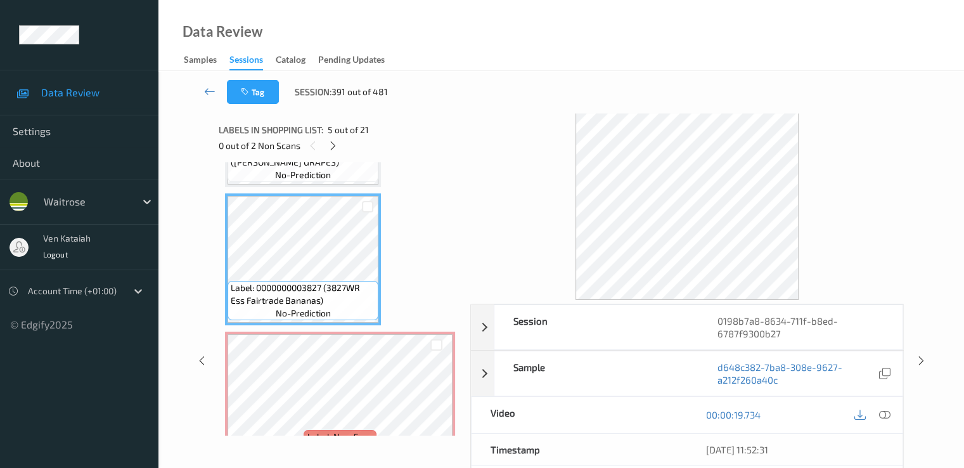
scroll to position [559, 0]
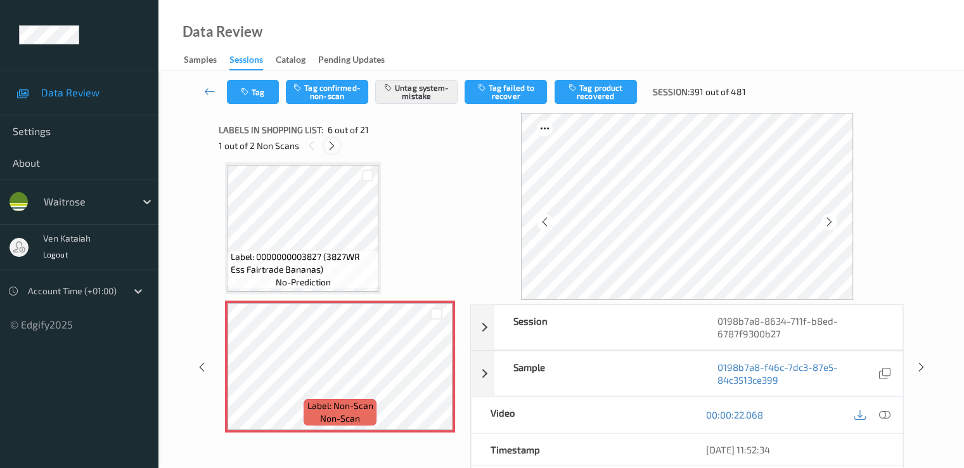
click at [332, 146] on icon at bounding box center [332, 145] width 11 height 11
click at [429, 375] on div at bounding box center [437, 377] width 16 height 16
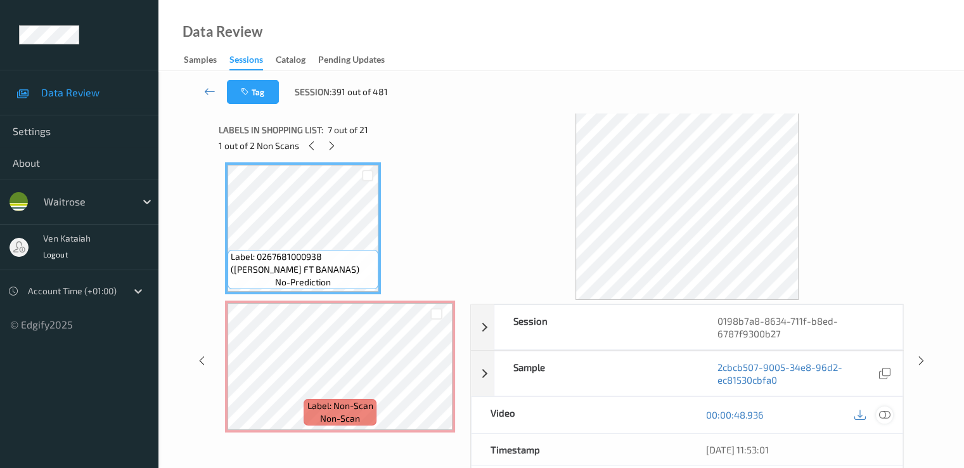
click at [886, 406] on div at bounding box center [884, 414] width 17 height 17
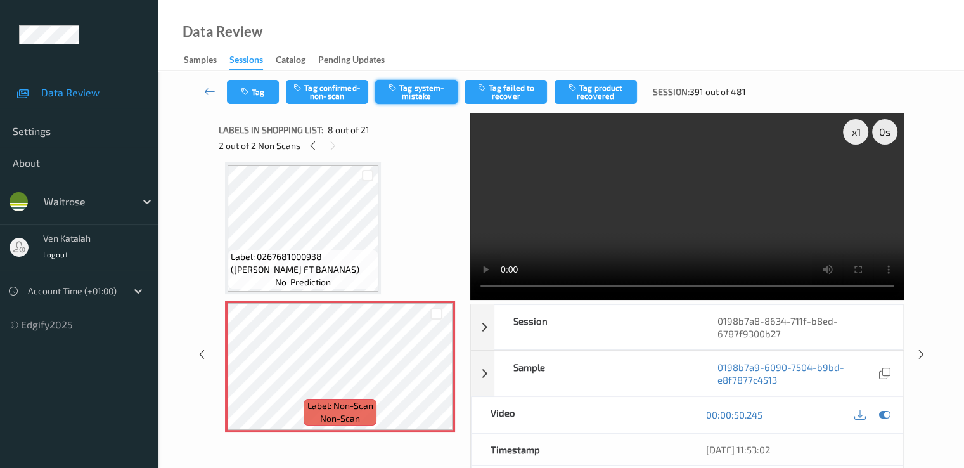
click at [426, 91] on button "Tag system-mistake" at bounding box center [416, 92] width 82 height 24
click at [262, 88] on button "Tag" at bounding box center [253, 92] width 52 height 24
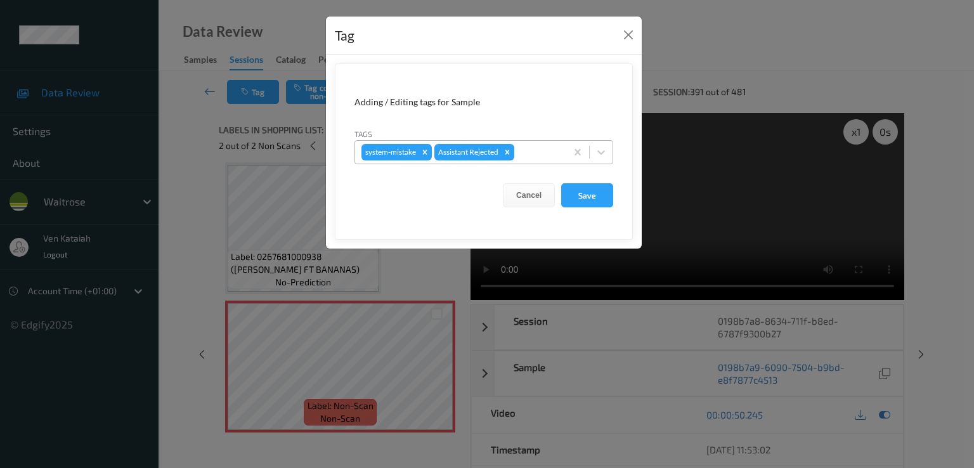
click at [561, 162] on div "system-mistake Assistant Rejected" at bounding box center [460, 152] width 211 height 22
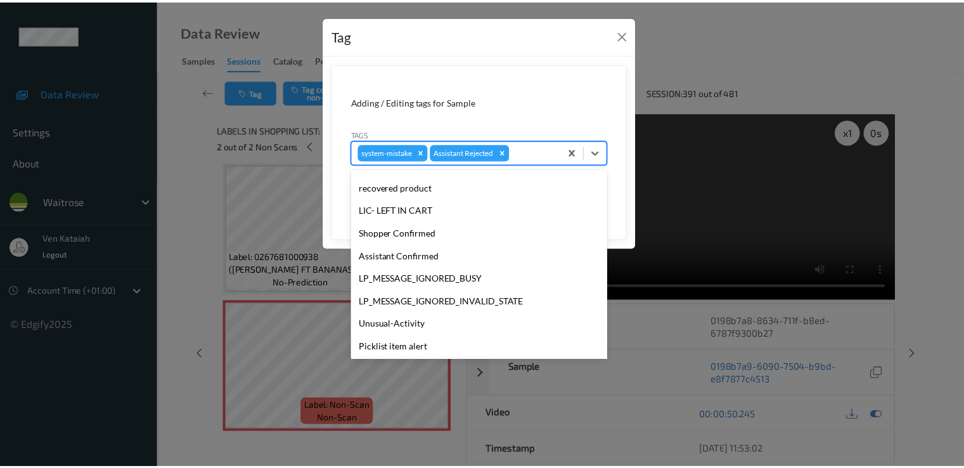
scroll to position [249, 0]
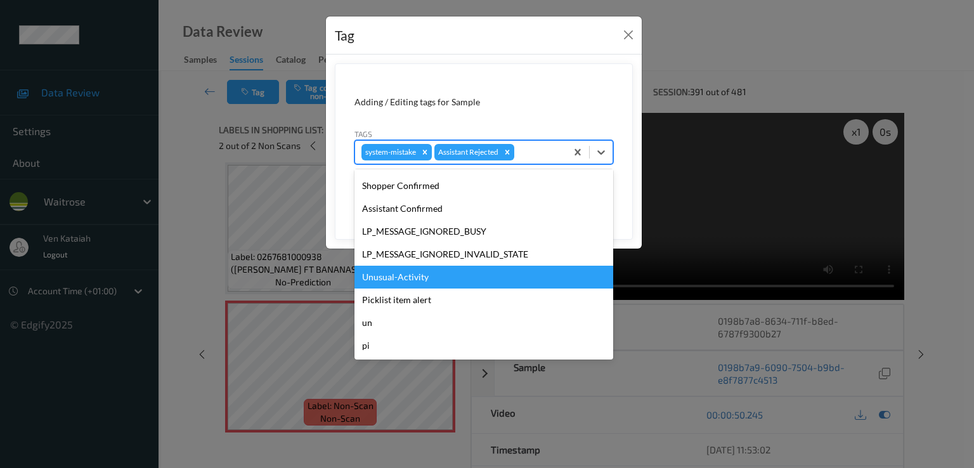
drag, startPoint x: 407, startPoint y: 285, endPoint x: 420, endPoint y: 280, distance: 13.4
click at [407, 284] on div "Unusual-Activity" at bounding box center [483, 277] width 259 height 23
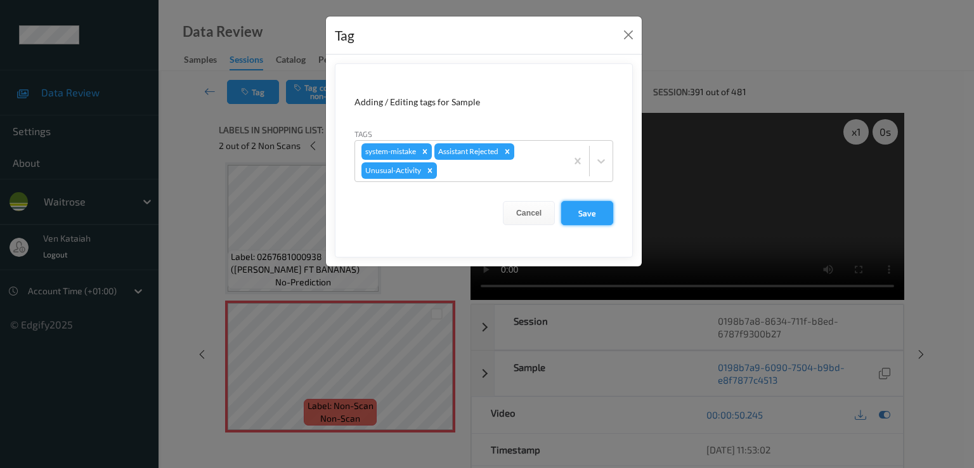
click at [596, 207] on button "Save" at bounding box center [587, 213] width 52 height 24
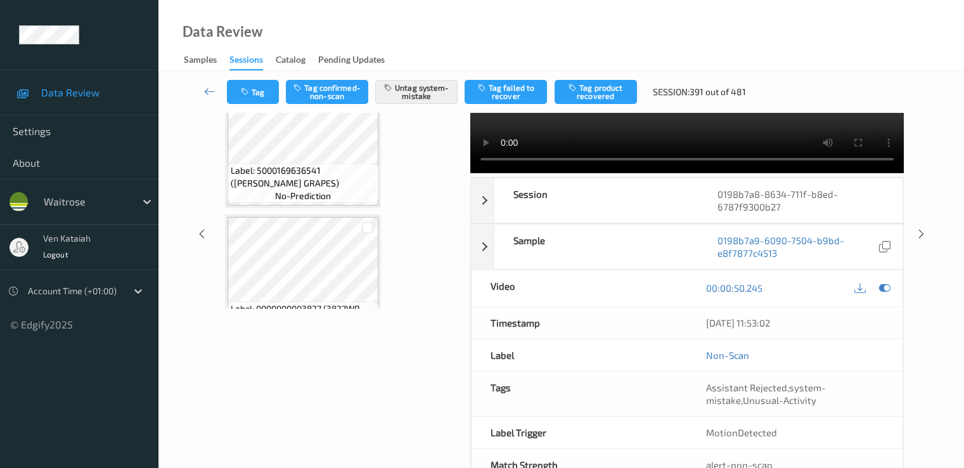
scroll to position [634, 0]
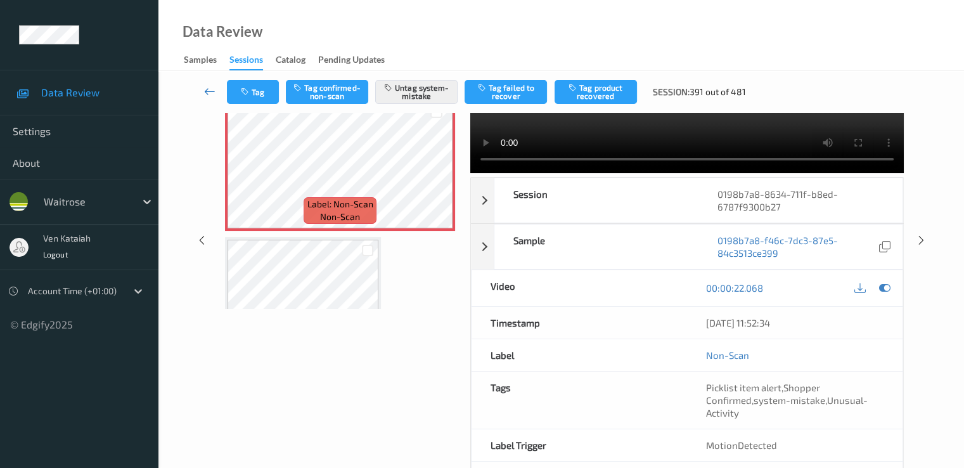
click at [212, 88] on icon at bounding box center [209, 91] width 11 height 13
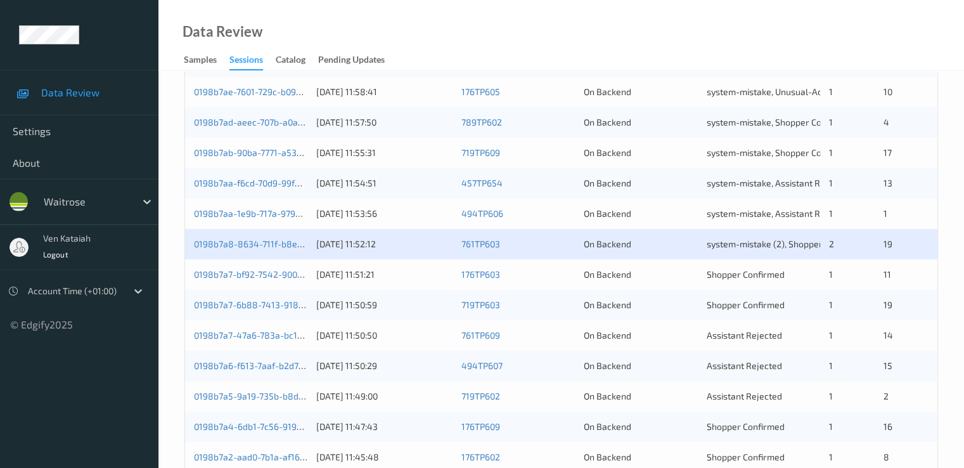
scroll to position [507, 0]
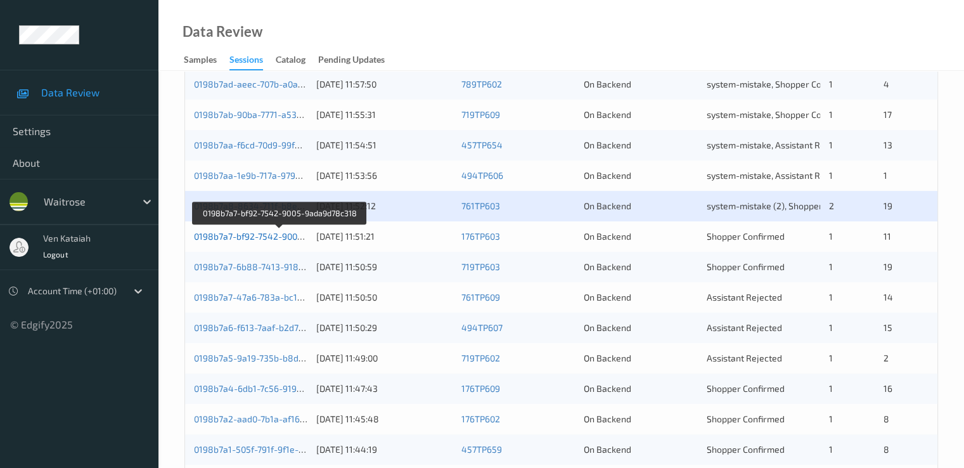
click at [279, 237] on link "0198b7a7-bf92-7542-9005-9ada9d78c318" at bounding box center [280, 236] width 172 height 11
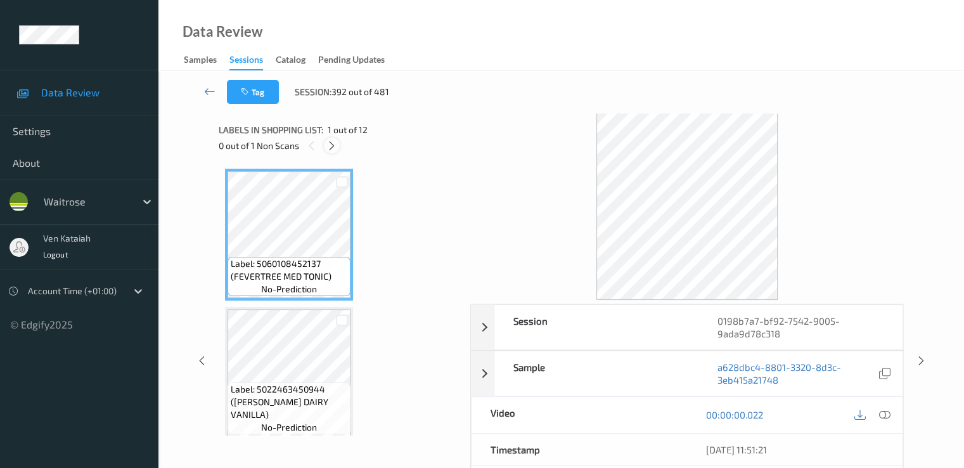
click at [335, 141] on icon at bounding box center [332, 145] width 11 height 11
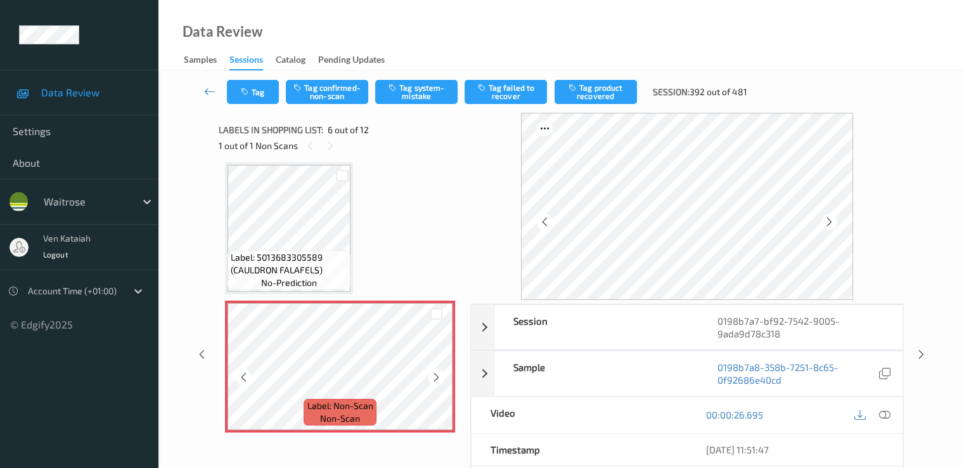
scroll to position [686, 0]
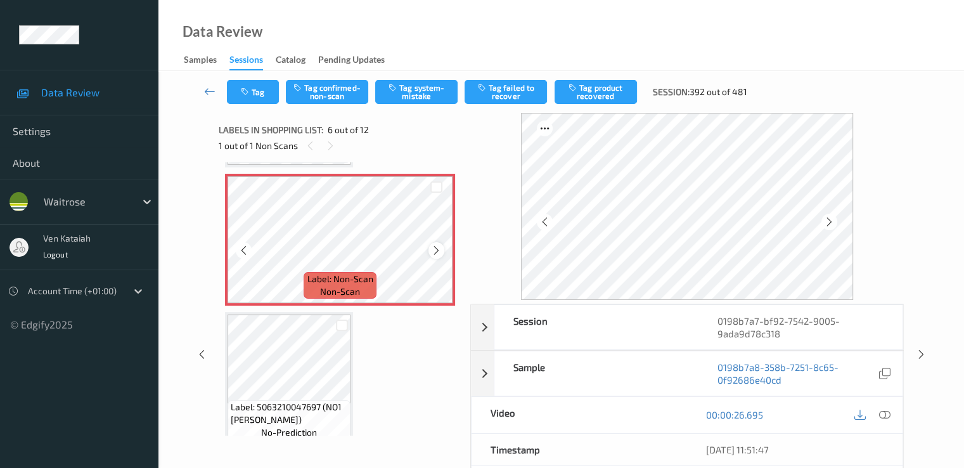
click at [440, 245] on icon at bounding box center [436, 250] width 11 height 11
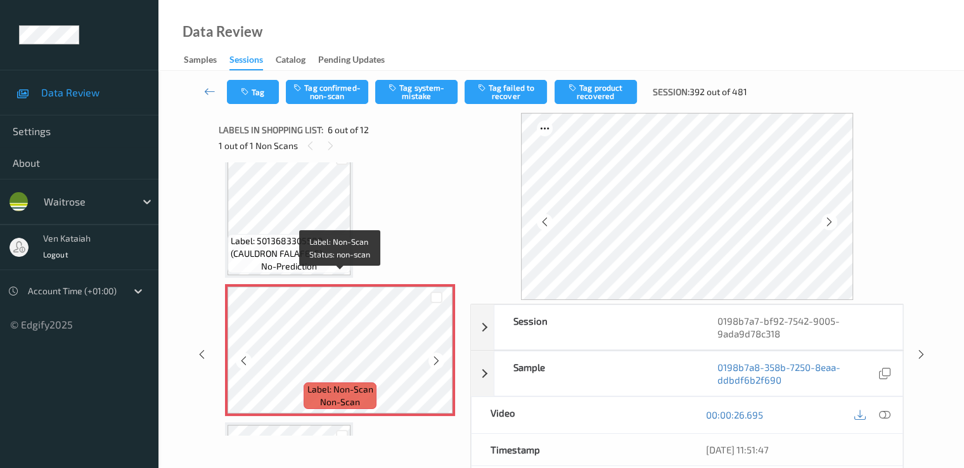
scroll to position [559, 0]
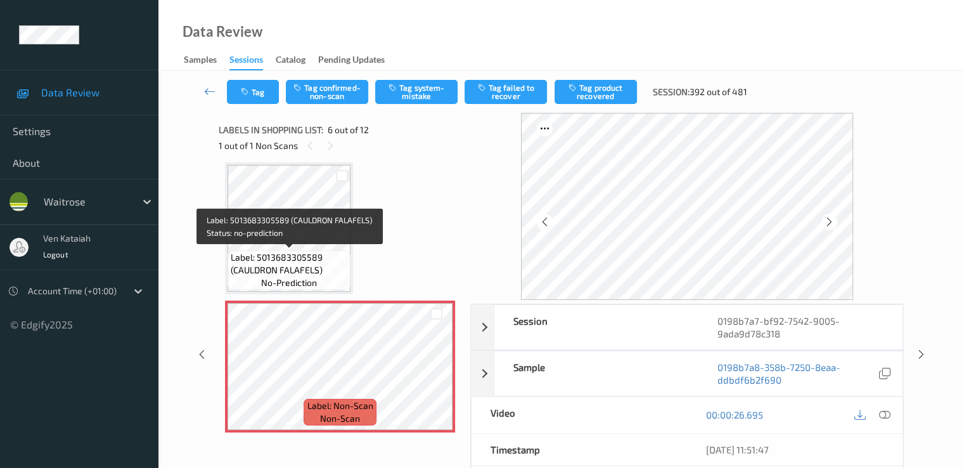
click at [304, 251] on span "Label: 5013683305589 (CAULDRON FALAFELS)" at bounding box center [289, 263] width 117 height 25
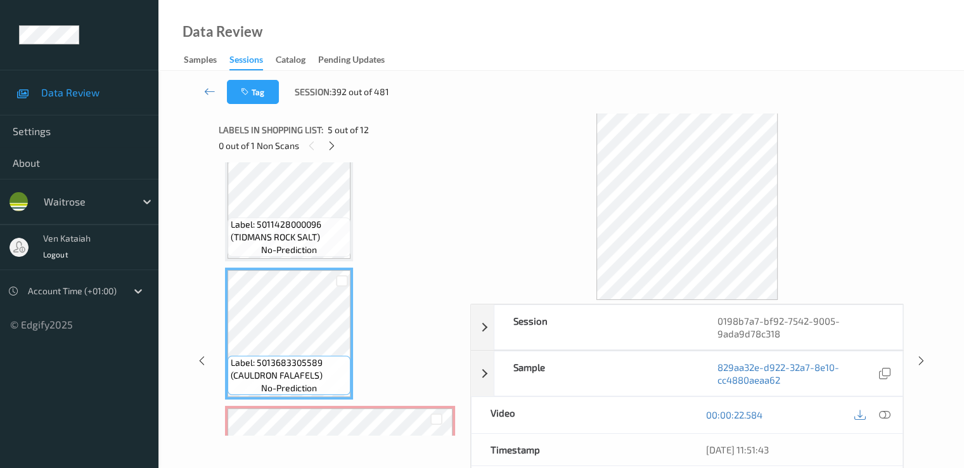
scroll to position [432, 0]
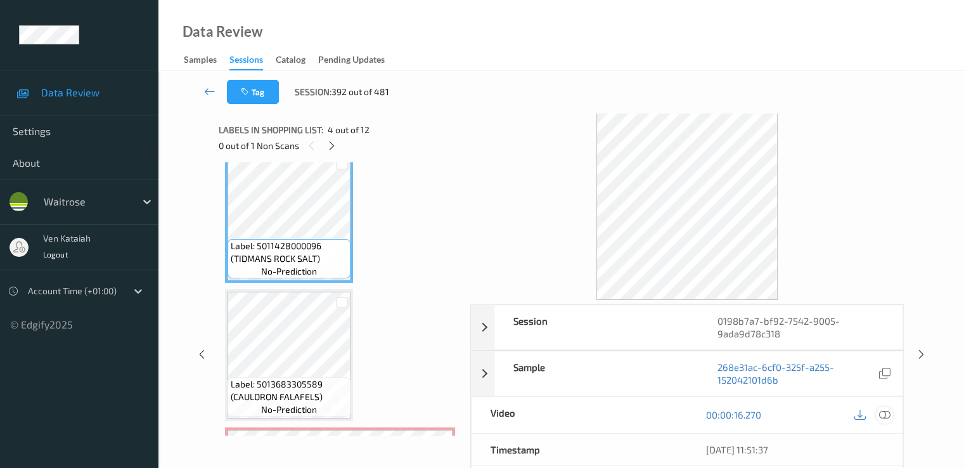
click at [879, 407] on div at bounding box center [884, 414] width 17 height 17
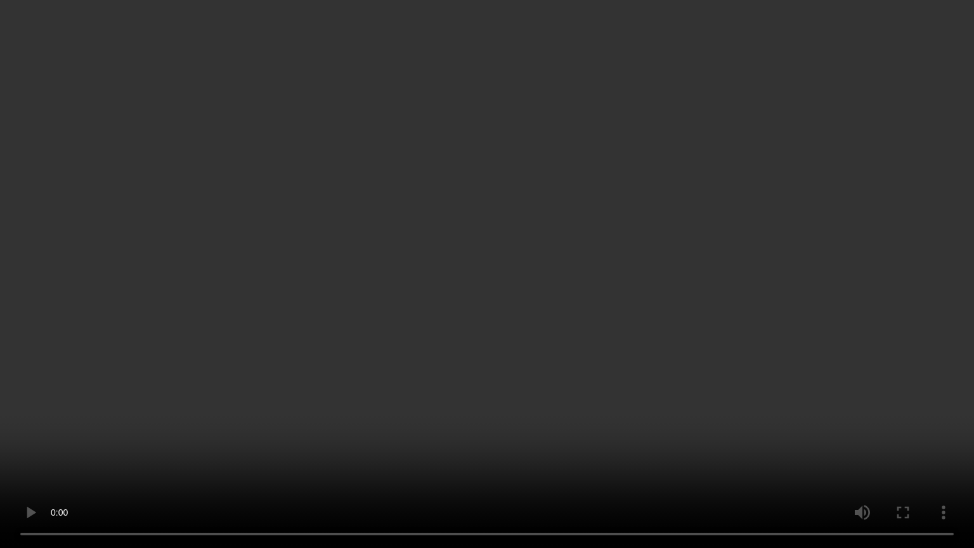
click at [254, 425] on video at bounding box center [487, 274] width 974 height 548
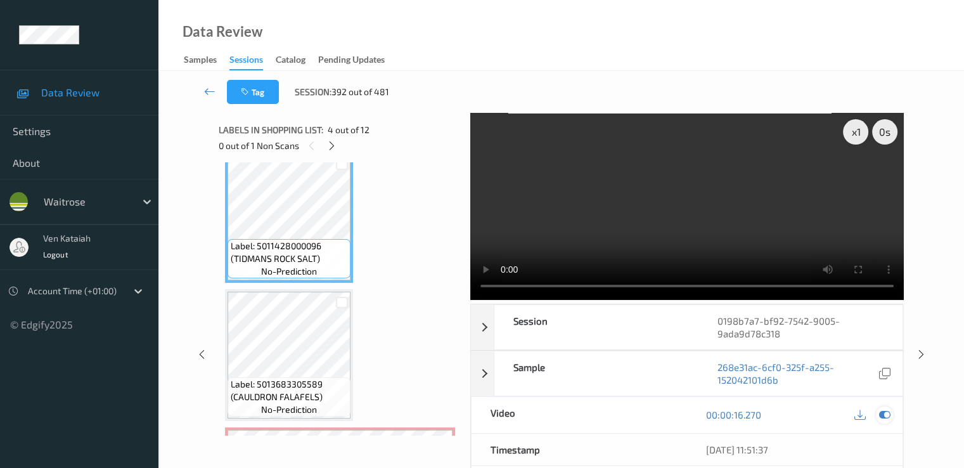
click at [890, 411] on icon at bounding box center [884, 414] width 11 height 11
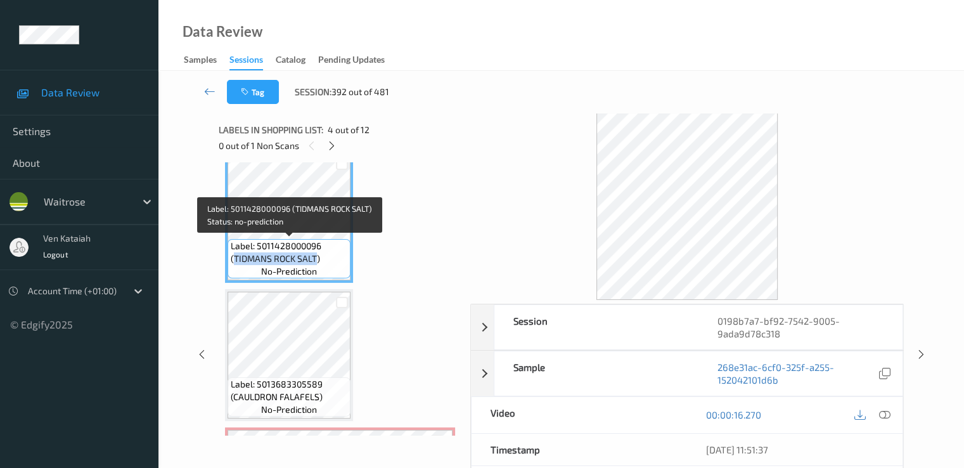
drag, startPoint x: 233, startPoint y: 257, endPoint x: 314, endPoint y: 255, distance: 81.8
click at [314, 255] on span "Label: 5011428000096 (TIDMANS ROCK SALT)" at bounding box center [289, 252] width 117 height 25
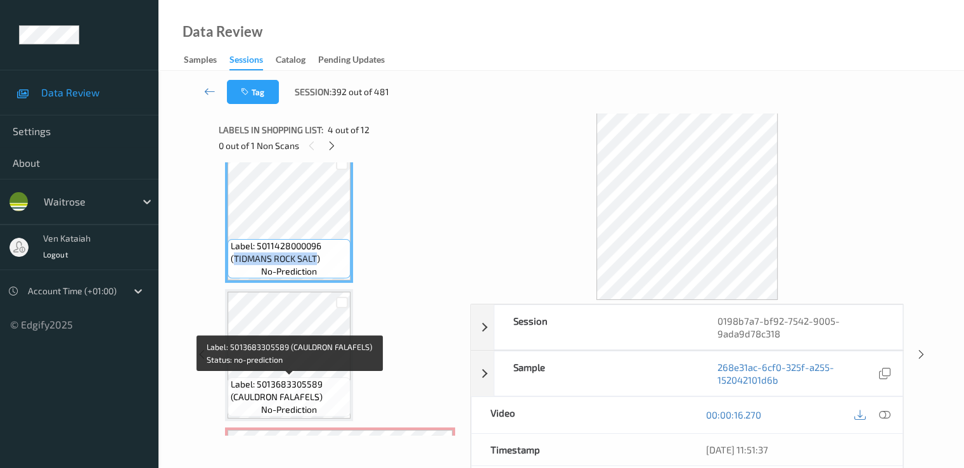
copy span "TIDMANS ROCK SALT"
click at [237, 396] on span "Label: 5013683305589 (CAULDRON FALAFELS)" at bounding box center [289, 390] width 117 height 25
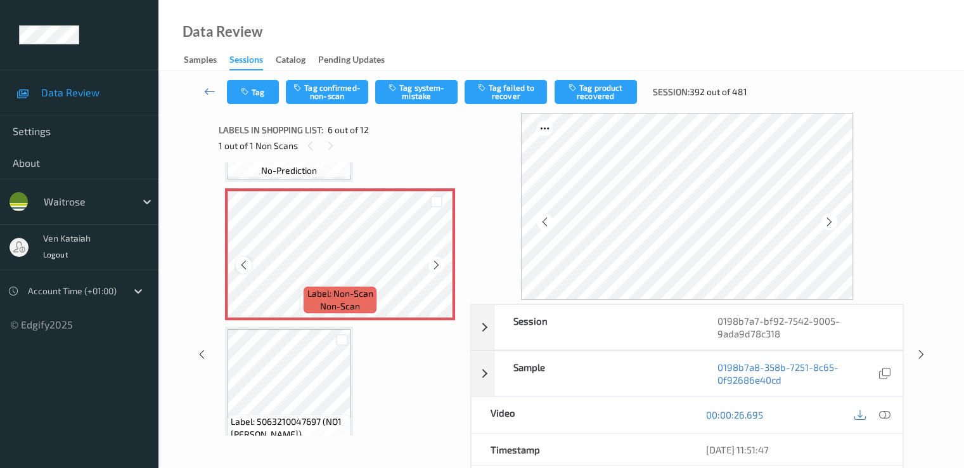
scroll to position [686, 0]
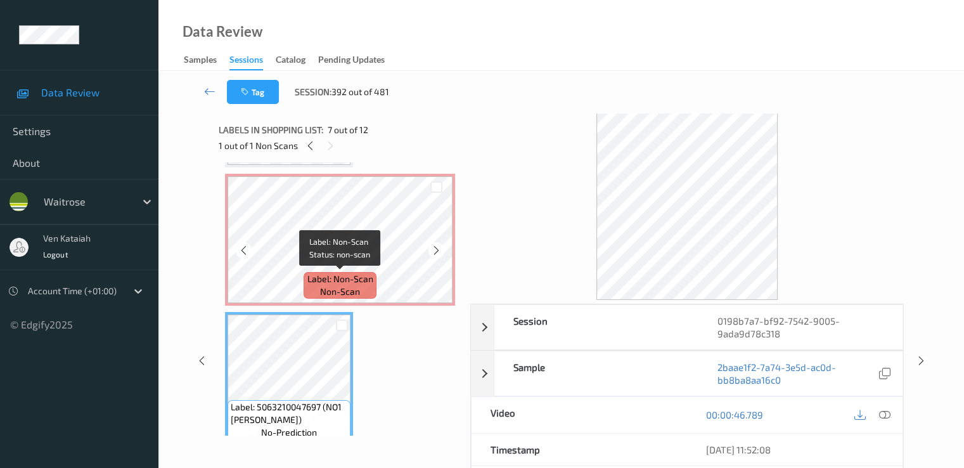
click at [321, 275] on span "Label: Non-Scan" at bounding box center [341, 279] width 66 height 13
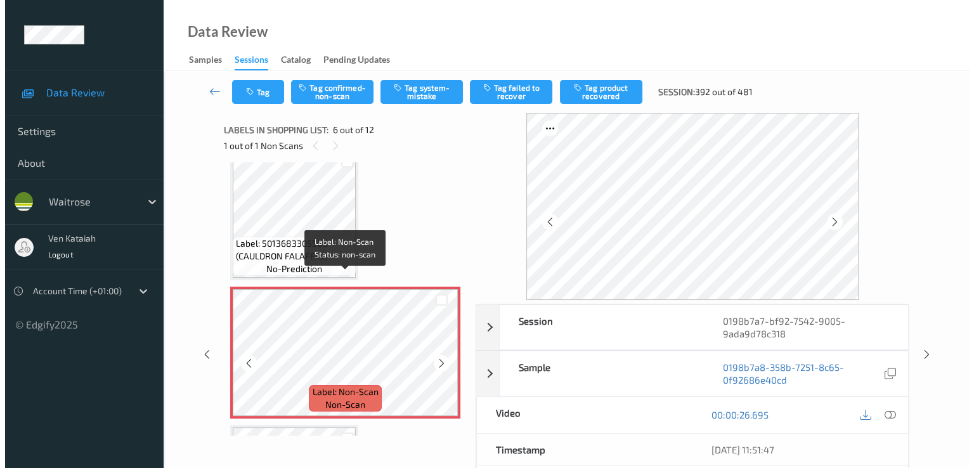
scroll to position [559, 0]
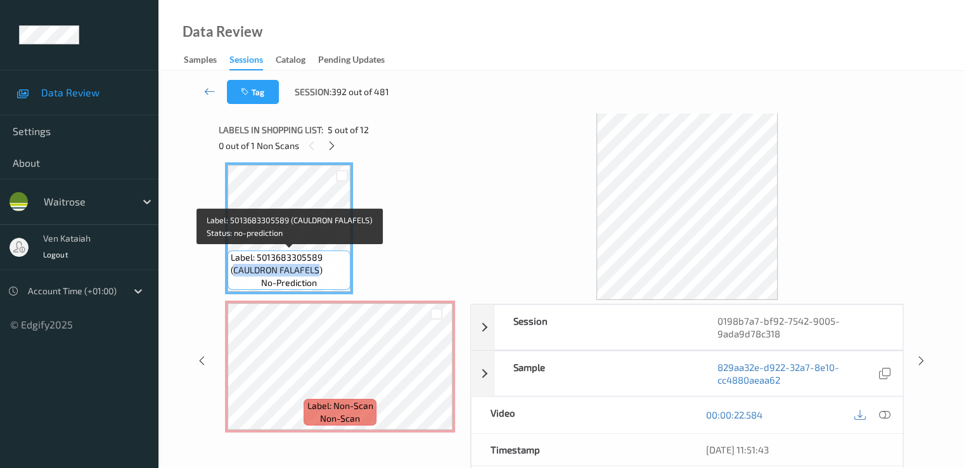
drag, startPoint x: 235, startPoint y: 267, endPoint x: 318, endPoint y: 266, distance: 82.4
click at [318, 266] on span "Label: 5013683305589 (CAULDRON FALAFELS)" at bounding box center [289, 263] width 117 height 25
copy span "CAULDRON FALAFELS"
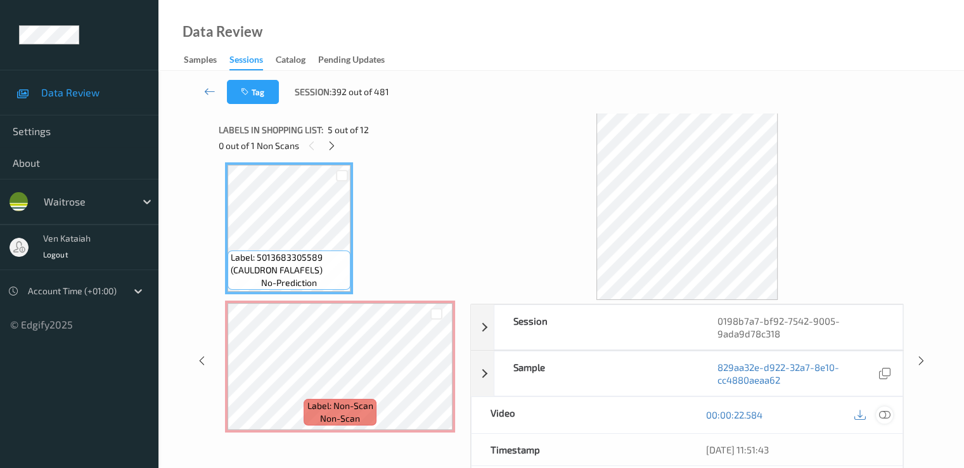
click at [886, 416] on icon at bounding box center [884, 414] width 11 height 11
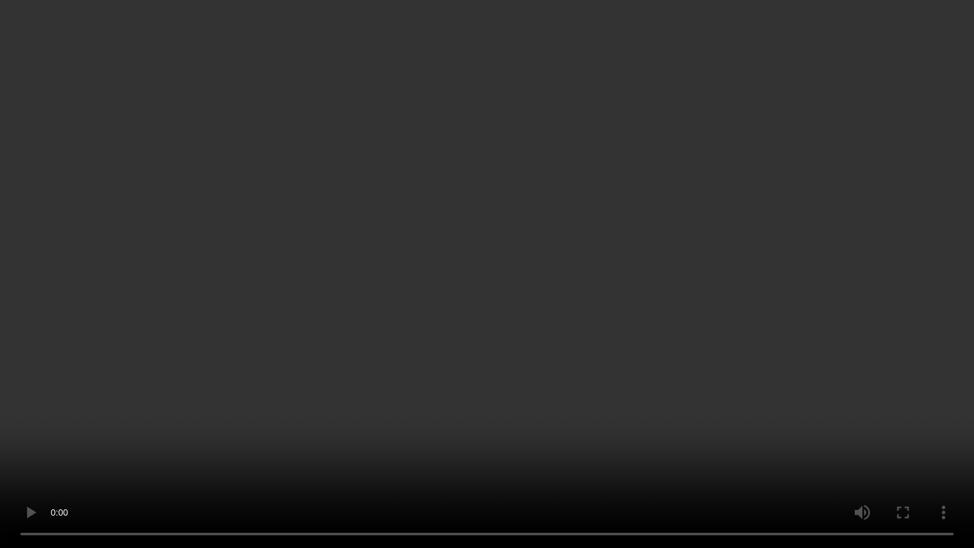
click at [598, 315] on video at bounding box center [487, 274] width 974 height 548
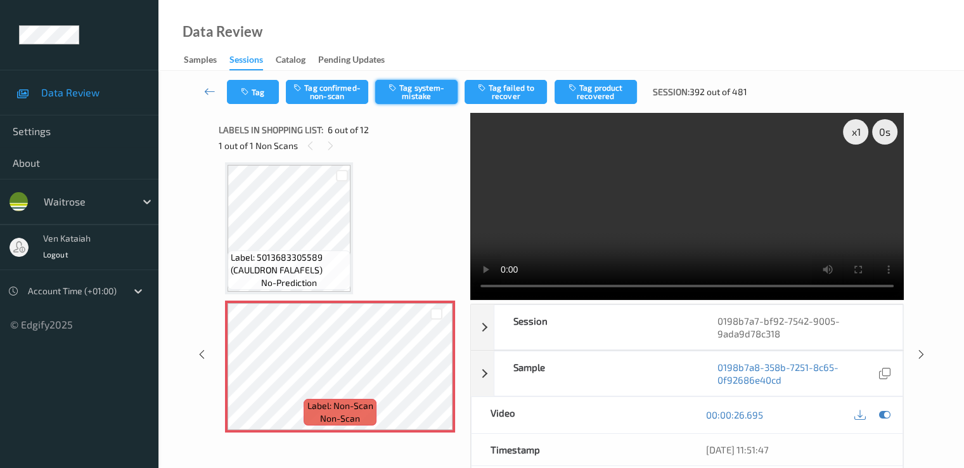
click at [400, 94] on button "Tag system-mistake" at bounding box center [416, 92] width 82 height 24
click at [256, 95] on button "Tag" at bounding box center [253, 92] width 52 height 24
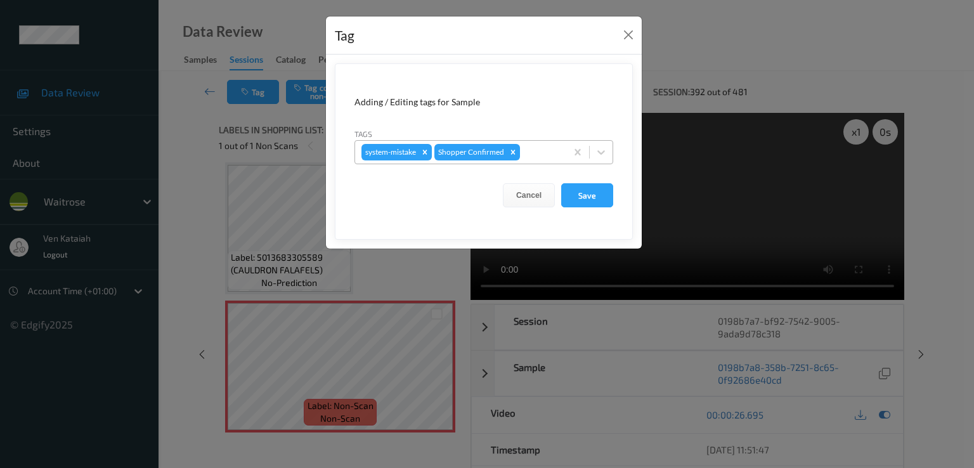
click at [554, 145] on div at bounding box center [540, 152] width 37 height 15
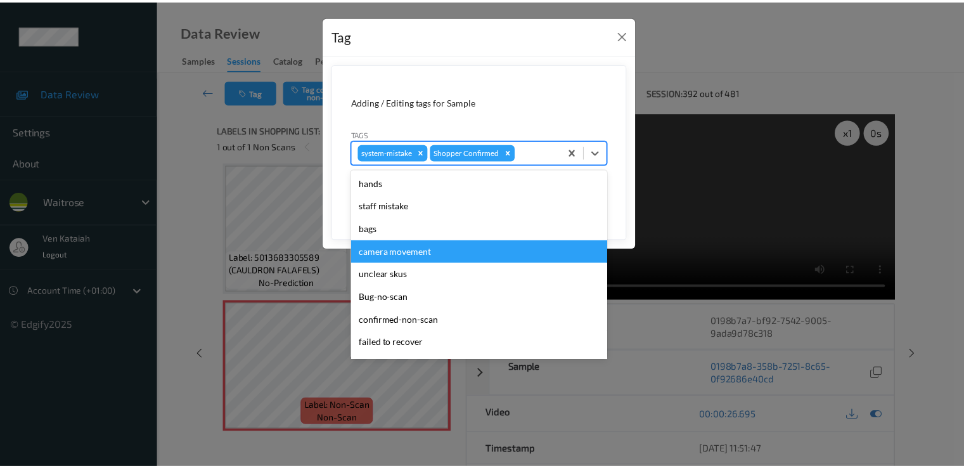
scroll to position [249, 0]
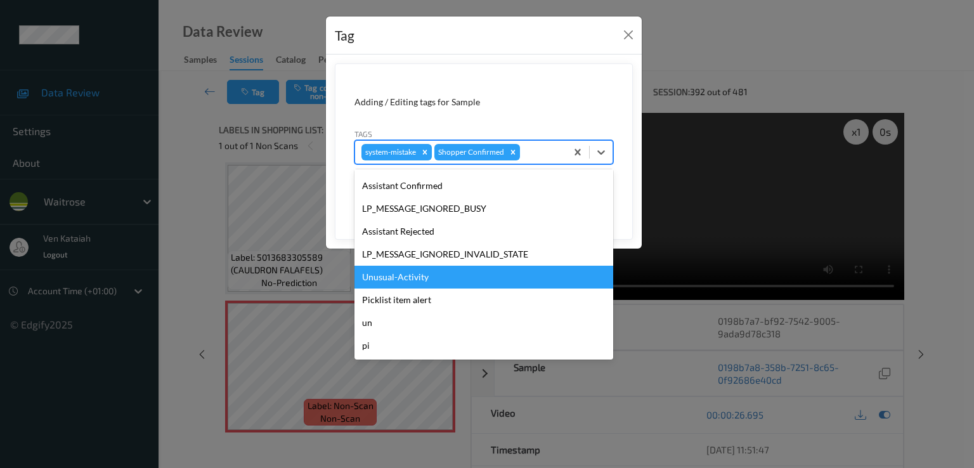
click at [433, 282] on div "Unusual-Activity" at bounding box center [483, 277] width 259 height 23
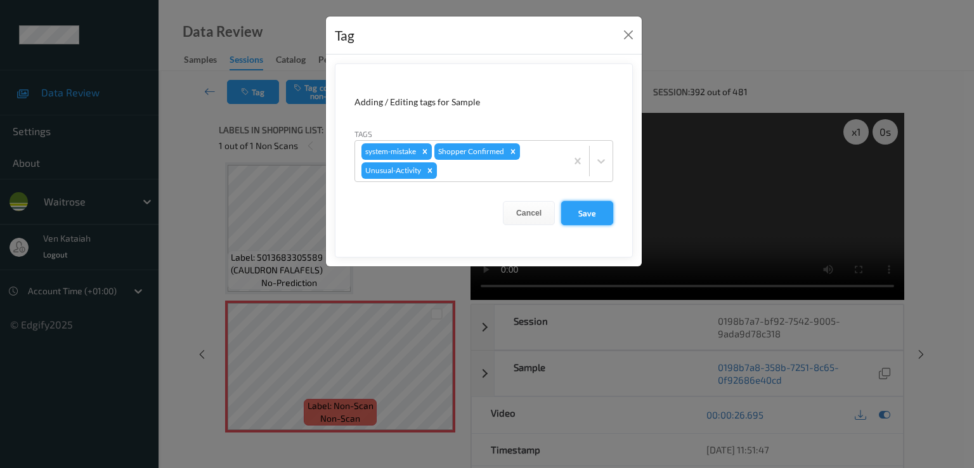
click at [569, 214] on button "Save" at bounding box center [587, 213] width 52 height 24
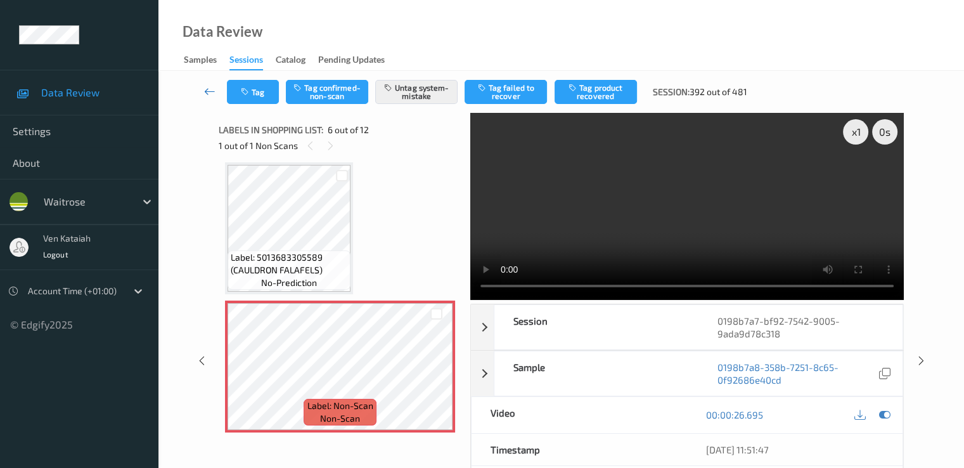
click at [204, 86] on icon at bounding box center [209, 91] width 11 height 13
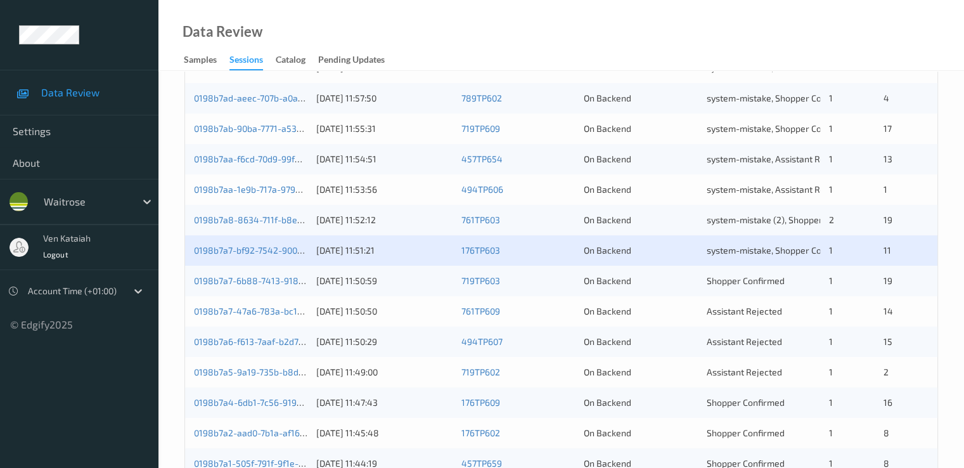
scroll to position [507, 0]
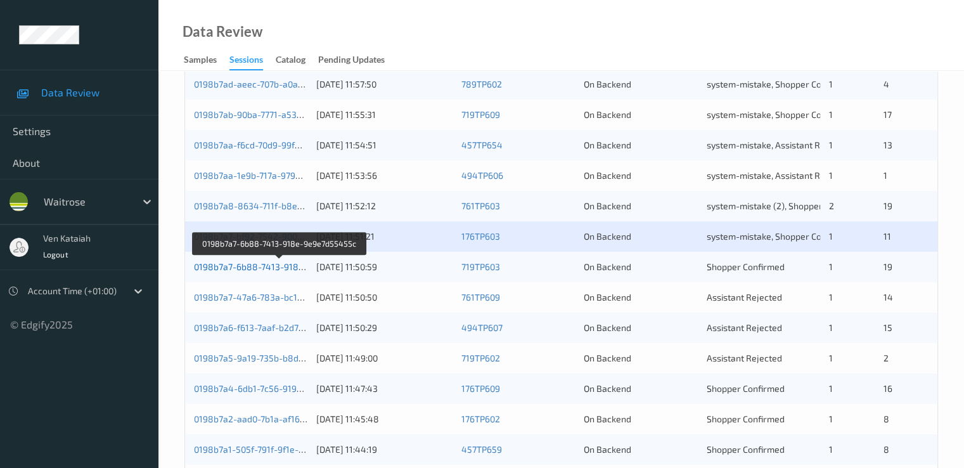
click at [263, 266] on link "0198b7a7-6b88-7413-918e-9e9e7d55455c" at bounding box center [281, 266] width 174 height 11
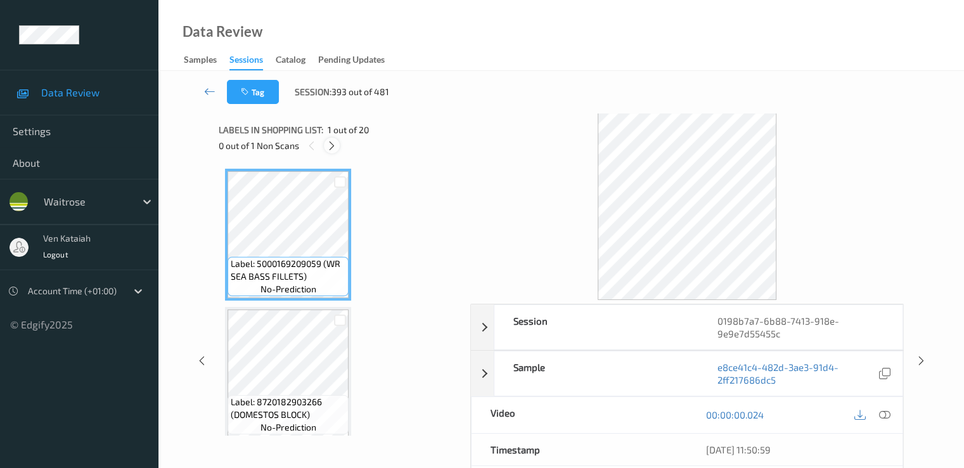
click at [334, 150] on icon at bounding box center [332, 145] width 11 height 11
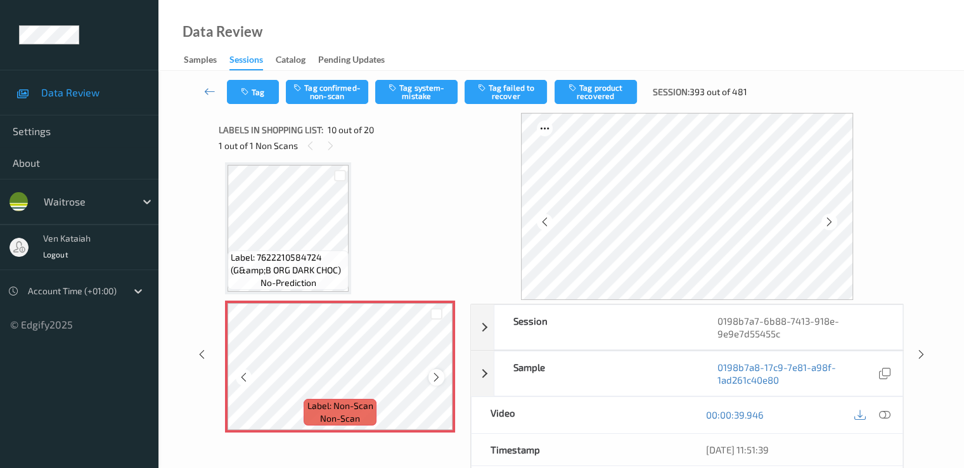
click at [439, 377] on icon at bounding box center [436, 377] width 11 height 11
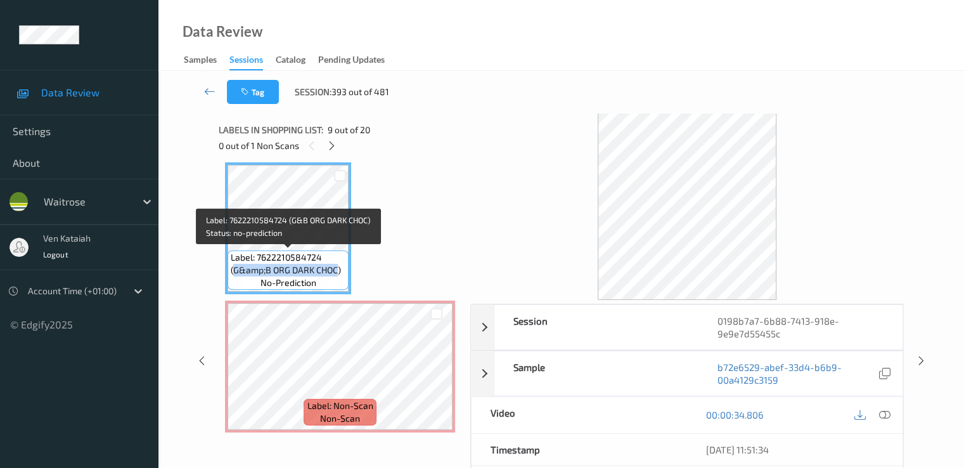
drag, startPoint x: 233, startPoint y: 268, endPoint x: 336, endPoint y: 272, distance: 102.8
click at [336, 272] on span "Label: 7622210584724 (G&amp;B ORG DARK CHOC)" at bounding box center [288, 263] width 115 height 25
copy span "G&amp;B ORG DARK CHOC"
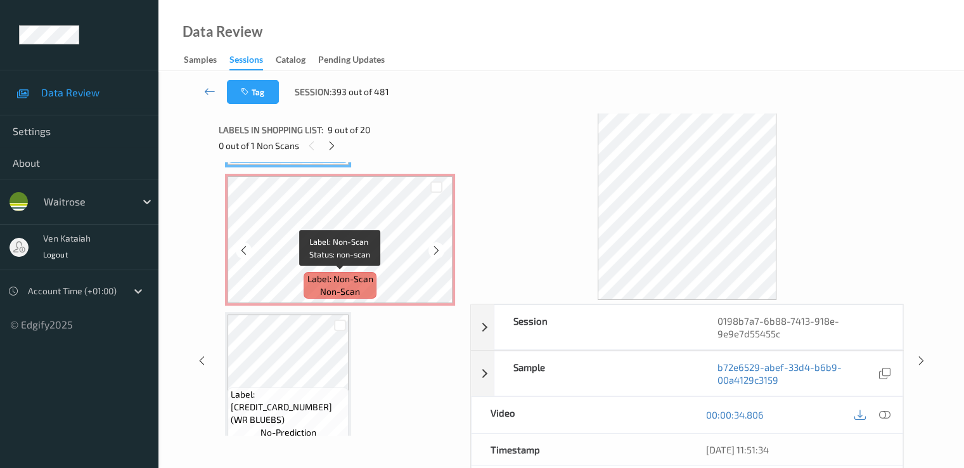
click at [366, 277] on span "Label: Non-Scan" at bounding box center [341, 279] width 66 height 13
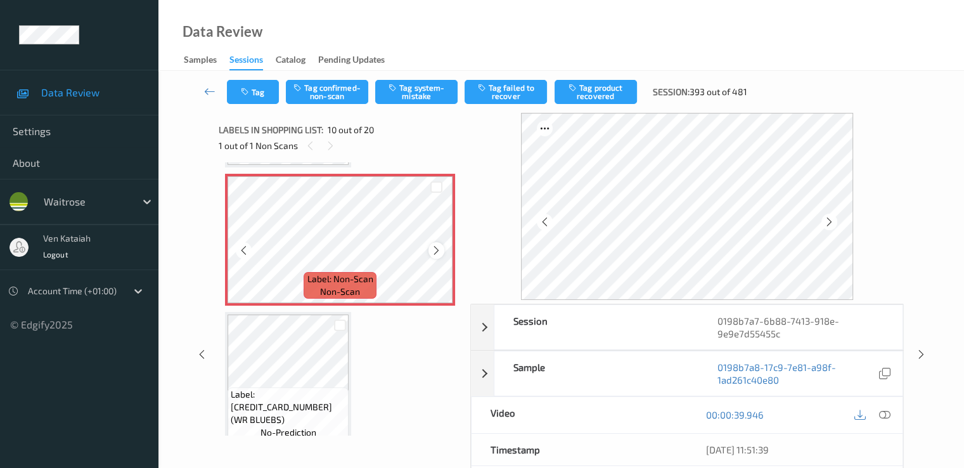
click at [444, 249] on div at bounding box center [437, 250] width 16 height 16
click at [347, 94] on button "Tag confirmed-non-scan" at bounding box center [327, 92] width 82 height 24
click at [594, 100] on button "Tag product recovered" at bounding box center [596, 92] width 82 height 24
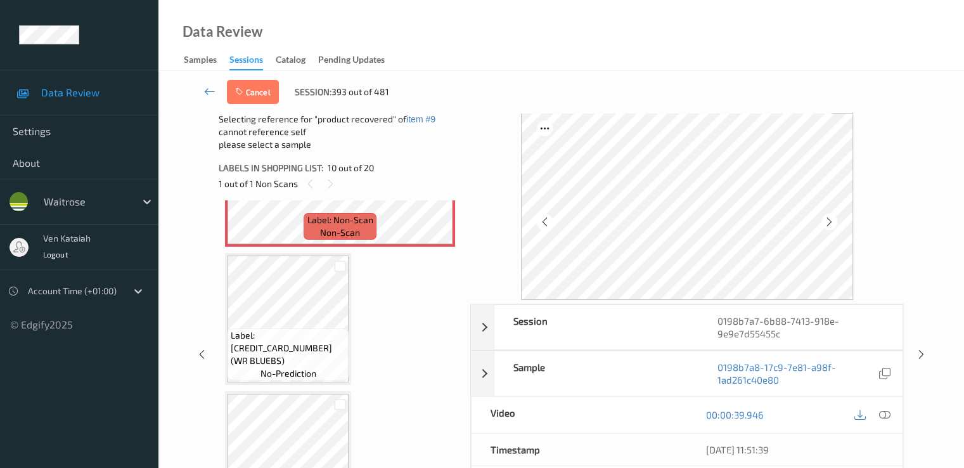
scroll to position [1366, 0]
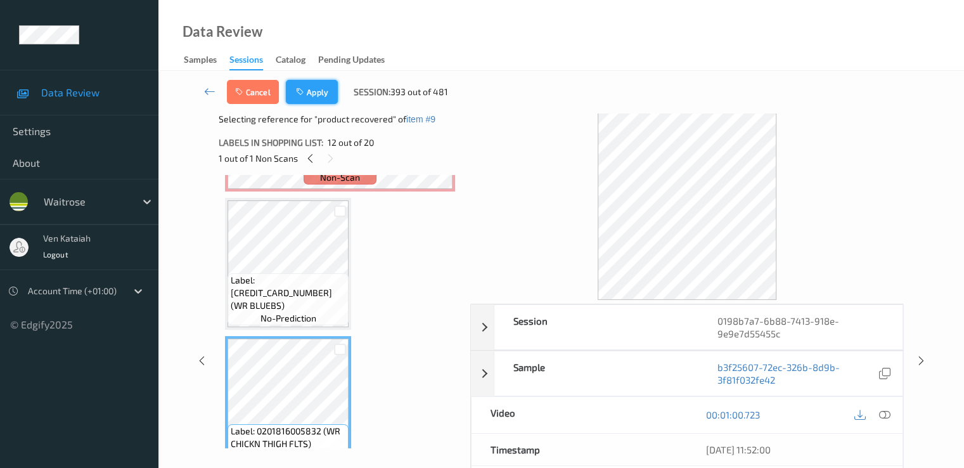
click at [316, 89] on button "Apply" at bounding box center [312, 92] width 52 height 24
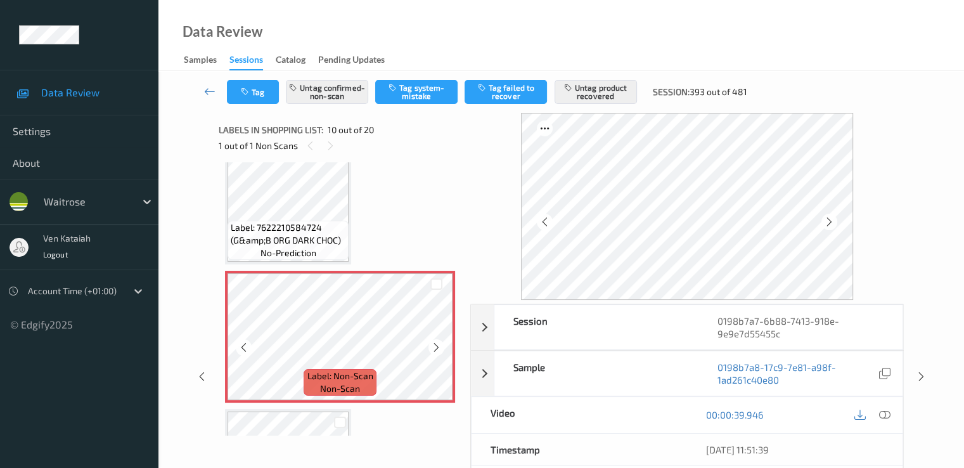
scroll to position [1112, 0]
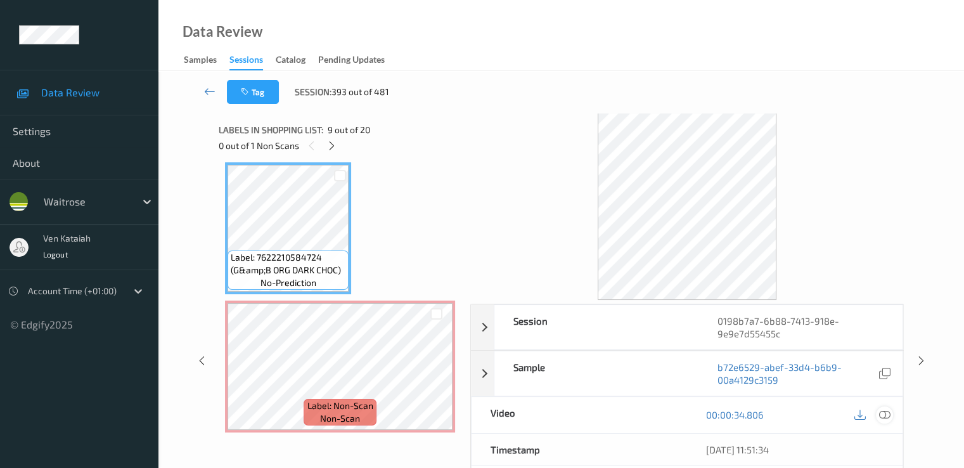
click at [881, 410] on icon at bounding box center [884, 414] width 11 height 11
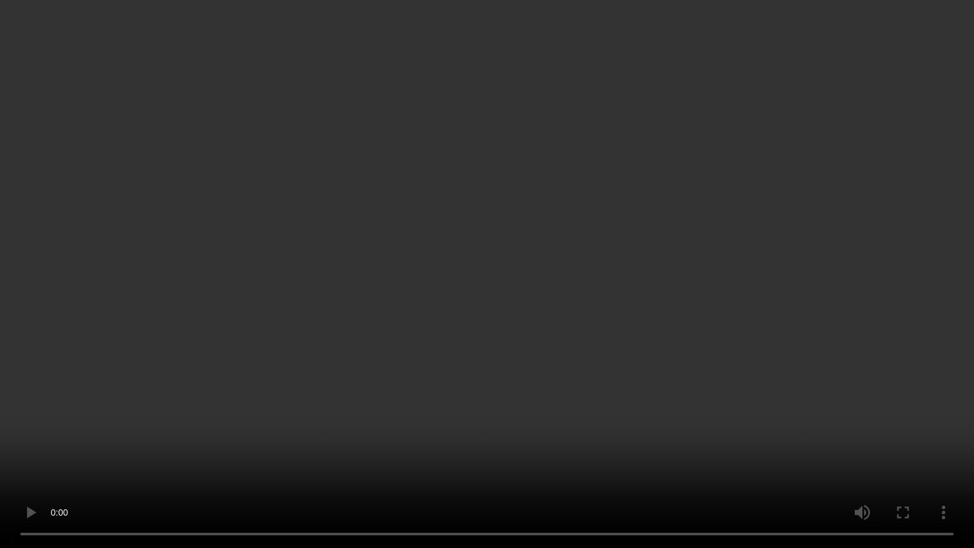
click at [337, 442] on video at bounding box center [487, 274] width 974 height 548
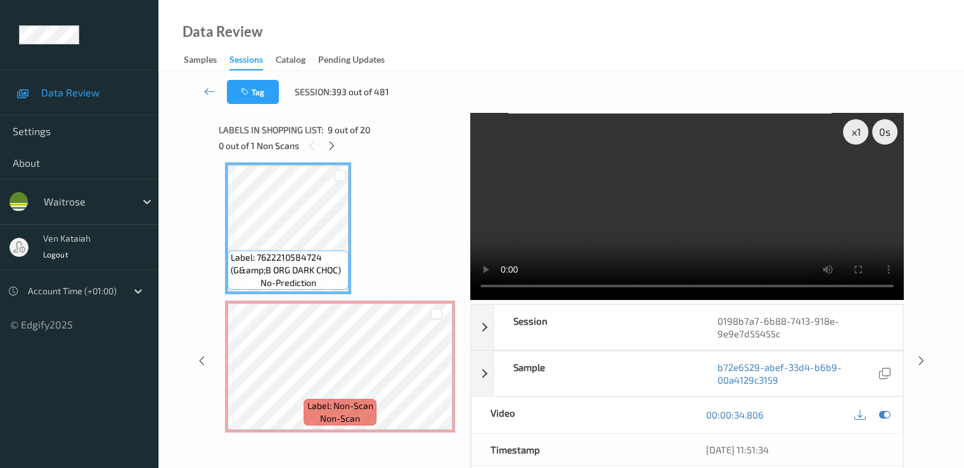
drag, startPoint x: 889, startPoint y: 416, endPoint x: 787, endPoint y: 422, distance: 102.2
click at [889, 416] on icon at bounding box center [884, 414] width 11 height 11
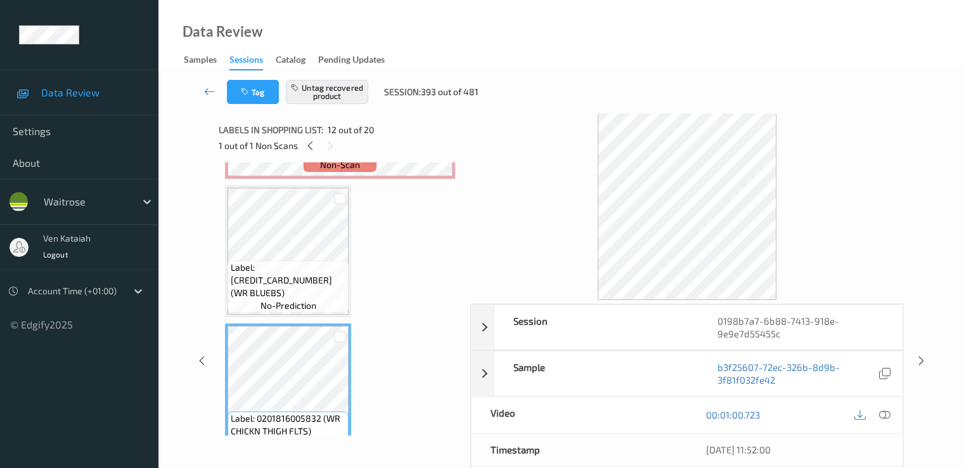
scroll to position [1239, 0]
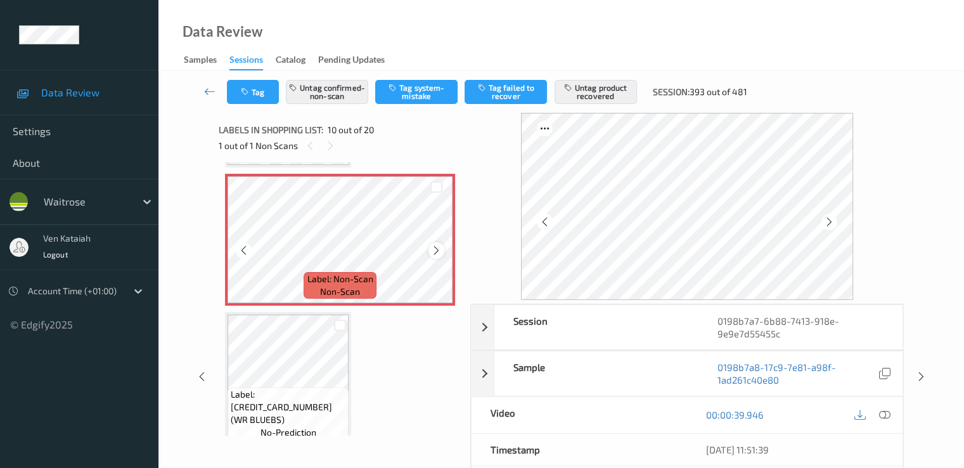
click at [437, 252] on icon at bounding box center [436, 250] width 11 height 11
click at [207, 85] on icon at bounding box center [209, 91] width 11 height 13
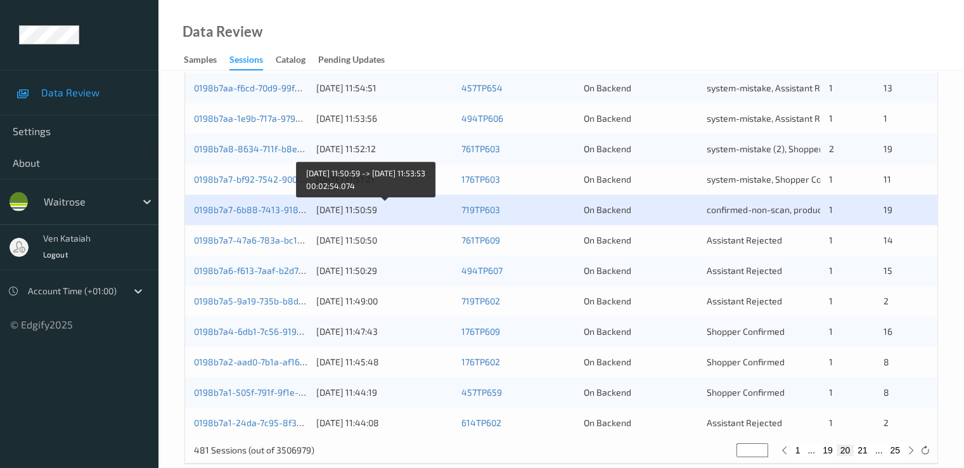
scroll to position [586, 0]
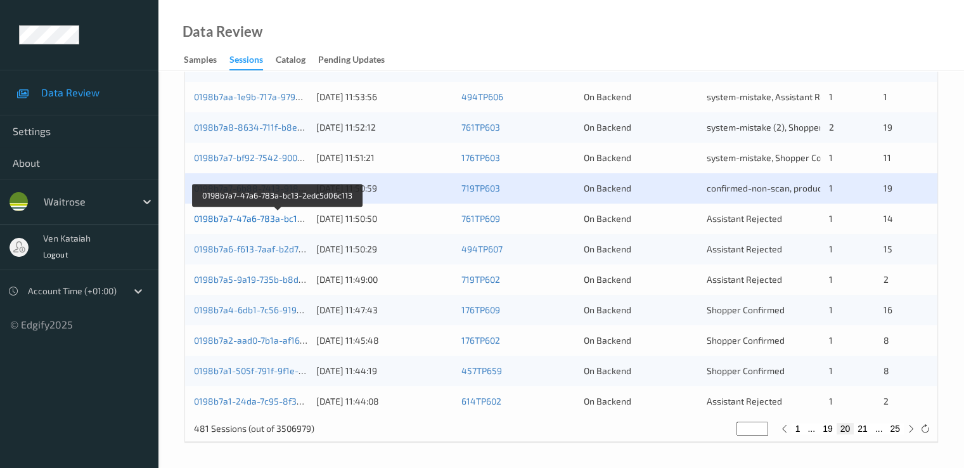
click at [273, 222] on link "0198b7a7-47a6-783a-bc13-2edc5d06c113" at bounding box center [278, 218] width 169 height 11
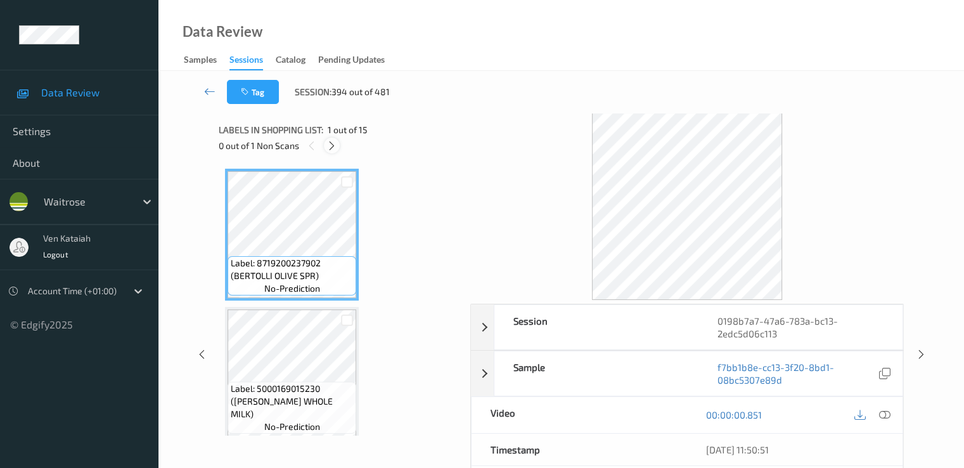
click at [338, 142] on div at bounding box center [332, 146] width 16 height 16
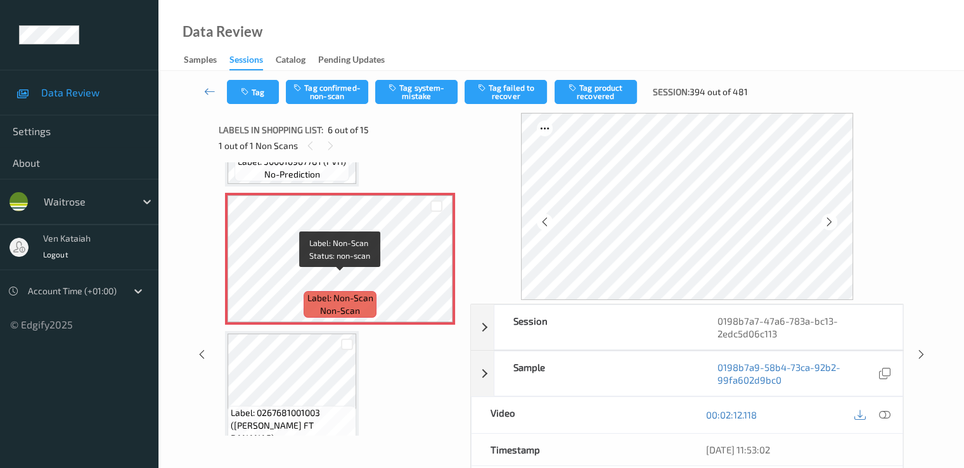
scroll to position [686, 0]
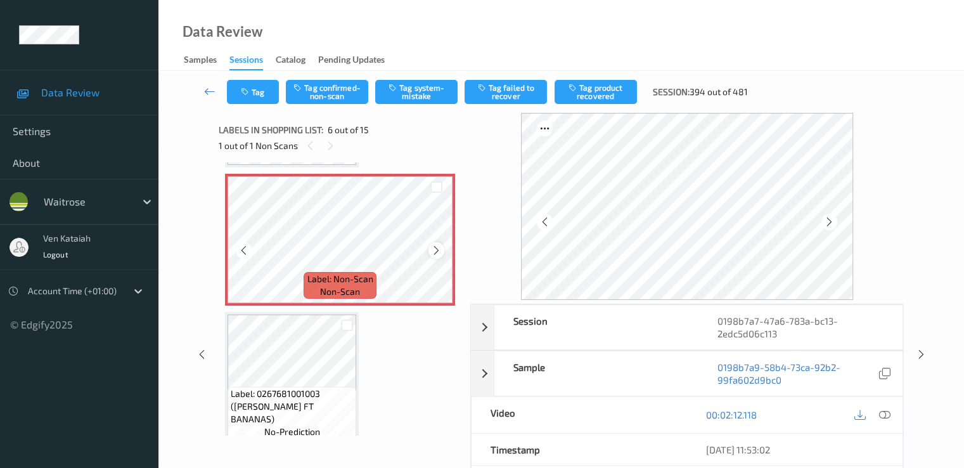
click at [430, 249] on div at bounding box center [437, 250] width 16 height 16
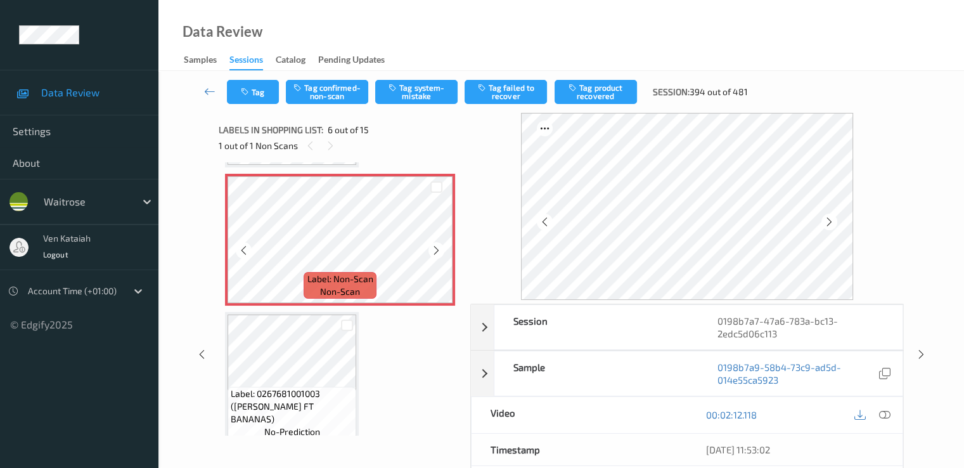
click at [430, 249] on div at bounding box center [437, 250] width 16 height 16
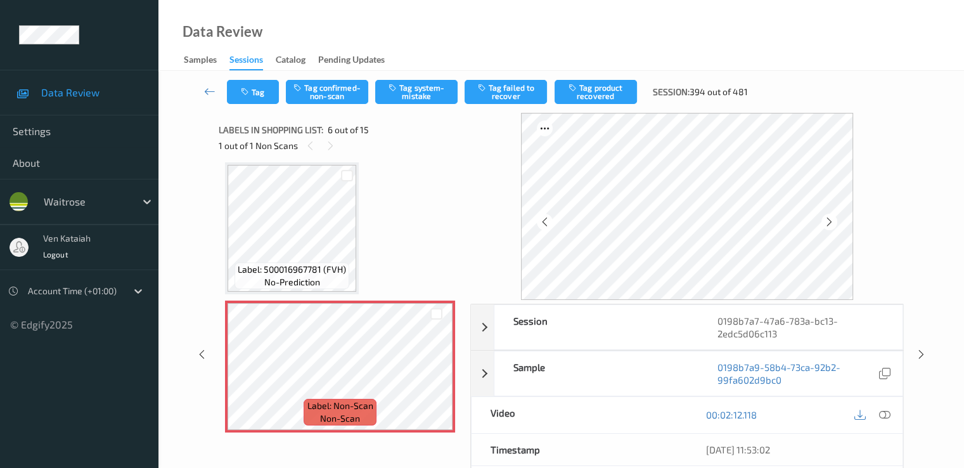
click at [431, 377] on icon at bounding box center [436, 377] width 11 height 11
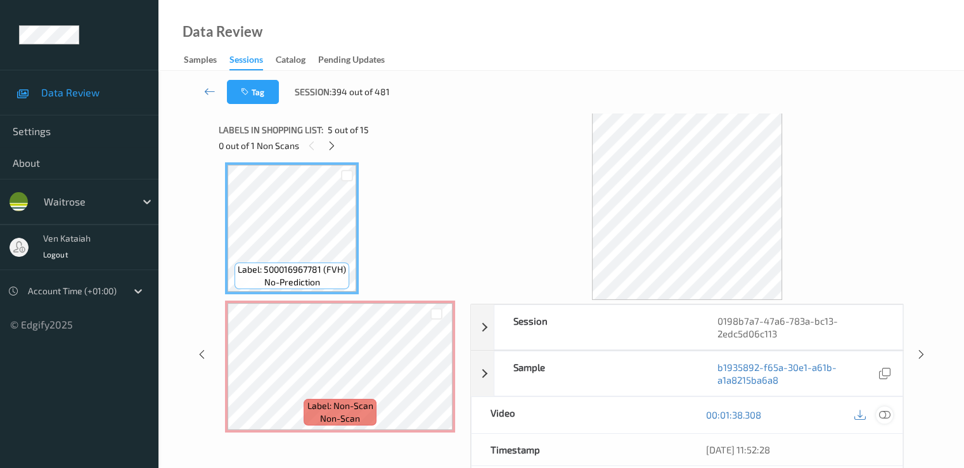
click at [885, 411] on icon at bounding box center [884, 414] width 11 height 11
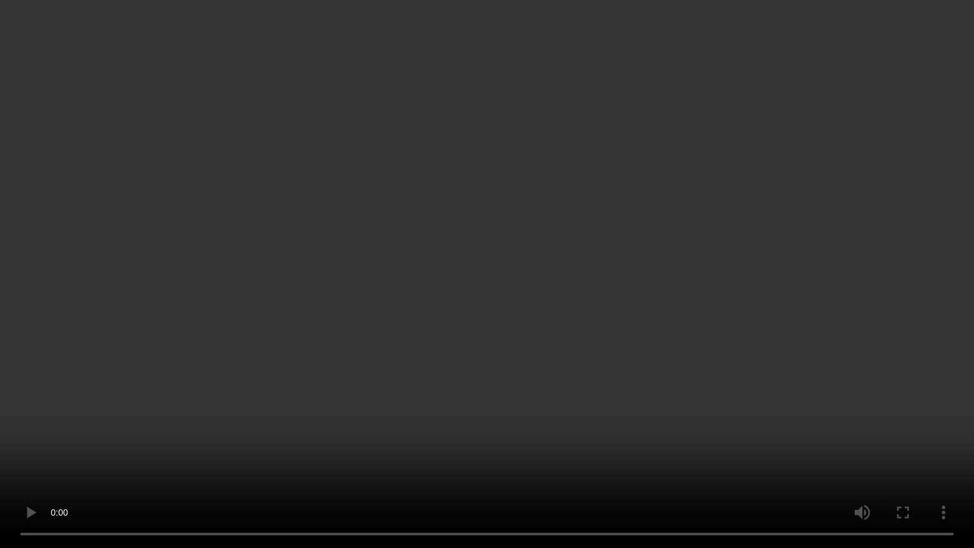
click at [468, 467] on video at bounding box center [487, 274] width 974 height 548
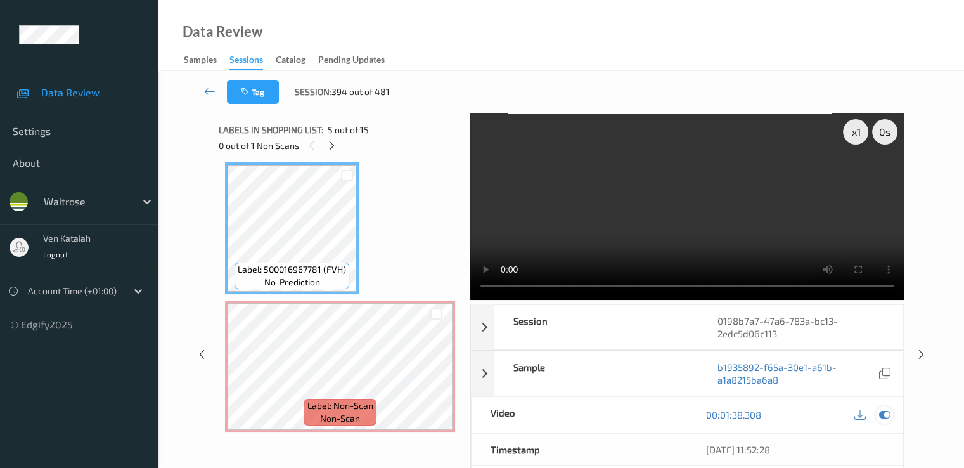
click at [886, 413] on icon at bounding box center [884, 414] width 11 height 11
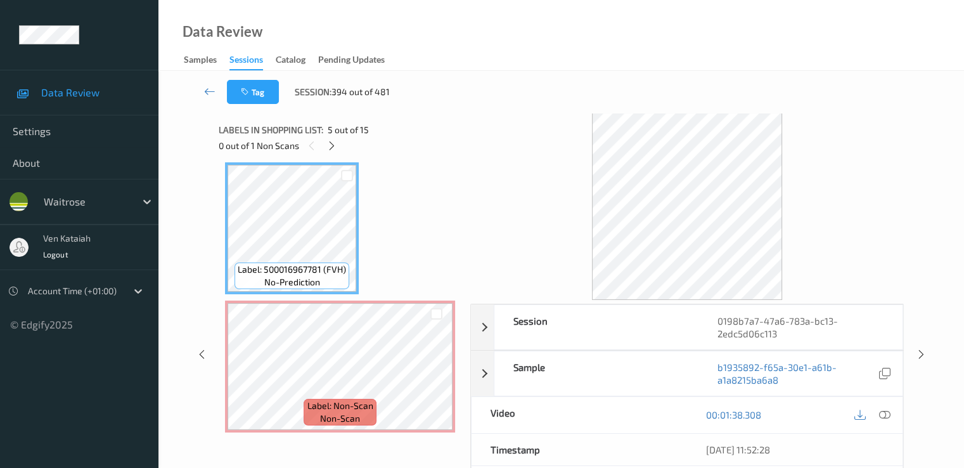
scroll to position [432, 0]
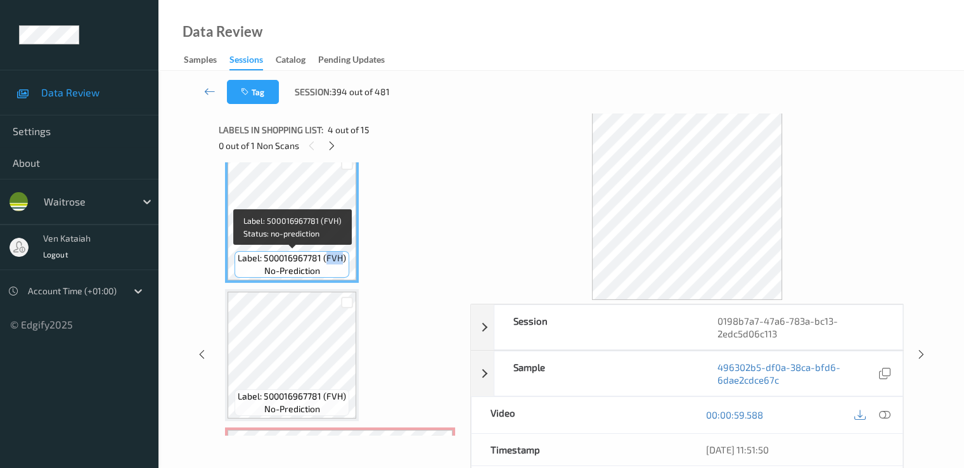
drag, startPoint x: 328, startPoint y: 257, endPoint x: 342, endPoint y: 254, distance: 14.2
click at [342, 254] on span "Label: 500016967781 (FVH)" at bounding box center [292, 258] width 108 height 13
copy span "FVH"
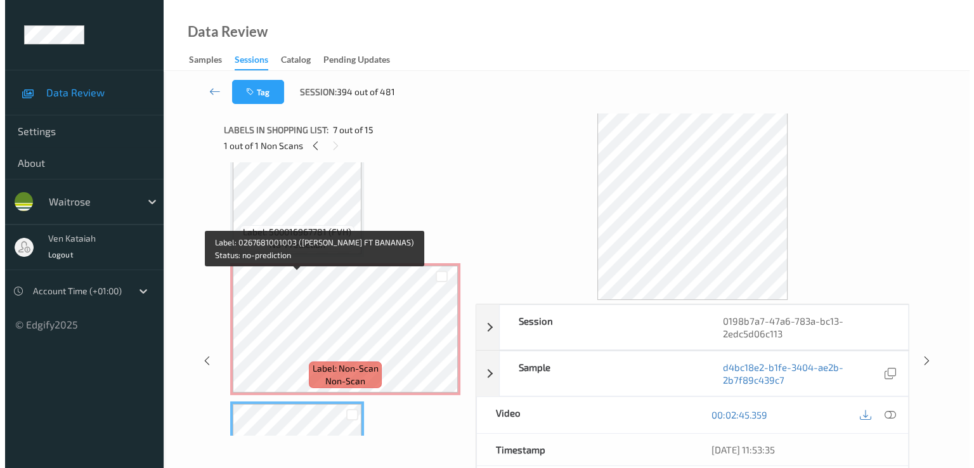
scroll to position [559, 0]
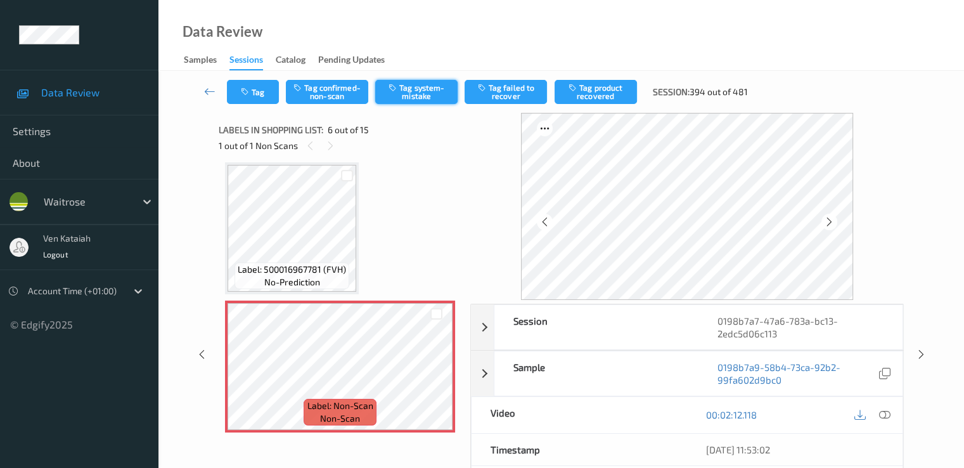
click at [420, 96] on button "Tag system-mistake" at bounding box center [416, 92] width 82 height 24
click at [264, 97] on button "Tag" at bounding box center [253, 92] width 52 height 24
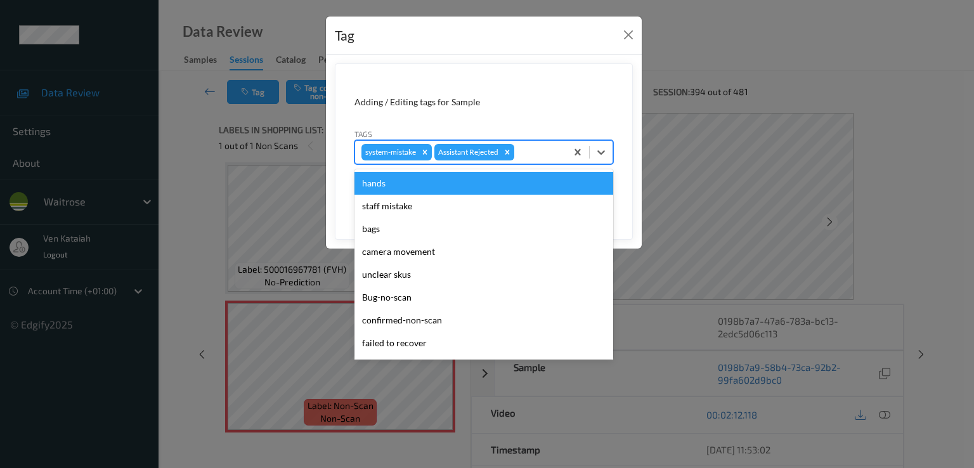
click at [524, 160] on div "system-mistake Assistant Rejected" at bounding box center [460, 152] width 211 height 22
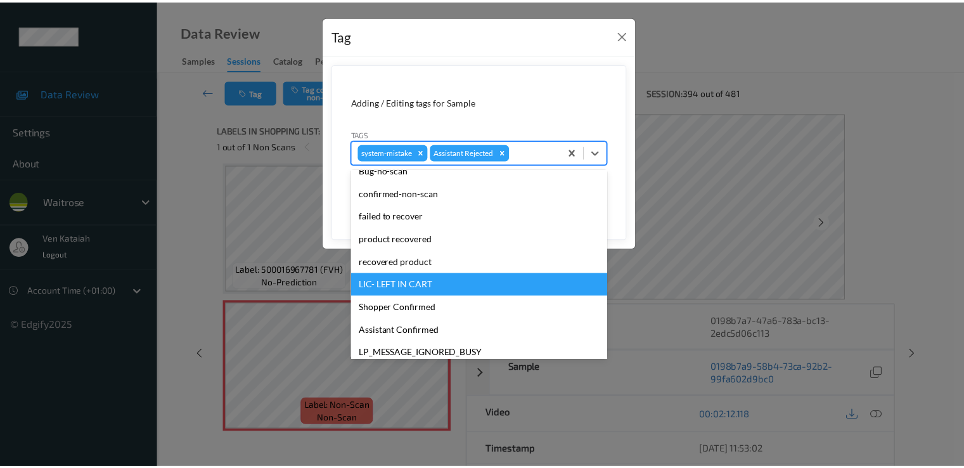
scroll to position [249, 0]
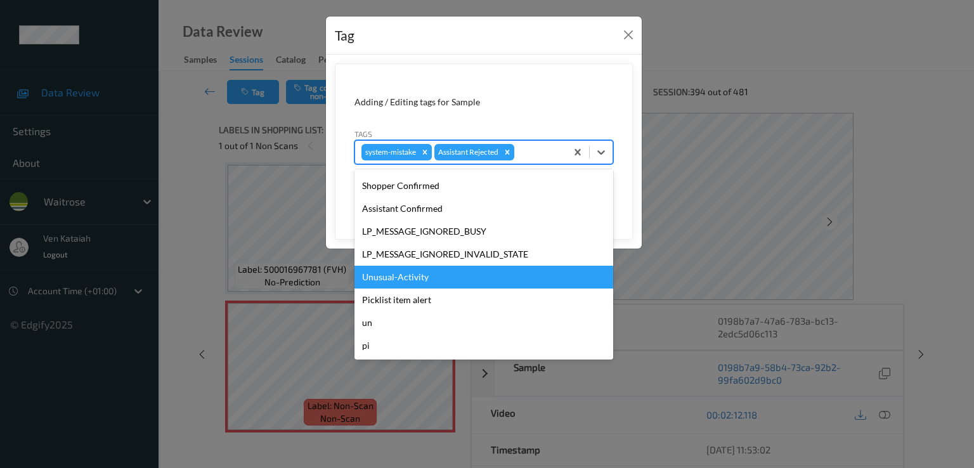
click at [410, 279] on div "Unusual-Activity" at bounding box center [483, 277] width 259 height 23
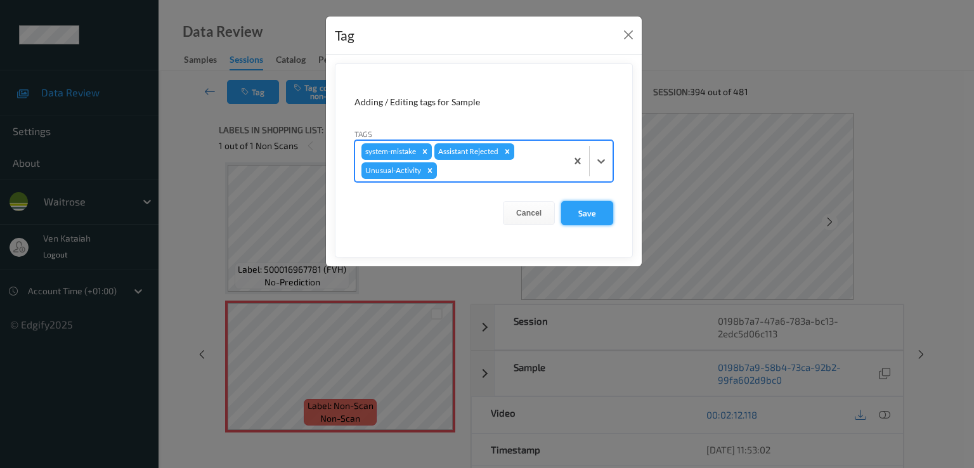
click at [593, 212] on button "Save" at bounding box center [587, 213] width 52 height 24
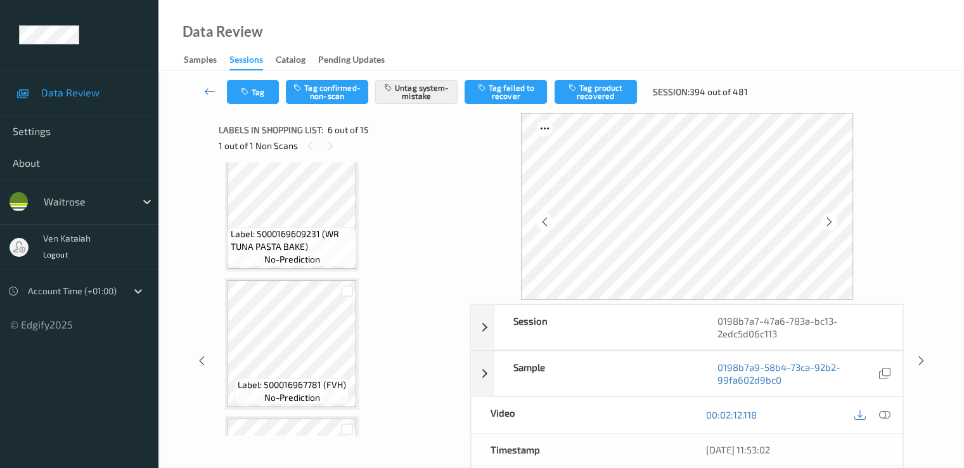
scroll to position [432, 0]
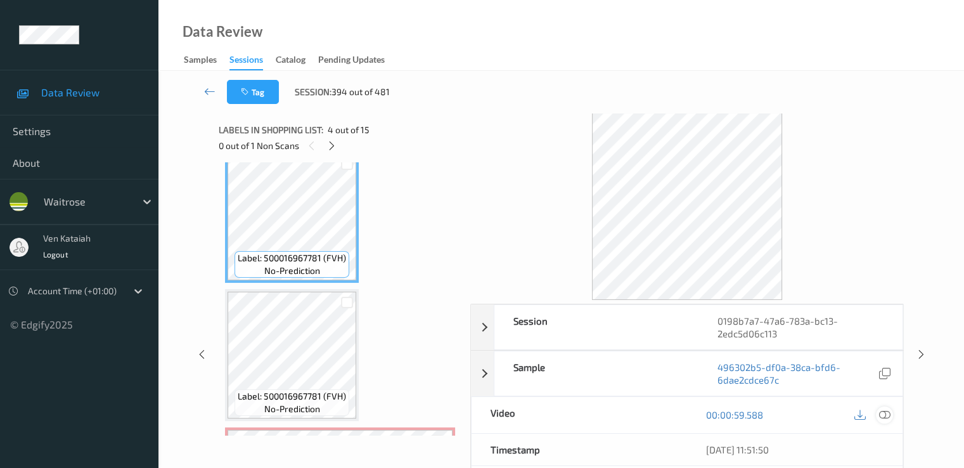
click at [886, 417] on icon at bounding box center [884, 414] width 11 height 11
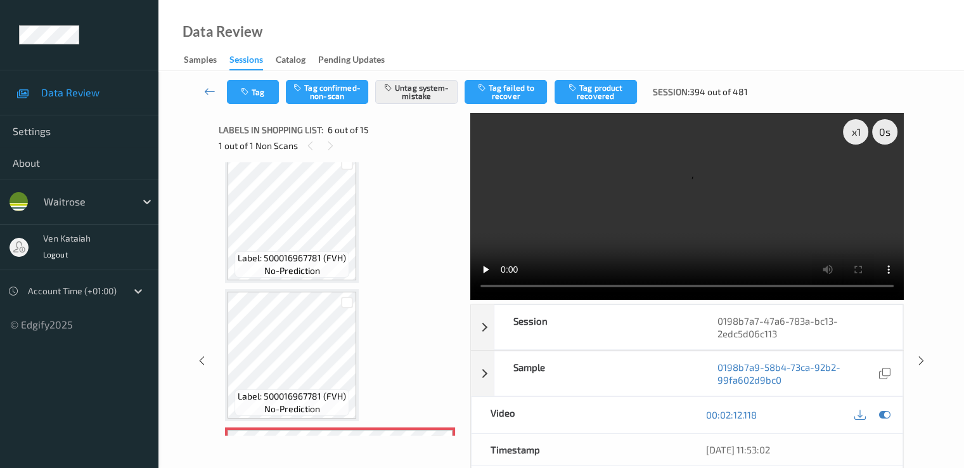
scroll to position [306, 0]
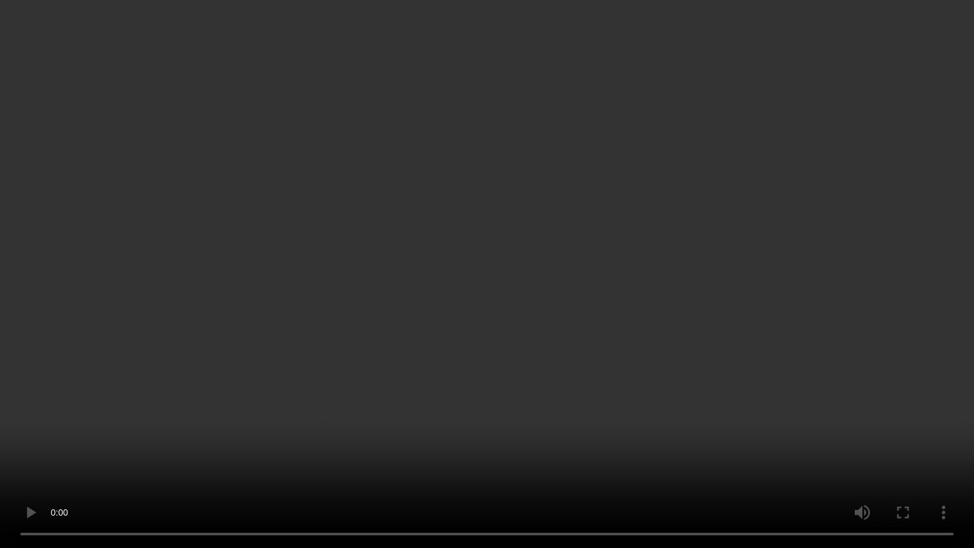
click at [331, 449] on video at bounding box center [487, 274] width 974 height 548
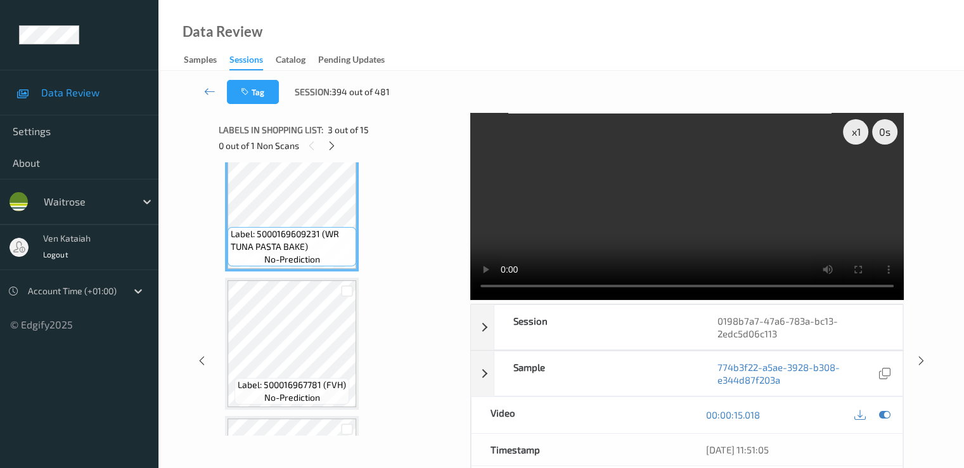
click at [896, 415] on div "00:00:15.018" at bounding box center [795, 415] width 216 height 36
click at [883, 412] on icon at bounding box center [884, 414] width 11 height 11
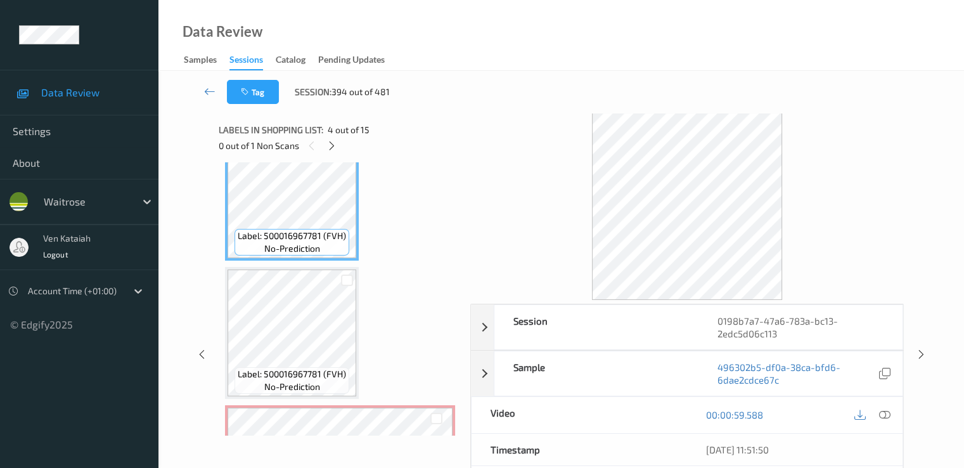
scroll to position [559, 0]
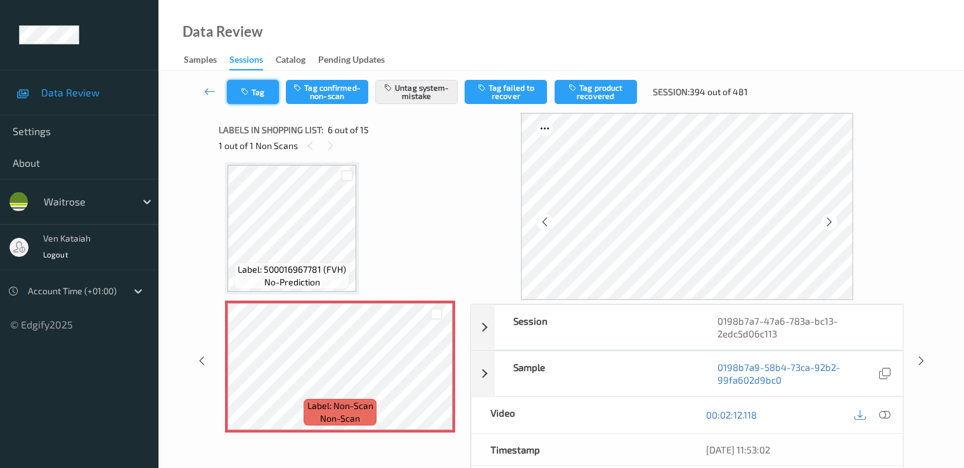
click at [256, 98] on button "Tag" at bounding box center [253, 92] width 52 height 24
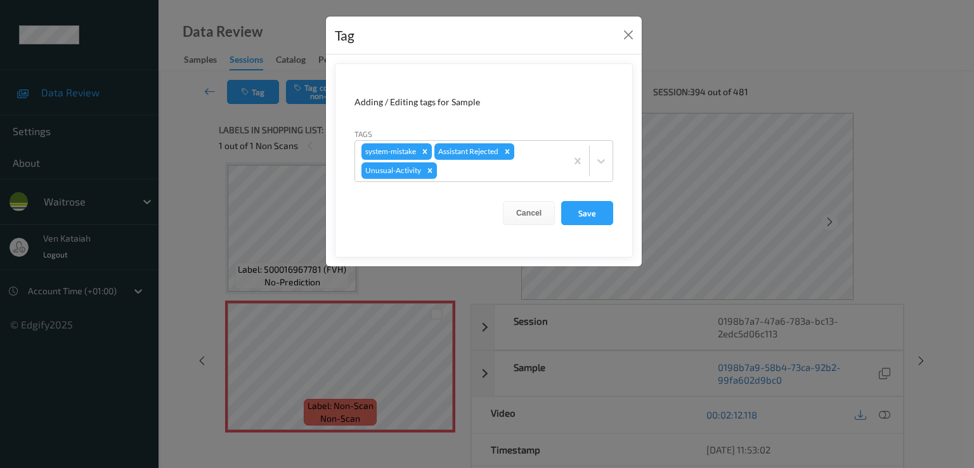
click at [619, 41] on div "Tag" at bounding box center [484, 35] width 316 height 39
click at [626, 38] on button "Close" at bounding box center [628, 35] width 18 height 18
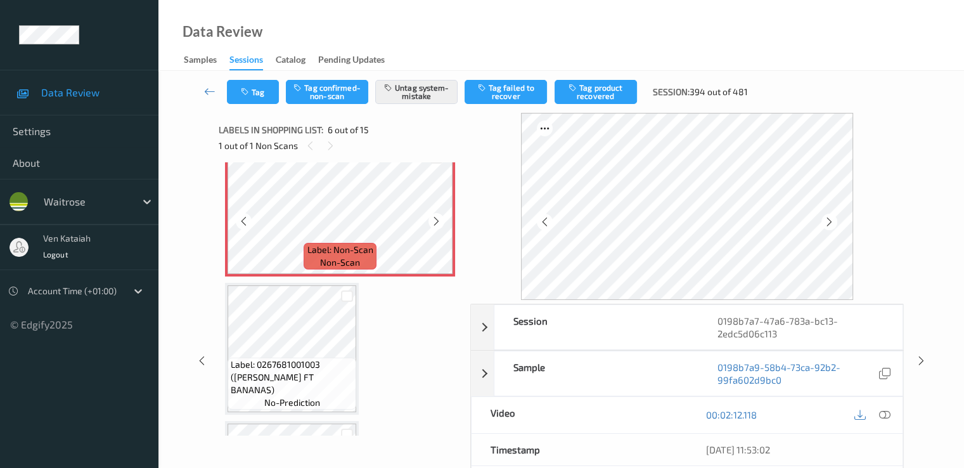
scroll to position [813, 0]
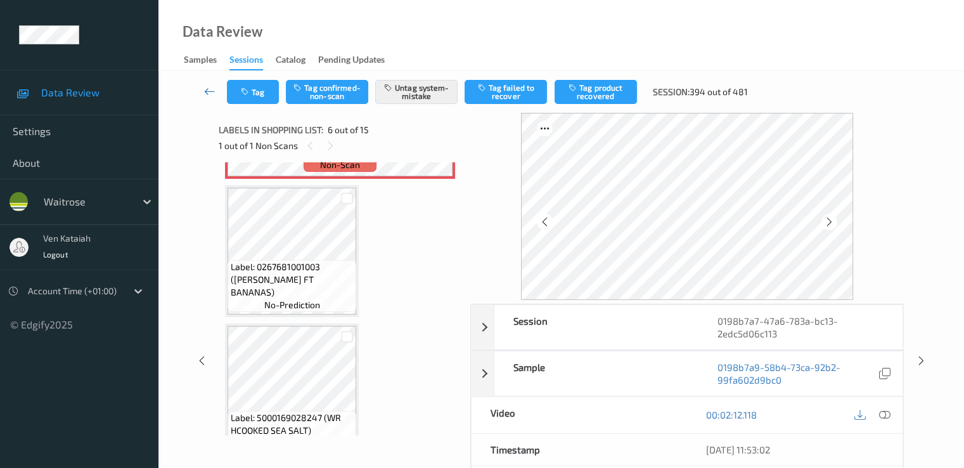
click at [212, 87] on icon at bounding box center [209, 91] width 11 height 13
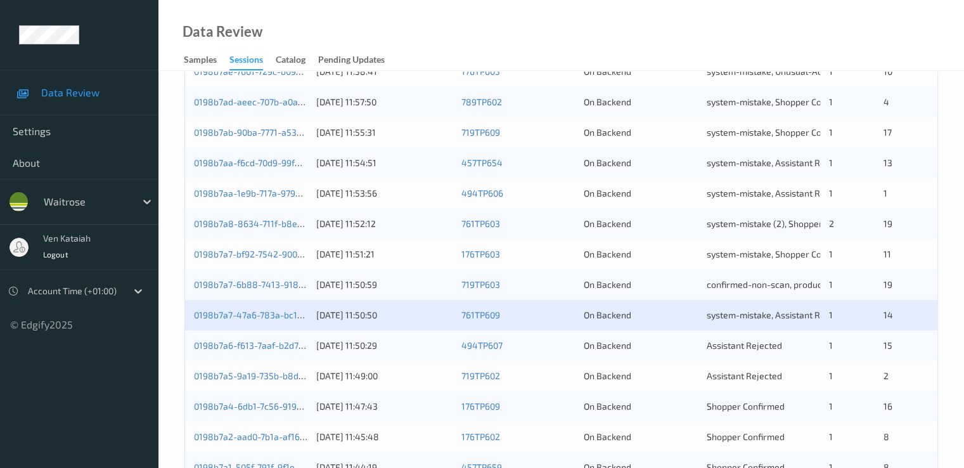
scroll to position [507, 0]
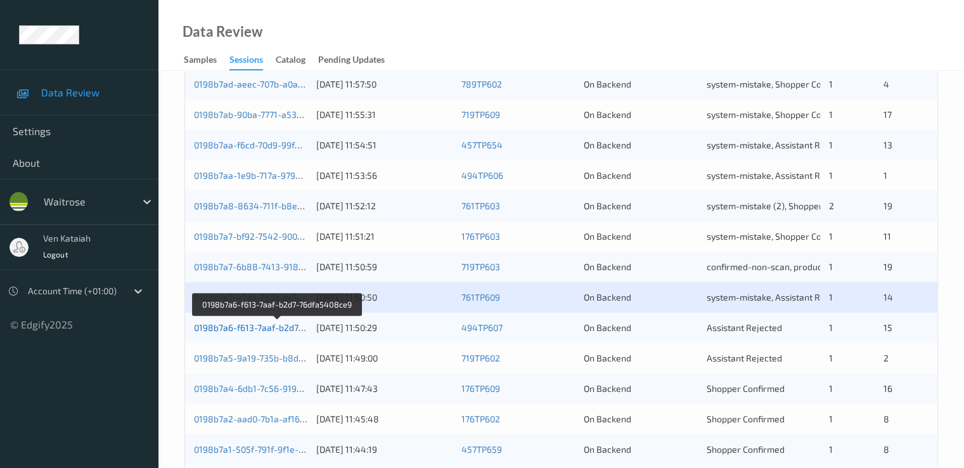
click at [244, 330] on link "0198b7a6-f613-7aaf-b2d7-76dfa5408ce9" at bounding box center [277, 327] width 167 height 11
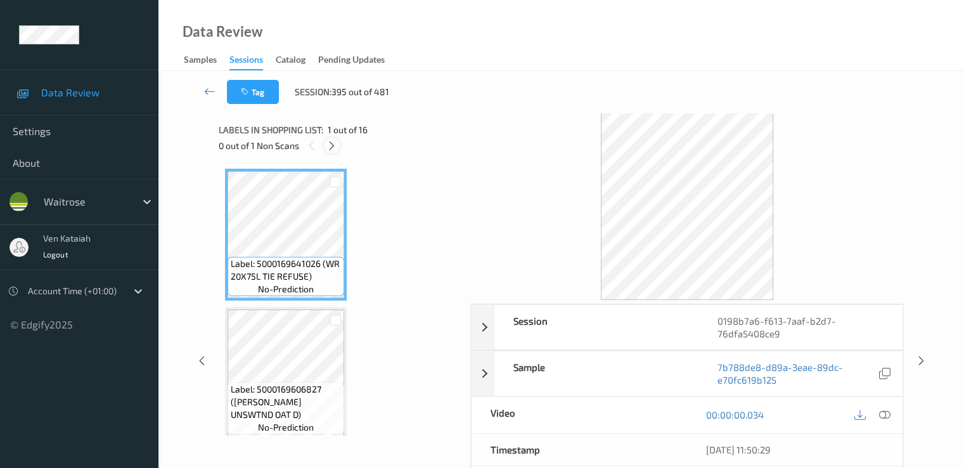
click at [330, 143] on icon at bounding box center [332, 145] width 11 height 11
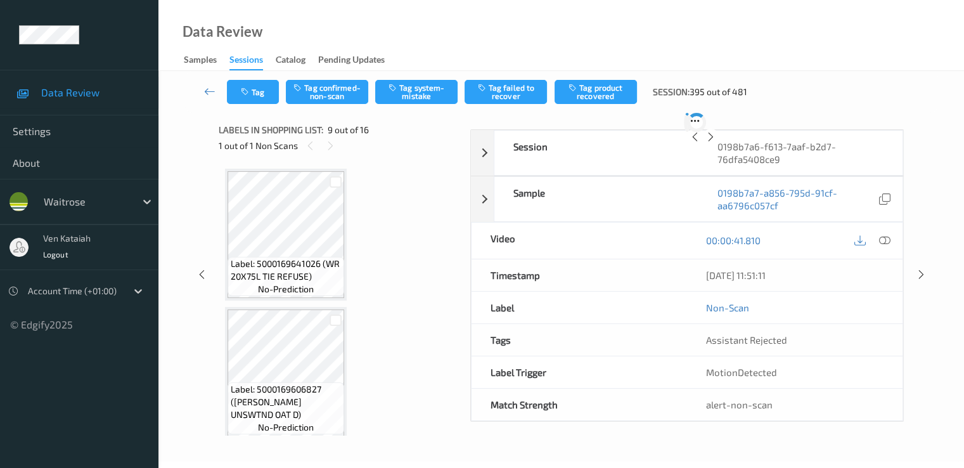
scroll to position [974, 0]
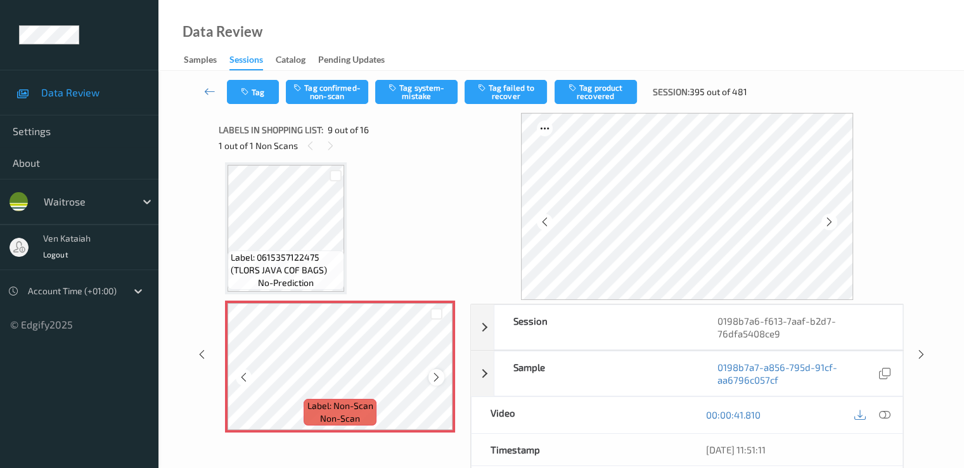
click at [438, 375] on icon at bounding box center [436, 377] width 11 height 11
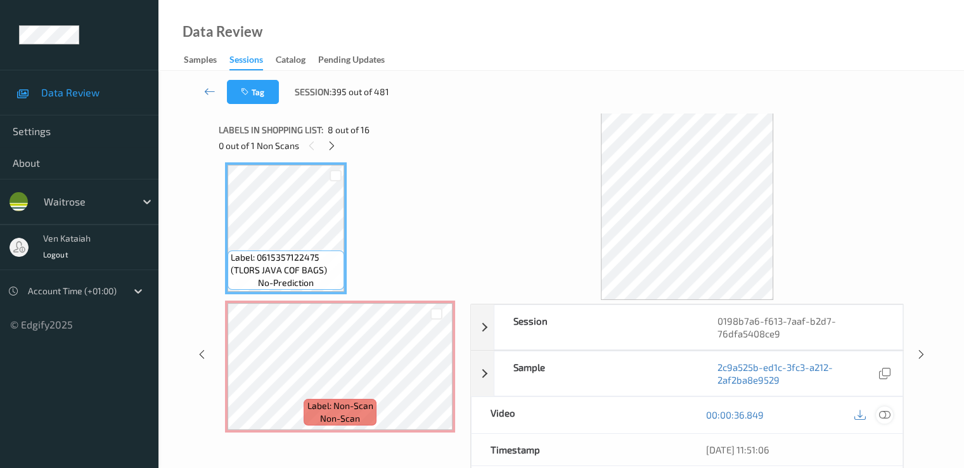
click at [881, 409] on icon at bounding box center [884, 414] width 11 height 11
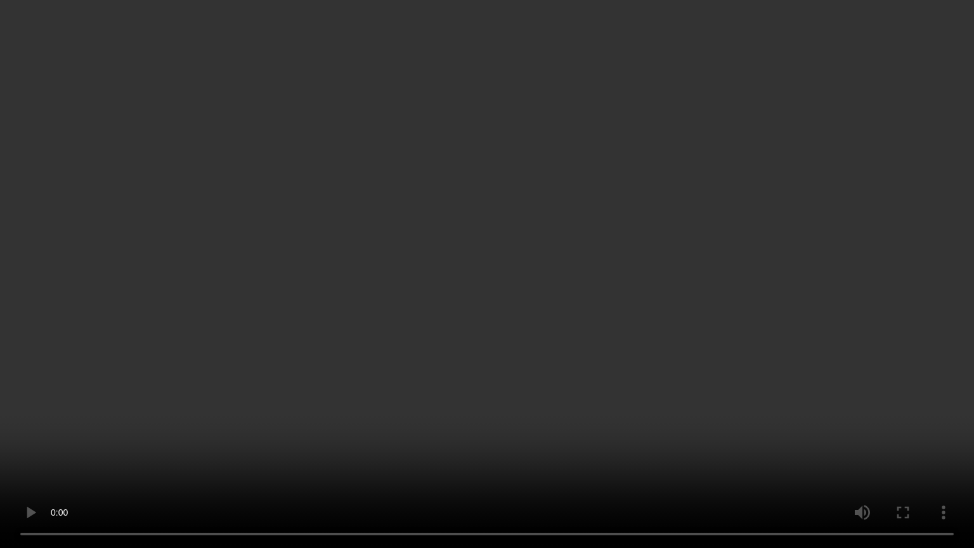
click at [319, 467] on video at bounding box center [487, 274] width 974 height 548
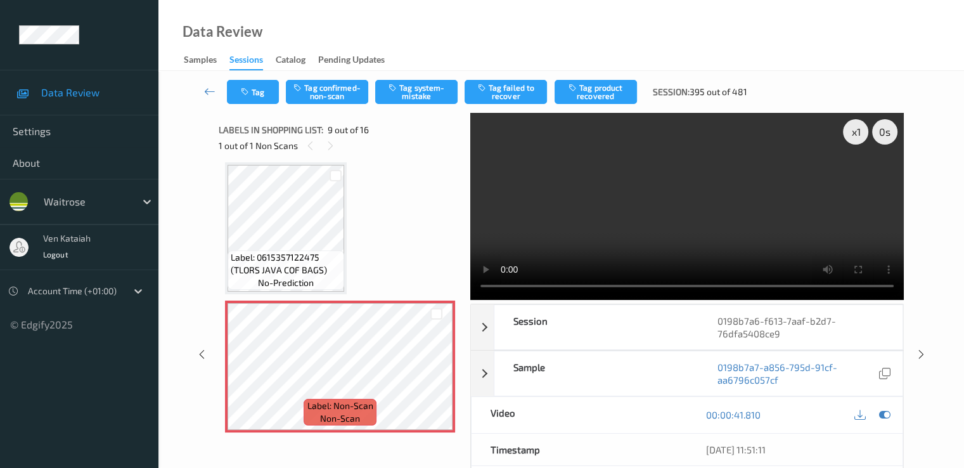
click at [400, 76] on div "Tag Tag confirmed-non-scan Tag system-mistake Tag failed to recover Tag product…" at bounding box center [562, 92] width 754 height 42
click at [401, 82] on button "Tag system-mistake" at bounding box center [416, 92] width 82 height 24
click at [231, 96] on button "Tag" at bounding box center [253, 92] width 52 height 24
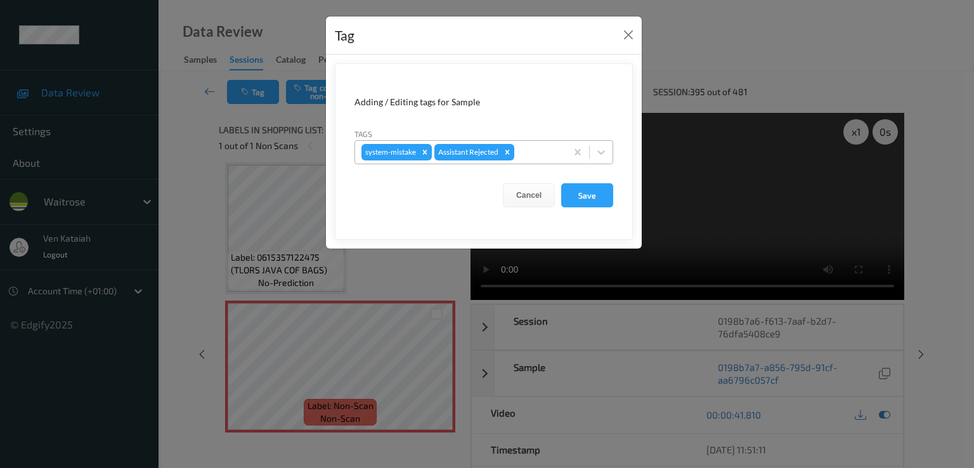
click at [528, 155] on div at bounding box center [538, 152] width 43 height 15
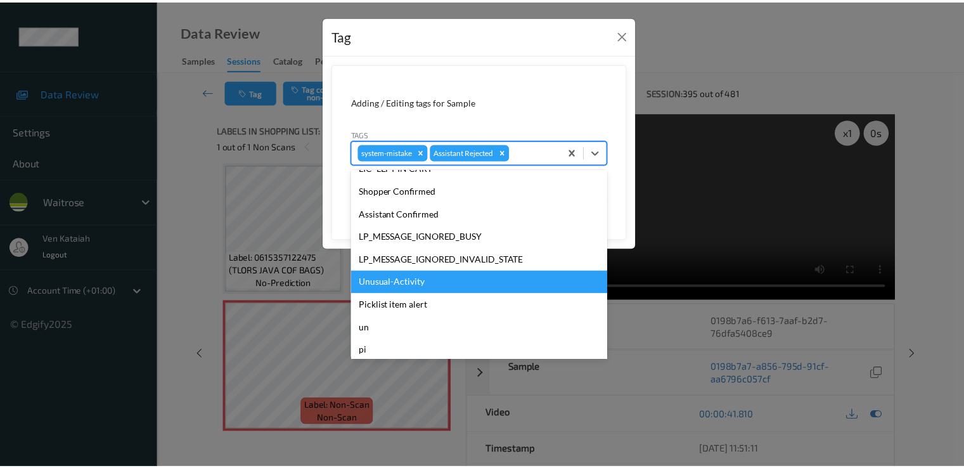
scroll to position [249, 0]
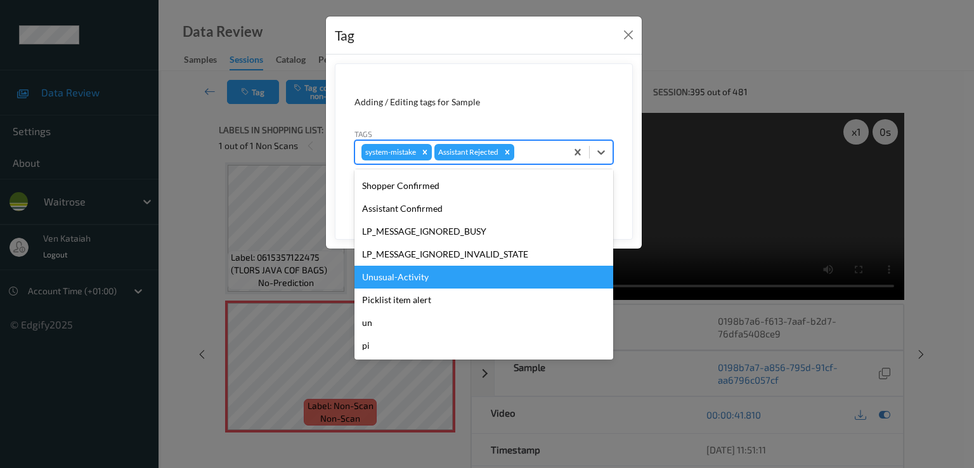
click at [392, 272] on div "Unusual-Activity" at bounding box center [483, 277] width 259 height 23
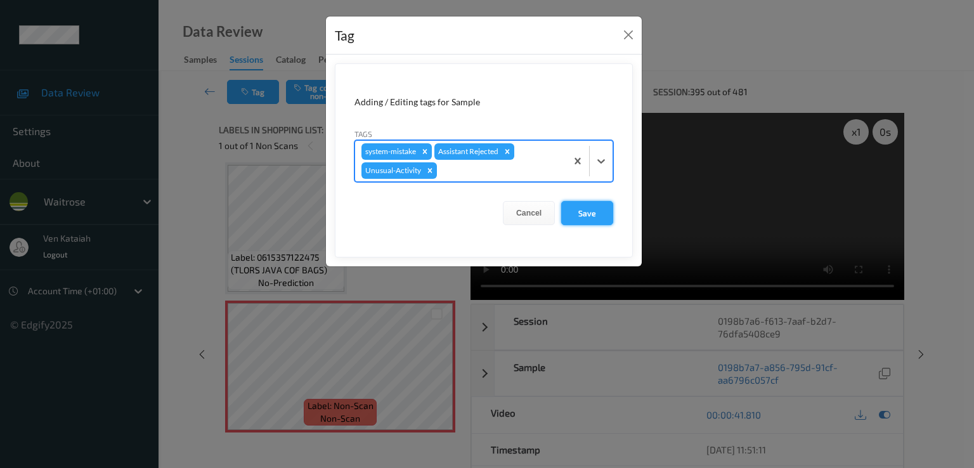
click at [577, 211] on button "Save" at bounding box center [587, 213] width 52 height 24
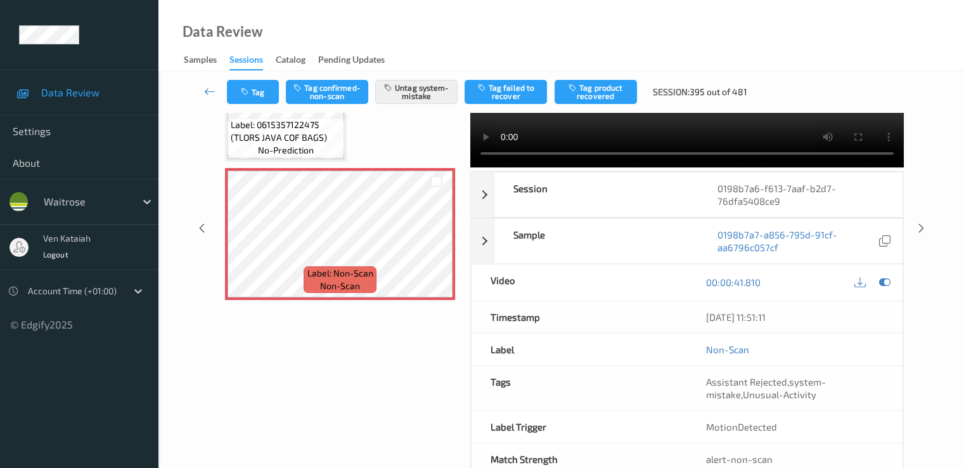
scroll to position [165, 0]
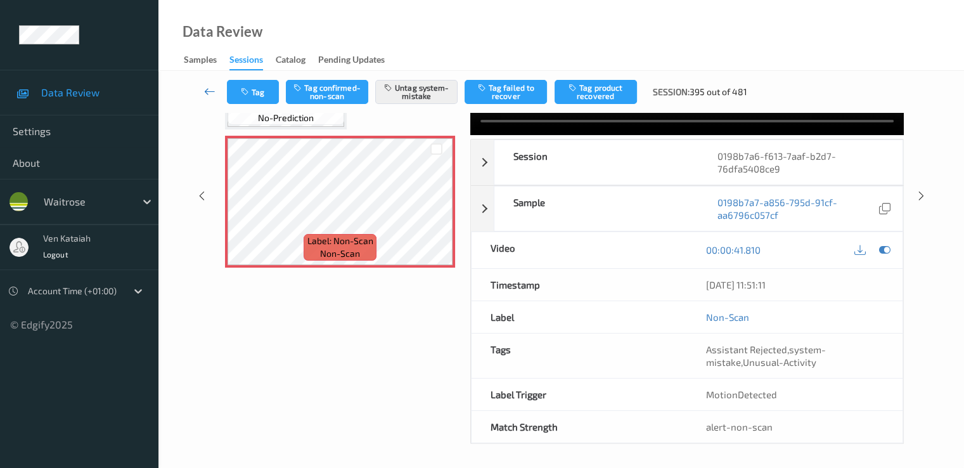
click at [202, 93] on link at bounding box center [210, 92] width 34 height 24
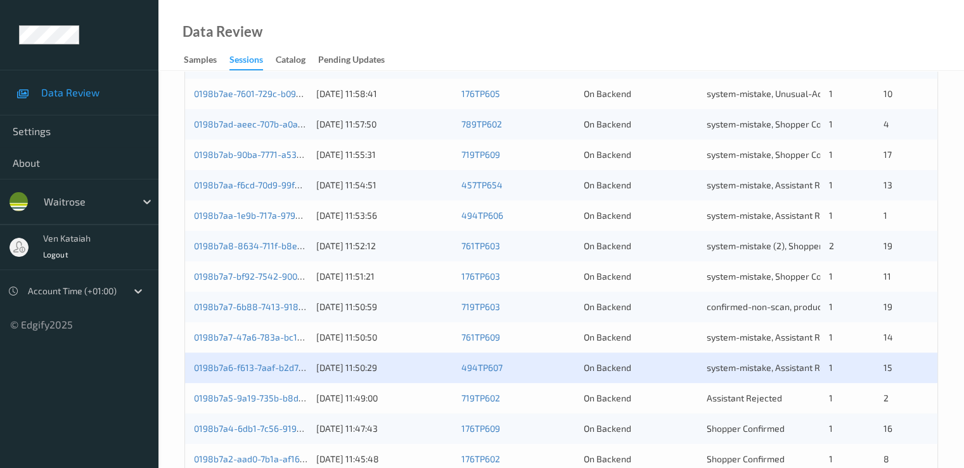
scroll to position [507, 0]
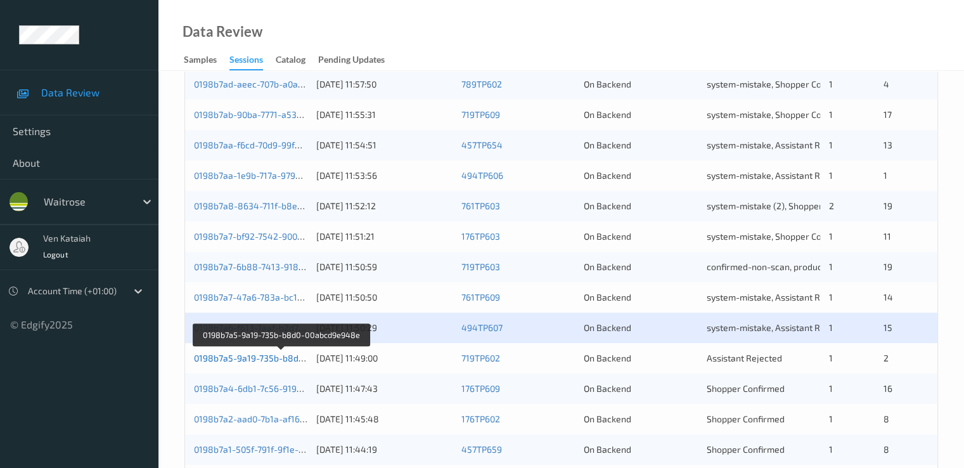
click at [254, 359] on link "0198b7a5-9a19-735b-b8d0-00abcd9e948e" at bounding box center [281, 358] width 175 height 11
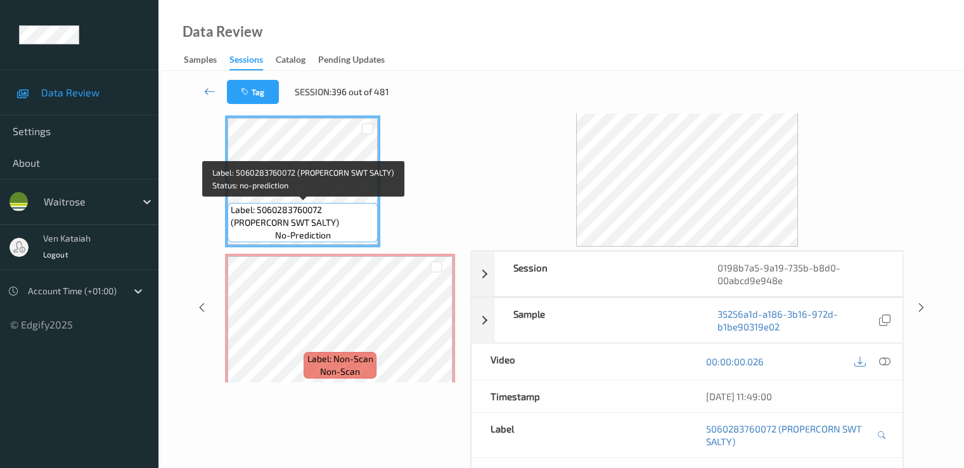
scroll to position [38, 0]
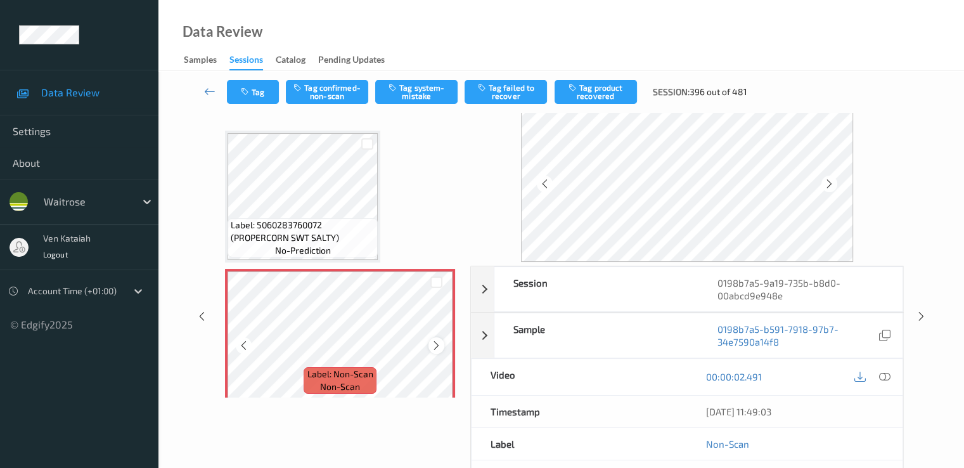
click at [439, 346] on icon at bounding box center [436, 345] width 11 height 11
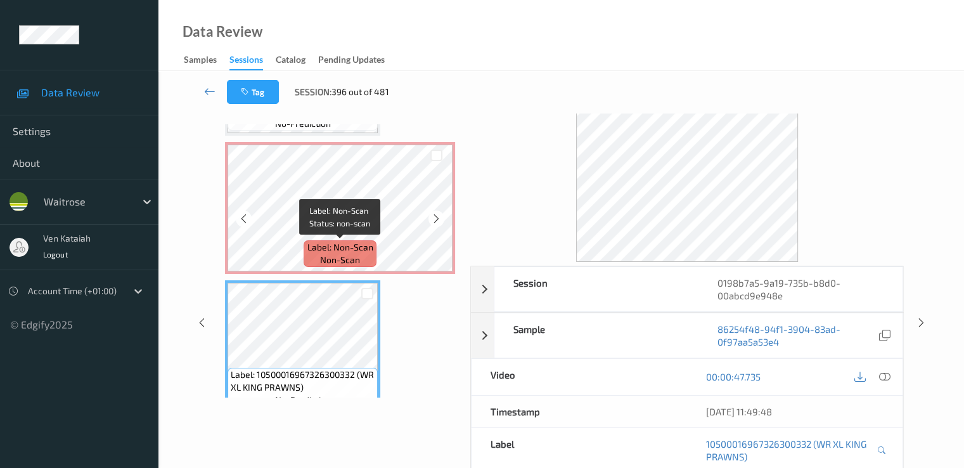
click at [365, 249] on span "Label: Non-Scan" at bounding box center [341, 247] width 66 height 13
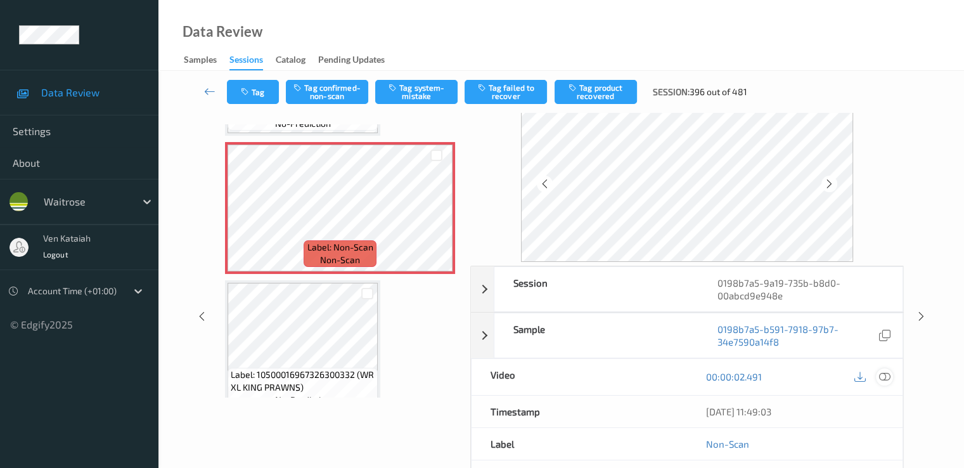
click at [890, 377] on icon at bounding box center [884, 376] width 11 height 11
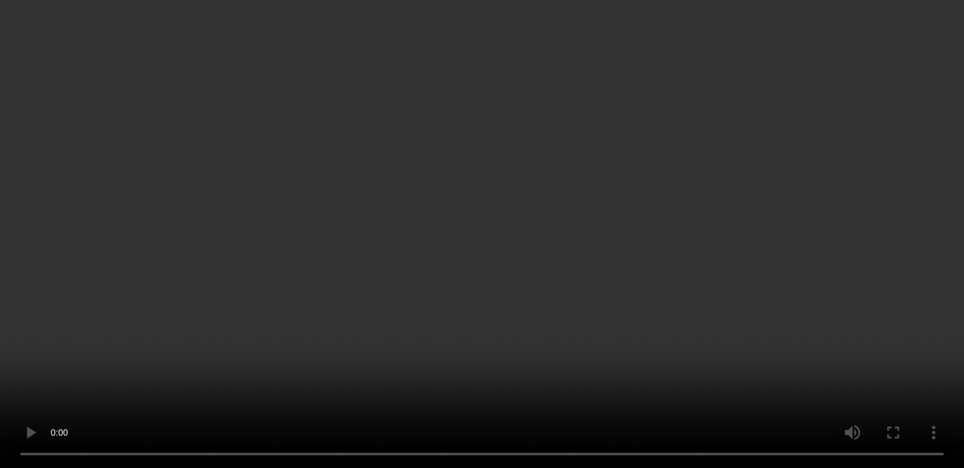
scroll to position [68, 0]
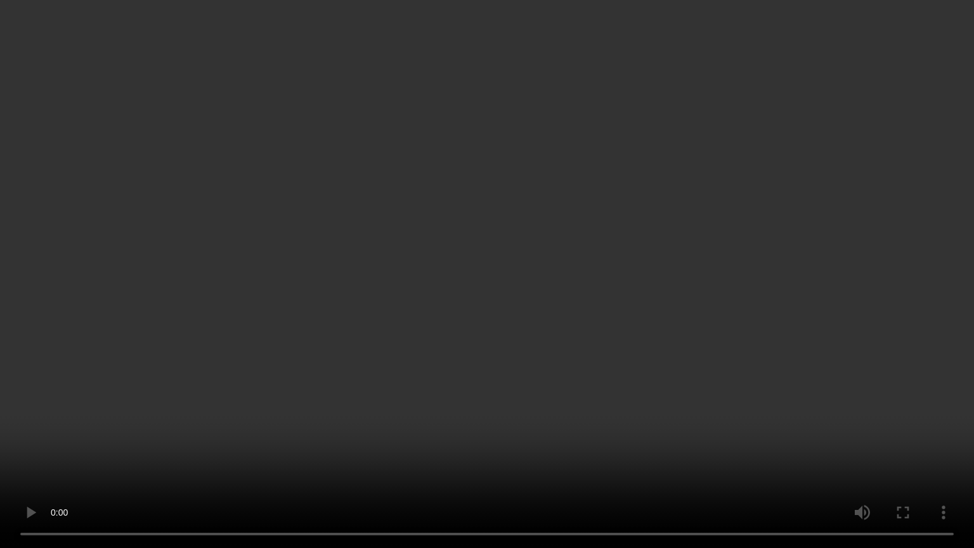
click at [601, 339] on video at bounding box center [487, 274] width 974 height 548
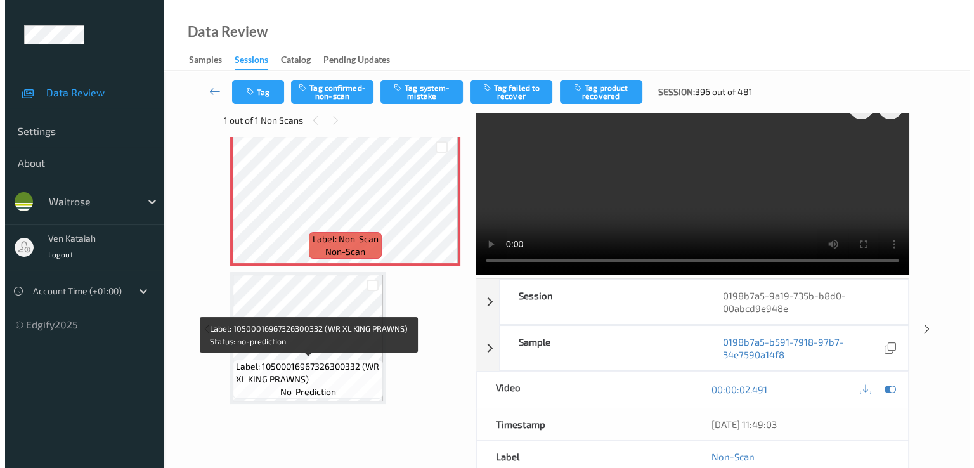
scroll to position [21, 0]
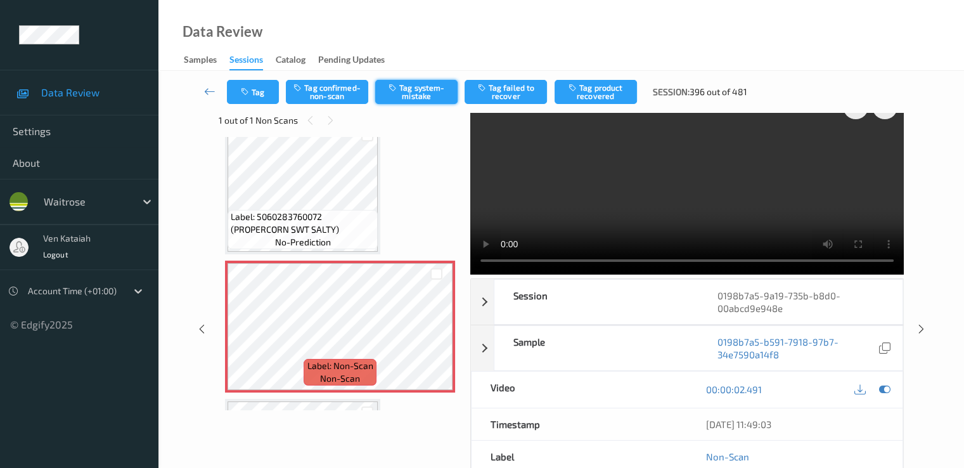
click at [408, 101] on button "Tag system-mistake" at bounding box center [416, 92] width 82 height 24
click at [261, 98] on button "Tag" at bounding box center [253, 92] width 52 height 24
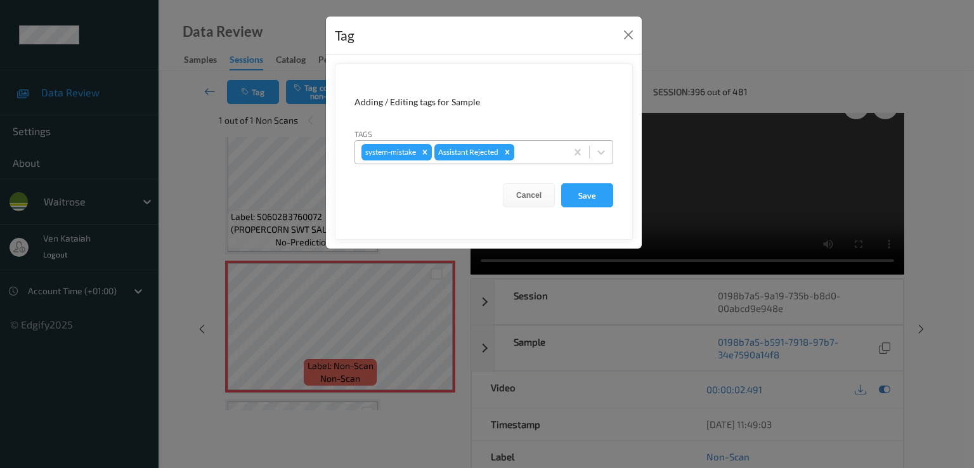
click at [548, 146] on div at bounding box center [538, 152] width 43 height 15
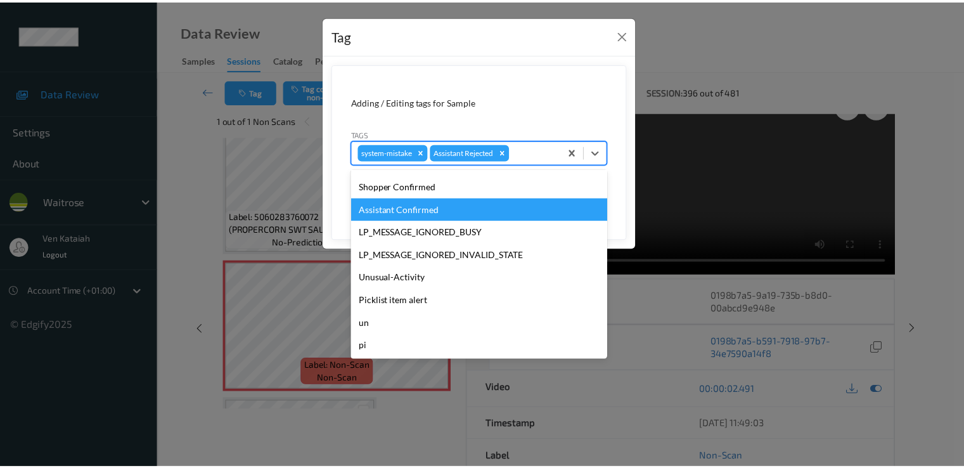
scroll to position [249, 0]
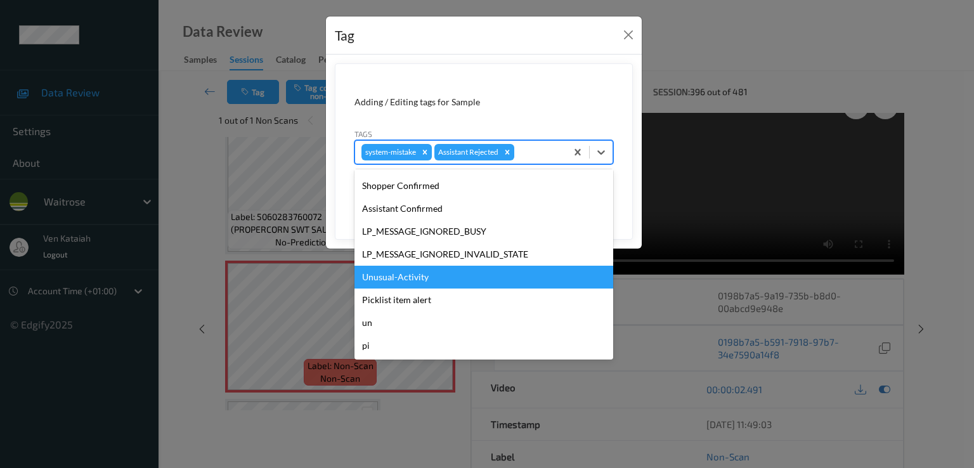
click at [396, 271] on div "Unusual-Activity" at bounding box center [483, 277] width 259 height 23
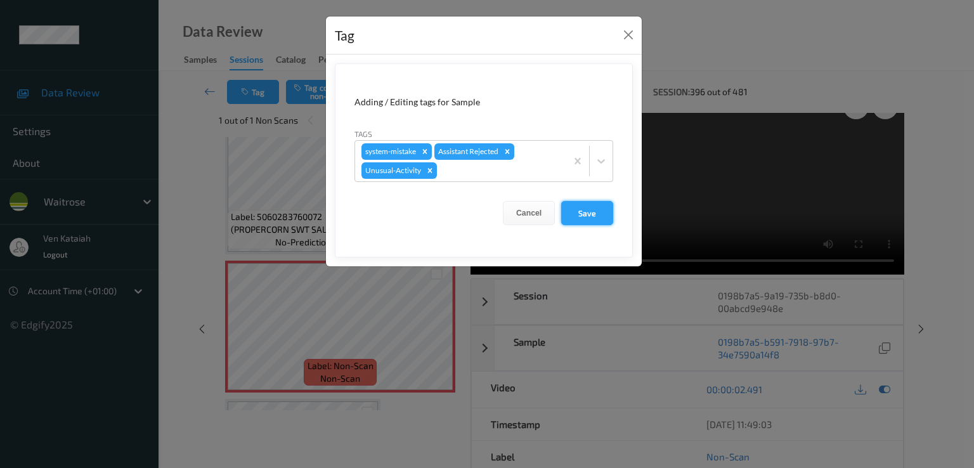
click at [582, 220] on button "Save" at bounding box center [587, 213] width 52 height 24
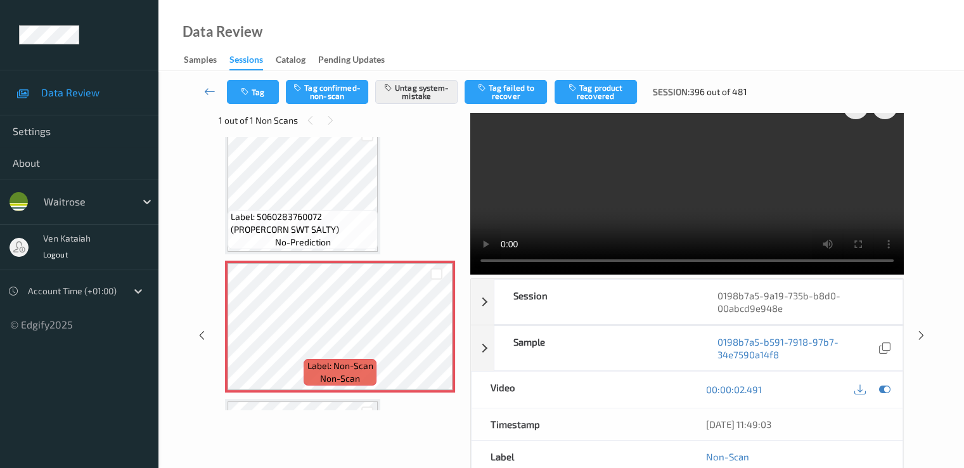
scroll to position [0, 0]
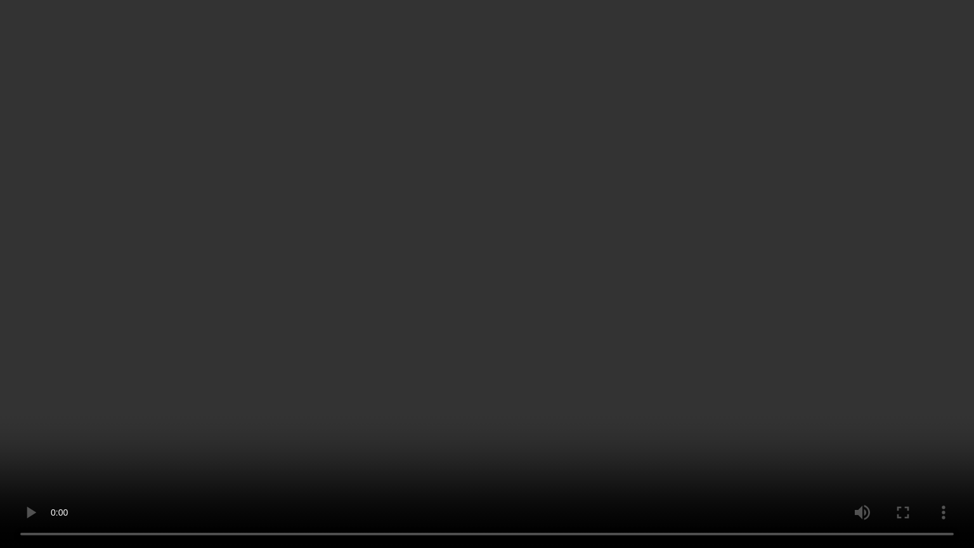
click at [170, 432] on video at bounding box center [487, 274] width 974 height 548
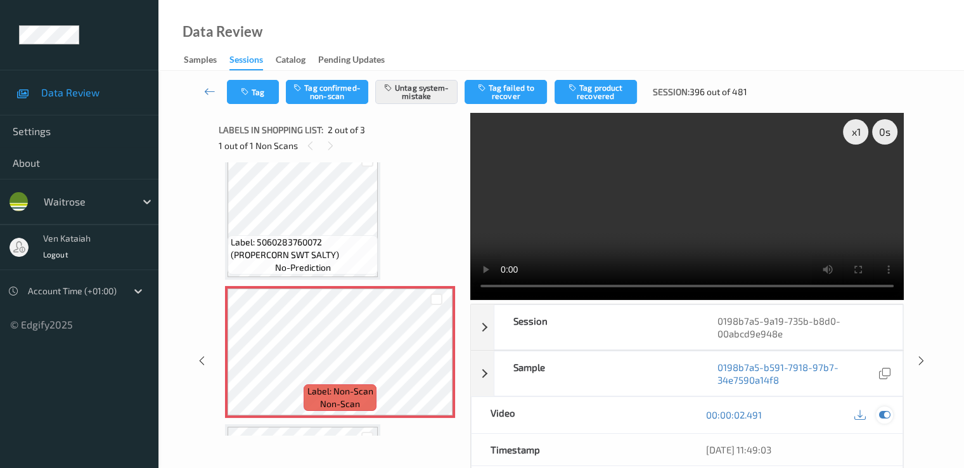
click at [888, 413] on icon at bounding box center [884, 414] width 11 height 11
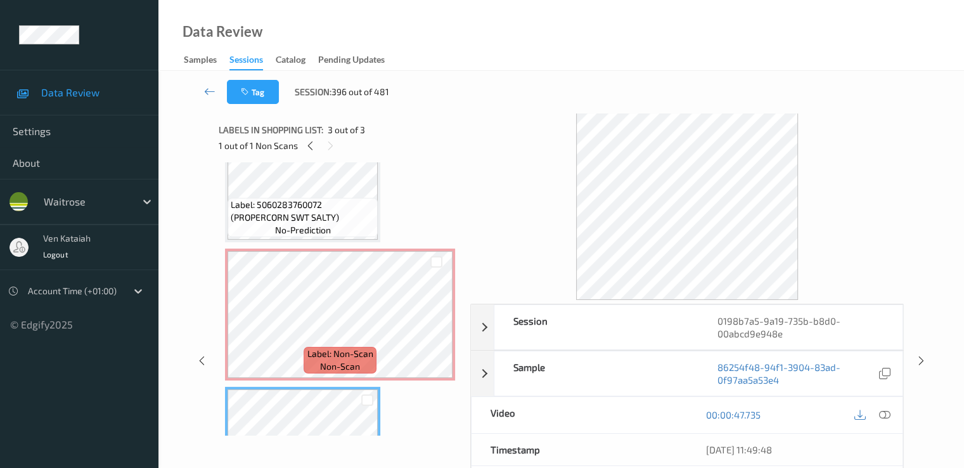
scroll to position [21, 0]
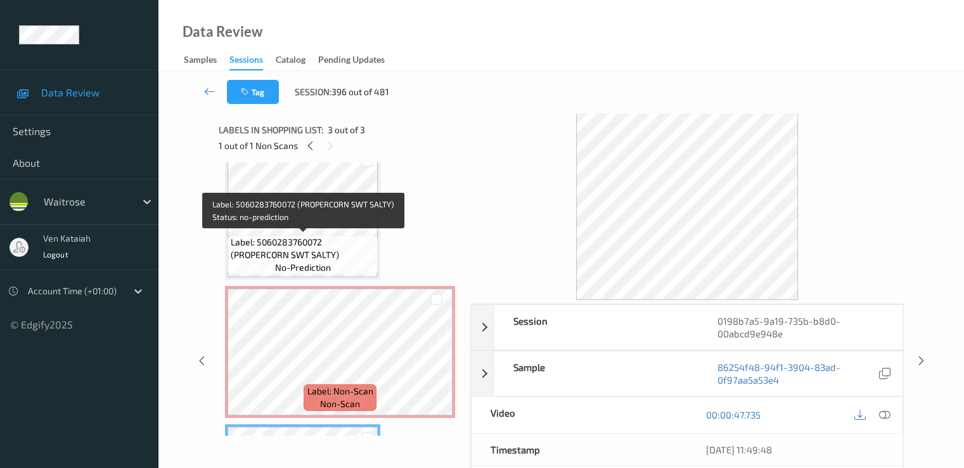
click at [283, 245] on span "Label: 5060283760072 (PROPERCORN SWT SALTY)" at bounding box center [303, 248] width 144 height 25
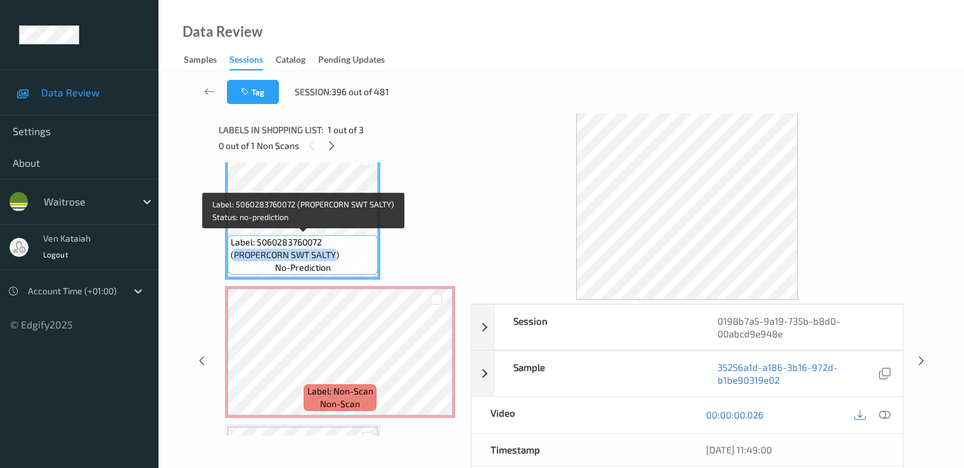
drag, startPoint x: 235, startPoint y: 252, endPoint x: 333, endPoint y: 257, distance: 98.4
click at [333, 257] on span "Label: 5060283760072 (PROPERCORN SWT SALTY)" at bounding box center [303, 248] width 144 height 25
copy span "PROPERCORN SWT SALTY"
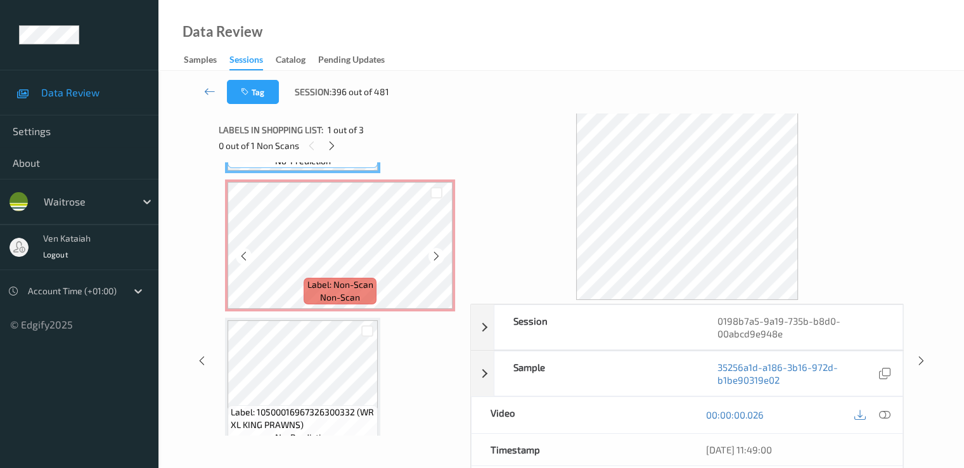
scroll to position [148, 0]
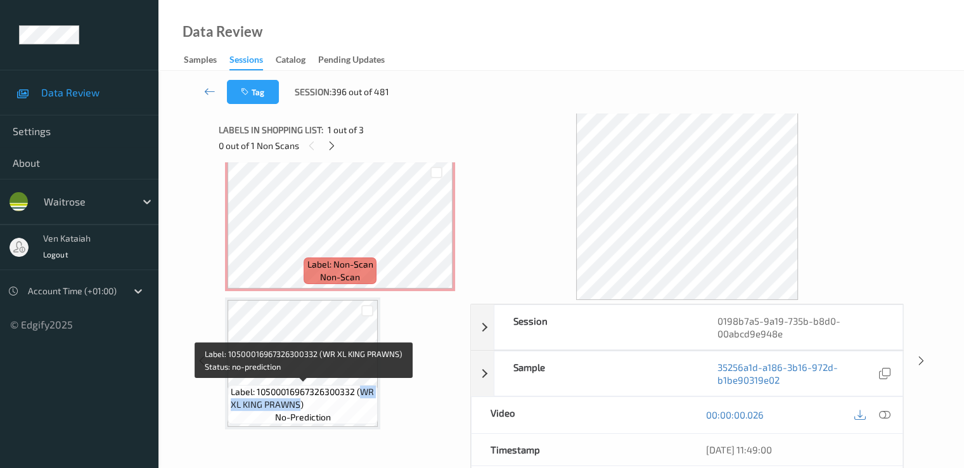
drag, startPoint x: 361, startPoint y: 392, endPoint x: 298, endPoint y: 409, distance: 65.1
click at [298, 409] on span "Label: 10500016967326300332 (WR XL KING PRAWNS)" at bounding box center [303, 398] width 144 height 25
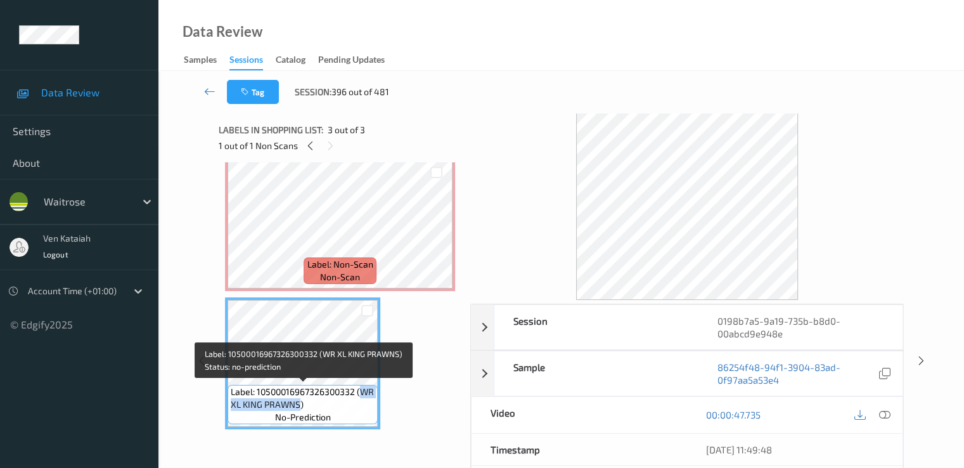
copy span "WR XL KING PRAWNS"
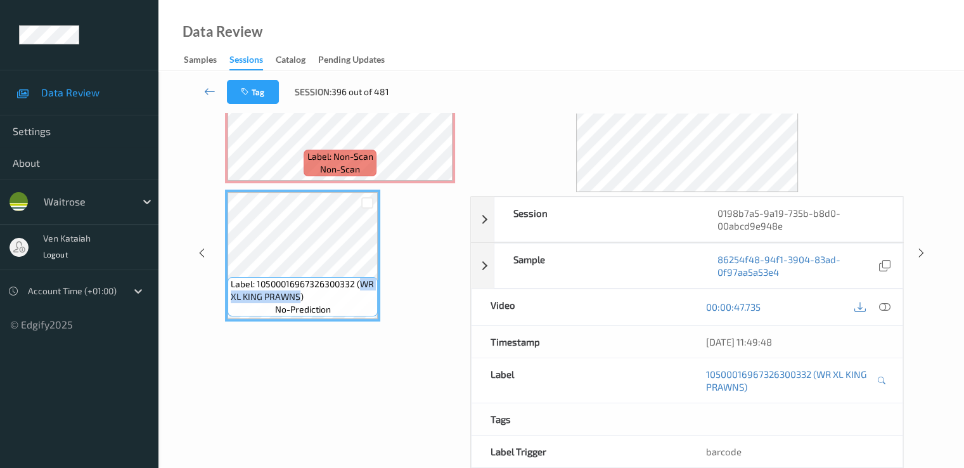
scroll to position [127, 0]
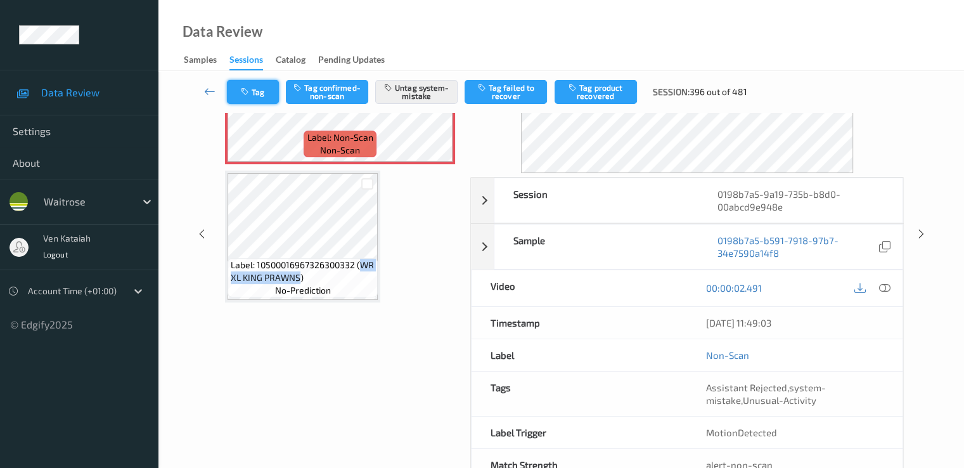
click at [269, 97] on button "Tag" at bounding box center [253, 92] width 52 height 24
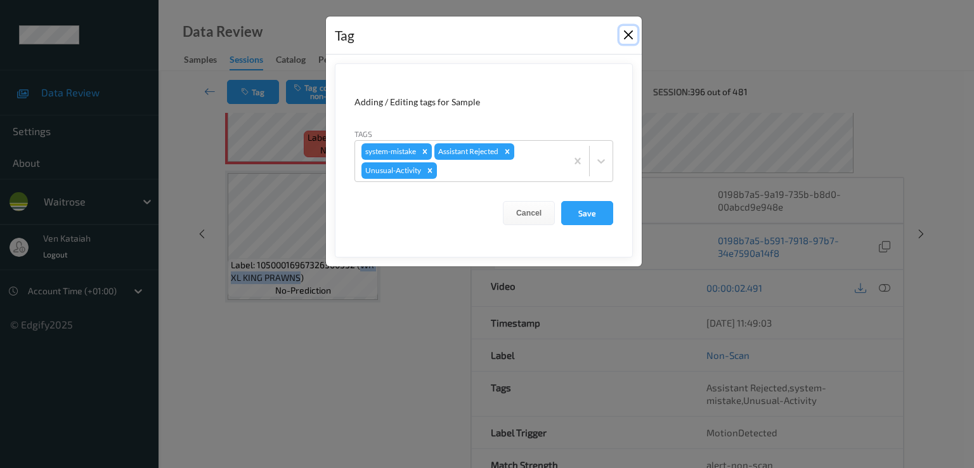
click at [626, 37] on button "Close" at bounding box center [628, 35] width 18 height 18
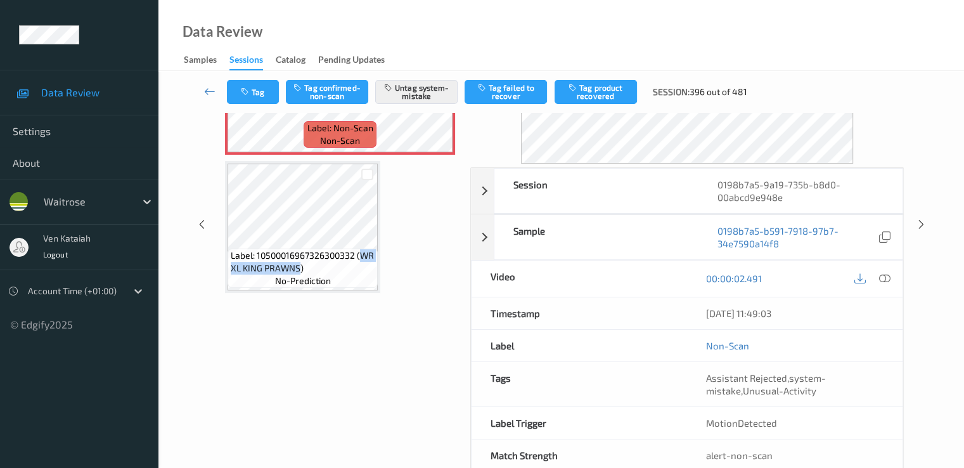
scroll to position [165, 0]
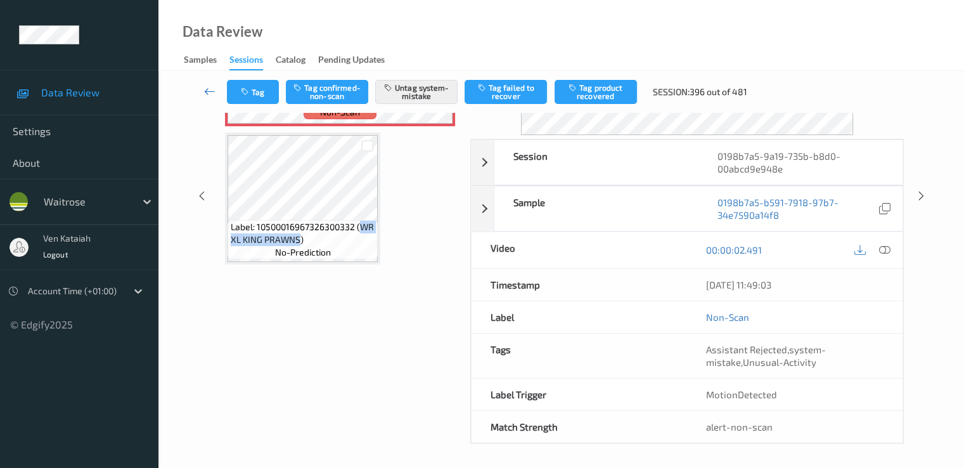
click at [204, 91] on icon at bounding box center [209, 91] width 11 height 13
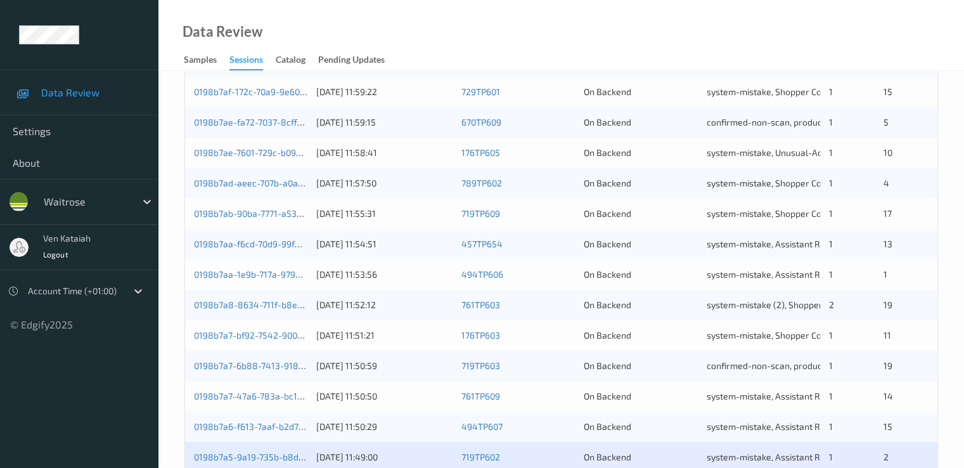
scroll to position [586, 0]
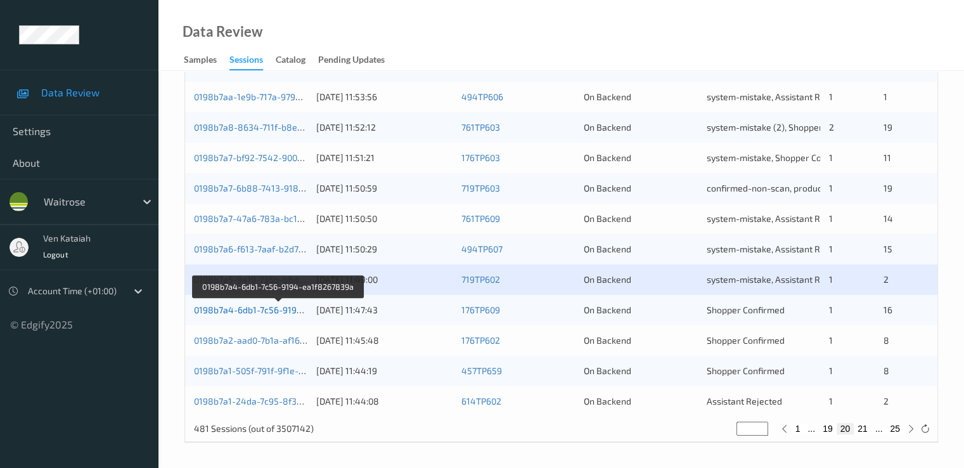
click at [259, 313] on link "0198b7a4-6db1-7c56-9194-ea1f8267839a" at bounding box center [279, 309] width 171 height 11
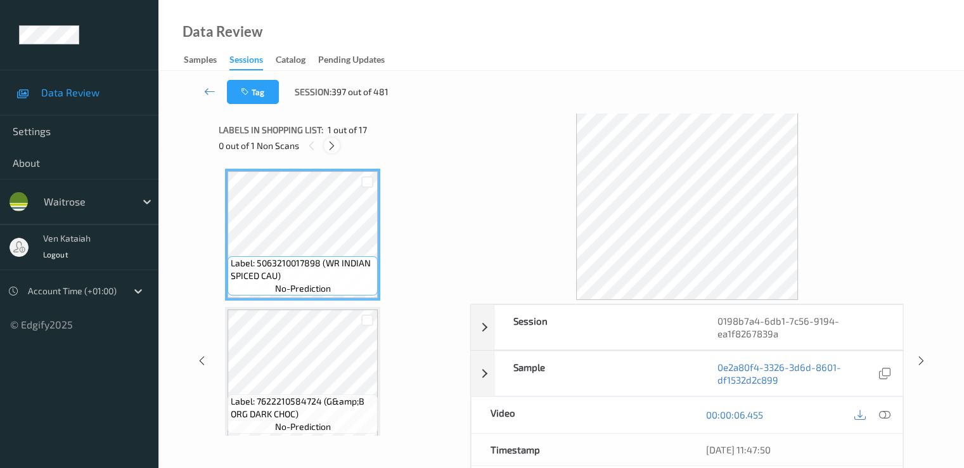
click at [335, 145] on icon at bounding box center [332, 145] width 11 height 11
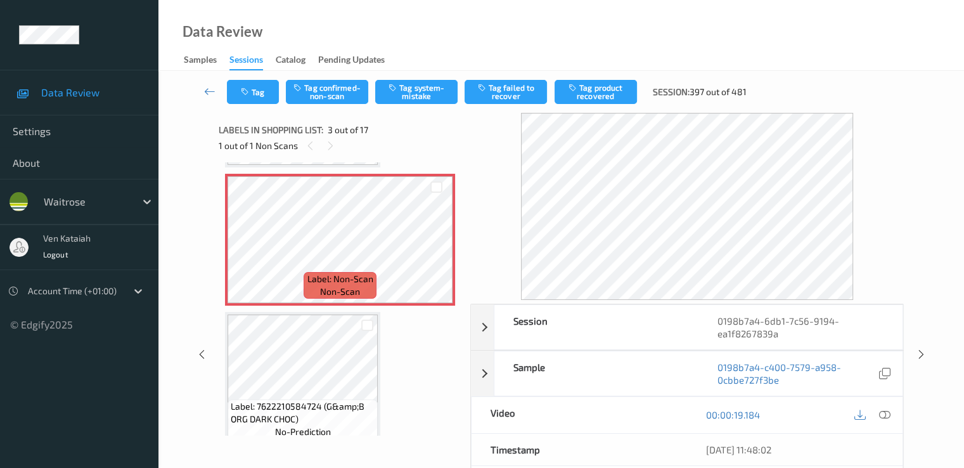
scroll to position [145, 0]
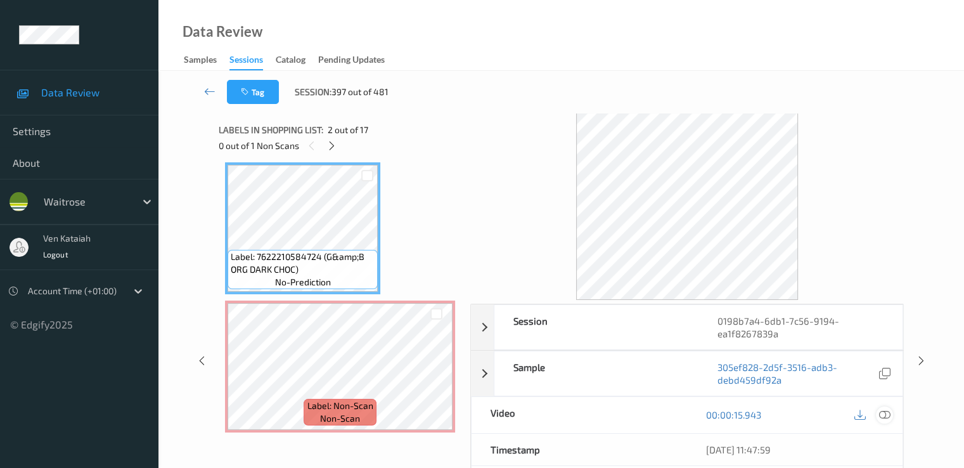
click at [881, 415] on icon at bounding box center [884, 414] width 11 height 11
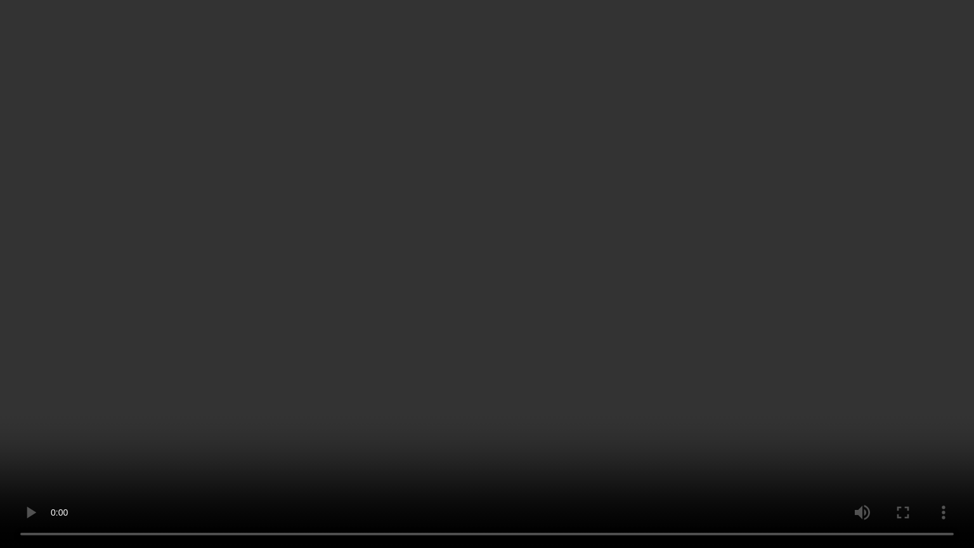
click at [99, 450] on video at bounding box center [487, 274] width 974 height 548
click at [216, 458] on video at bounding box center [487, 274] width 974 height 548
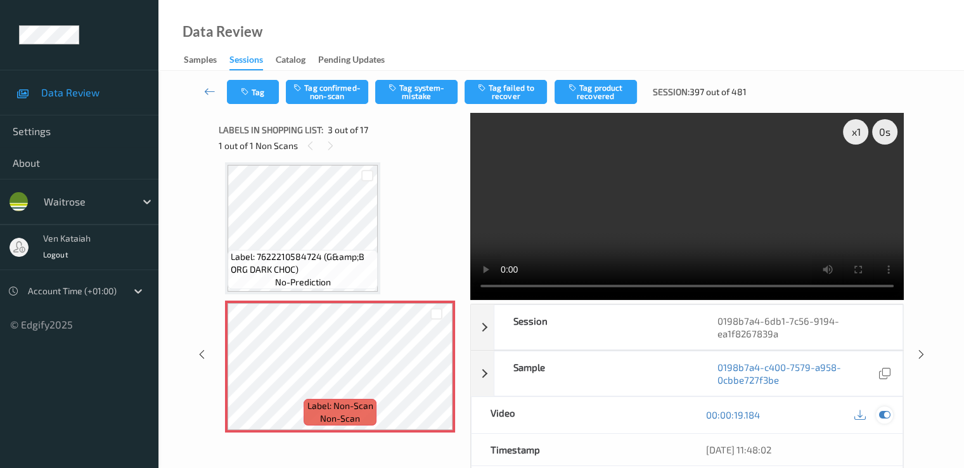
click at [886, 412] on icon at bounding box center [884, 414] width 11 height 11
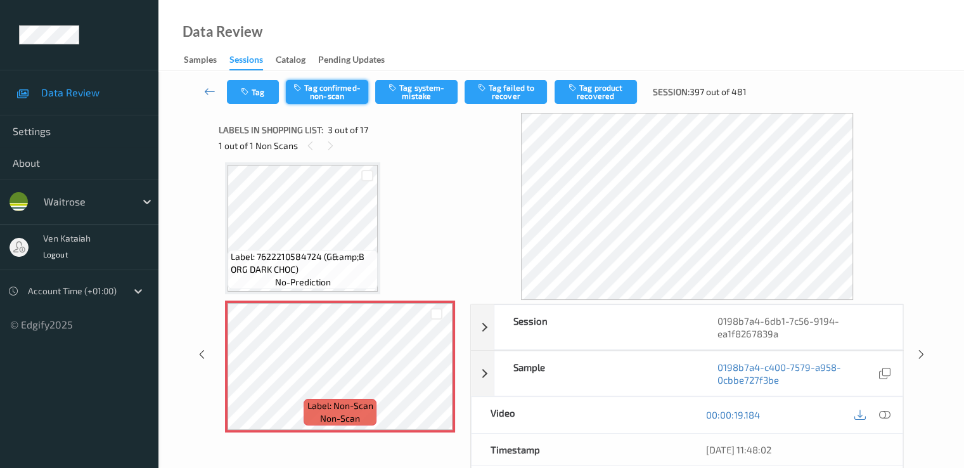
click at [331, 92] on button "Tag confirmed-non-scan" at bounding box center [327, 92] width 82 height 24
click at [588, 93] on button "Tag product recovered" at bounding box center [596, 92] width 82 height 24
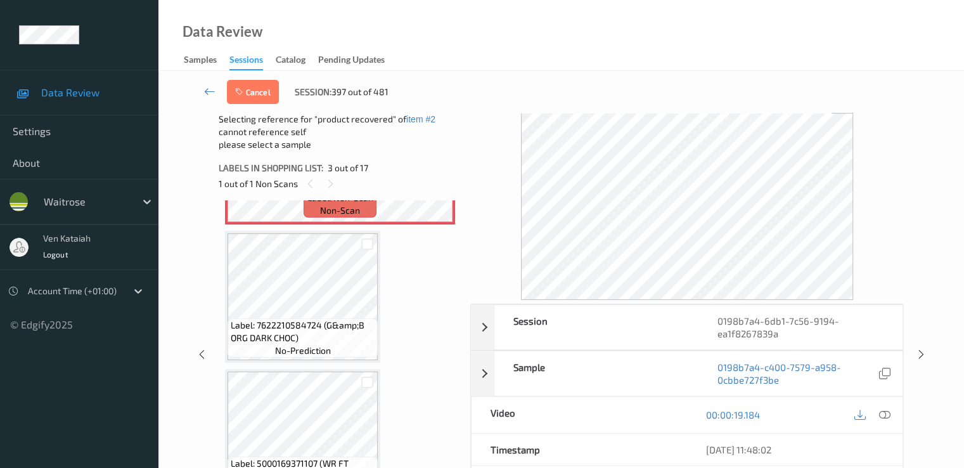
scroll to position [398, 0]
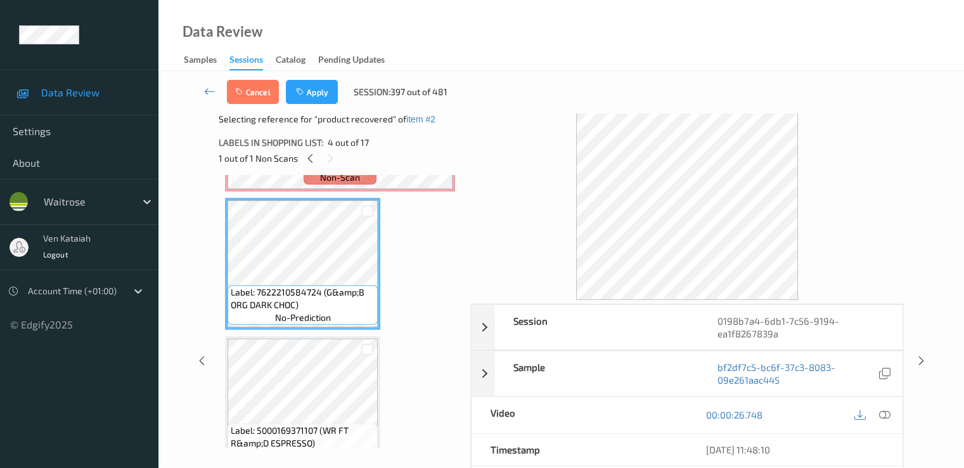
click at [307, 73] on div "Cancel Apply Session: 397 out of 481" at bounding box center [562, 92] width 754 height 42
click at [312, 89] on button "Apply" at bounding box center [312, 92] width 52 height 24
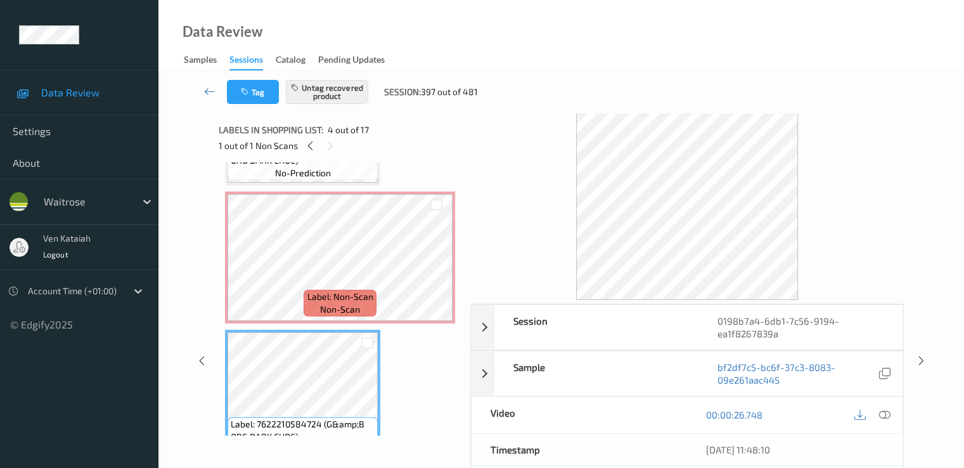
scroll to position [380, 0]
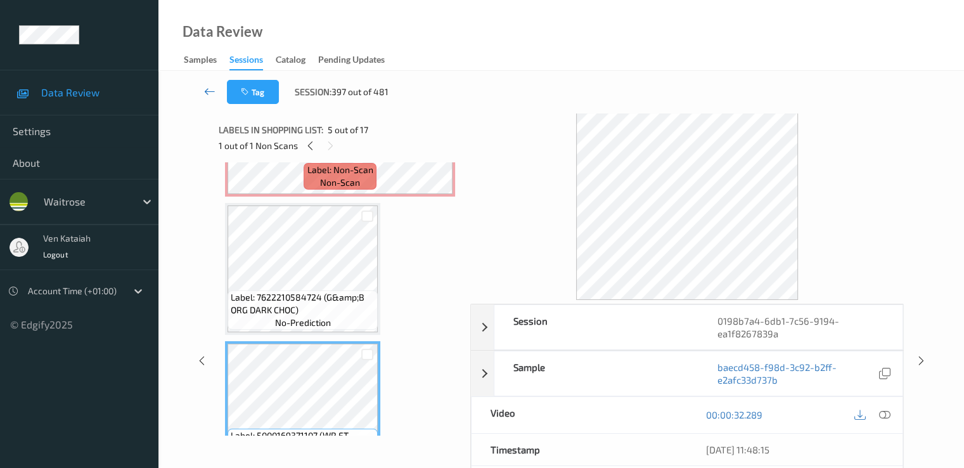
click at [207, 91] on icon at bounding box center [209, 91] width 11 height 13
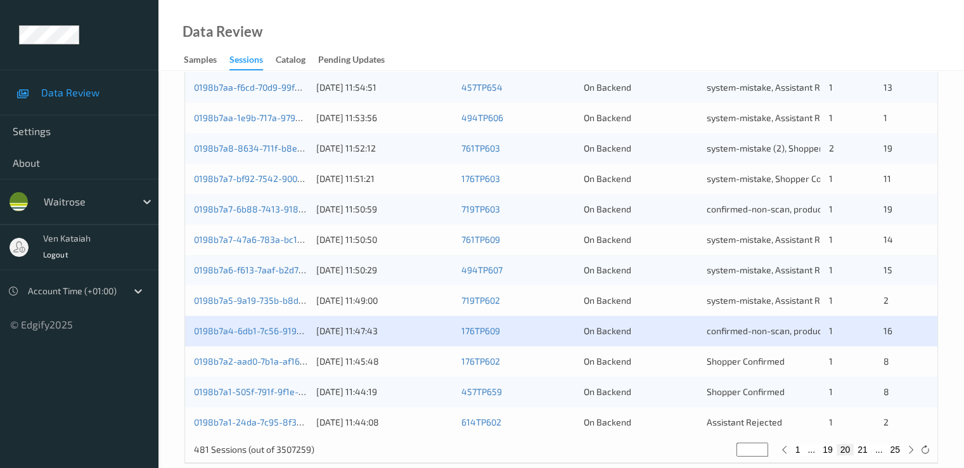
scroll to position [586, 0]
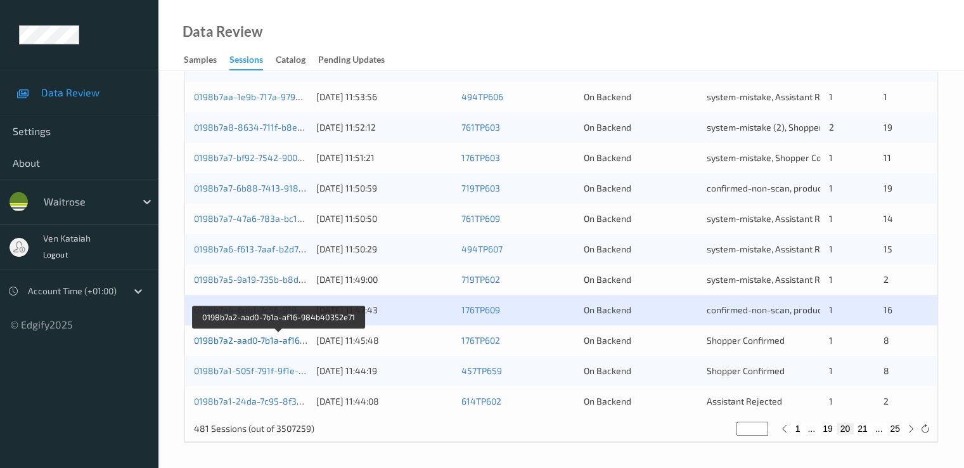
click at [269, 340] on link "0198b7a2-aad0-7b1a-af16-984b40352e71" at bounding box center [279, 340] width 171 height 11
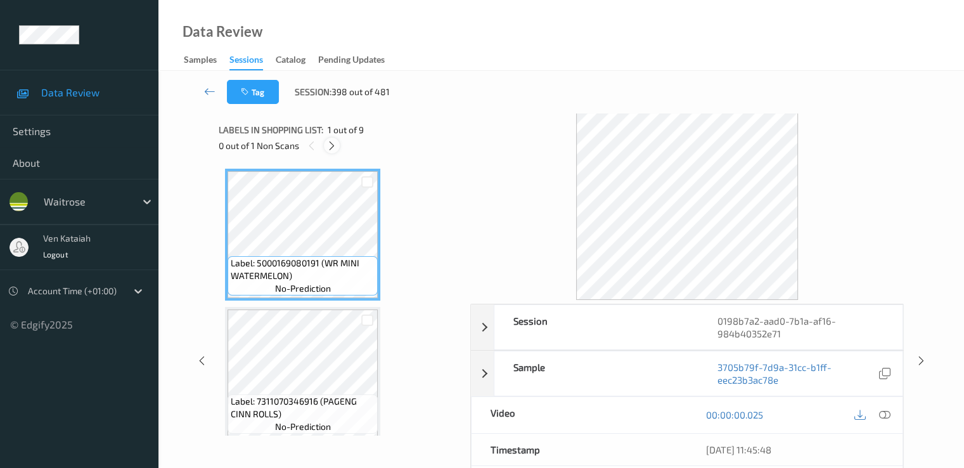
click at [335, 146] on icon at bounding box center [332, 145] width 11 height 11
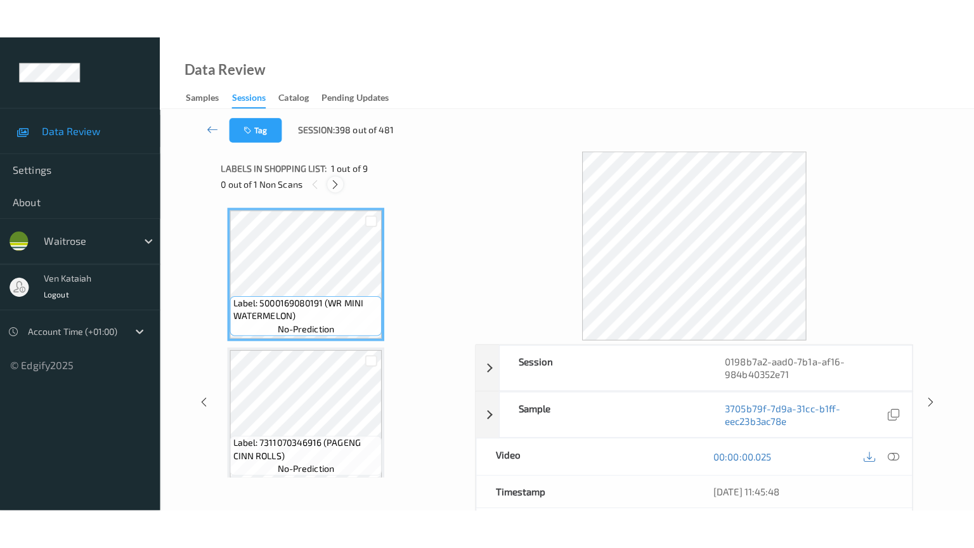
scroll to position [974, 0]
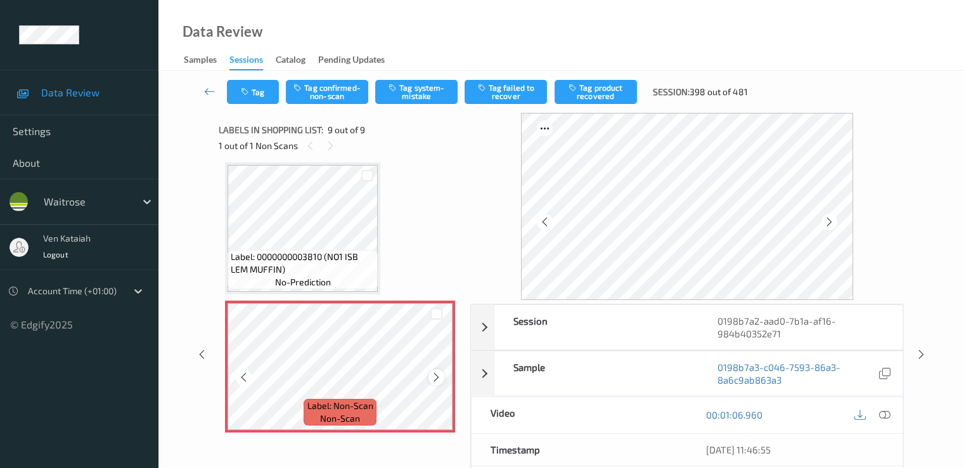
click at [434, 381] on icon at bounding box center [436, 377] width 11 height 11
click at [433, 373] on icon at bounding box center [436, 377] width 11 height 11
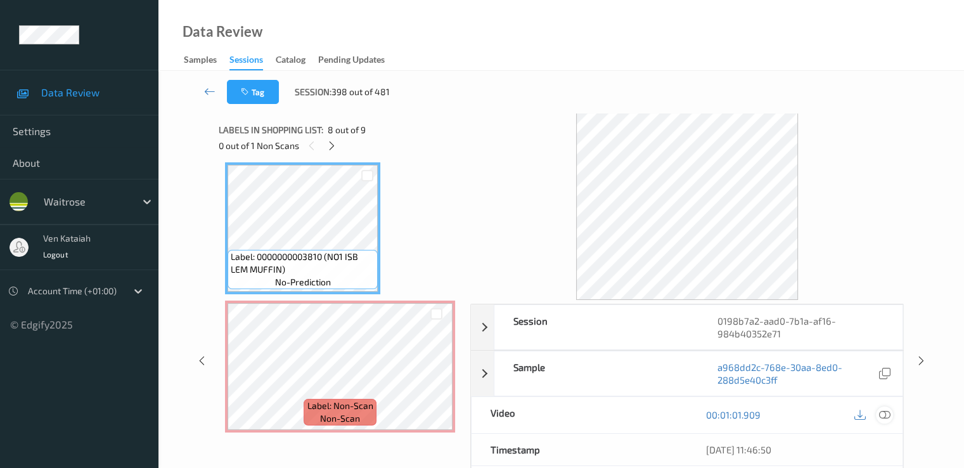
click at [888, 419] on div at bounding box center [884, 414] width 17 height 17
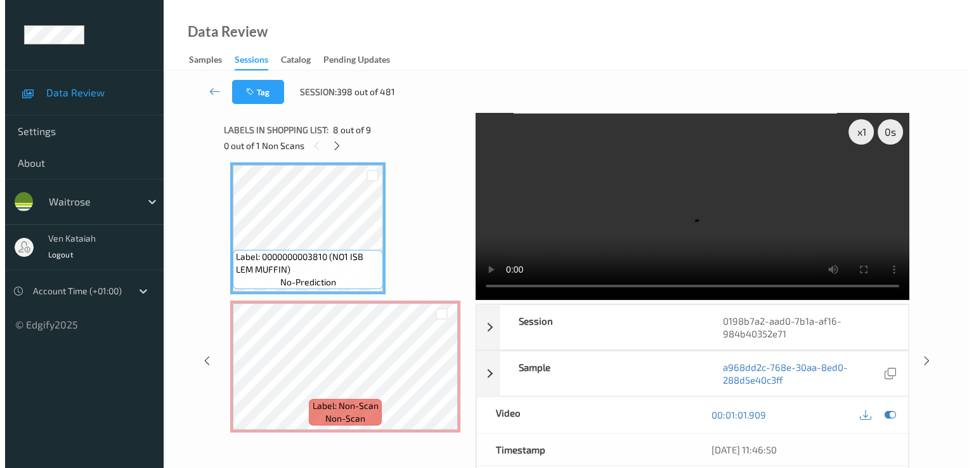
scroll to position [897, 0]
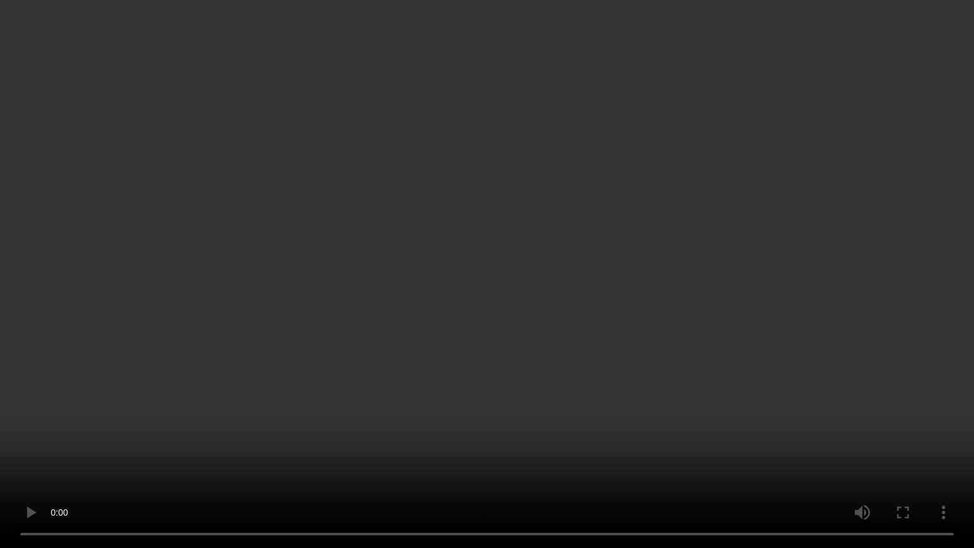
click at [594, 465] on video at bounding box center [487, 274] width 974 height 548
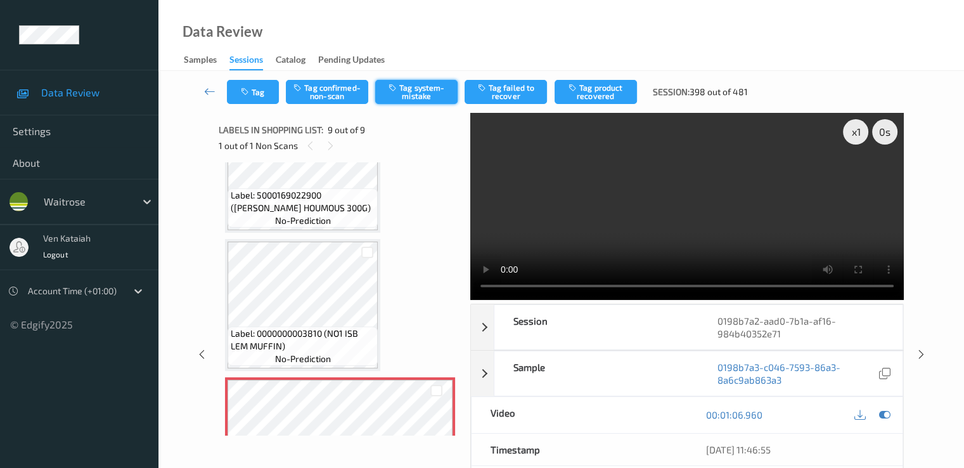
click at [396, 90] on icon "button" at bounding box center [394, 87] width 11 height 9
click at [269, 96] on button "Tag" at bounding box center [253, 92] width 52 height 24
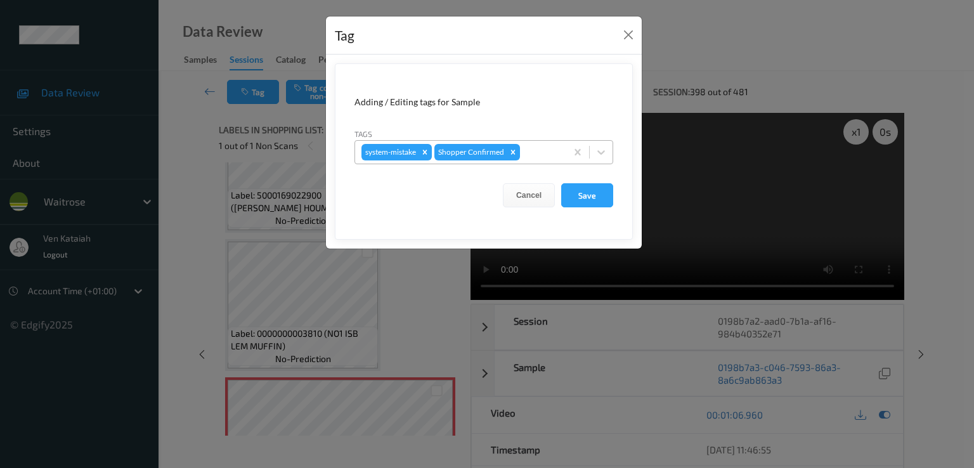
click at [523, 151] on div at bounding box center [540, 152] width 37 height 15
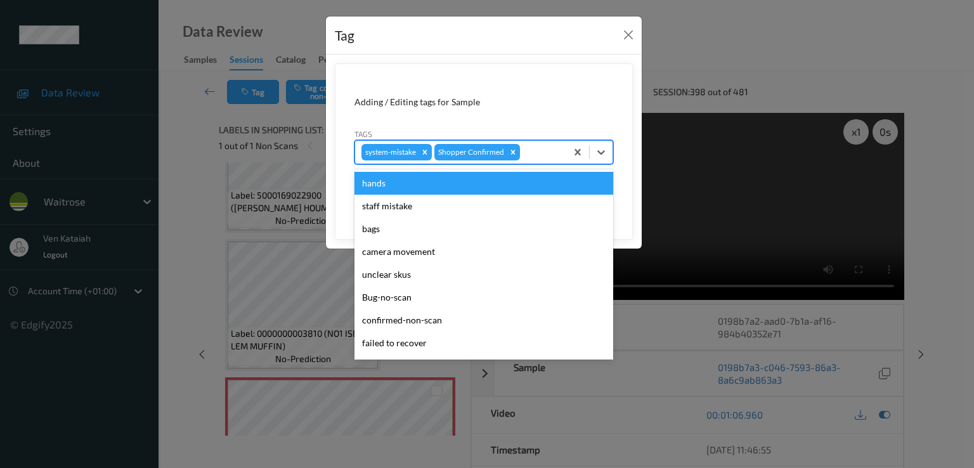
scroll to position [249, 0]
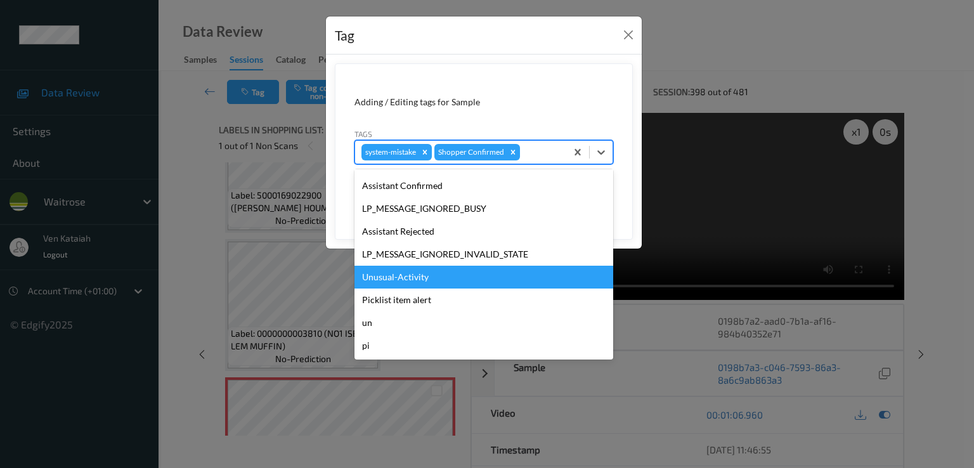
click at [398, 271] on div "Unusual-Activity" at bounding box center [483, 277] width 259 height 23
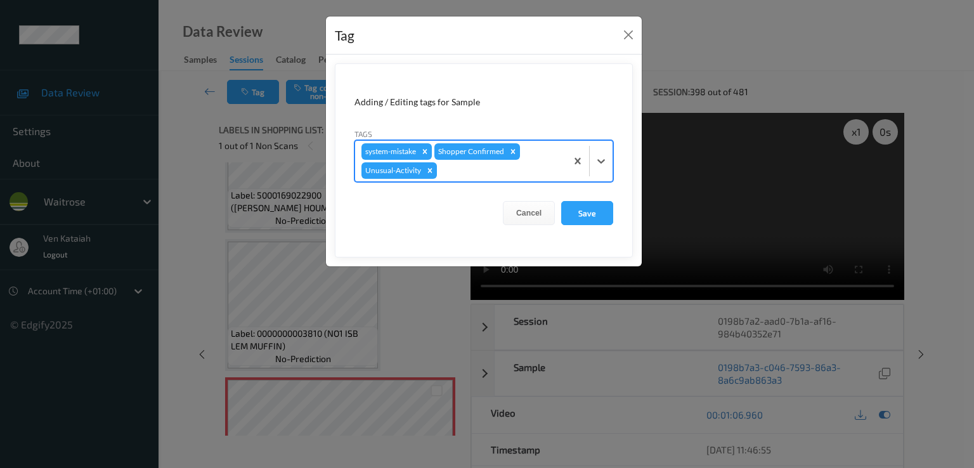
click at [545, 159] on div "system-mistake Shopper Confirmed Unusual-Activity" at bounding box center [460, 161] width 211 height 41
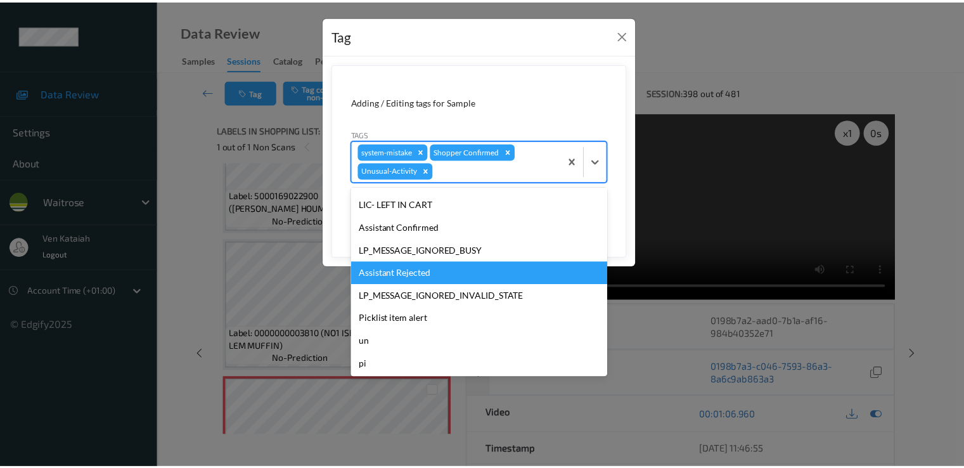
scroll to position [226, 0]
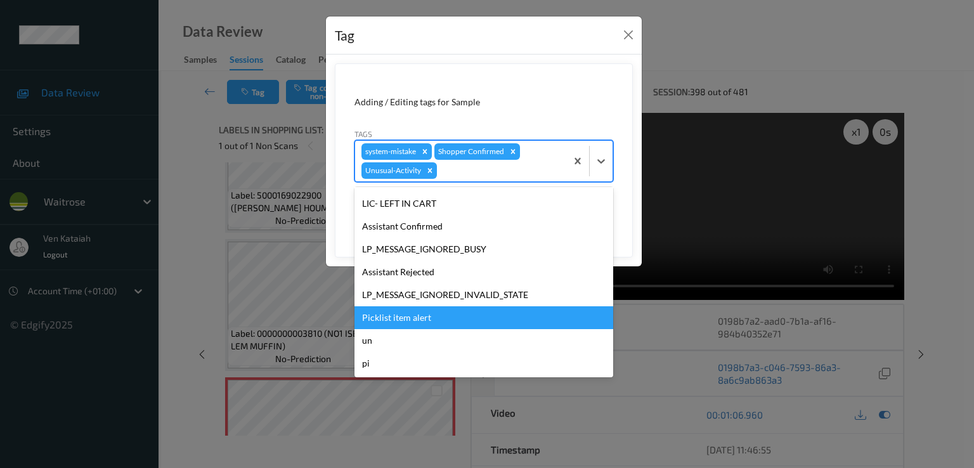
click at [393, 325] on div "Picklist item alert" at bounding box center [483, 317] width 259 height 23
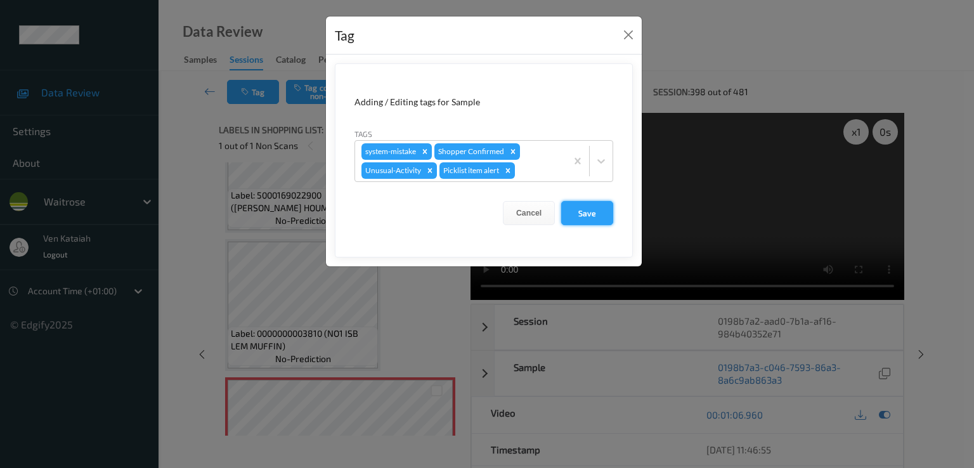
click at [600, 206] on button "Save" at bounding box center [587, 213] width 52 height 24
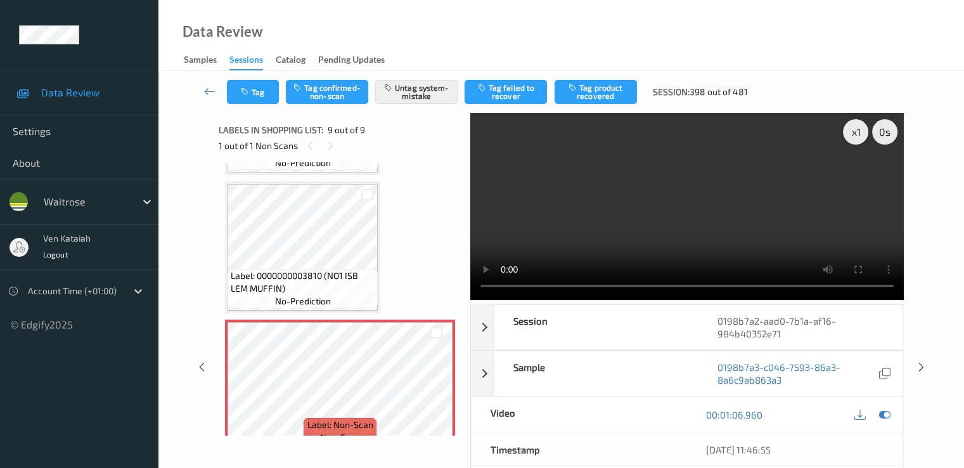
scroll to position [977, 0]
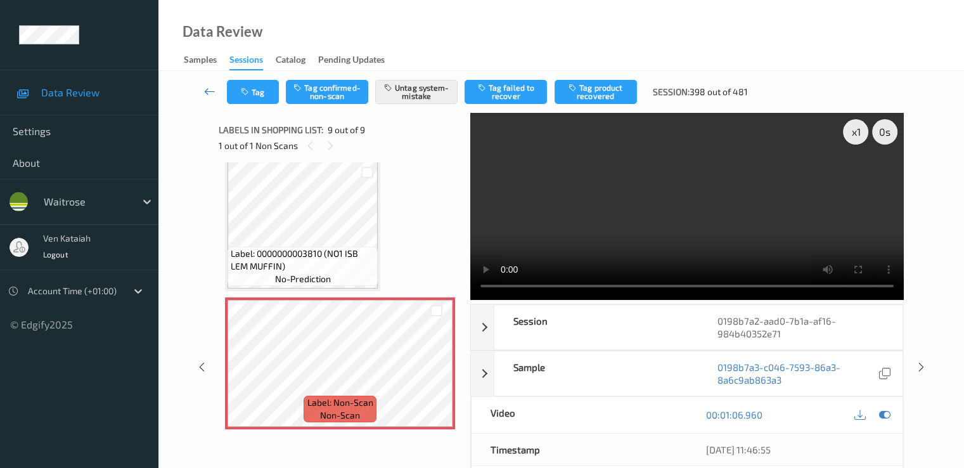
click at [219, 82] on link at bounding box center [210, 92] width 34 height 24
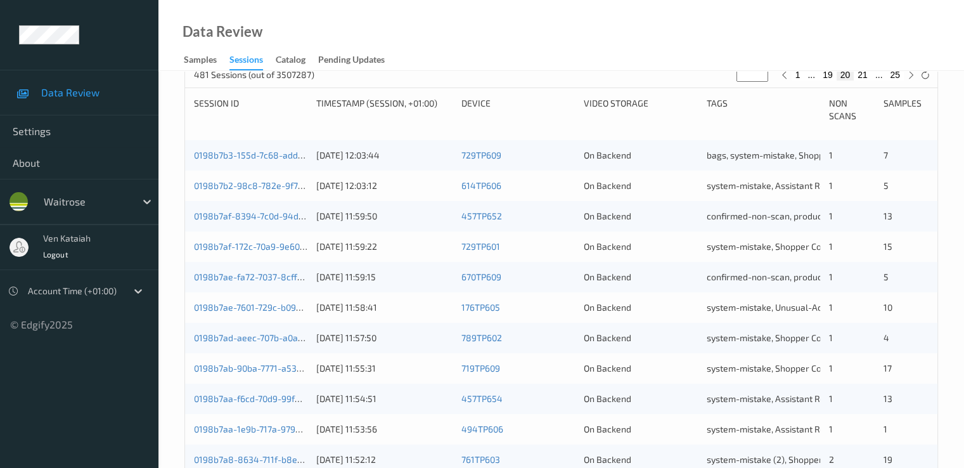
scroll to position [586, 0]
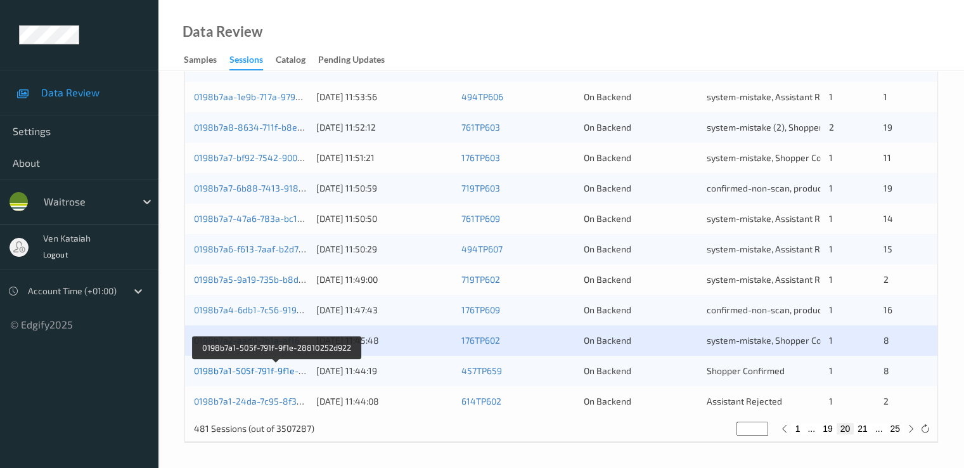
click at [238, 370] on link "0198b7a1-505f-791f-9f1e-28810252d922" at bounding box center [276, 370] width 165 height 11
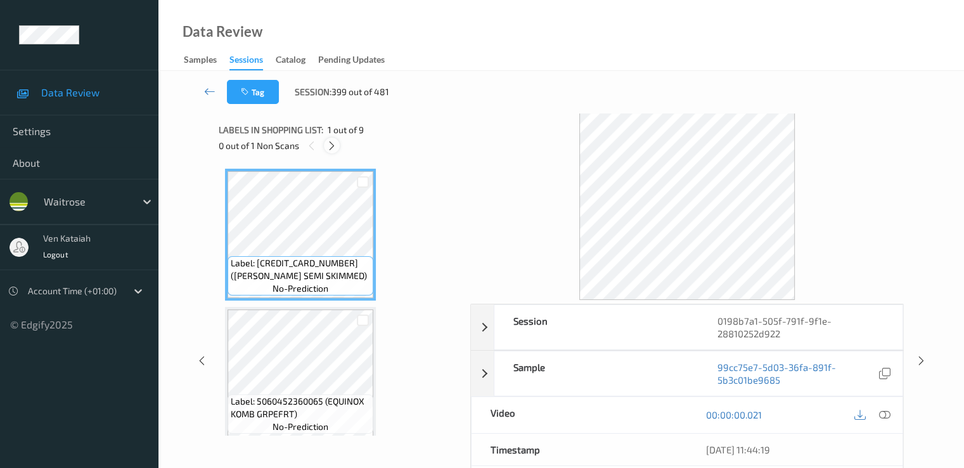
click at [336, 140] on icon at bounding box center [332, 145] width 11 height 11
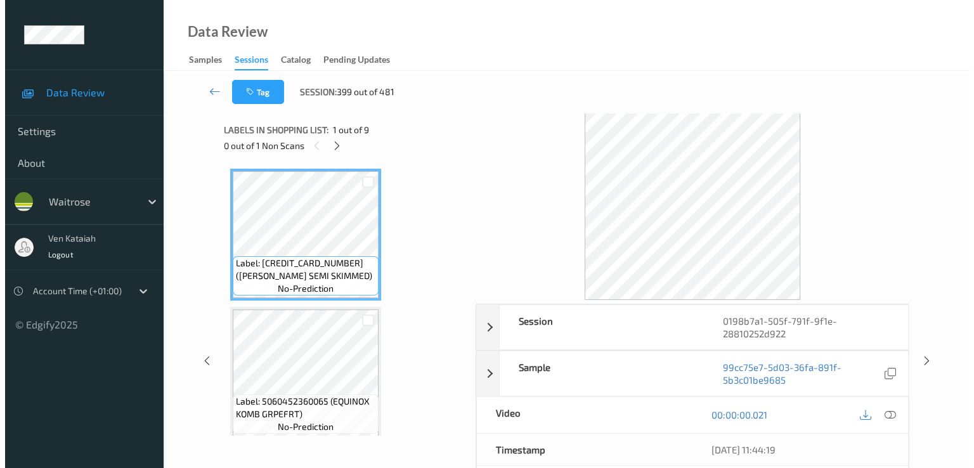
scroll to position [974, 0]
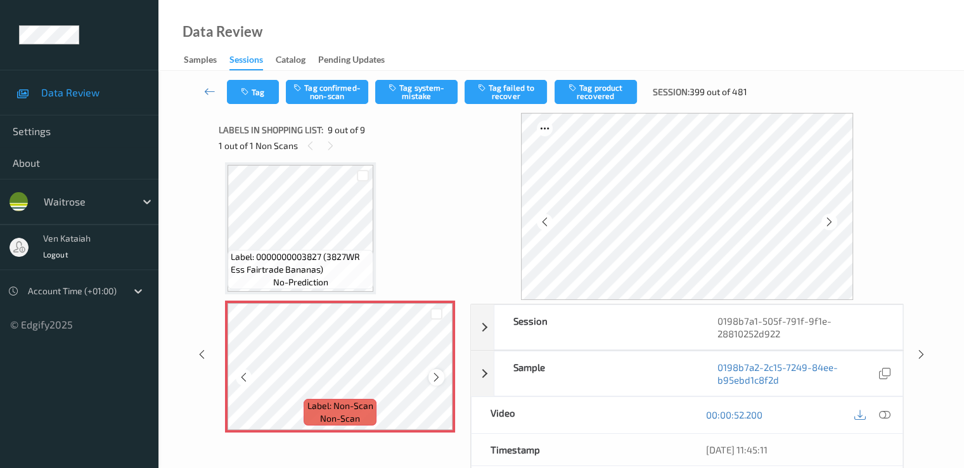
click at [433, 377] on icon at bounding box center [436, 377] width 11 height 11
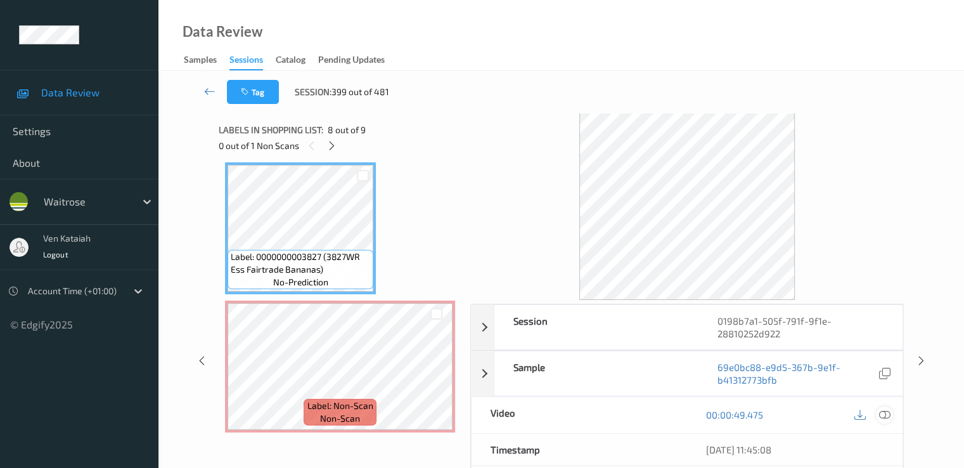
click at [888, 414] on icon at bounding box center [884, 414] width 11 height 11
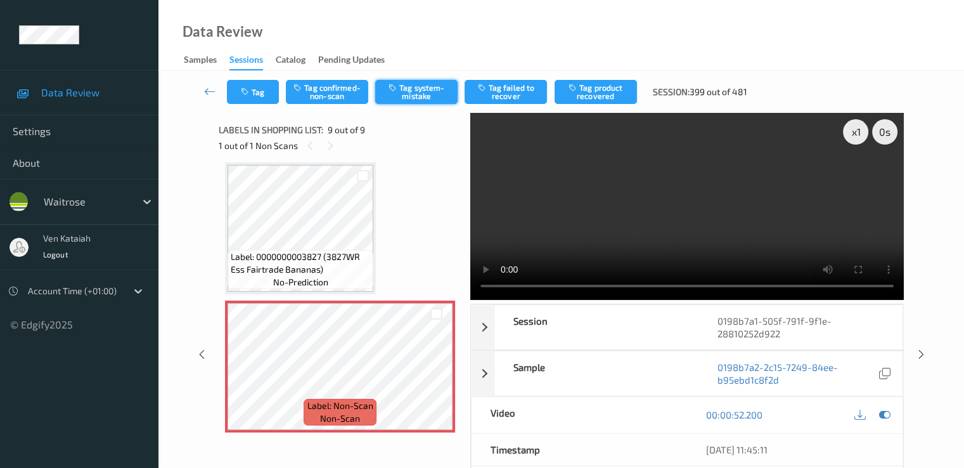
click at [410, 89] on button "Tag system-mistake" at bounding box center [416, 92] width 82 height 24
click at [263, 100] on button "Tag" at bounding box center [253, 92] width 52 height 24
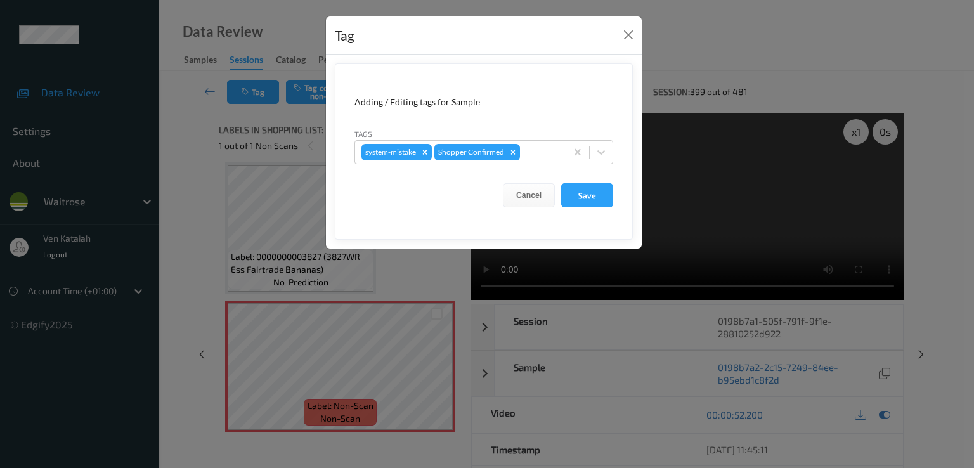
click at [557, 165] on form "Adding / Editing tags for Sample Tags system-mistake Shopper Confirmed Cancel S…" at bounding box center [484, 151] width 298 height 176
click at [553, 148] on div at bounding box center [540, 152] width 37 height 15
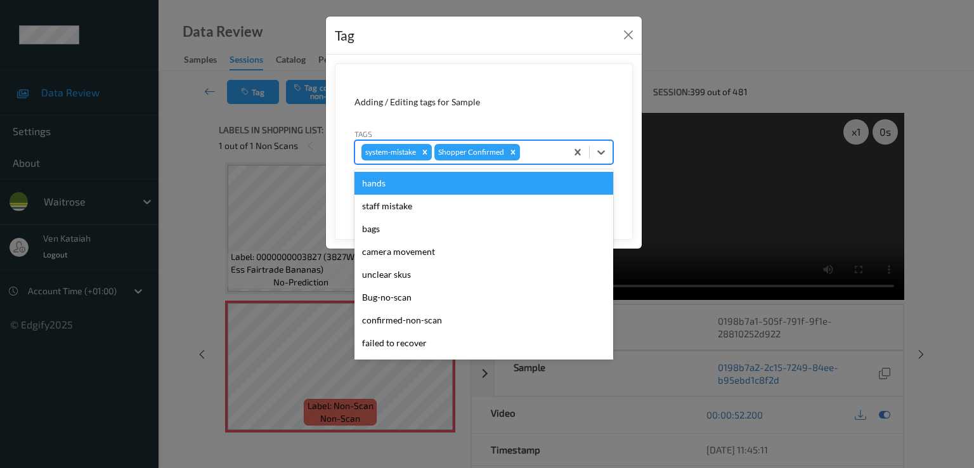
scroll to position [249, 0]
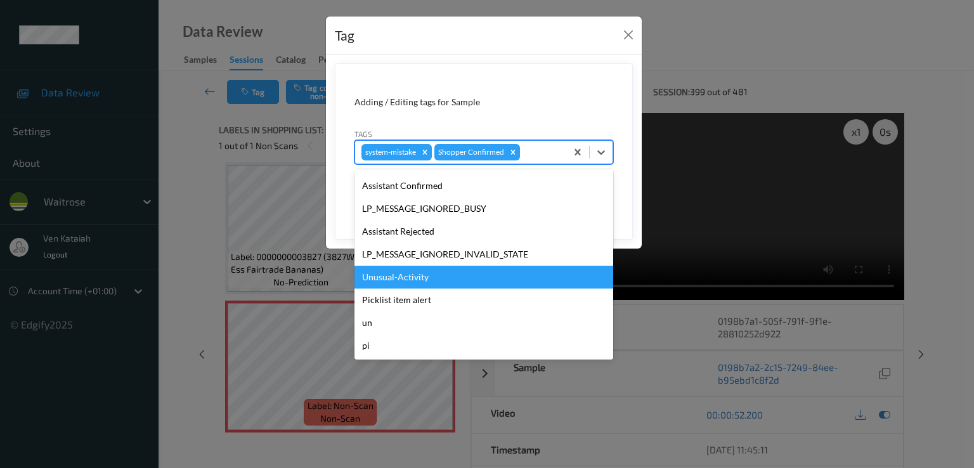
click at [413, 282] on div "Unusual-Activity" at bounding box center [483, 277] width 259 height 23
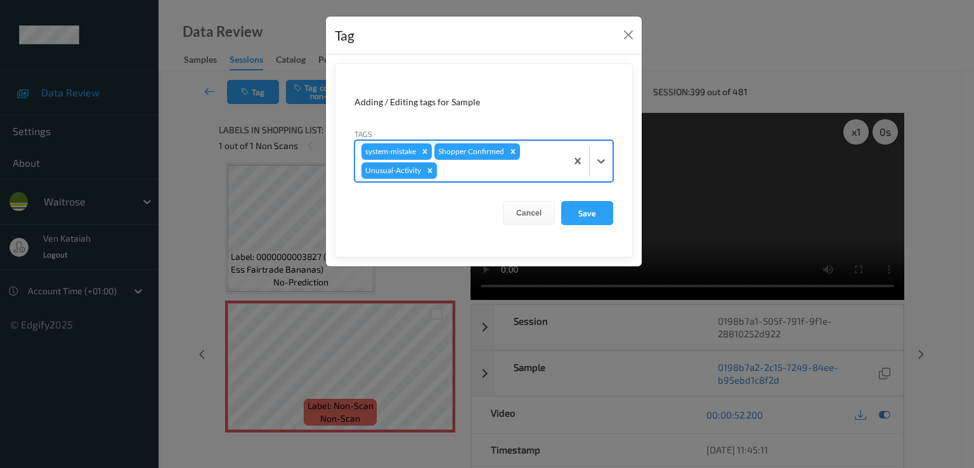
click at [516, 166] on div at bounding box center [499, 170] width 120 height 15
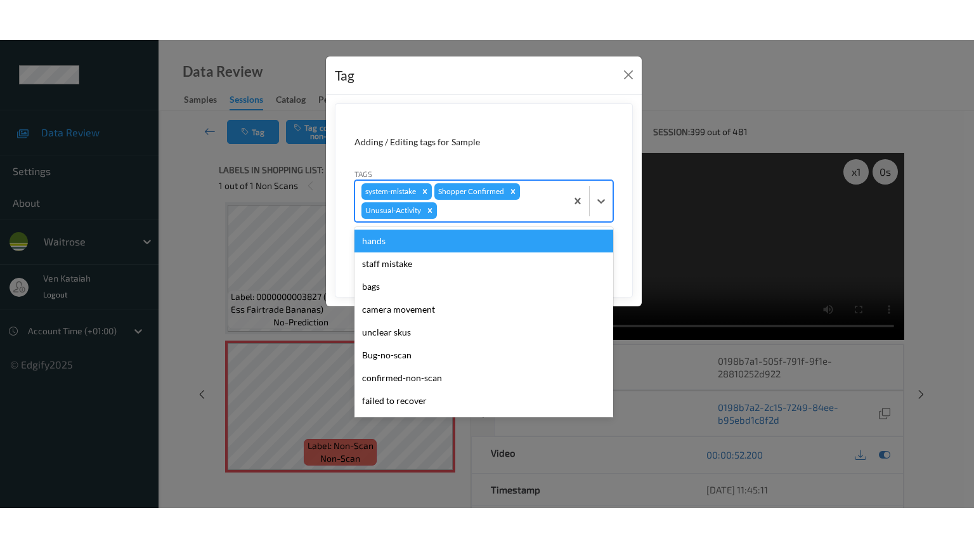
scroll to position [226, 0]
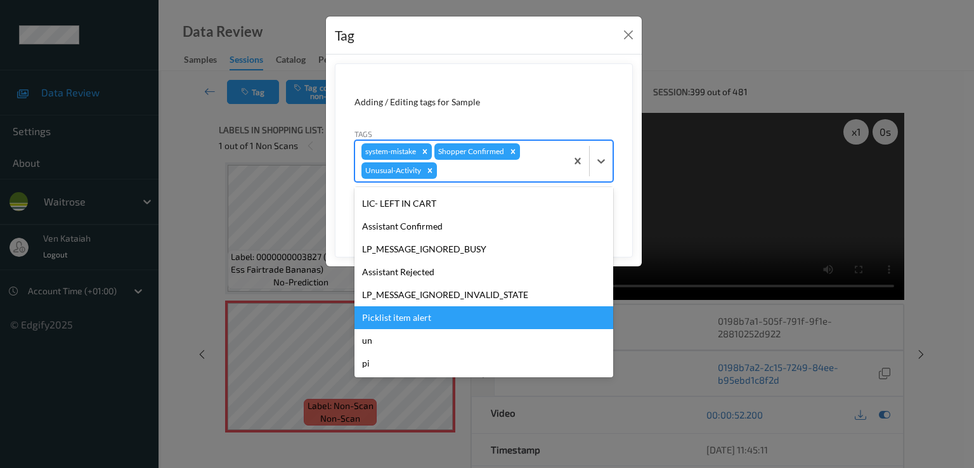
click at [415, 316] on div "Picklist item alert" at bounding box center [483, 317] width 259 height 23
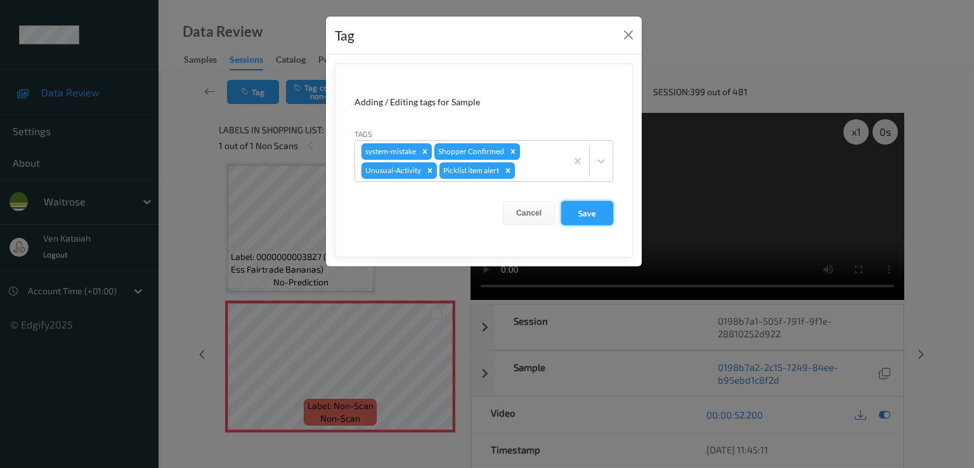
click at [590, 204] on button "Save" at bounding box center [587, 213] width 52 height 24
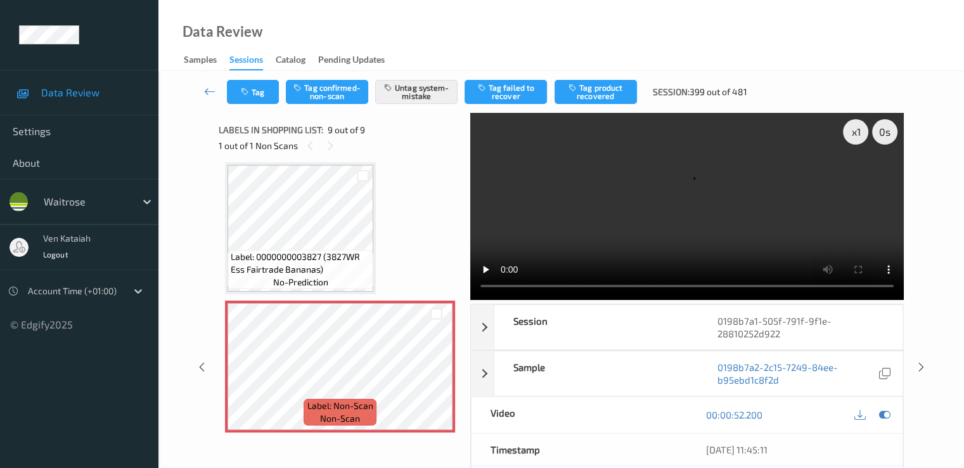
drag, startPoint x: 389, startPoint y: 277, endPoint x: 389, endPoint y: 270, distance: 7.0
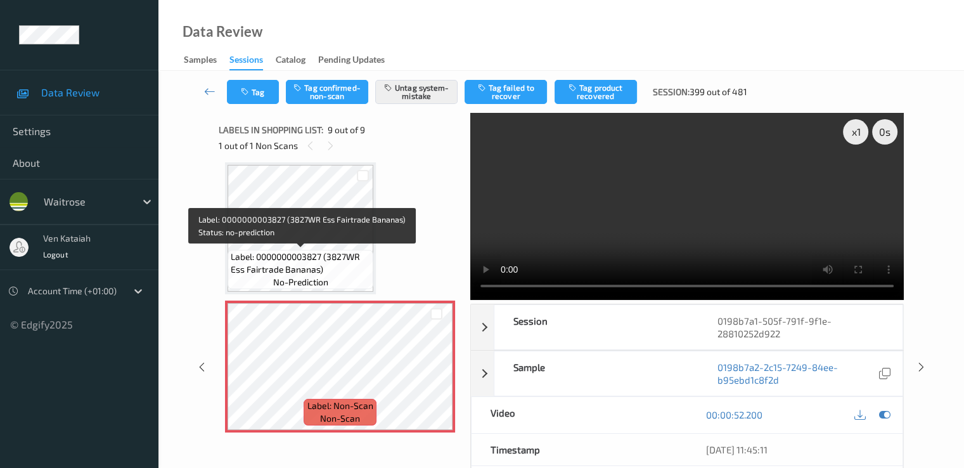
click at [370, 251] on span "Label: 0000000003827 (3827WR Ess Fairtrade Bananas)" at bounding box center [300, 262] width 139 height 25
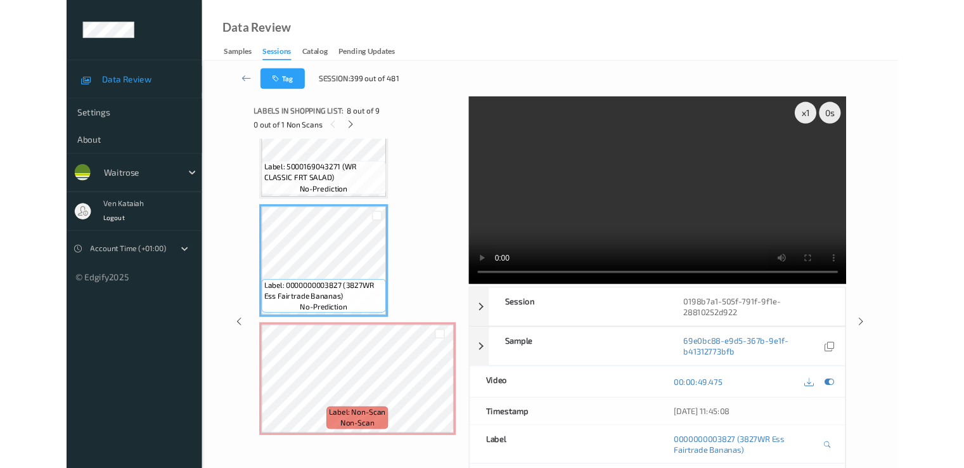
scroll to position [897, 0]
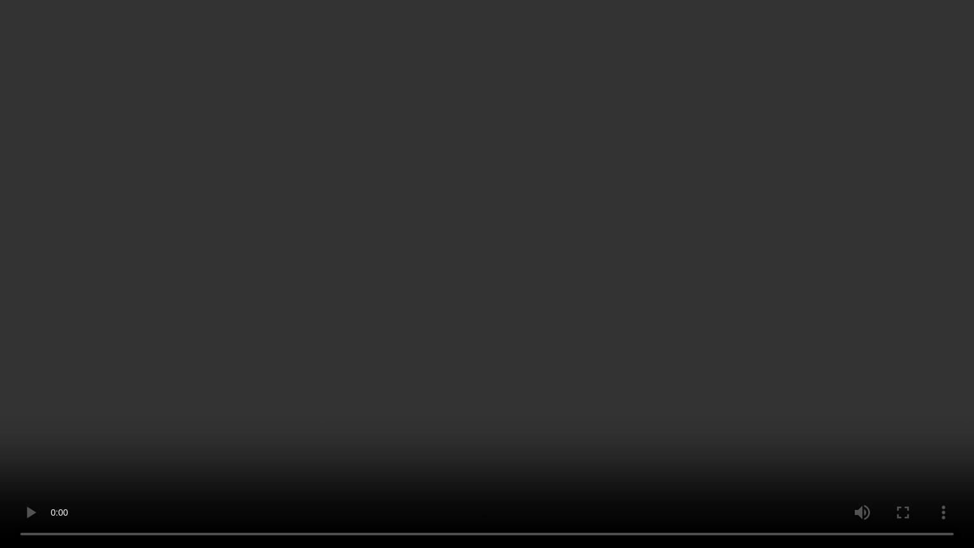
click at [533, 385] on video at bounding box center [487, 274] width 974 height 548
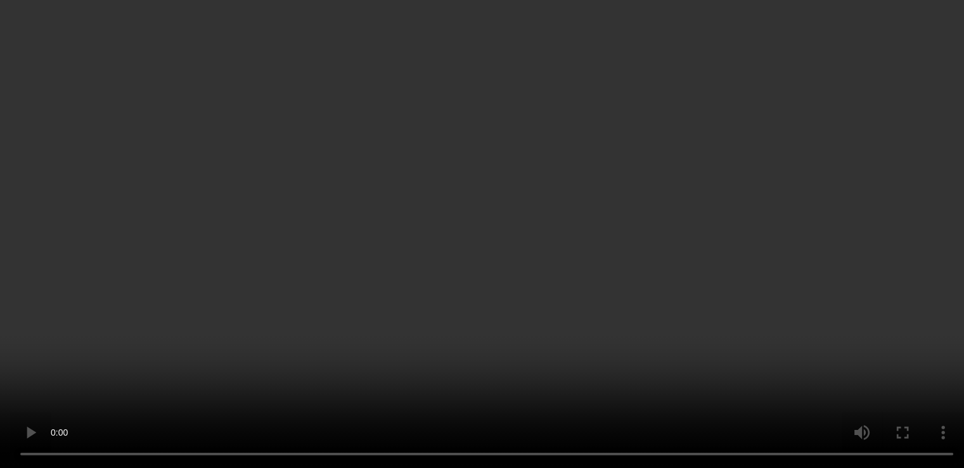
scroll to position [977, 0]
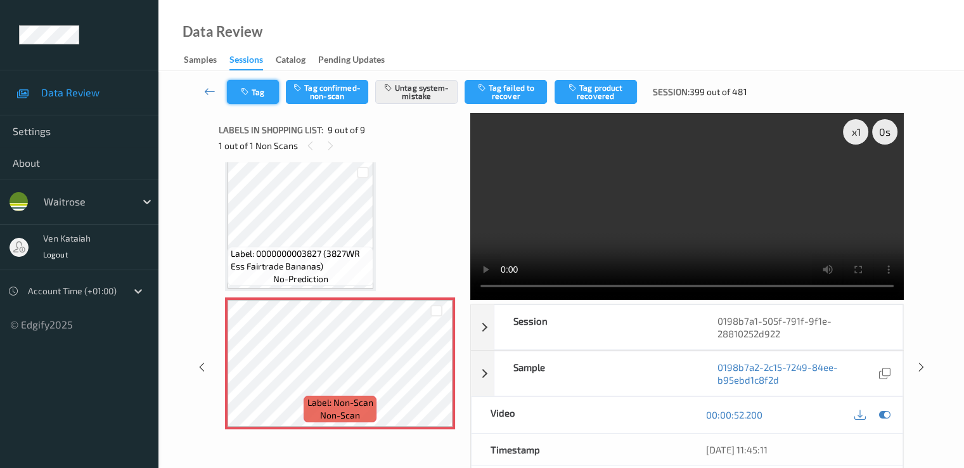
click at [240, 89] on button "Tag" at bounding box center [253, 92] width 52 height 24
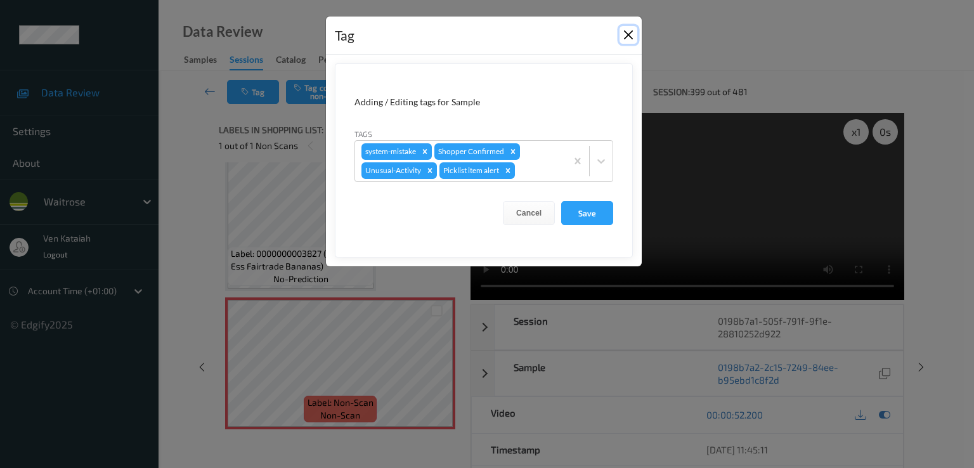
click at [620, 39] on button "Close" at bounding box center [628, 35] width 18 height 18
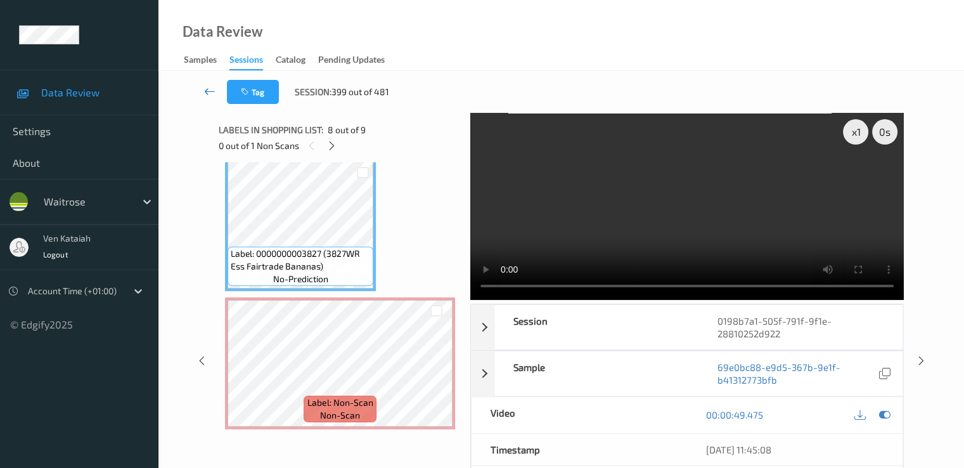
click at [208, 102] on link at bounding box center [210, 92] width 34 height 24
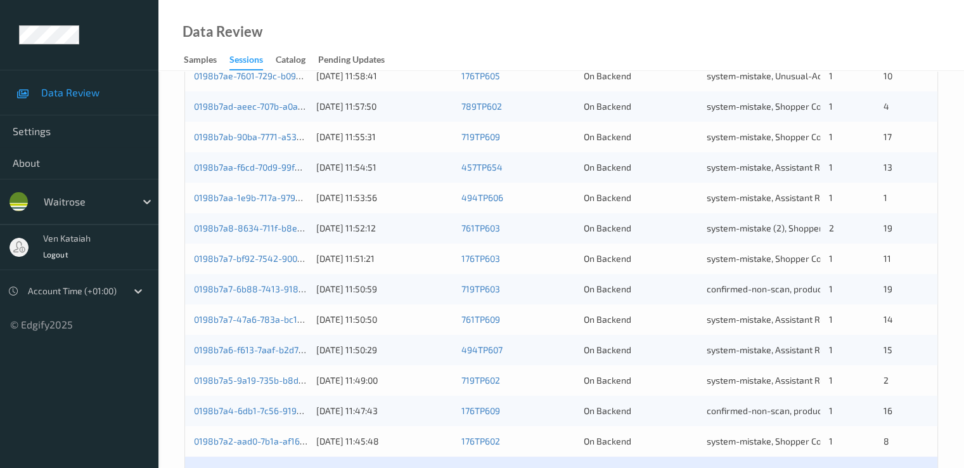
scroll to position [507, 0]
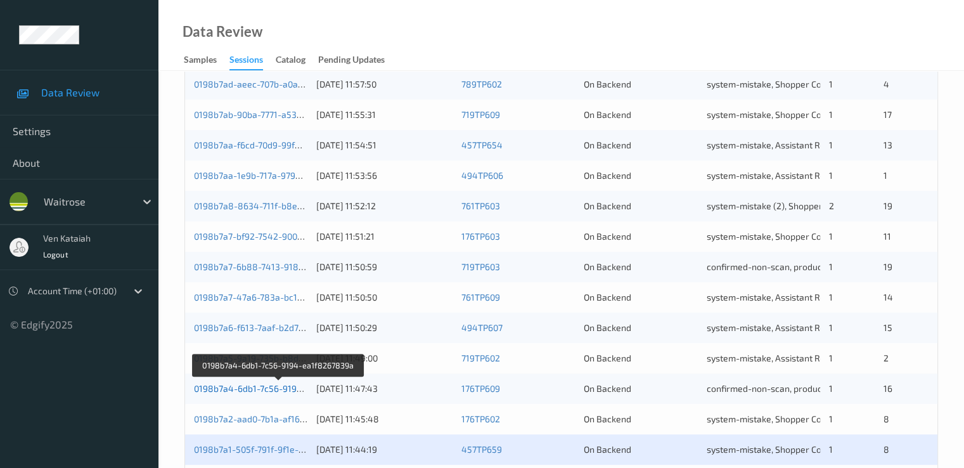
click at [284, 386] on link "0198b7a4-6db1-7c56-9194-ea1f8267839a" at bounding box center [279, 388] width 171 height 11
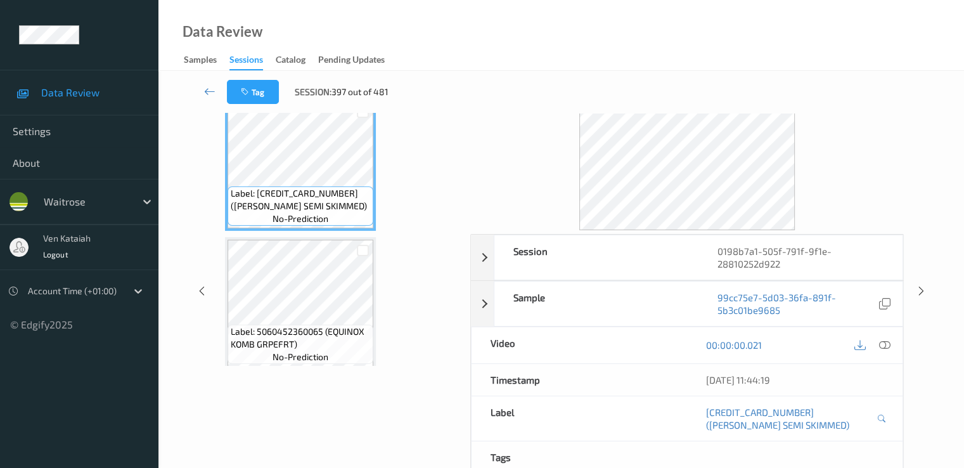
scroll to position [38, 0]
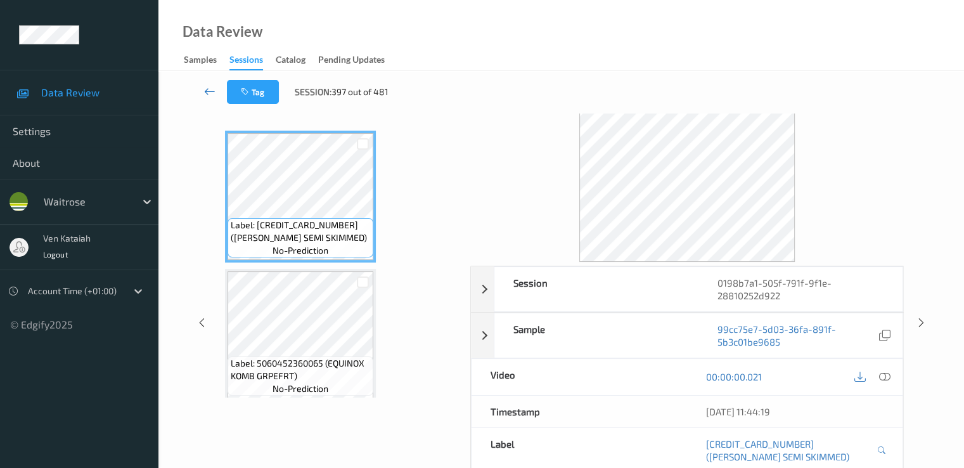
click at [208, 88] on icon at bounding box center [209, 91] width 11 height 13
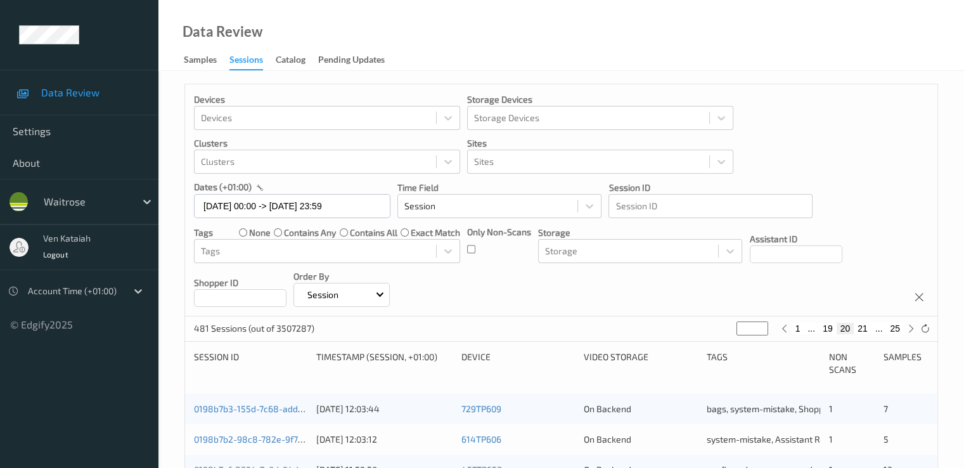
scroll to position [507, 0]
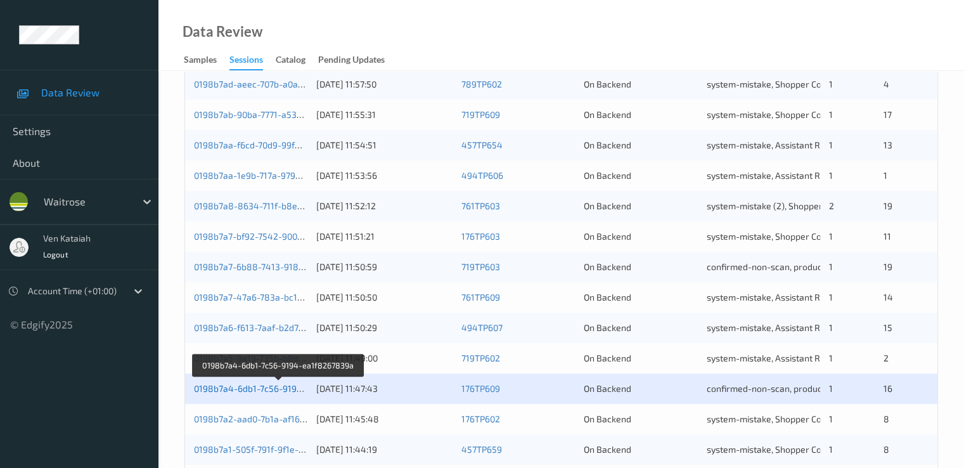
click at [278, 389] on link "0198b7a4-6db1-7c56-9194-ea1f8267839a" at bounding box center [279, 388] width 171 height 11
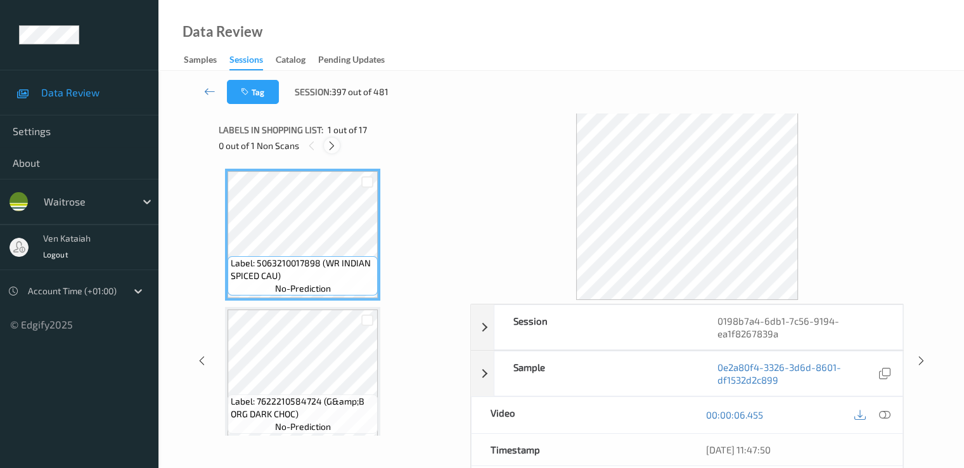
click at [337, 143] on icon at bounding box center [332, 145] width 11 height 11
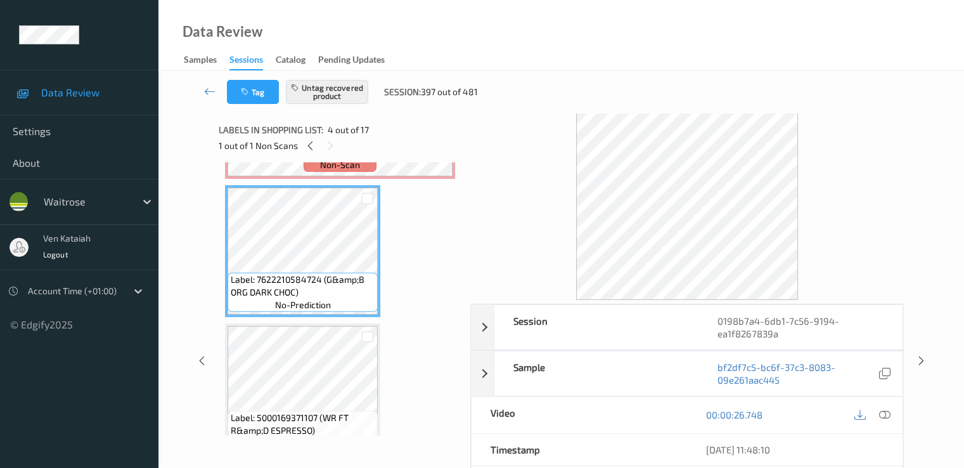
scroll to position [145, 0]
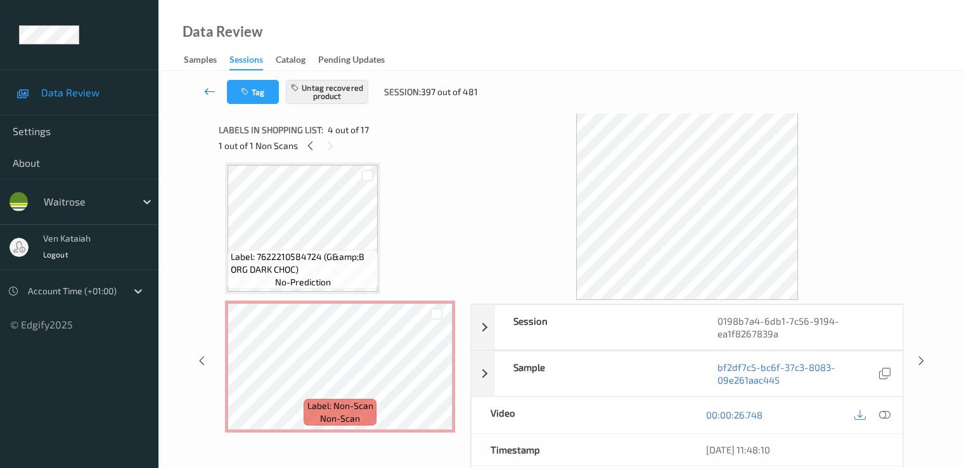
click at [214, 94] on icon at bounding box center [209, 91] width 11 height 13
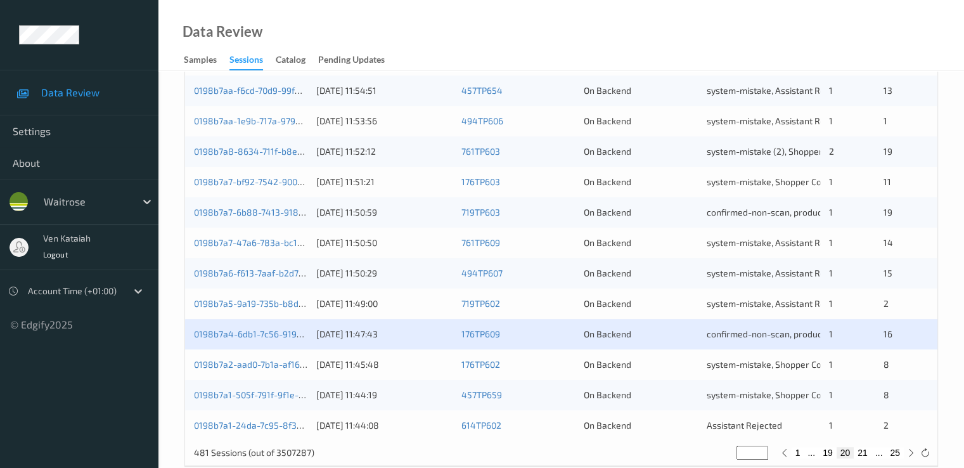
scroll to position [586, 0]
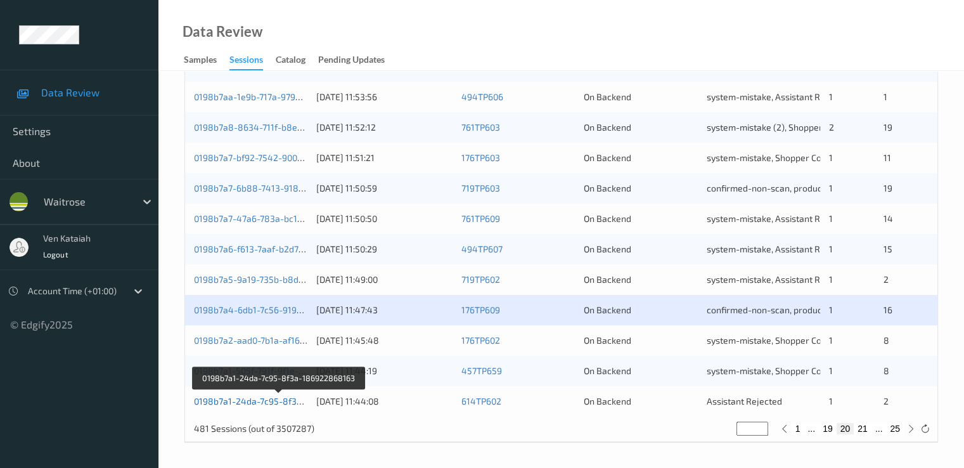
click at [254, 399] on link "0198b7a1-24da-7c95-8f3a-186922868163" at bounding box center [280, 401] width 172 height 11
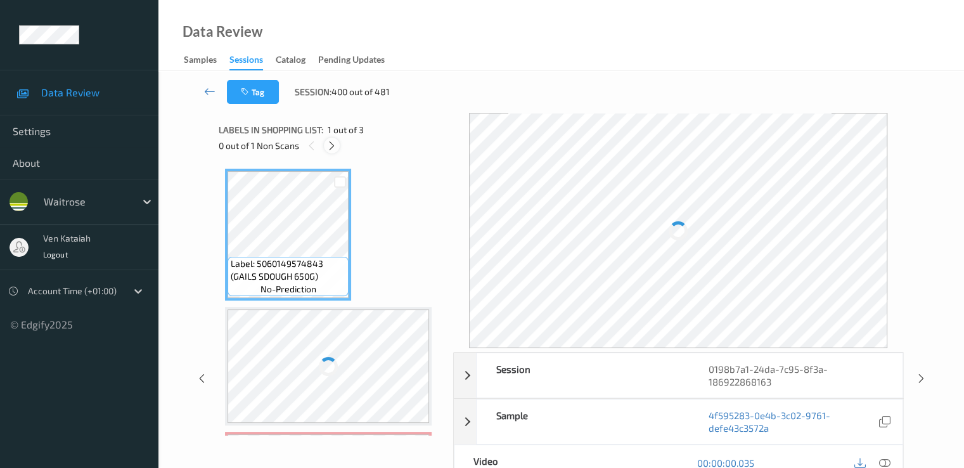
click at [330, 152] on div at bounding box center [332, 146] width 16 height 16
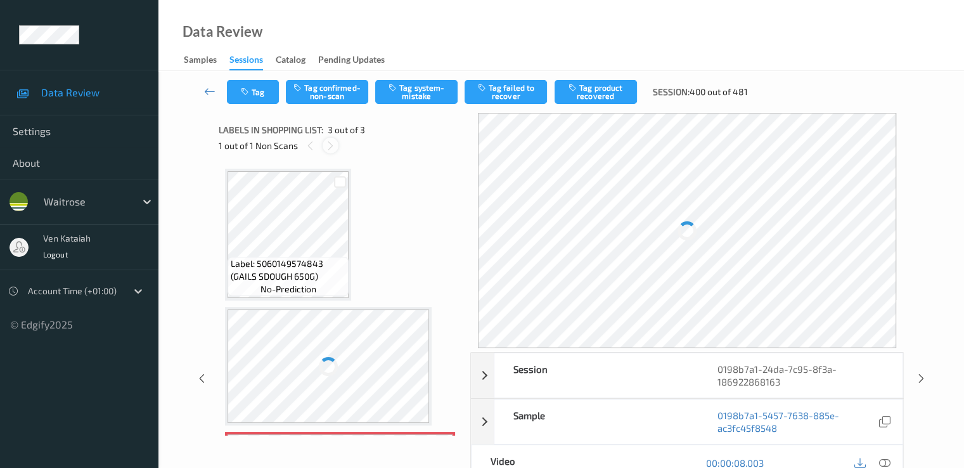
scroll to position [132, 0]
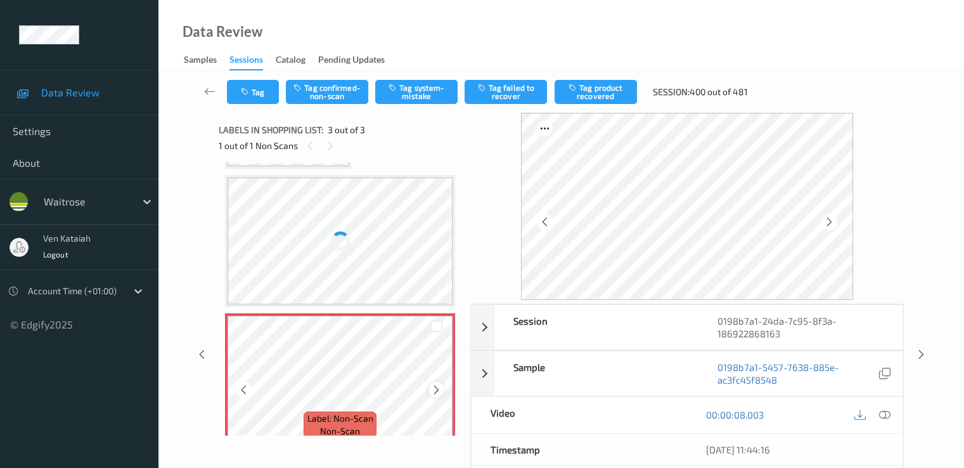
click at [434, 392] on icon at bounding box center [436, 389] width 11 height 11
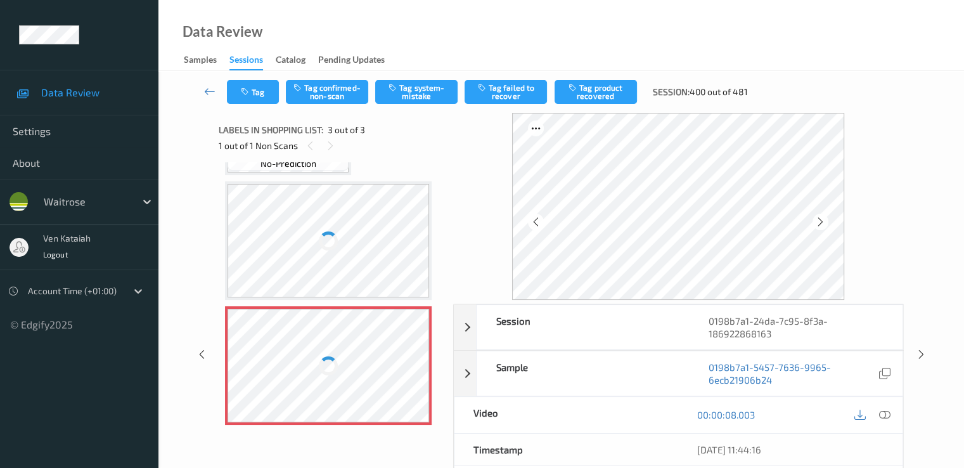
click at [434, 392] on div "Label: 5060149574843 (GAILS SDOUGH 650G) no-prediction Label: 0000000002554 (WR…" at bounding box center [332, 298] width 226 height 273
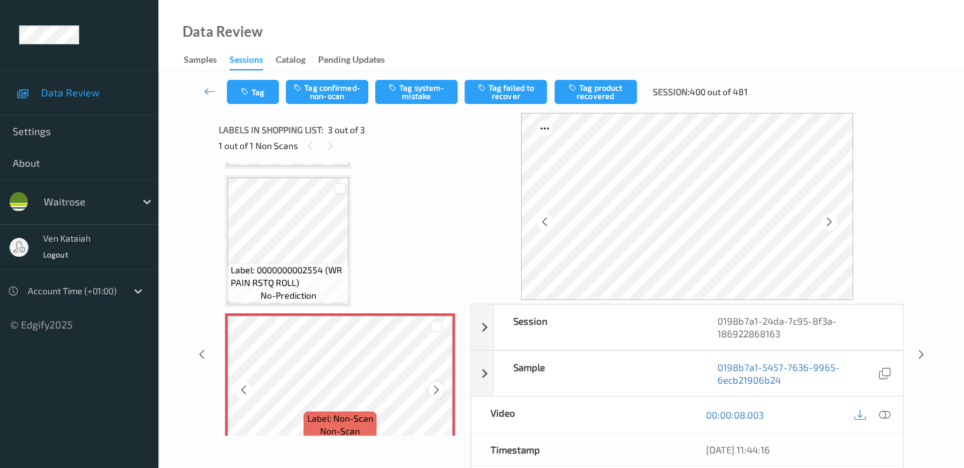
click at [434, 394] on icon at bounding box center [436, 389] width 11 height 11
click at [438, 392] on icon at bounding box center [436, 389] width 11 height 11
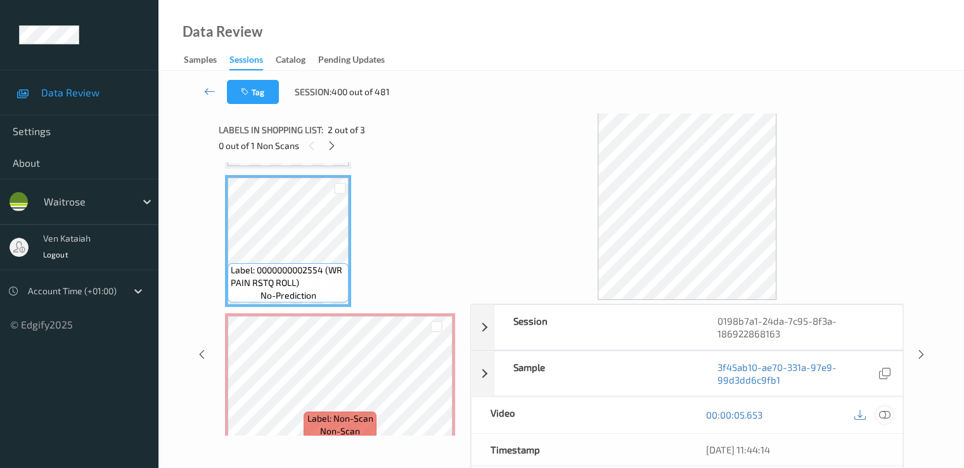
click at [888, 415] on icon at bounding box center [884, 414] width 11 height 11
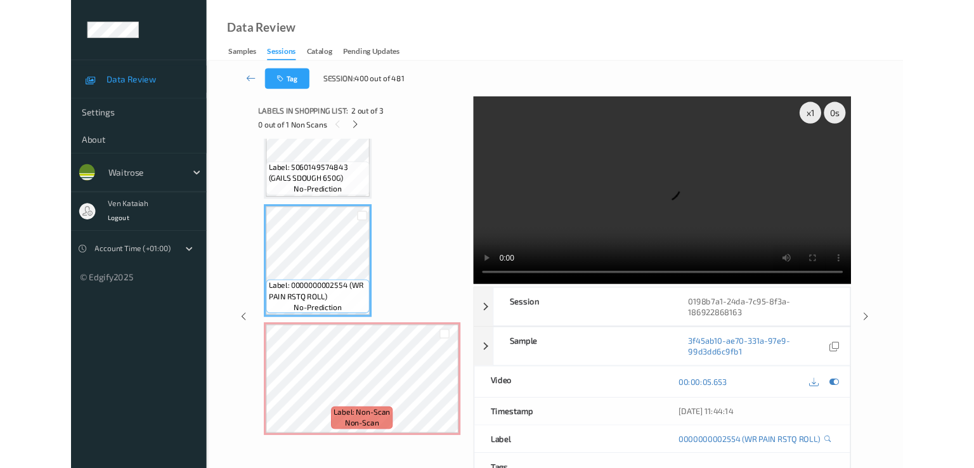
scroll to position [68, 0]
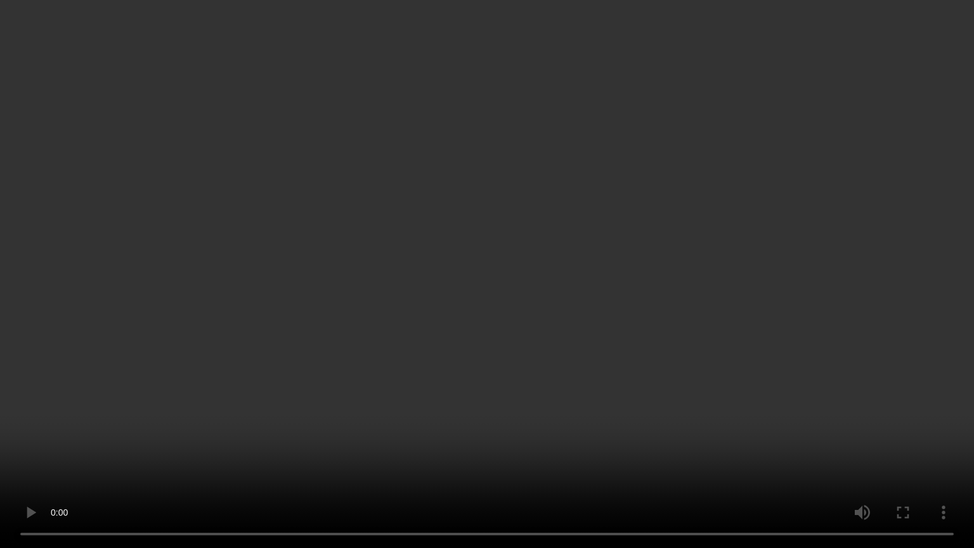
click at [418, 441] on video at bounding box center [487, 274] width 974 height 548
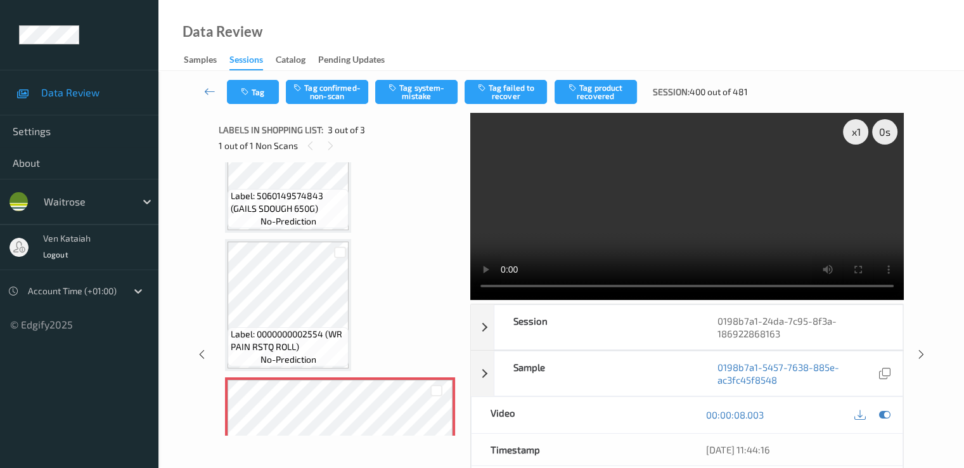
click at [429, 75] on div "Tag Tag confirmed-non-scan Tag system-mistake Tag failed to recover Tag product…" at bounding box center [562, 92] width 754 height 42
click at [435, 86] on button "Tag system-mistake" at bounding box center [416, 92] width 82 height 24
click at [245, 101] on button "Tag" at bounding box center [253, 92] width 52 height 24
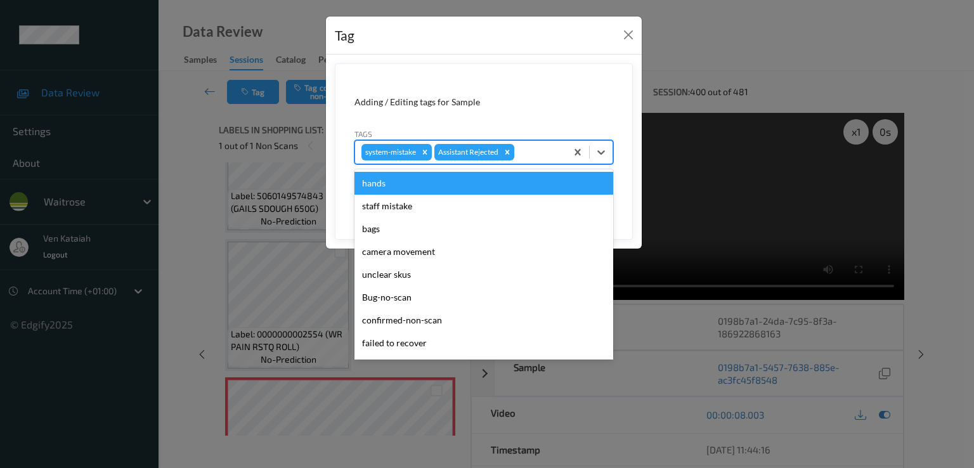
click at [546, 160] on div "system-mistake Assistant Rejected" at bounding box center [483, 152] width 259 height 24
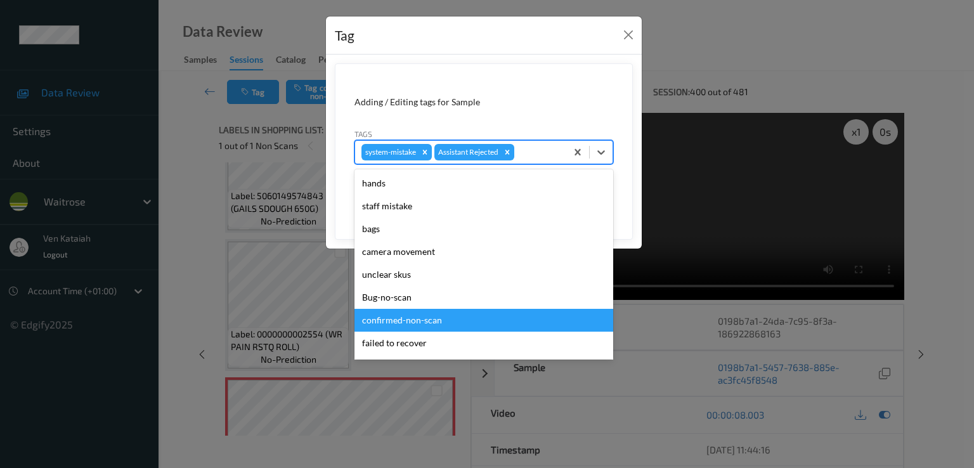
scroll to position [249, 0]
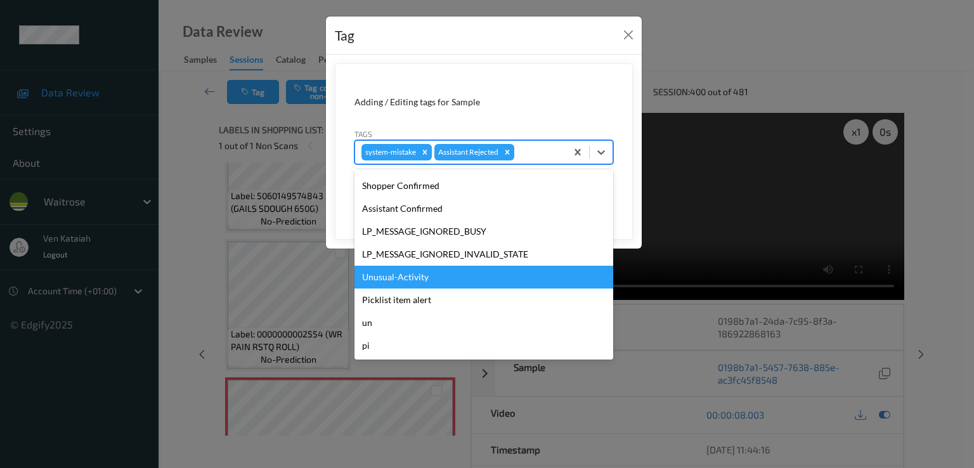
click at [430, 275] on div "Unusual-Activity" at bounding box center [483, 277] width 259 height 23
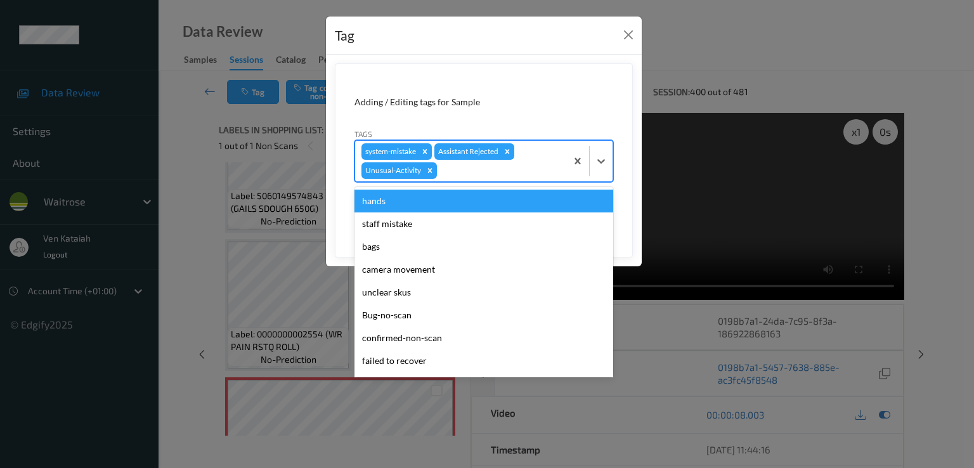
click at [505, 175] on div at bounding box center [499, 170] width 120 height 15
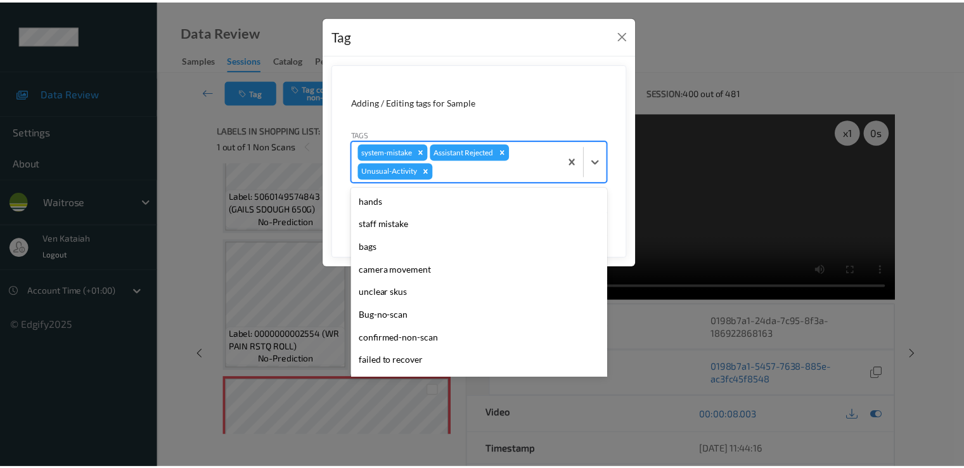
scroll to position [226, 0]
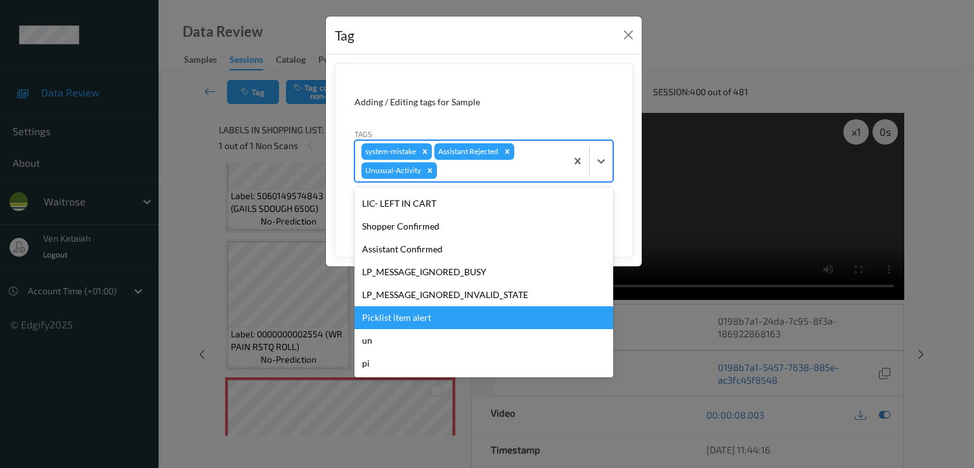
drag, startPoint x: 439, startPoint y: 300, endPoint x: 436, endPoint y: 320, distance: 20.5
click at [436, 320] on div "hands staff mistake bags camera movement unclear skus Bug-no-scan confirmed-non…" at bounding box center [483, 282] width 259 height 190
click at [436, 320] on div "Picklist item alert" at bounding box center [483, 317] width 259 height 23
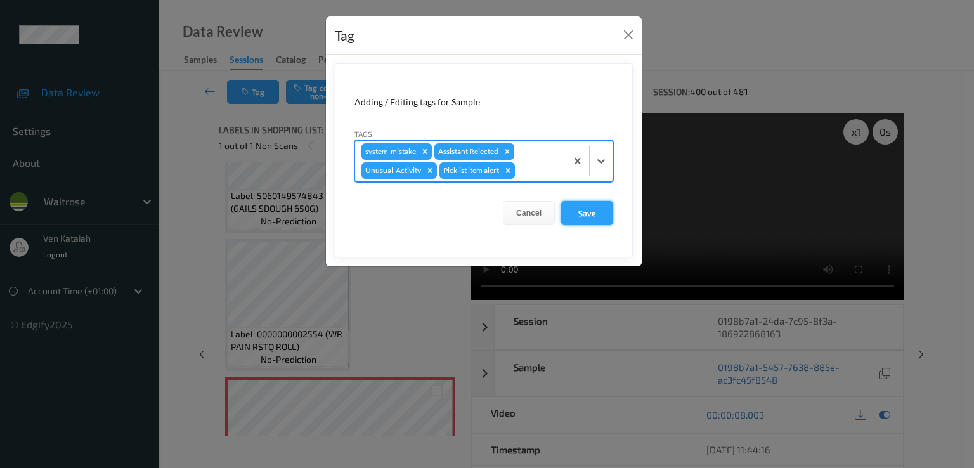
click at [578, 220] on button "Save" at bounding box center [587, 213] width 52 height 24
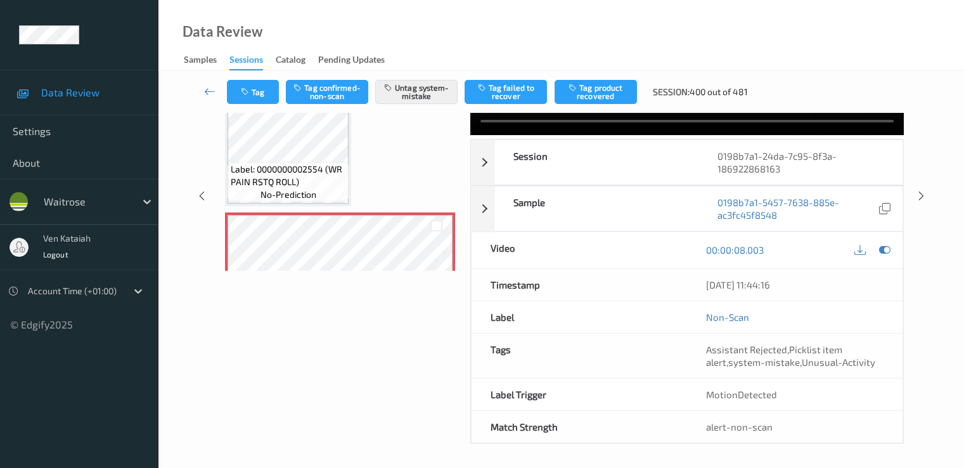
scroll to position [0, 0]
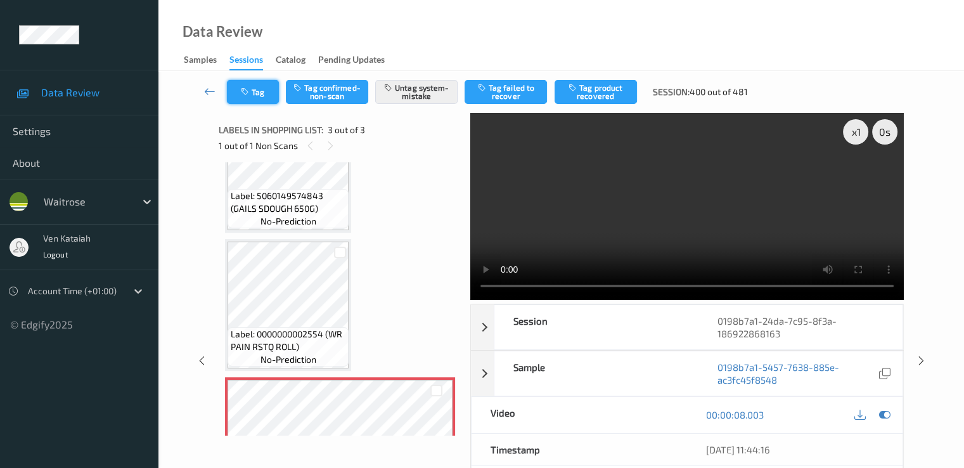
click at [270, 84] on button "Tag" at bounding box center [253, 92] width 52 height 24
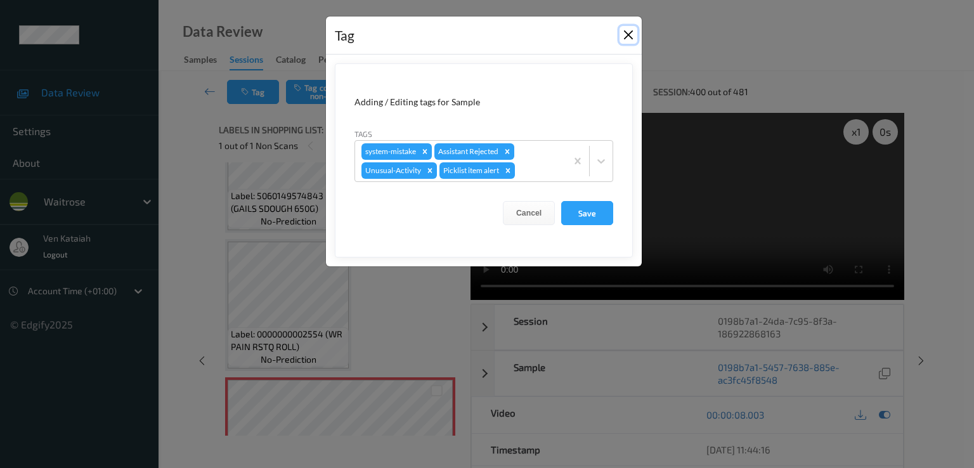
click at [630, 28] on button "Close" at bounding box center [628, 35] width 18 height 18
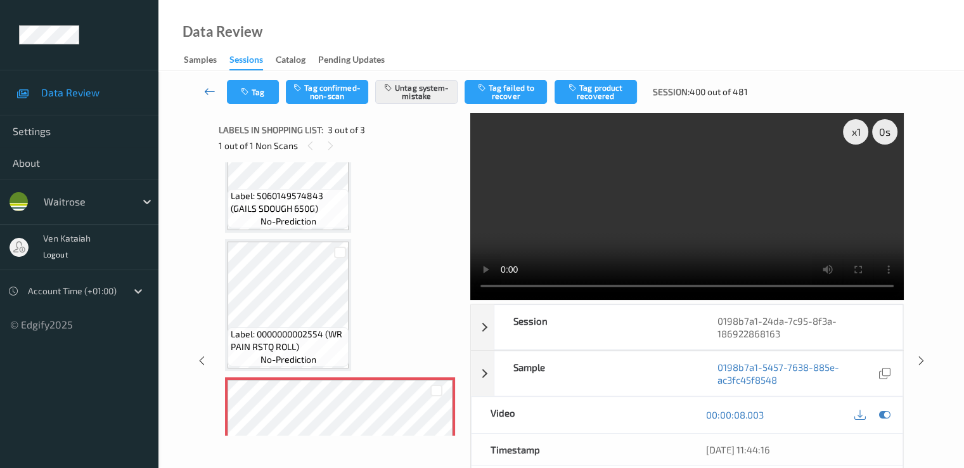
click at [207, 87] on icon at bounding box center [209, 91] width 11 height 13
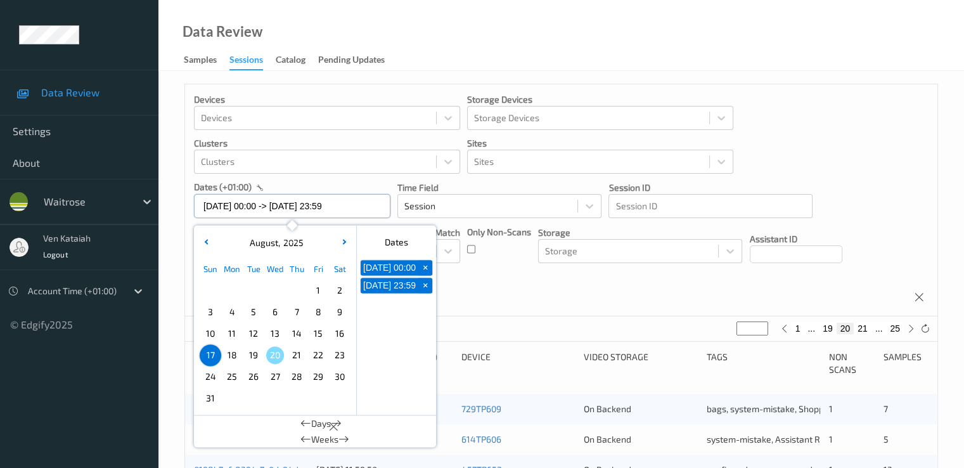
click at [279, 204] on input "[DATE] 00:00 -> [DATE] 23:59" at bounding box center [292, 206] width 197 height 24
click at [231, 360] on span "18" at bounding box center [232, 355] width 18 height 18
type input "[DATE] 00:00"
type input "*"
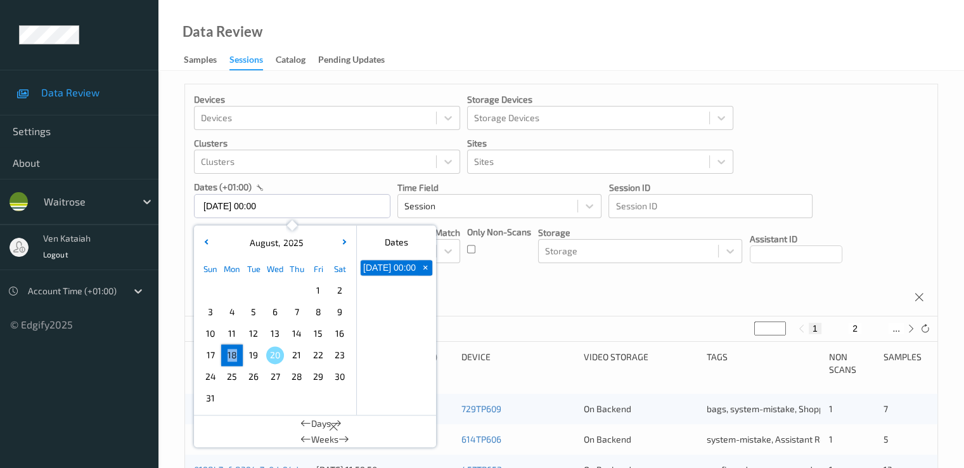
click at [231, 360] on span "18" at bounding box center [232, 355] width 18 height 18
type input "[DATE] 00:00 -> [DATE] 23:59"
click at [477, 288] on div "Devices Devices Storage Devices Storage Devices Clusters Clusters Sites Sites d…" at bounding box center [561, 200] width 753 height 232
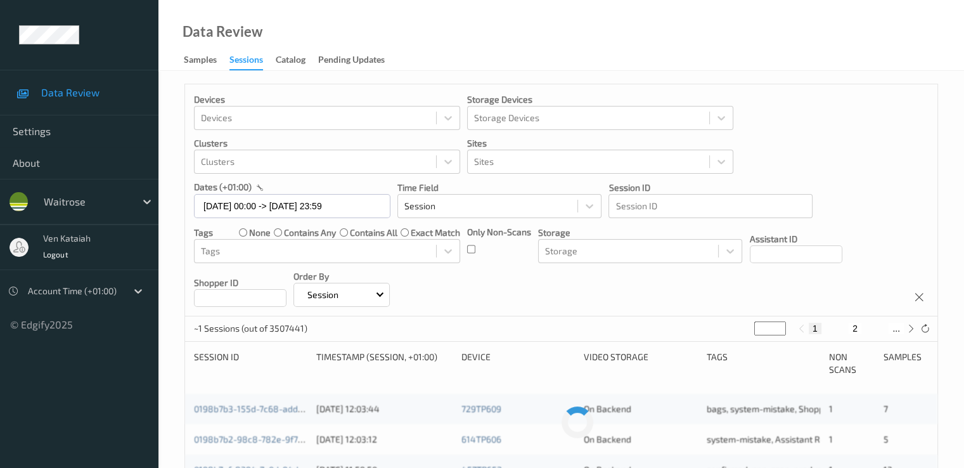
click at [745, 331] on div "~1 Sessions (out of 3507441) * 1 2 ..." at bounding box center [561, 328] width 753 height 25
type input "**"
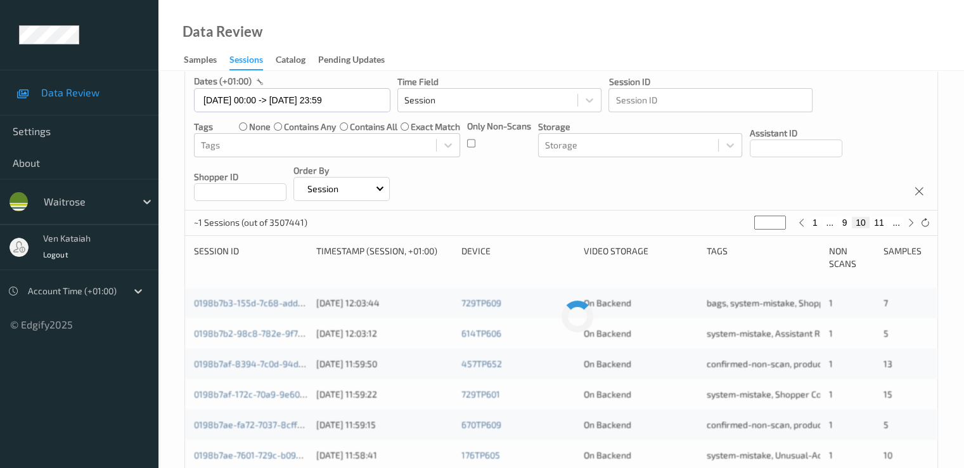
scroll to position [127, 0]
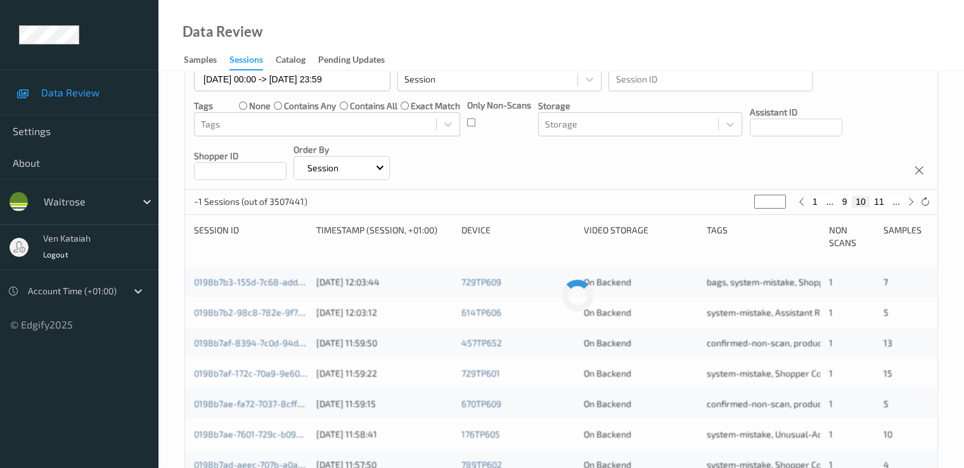
type input "**"
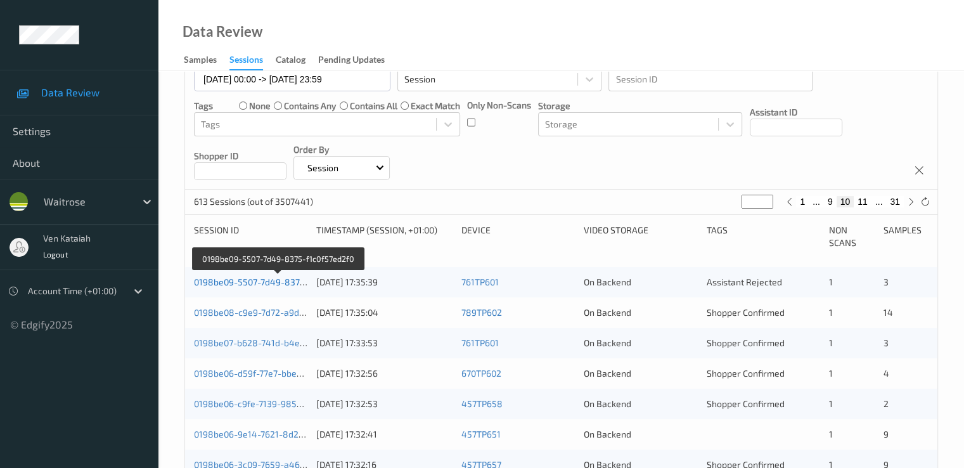
click at [279, 282] on link "0198be09-5507-7d49-8375-f1c0f57ed2f0" at bounding box center [277, 281] width 167 height 11
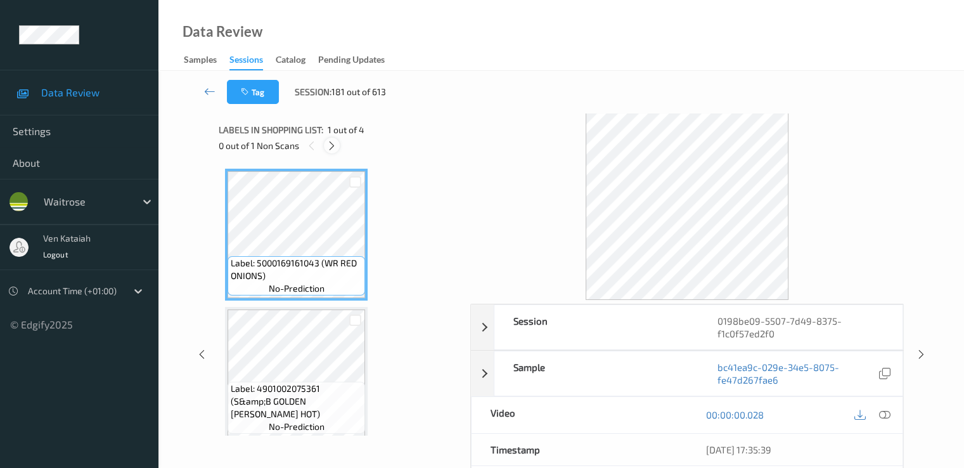
click at [330, 148] on icon at bounding box center [332, 145] width 11 height 11
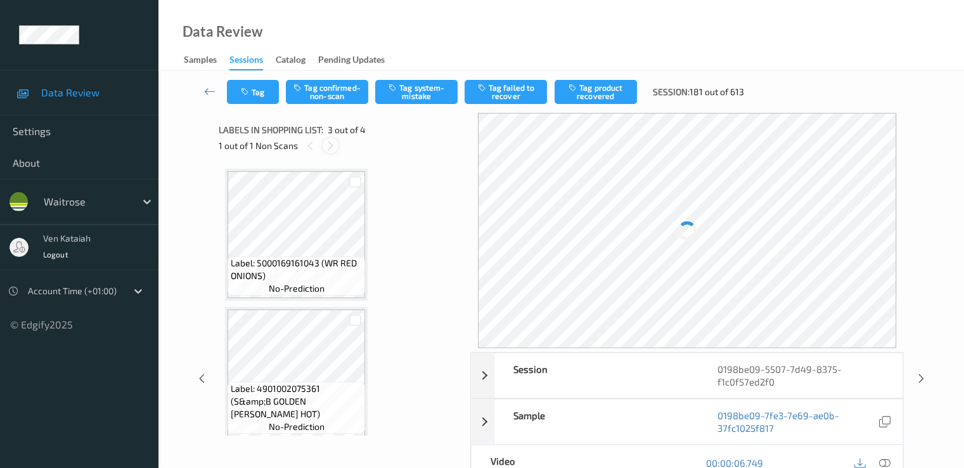
scroll to position [145, 0]
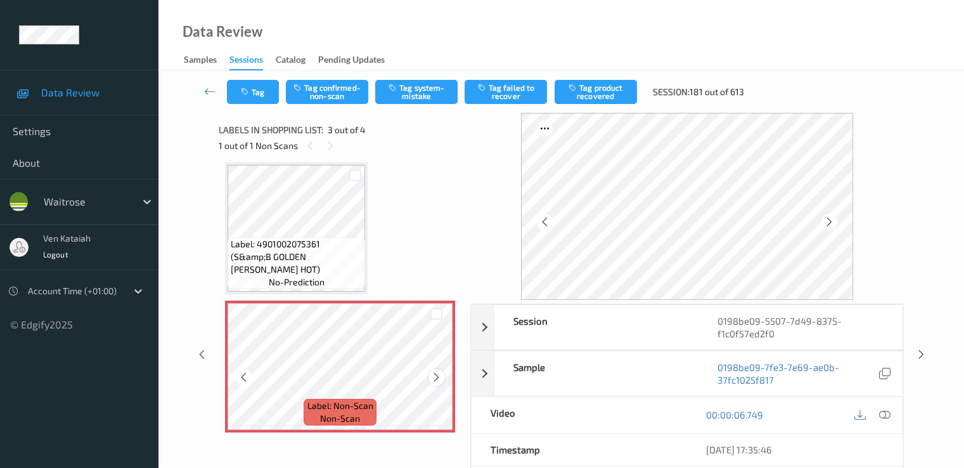
click at [436, 375] on icon at bounding box center [436, 377] width 11 height 11
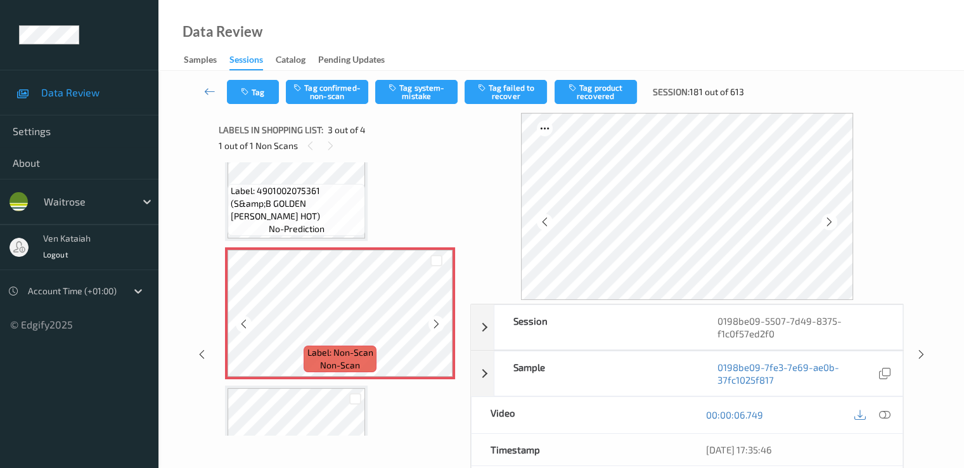
scroll to position [159, 0]
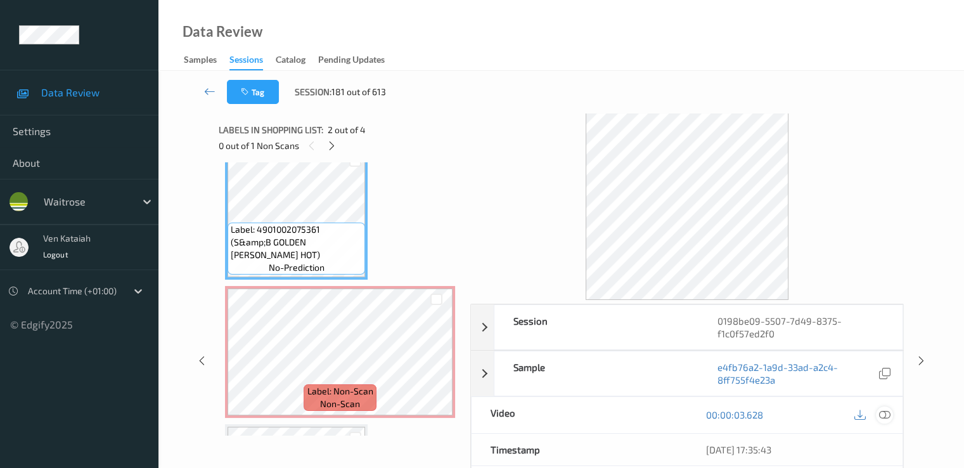
click at [888, 413] on icon at bounding box center [884, 414] width 11 height 11
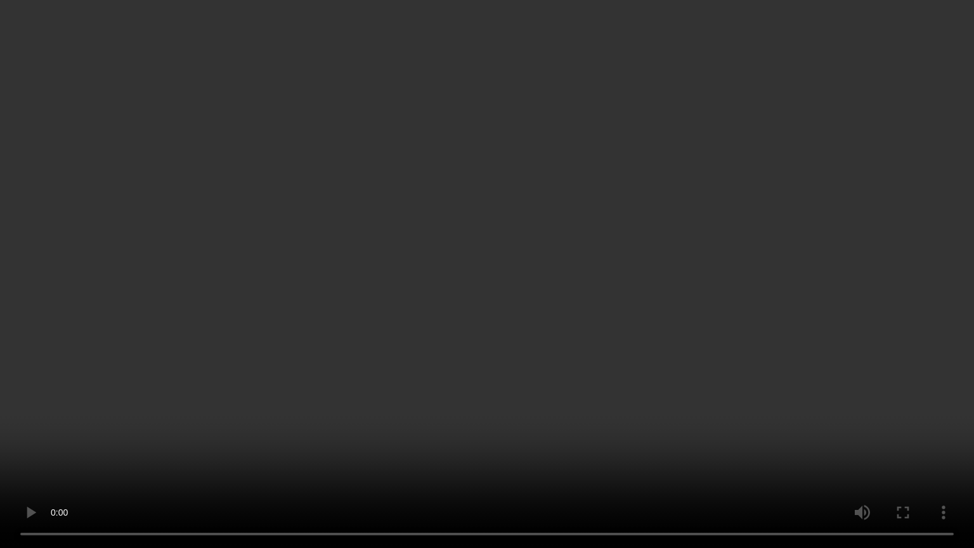
click at [614, 349] on video at bounding box center [487, 274] width 974 height 548
click at [526, 406] on video at bounding box center [487, 274] width 974 height 548
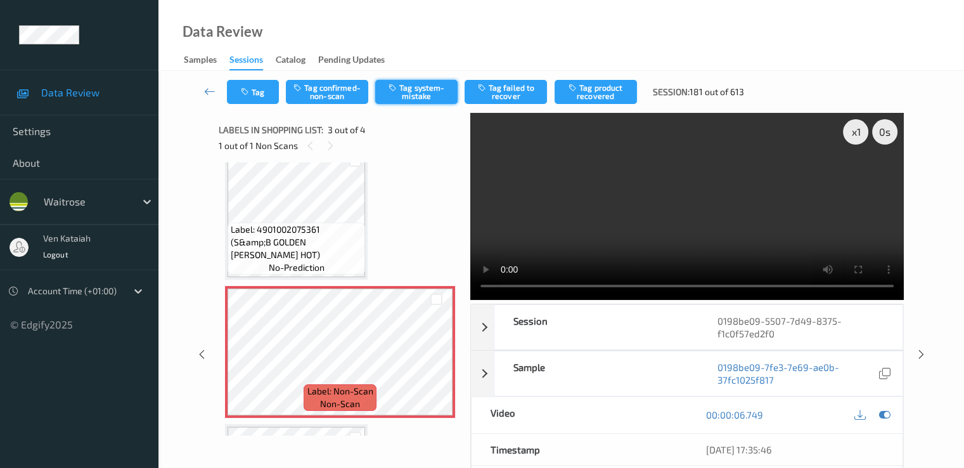
click at [401, 100] on button "Tag system-mistake" at bounding box center [416, 92] width 82 height 24
click at [259, 88] on button "Tag" at bounding box center [253, 92] width 52 height 24
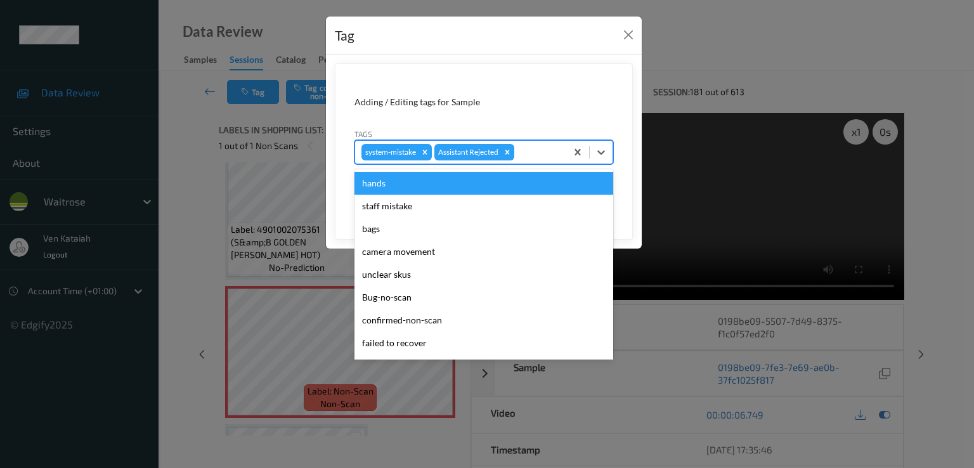
click at [555, 158] on div at bounding box center [538, 152] width 43 height 15
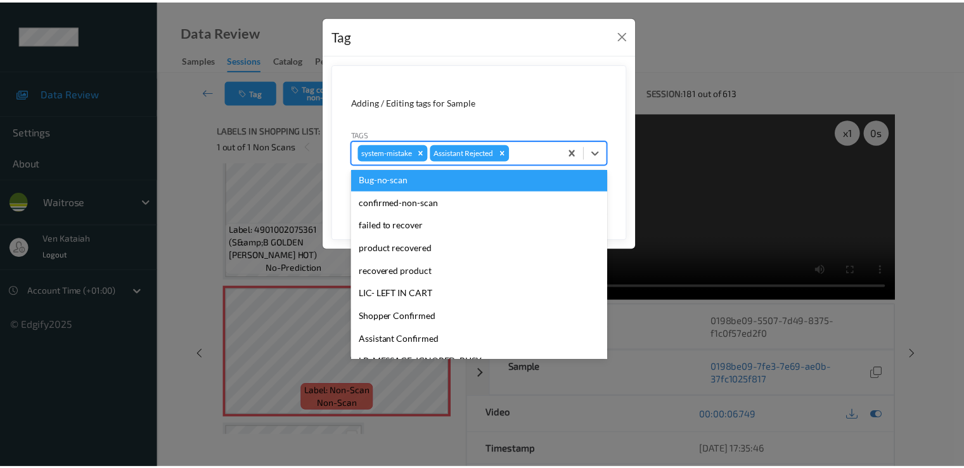
scroll to position [249, 0]
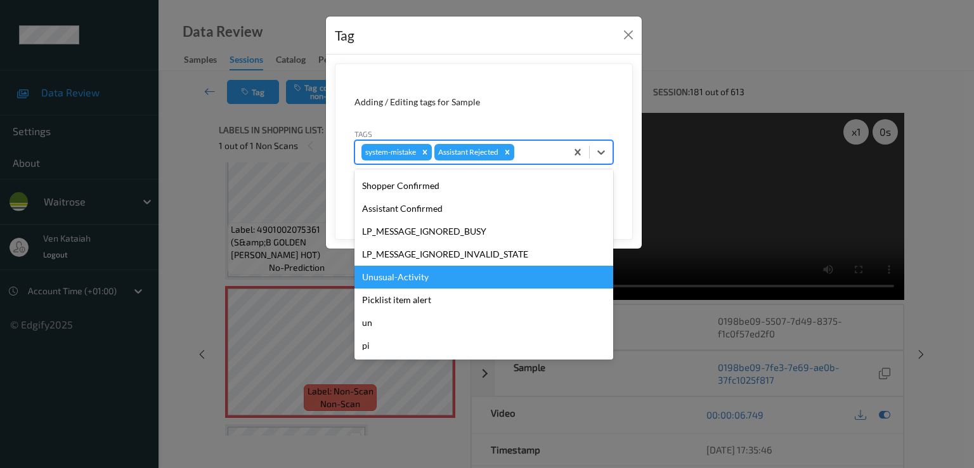
click at [401, 285] on div "Unusual-Activity" at bounding box center [483, 277] width 259 height 23
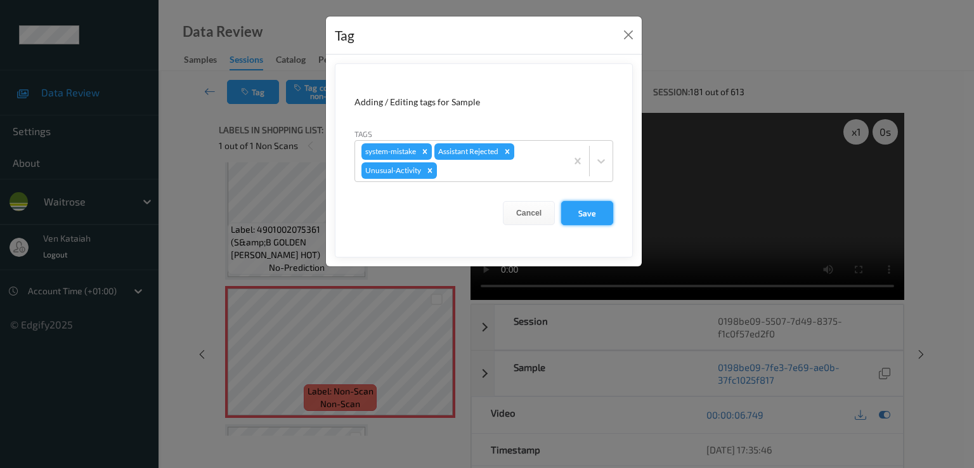
click at [590, 210] on button "Save" at bounding box center [587, 213] width 52 height 24
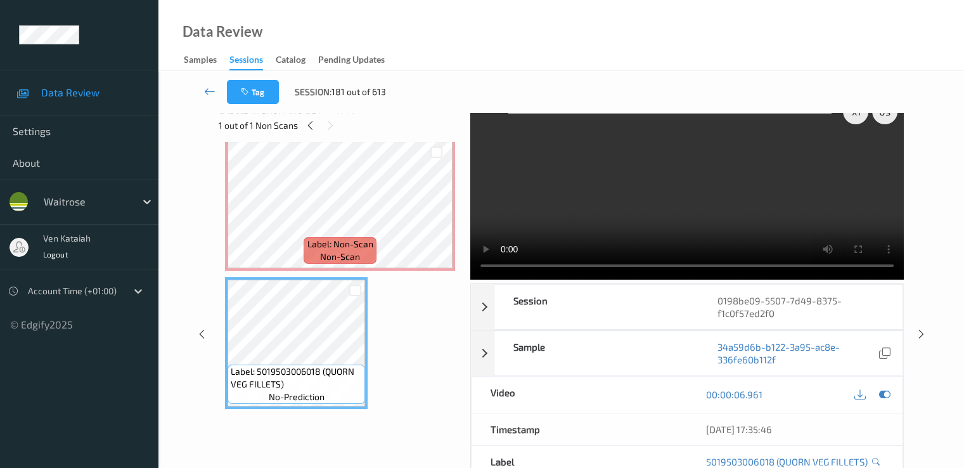
scroll to position [0, 0]
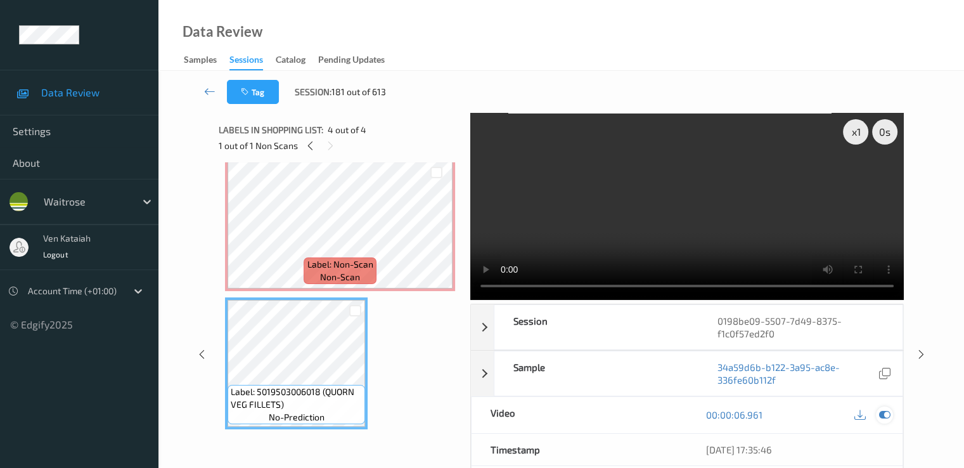
click at [891, 415] on div at bounding box center [884, 414] width 17 height 17
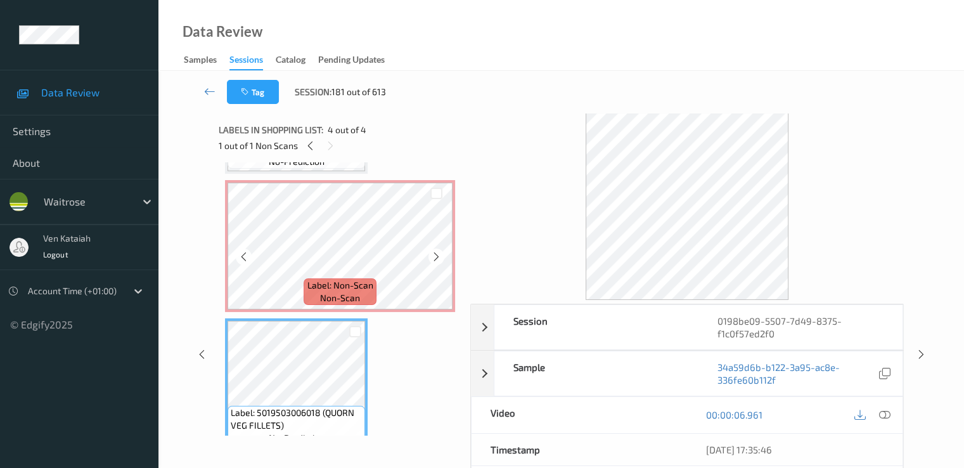
scroll to position [286, 0]
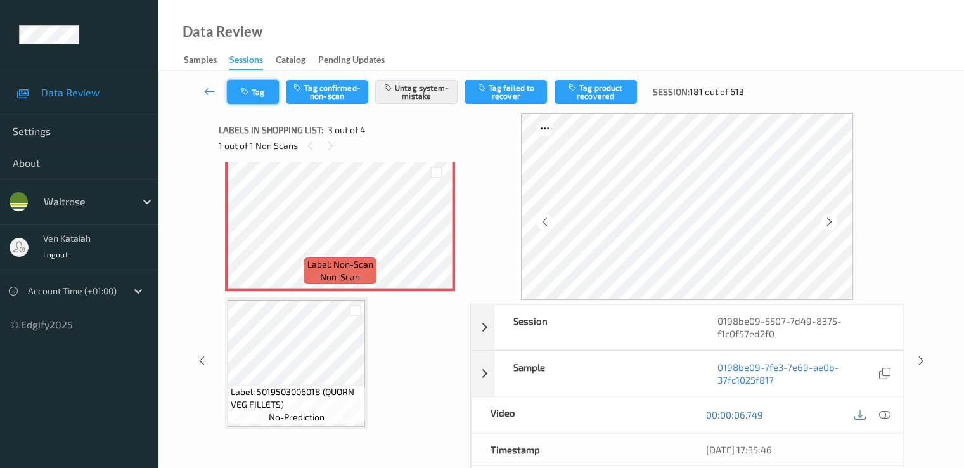
click at [245, 85] on button "Tag" at bounding box center [253, 92] width 52 height 24
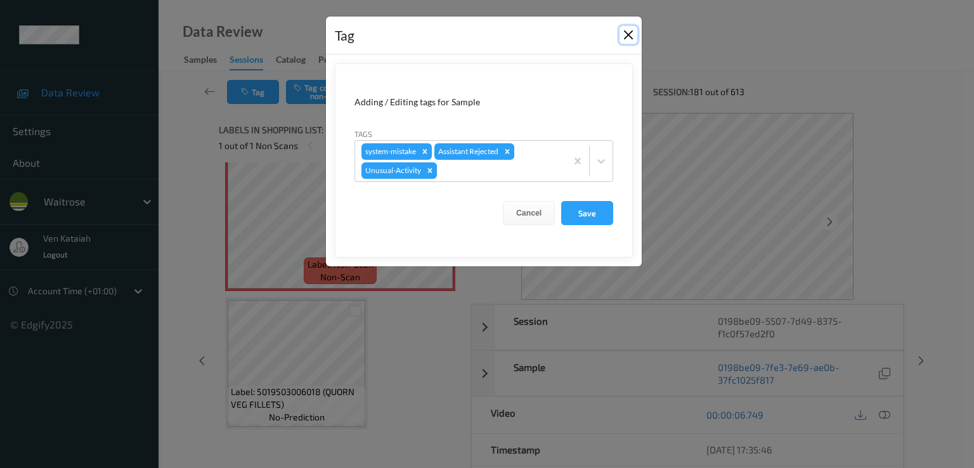
click at [626, 34] on button "Close" at bounding box center [628, 35] width 18 height 18
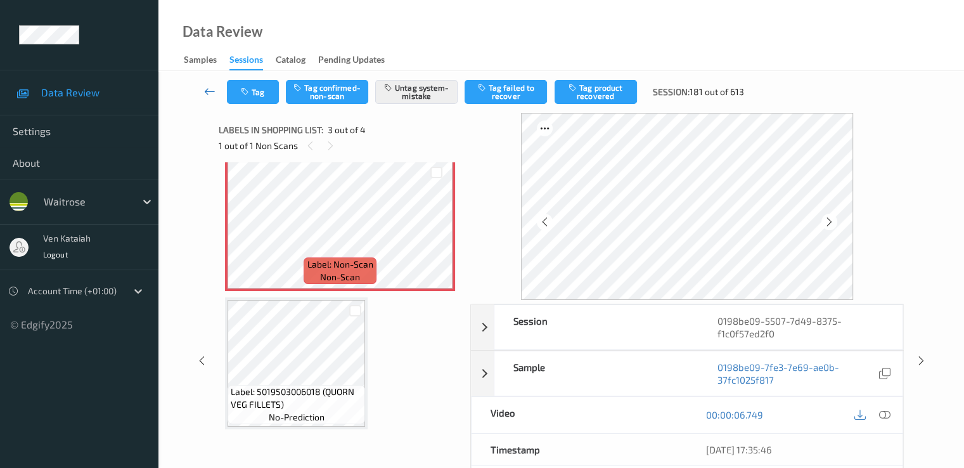
click at [213, 91] on icon at bounding box center [209, 91] width 11 height 13
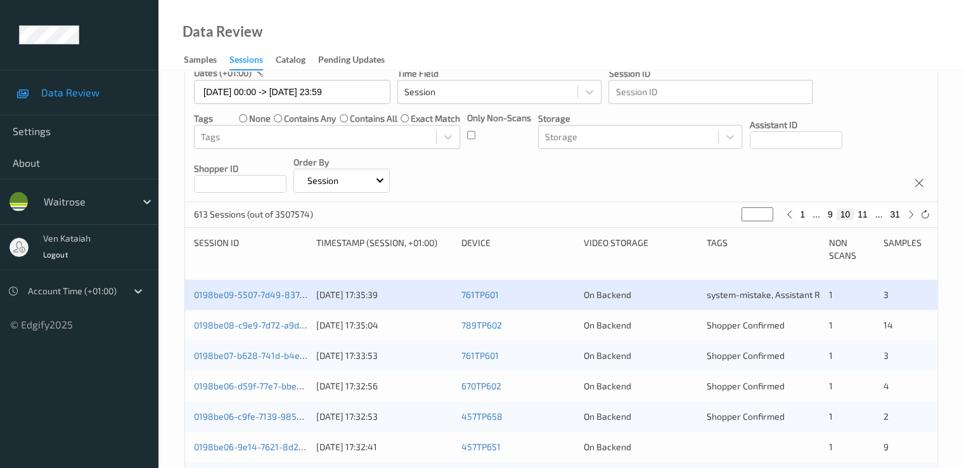
scroll to position [127, 0]
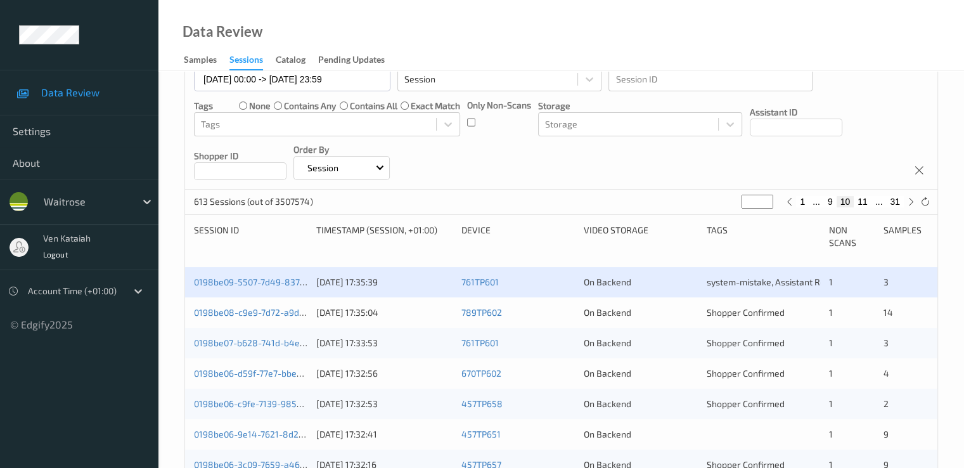
click at [287, 318] on div "0198be08-c9e9-7d72-a9d9-9708e3625aa2" at bounding box center [250, 312] width 113 height 13
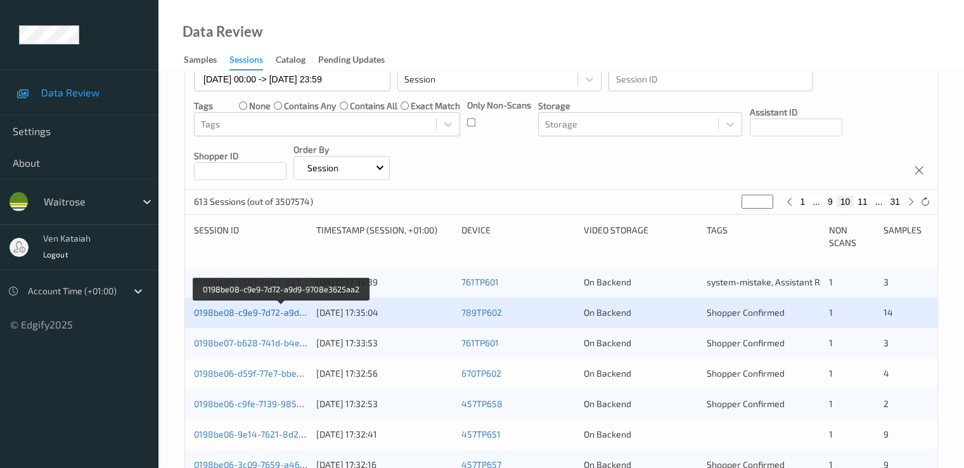
click at [278, 314] on link "0198be08-c9e9-7d72-a9d9-9708e3625aa2" at bounding box center [281, 312] width 175 height 11
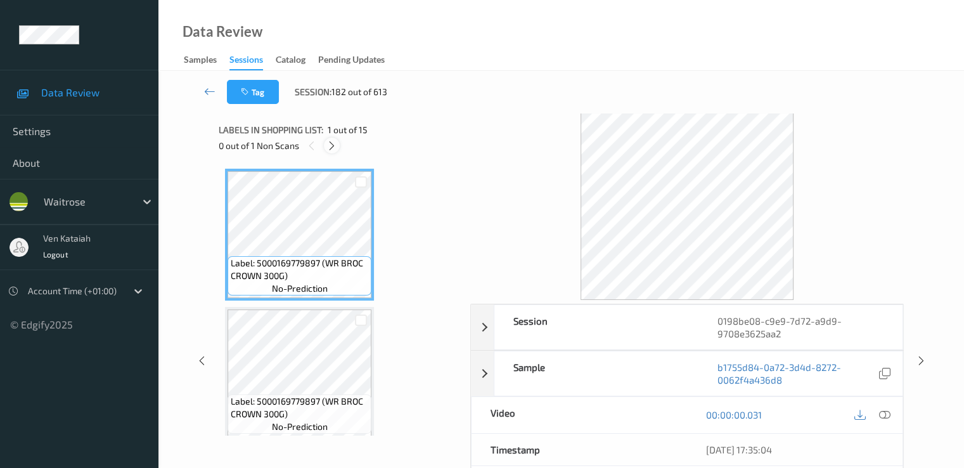
click at [325, 147] on div at bounding box center [332, 146] width 16 height 16
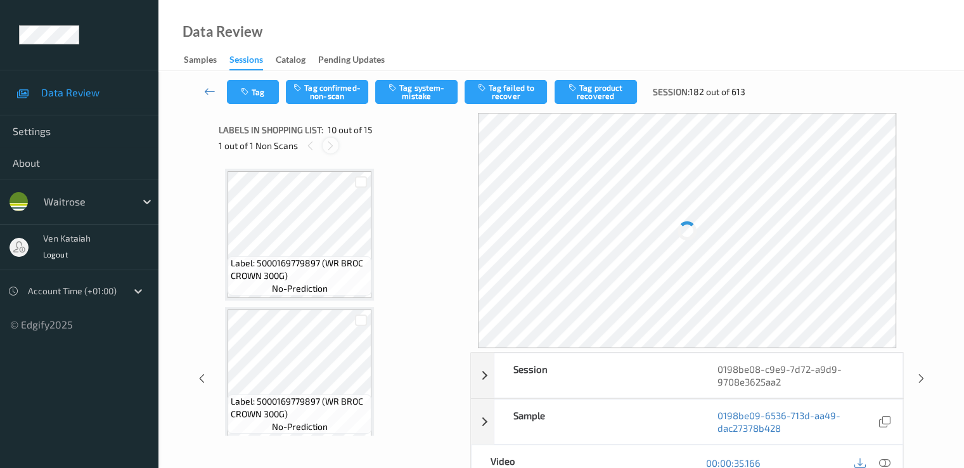
scroll to position [1112, 0]
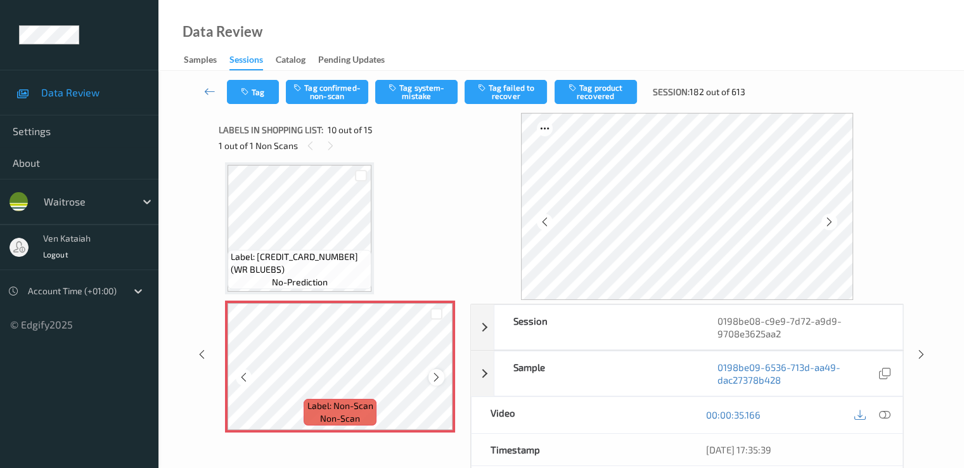
click at [434, 371] on div at bounding box center [437, 377] width 16 height 16
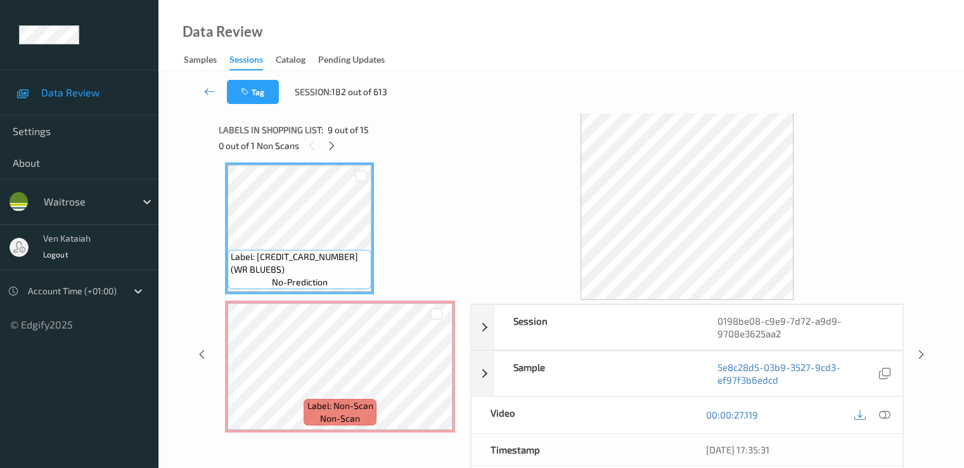
scroll to position [1239, 0]
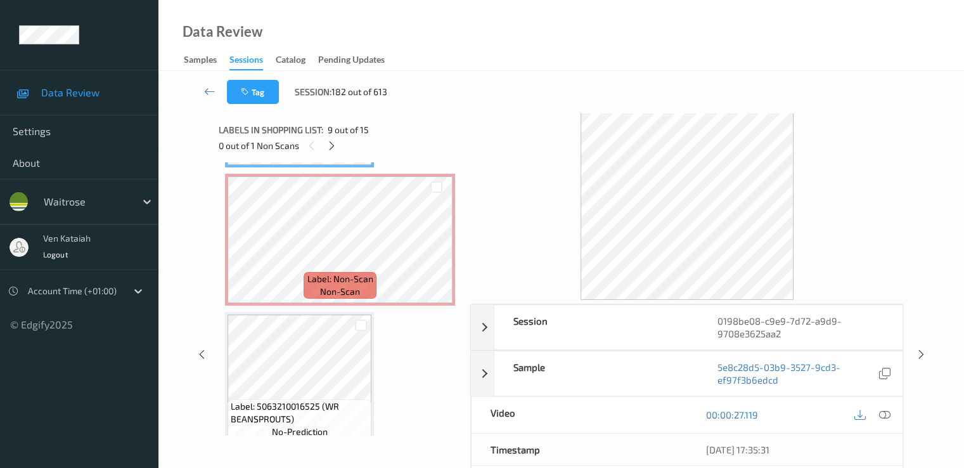
click at [340, 313] on div "Label: 5063210016525 (WR BEANSPROUTS) no-prediction" at bounding box center [299, 378] width 149 height 132
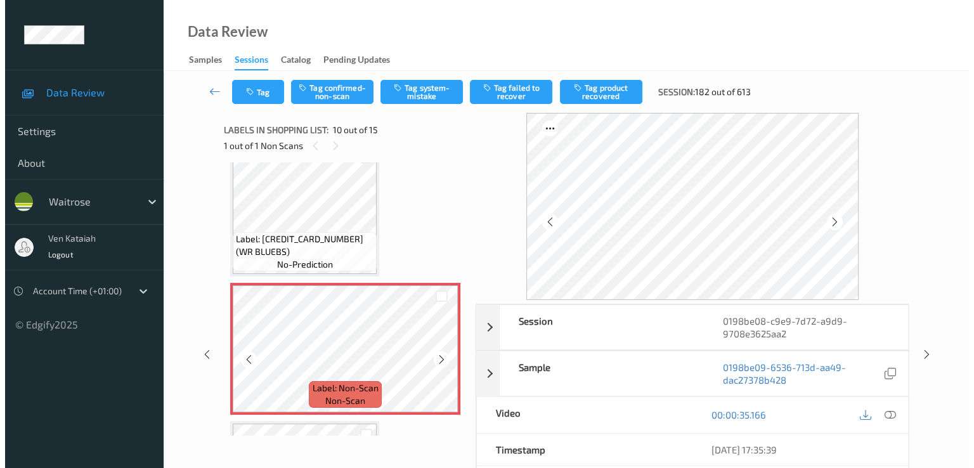
scroll to position [1112, 0]
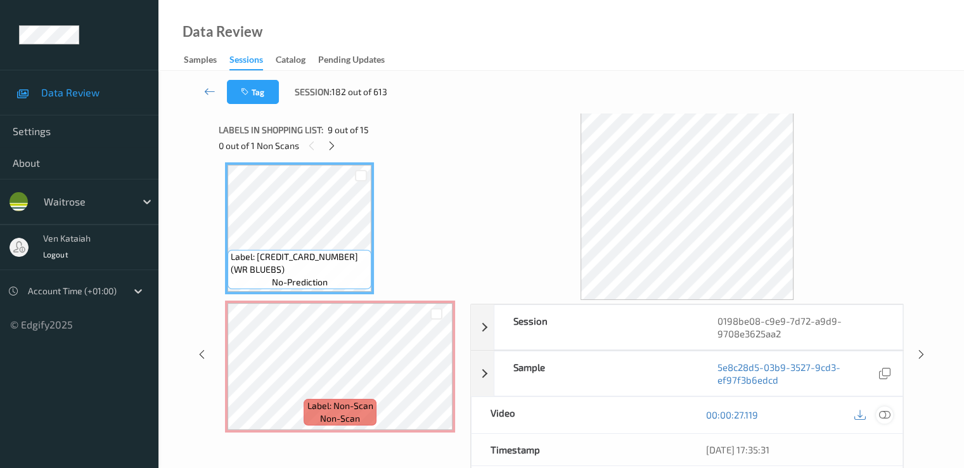
click at [890, 413] on div at bounding box center [884, 414] width 17 height 17
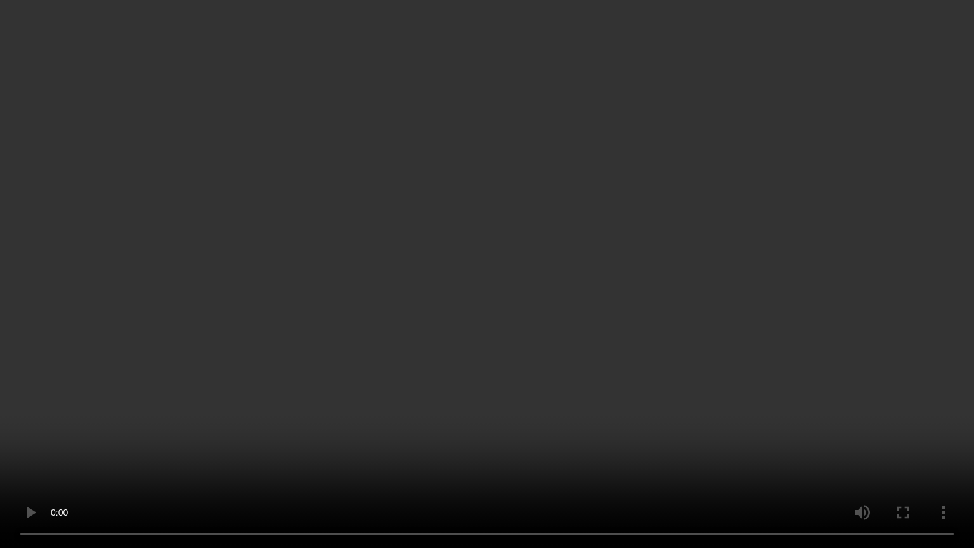
click at [429, 451] on video at bounding box center [487, 274] width 974 height 548
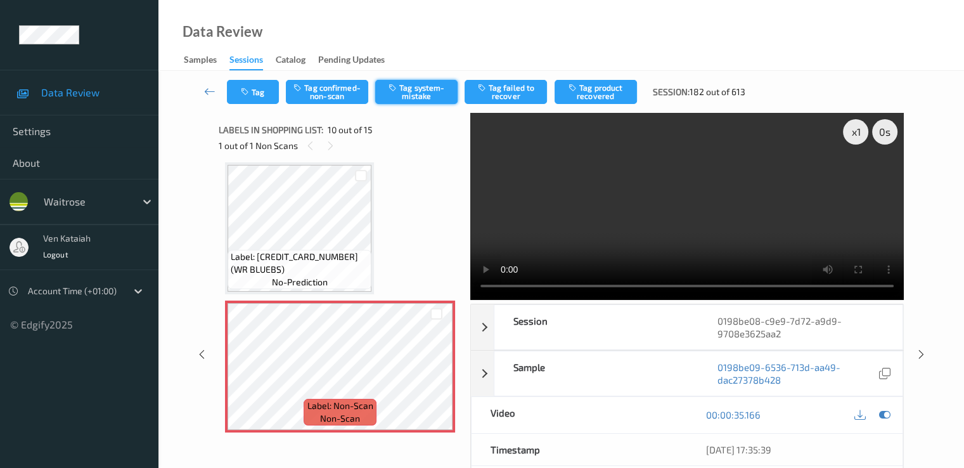
click at [403, 87] on button "Tag system-mistake" at bounding box center [416, 92] width 82 height 24
click at [251, 88] on icon "button" at bounding box center [246, 92] width 11 height 9
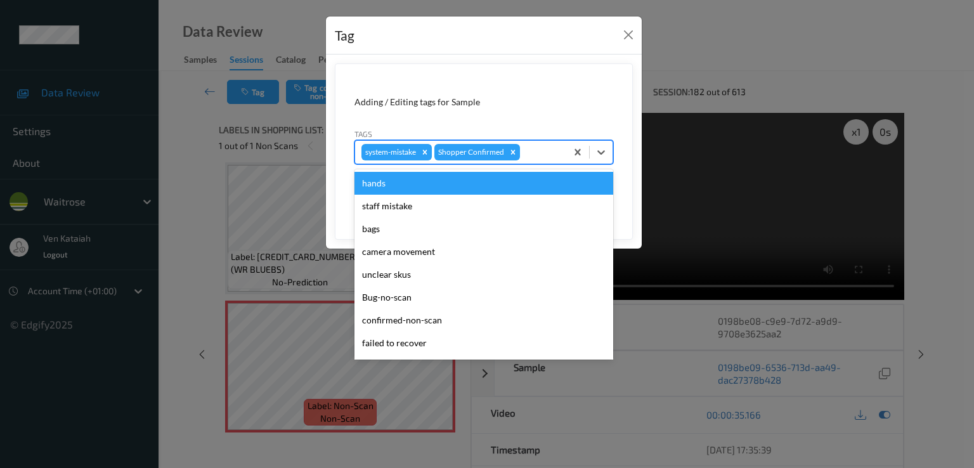
click at [538, 143] on div "system-mistake Shopper Confirmed" at bounding box center [460, 152] width 211 height 22
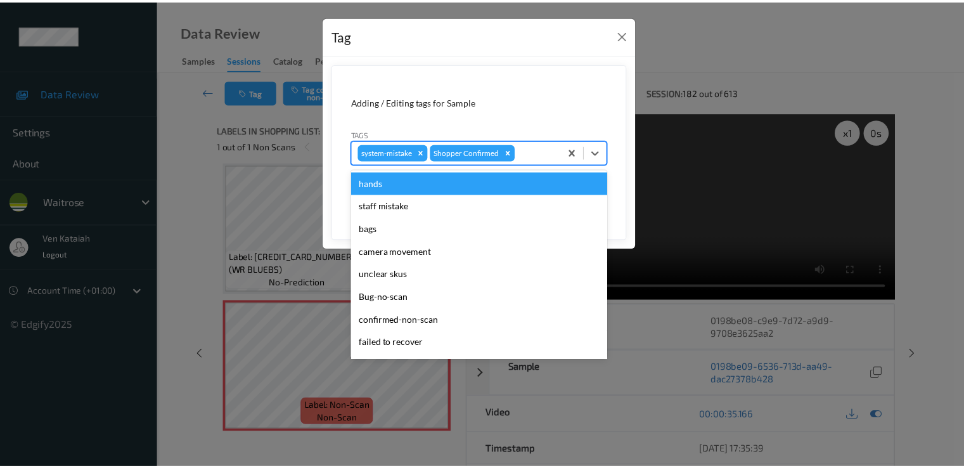
scroll to position [249, 0]
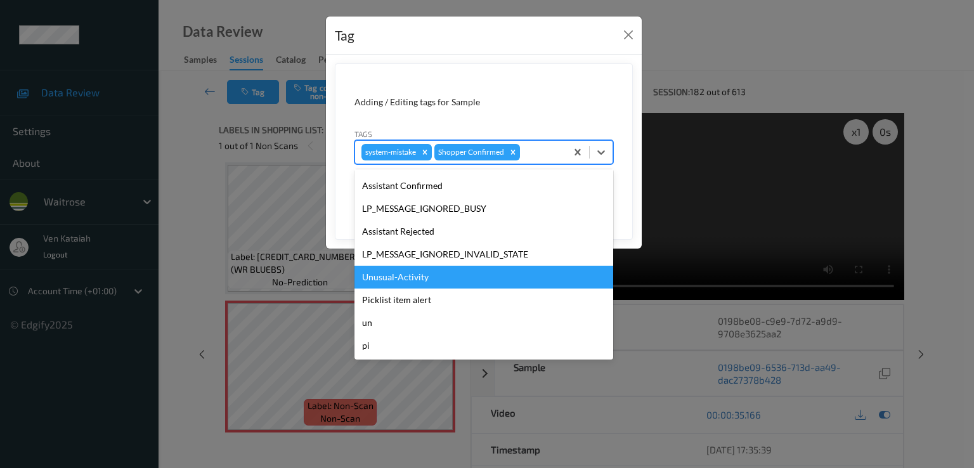
click at [424, 283] on div "Unusual-Activity" at bounding box center [483, 277] width 259 height 23
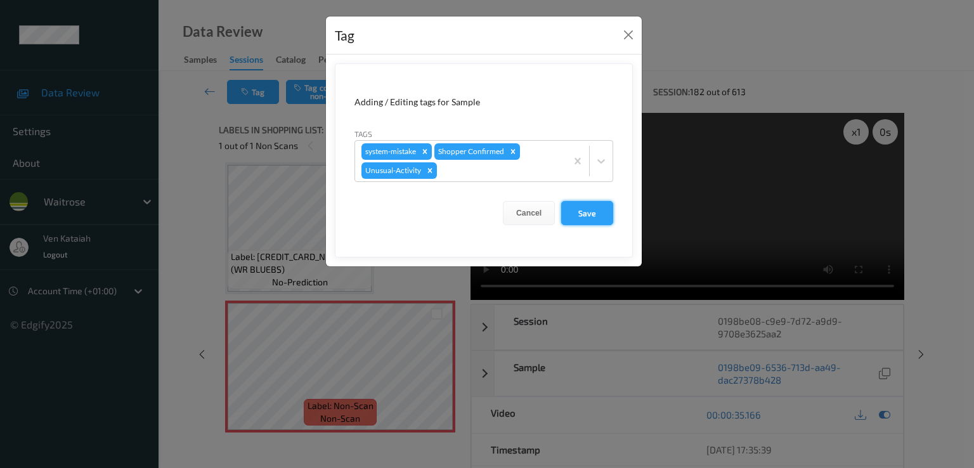
click at [587, 217] on button "Save" at bounding box center [587, 213] width 52 height 24
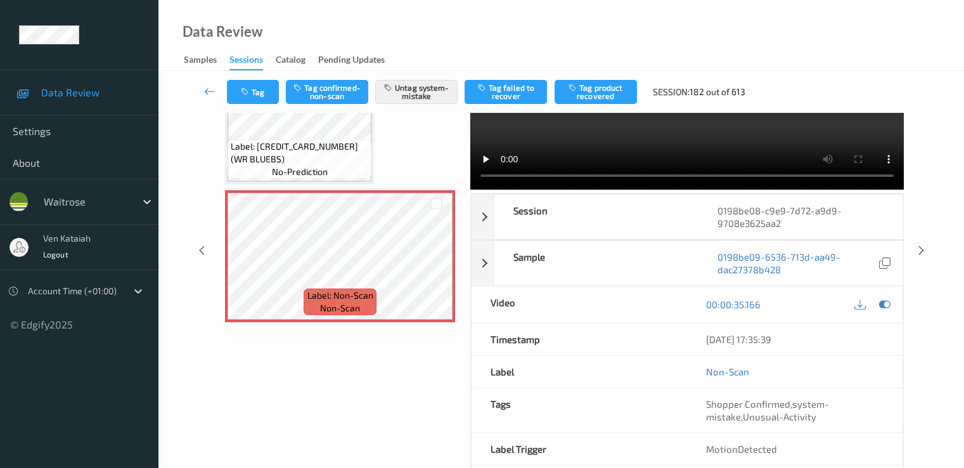
scroll to position [127, 0]
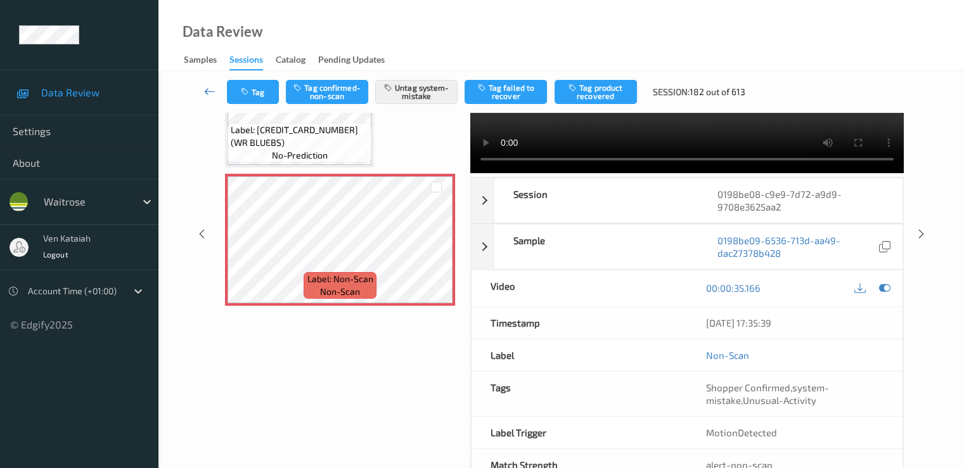
click at [214, 90] on icon at bounding box center [209, 91] width 11 height 13
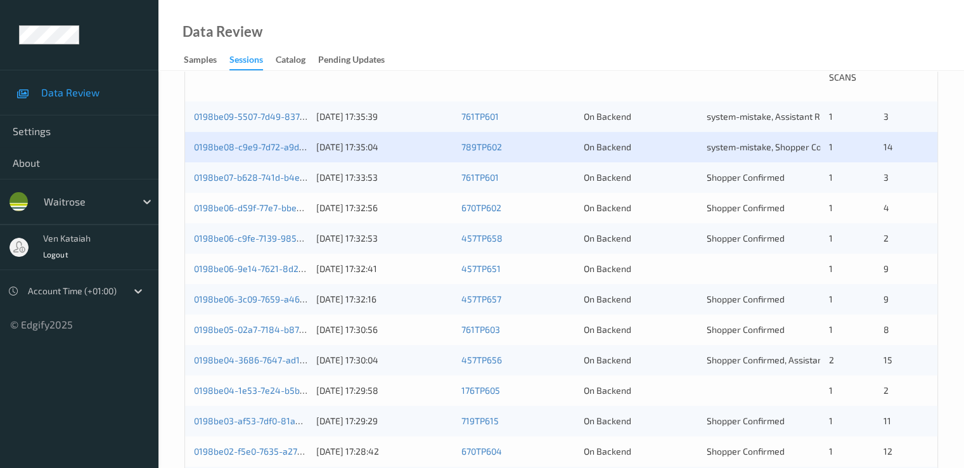
scroll to position [254, 0]
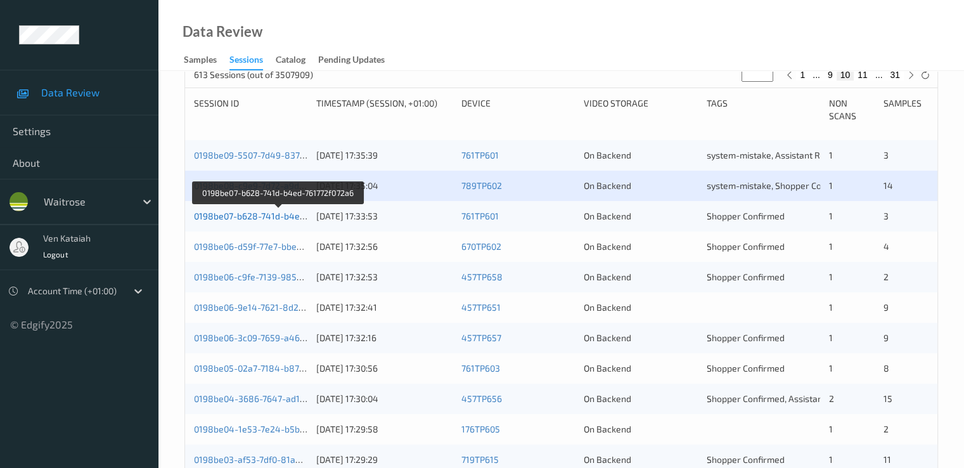
click at [292, 214] on link "0198be07-b628-741d-b4ed-761772f072a6" at bounding box center [278, 216] width 169 height 11
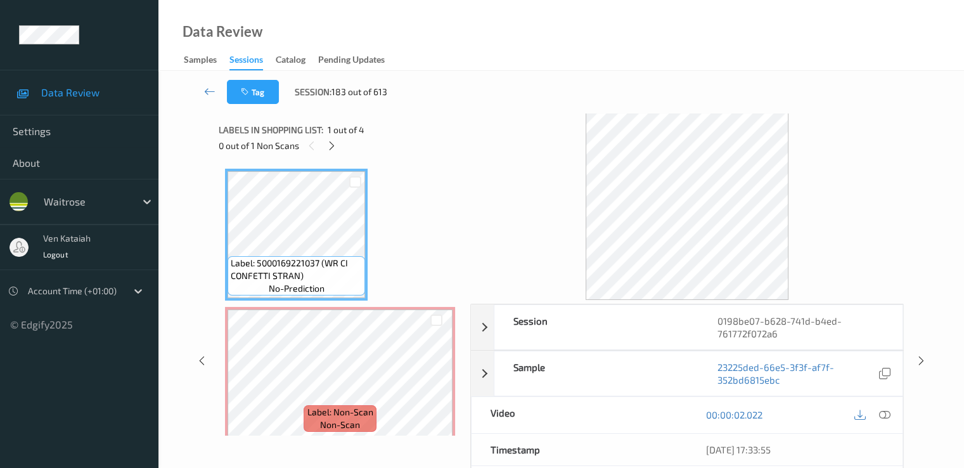
click at [344, 135] on span "1 out of 4" at bounding box center [346, 130] width 37 height 13
click at [336, 139] on div at bounding box center [332, 146] width 16 height 16
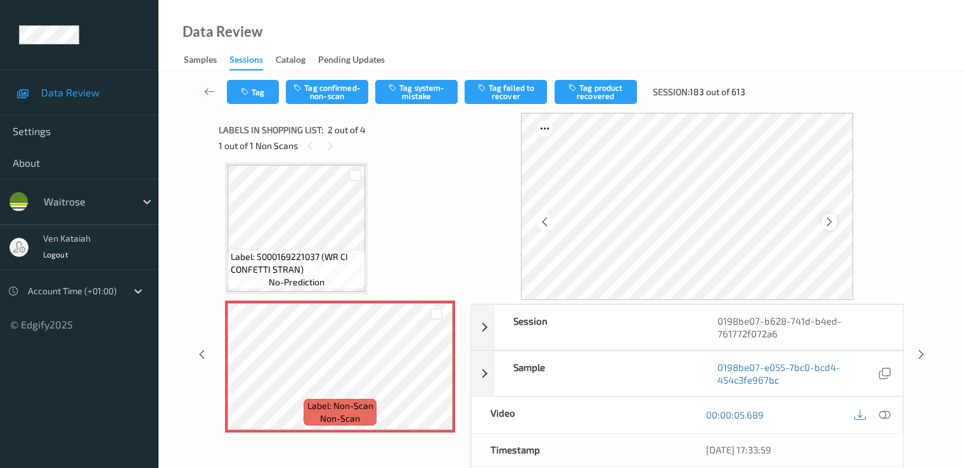
click at [826, 216] on div at bounding box center [830, 222] width 16 height 16
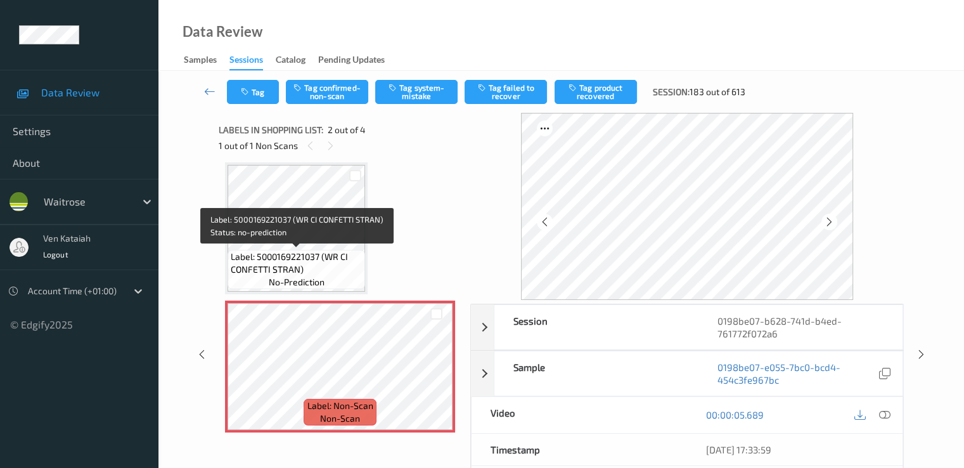
click at [308, 252] on span "Label: 5000169221037 (WR CI CONFETTI STRAN)" at bounding box center [296, 262] width 131 height 25
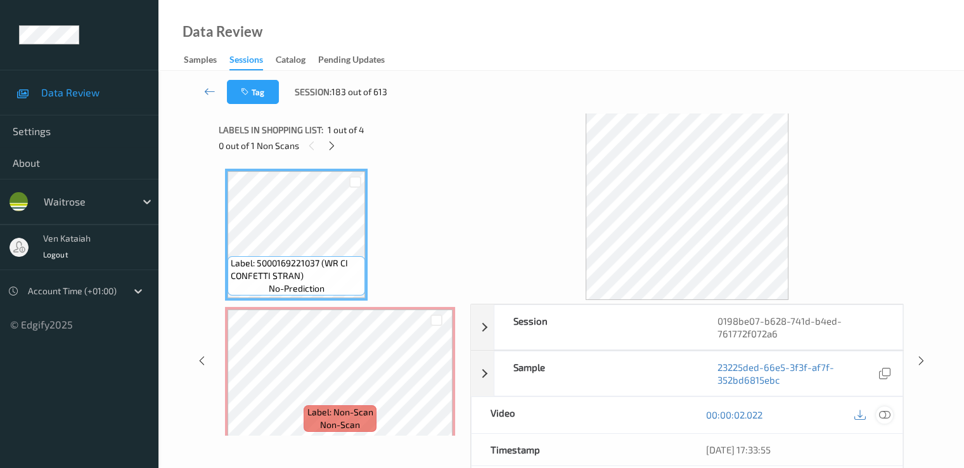
click at [890, 413] on div at bounding box center [884, 414] width 17 height 17
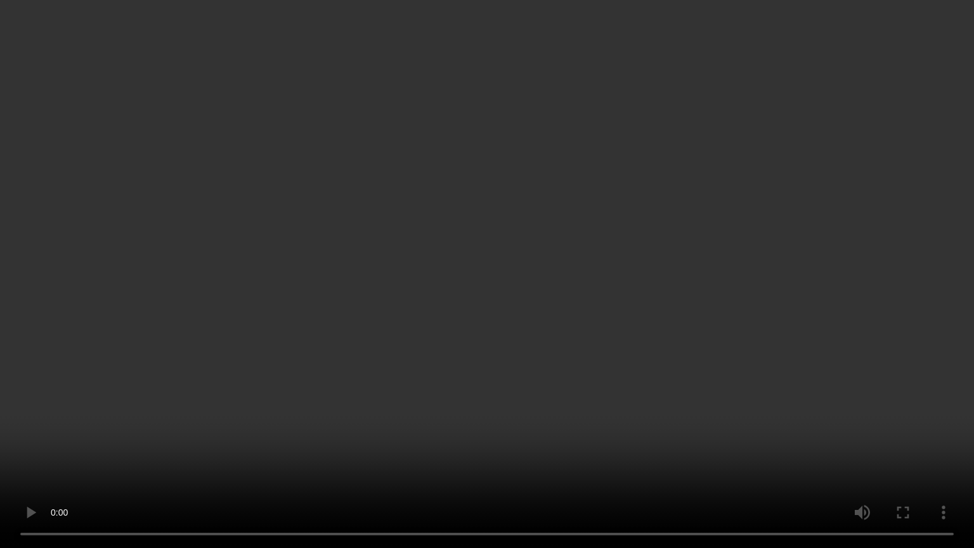
click at [358, 460] on video at bounding box center [487, 274] width 974 height 548
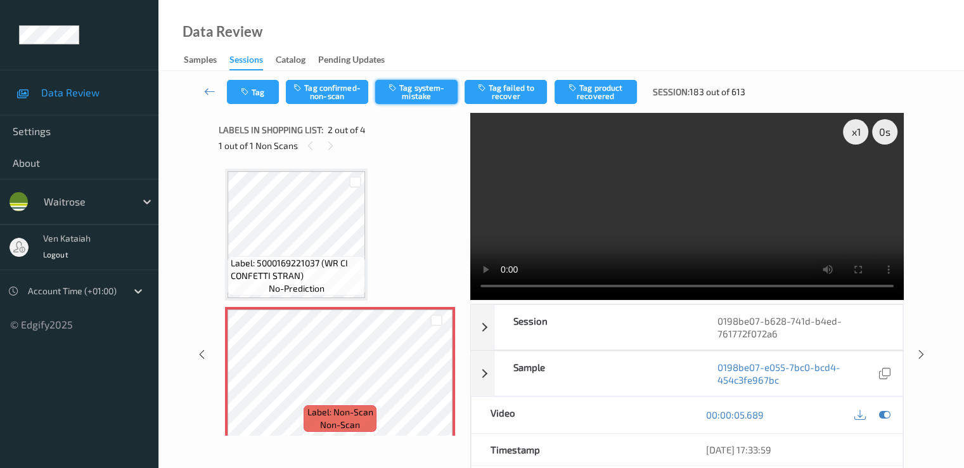
click at [419, 93] on button "Tag system-mistake" at bounding box center [416, 92] width 82 height 24
click at [259, 83] on button "Tag" at bounding box center [253, 92] width 52 height 24
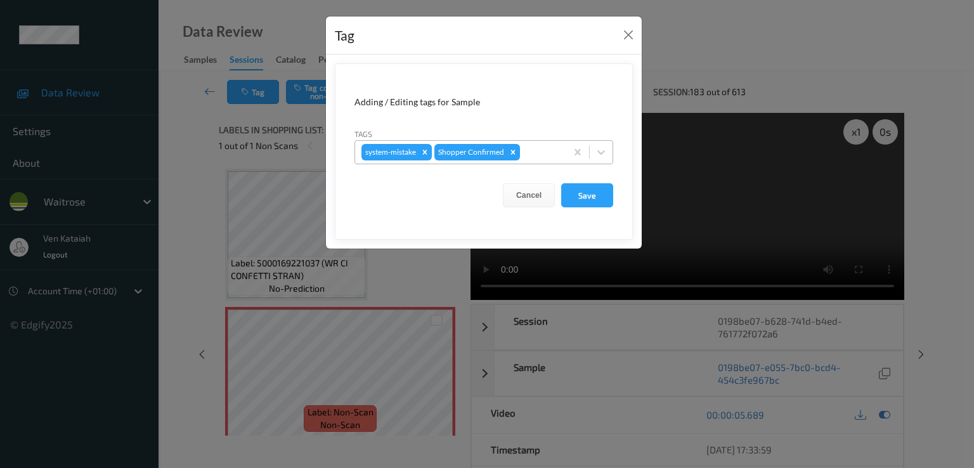
click at [547, 159] on div at bounding box center [540, 152] width 37 height 15
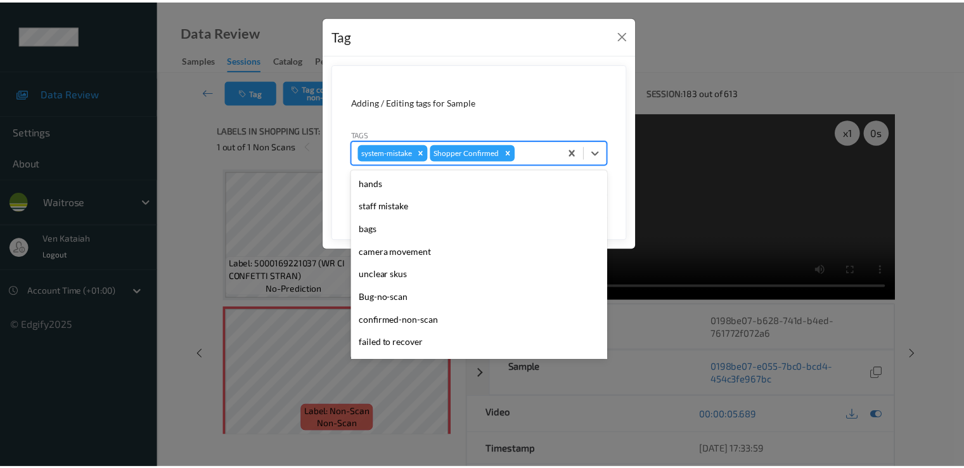
scroll to position [249, 0]
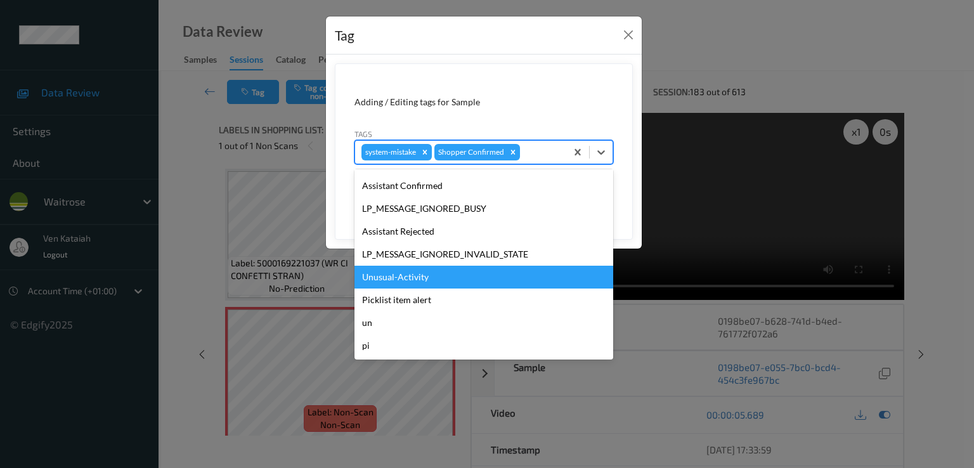
drag, startPoint x: 437, startPoint y: 263, endPoint x: 439, endPoint y: 284, distance: 21.0
click at [439, 284] on div "hands staff mistake bags camera movement unclear skus Bug-no-scan confirmed-non…" at bounding box center [483, 264] width 259 height 190
click at [439, 284] on div "Unusual-Activity" at bounding box center [483, 277] width 259 height 23
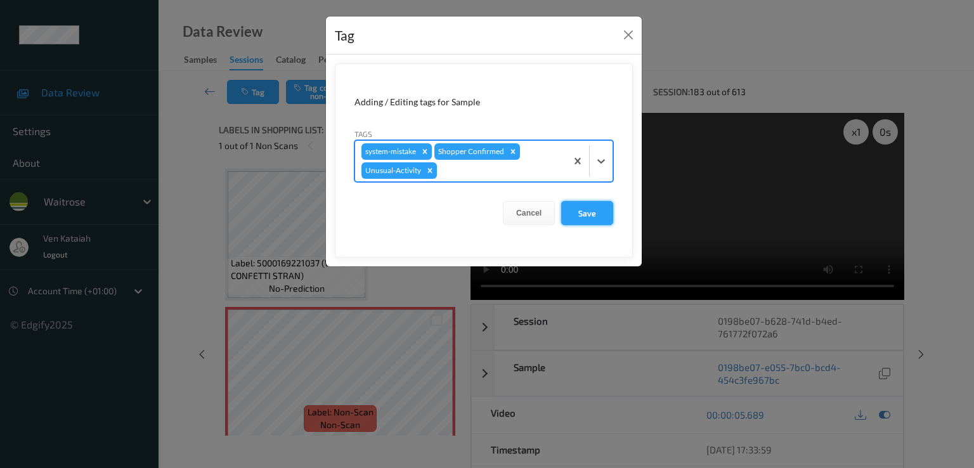
click at [591, 204] on button "Save" at bounding box center [587, 213] width 52 height 24
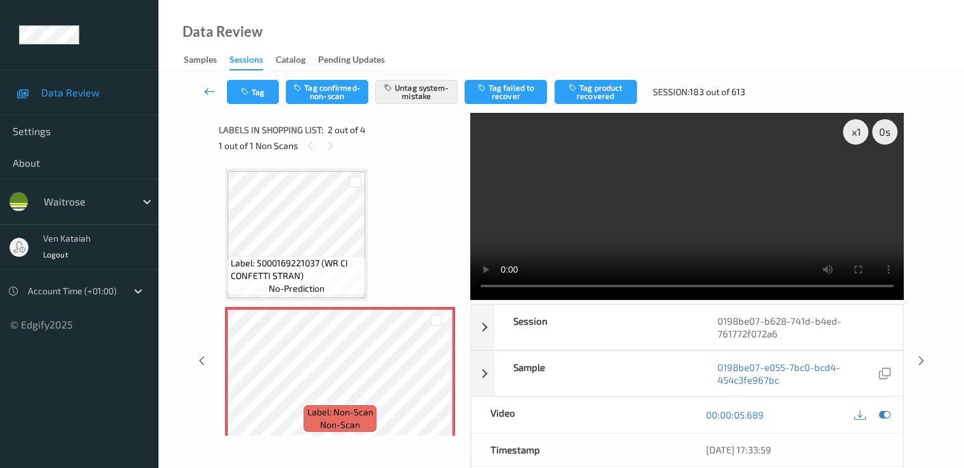
click at [211, 94] on icon at bounding box center [209, 91] width 11 height 13
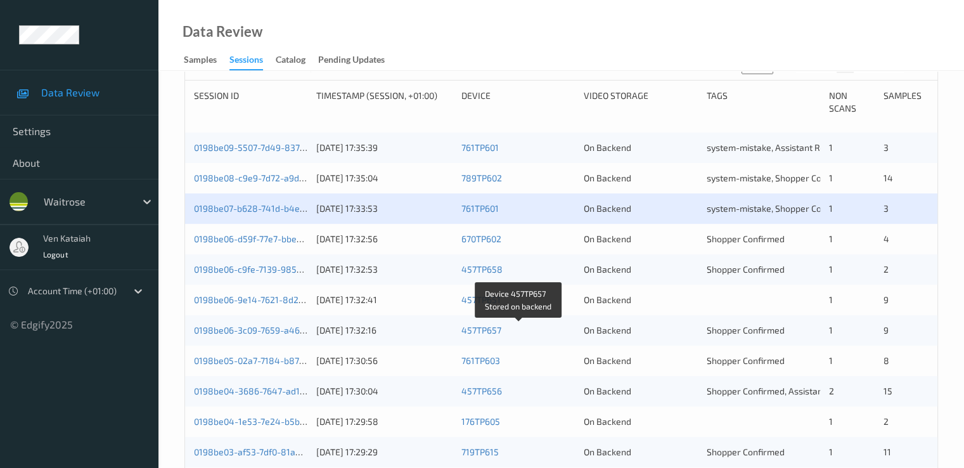
scroll to position [254, 0]
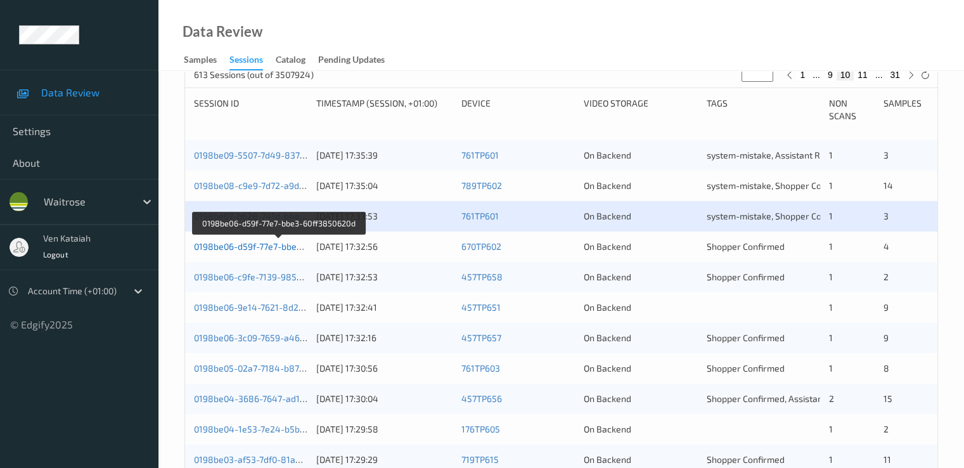
click at [281, 245] on link "0198be06-d59f-77e7-bbe3-60ff3850620d" at bounding box center [278, 246] width 169 height 11
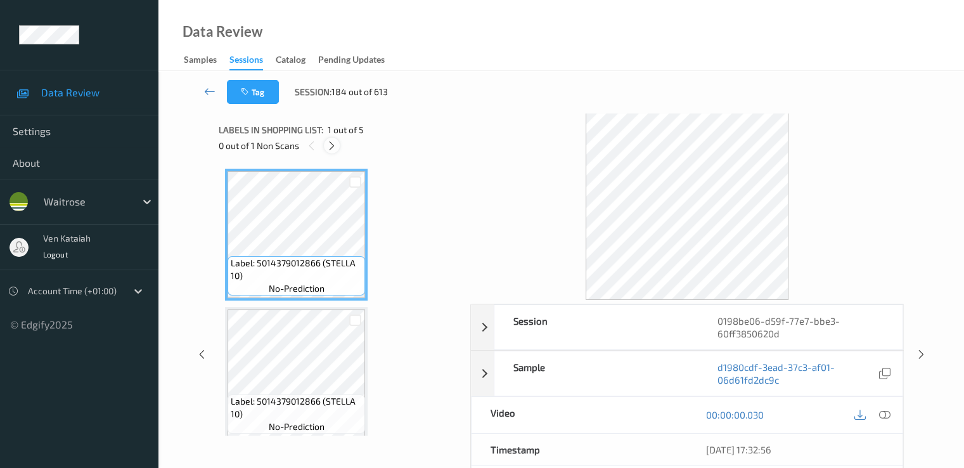
click at [329, 138] on div at bounding box center [332, 146] width 16 height 16
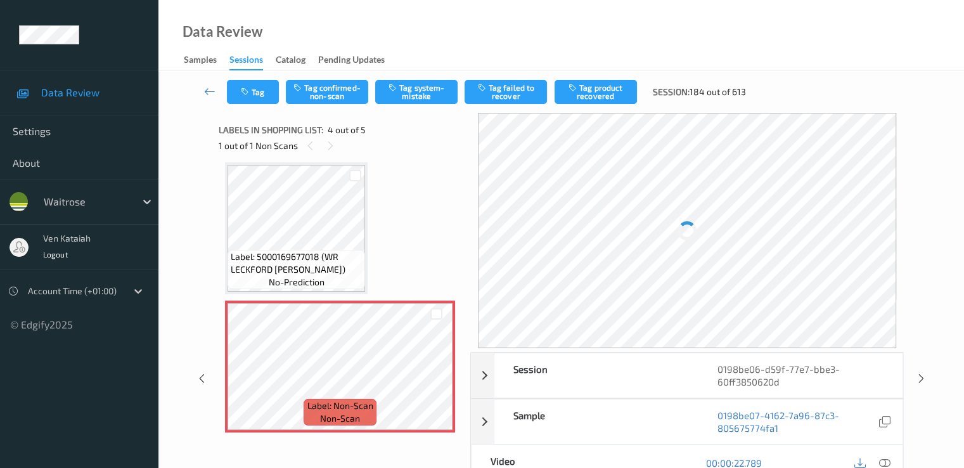
scroll to position [410, 0]
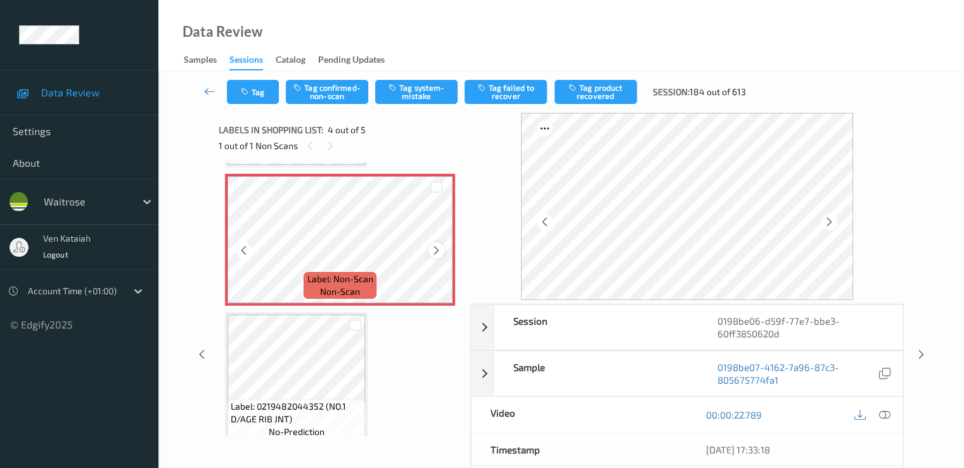
click at [436, 245] on icon at bounding box center [436, 250] width 11 height 11
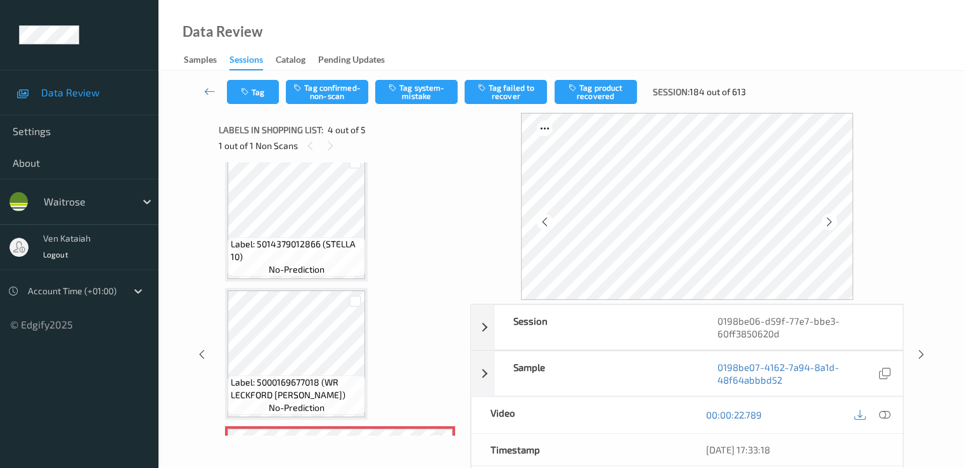
scroll to position [156, 0]
click at [332, 287] on div "Label: 5014379012866 (STELLA 10) no-prediction Label: 5014379012866 (STELLA 10)…" at bounding box center [340, 355] width 230 height 685
click at [890, 413] on icon at bounding box center [884, 414] width 11 height 11
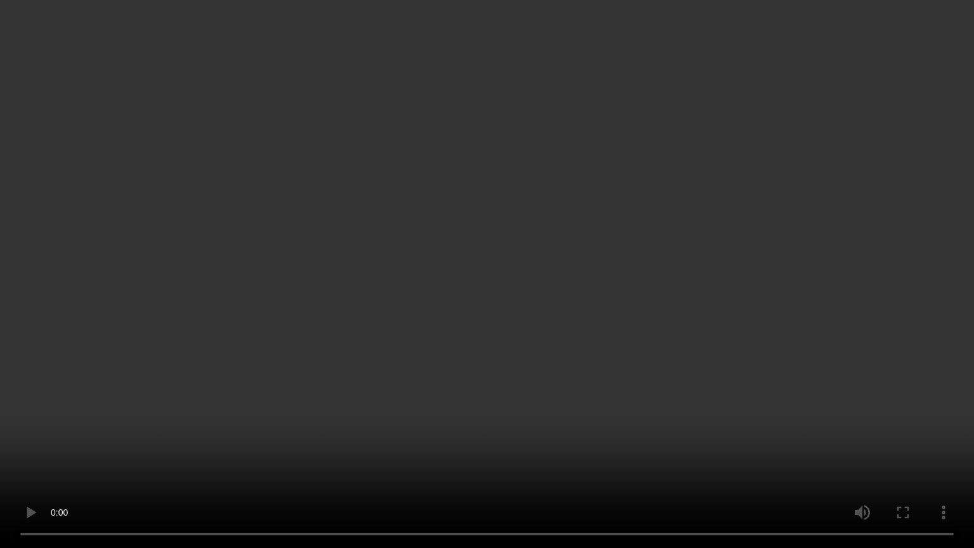
click at [284, 444] on video at bounding box center [487, 274] width 974 height 548
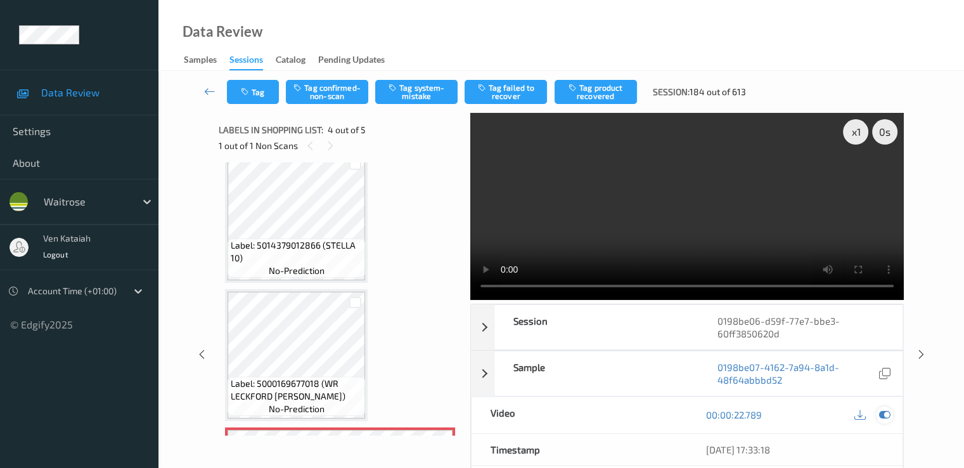
click at [883, 409] on icon at bounding box center [884, 414] width 11 height 11
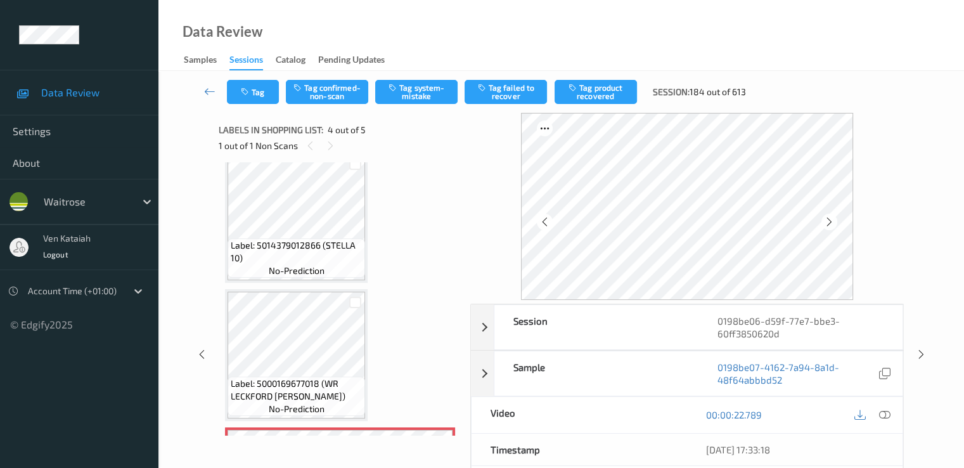
scroll to position [283, 0]
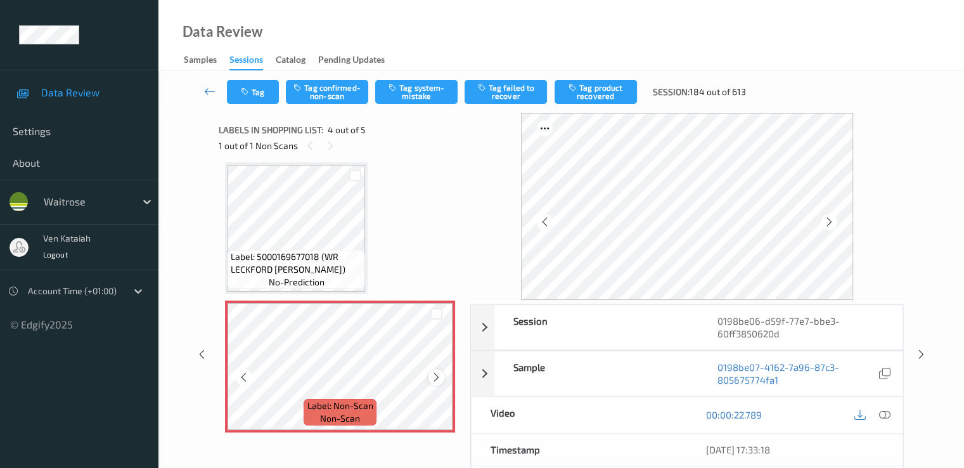
click at [439, 370] on div at bounding box center [437, 377] width 16 height 16
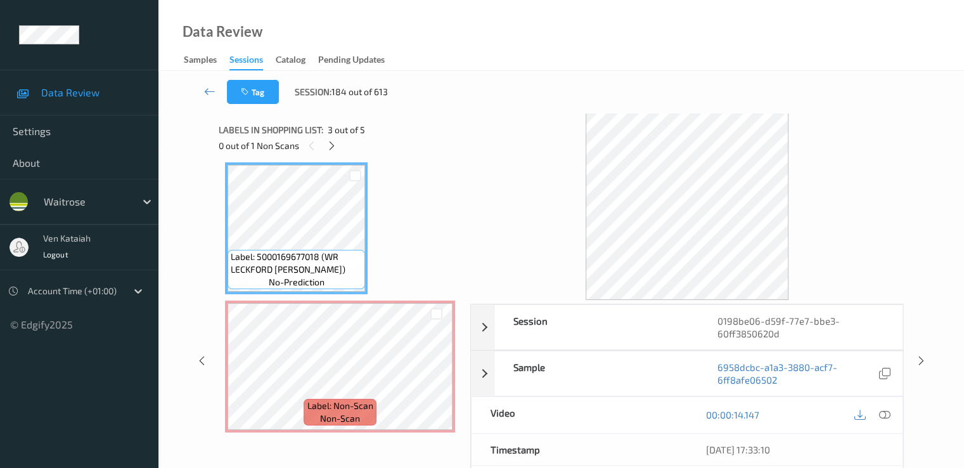
click at [895, 412] on div "00:00:14.147" at bounding box center [795, 415] width 216 height 36
click at [886, 413] on icon at bounding box center [884, 414] width 11 height 11
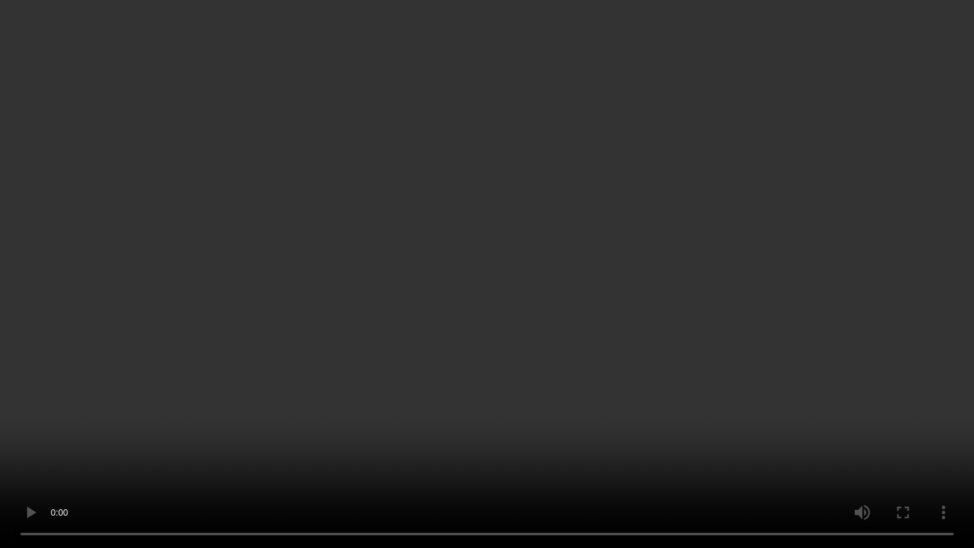
click at [276, 424] on video at bounding box center [487, 274] width 974 height 548
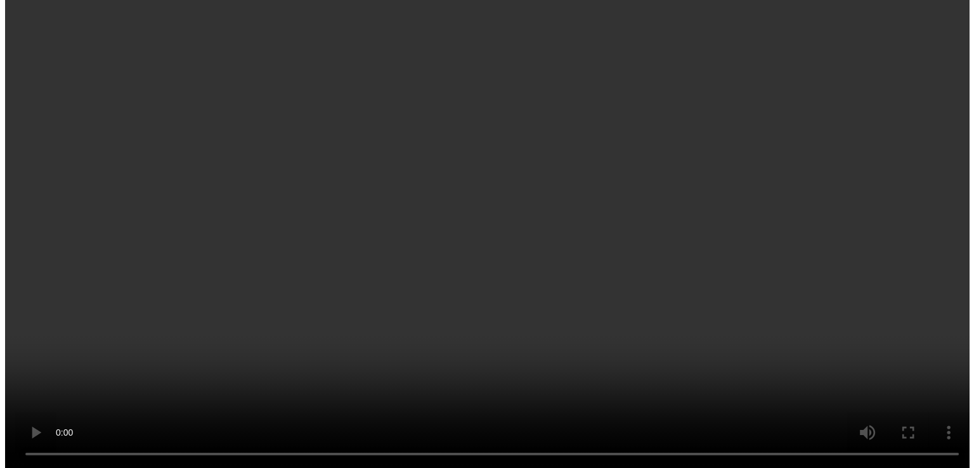
scroll to position [424, 0]
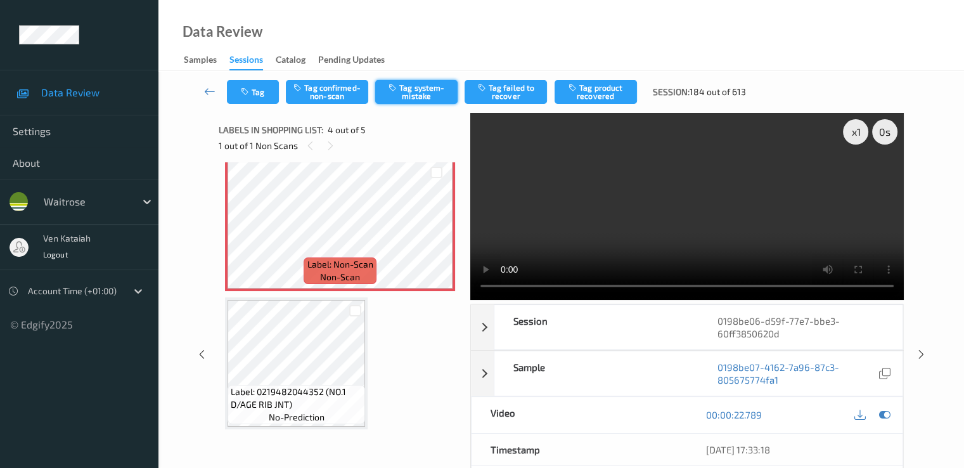
click at [420, 94] on button "Tag system-mistake" at bounding box center [416, 92] width 82 height 24
click at [256, 82] on button "Tag" at bounding box center [253, 92] width 52 height 24
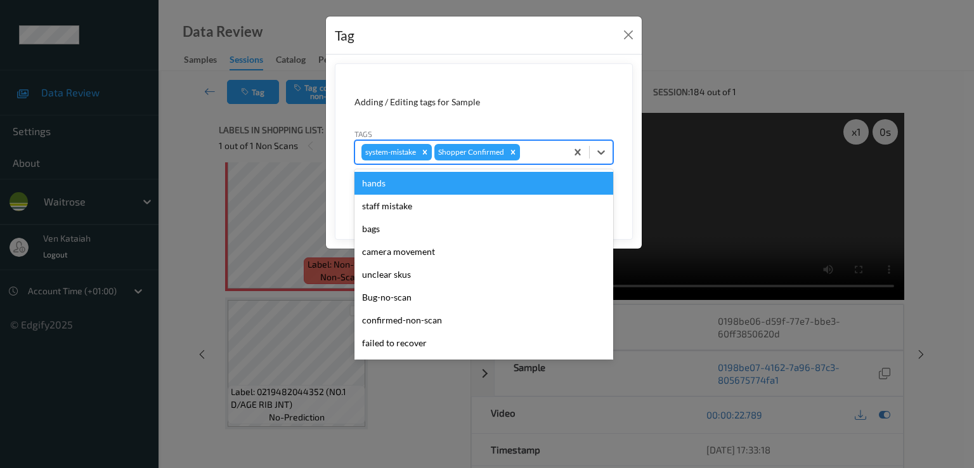
click at [529, 154] on div at bounding box center [540, 152] width 37 height 15
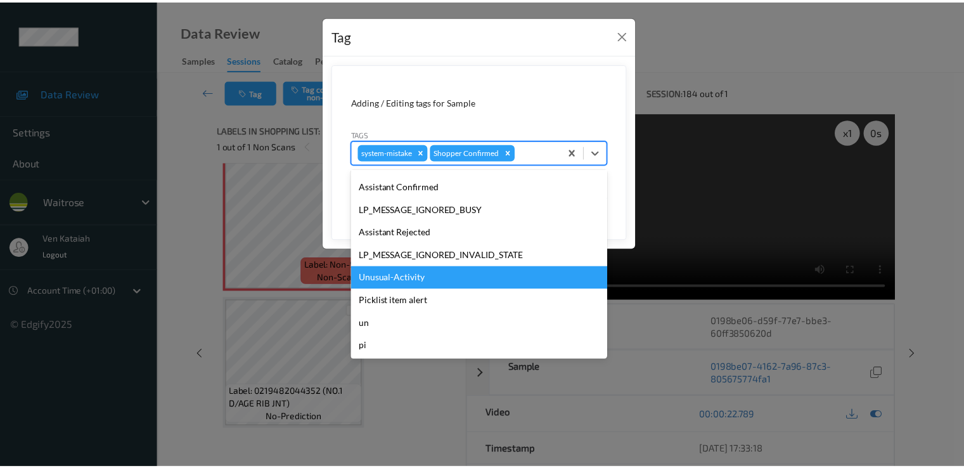
scroll to position [249, 0]
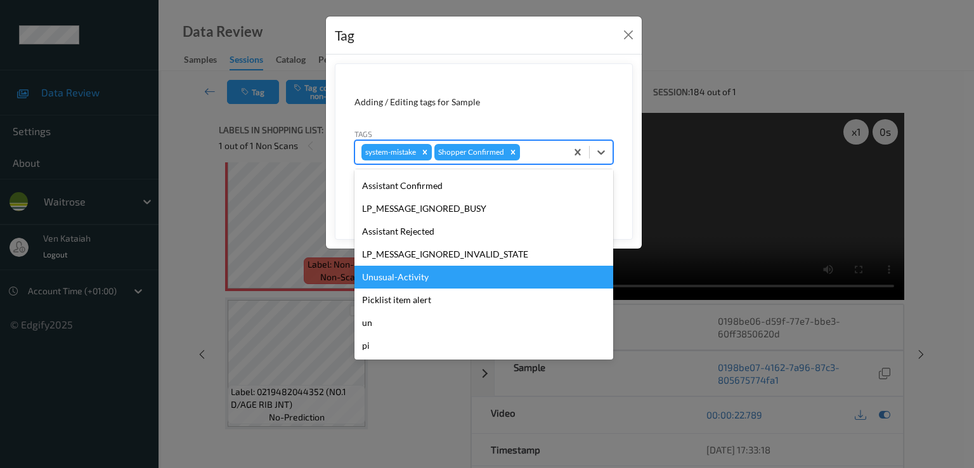
click at [417, 279] on div "Unusual-Activity" at bounding box center [483, 277] width 259 height 23
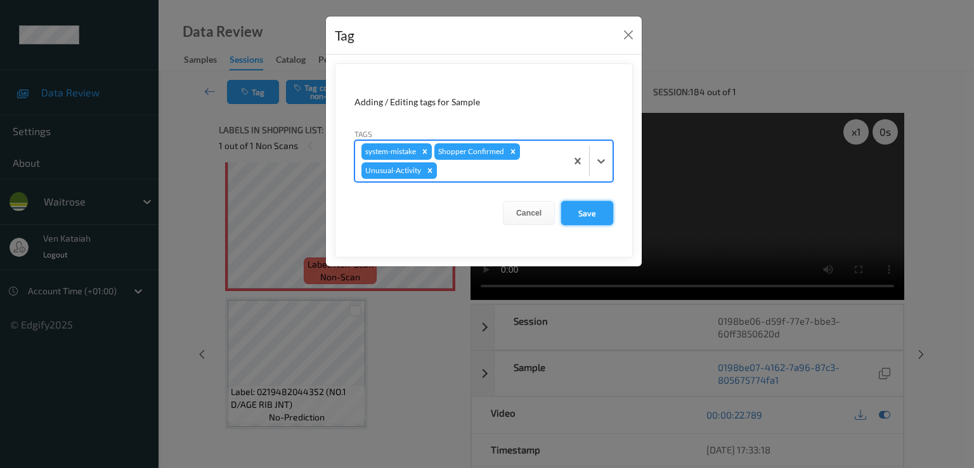
click at [577, 214] on button "Save" at bounding box center [587, 213] width 52 height 24
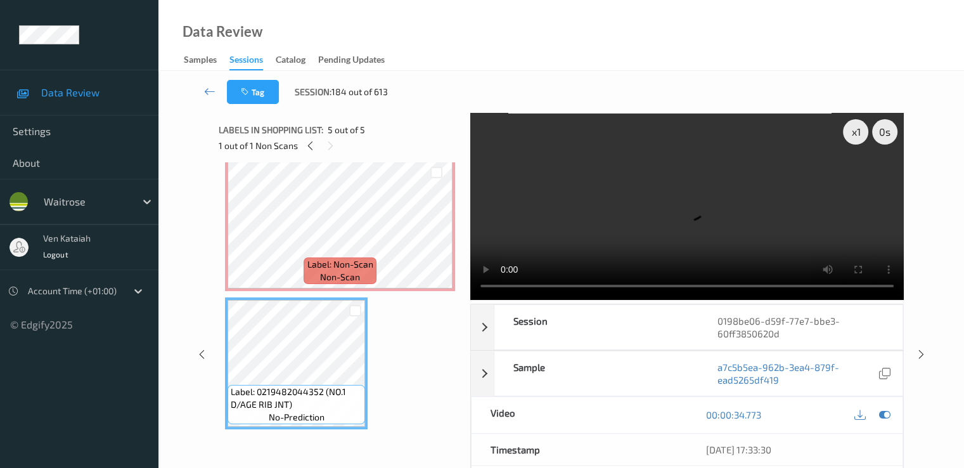
scroll to position [344, 0]
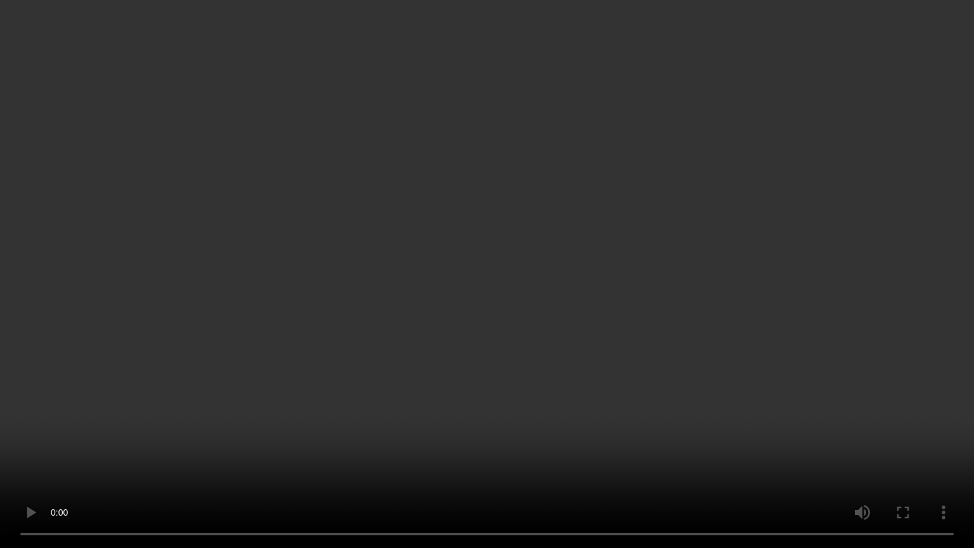
click at [328, 351] on video at bounding box center [487, 274] width 974 height 548
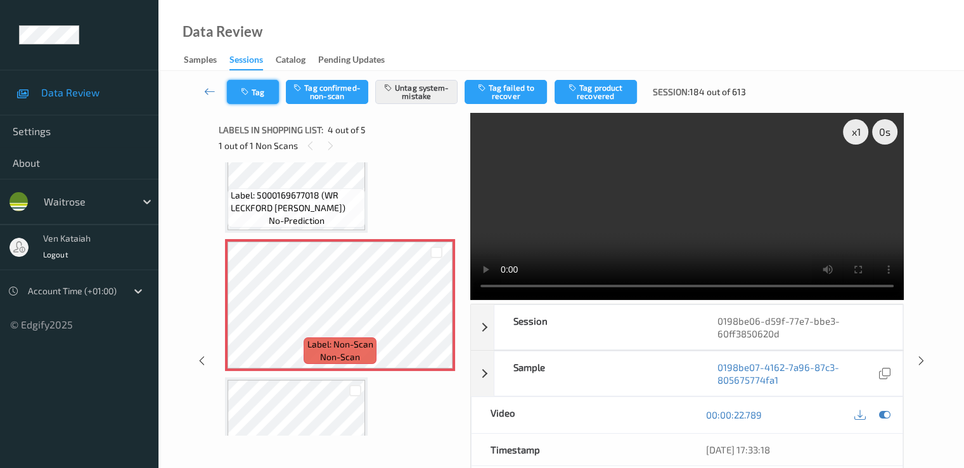
click at [277, 97] on button "Tag" at bounding box center [253, 92] width 52 height 24
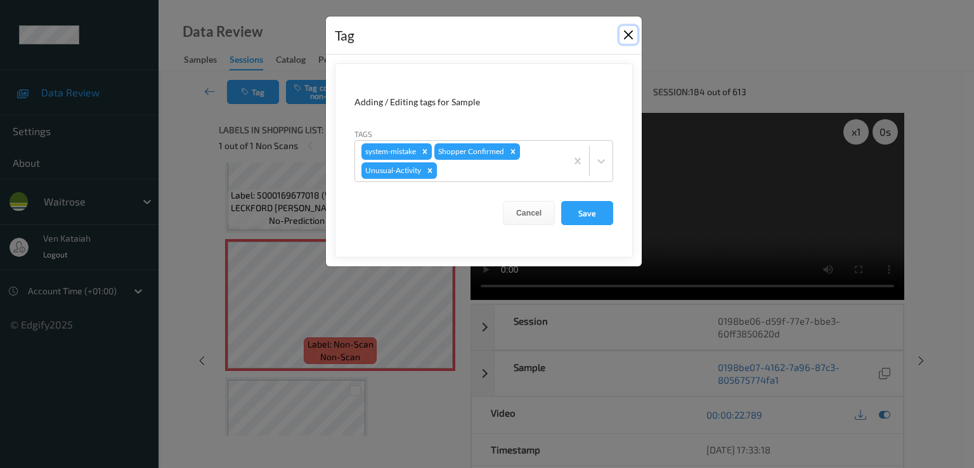
click at [635, 34] on button "Close" at bounding box center [628, 35] width 18 height 18
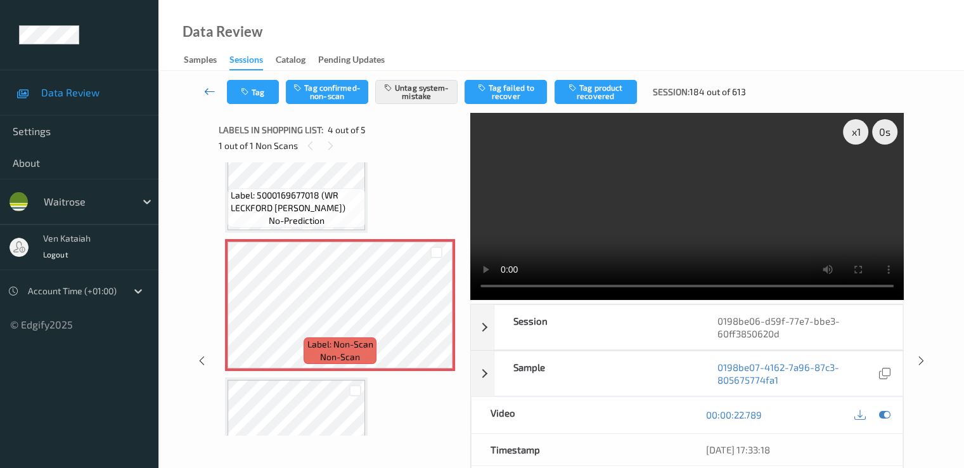
click at [211, 89] on icon at bounding box center [209, 91] width 11 height 13
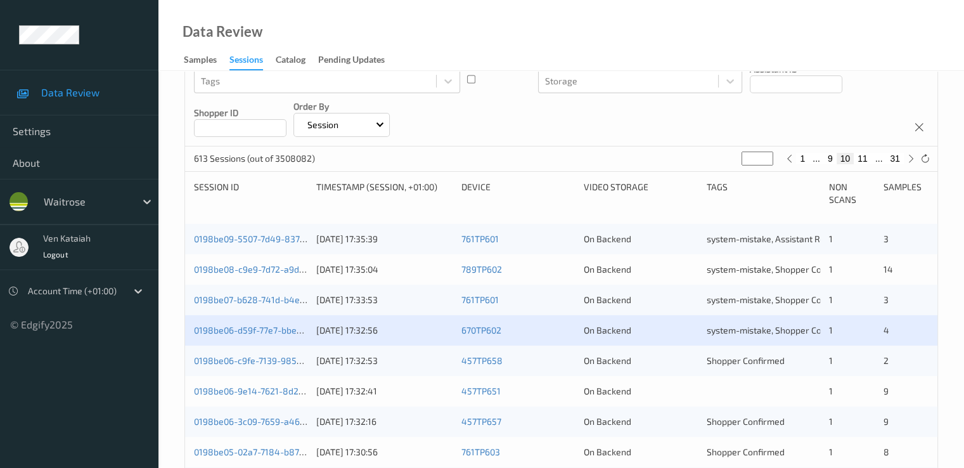
scroll to position [254, 0]
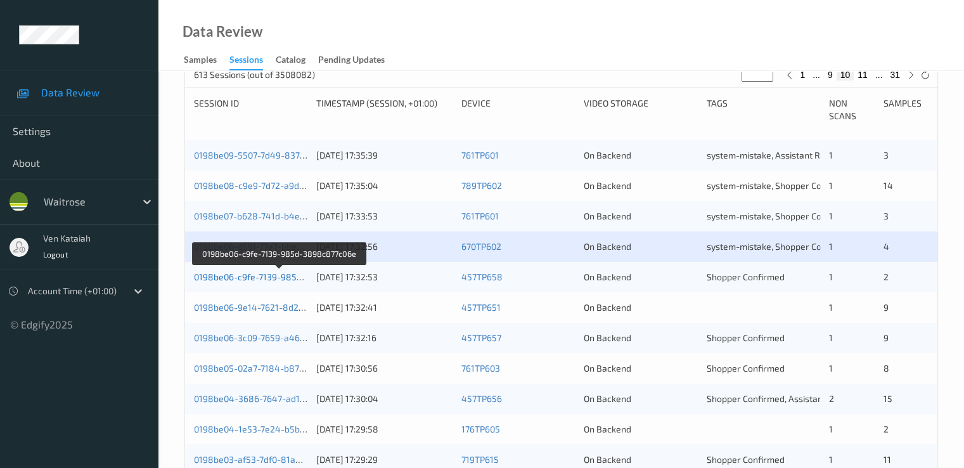
click at [268, 278] on link "0198be06-c9fe-7139-985d-3898c877c06e" at bounding box center [280, 276] width 172 height 11
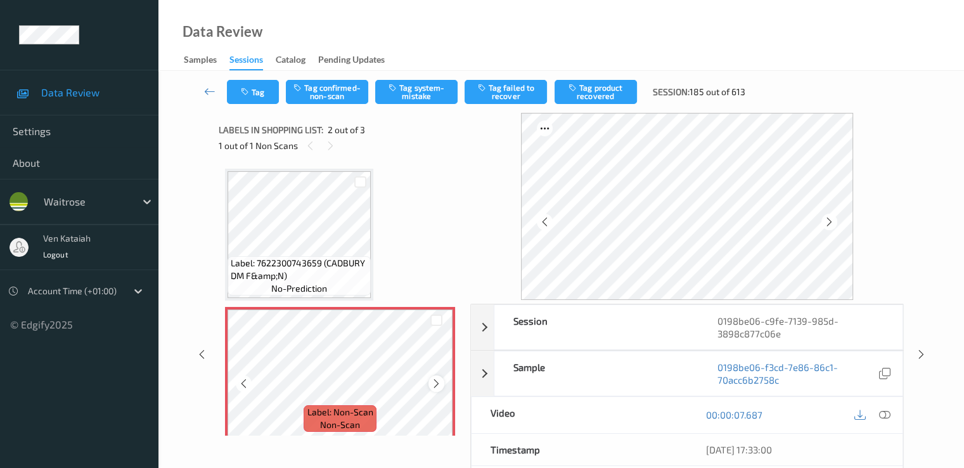
click at [438, 388] on icon at bounding box center [436, 383] width 11 height 11
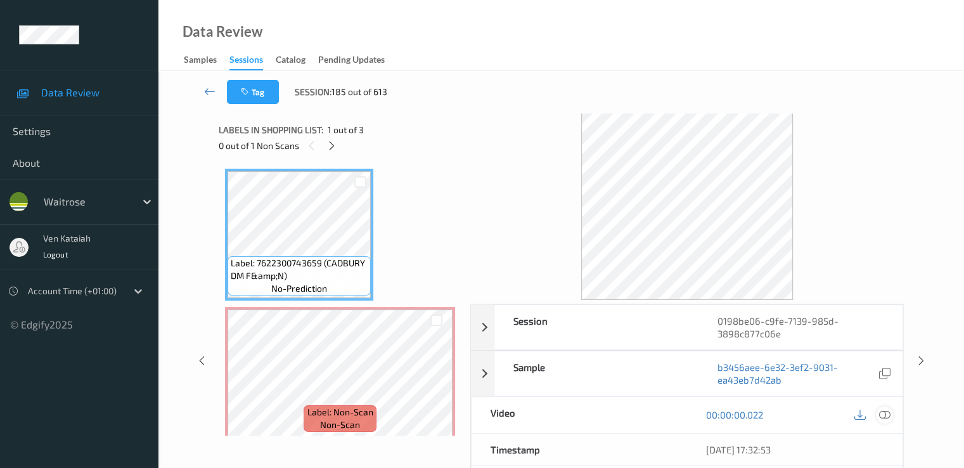
click at [882, 414] on icon at bounding box center [884, 414] width 11 height 11
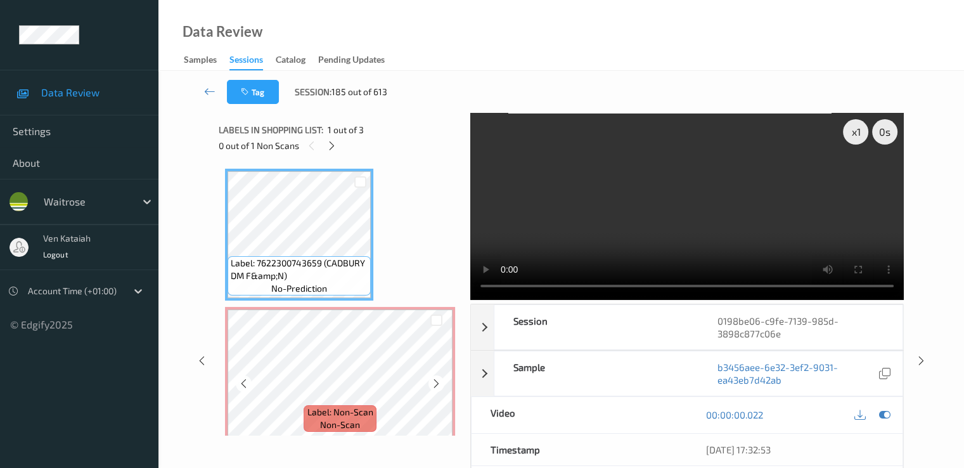
click at [221, 325] on div "Label: 7622300743659 (CADBURY DM F&amp;N) no-prediction Label: Non-Scan non-sca…" at bounding box center [340, 298] width 243 height 273
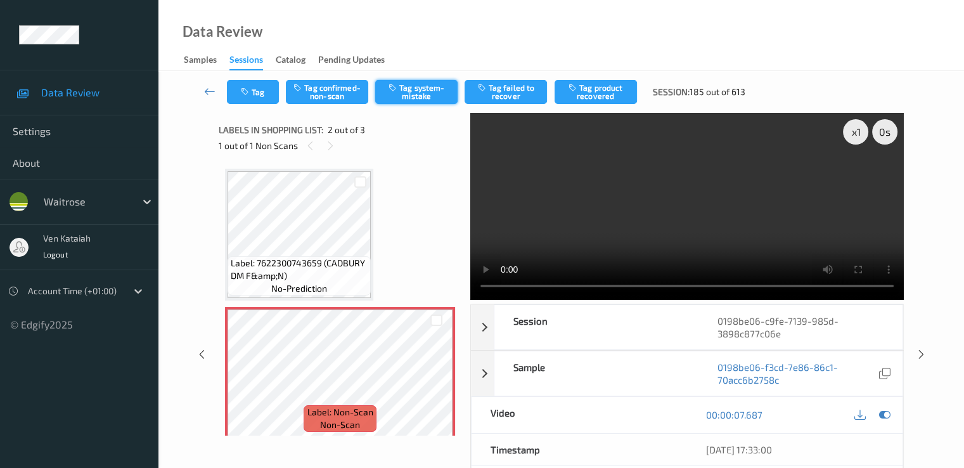
click at [396, 96] on button "Tag system-mistake" at bounding box center [416, 92] width 82 height 24
click at [429, 97] on button "Tag system-mistake" at bounding box center [416, 92] width 82 height 24
click at [266, 100] on button "Tag" at bounding box center [253, 92] width 52 height 24
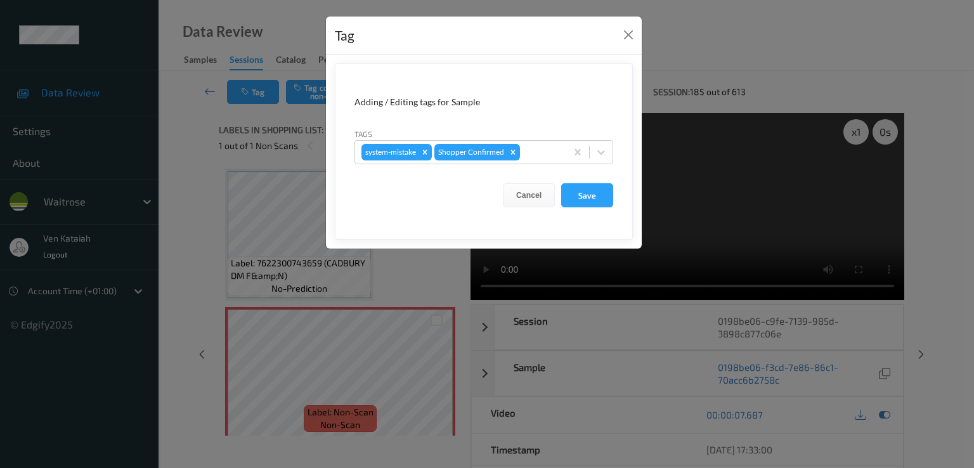
drag, startPoint x: 521, startPoint y: 153, endPoint x: 517, endPoint y: 165, distance: 13.1
click at [522, 153] on div "system-mistake Shopper Confirmed" at bounding box center [460, 152] width 211 height 22
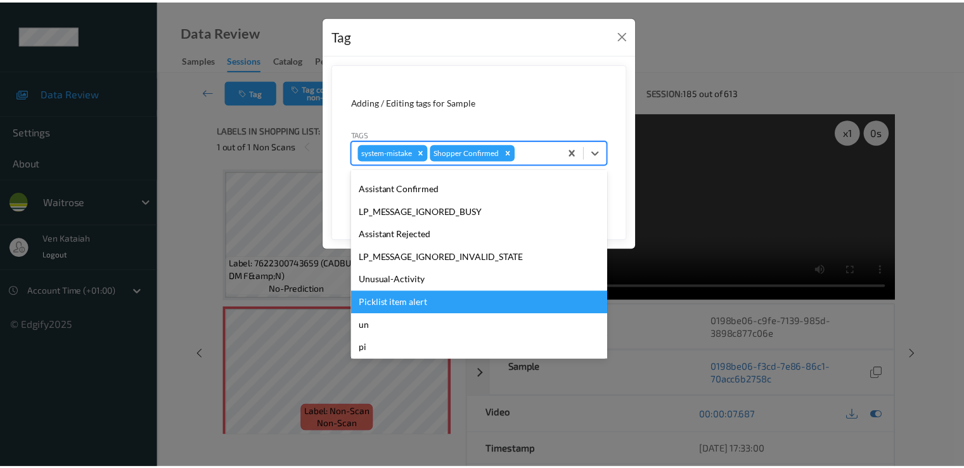
scroll to position [249, 0]
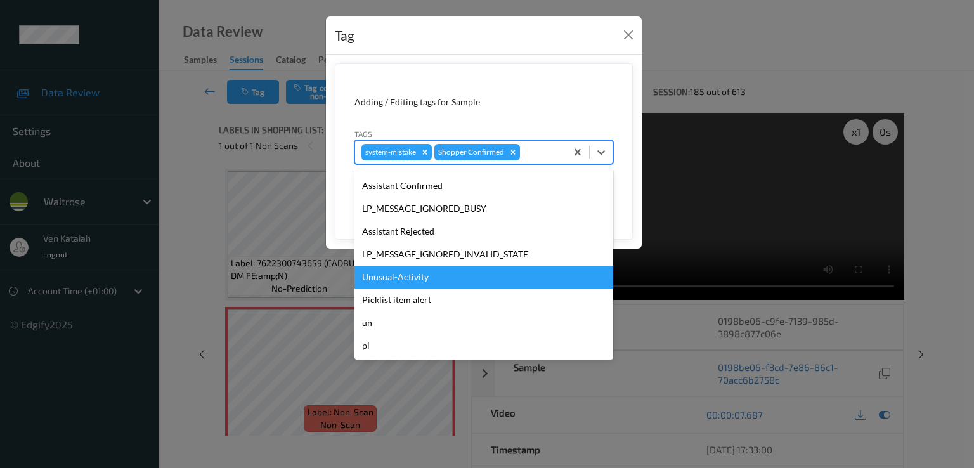
click at [394, 280] on div "Unusual-Activity" at bounding box center [483, 277] width 259 height 23
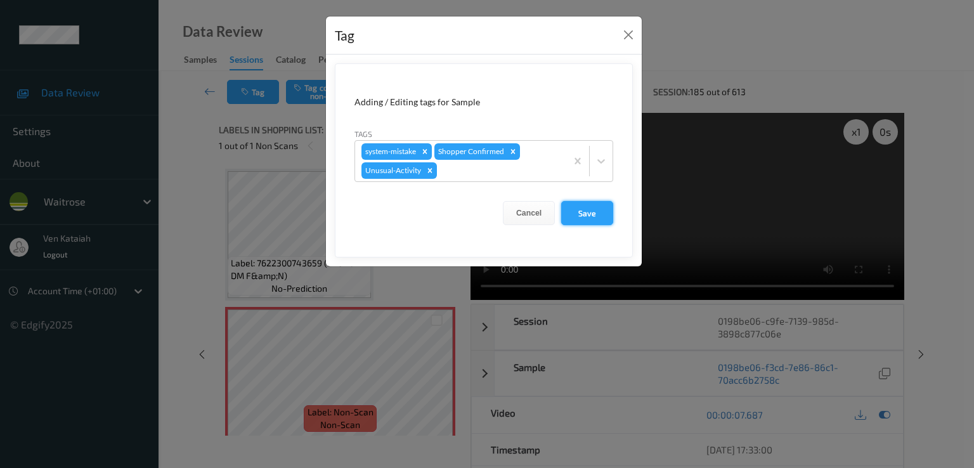
click at [587, 219] on button "Save" at bounding box center [587, 213] width 52 height 24
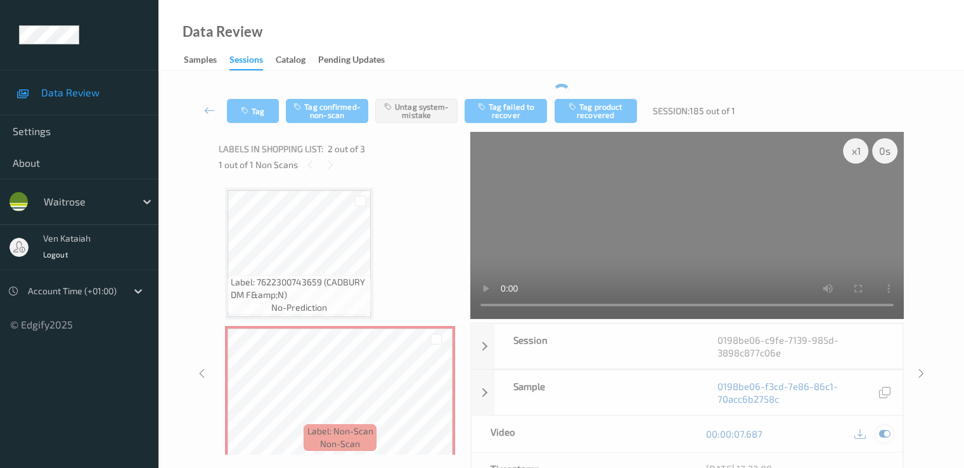
click at [886, 434] on icon at bounding box center [884, 433] width 11 height 11
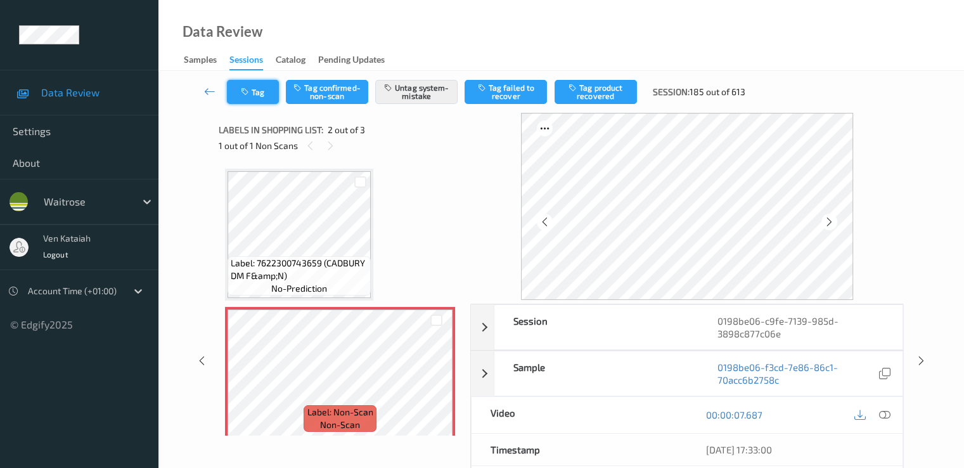
click at [254, 94] on button "Tag" at bounding box center [253, 92] width 52 height 24
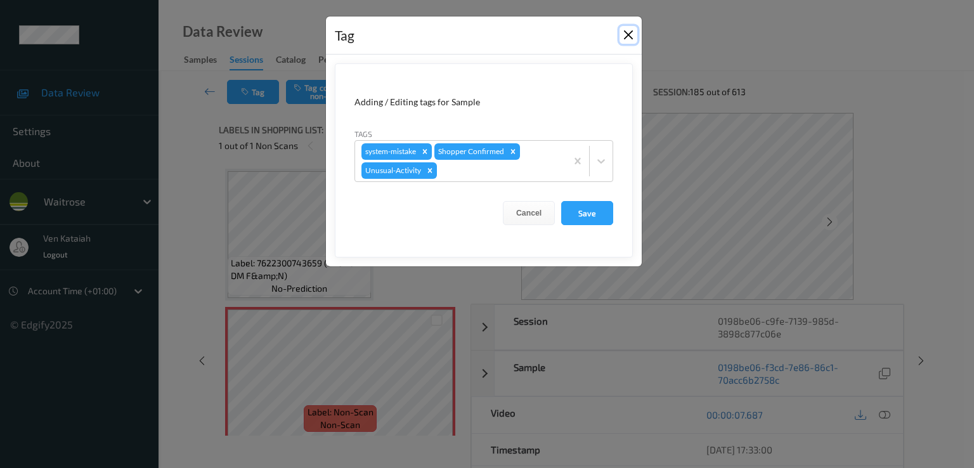
click at [633, 32] on button "Close" at bounding box center [628, 35] width 18 height 18
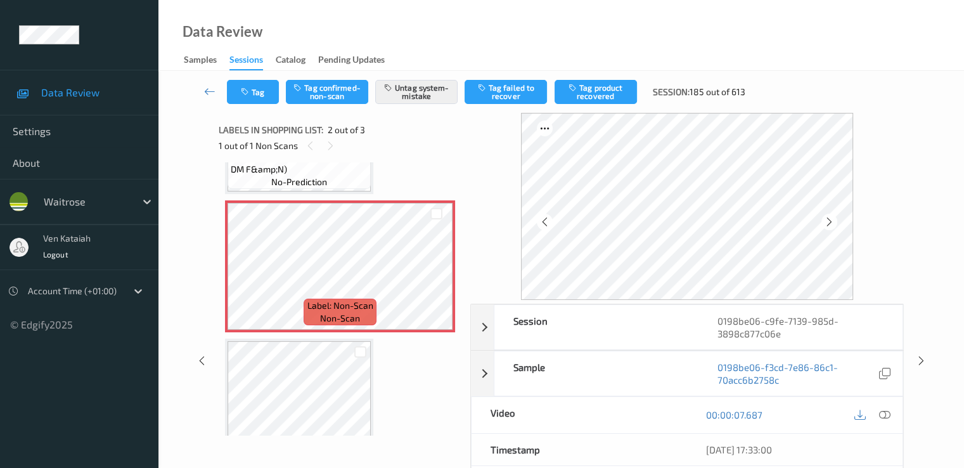
scroll to position [127, 0]
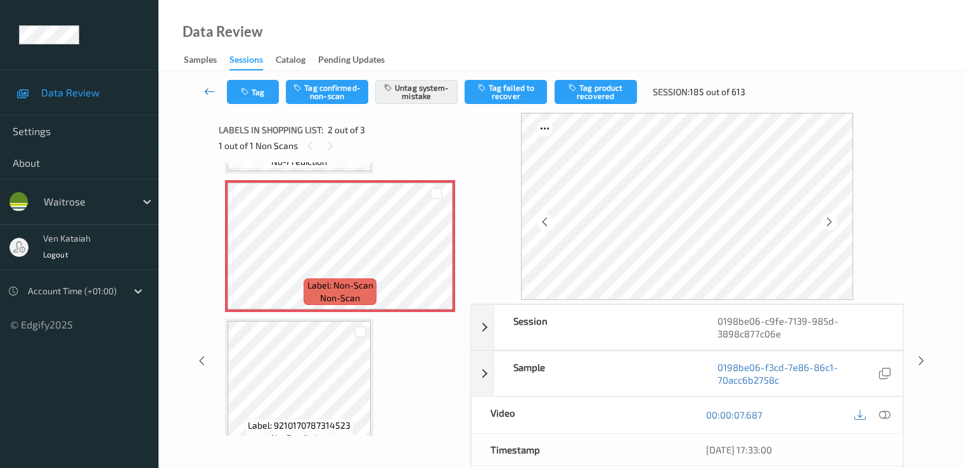
click at [213, 87] on icon at bounding box center [209, 91] width 11 height 13
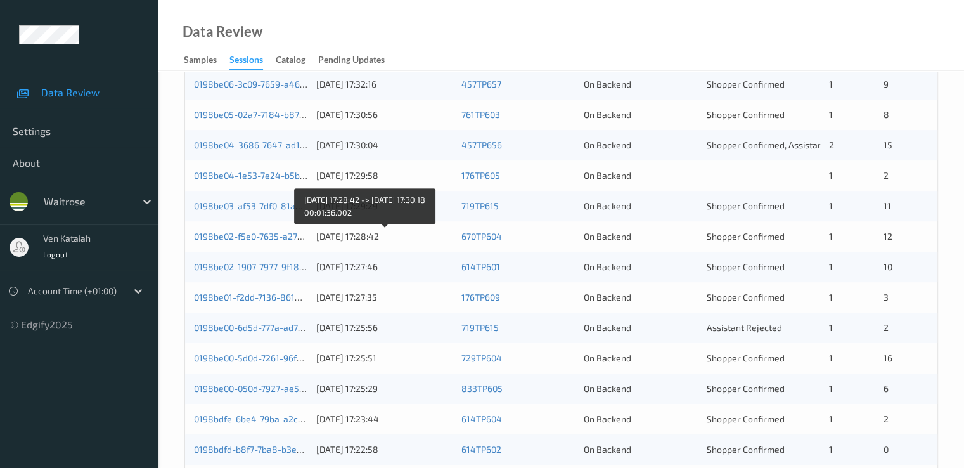
scroll to position [380, 0]
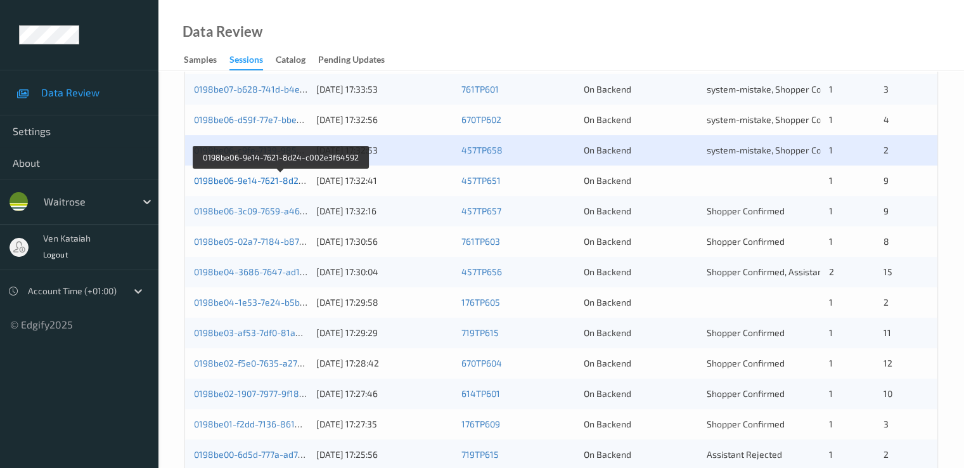
click at [261, 183] on link "0198be06-9e14-7621-8d24-c002e3f64592" at bounding box center [280, 180] width 173 height 11
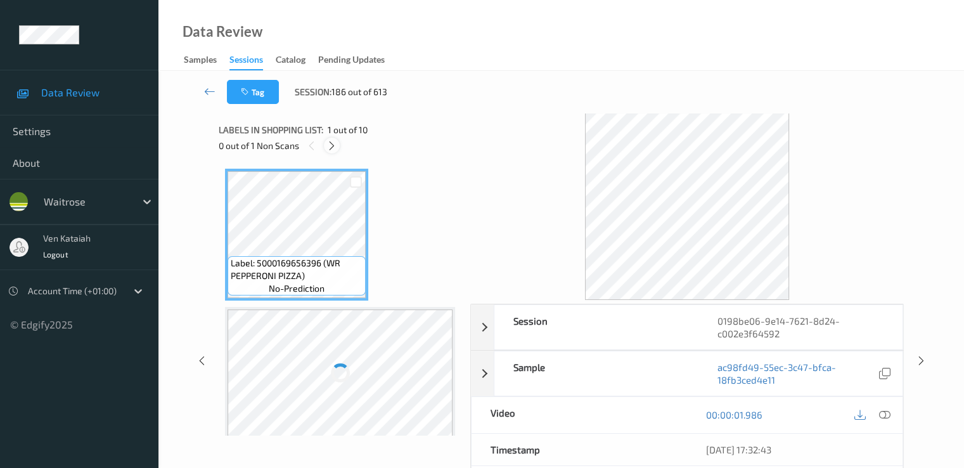
click at [340, 145] on div at bounding box center [332, 146] width 16 height 16
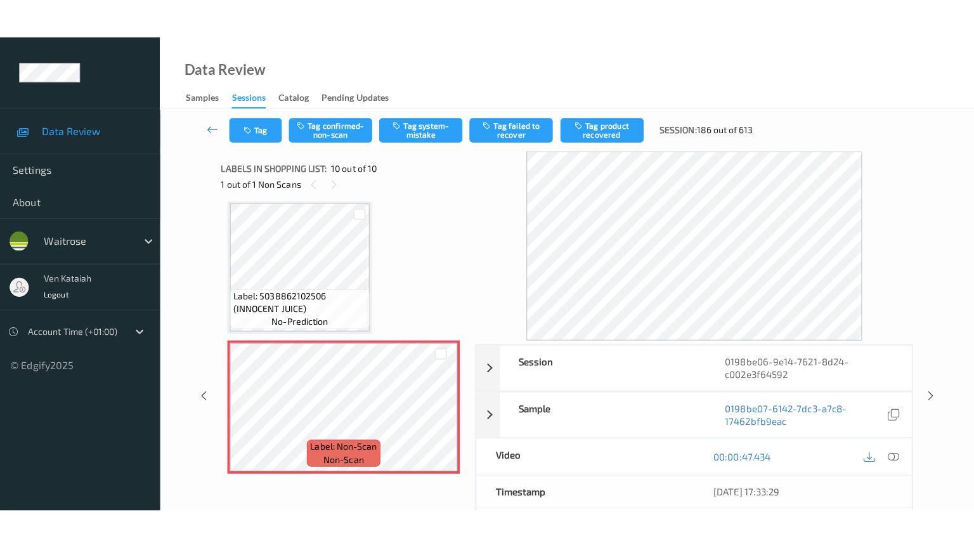
scroll to position [1115, 0]
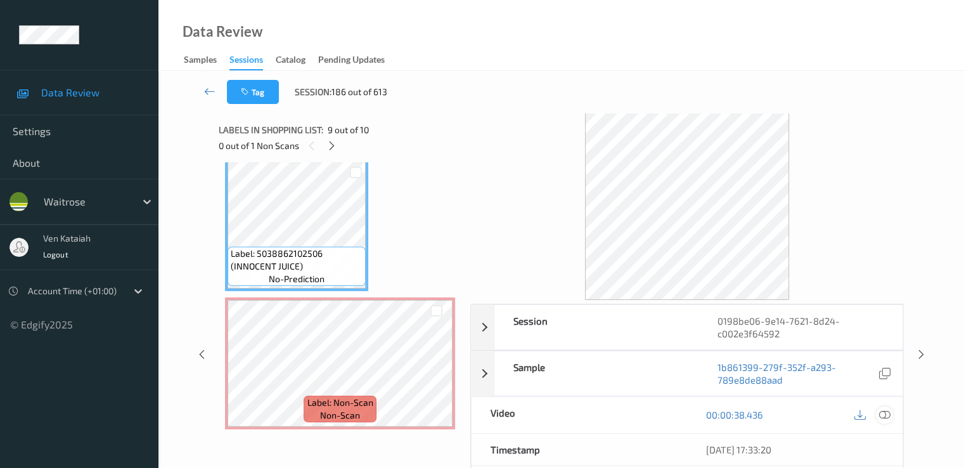
click at [885, 411] on icon at bounding box center [884, 414] width 11 height 11
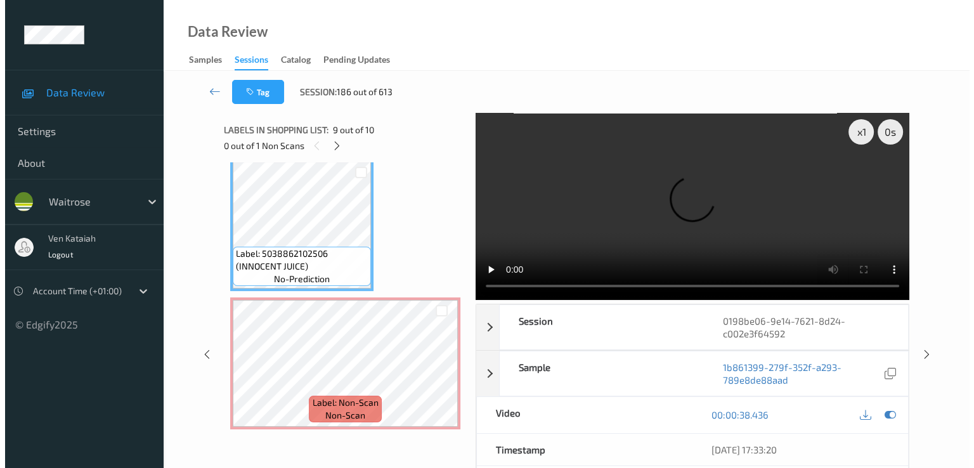
scroll to position [1035, 0]
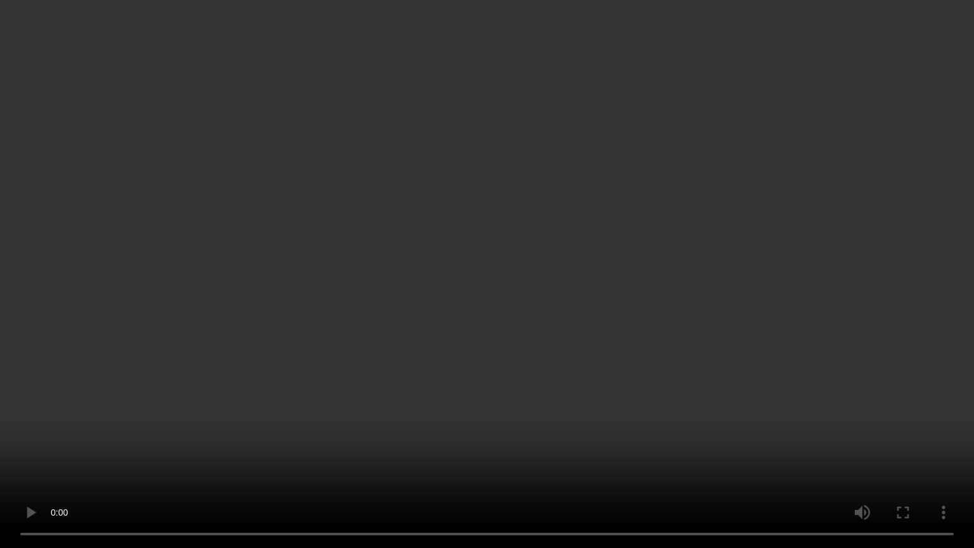
click at [529, 401] on video at bounding box center [487, 274] width 974 height 548
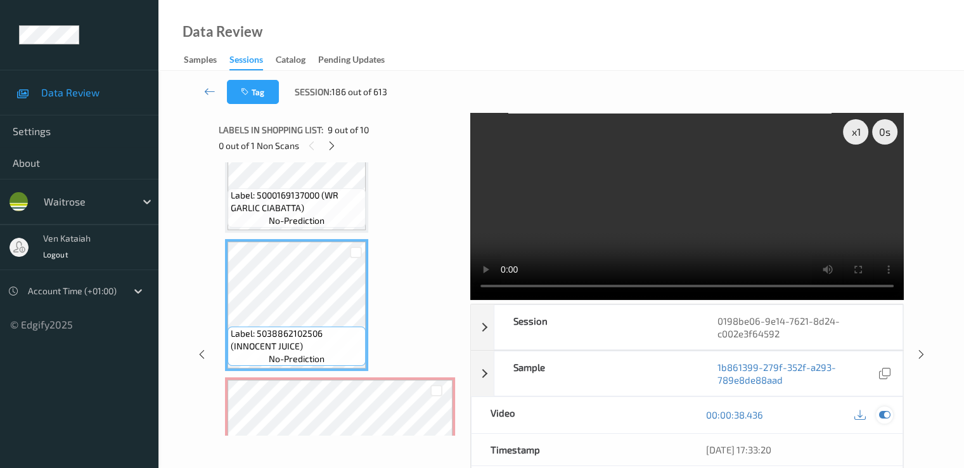
click at [886, 411] on icon at bounding box center [884, 414] width 11 height 11
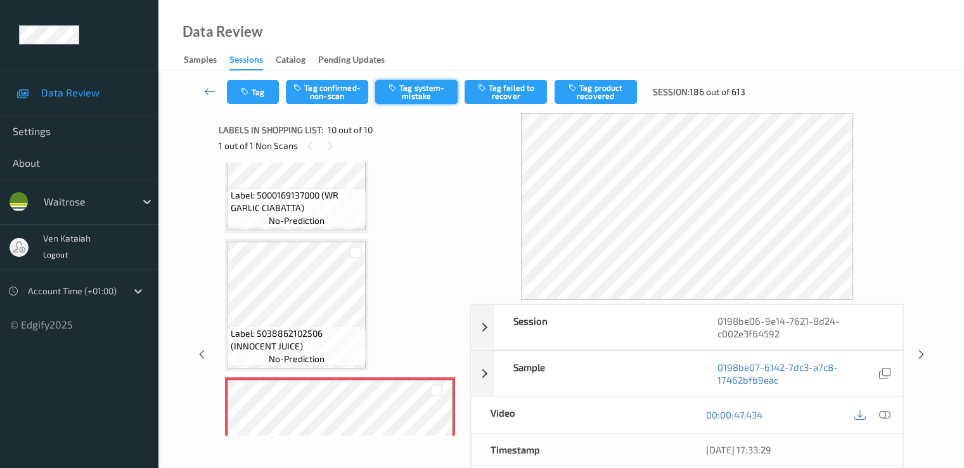
click at [421, 92] on button "Tag system-mistake" at bounding box center [416, 92] width 82 height 24
click at [420, 89] on button "Tag system-mistake" at bounding box center [416, 92] width 82 height 24
click at [251, 93] on icon "button" at bounding box center [246, 92] width 11 height 9
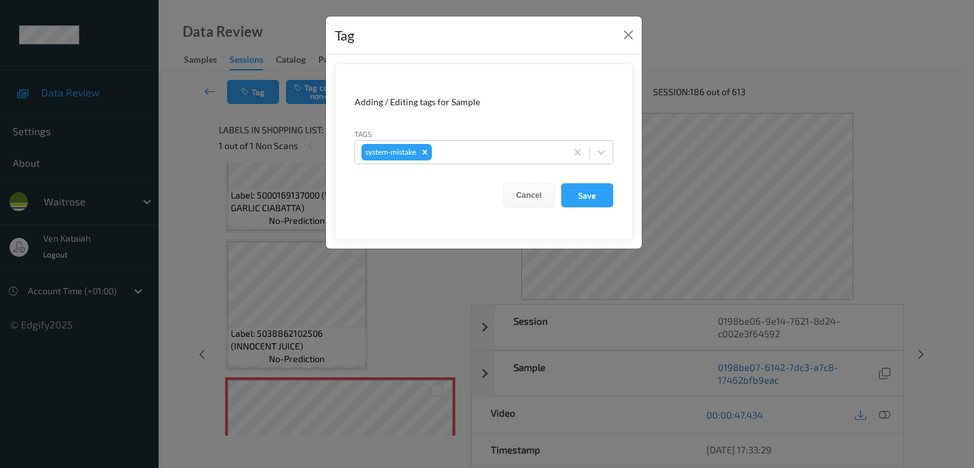
click at [480, 137] on div "Tags system-mistake" at bounding box center [483, 145] width 259 height 37
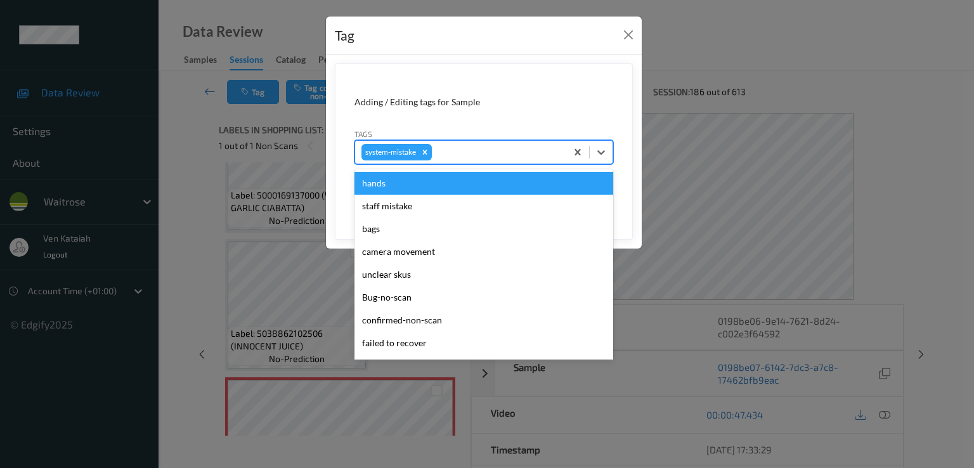
click at [465, 152] on div at bounding box center [497, 152] width 126 height 15
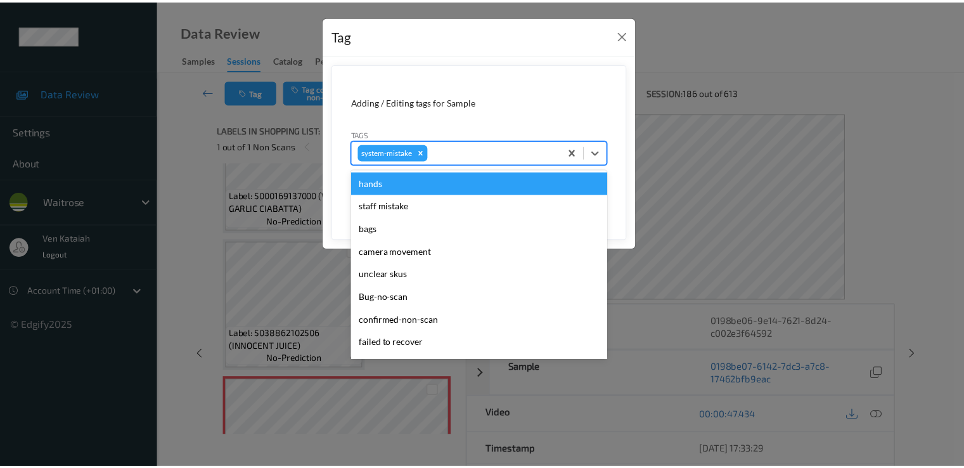
scroll to position [271, 0]
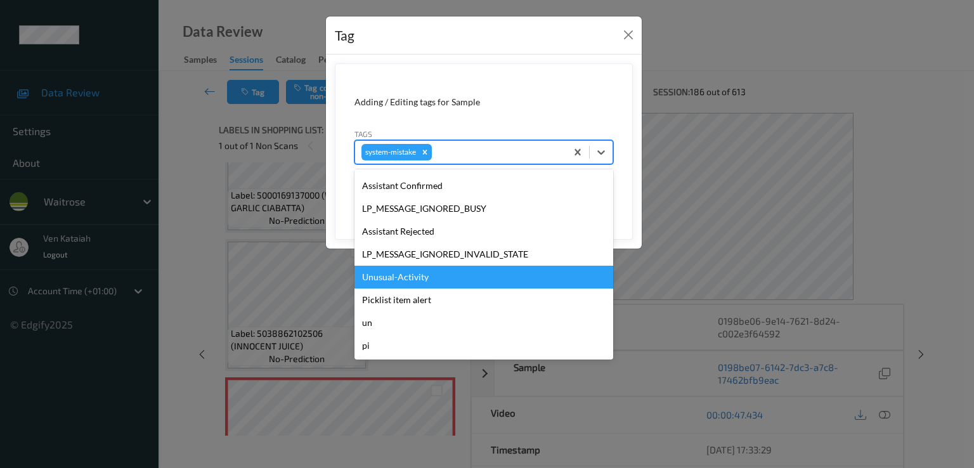
click at [409, 283] on div "Unusual-Activity" at bounding box center [483, 277] width 259 height 23
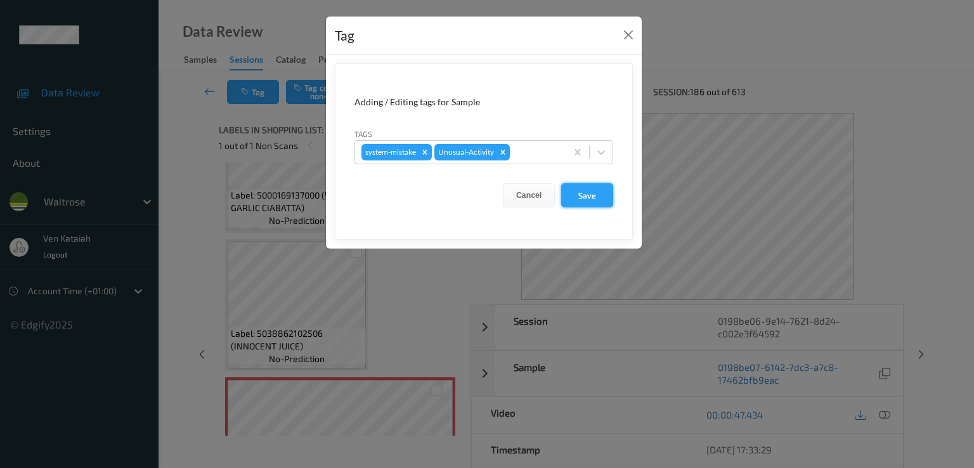
click at [588, 201] on button "Save" at bounding box center [587, 195] width 52 height 24
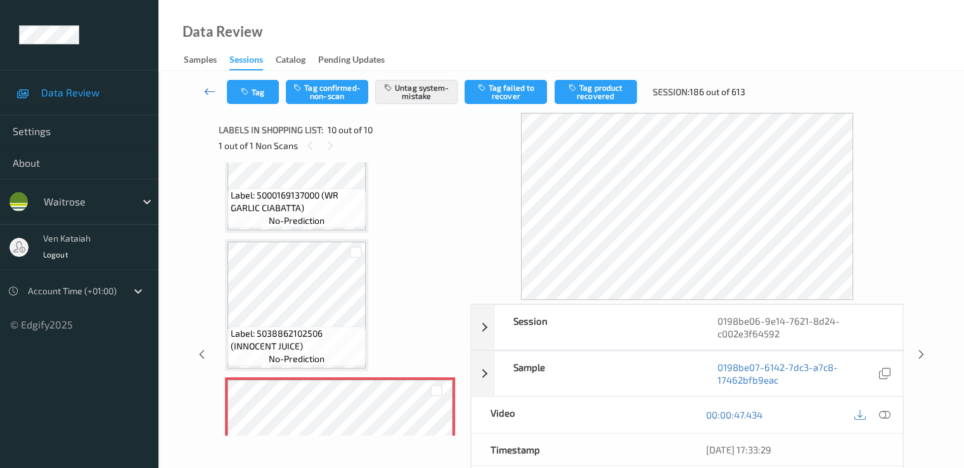
click at [204, 80] on link at bounding box center [210, 92] width 34 height 24
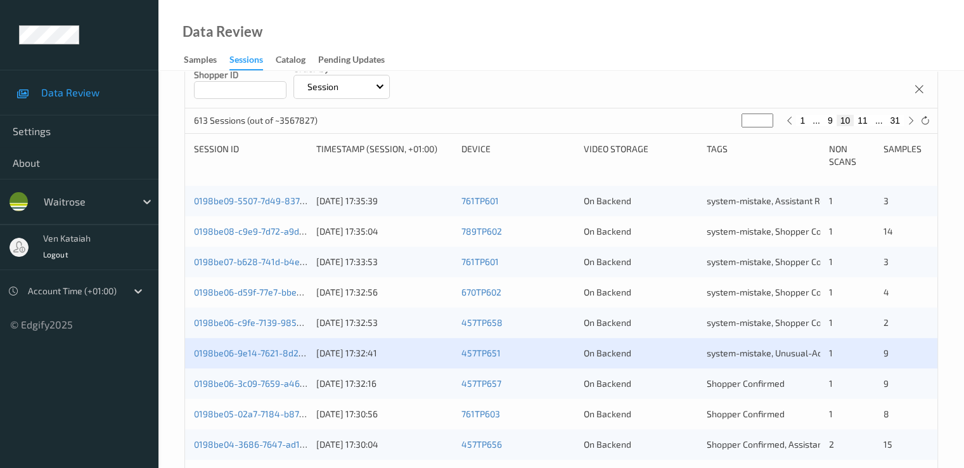
scroll to position [380, 0]
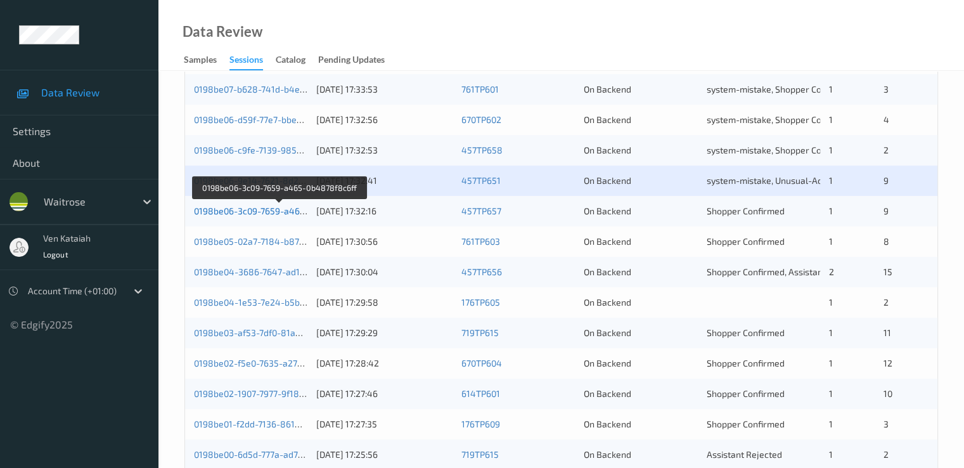
click at [278, 208] on link "0198be06-3c09-7659-a465-0b4878f8c6ff" at bounding box center [279, 210] width 171 height 11
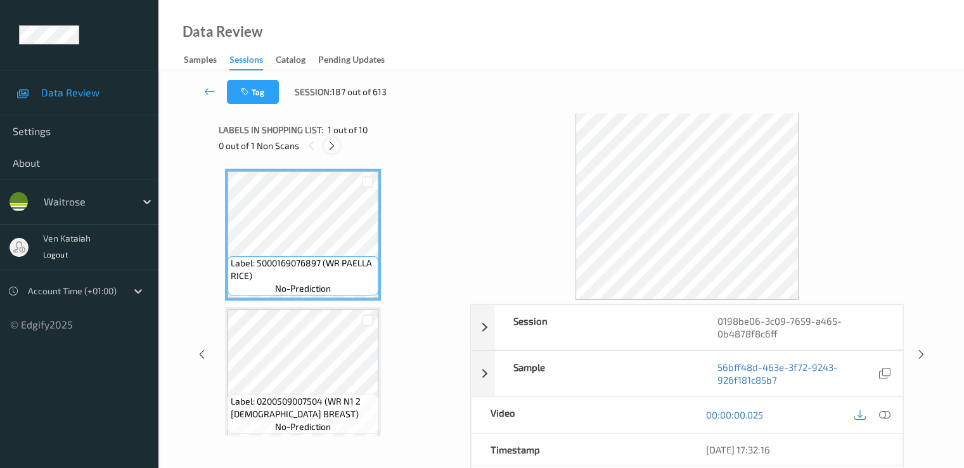
click at [330, 143] on icon at bounding box center [332, 145] width 11 height 11
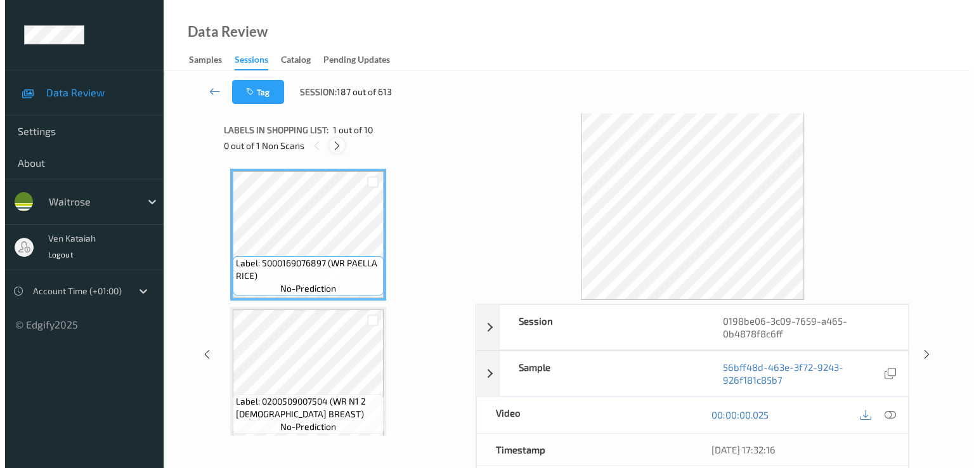
scroll to position [1112, 0]
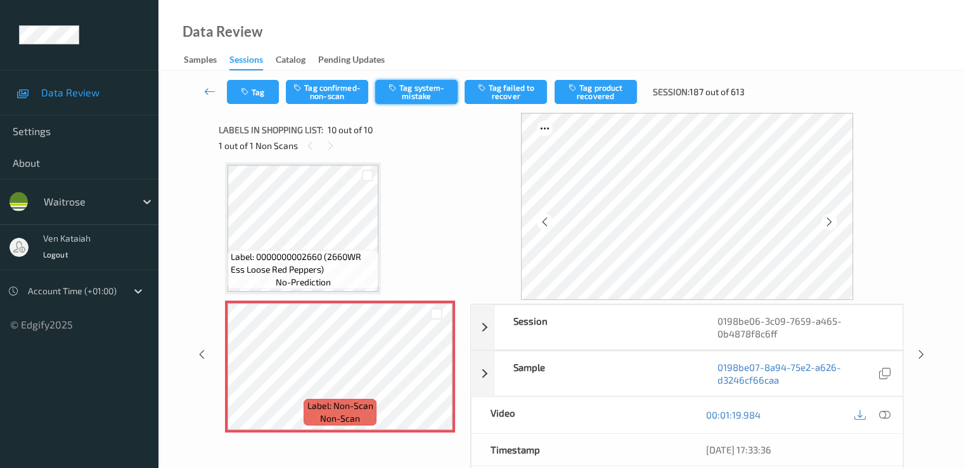
click at [417, 94] on button "Tag system-mistake" at bounding box center [416, 92] width 82 height 24
click at [269, 86] on button "Tag" at bounding box center [253, 92] width 52 height 24
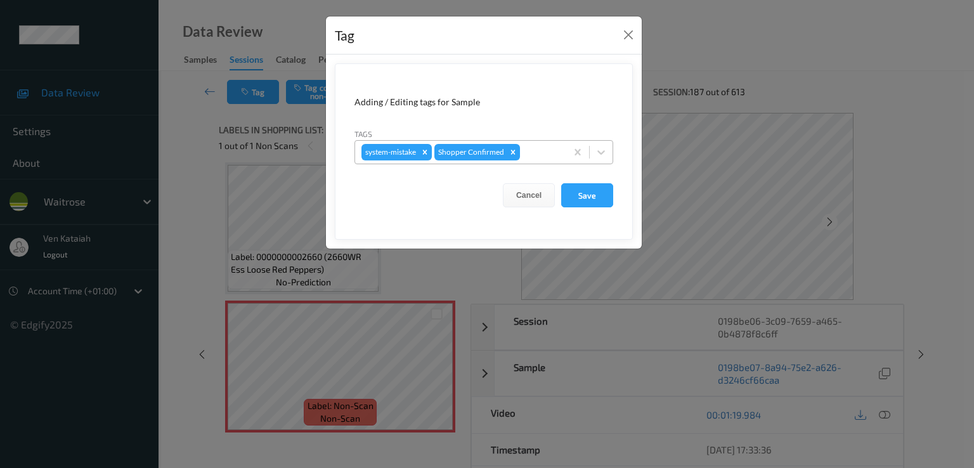
click at [543, 147] on div at bounding box center [540, 152] width 37 height 15
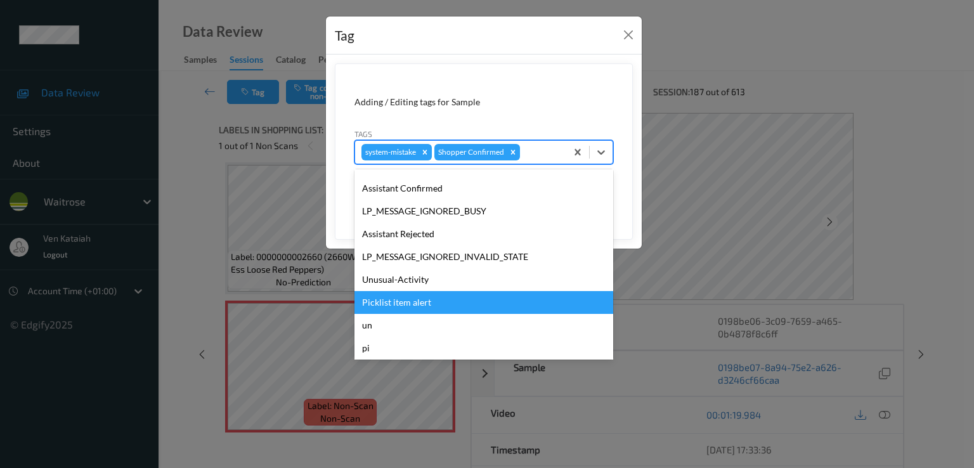
scroll to position [249, 0]
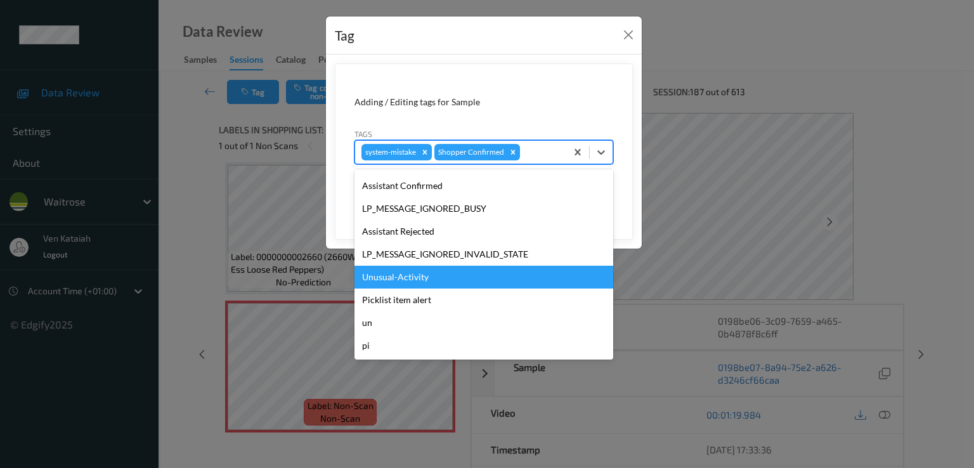
click at [429, 285] on div "Unusual-Activity" at bounding box center [483, 277] width 259 height 23
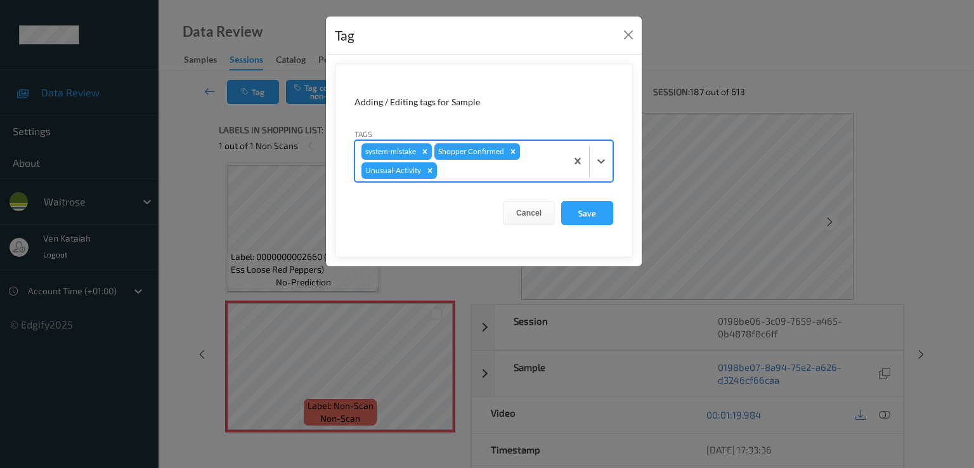
click at [483, 176] on div at bounding box center [499, 170] width 120 height 15
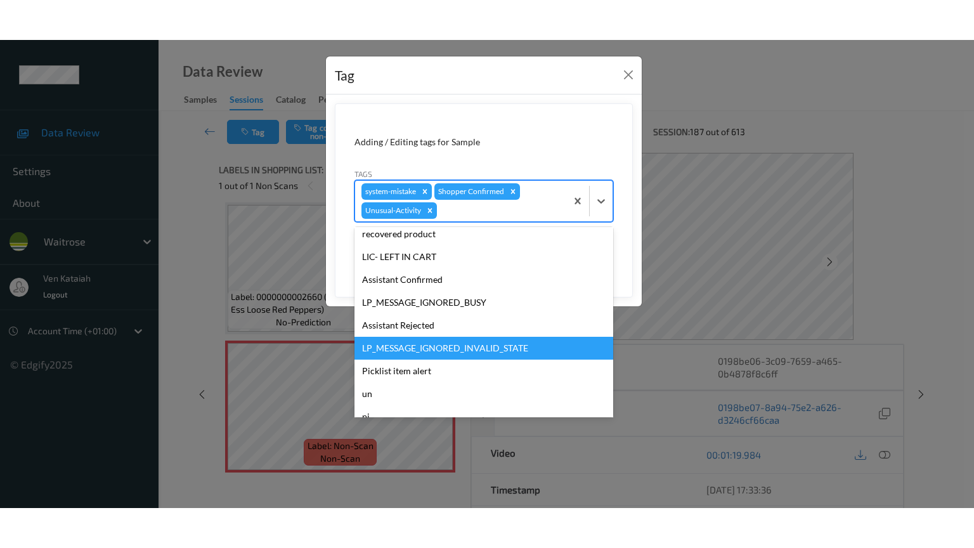
scroll to position [226, 0]
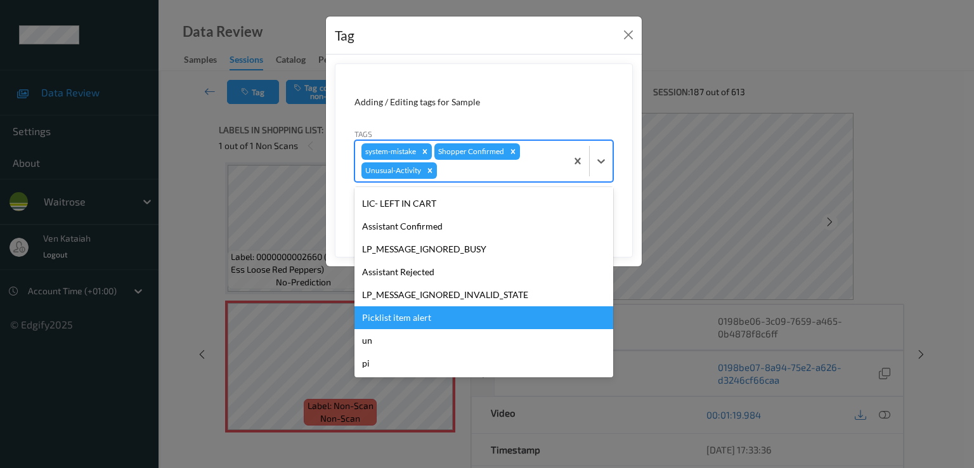
click at [414, 320] on div "Picklist item alert" at bounding box center [483, 317] width 259 height 23
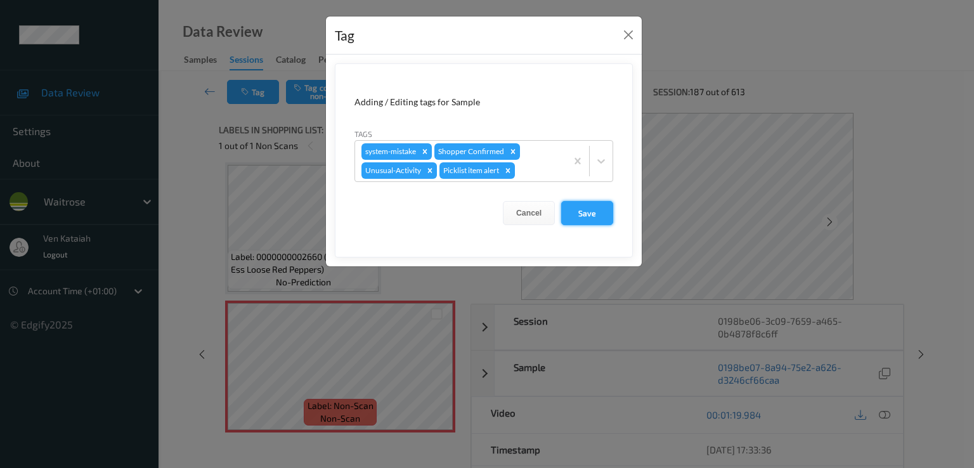
click at [571, 216] on button "Save" at bounding box center [587, 213] width 52 height 24
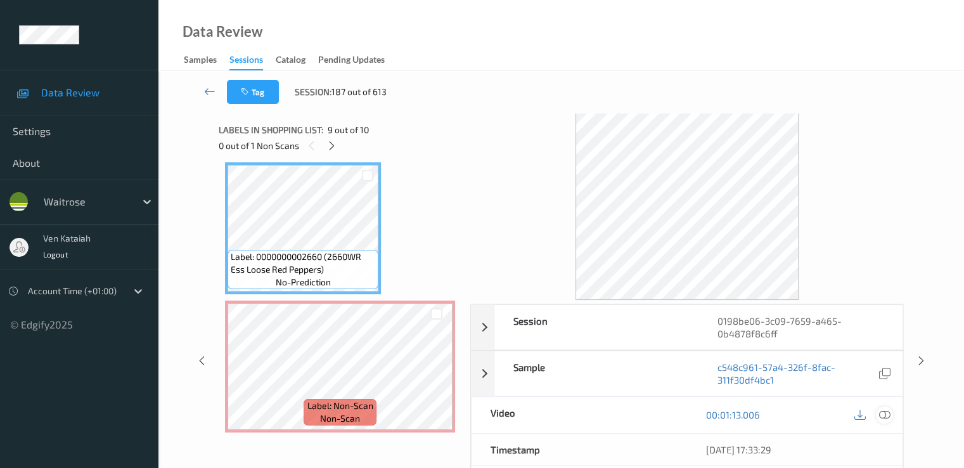
click at [879, 414] on icon at bounding box center [884, 414] width 11 height 11
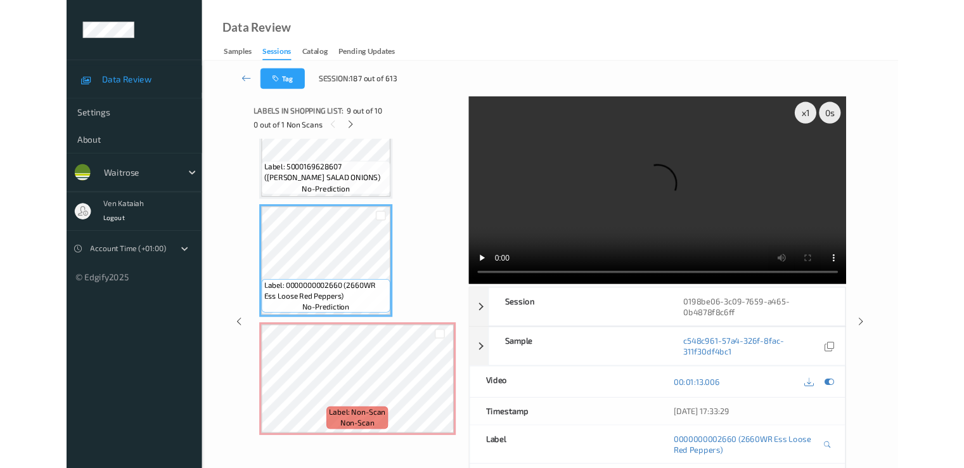
scroll to position [1035, 0]
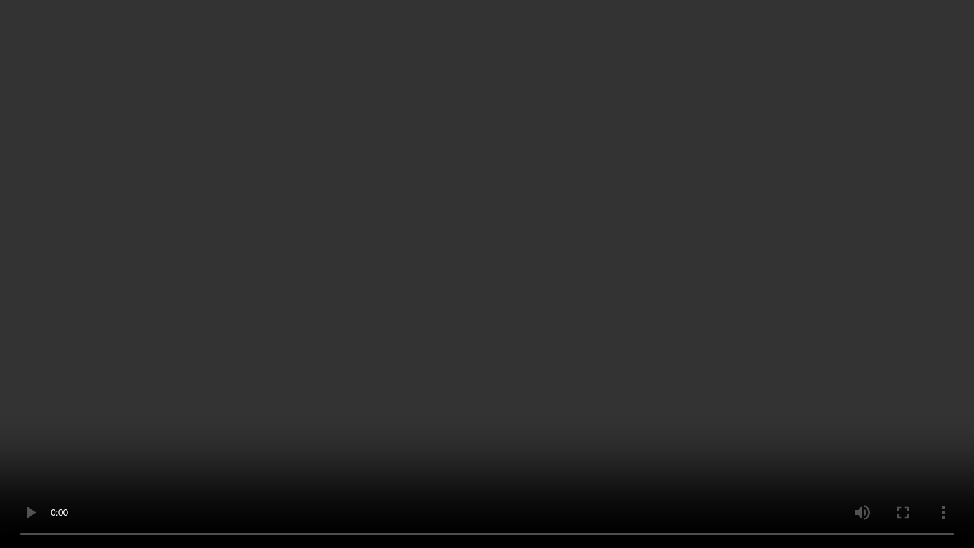
click at [724, 429] on video at bounding box center [487, 274] width 974 height 548
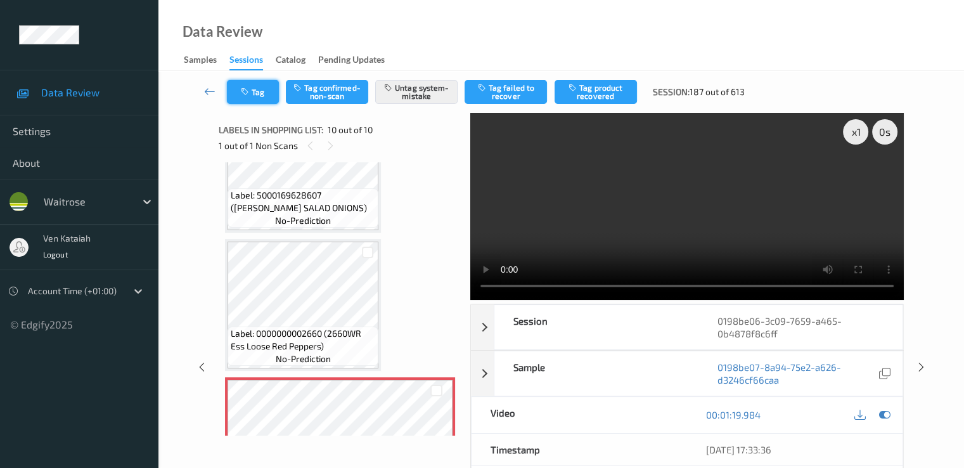
click at [238, 99] on button "Tag" at bounding box center [253, 92] width 52 height 24
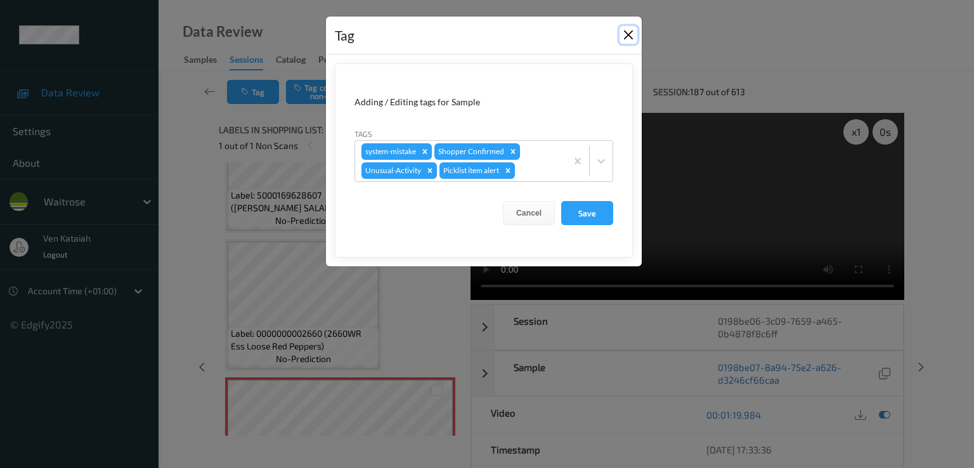
click at [636, 30] on button "Close" at bounding box center [628, 35] width 18 height 18
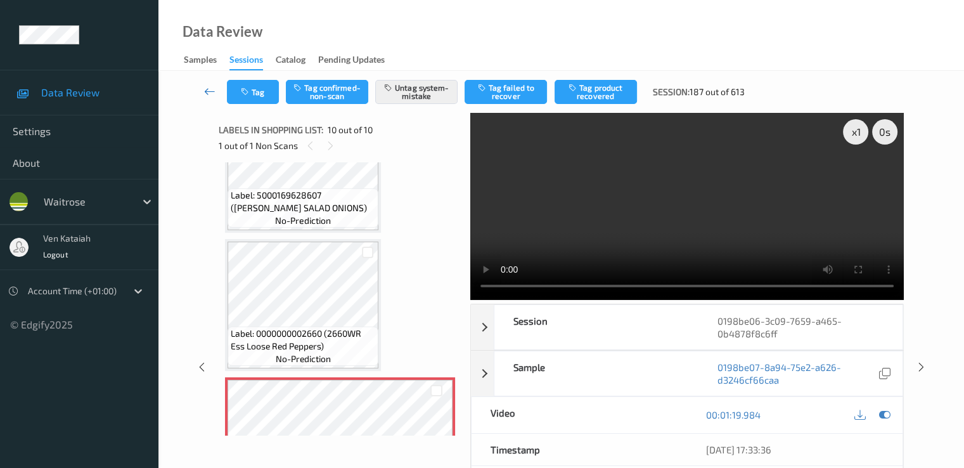
click at [211, 84] on link at bounding box center [210, 92] width 34 height 24
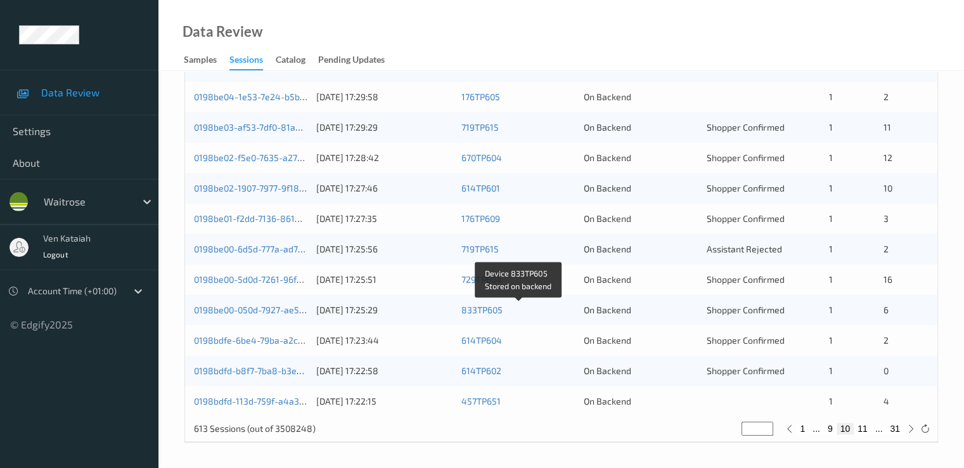
scroll to position [332, 0]
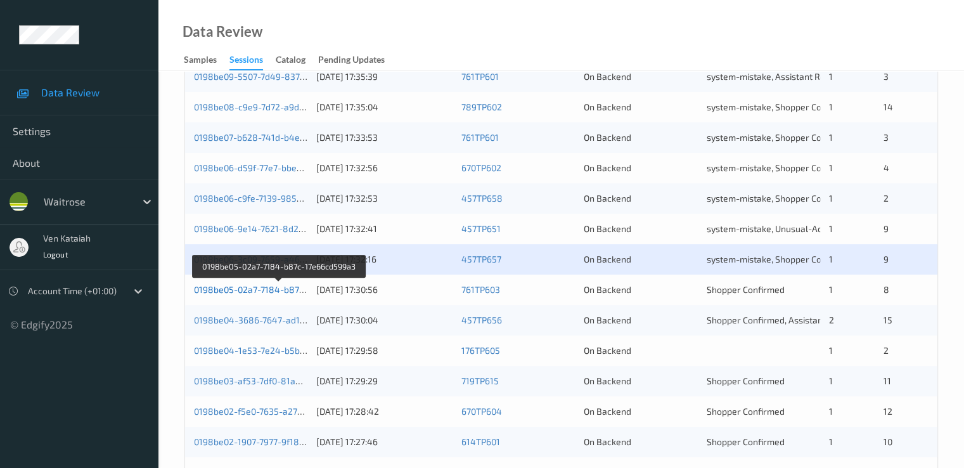
click at [277, 292] on link "0198be05-02a7-7184-b87c-17e66cd599a3" at bounding box center [280, 289] width 172 height 11
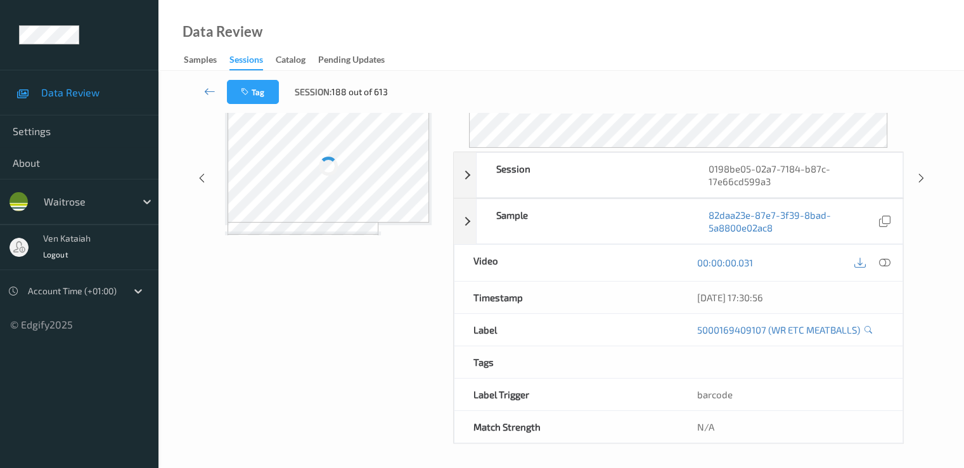
scroll to position [152, 0]
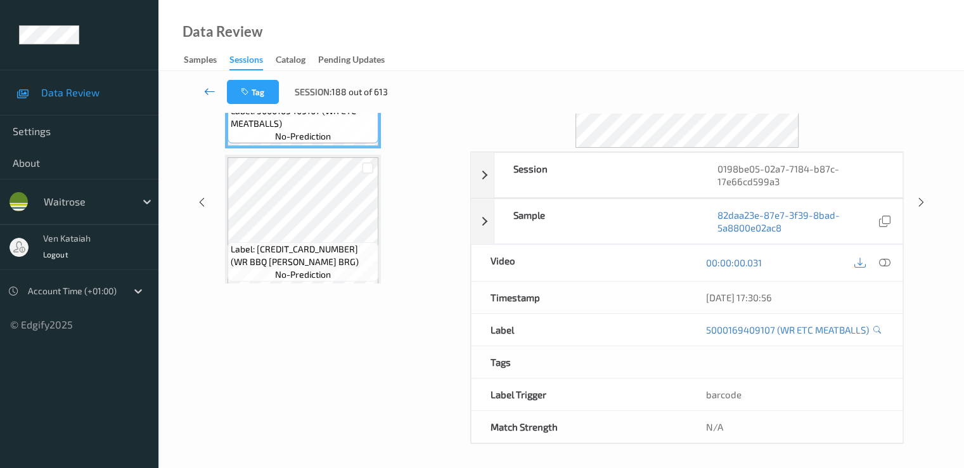
click at [198, 93] on link at bounding box center [210, 92] width 34 height 24
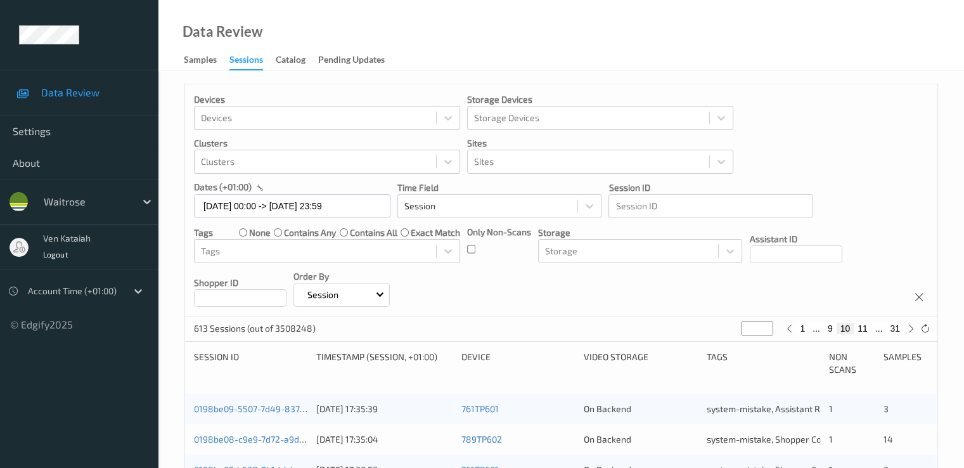
scroll to position [254, 0]
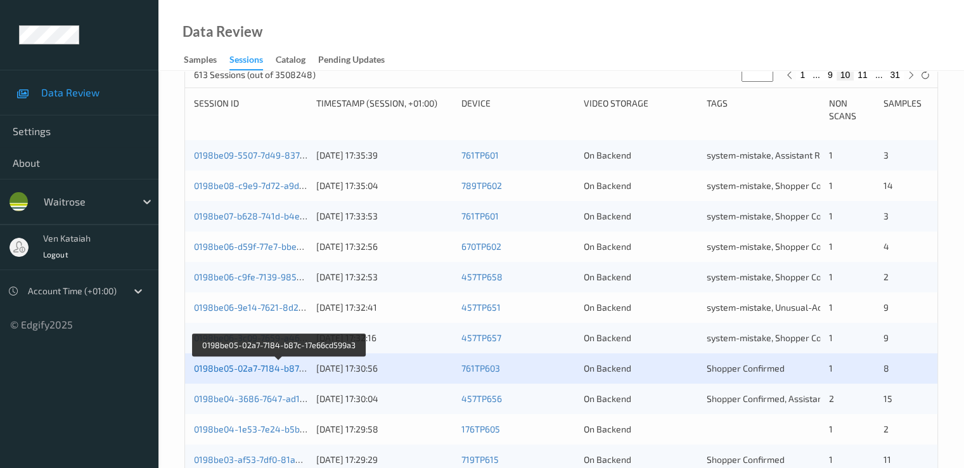
click at [259, 365] on link "0198be05-02a7-7184-b87c-17e66cd599a3" at bounding box center [280, 368] width 172 height 11
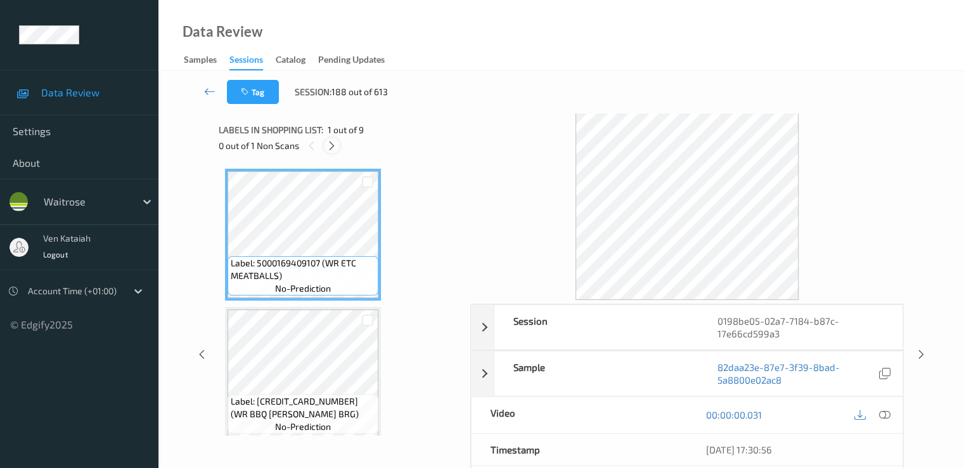
click at [330, 145] on icon at bounding box center [332, 145] width 11 height 11
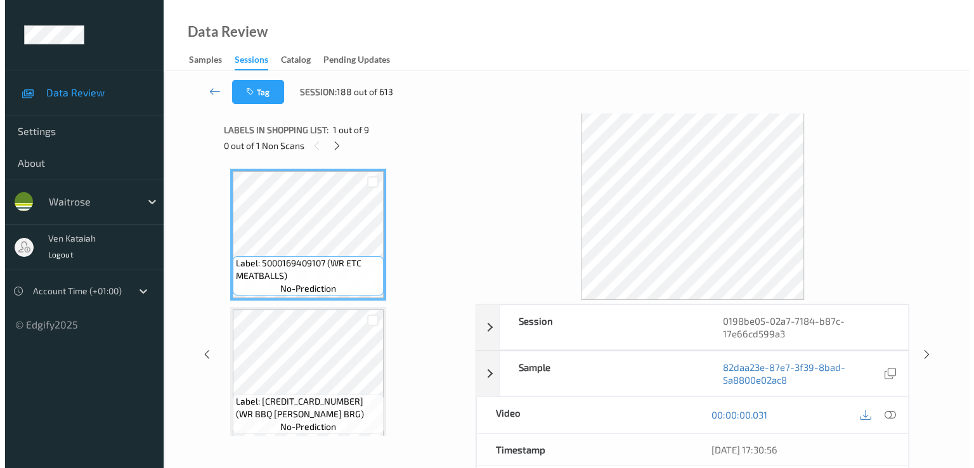
scroll to position [697, 0]
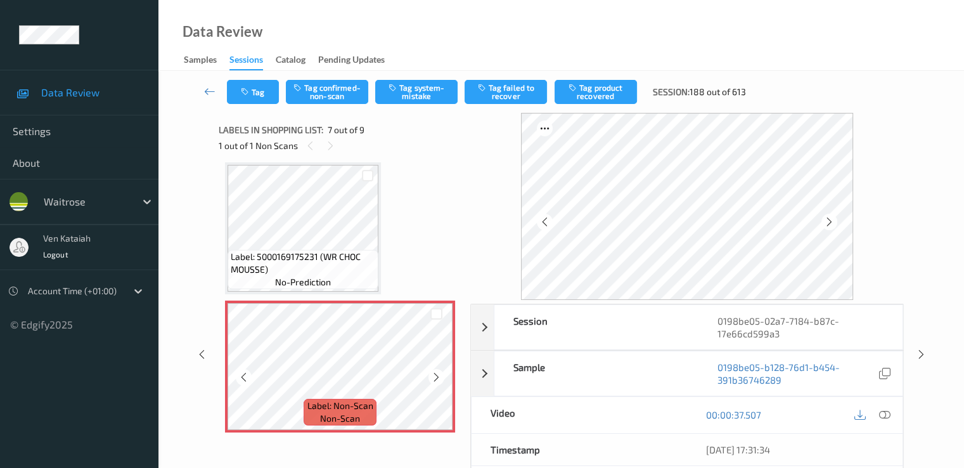
click at [439, 376] on icon at bounding box center [436, 377] width 11 height 11
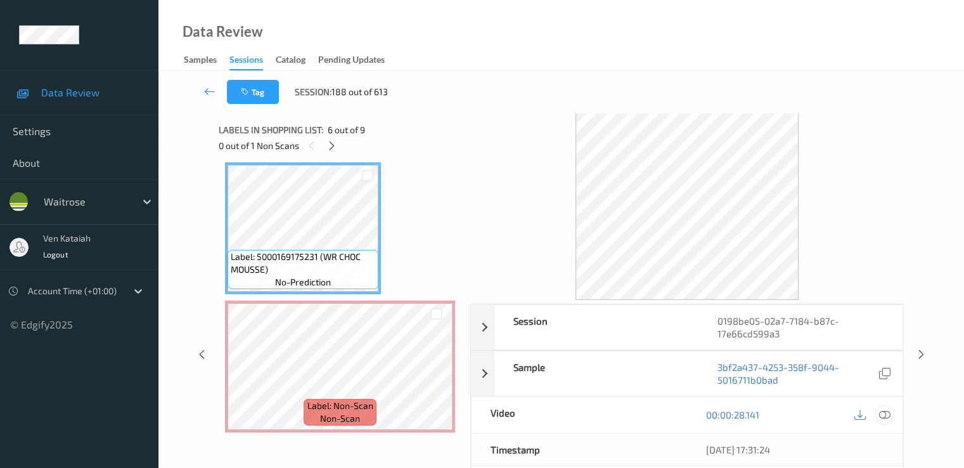
click at [882, 413] on icon at bounding box center [884, 414] width 11 height 11
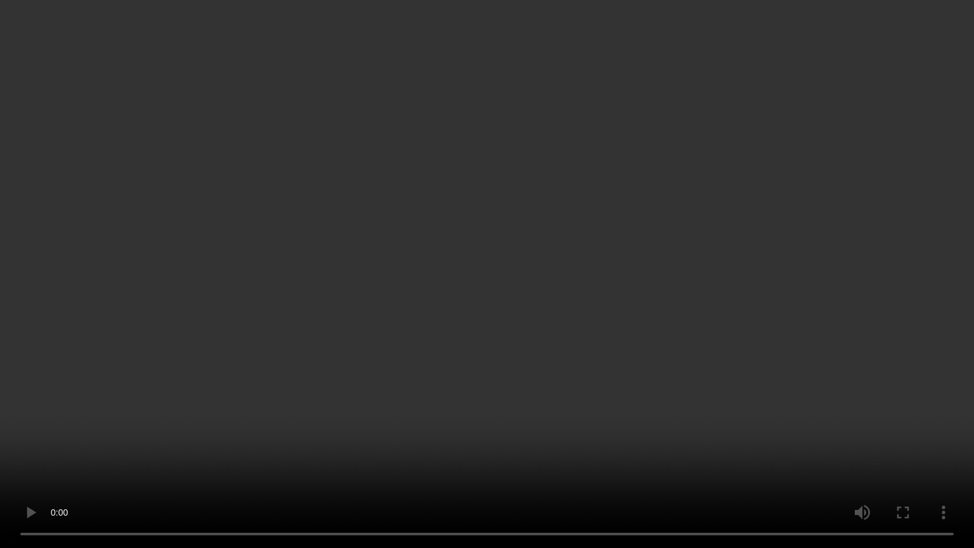
click at [577, 387] on video at bounding box center [487, 274] width 974 height 548
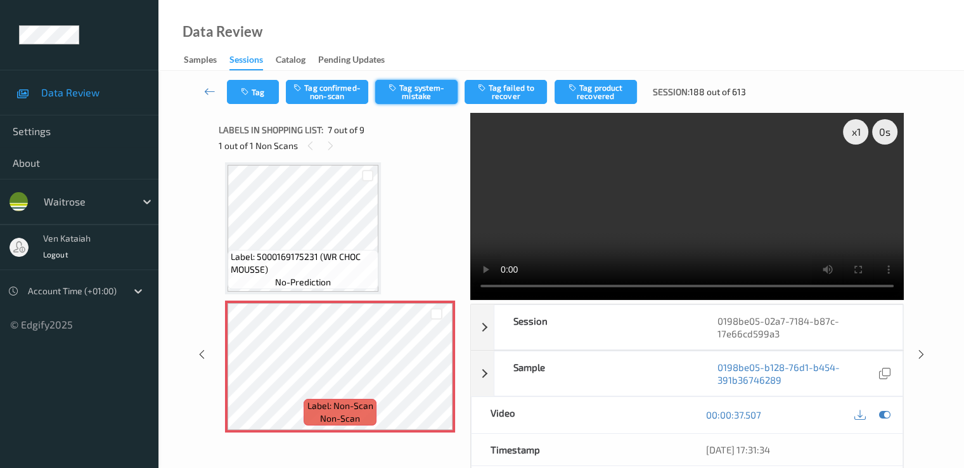
click at [398, 91] on icon "button" at bounding box center [394, 87] width 11 height 9
click at [267, 95] on button "Tag" at bounding box center [253, 92] width 52 height 24
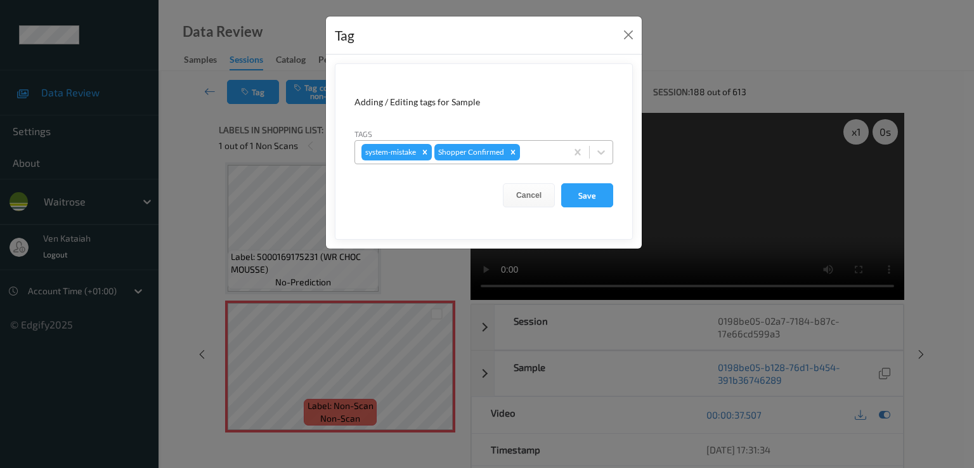
click at [533, 148] on div at bounding box center [540, 152] width 37 height 15
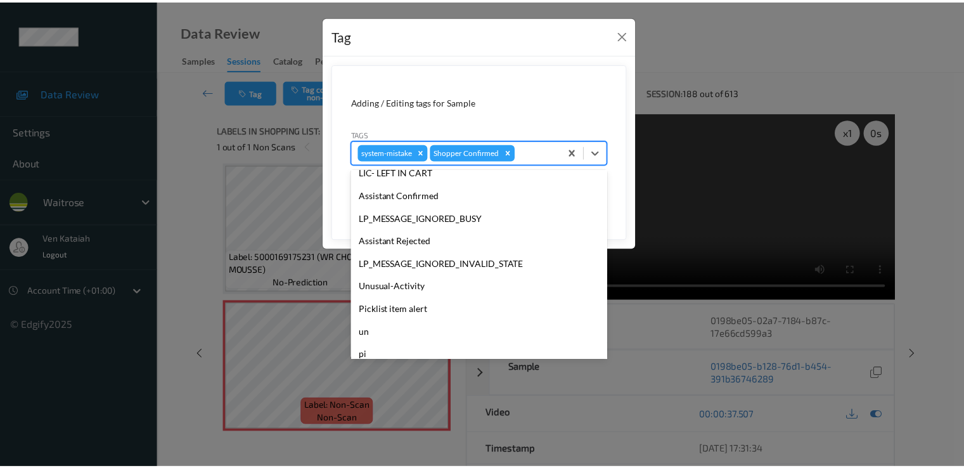
scroll to position [249, 0]
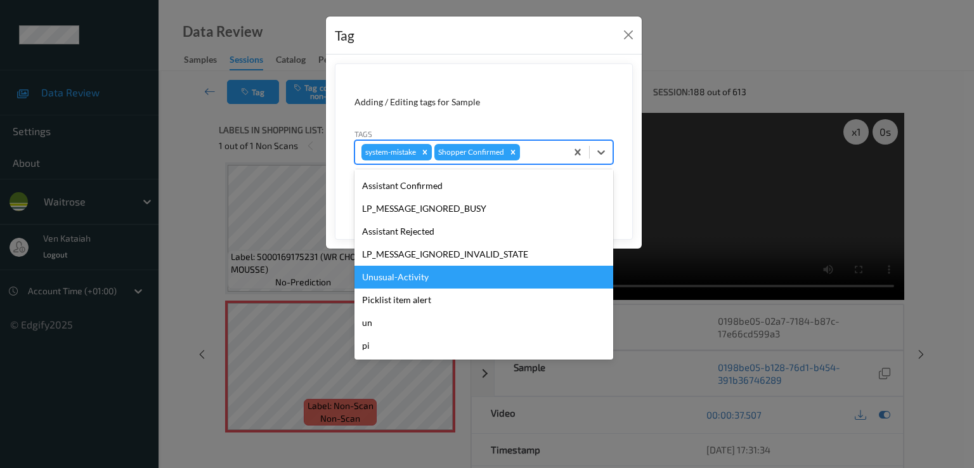
click at [425, 272] on div "Unusual-Activity" at bounding box center [483, 277] width 259 height 23
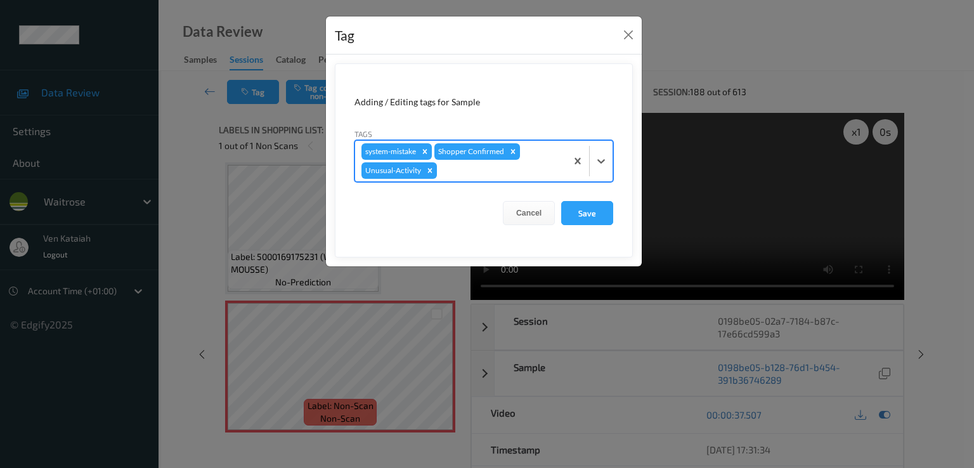
click at [482, 171] on div at bounding box center [499, 170] width 120 height 15
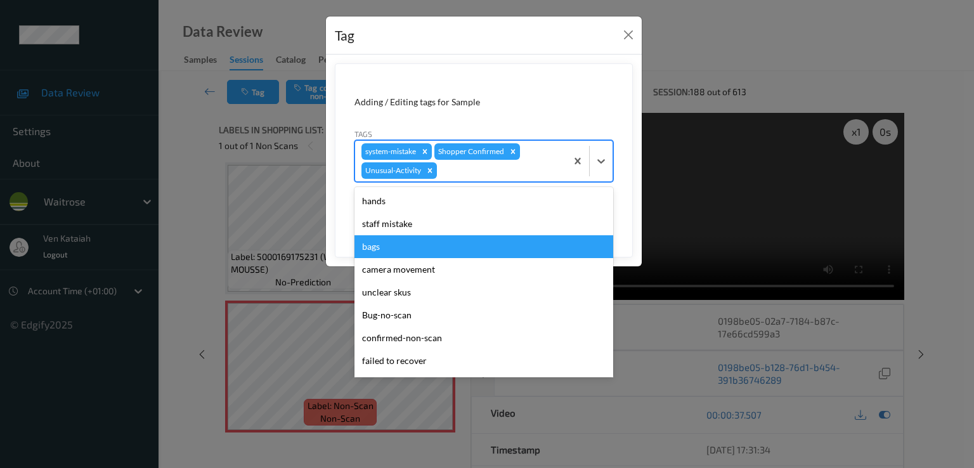
click at [381, 250] on div "bags" at bounding box center [483, 246] width 259 height 23
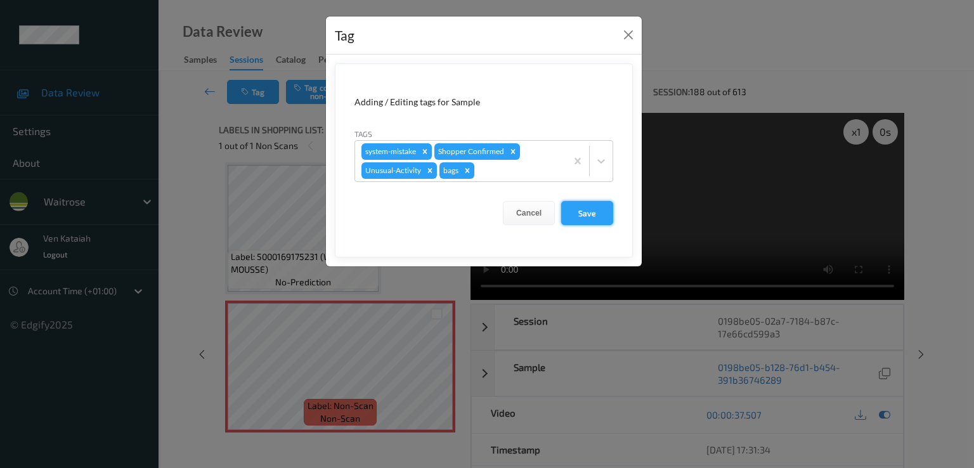
click at [574, 219] on button "Save" at bounding box center [587, 213] width 52 height 24
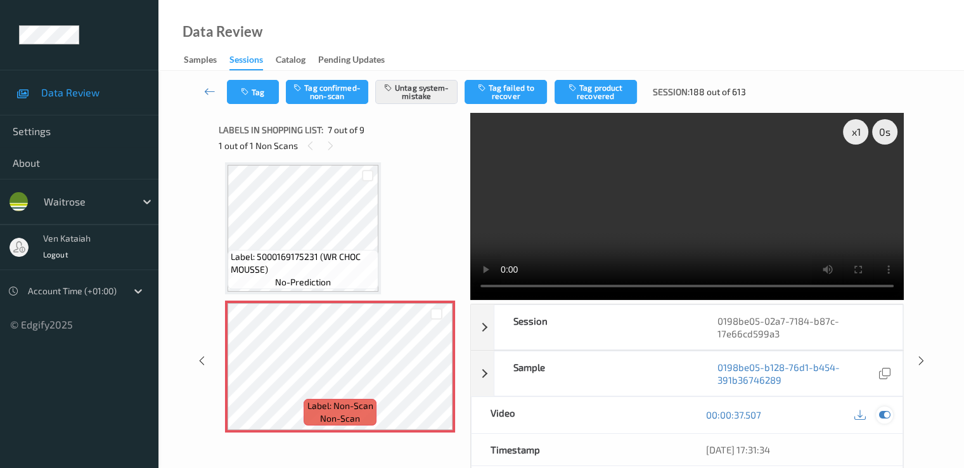
click at [885, 409] on icon at bounding box center [884, 414] width 11 height 11
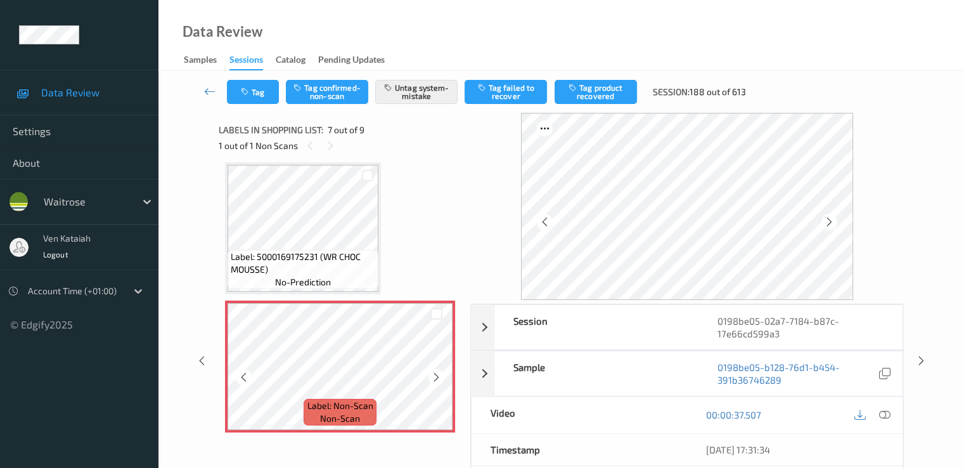
scroll to position [824, 0]
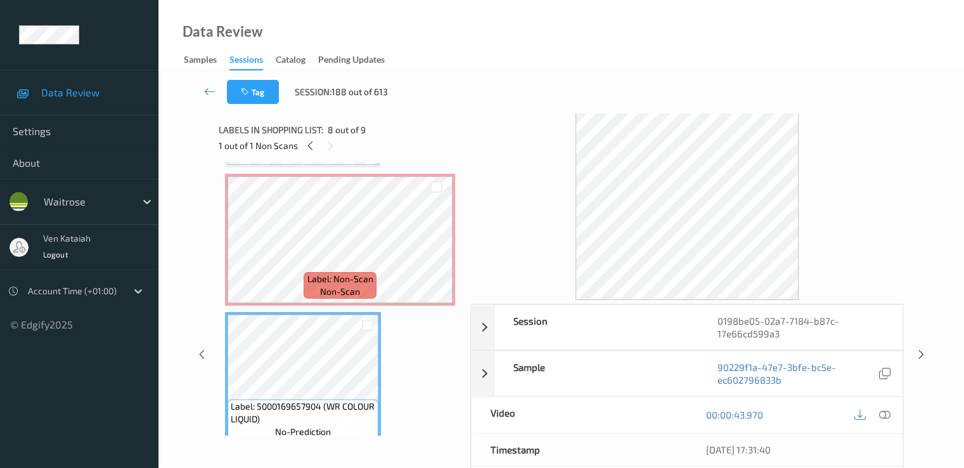
drag, startPoint x: 207, startPoint y: 92, endPoint x: 316, endPoint y: 18, distance: 131.5
click at [207, 91] on icon at bounding box center [209, 91] width 11 height 13
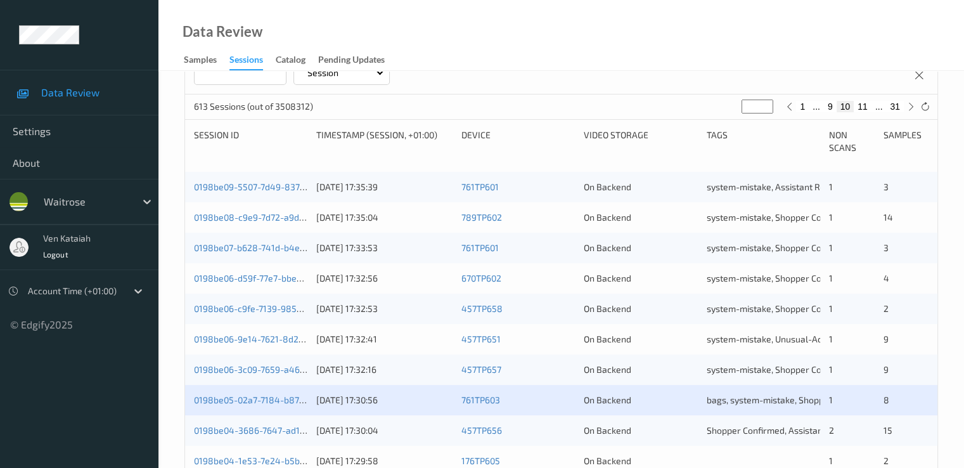
scroll to position [380, 0]
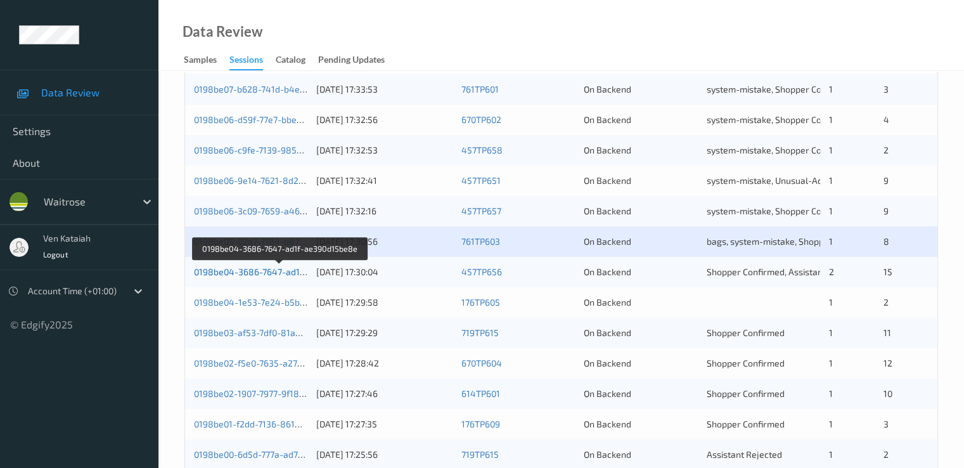
click at [280, 271] on link "0198be04-3686-7647-ad1f-ae390d15be8e" at bounding box center [280, 271] width 173 height 11
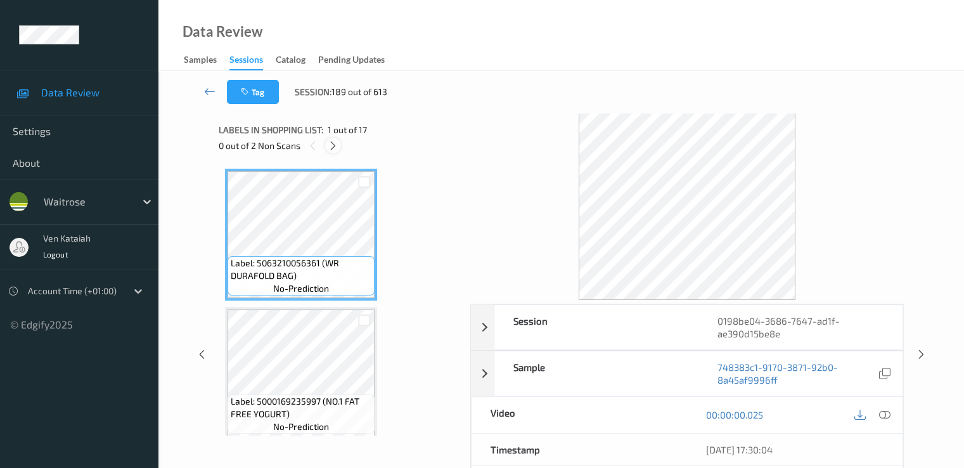
click at [335, 143] on icon at bounding box center [333, 145] width 11 height 11
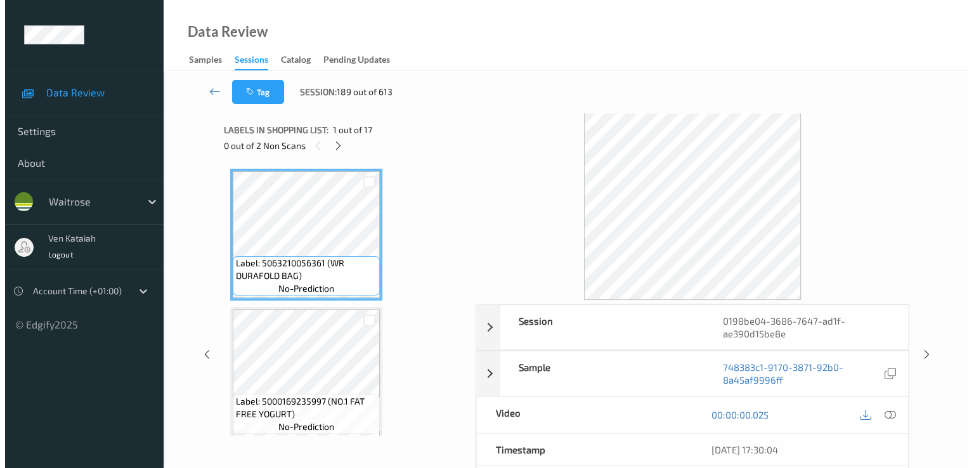
scroll to position [1527, 0]
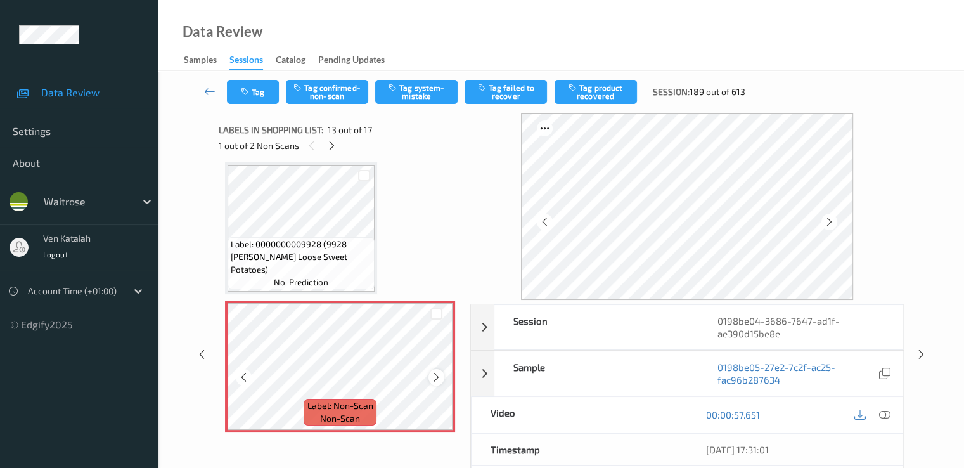
click at [431, 378] on icon at bounding box center [436, 377] width 11 height 11
click at [417, 98] on button "Tag system-mistake" at bounding box center [416, 92] width 82 height 24
click at [261, 102] on button "Tag" at bounding box center [253, 92] width 52 height 24
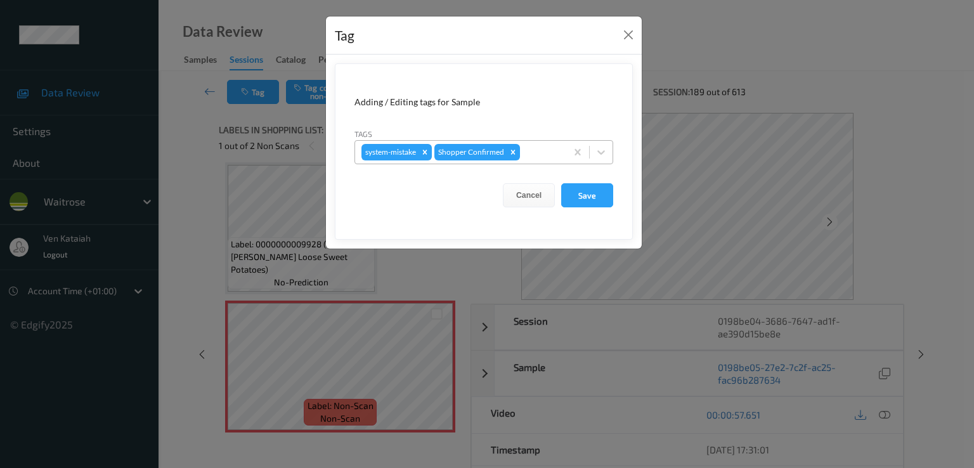
click at [538, 153] on div at bounding box center [540, 152] width 37 height 15
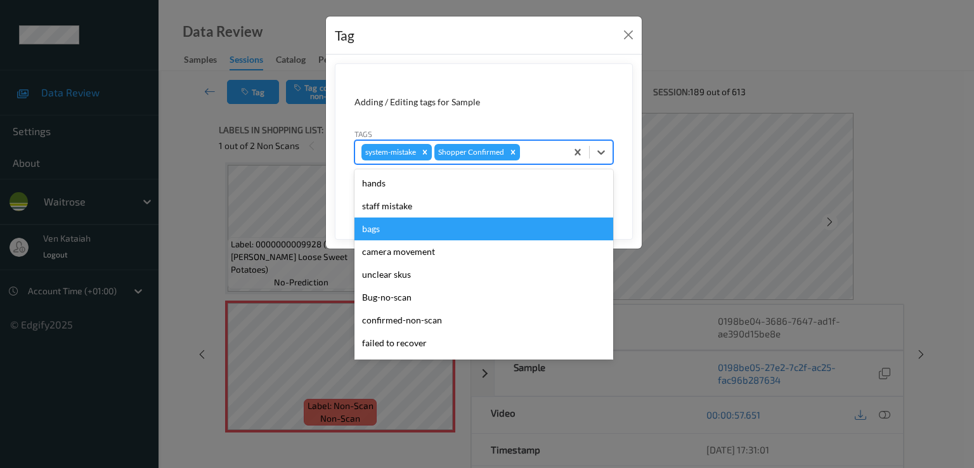
scroll to position [249, 0]
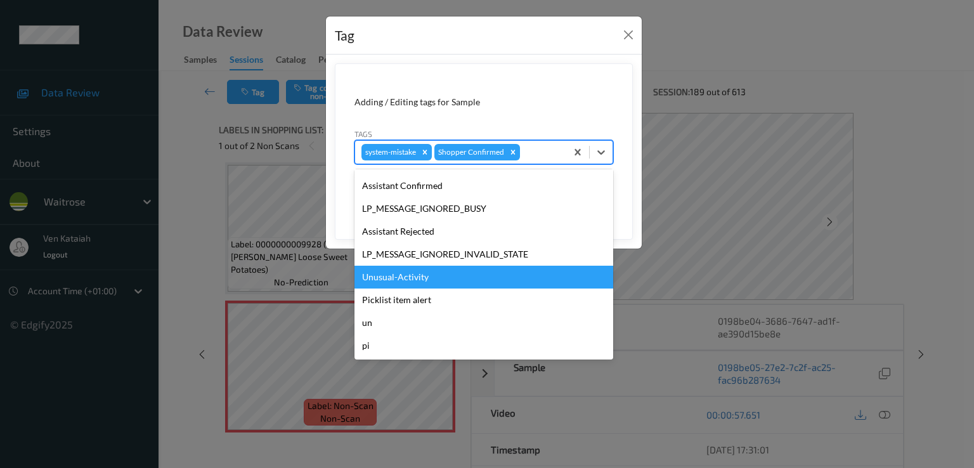
click at [405, 284] on div "Unusual-Activity" at bounding box center [483, 277] width 259 height 23
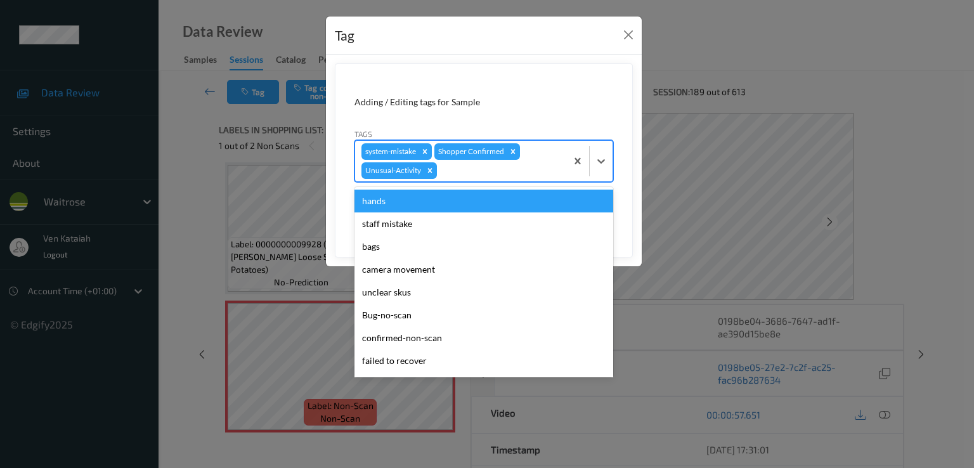
click at [532, 175] on div at bounding box center [499, 170] width 120 height 15
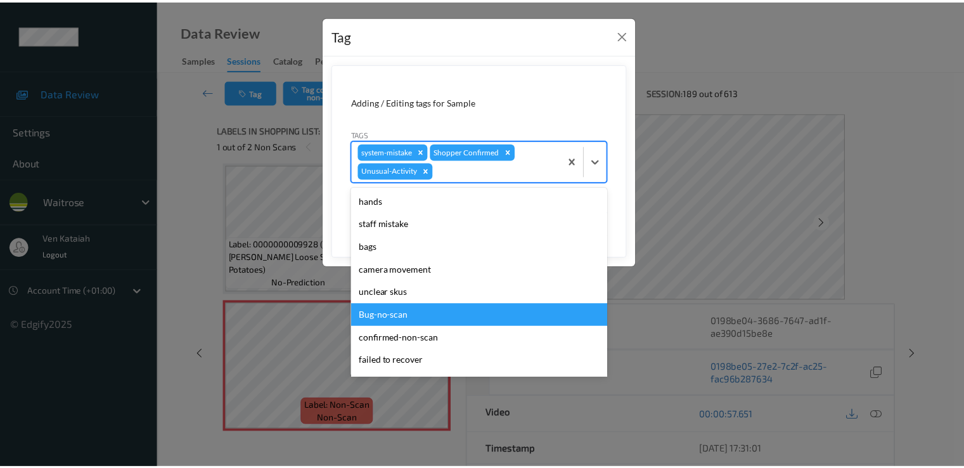
scroll to position [226, 0]
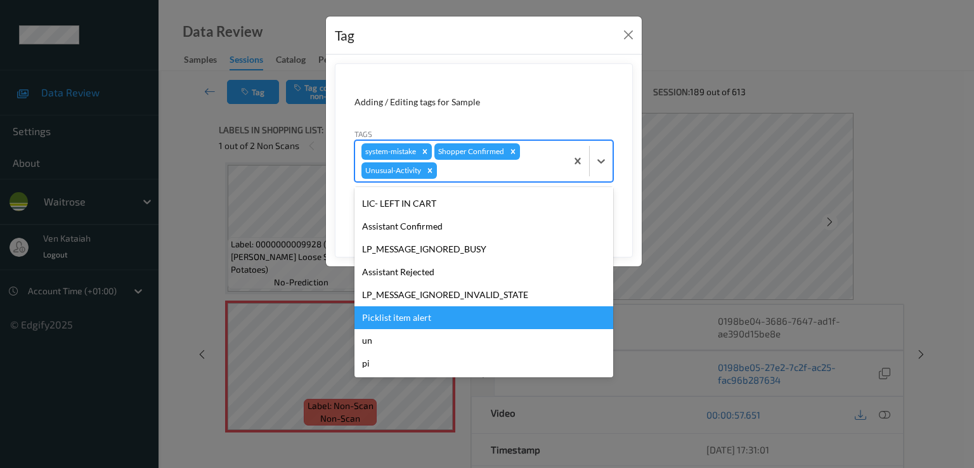
click at [401, 313] on div "Picklist item alert" at bounding box center [483, 317] width 259 height 23
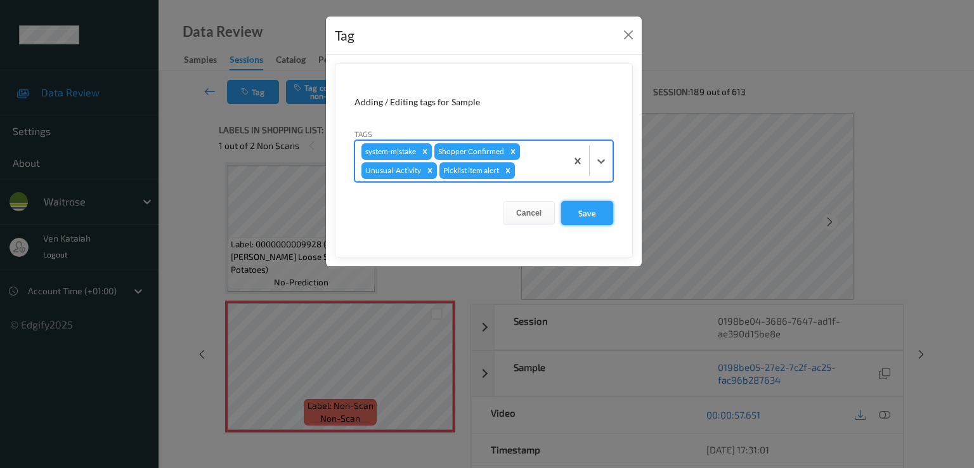
click at [591, 221] on button "Save" at bounding box center [587, 213] width 52 height 24
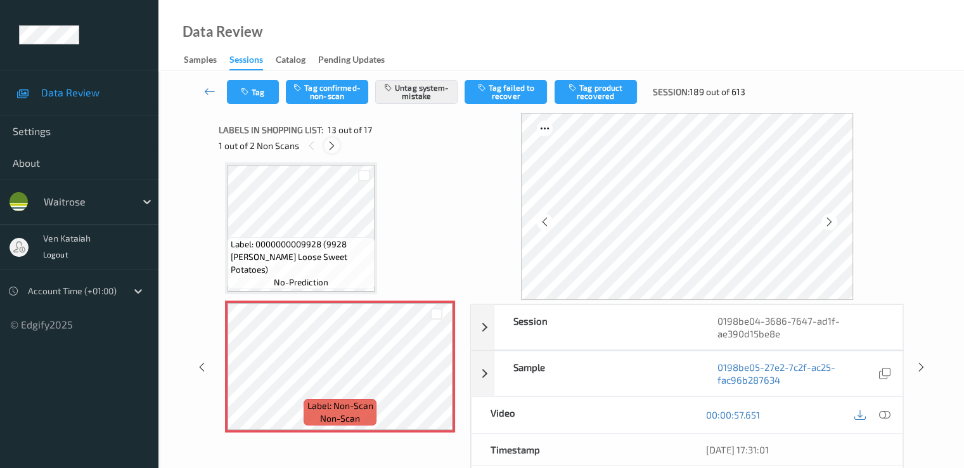
click at [332, 144] on icon at bounding box center [332, 145] width 11 height 11
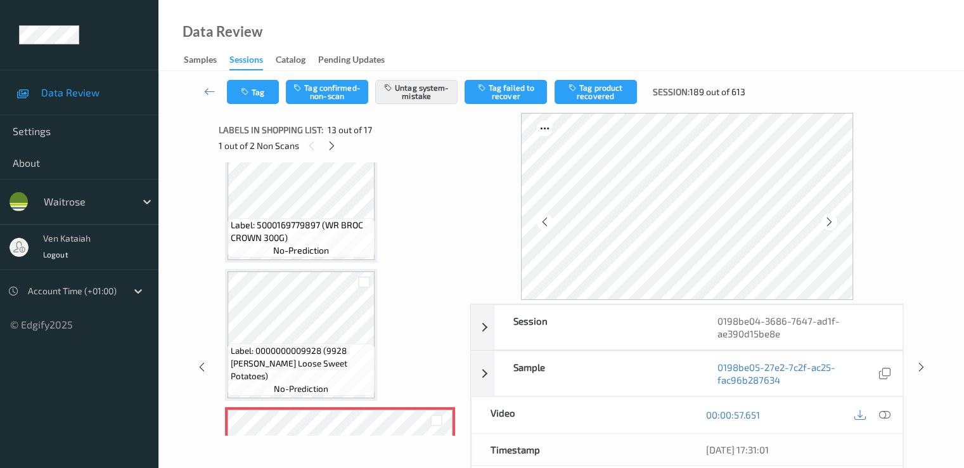
scroll to position [1411, 0]
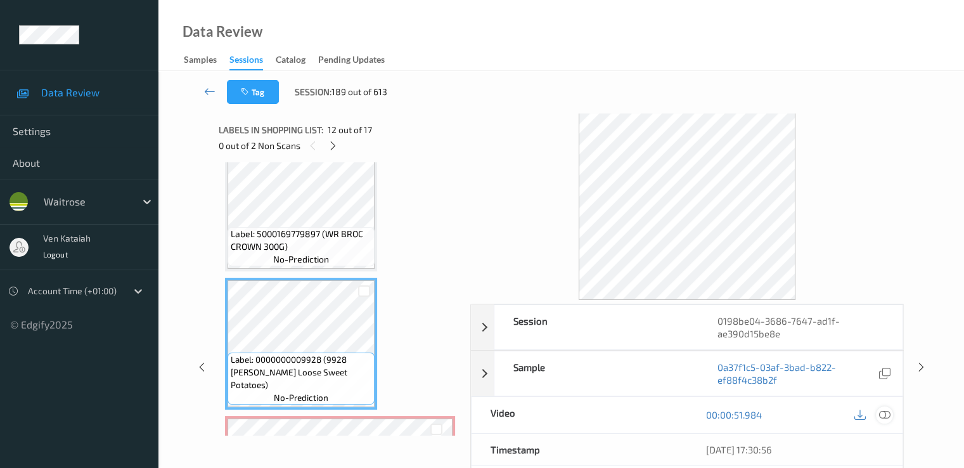
click at [883, 413] on icon at bounding box center [884, 414] width 11 height 11
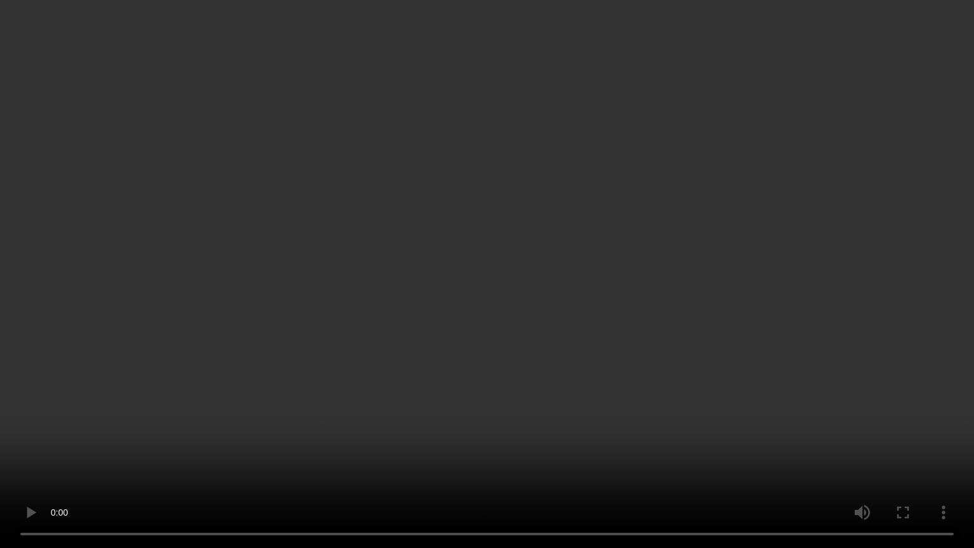
click at [547, 387] on video at bounding box center [487, 274] width 974 height 548
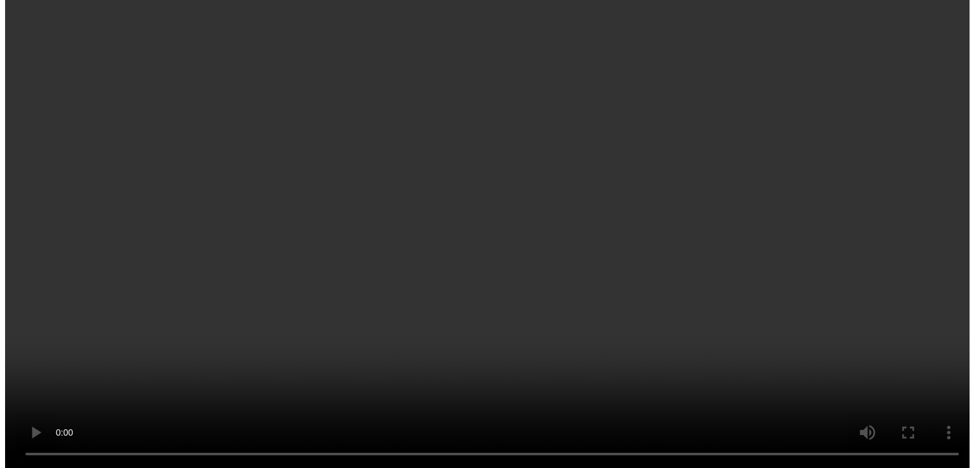
scroll to position [1665, 0]
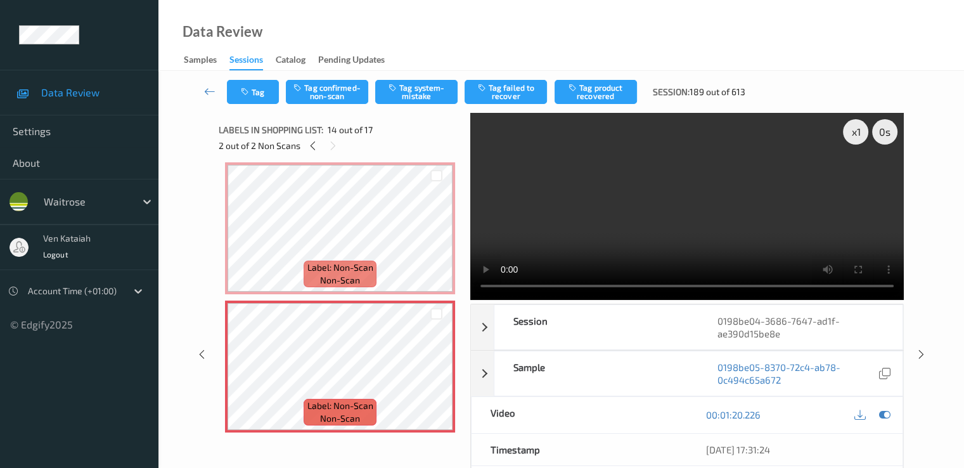
click at [418, 105] on div "Tag Tag confirmed-non-scan Tag system-mistake Tag failed to recover Tag product…" at bounding box center [562, 92] width 754 height 42
click at [418, 100] on button "Tag system-mistake" at bounding box center [416, 92] width 82 height 24
click at [257, 89] on button "Tag" at bounding box center [253, 92] width 52 height 24
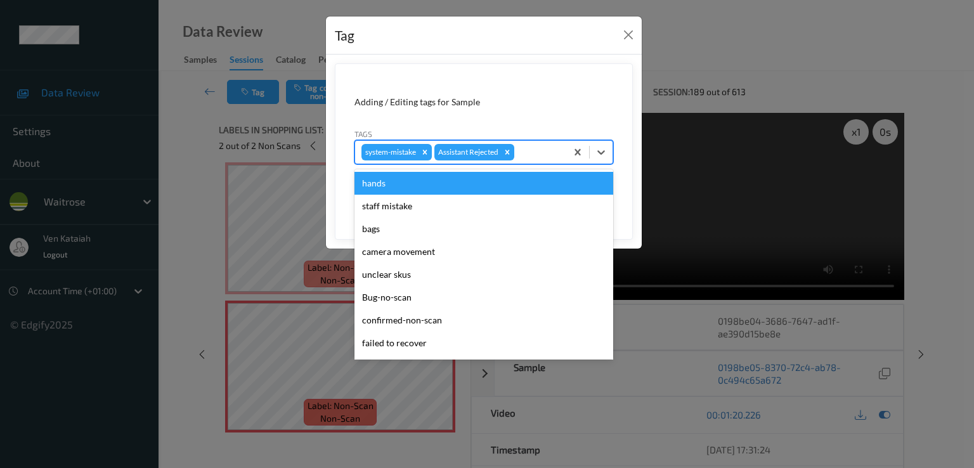
click at [547, 155] on div at bounding box center [538, 152] width 43 height 15
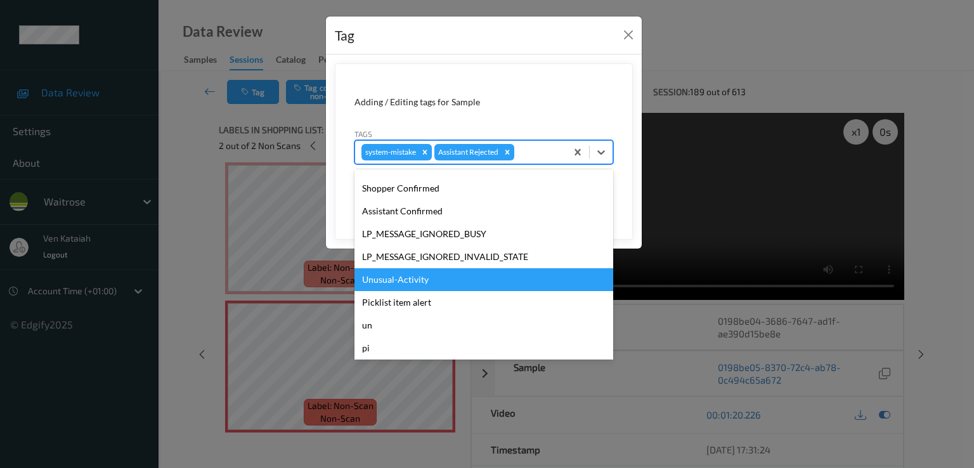
scroll to position [249, 0]
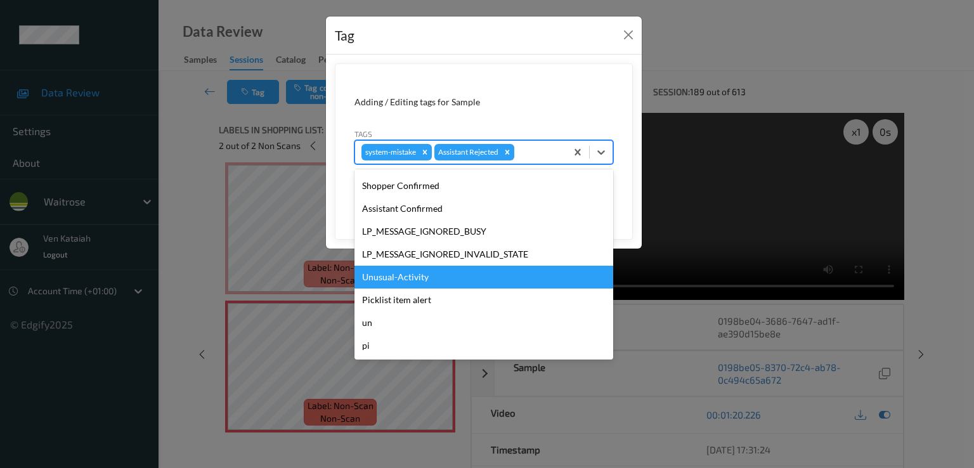
click at [391, 268] on div "Unusual-Activity" at bounding box center [483, 277] width 259 height 23
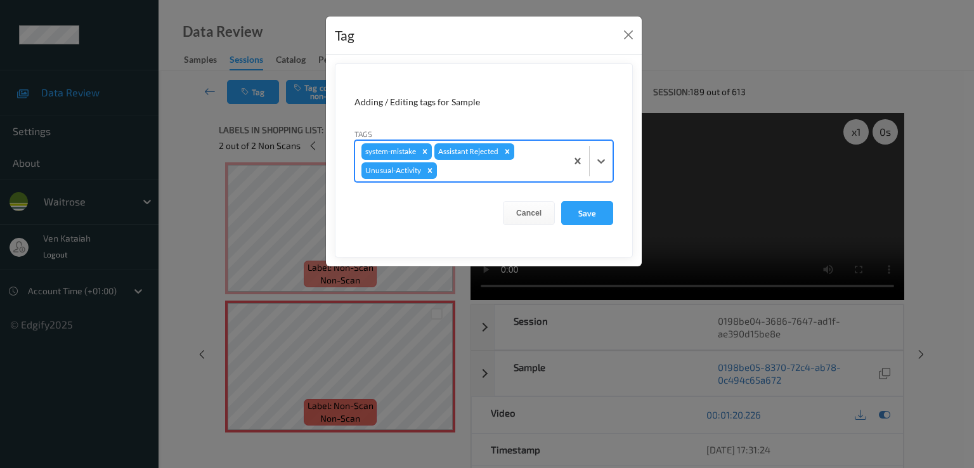
click at [507, 164] on div at bounding box center [499, 170] width 120 height 15
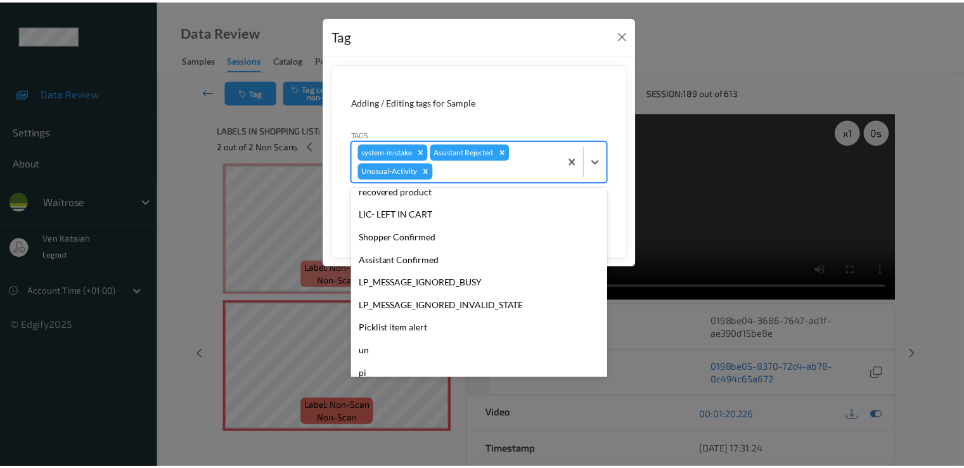
scroll to position [226, 0]
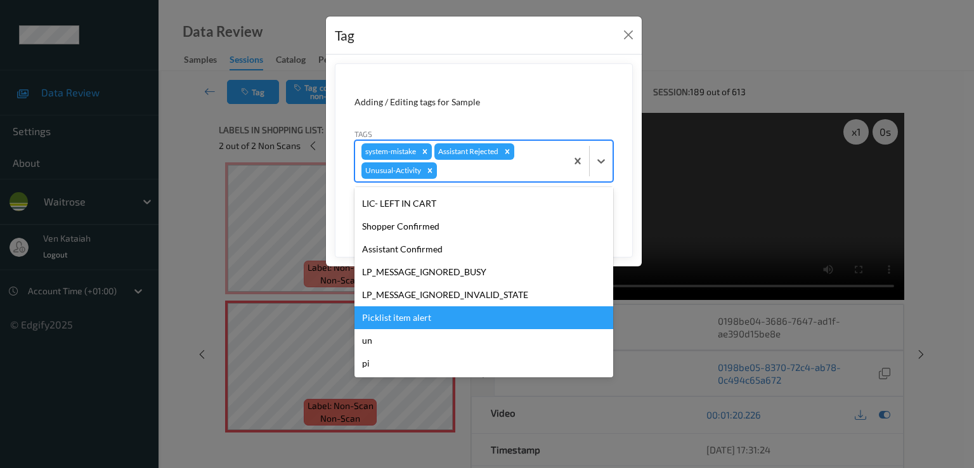
click at [415, 320] on div "Picklist item alert" at bounding box center [483, 317] width 259 height 23
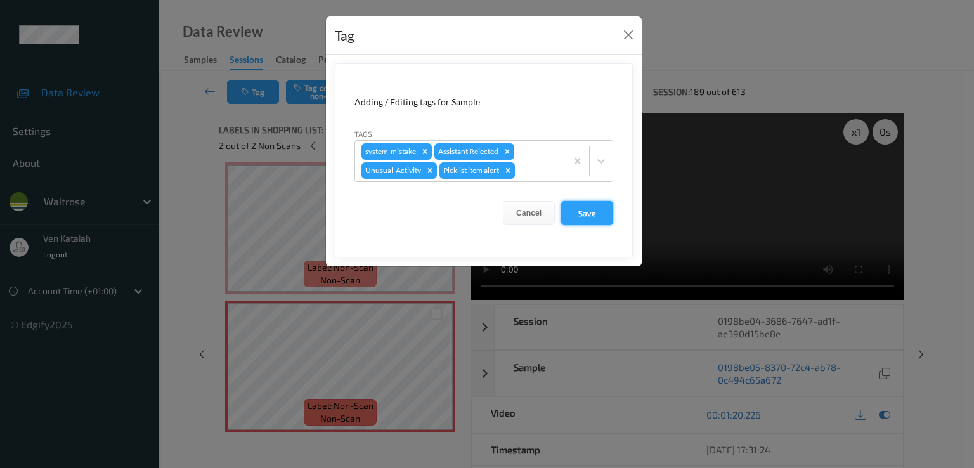
click at [580, 209] on button "Save" at bounding box center [587, 213] width 52 height 24
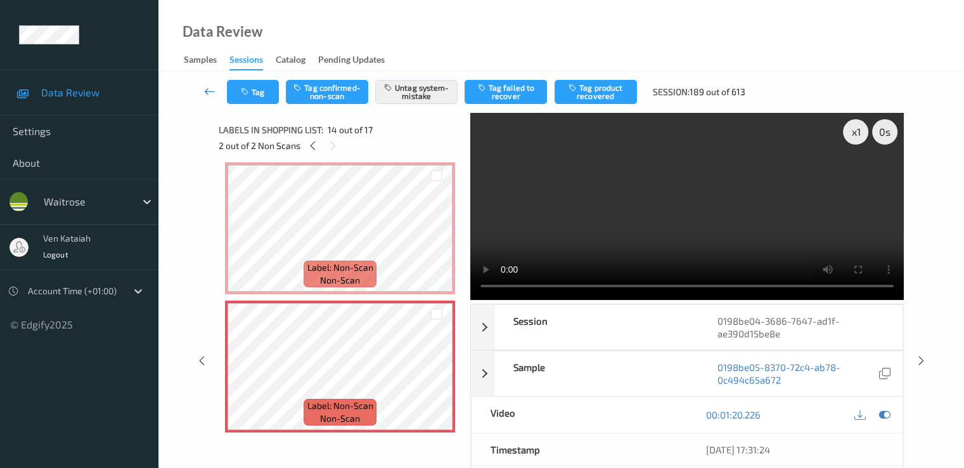
click at [216, 93] on link at bounding box center [210, 92] width 34 height 24
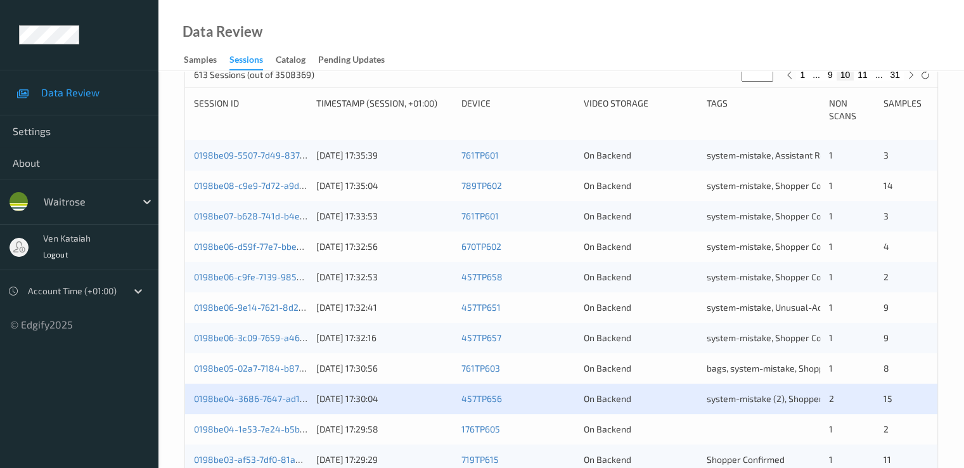
scroll to position [380, 0]
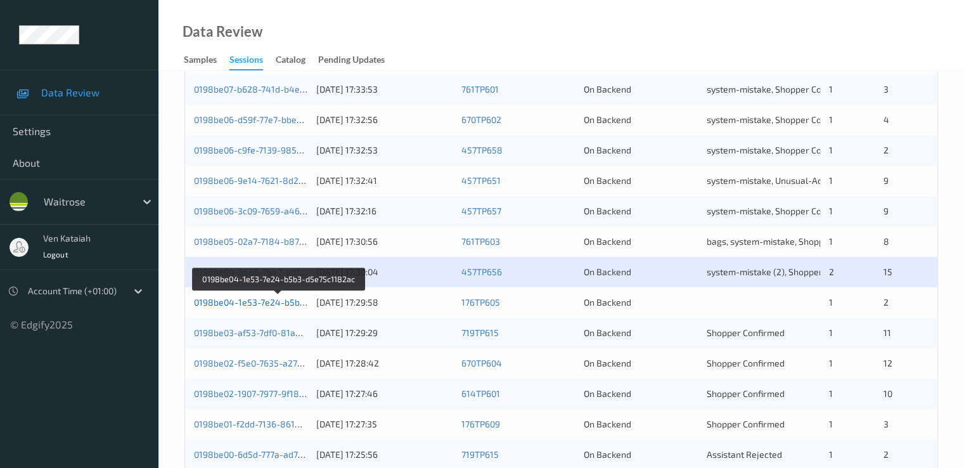
click at [259, 305] on link "0198be04-1e53-7e24-b5b3-d5e75c1182ac" at bounding box center [280, 302] width 172 height 11
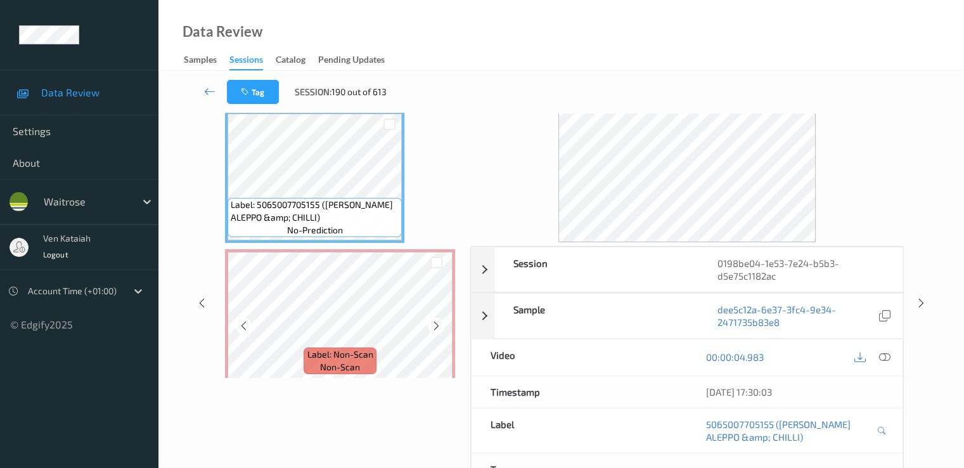
scroll to position [38, 0]
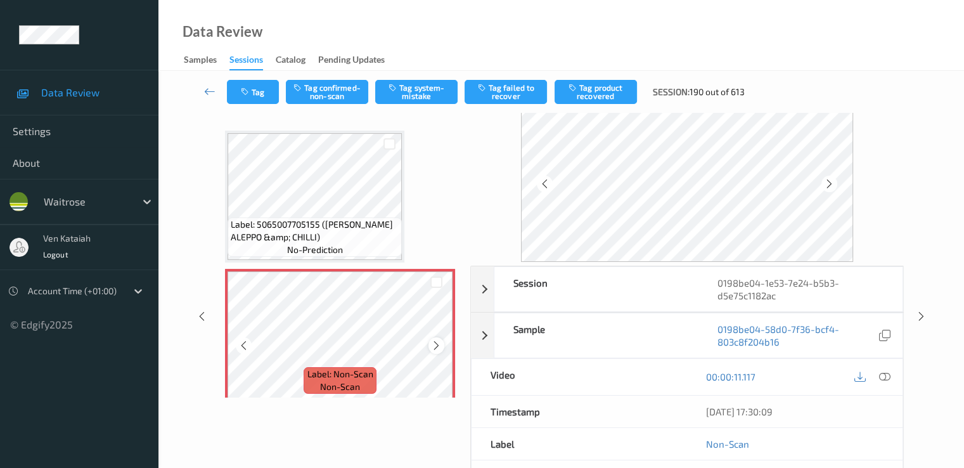
click at [443, 347] on div at bounding box center [437, 345] width 16 height 16
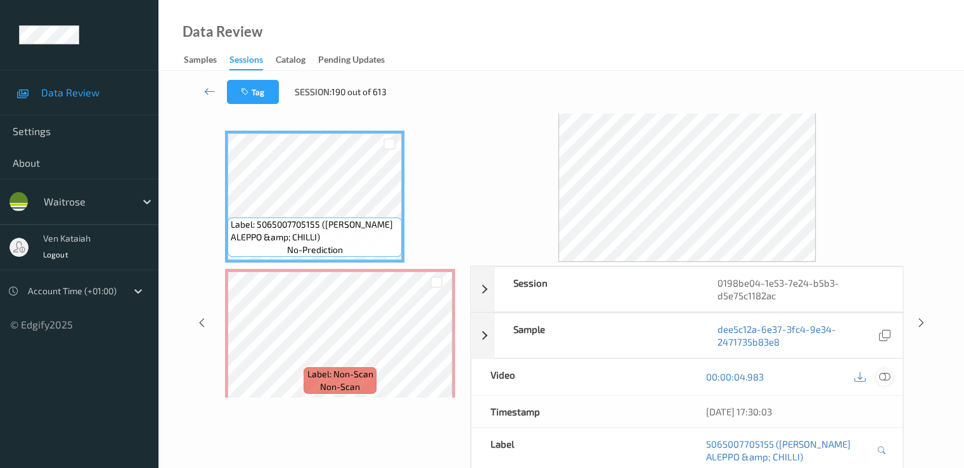
click at [883, 373] on icon at bounding box center [884, 376] width 11 height 11
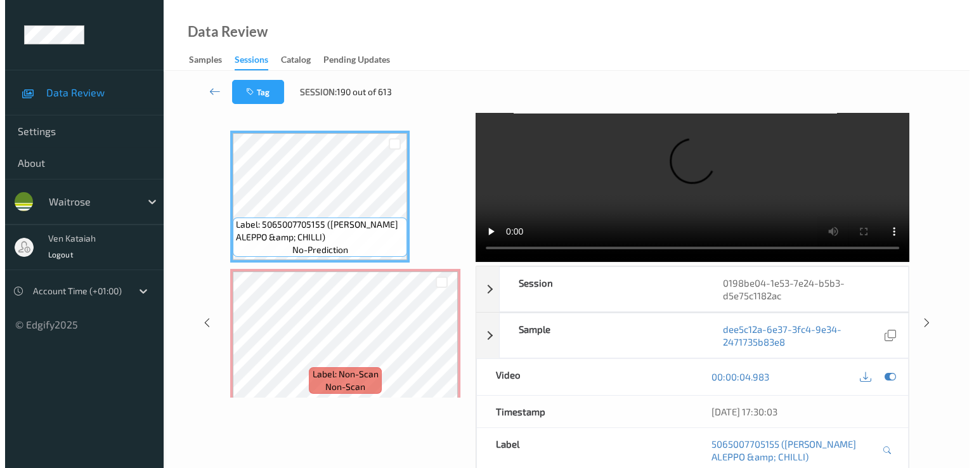
scroll to position [0, 0]
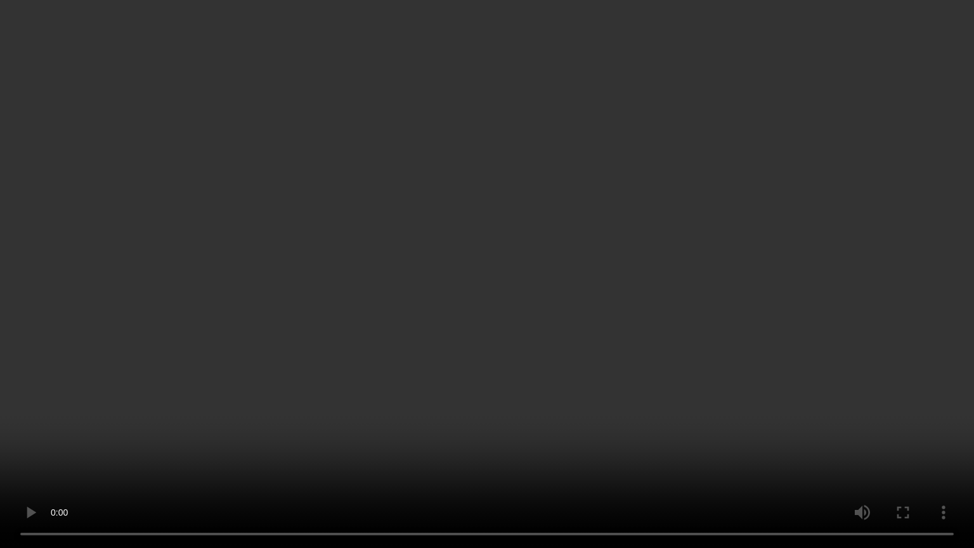
click at [327, 405] on video at bounding box center [487, 274] width 974 height 548
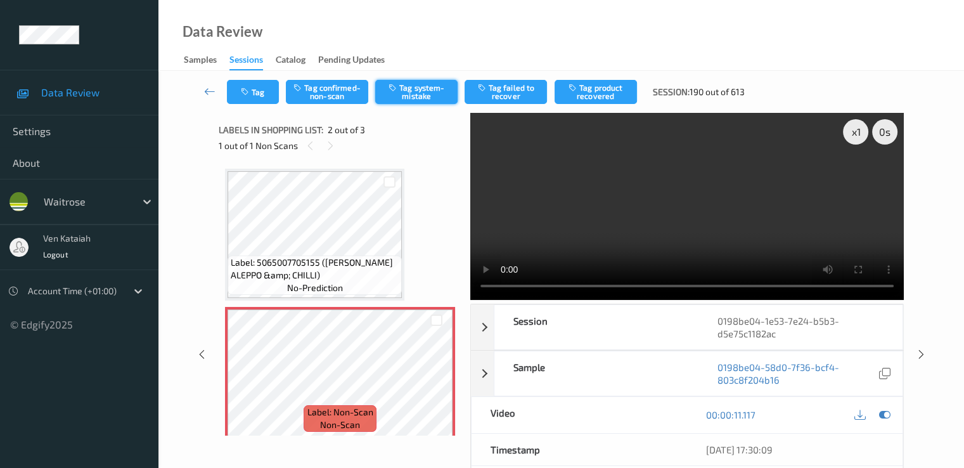
click at [433, 92] on button "Tag system-mistake" at bounding box center [416, 92] width 82 height 24
click at [256, 100] on button "Tag" at bounding box center [253, 92] width 52 height 24
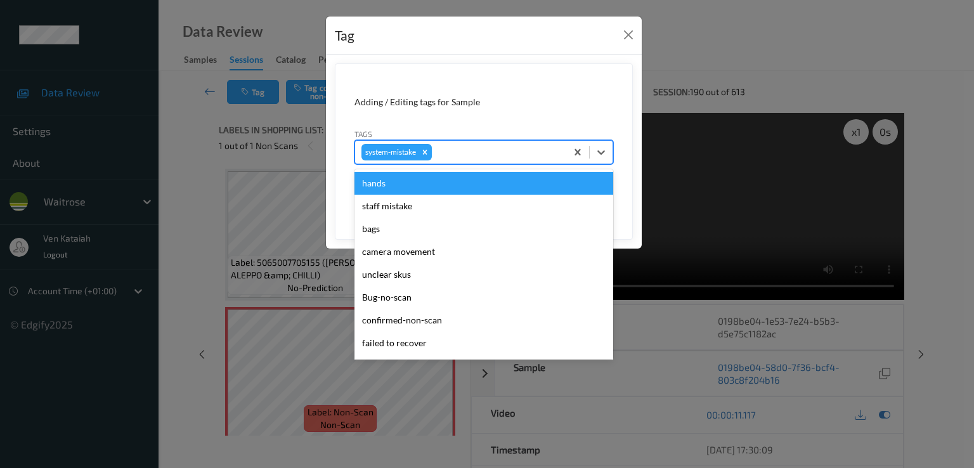
click at [480, 150] on div at bounding box center [497, 152] width 126 height 15
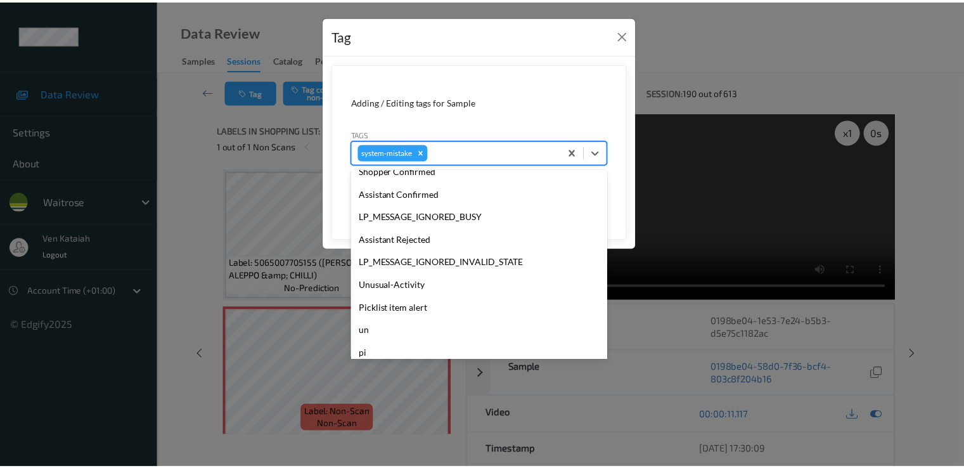
scroll to position [271, 0]
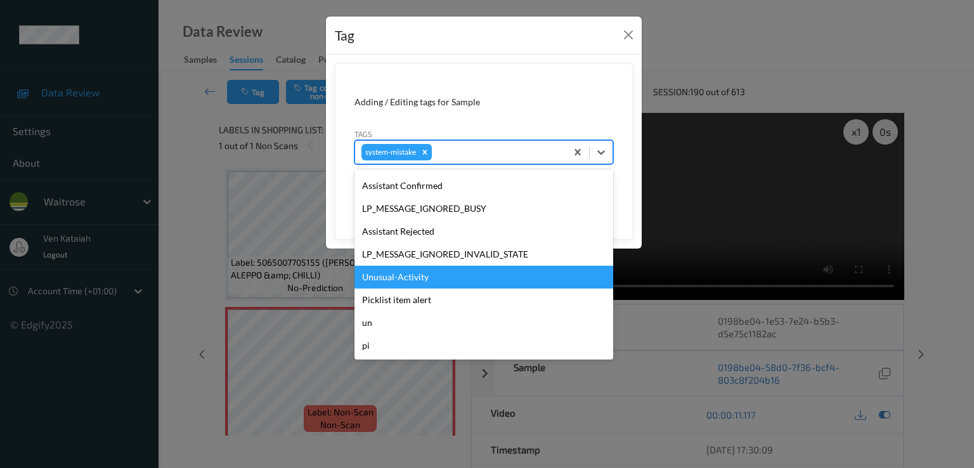
click at [412, 278] on div "Unusual-Activity" at bounding box center [483, 277] width 259 height 23
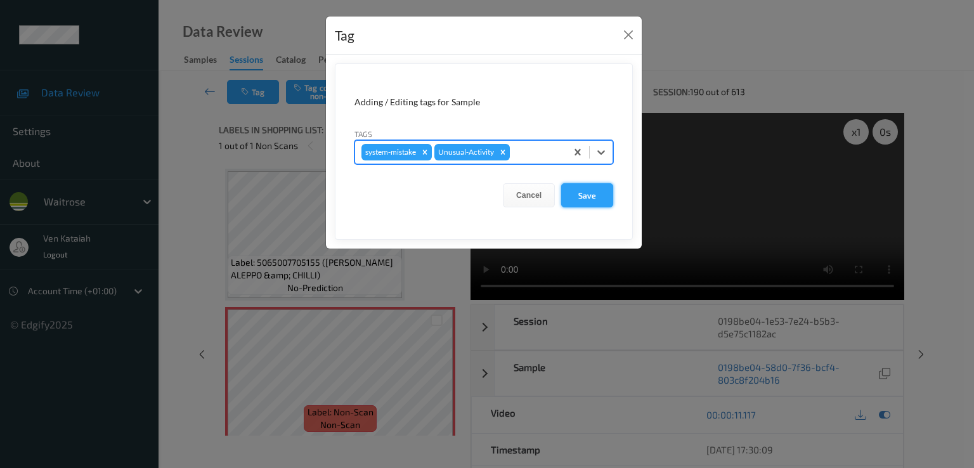
click at [589, 194] on button "Save" at bounding box center [587, 195] width 52 height 24
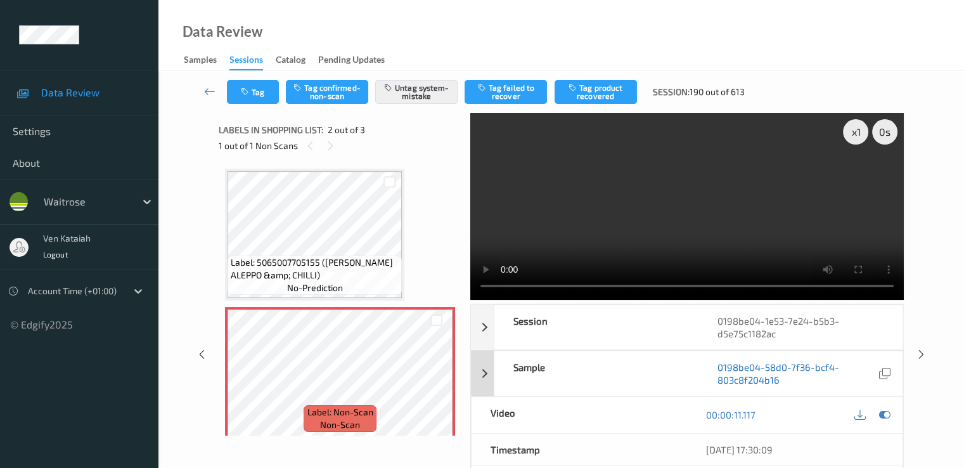
scroll to position [127, 0]
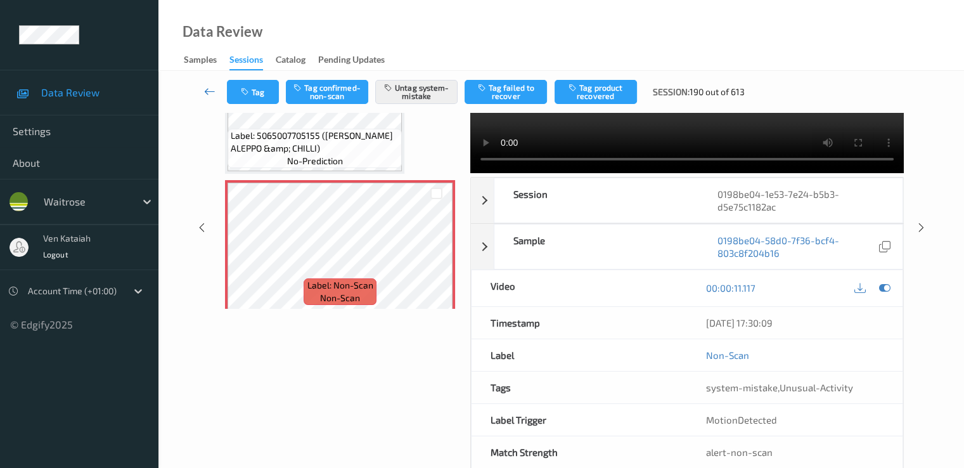
click at [204, 89] on icon at bounding box center [209, 91] width 11 height 13
